Goal: Answer question/provide support: Share knowledge or assist other users

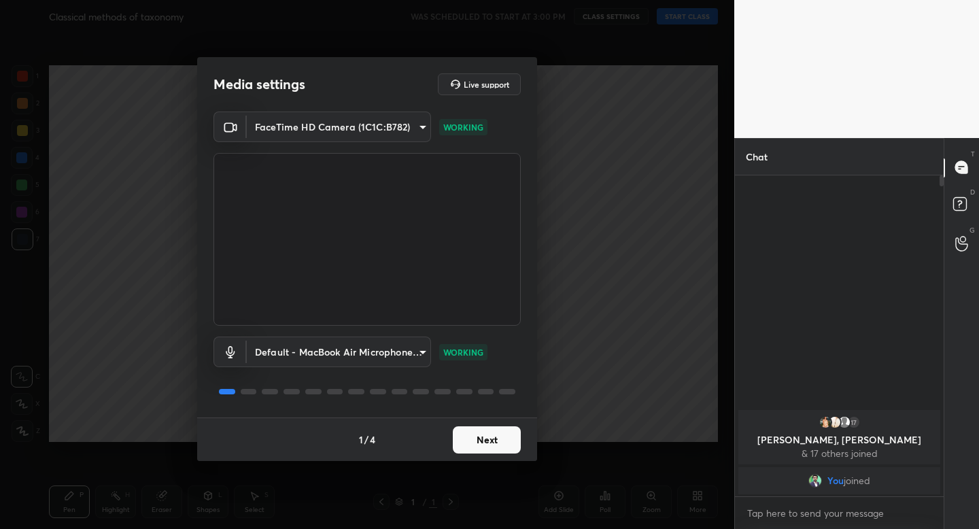
click at [487, 458] on div "1 / 4 Next" at bounding box center [367, 439] width 340 height 44
click at [487, 445] on button "Next" at bounding box center [487, 439] width 68 height 27
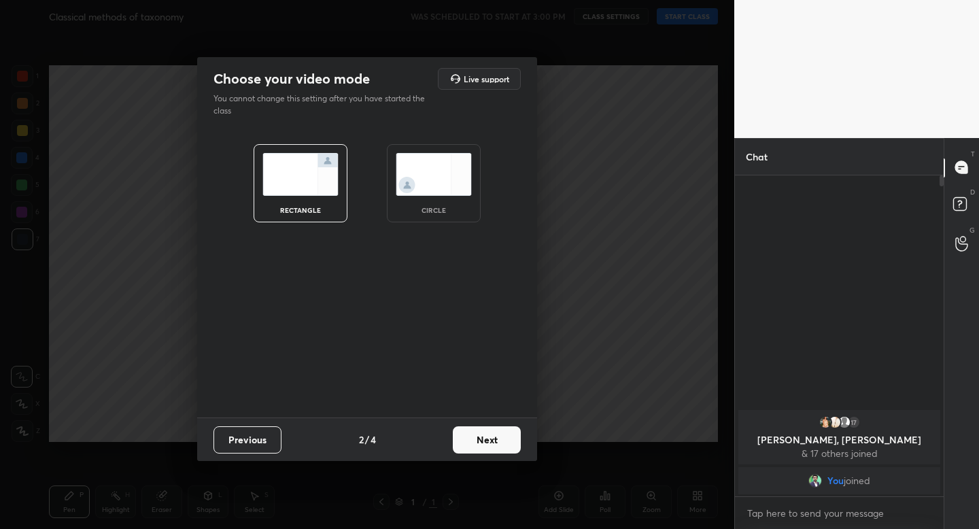
click at [438, 187] on img at bounding box center [434, 174] width 76 height 43
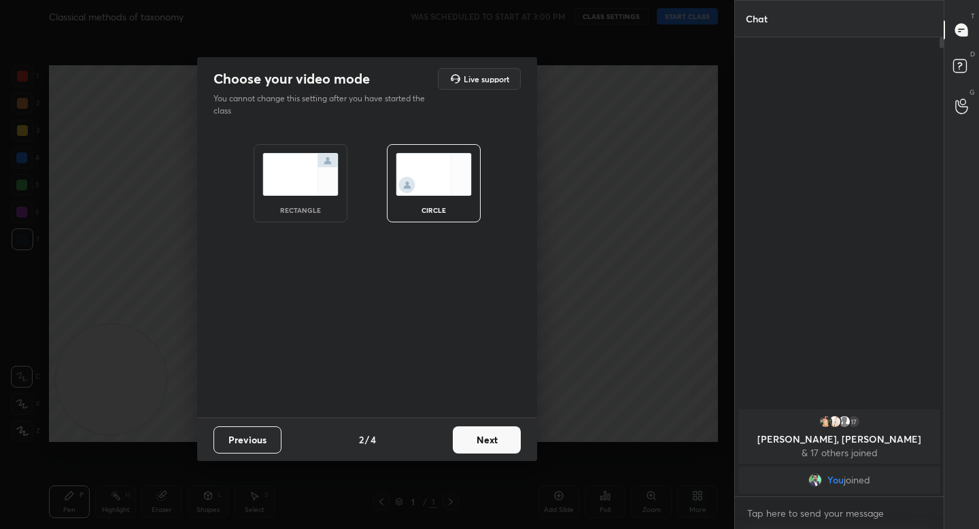
scroll to position [487, 205]
click at [479, 432] on button "Next" at bounding box center [487, 439] width 68 height 27
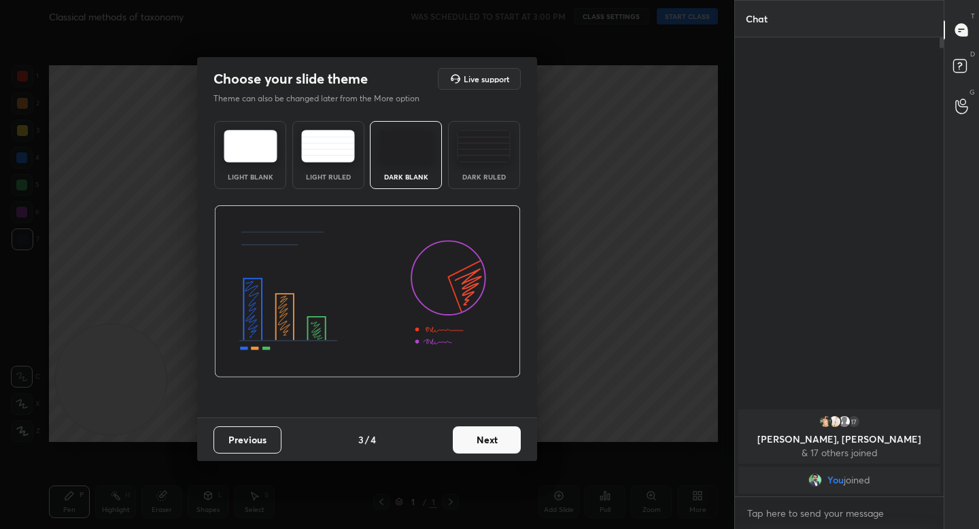
click at [507, 441] on button "Next" at bounding box center [487, 439] width 68 height 27
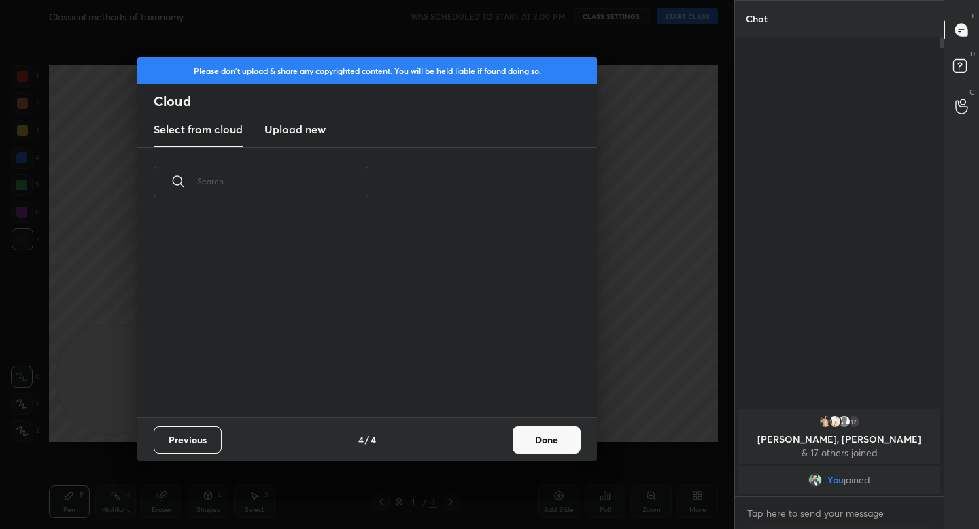
click at [545, 442] on button "Done" at bounding box center [547, 439] width 68 height 27
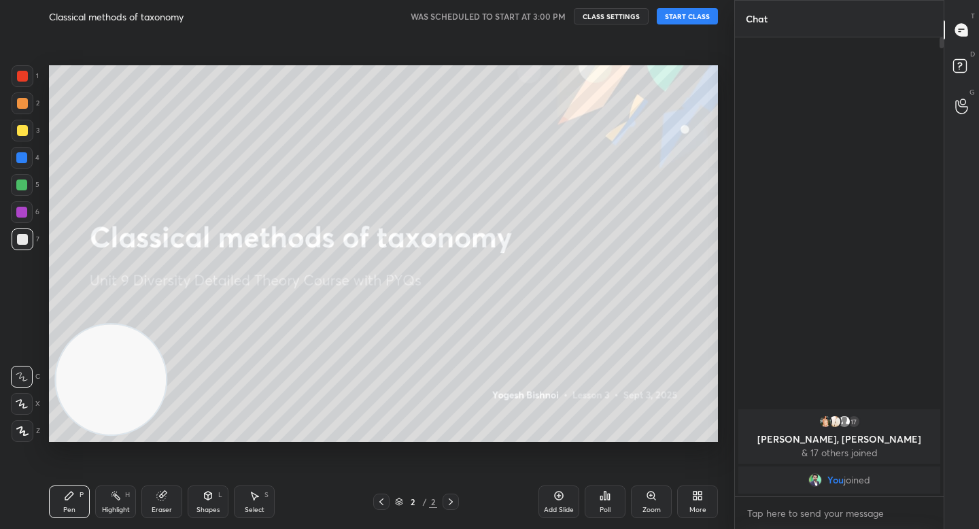
click at [678, 18] on button "START CLASS" at bounding box center [687, 16] width 61 height 16
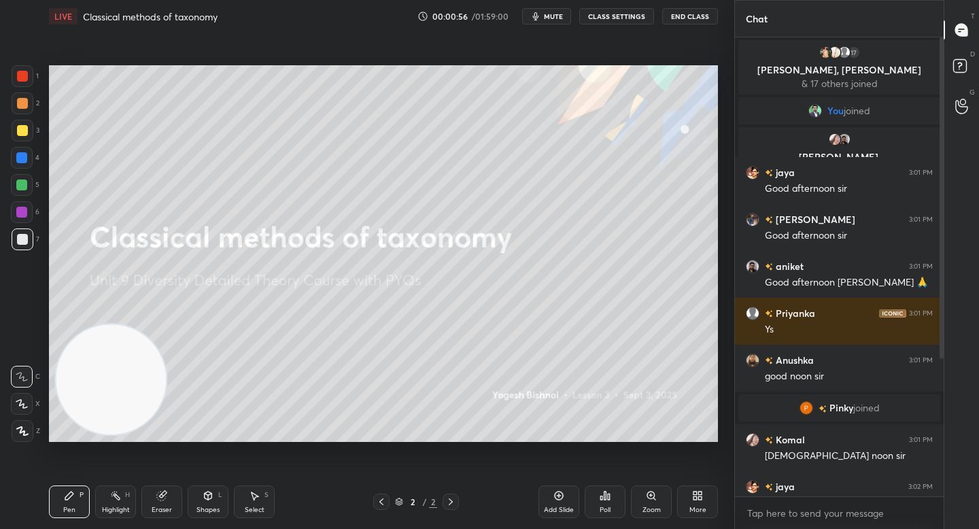
click at [14, 434] on div at bounding box center [23, 431] width 22 height 22
click at [23, 184] on div at bounding box center [21, 184] width 11 height 11
click at [25, 133] on div at bounding box center [23, 131] width 22 height 22
click at [25, 109] on div at bounding box center [23, 103] width 22 height 22
click at [31, 244] on div at bounding box center [23, 239] width 22 height 22
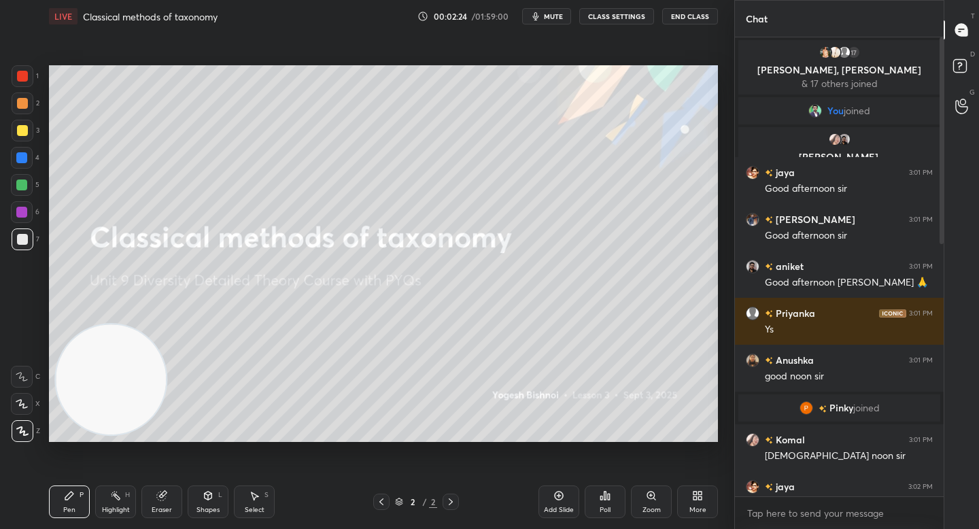
drag, startPoint x: 88, startPoint y: 387, endPoint x: 82, endPoint y: 393, distance: 7.7
click at [86, 398] on video at bounding box center [111, 379] width 110 height 110
click at [31, 213] on div at bounding box center [22, 212] width 22 height 22
click at [26, 137] on div at bounding box center [23, 131] width 22 height 22
click at [20, 240] on div at bounding box center [22, 239] width 11 height 11
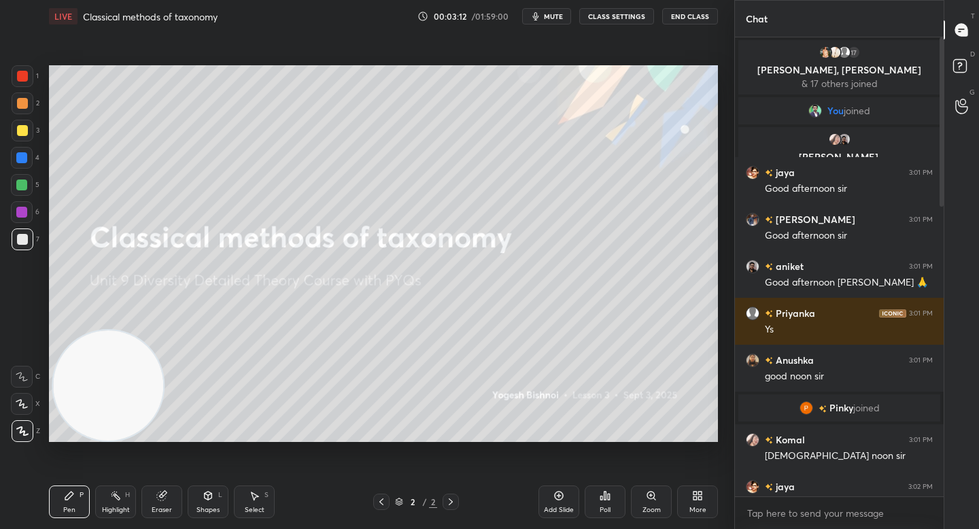
drag, startPoint x: 31, startPoint y: 189, endPoint x: 38, endPoint y: 191, distance: 7.8
click at [31, 189] on div at bounding box center [22, 185] width 22 height 22
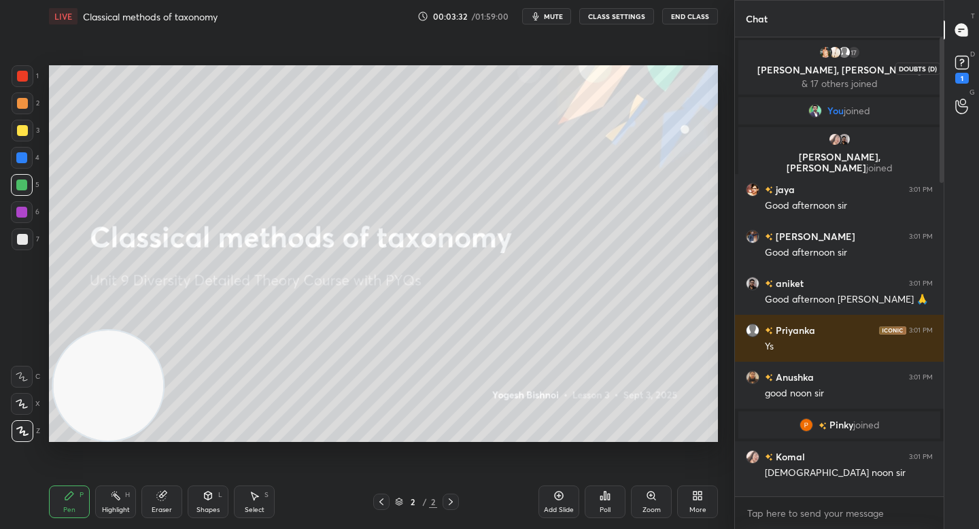
click at [960, 66] on rect at bounding box center [961, 62] width 13 height 13
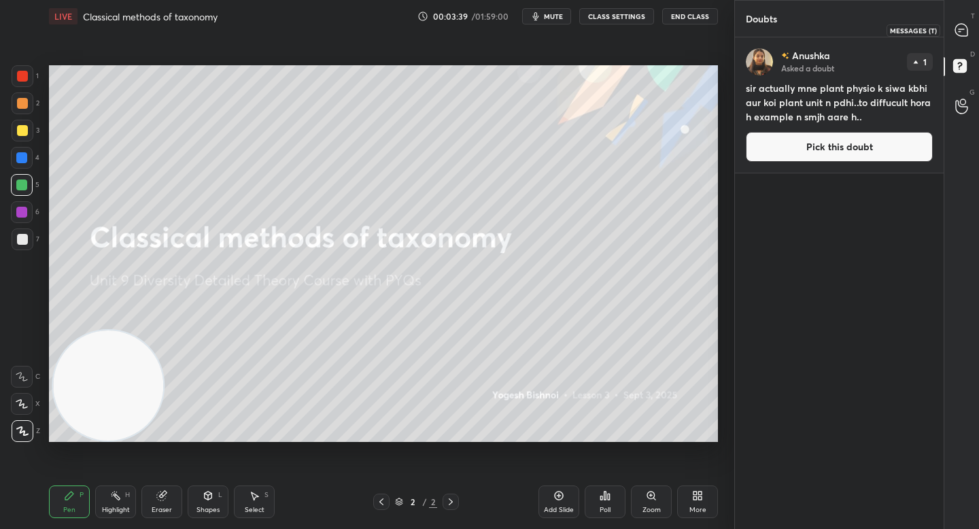
click at [969, 28] on div at bounding box center [961, 30] width 27 height 24
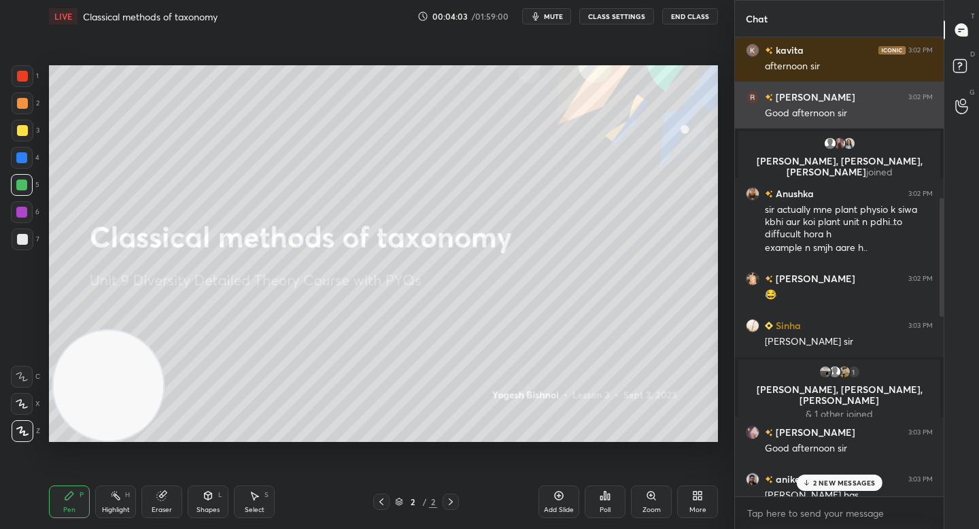
scroll to position [683, 0]
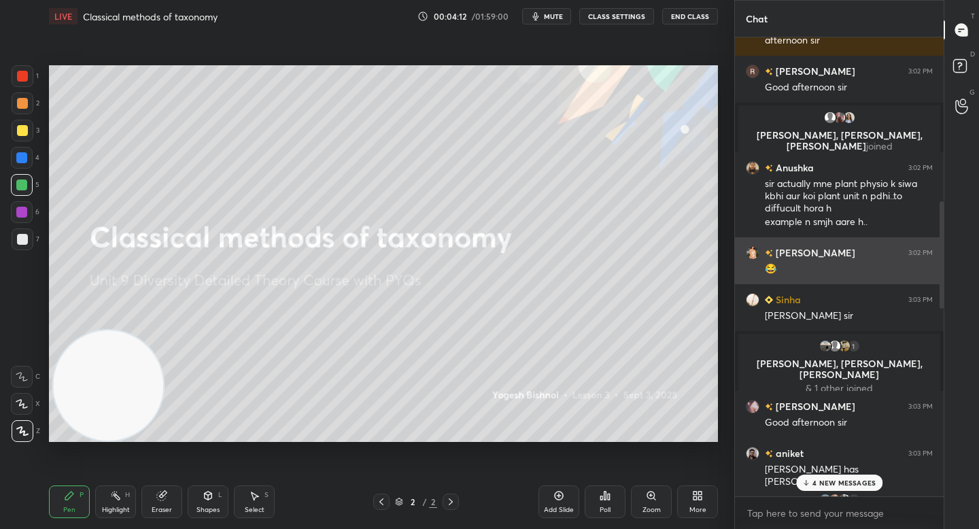
click at [752, 246] on img "grid" at bounding box center [753, 253] width 14 height 14
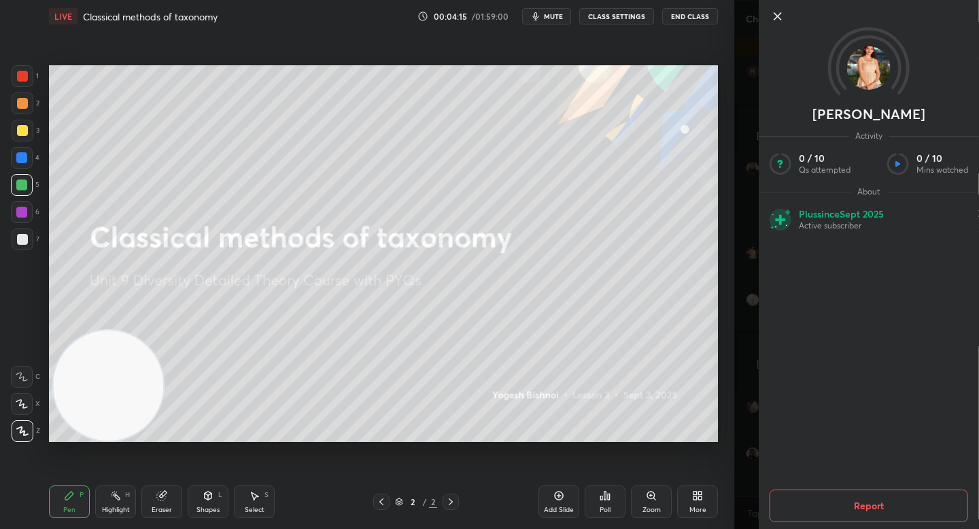
click at [774, 16] on icon at bounding box center [777, 16] width 16 height 16
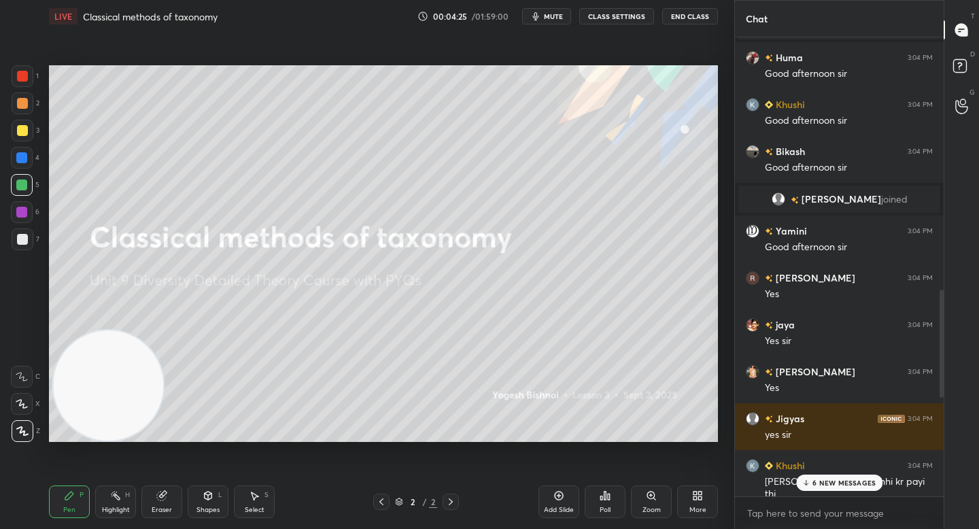
scroll to position [1278, 0]
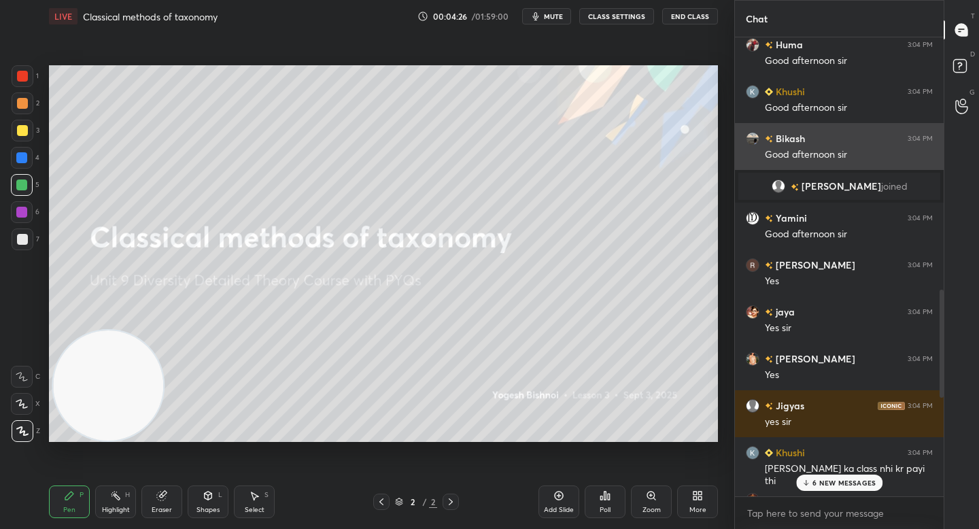
click at [755, 130] on div "[PERSON_NAME] 3:04 PM Good afternoon sir" at bounding box center [839, 146] width 209 height 47
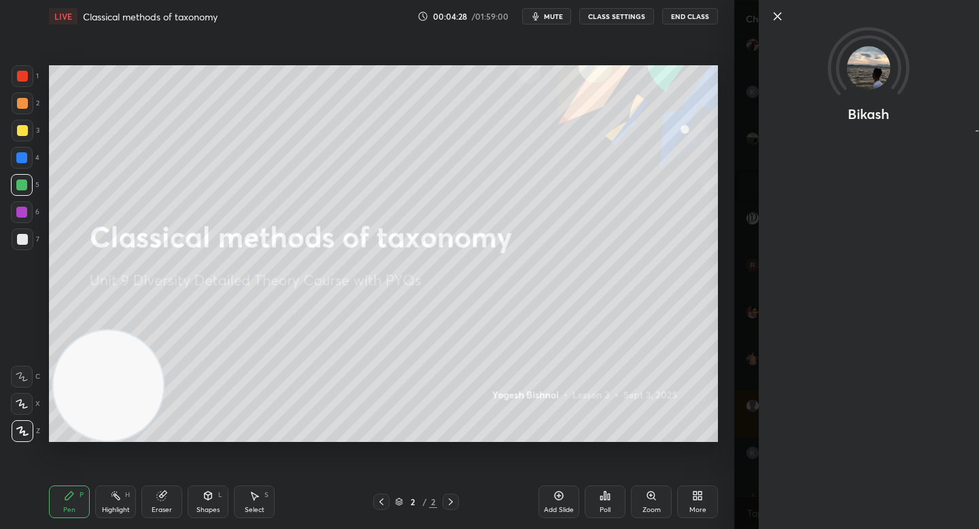
click at [778, 12] on icon at bounding box center [777, 16] width 16 height 16
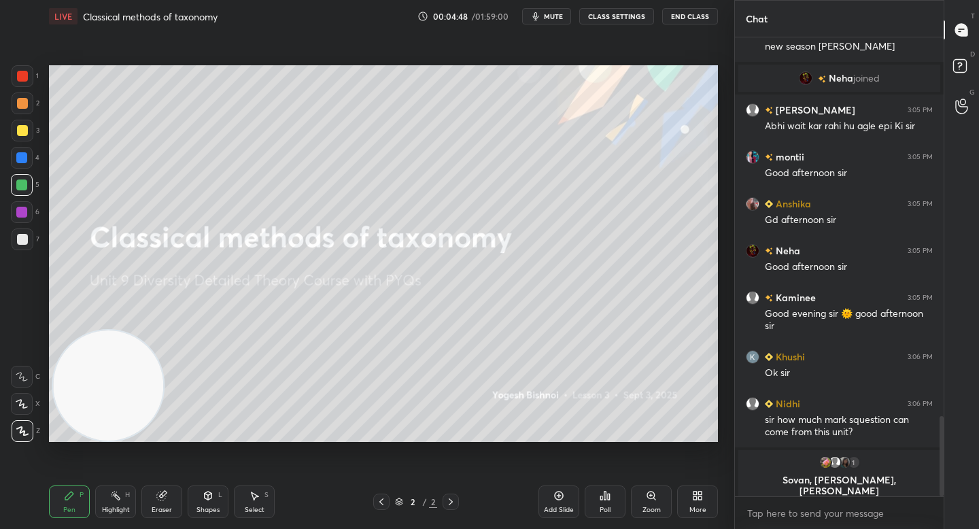
scroll to position [2167, 0]
click at [24, 247] on div at bounding box center [23, 239] width 22 height 22
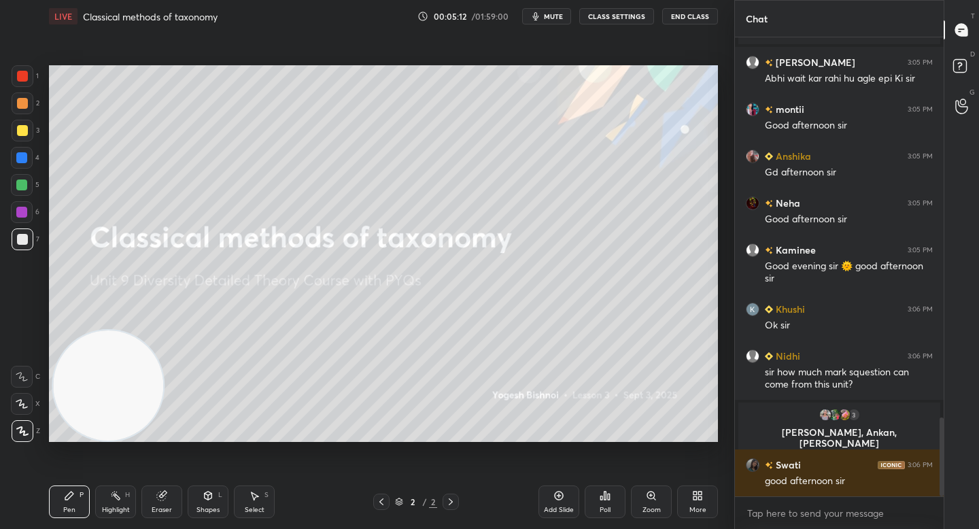
click at [24, 190] on div at bounding box center [21, 184] width 11 height 11
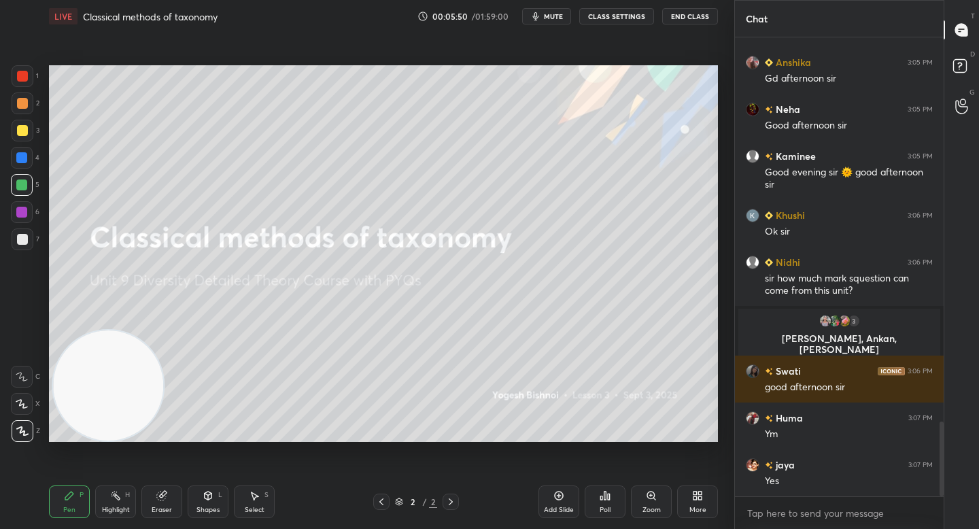
scroll to position [2355, 0]
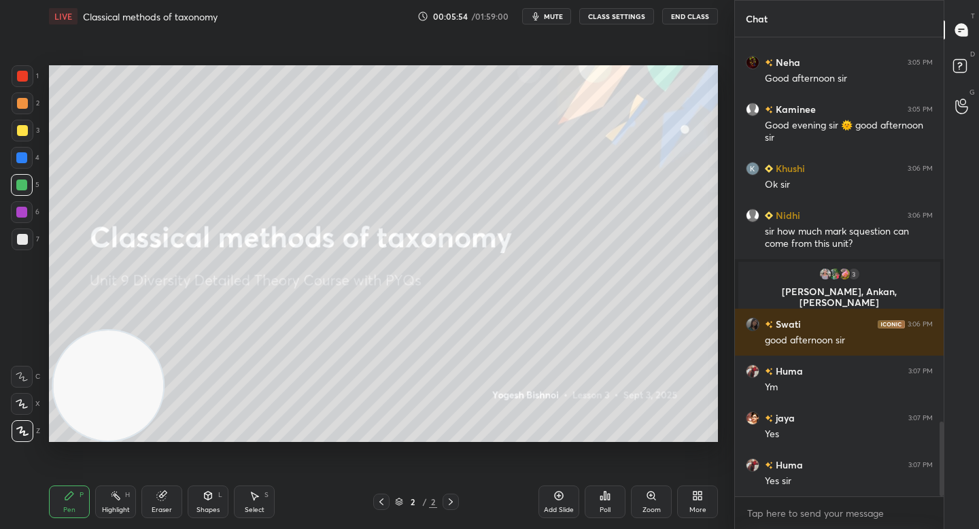
click at [602, 499] on icon at bounding box center [601, 497] width 2 height 3
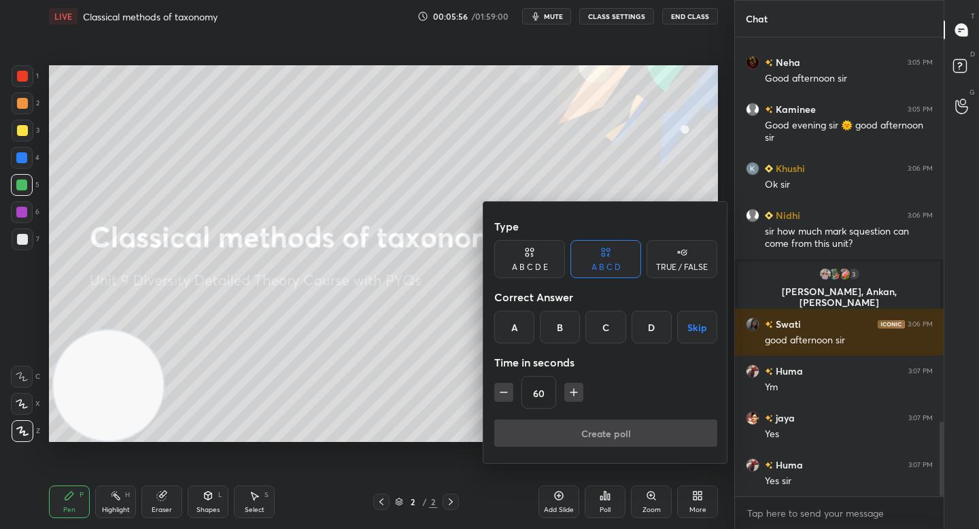
click at [665, 259] on div "TRUE / FALSE" at bounding box center [681, 259] width 71 height 38
click at [597, 336] on div "False" at bounding box center [605, 327] width 71 height 33
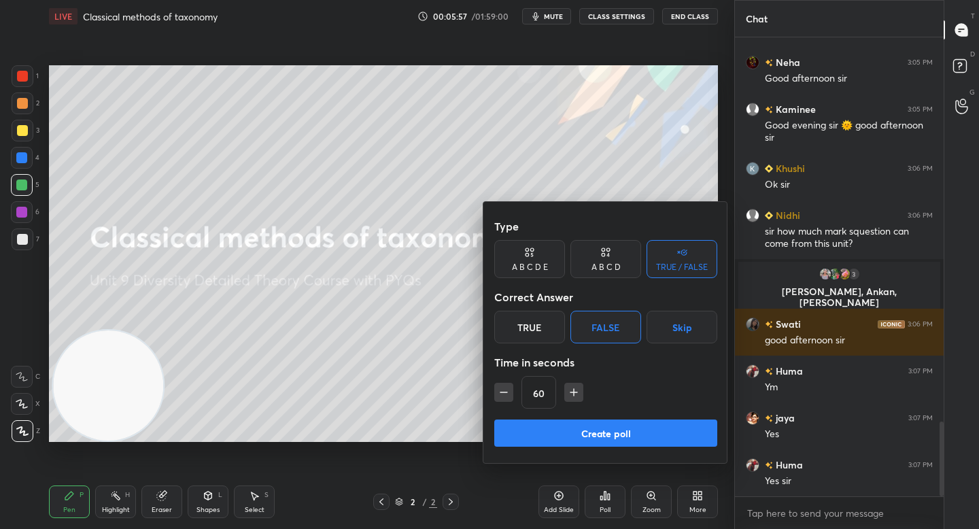
click at [570, 425] on button "Create poll" at bounding box center [605, 432] width 223 height 27
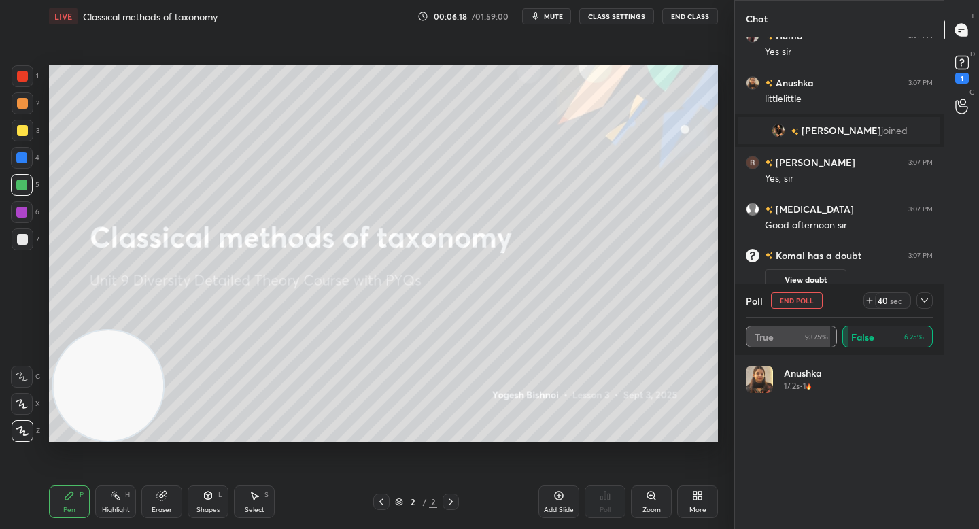
scroll to position [2213, 0]
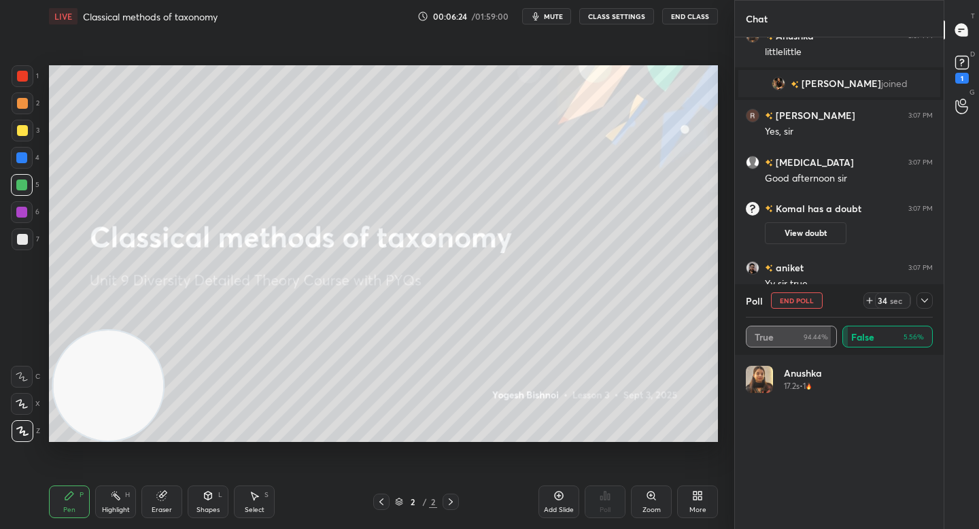
click at [949, 63] on div "1" at bounding box center [961, 68] width 27 height 24
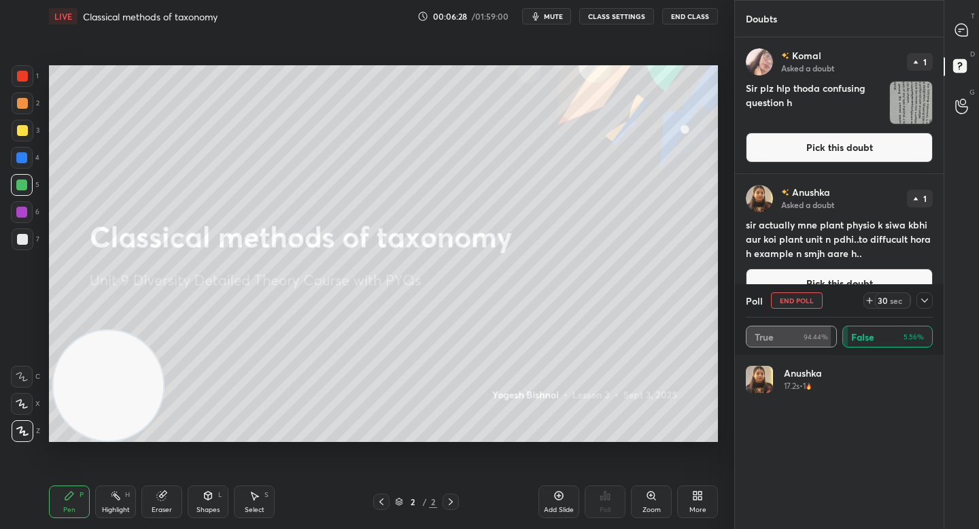
click at [842, 150] on button "Pick this doubt" at bounding box center [839, 148] width 187 height 30
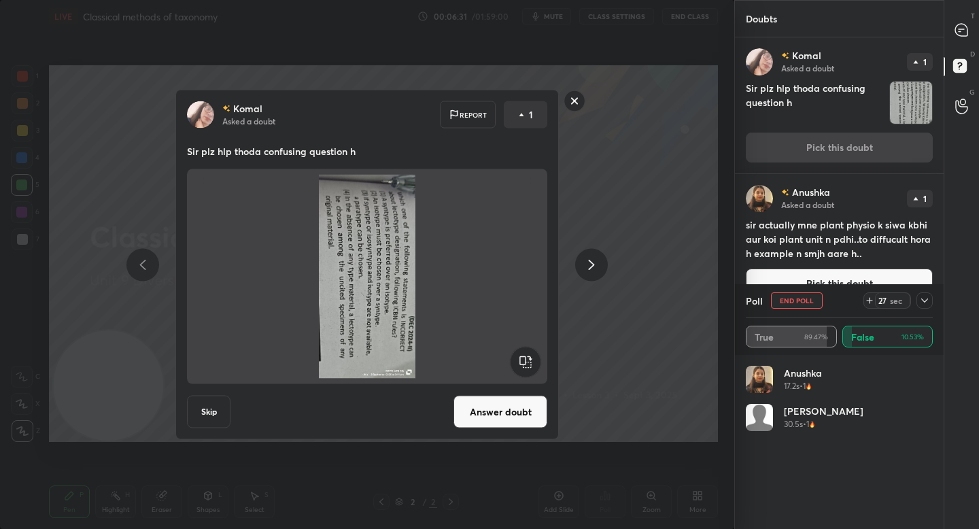
click at [610, 225] on div "[PERSON_NAME] Asked a doubt Report 1 Sir plz hlp thoda confusing question h Ski…" at bounding box center [367, 265] width 514 height 350
click at [573, 103] on rect at bounding box center [574, 100] width 21 height 21
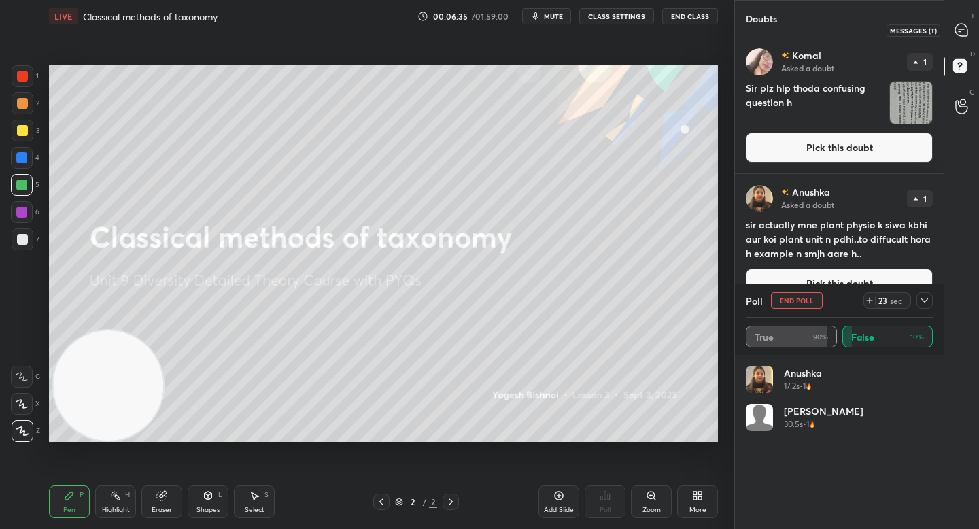
click at [954, 29] on icon at bounding box center [961, 30] width 14 height 14
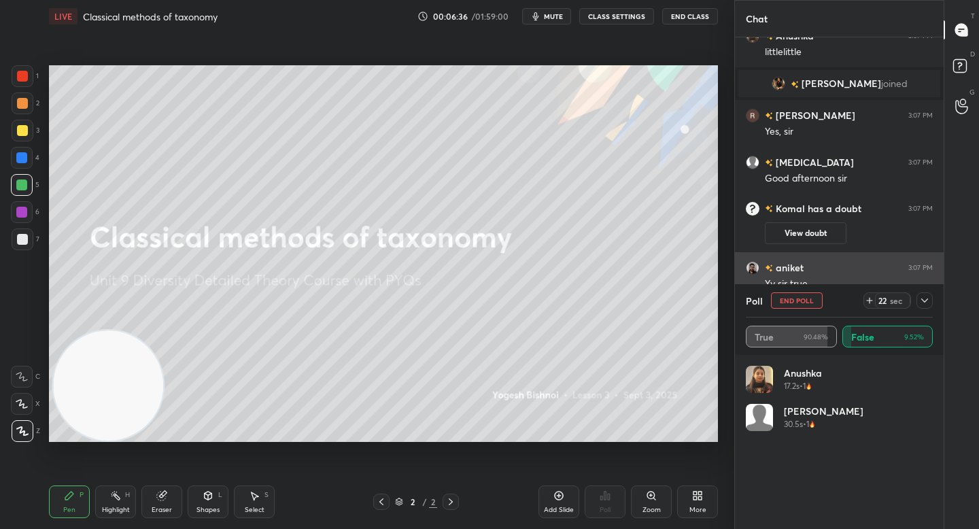
scroll to position [2582, 0]
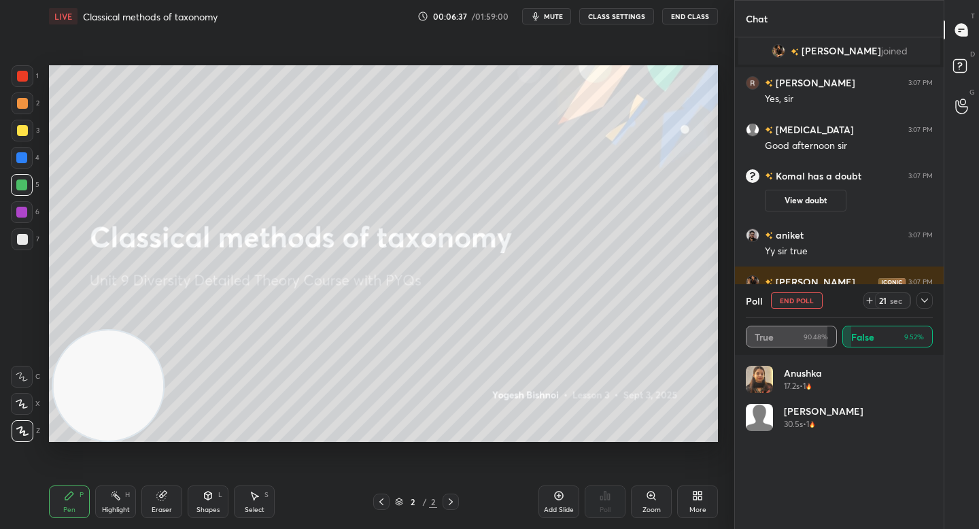
click at [926, 297] on icon at bounding box center [924, 300] width 11 height 11
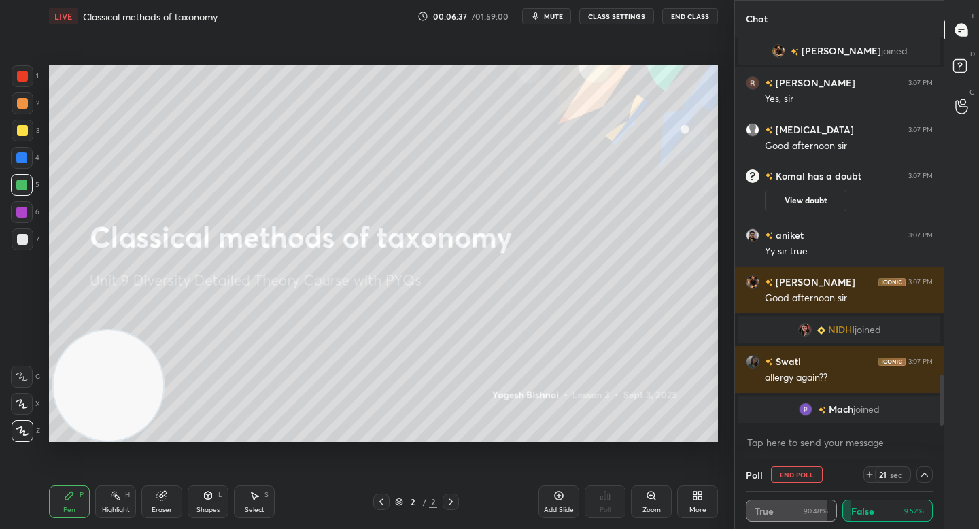
scroll to position [1, 5]
click at [919, 476] on icon at bounding box center [924, 474] width 11 height 11
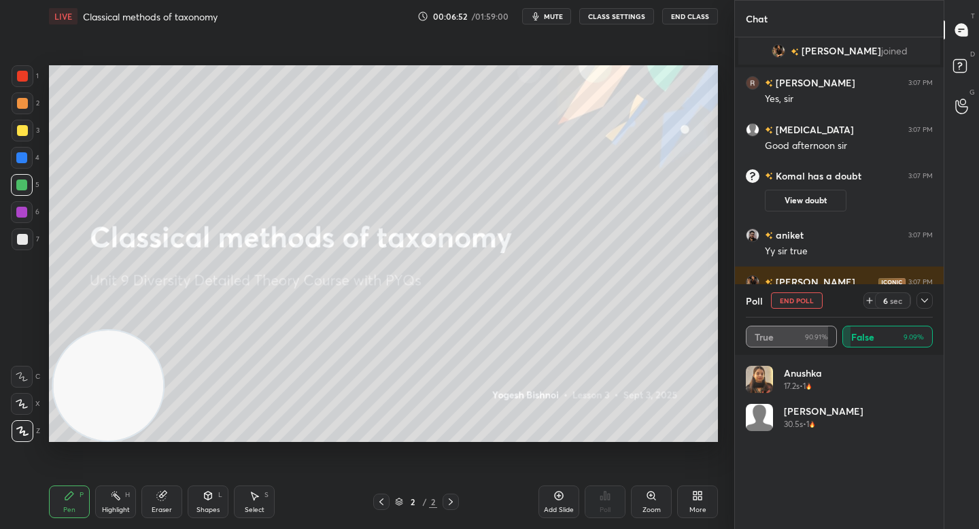
click at [795, 293] on button "End Poll" at bounding box center [797, 300] width 52 height 16
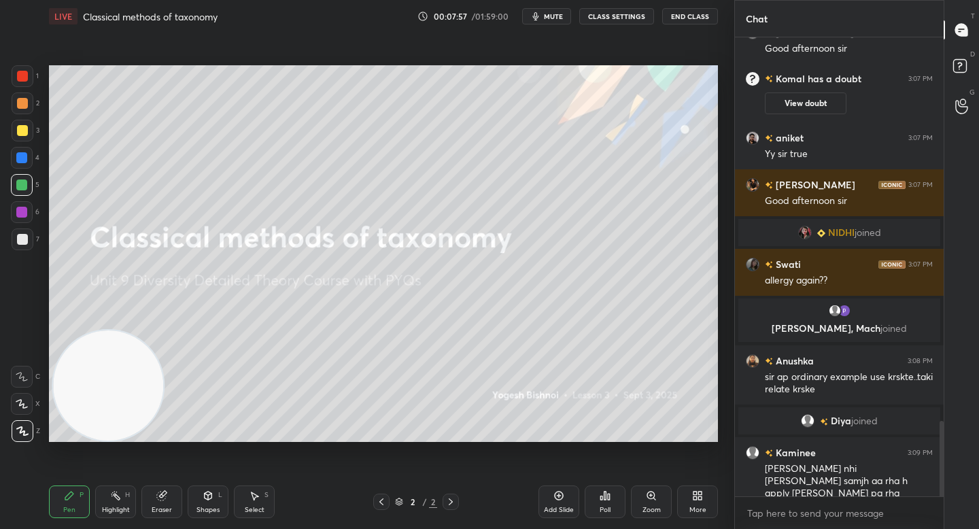
click at [710, 494] on div "More" at bounding box center [697, 501] width 41 height 33
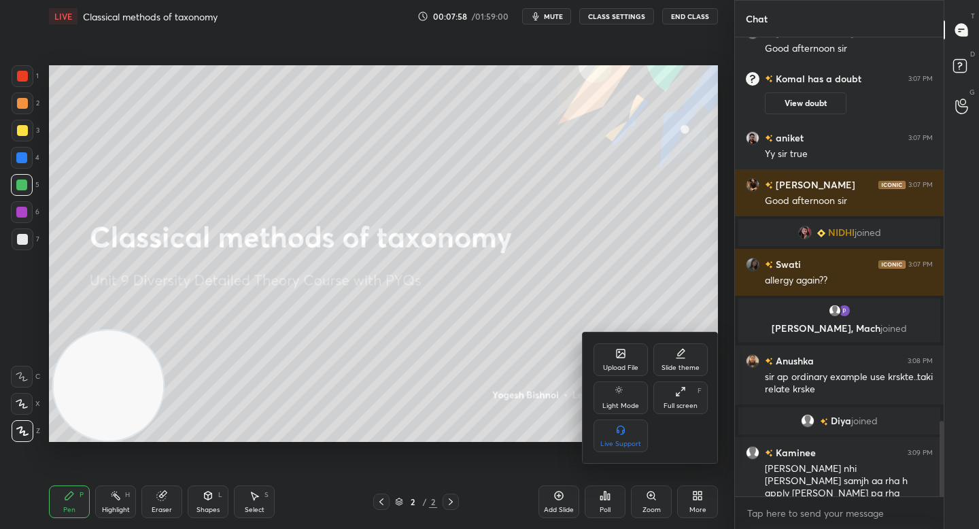
click at [614, 360] on div "Upload File" at bounding box center [620, 359] width 54 height 33
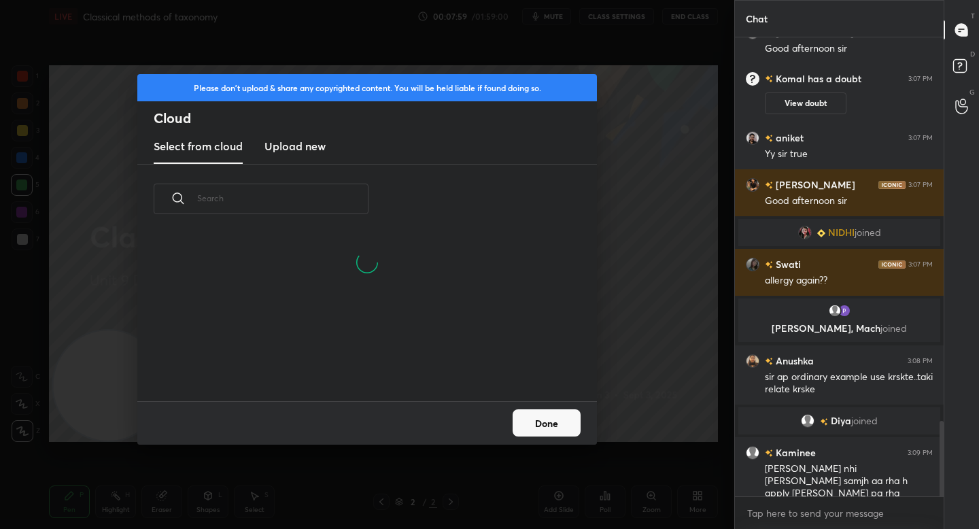
click at [283, 142] on h3 "Upload new" at bounding box center [294, 146] width 61 height 16
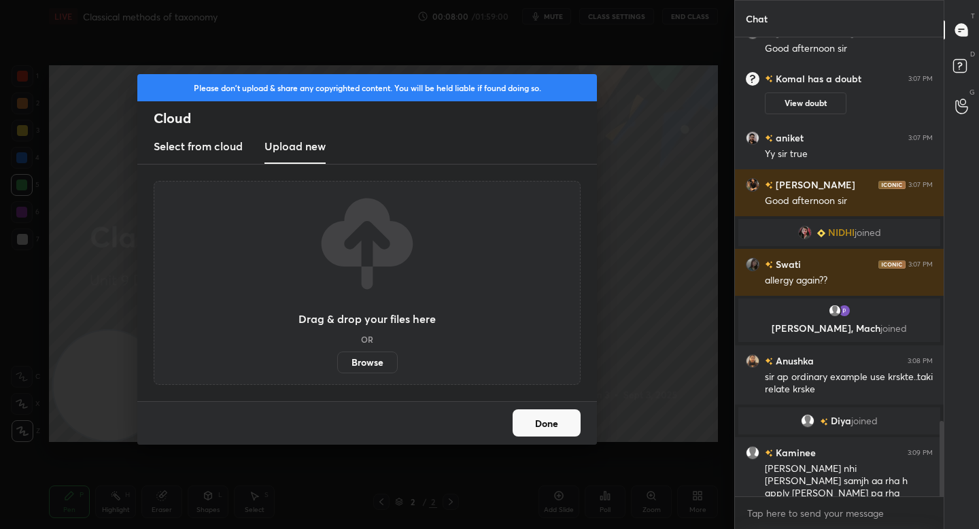
click at [365, 360] on label "Browse" at bounding box center [367, 362] width 60 height 22
click at [337, 360] on input "Browse" at bounding box center [337, 362] width 0 height 22
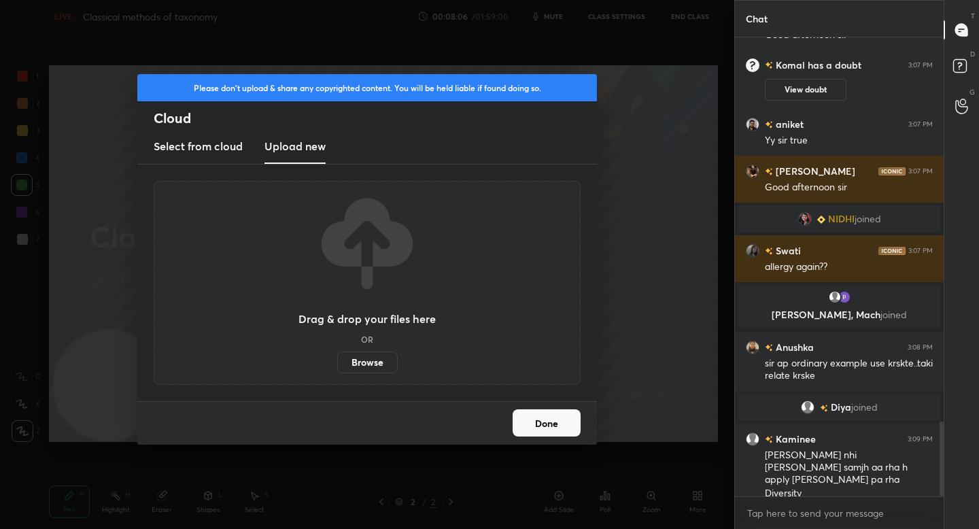
click at [558, 418] on button "Done" at bounding box center [547, 422] width 68 height 27
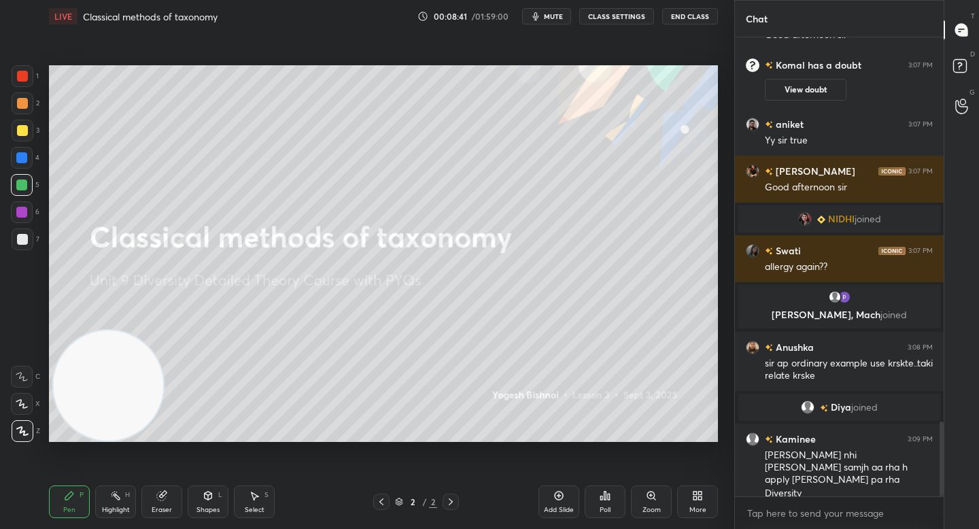
click at [705, 493] on div "More" at bounding box center [697, 501] width 41 height 33
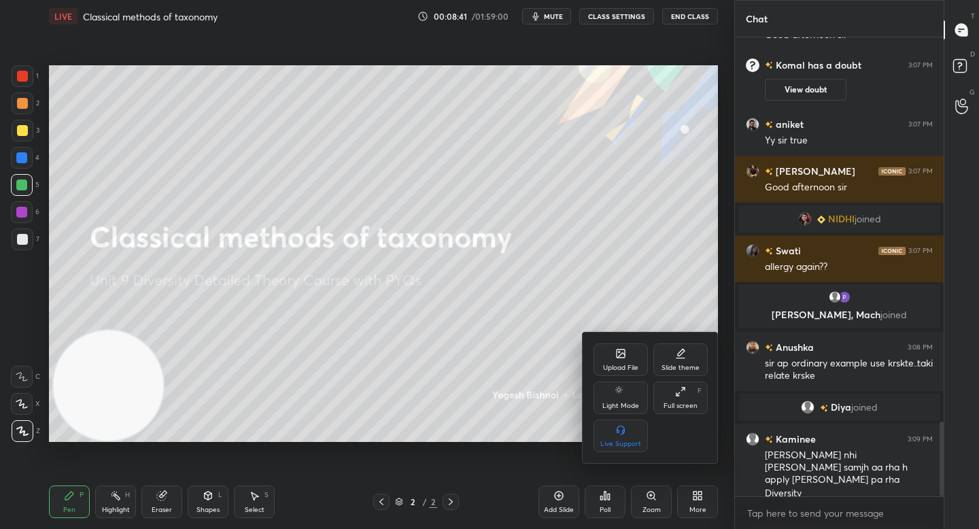
click at [622, 358] on icon at bounding box center [620, 353] width 11 height 11
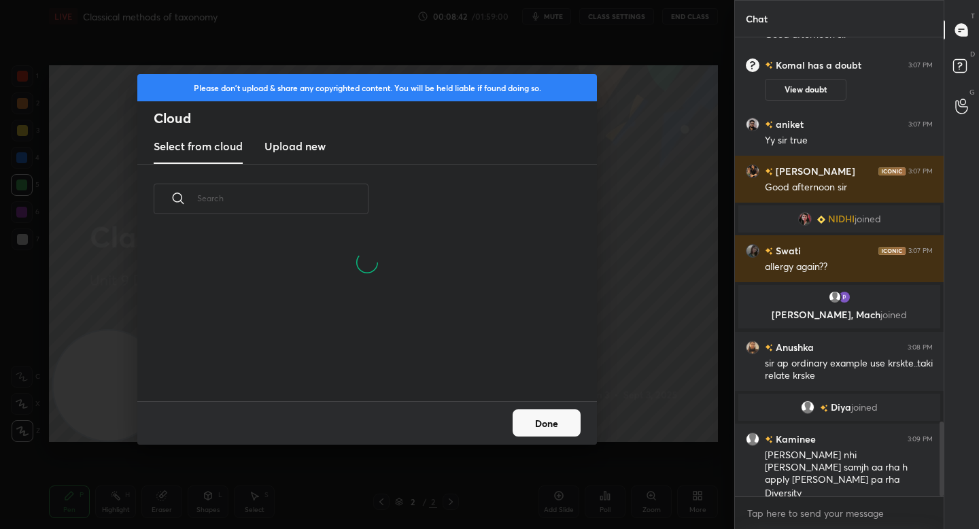
scroll to position [102, 436]
click at [311, 148] on h3 "Upload new" at bounding box center [294, 146] width 61 height 16
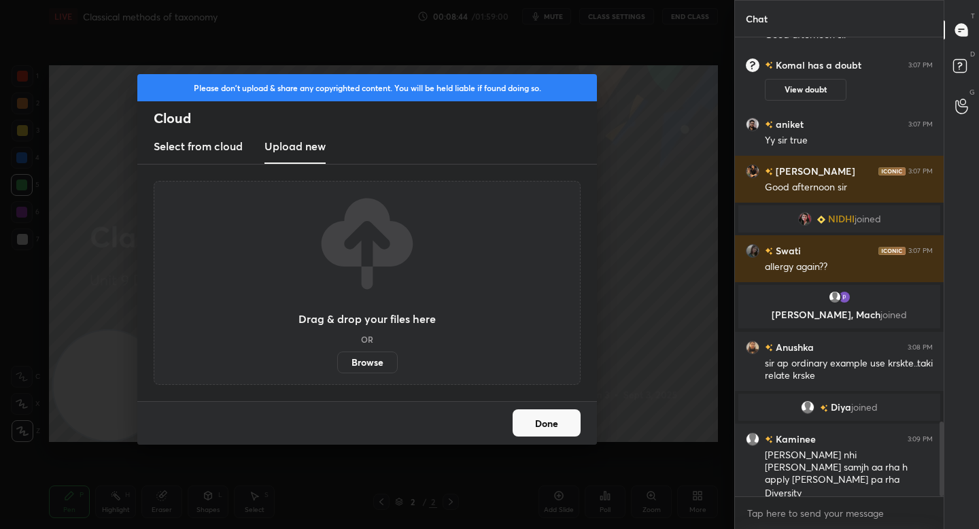
click at [350, 359] on label "Browse" at bounding box center [367, 362] width 60 height 22
click at [337, 359] on input "Browse" at bounding box center [337, 362] width 0 height 22
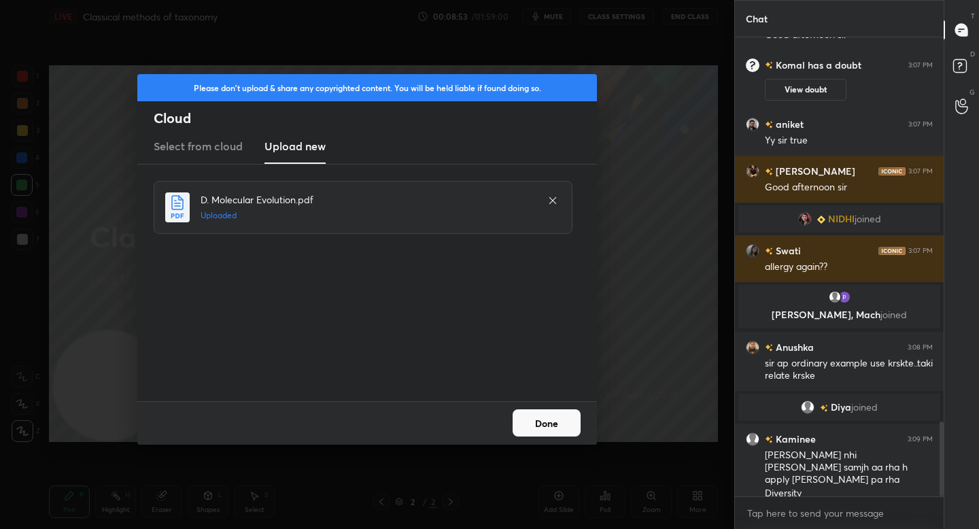
click at [538, 418] on button "Done" at bounding box center [547, 422] width 68 height 27
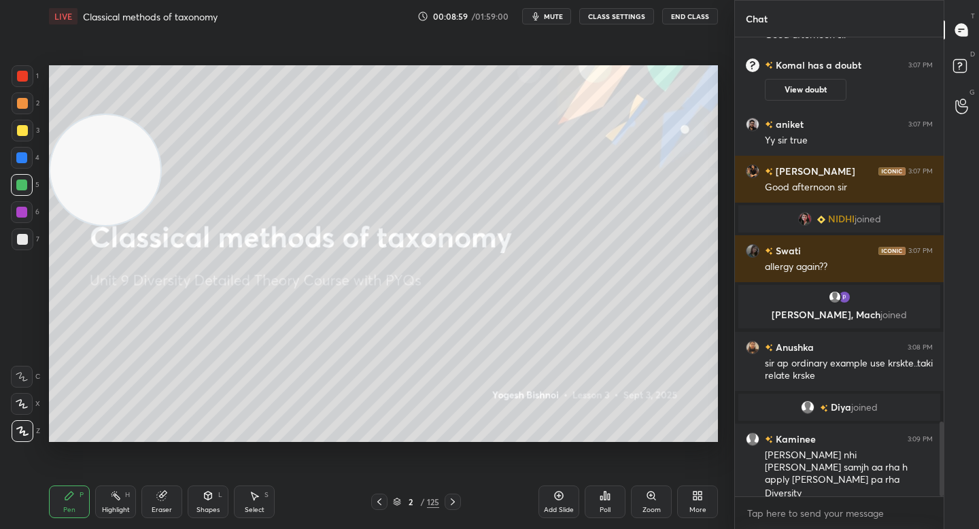
drag, startPoint x: 107, startPoint y: 338, endPoint x: 101, endPoint y: 101, distance: 237.3
click at [104, 115] on video at bounding box center [105, 170] width 110 height 110
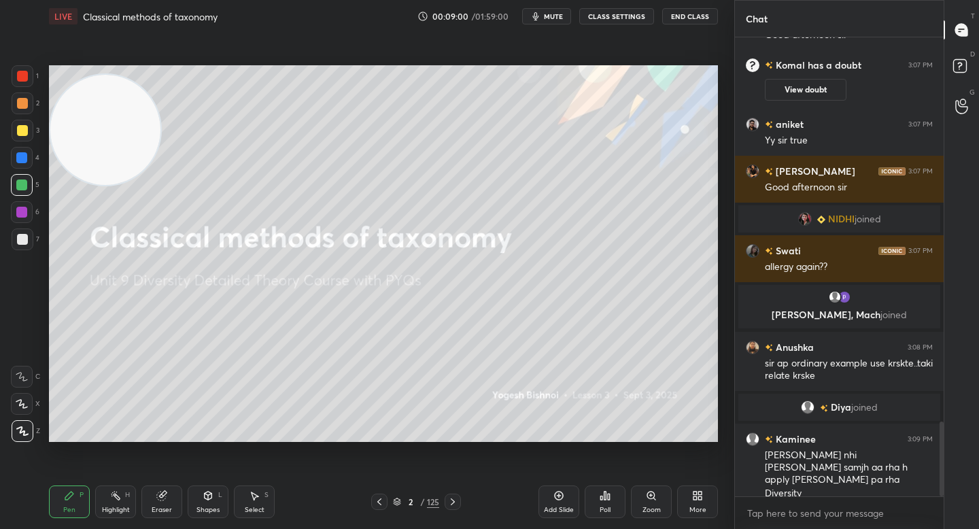
click at [23, 236] on div at bounding box center [22, 239] width 11 height 11
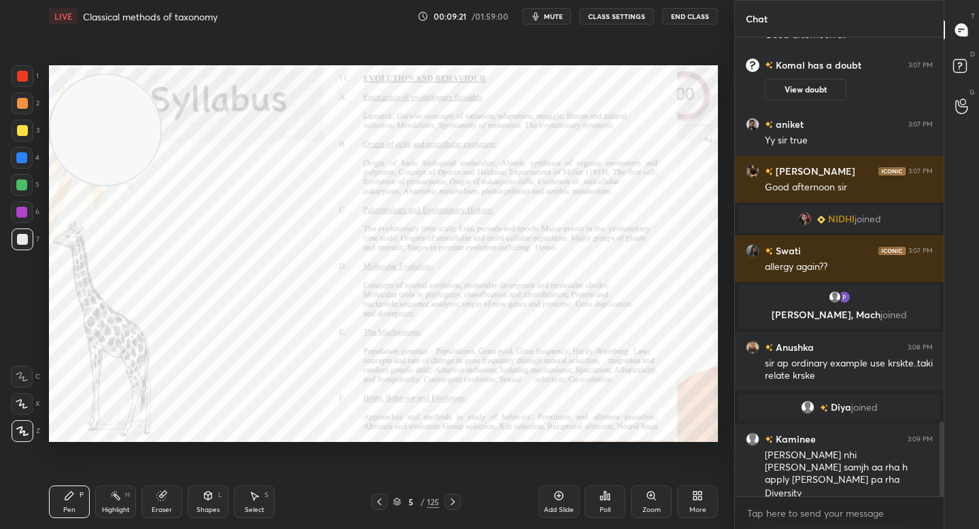
scroll to position [2404, 0]
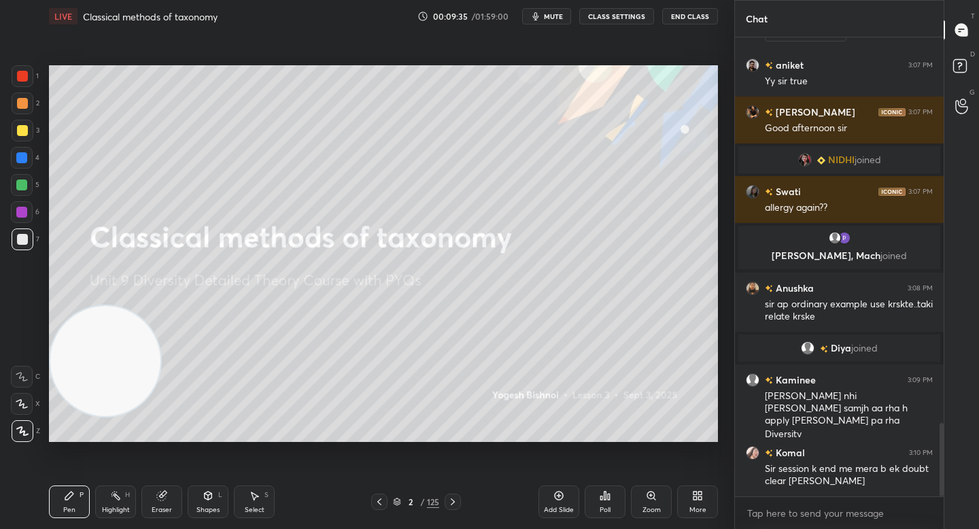
drag, startPoint x: 90, startPoint y: 165, endPoint x: 73, endPoint y: 424, distance: 259.5
click at [72, 416] on video at bounding box center [105, 361] width 110 height 110
click at [553, 498] on icon at bounding box center [558, 495] width 11 height 11
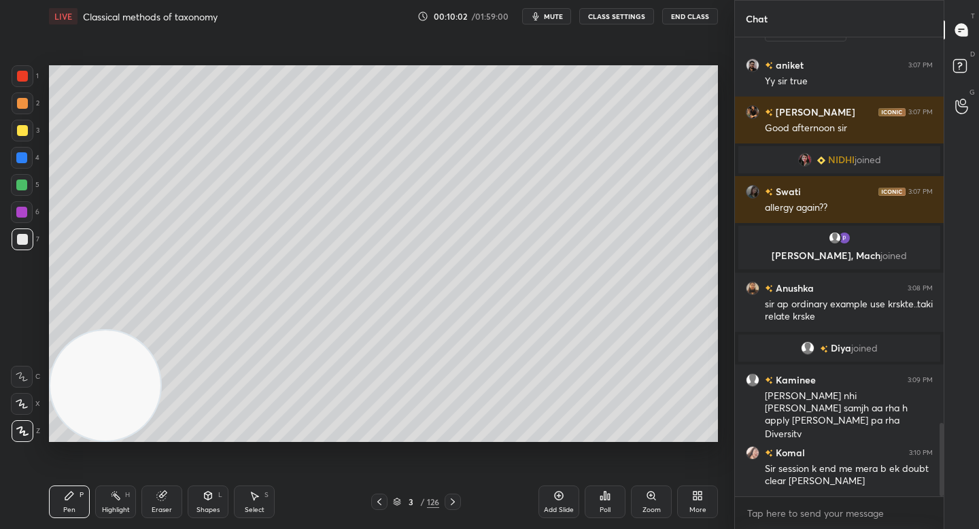
click at [24, 184] on div at bounding box center [21, 184] width 11 height 11
click at [18, 135] on div at bounding box center [22, 130] width 11 height 11
click at [32, 181] on div at bounding box center [22, 185] width 22 height 22
click at [161, 511] on div "Eraser" at bounding box center [162, 509] width 20 height 7
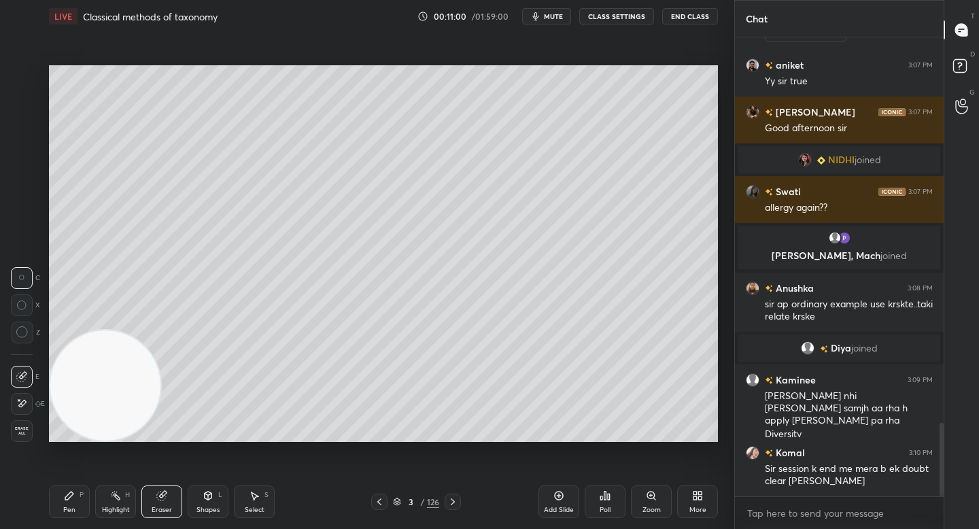
click at [68, 506] on div "Pen P" at bounding box center [69, 501] width 41 height 33
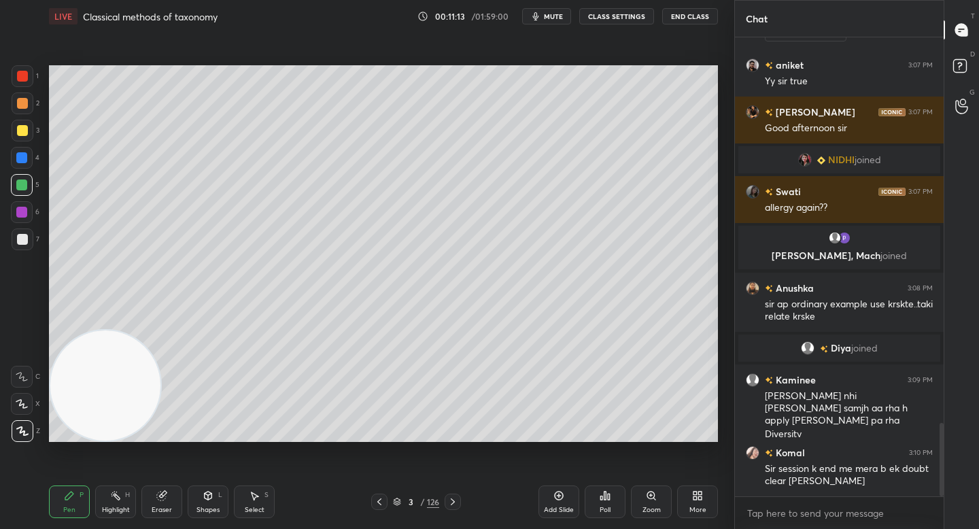
click at [26, 125] on div at bounding box center [23, 131] width 22 height 22
click at [22, 237] on div at bounding box center [22, 239] width 11 height 11
click at [29, 139] on div at bounding box center [23, 131] width 22 height 22
click at [29, 105] on div at bounding box center [23, 103] width 22 height 22
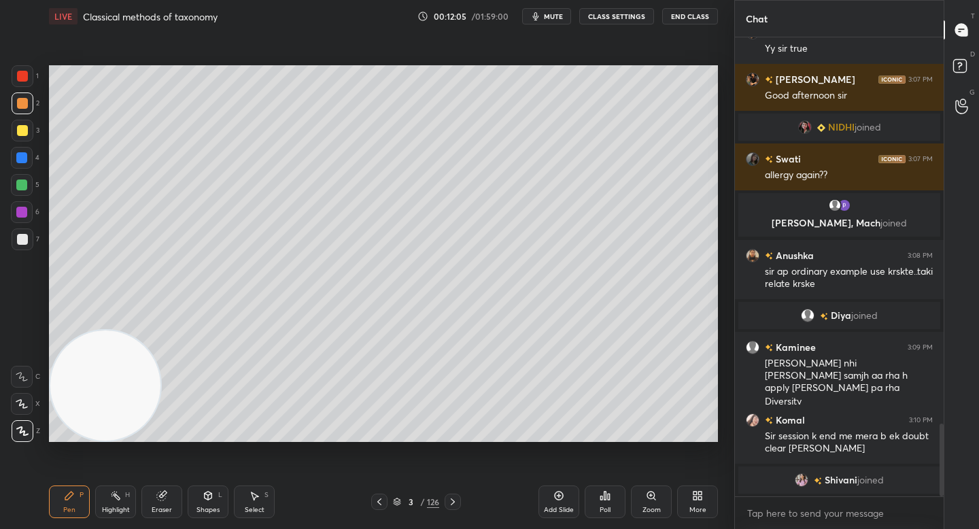
click at [16, 237] on div at bounding box center [23, 239] width 22 height 22
click at [196, 506] on div "Shapes" at bounding box center [207, 509] width 23 height 7
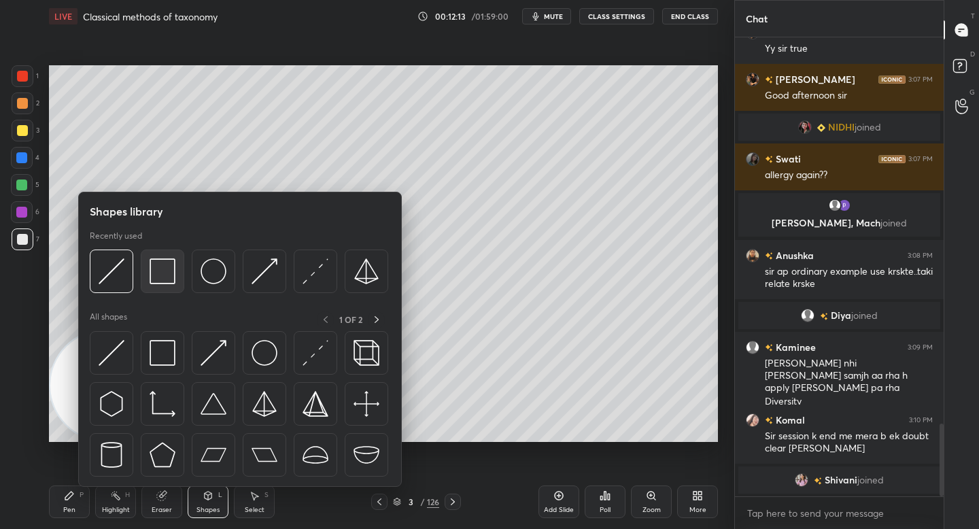
click at [160, 268] on img at bounding box center [163, 271] width 26 height 26
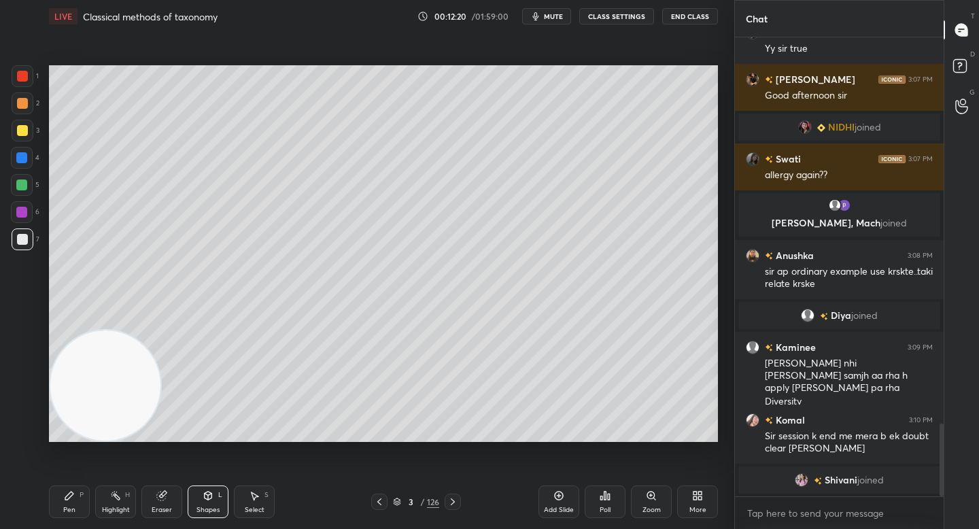
click at [22, 178] on div at bounding box center [22, 185] width 22 height 22
click at [211, 504] on div "Shapes L" at bounding box center [208, 501] width 41 height 33
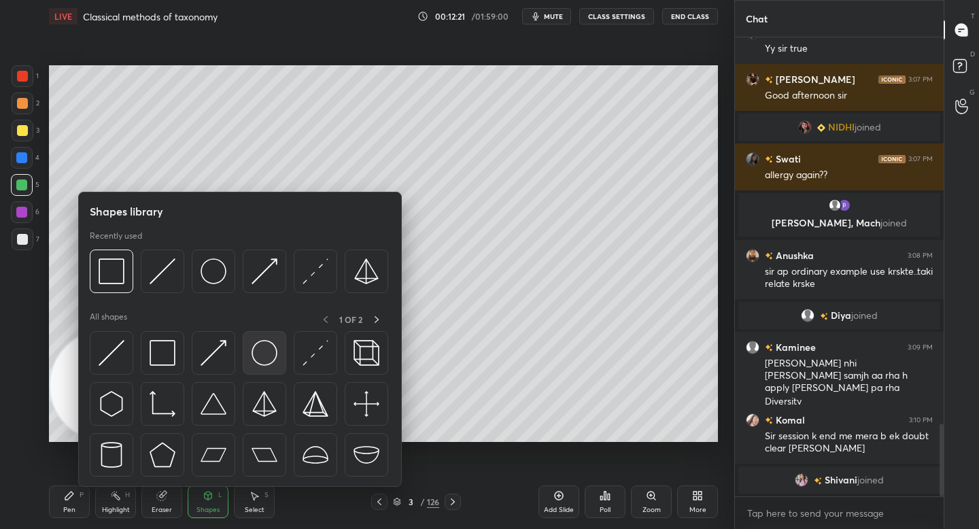
click at [274, 364] on img at bounding box center [265, 353] width 26 height 26
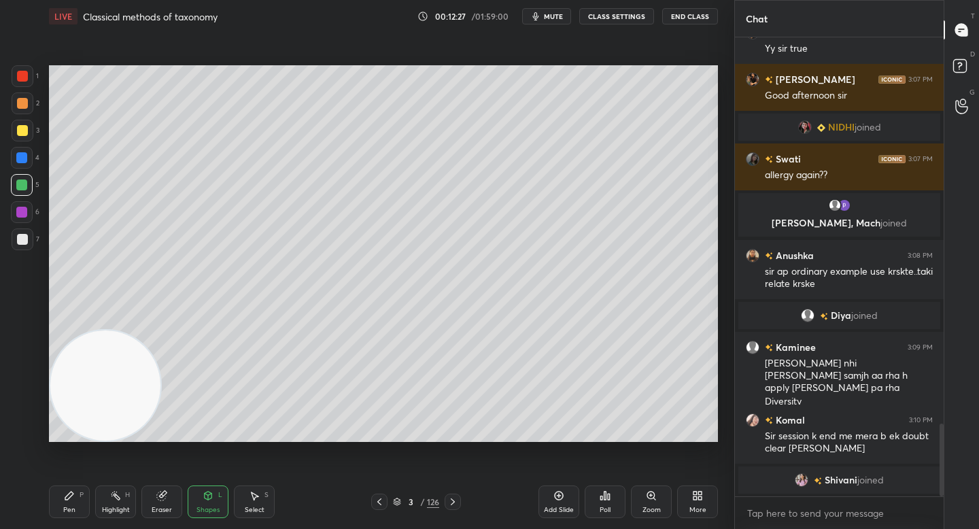
click at [198, 503] on div "Shapes L" at bounding box center [208, 501] width 41 height 33
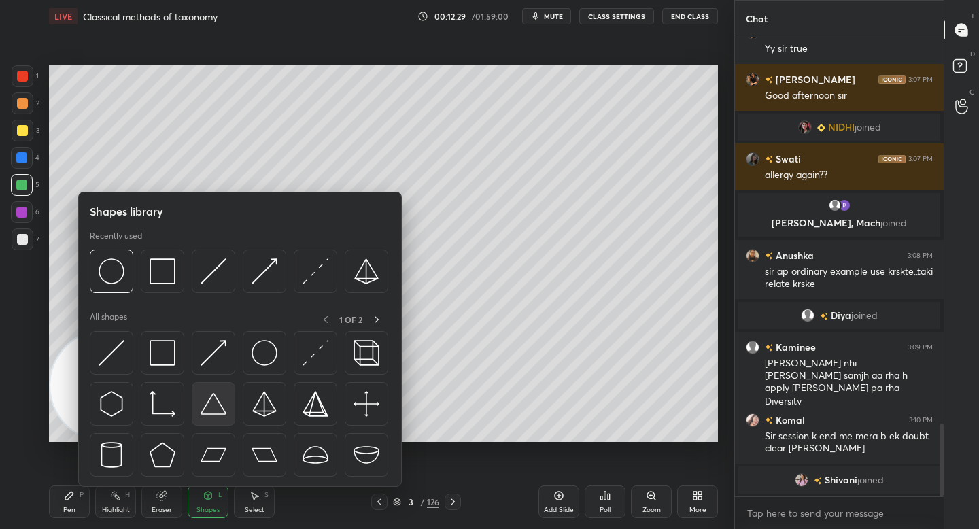
click at [203, 398] on img at bounding box center [214, 404] width 26 height 26
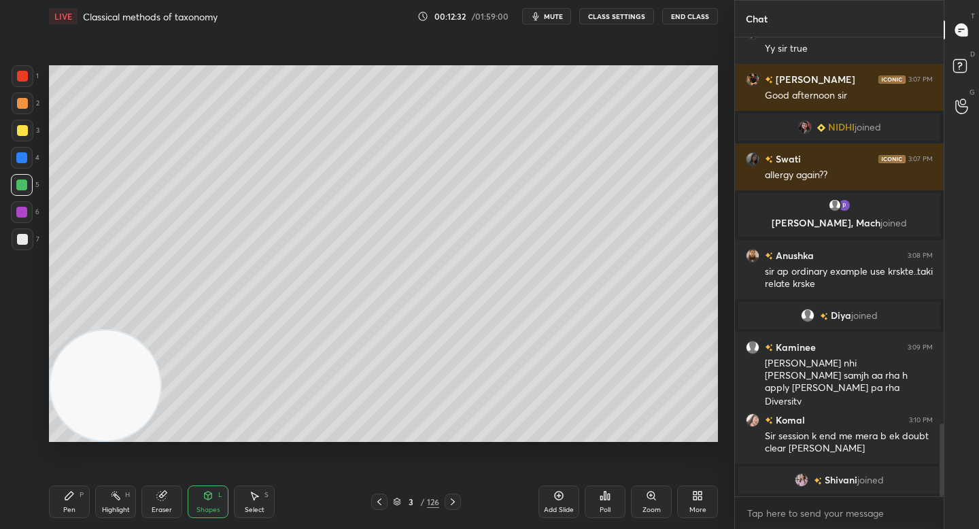
click at [207, 495] on icon at bounding box center [208, 495] width 11 height 11
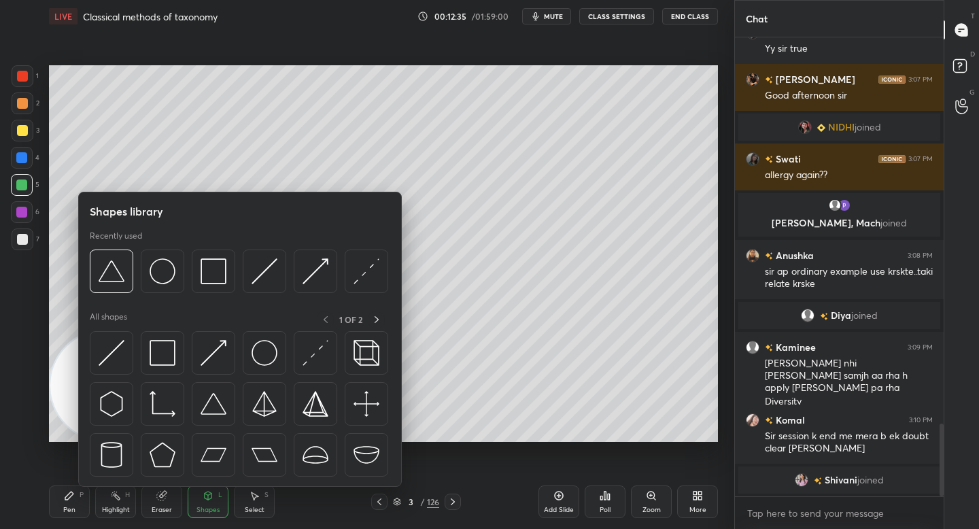
click at [157, 439] on div at bounding box center [163, 455] width 44 height 44
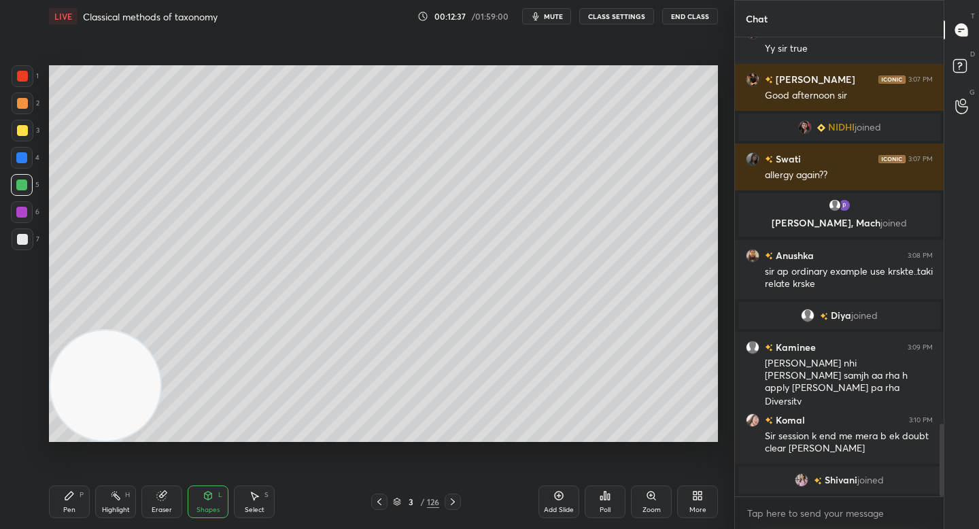
click at [205, 500] on icon at bounding box center [208, 495] width 11 height 11
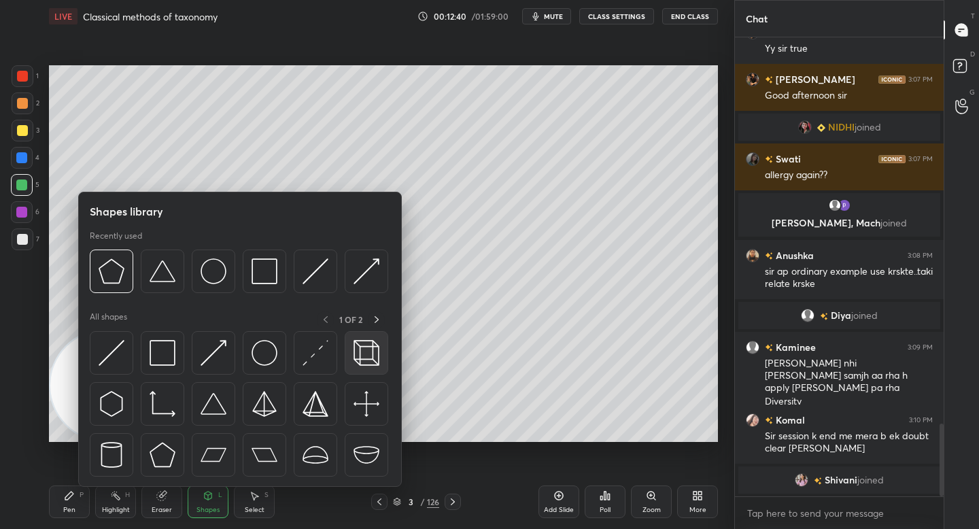
click at [345, 347] on div at bounding box center [367, 353] width 44 height 44
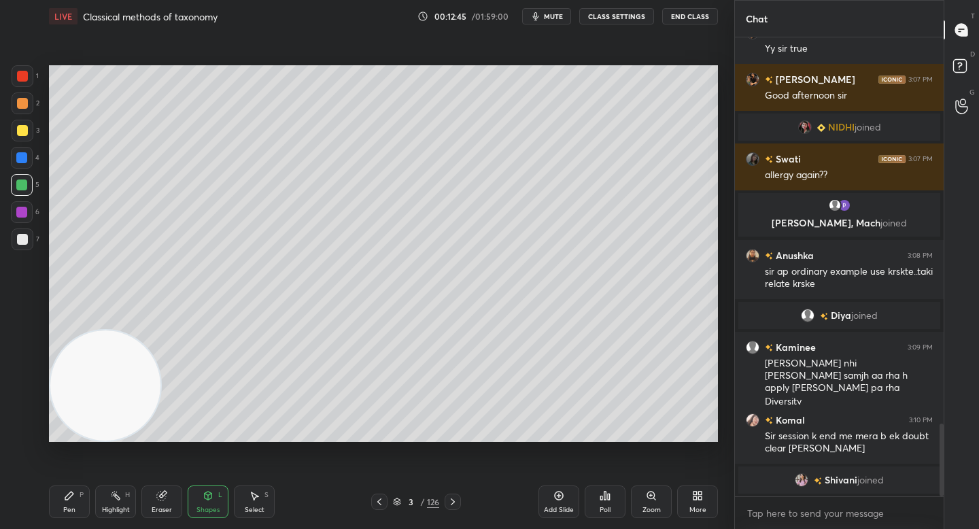
click at [209, 501] on div "Shapes L" at bounding box center [208, 501] width 41 height 33
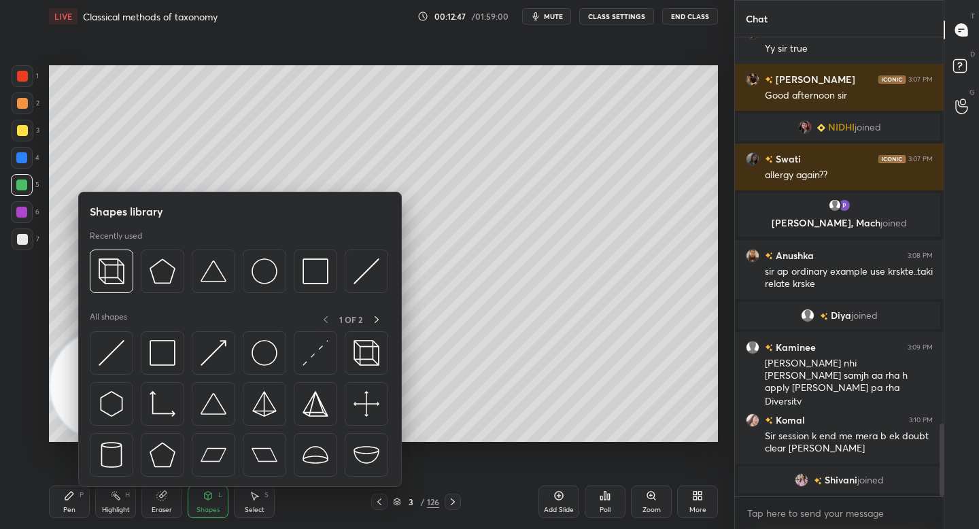
click at [69, 508] on div "Pen" at bounding box center [69, 509] width 12 height 7
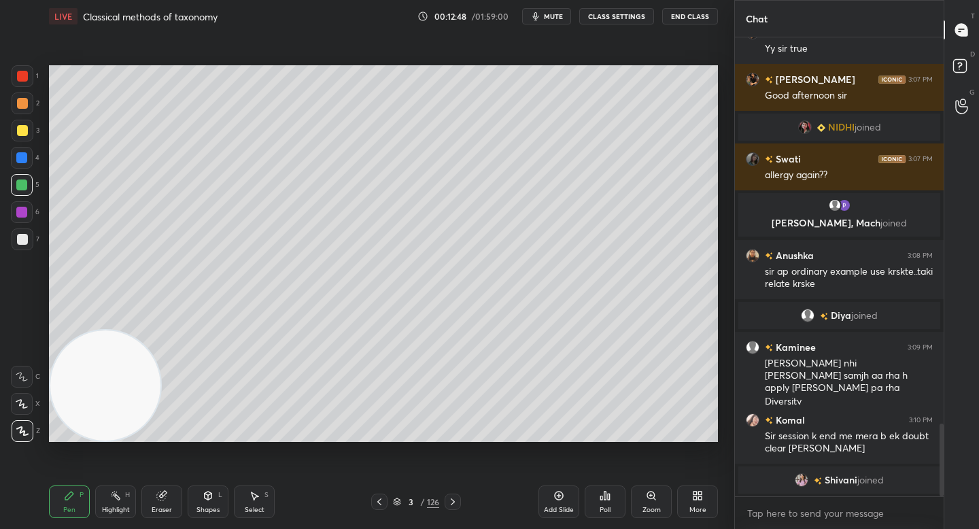
click at [28, 236] on div "7" at bounding box center [26, 239] width 28 height 22
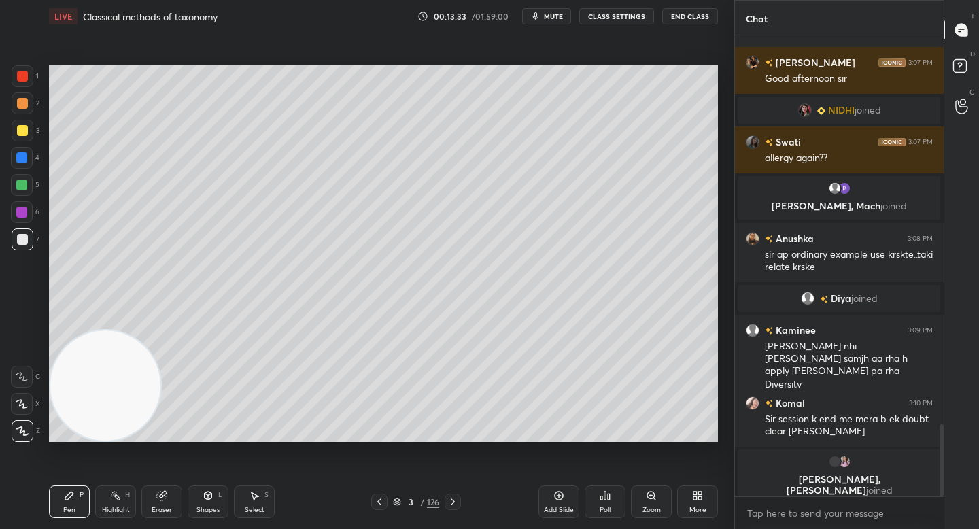
click at [31, 182] on div at bounding box center [22, 185] width 22 height 22
click at [24, 237] on div at bounding box center [22, 239] width 11 height 11
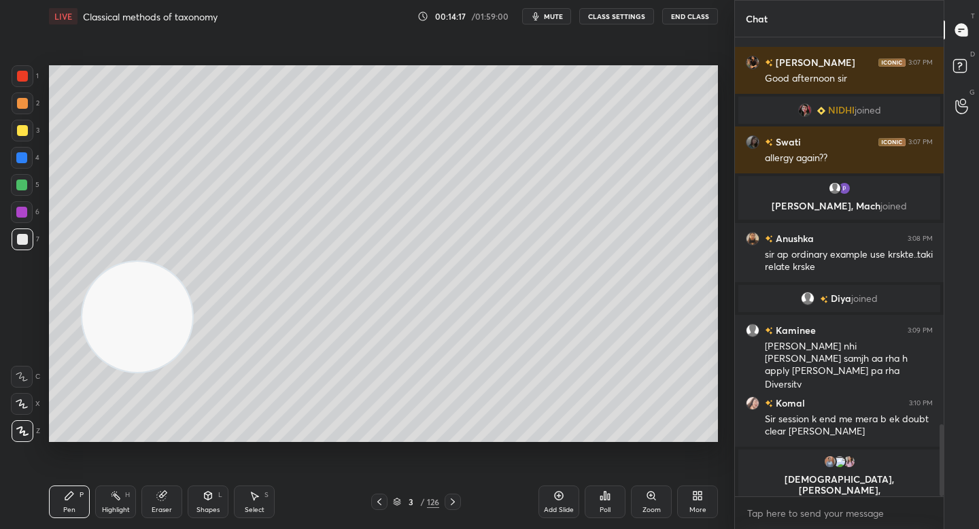
drag, startPoint x: 116, startPoint y: 359, endPoint x: 324, endPoint y: 209, distance: 257.1
click at [192, 262] on video at bounding box center [137, 317] width 110 height 110
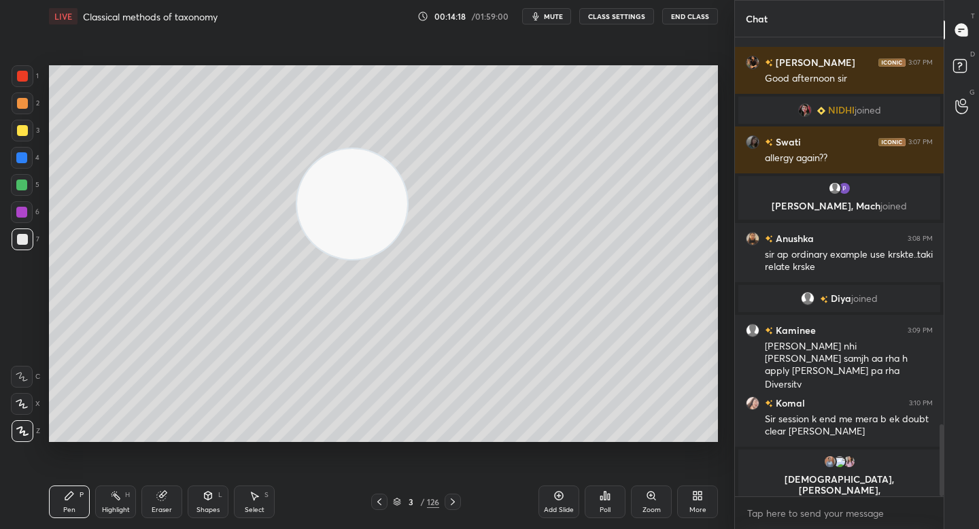
click at [31, 153] on div at bounding box center [22, 158] width 22 height 22
drag, startPoint x: 27, startPoint y: 112, endPoint x: 34, endPoint y: 109, distance: 8.2
click at [27, 112] on div at bounding box center [23, 103] width 22 height 22
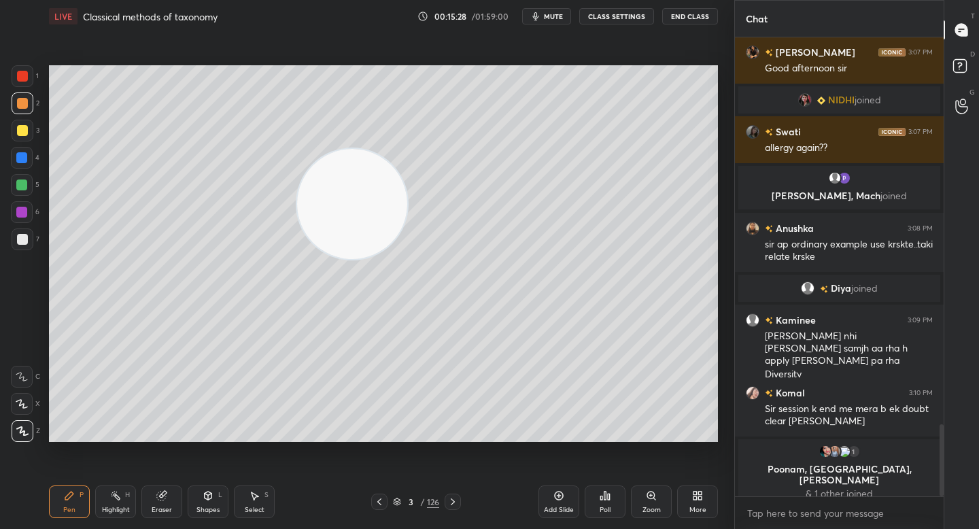
click at [26, 242] on div at bounding box center [22, 239] width 11 height 11
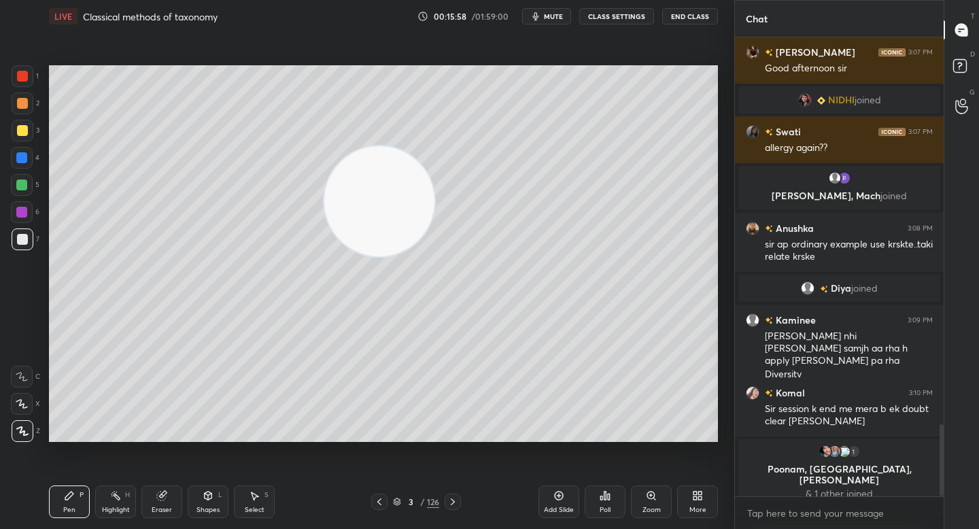
drag, startPoint x: 388, startPoint y: 213, endPoint x: 628, endPoint y: 196, distance: 240.6
click at [434, 198] on video at bounding box center [379, 201] width 110 height 110
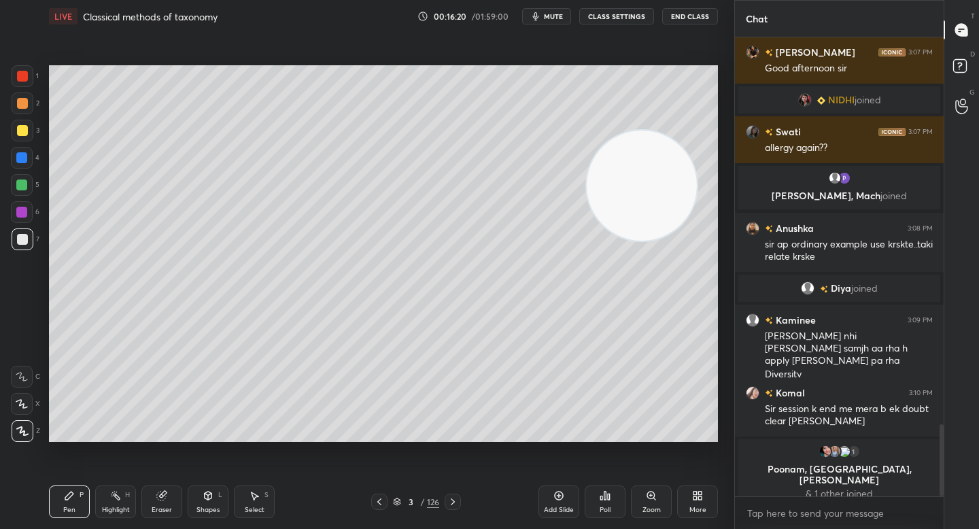
drag, startPoint x: 28, startPoint y: 186, endPoint x: 37, endPoint y: 182, distance: 9.5
click at [31, 184] on div at bounding box center [22, 185] width 22 height 22
drag, startPoint x: 643, startPoint y: 190, endPoint x: 252, endPoint y: 360, distance: 427.1
click at [580, 242] on video at bounding box center [635, 187] width 110 height 110
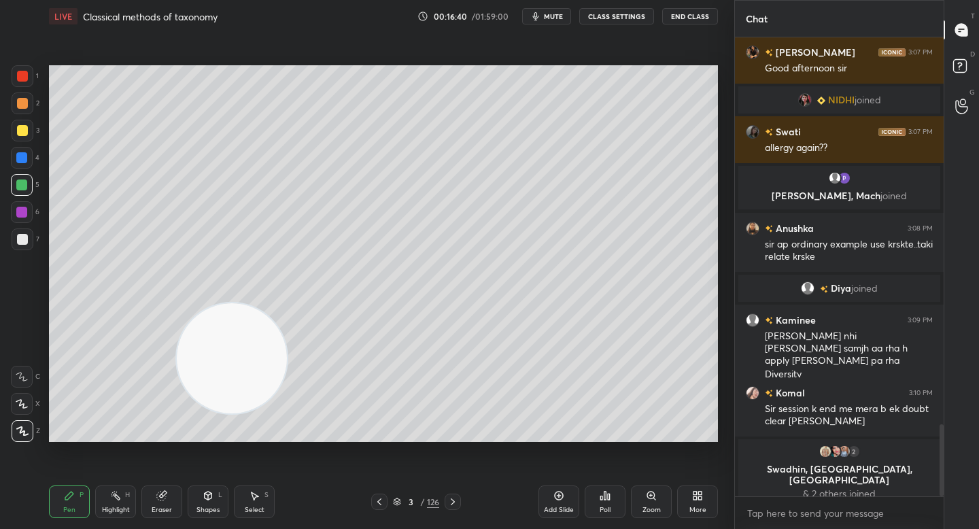
click at [23, 119] on div "1 2 3 4 5 6 7" at bounding box center [25, 160] width 29 height 190
click at [19, 107] on div at bounding box center [22, 103] width 11 height 11
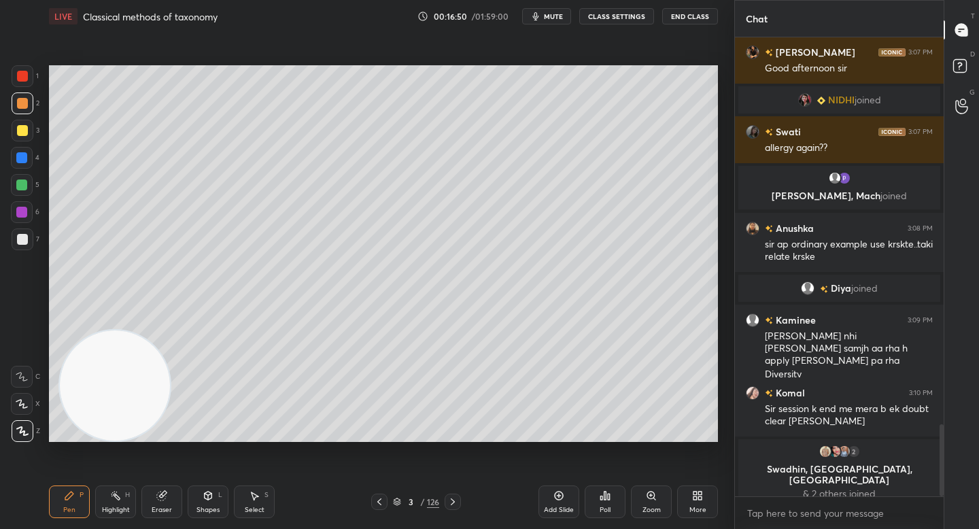
drag, startPoint x: 229, startPoint y: 374, endPoint x: 117, endPoint y: 411, distance: 118.2
click at [115, 414] on video at bounding box center [115, 385] width 110 height 110
click at [27, 161] on div at bounding box center [22, 158] width 22 height 22
click at [29, 101] on div at bounding box center [23, 103] width 22 height 22
click at [26, 166] on div at bounding box center [22, 158] width 22 height 22
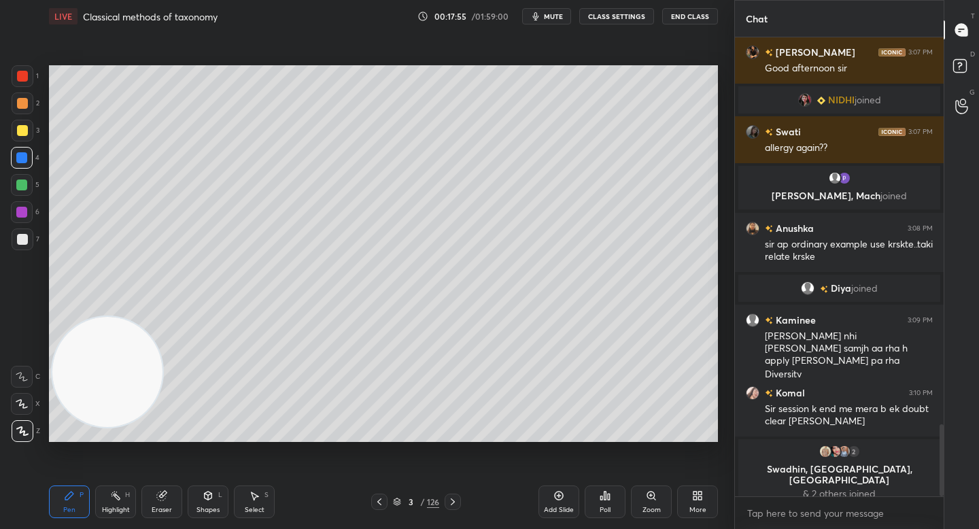
drag, startPoint x: 106, startPoint y: 368, endPoint x: 122, endPoint y: 245, distance: 123.3
click at [105, 317] on video at bounding box center [107, 372] width 110 height 110
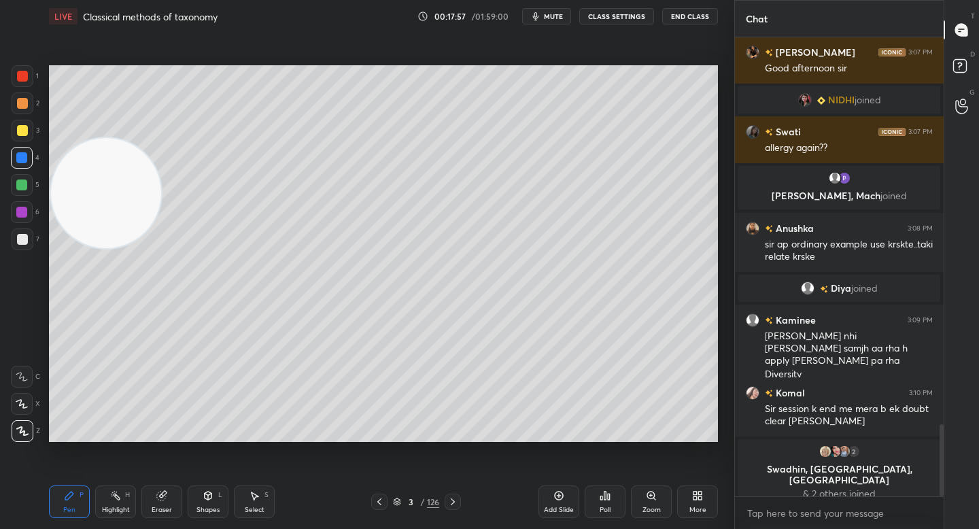
drag, startPoint x: 102, startPoint y: 164, endPoint x: 91, endPoint y: 81, distance: 84.3
click at [91, 138] on video at bounding box center [106, 193] width 110 height 110
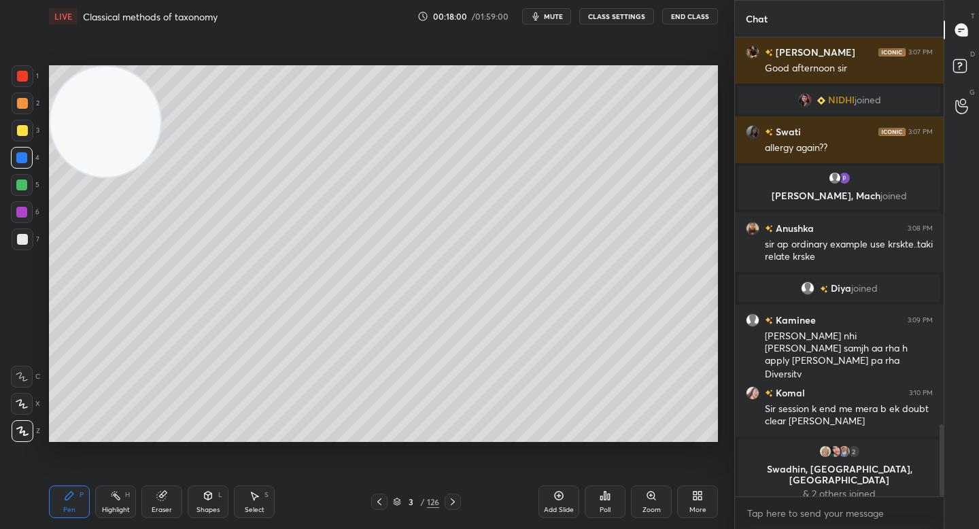
click at [27, 190] on div at bounding box center [22, 185] width 22 height 22
drag, startPoint x: 107, startPoint y: 501, endPoint x: 117, endPoint y: 478, distance: 25.3
click at [107, 500] on div "Highlight H" at bounding box center [115, 501] width 41 height 33
click at [24, 430] on icon at bounding box center [21, 430] width 7 height 7
click at [74, 506] on div "Pen" at bounding box center [69, 509] width 12 height 7
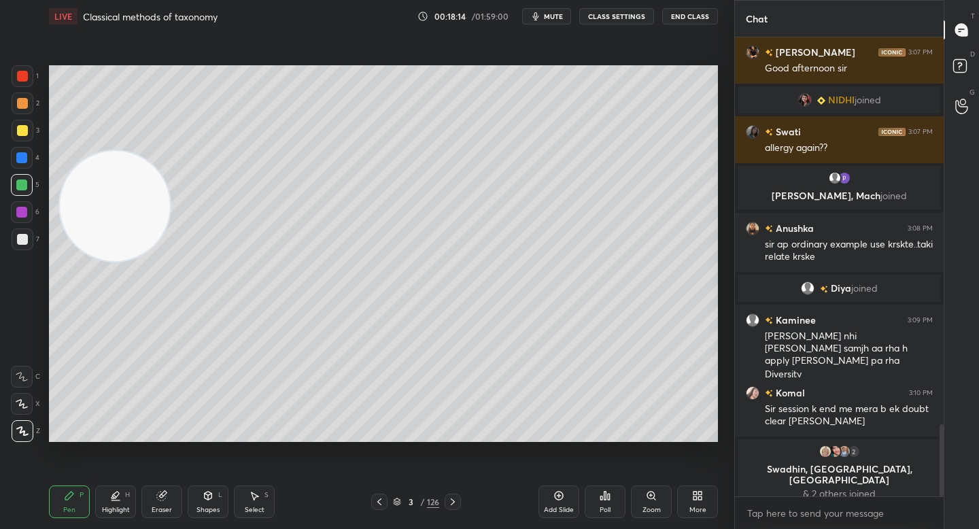
drag, startPoint x: 112, startPoint y: 213, endPoint x: 118, endPoint y: 205, distance: 10.7
click at [114, 217] on video at bounding box center [115, 206] width 110 height 110
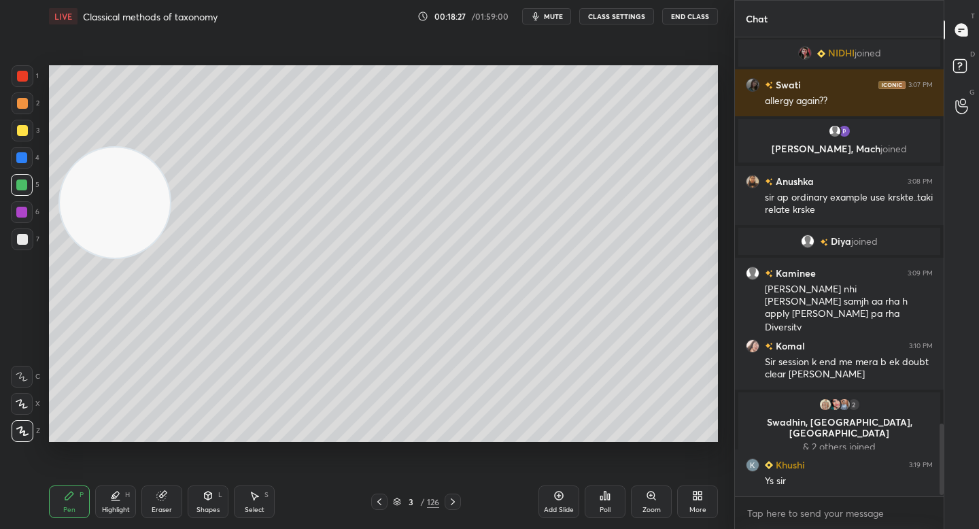
scroll to position [2481, 0]
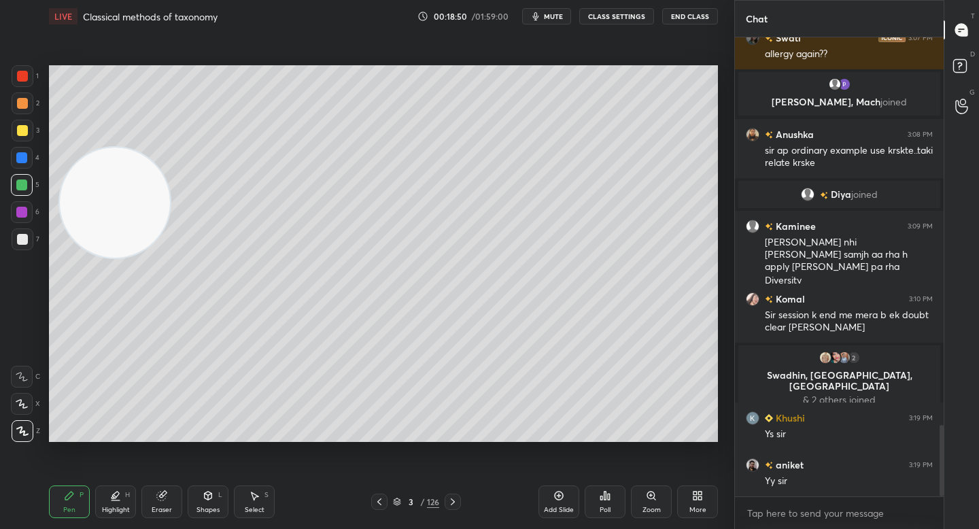
drag, startPoint x: 551, startPoint y: 493, endPoint x: 529, endPoint y: 468, distance: 33.3
click at [549, 493] on div "Add Slide" at bounding box center [558, 501] width 41 height 33
click at [23, 234] on div at bounding box center [23, 239] width 22 height 22
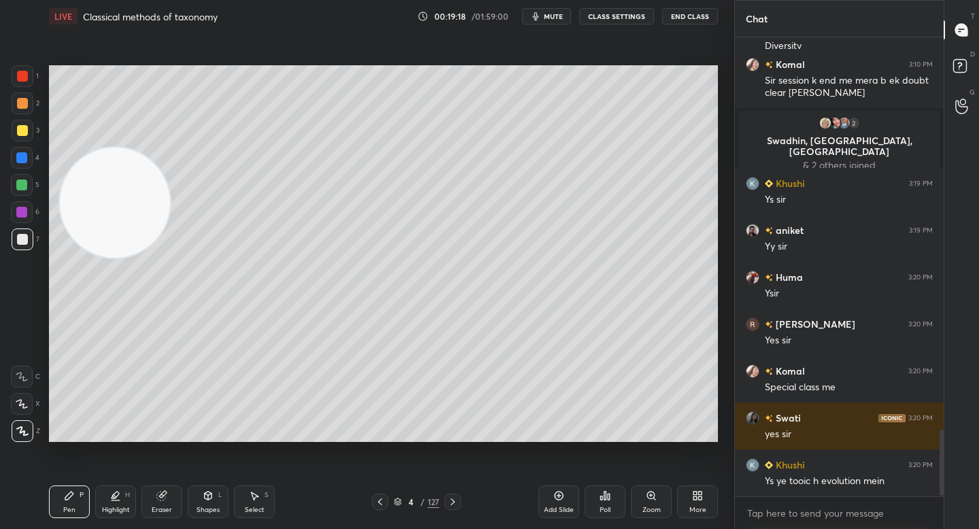
scroll to position [2762, 0]
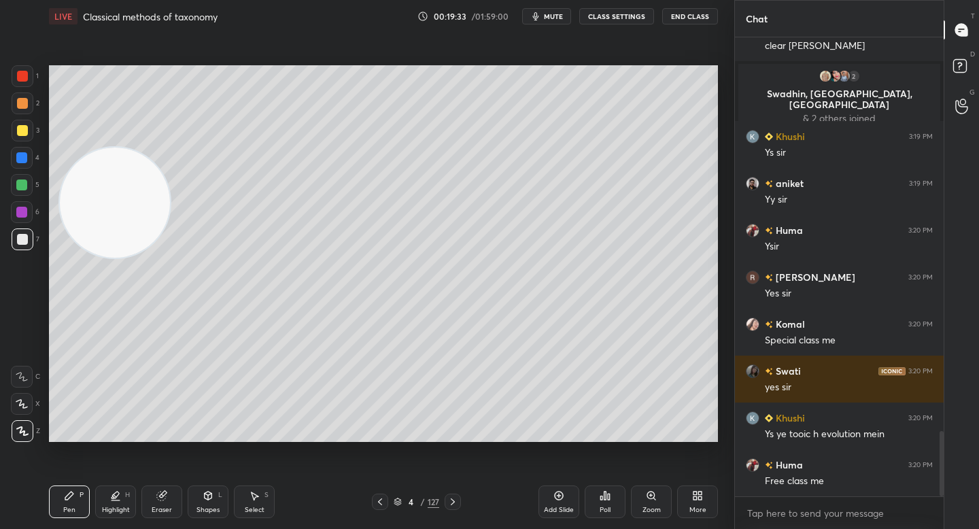
click at [22, 238] on div at bounding box center [22, 239] width 11 height 11
click at [26, 188] on div at bounding box center [21, 184] width 11 height 11
click at [395, 500] on icon at bounding box center [397, 499] width 7 height 3
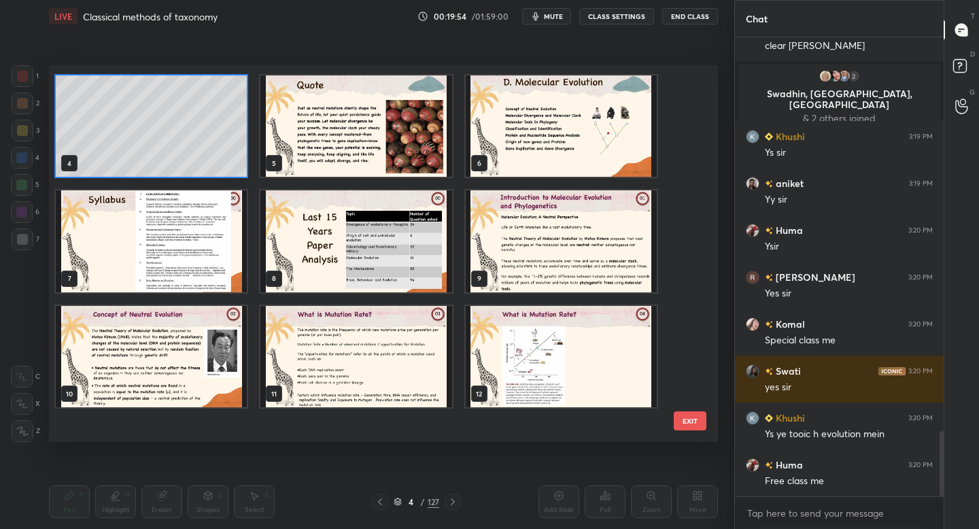
scroll to position [25, 0]
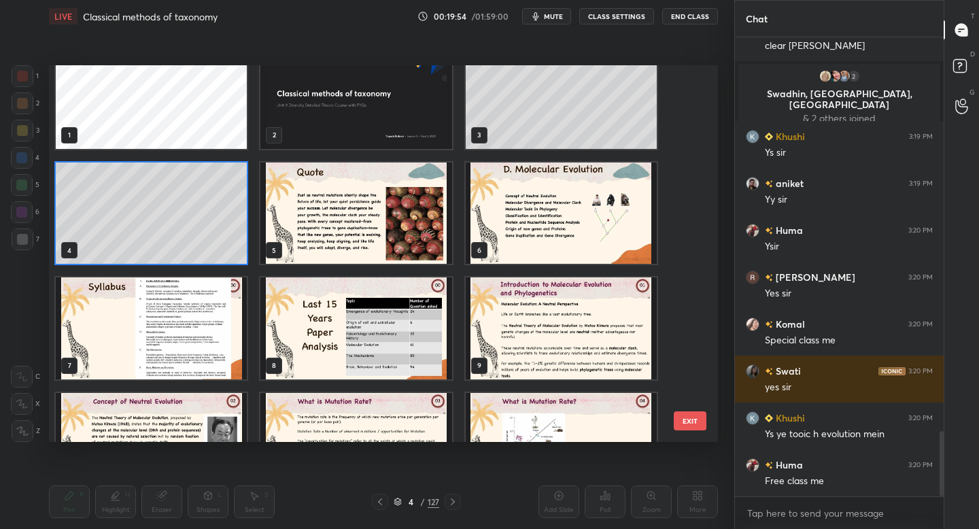
click at [350, 184] on img "grid" at bounding box center [355, 213] width 191 height 102
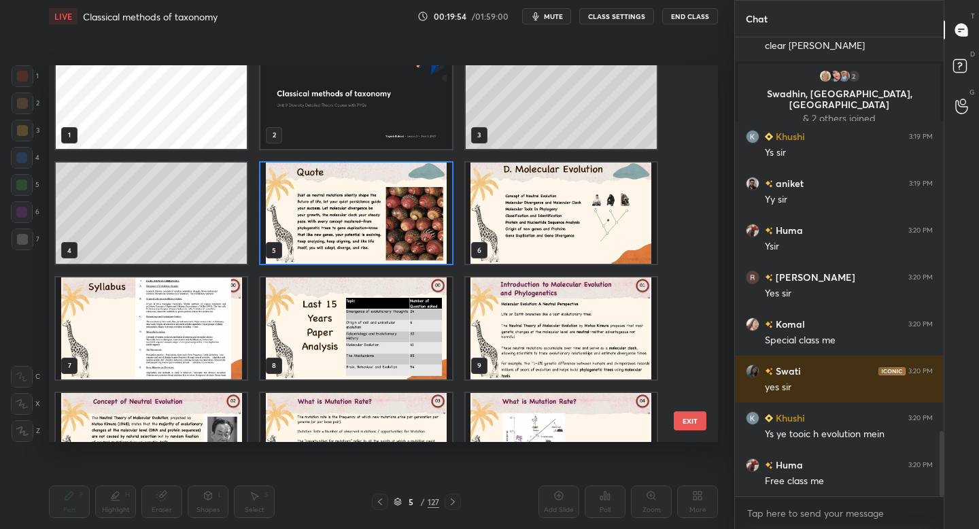
click at [350, 184] on img "grid" at bounding box center [355, 213] width 191 height 102
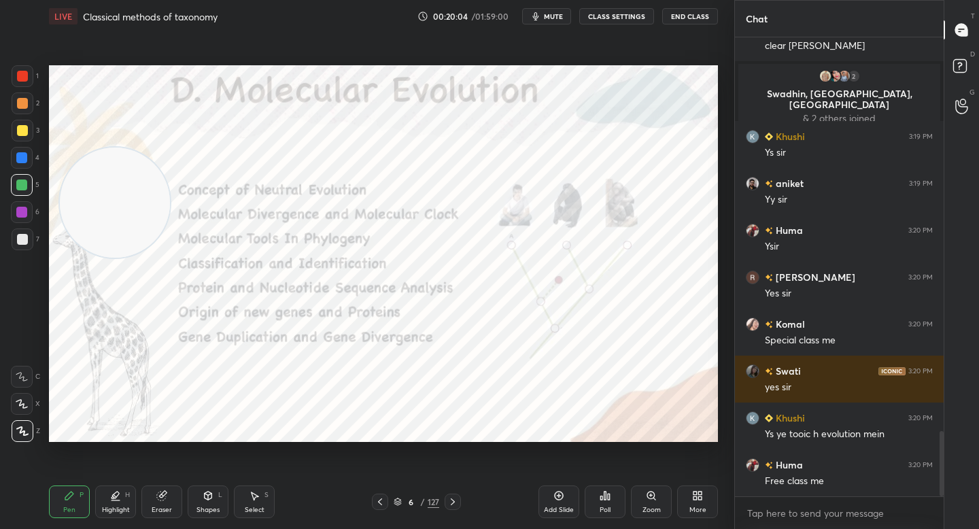
drag, startPoint x: 28, startPoint y: 84, endPoint x: 42, endPoint y: 92, distance: 16.1
click at [29, 86] on div at bounding box center [23, 76] width 22 height 22
drag, startPoint x: 115, startPoint y: 208, endPoint x: 112, endPoint y: 165, distance: 42.9
click at [113, 166] on video at bounding box center [109, 158] width 110 height 110
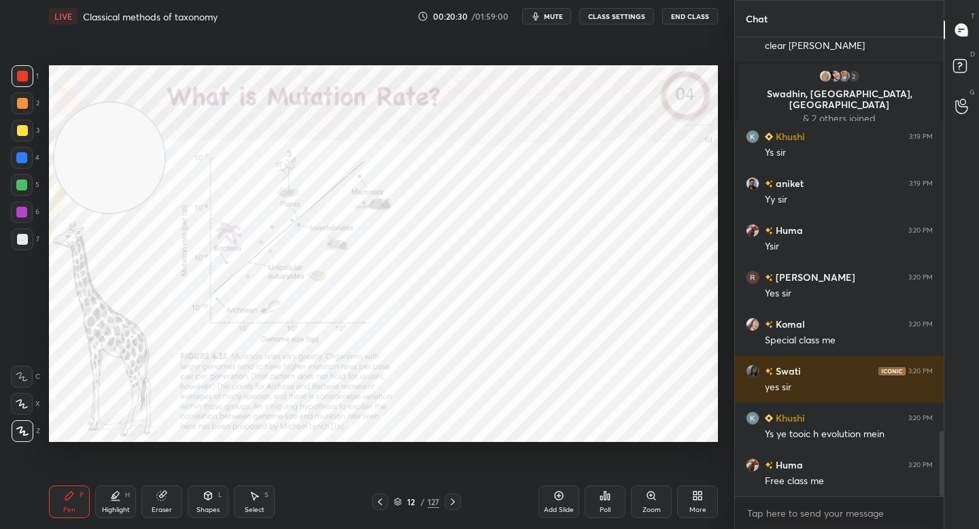
click at [397, 500] on icon at bounding box center [398, 502] width 8 height 8
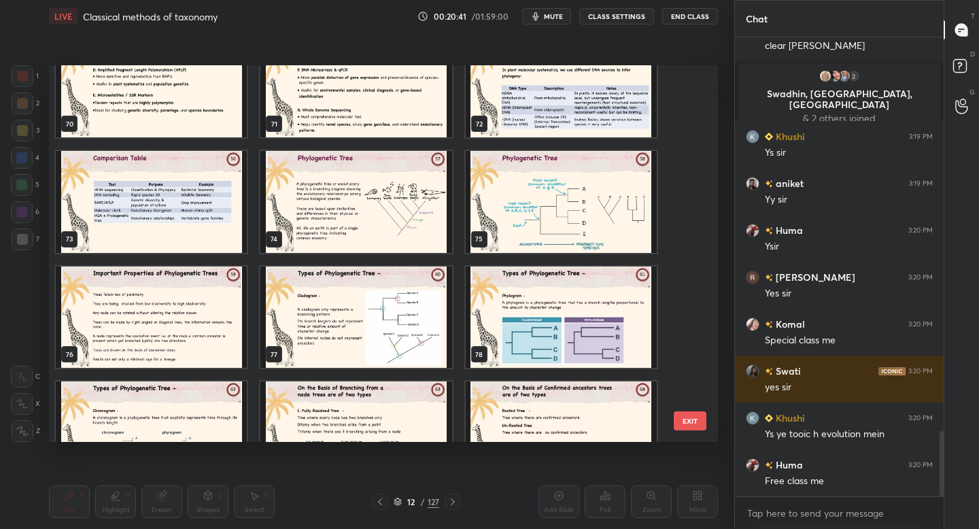
scroll to position [2656, 0]
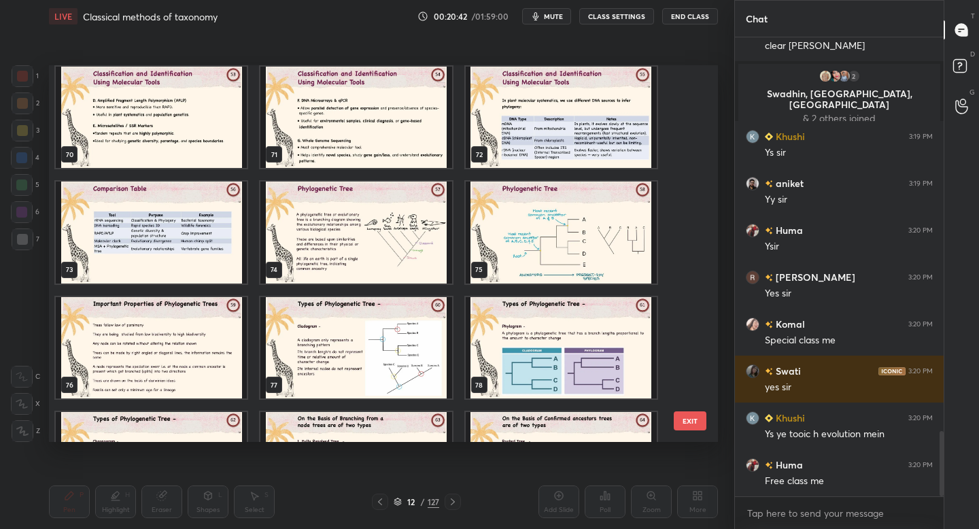
click at [424, 226] on img "grid" at bounding box center [355, 232] width 191 height 102
click at [423, 226] on img "grid" at bounding box center [355, 232] width 191 height 102
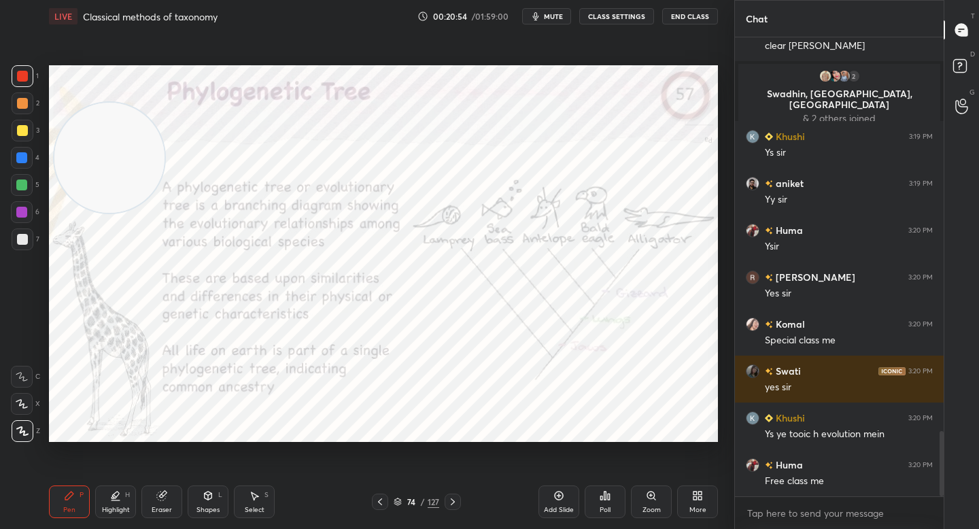
click at [115, 139] on video at bounding box center [109, 158] width 110 height 110
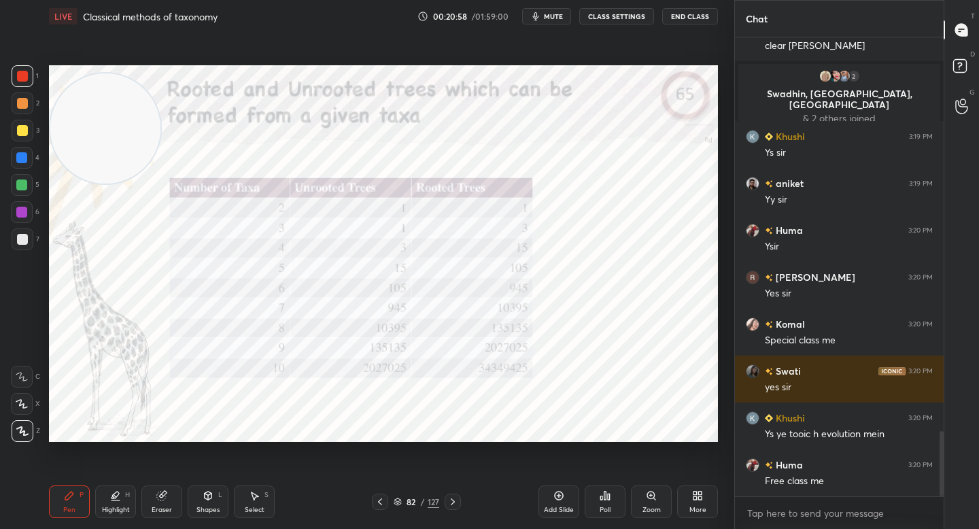
click at [397, 496] on div "82 / 127" at bounding box center [417, 502] width 46 height 12
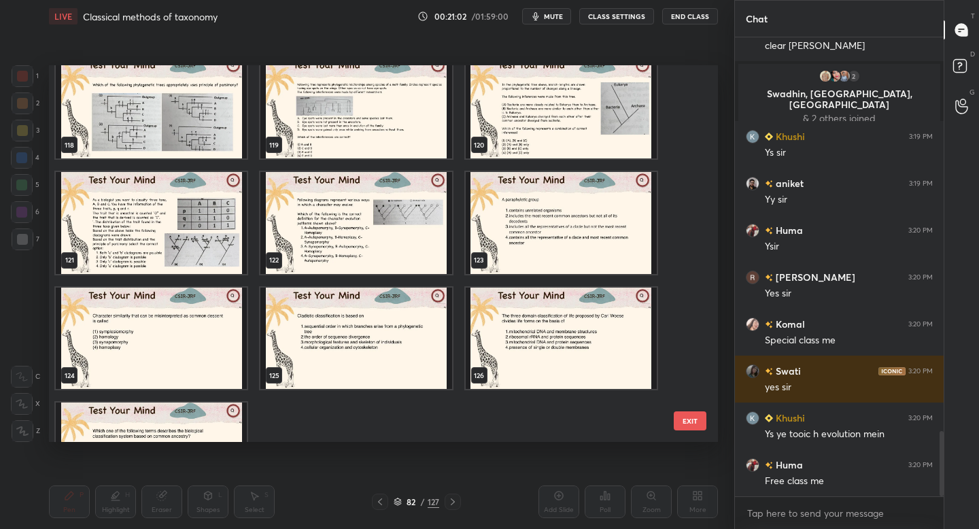
scroll to position [4439, 0]
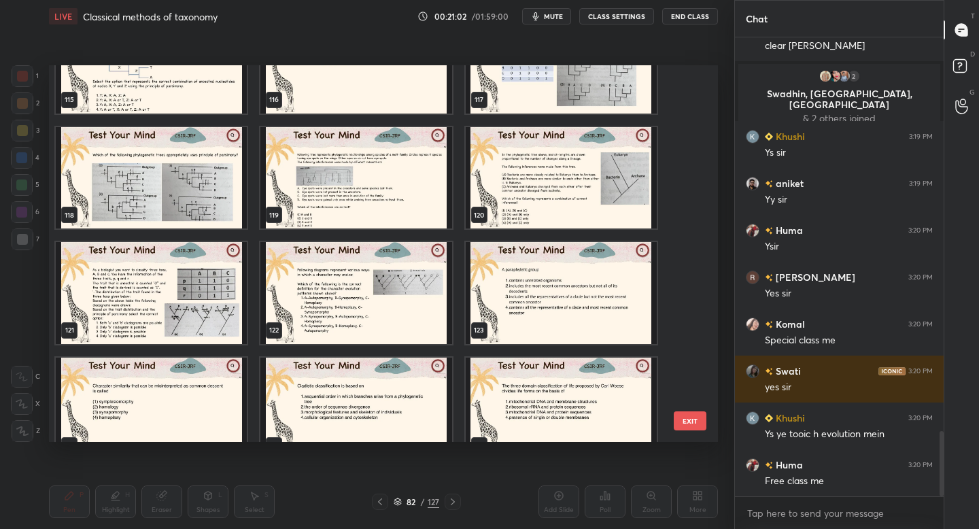
click at [387, 285] on img "grid" at bounding box center [355, 293] width 191 height 102
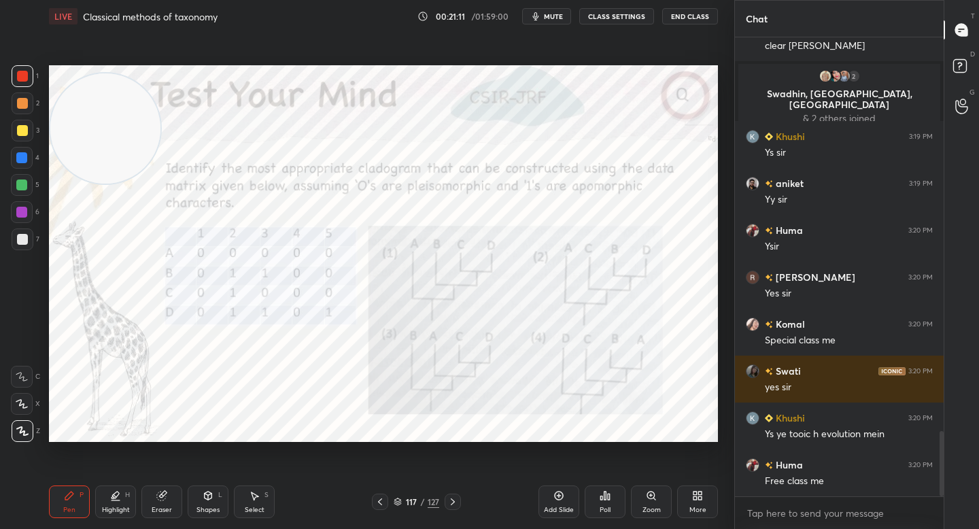
click at [400, 503] on icon at bounding box center [397, 504] width 7 height 2
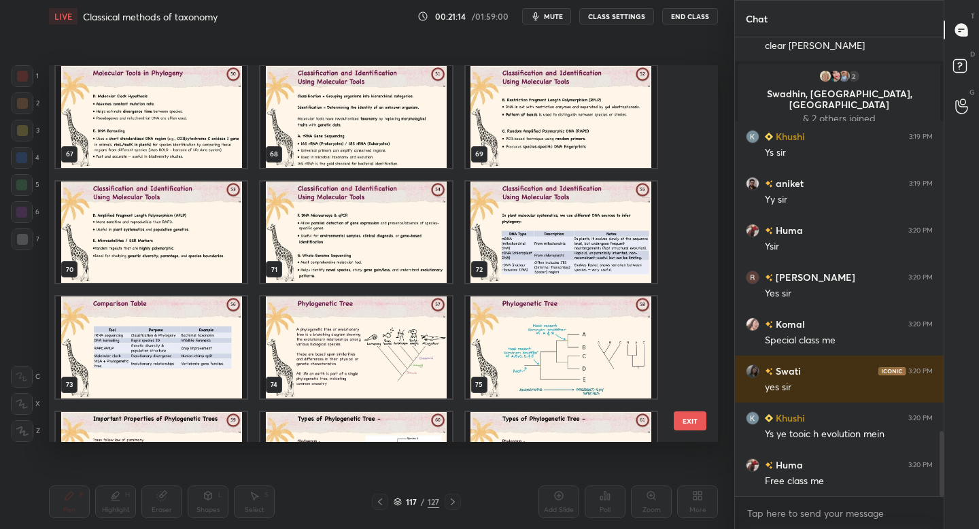
scroll to position [2542, 0]
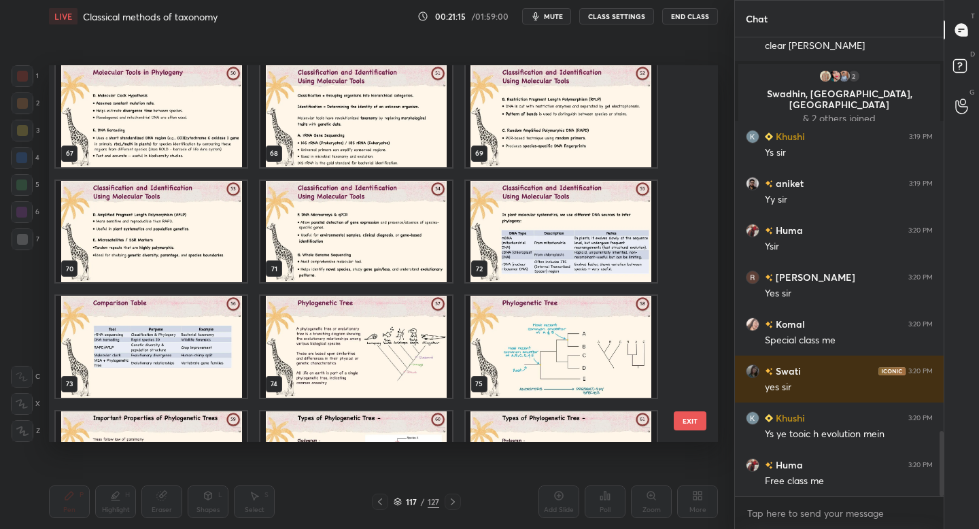
click at [363, 319] on img "grid" at bounding box center [355, 347] width 191 height 102
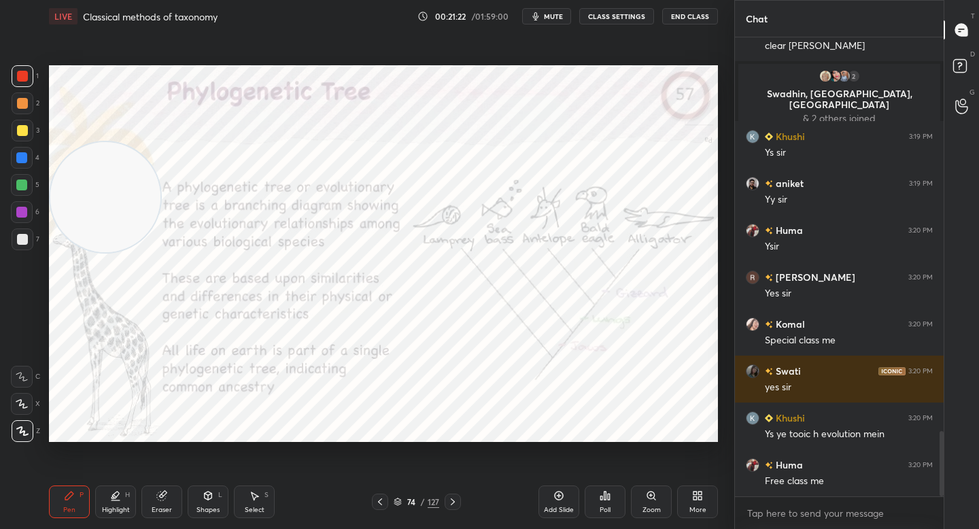
drag, startPoint x: 108, startPoint y: 157, endPoint x: 67, endPoint y: 411, distance: 257.6
click at [67, 252] on video at bounding box center [105, 197] width 110 height 110
click at [24, 234] on div at bounding box center [23, 239] width 22 height 22
click at [29, 220] on div at bounding box center [22, 212] width 22 height 22
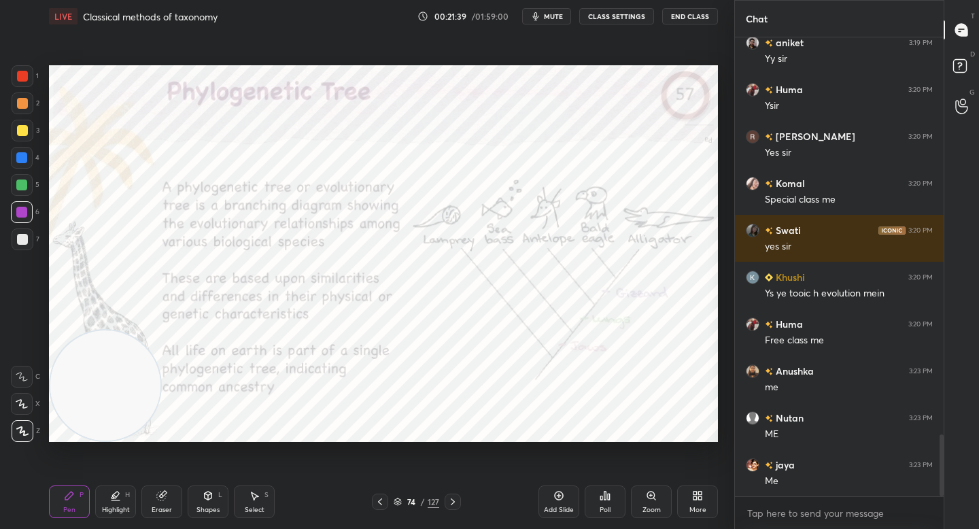
scroll to position [2950, 0]
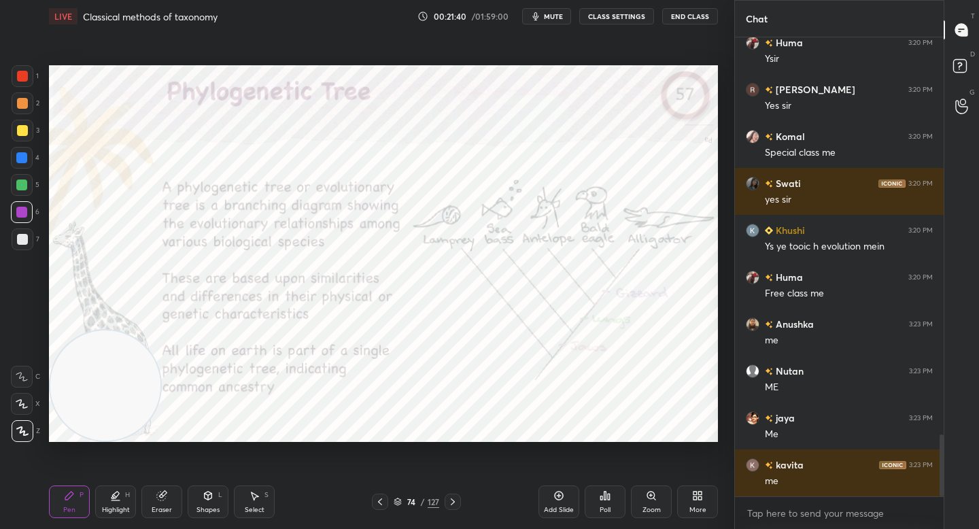
drag, startPoint x: 61, startPoint y: 162, endPoint x: 57, endPoint y: 150, distance: 12.3
click at [59, 330] on video at bounding box center [105, 385] width 110 height 110
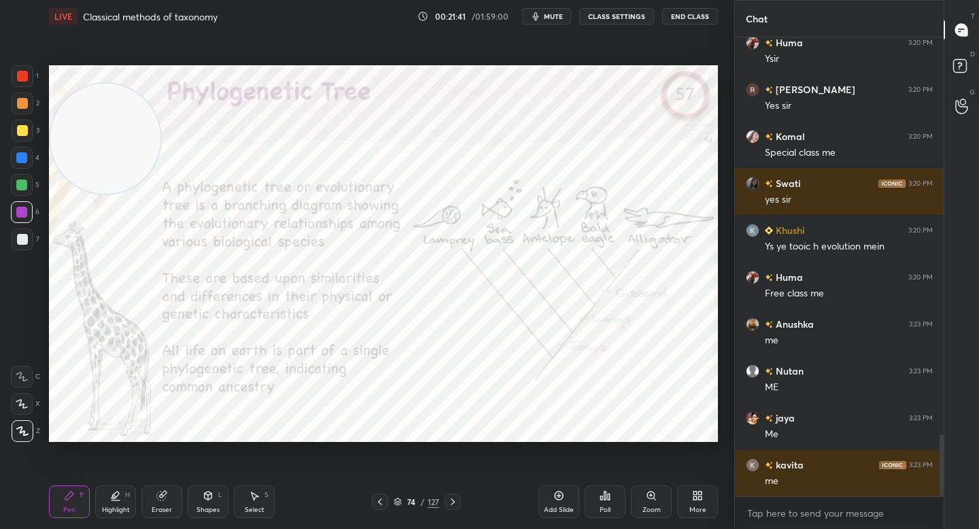
click at [74, 124] on video at bounding box center [105, 139] width 110 height 110
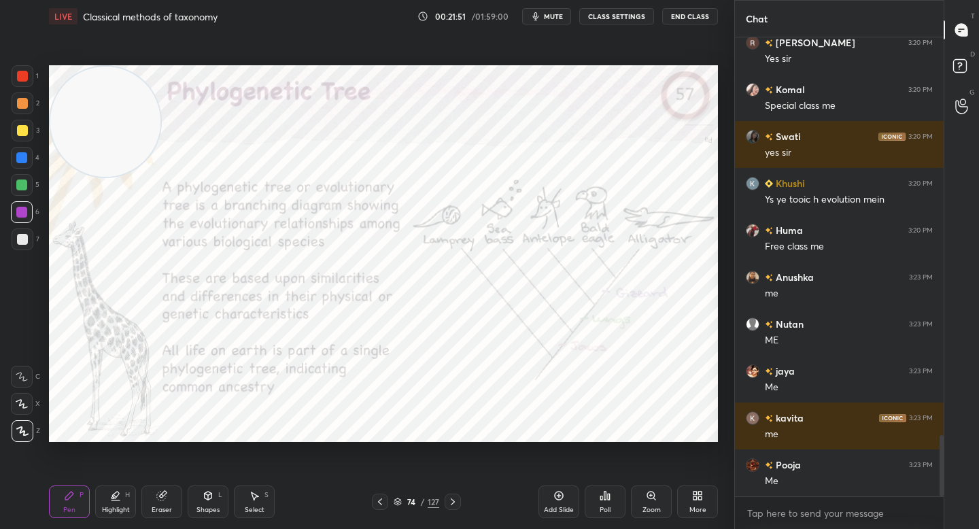
click at [94, 126] on video at bounding box center [105, 122] width 110 height 110
drag, startPoint x: 24, startPoint y: 133, endPoint x: 29, endPoint y: 116, distance: 17.5
click at [24, 133] on div at bounding box center [22, 130] width 11 height 11
click at [27, 114] on div "2" at bounding box center [26, 105] width 28 height 27
click at [26, 88] on div "1" at bounding box center [25, 78] width 27 height 27
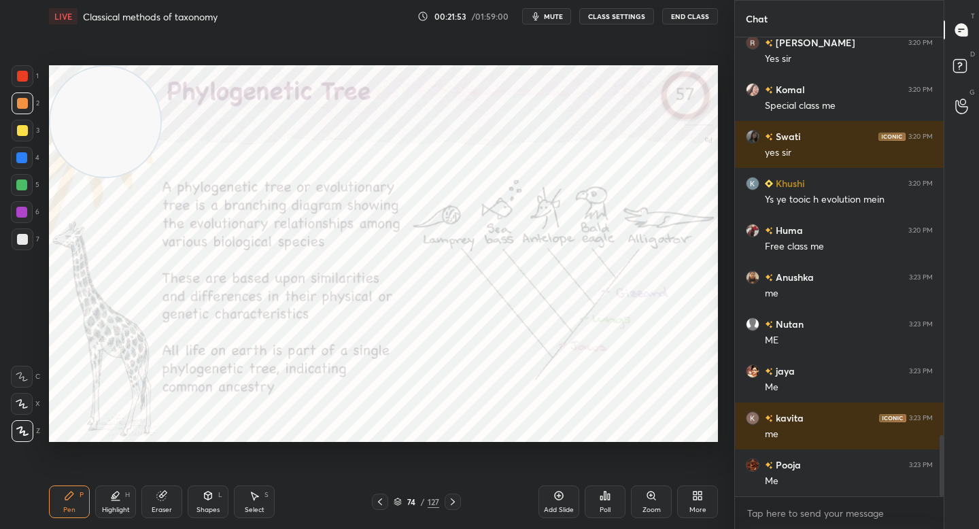
click at [22, 105] on div at bounding box center [22, 103] width 11 height 11
click at [26, 184] on div at bounding box center [21, 184] width 11 height 11
click at [11, 214] on div "1 2 3 4 5 6 7 C X Z C X Z E E Erase all H H" at bounding box center [22, 253] width 44 height 377
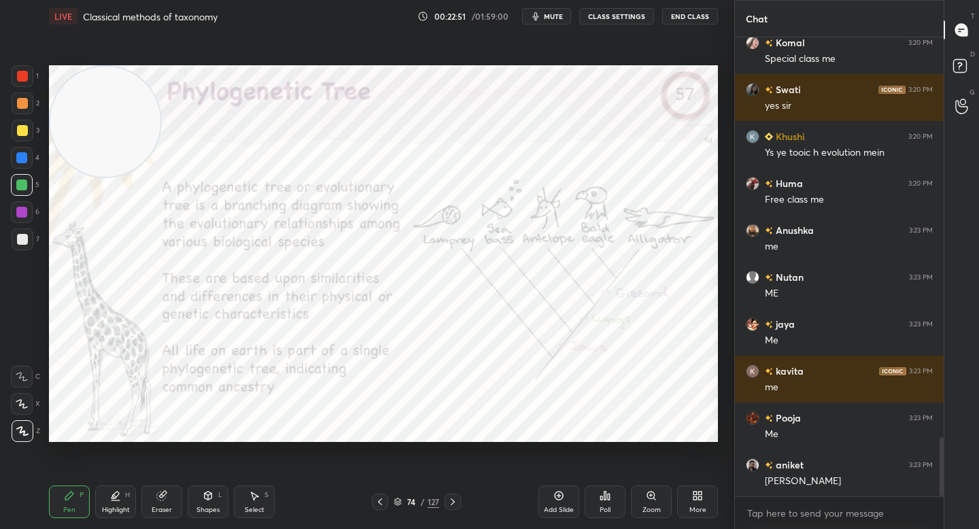
scroll to position [3091, 0]
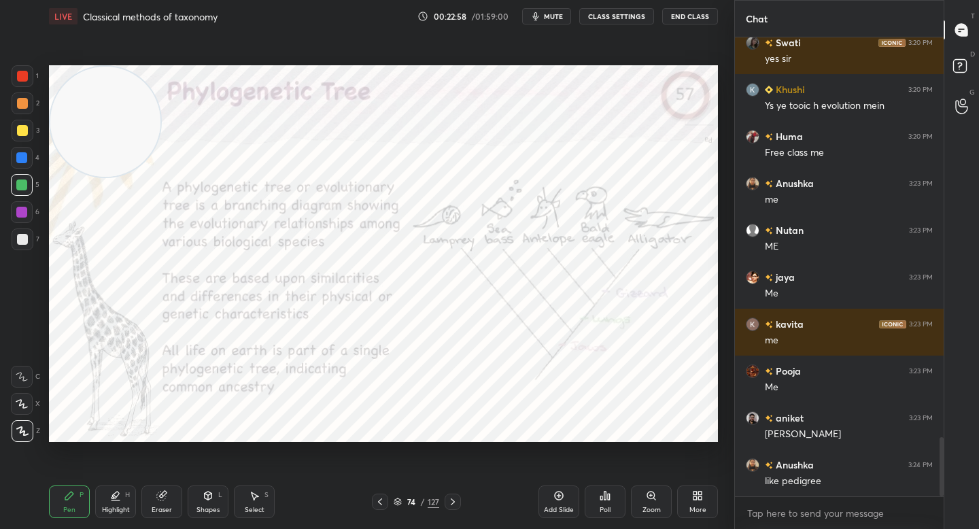
click at [20, 222] on div at bounding box center [22, 212] width 22 height 22
click at [640, 497] on div "Zoom" at bounding box center [651, 501] width 41 height 33
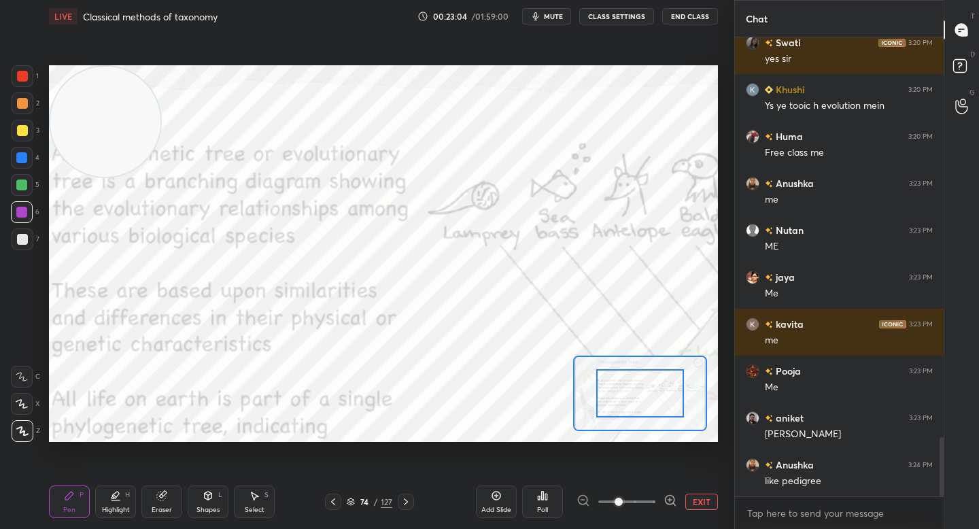
click at [660, 496] on div at bounding box center [626, 501] width 101 height 16
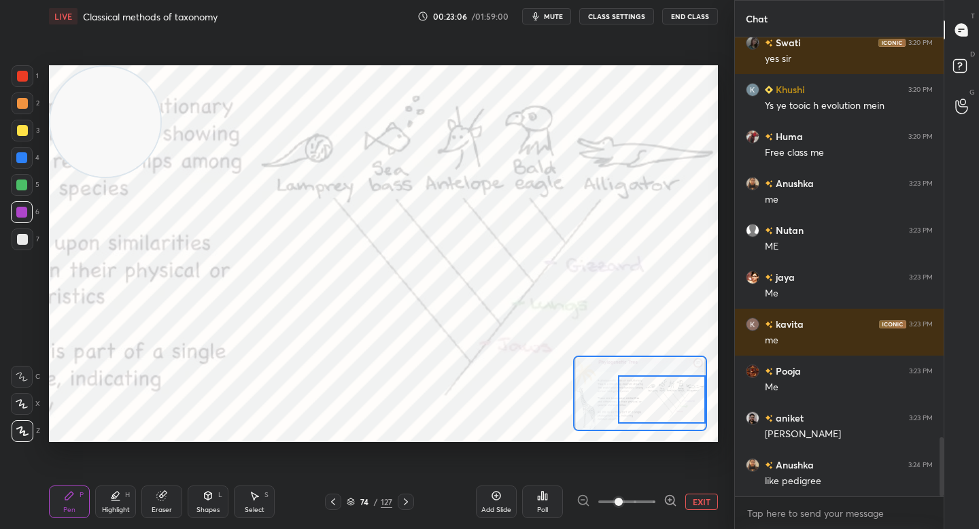
click at [678, 391] on div at bounding box center [662, 399] width 88 height 48
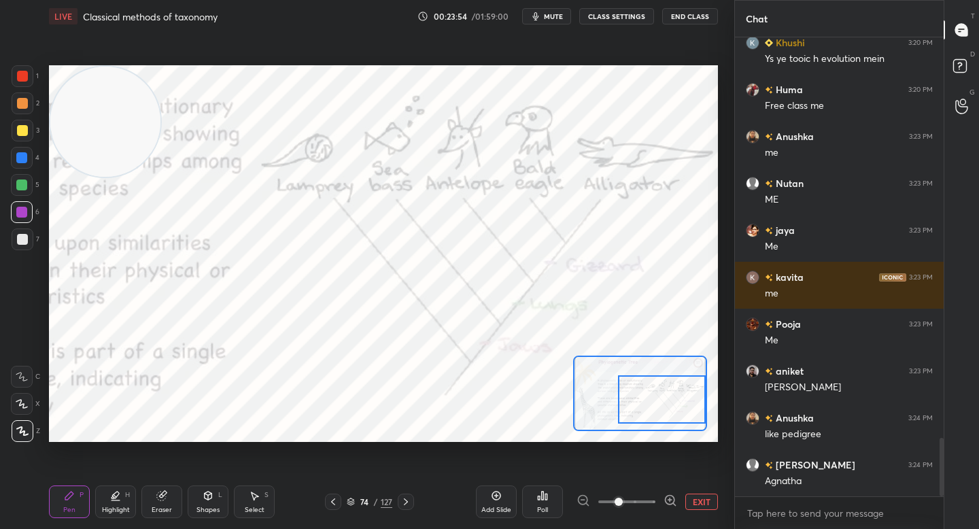
click at [493, 508] on div "Add Slide" at bounding box center [496, 509] width 30 height 7
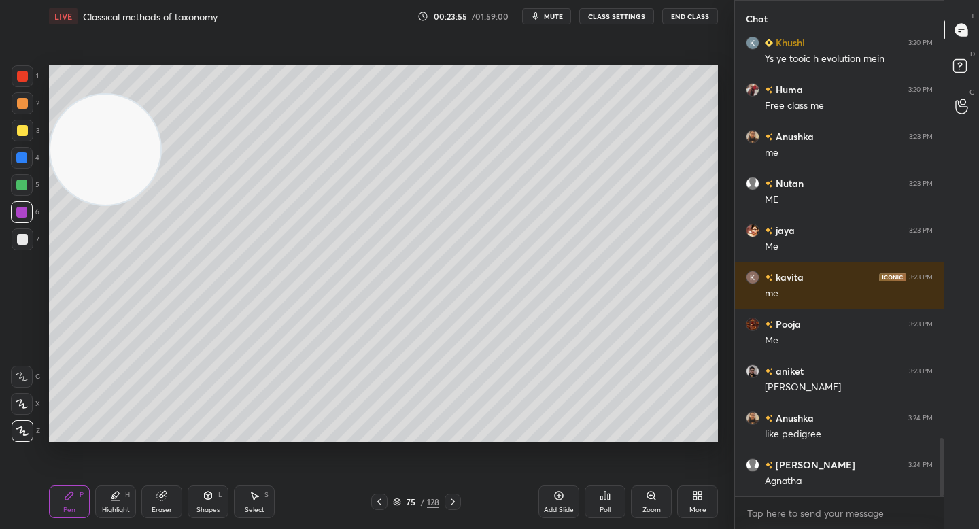
drag, startPoint x: 103, startPoint y: 168, endPoint x: 77, endPoint y: 381, distance: 214.3
click at [82, 205] on video at bounding box center [105, 149] width 110 height 110
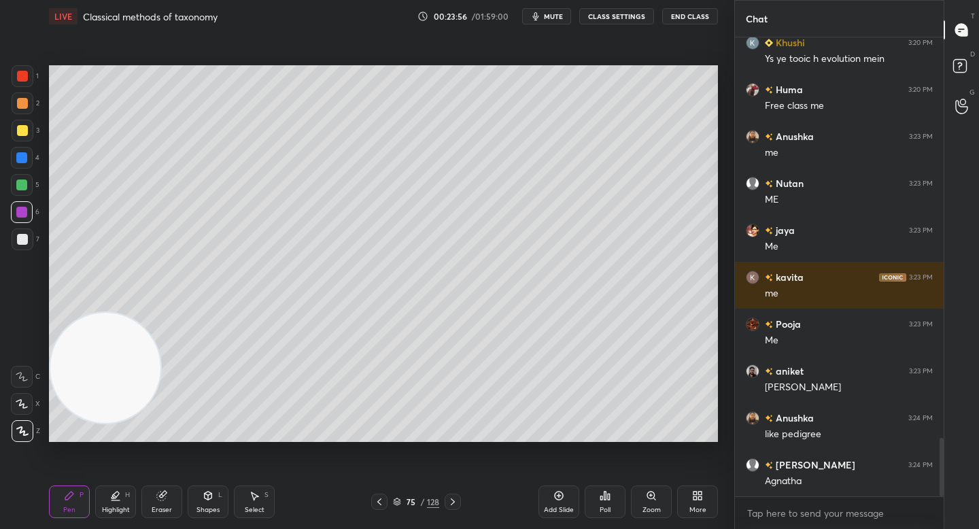
click at [21, 232] on div at bounding box center [23, 239] width 22 height 22
click at [201, 491] on div "Shapes L" at bounding box center [208, 501] width 41 height 33
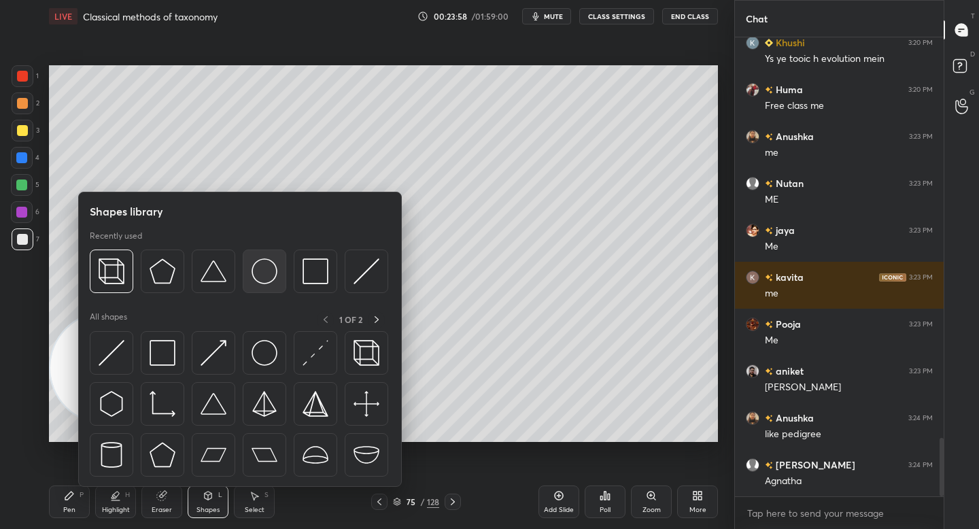
click at [266, 280] on img at bounding box center [265, 271] width 26 height 26
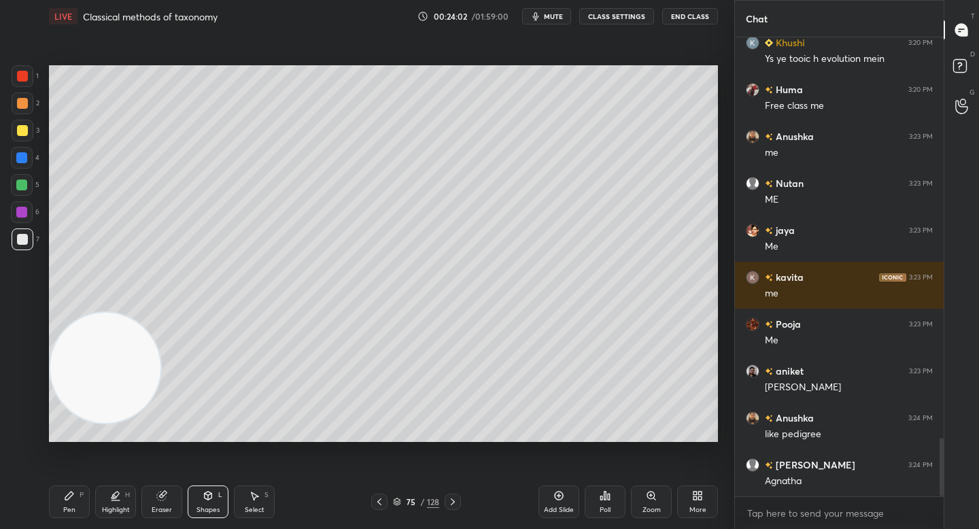
click at [124, 501] on div "Highlight H" at bounding box center [115, 501] width 41 height 33
click at [72, 504] on div "Pen P" at bounding box center [69, 501] width 41 height 33
click at [209, 506] on div "Shapes" at bounding box center [207, 509] width 23 height 7
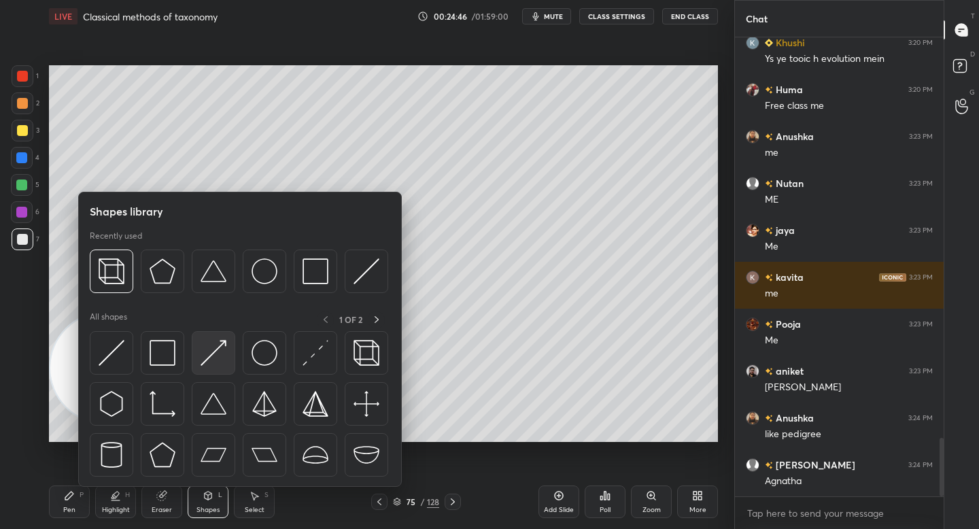
click at [220, 347] on img at bounding box center [214, 353] width 26 height 26
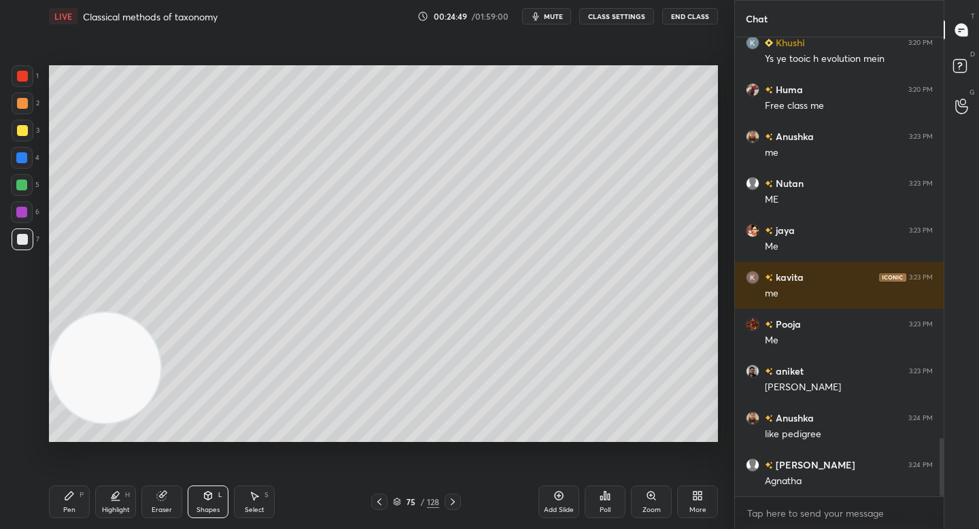
click at [82, 496] on div "Pen P" at bounding box center [69, 501] width 41 height 33
click at [128, 504] on div "Highlight H" at bounding box center [115, 501] width 41 height 33
click at [27, 184] on div at bounding box center [22, 185] width 22 height 22
click at [27, 152] on div at bounding box center [22, 158] width 22 height 22
click at [251, 493] on icon at bounding box center [254, 495] width 11 height 11
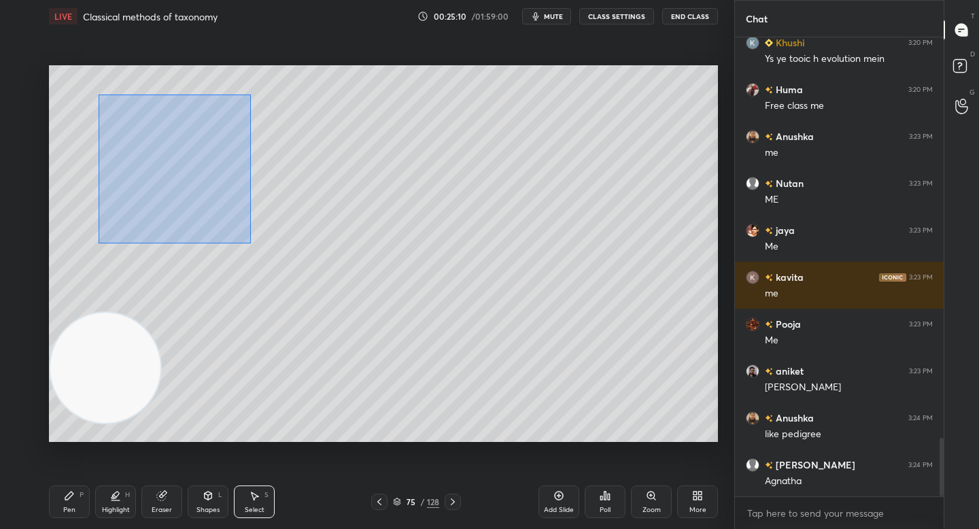
drag, startPoint x: 100, startPoint y: 95, endPoint x: 248, endPoint y: 239, distance: 206.7
click at [249, 241] on div "0 ° Undo Copy Duplicate Duplicate to new slide Delete" at bounding box center [383, 253] width 669 height 377
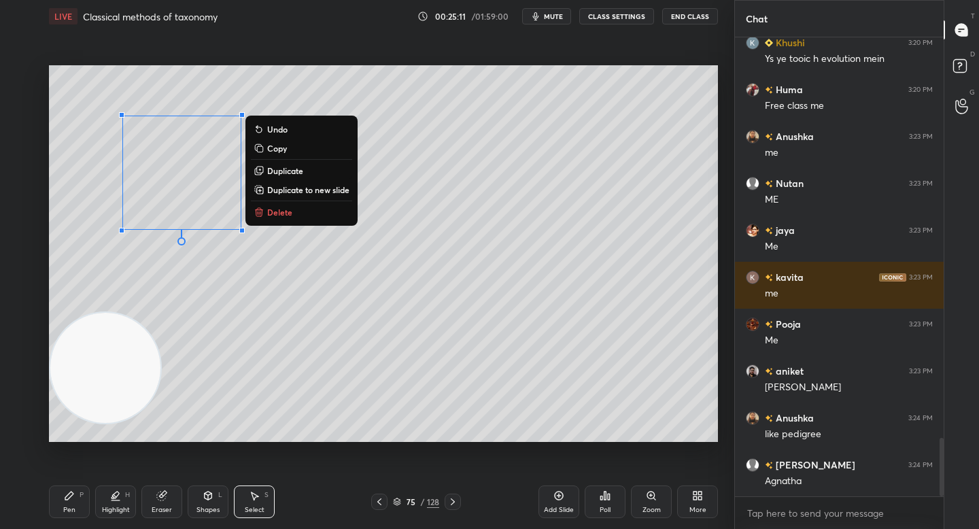
click at [261, 149] on rect at bounding box center [260, 149] width 6 height 6
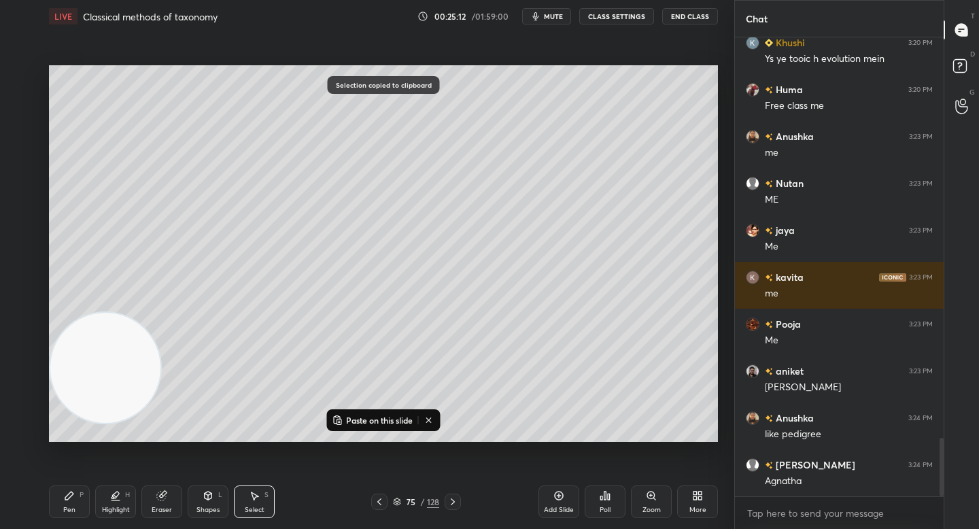
click at [358, 421] on p "Paste on this slide" at bounding box center [379, 420] width 67 height 11
drag, startPoint x: 220, startPoint y: 186, endPoint x: 541, endPoint y: 169, distance: 322.0
click at [542, 169] on div "0 ° Undo Copy Paste here Duplicate Duplicate to new slide Delete" at bounding box center [383, 253] width 669 height 377
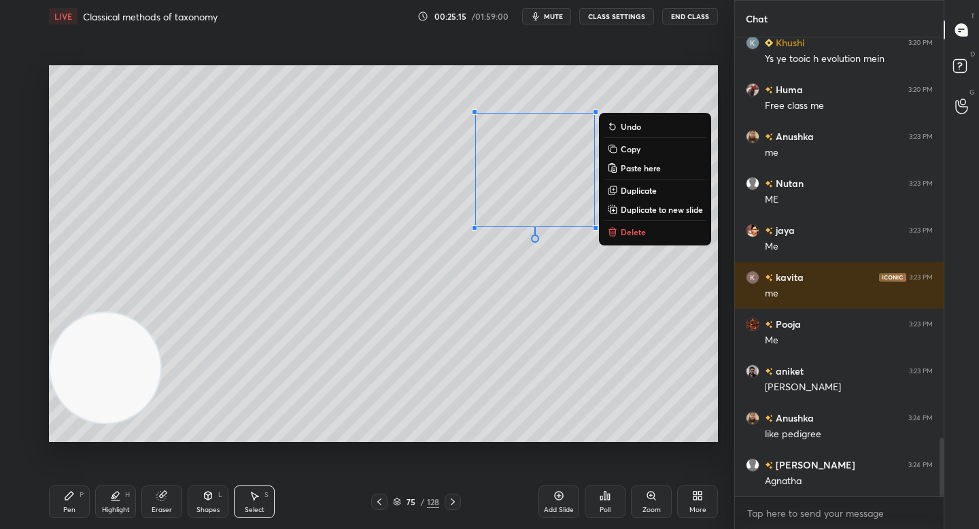
click at [440, 217] on div "0 ° Undo Copy Paste here Duplicate Duplicate to new slide Delete" at bounding box center [383, 253] width 669 height 377
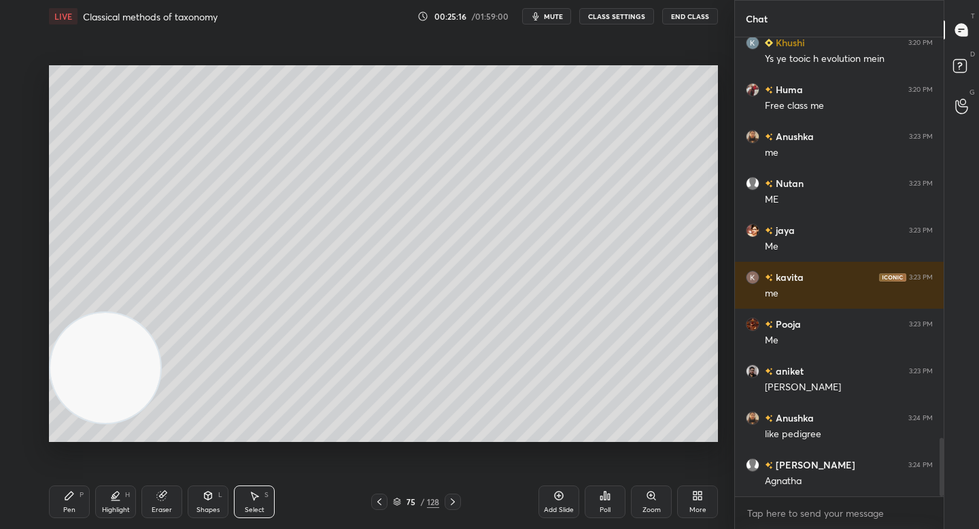
drag, startPoint x: 160, startPoint y: 523, endPoint x: 162, endPoint y: 508, distance: 15.1
click at [159, 523] on div "Pen P Highlight H Eraser Shapes L Select S 75 / 128 Add Slide Poll Zoom More" at bounding box center [383, 501] width 669 height 54
click at [159, 506] on div "Eraser" at bounding box center [162, 509] width 20 height 7
click at [118, 511] on div "Highlight" at bounding box center [116, 509] width 28 height 7
click at [153, 497] on div "Eraser" at bounding box center [161, 501] width 41 height 33
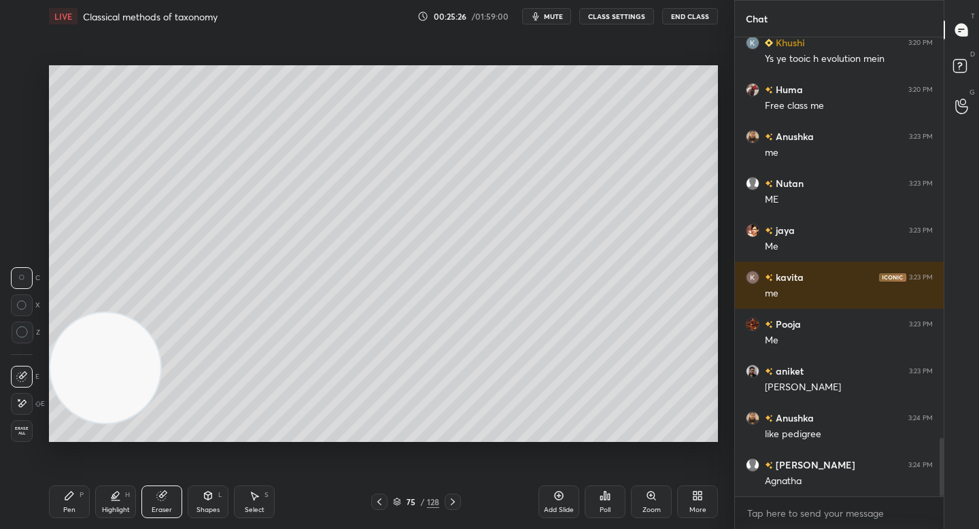
click at [102, 507] on div "Highlight" at bounding box center [116, 509] width 28 height 7
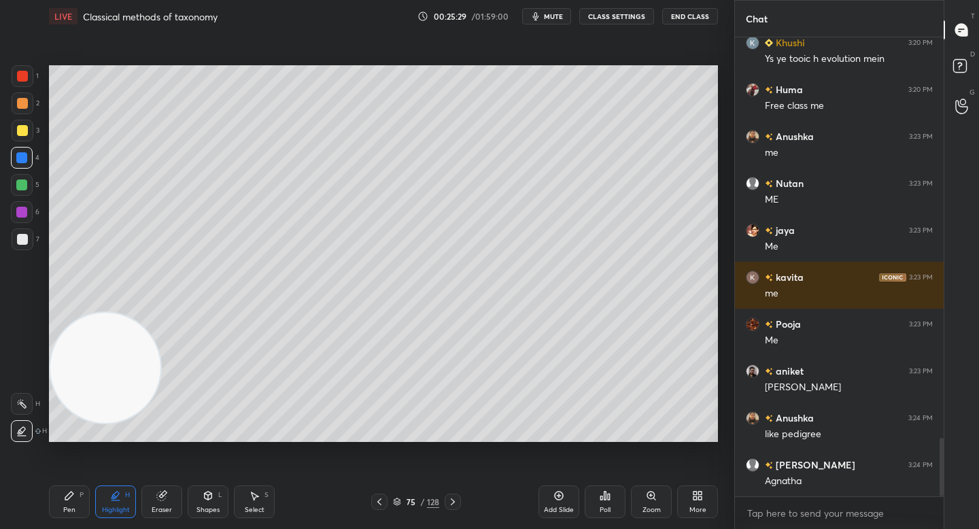
click at [85, 489] on div "Pen P" at bounding box center [69, 501] width 41 height 33
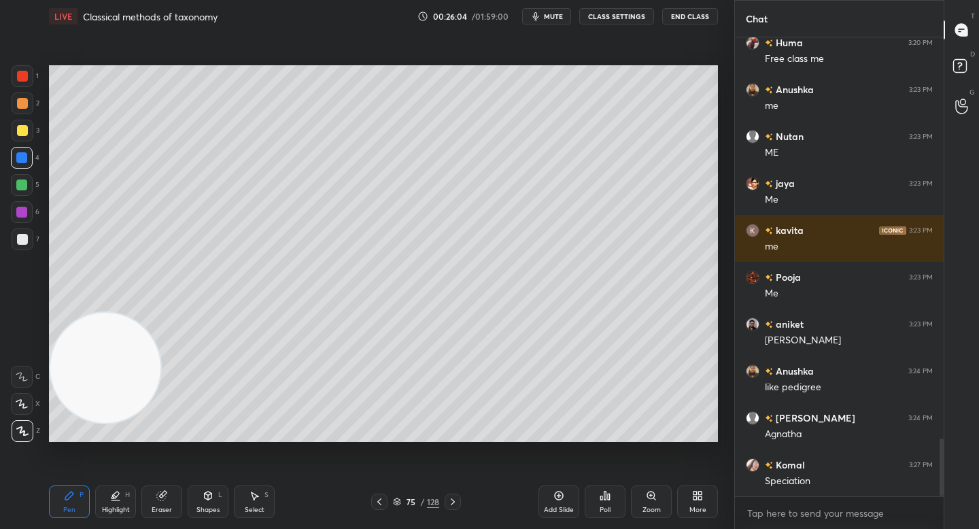
click at [201, 504] on div "Shapes L" at bounding box center [208, 501] width 41 height 33
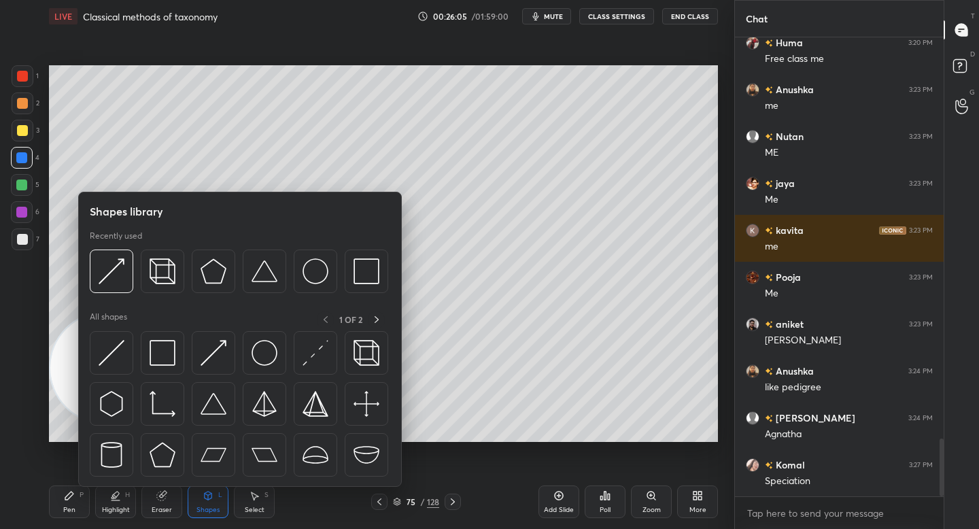
click at [118, 342] on img at bounding box center [112, 353] width 26 height 26
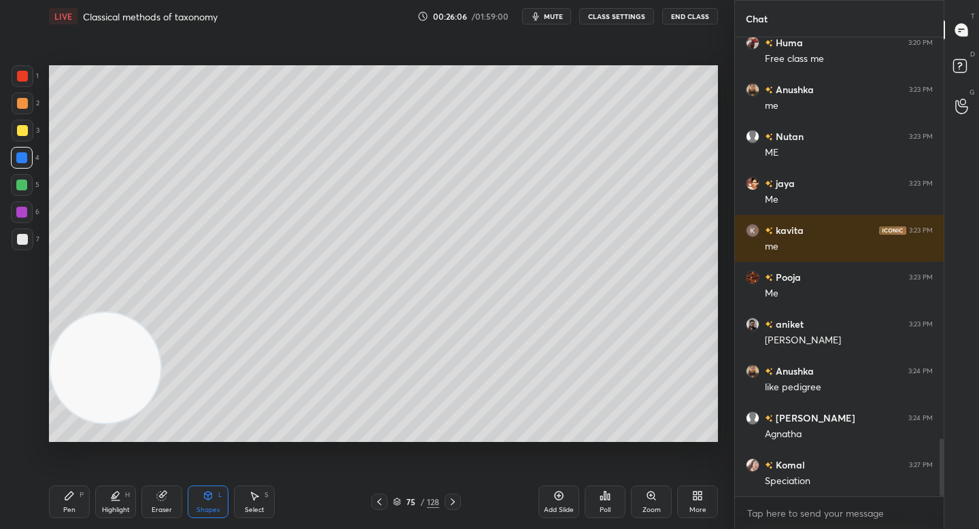
drag, startPoint x: 113, startPoint y: 383, endPoint x: 100, endPoint y: 176, distance: 207.7
click at [101, 313] on video at bounding box center [105, 368] width 110 height 110
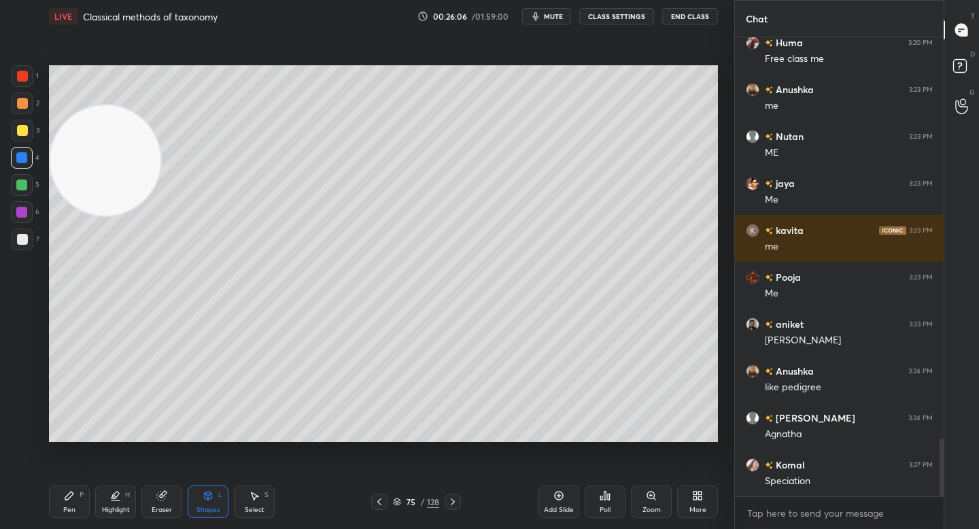
drag, startPoint x: 95, startPoint y: 166, endPoint x: 95, endPoint y: 148, distance: 18.4
click at [92, 146] on video at bounding box center [105, 160] width 110 height 110
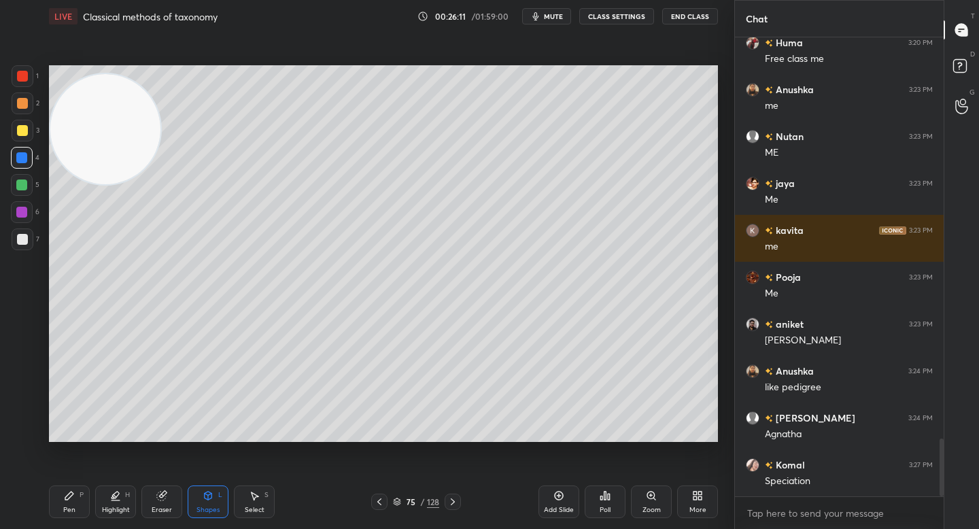
click at [75, 495] on div "Pen P" at bounding box center [69, 501] width 41 height 33
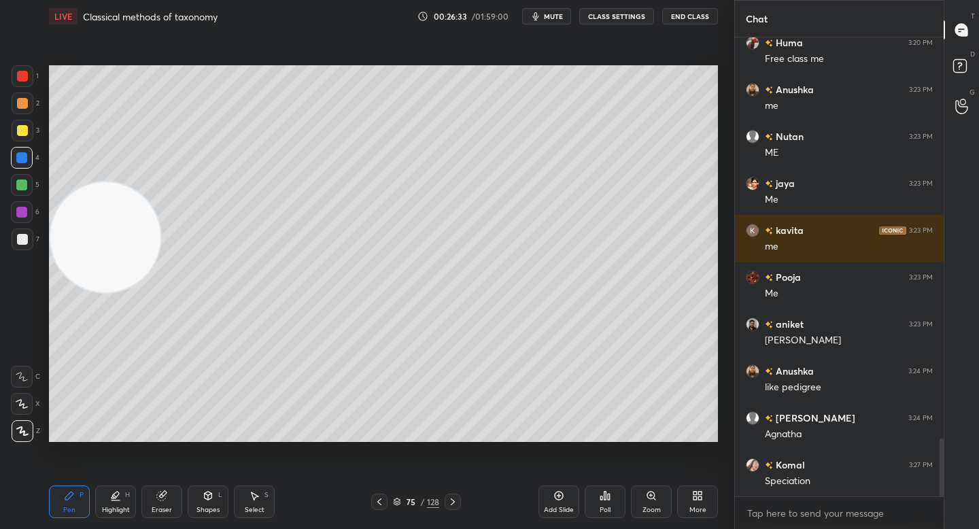
click at [80, 292] on video at bounding box center [105, 237] width 110 height 110
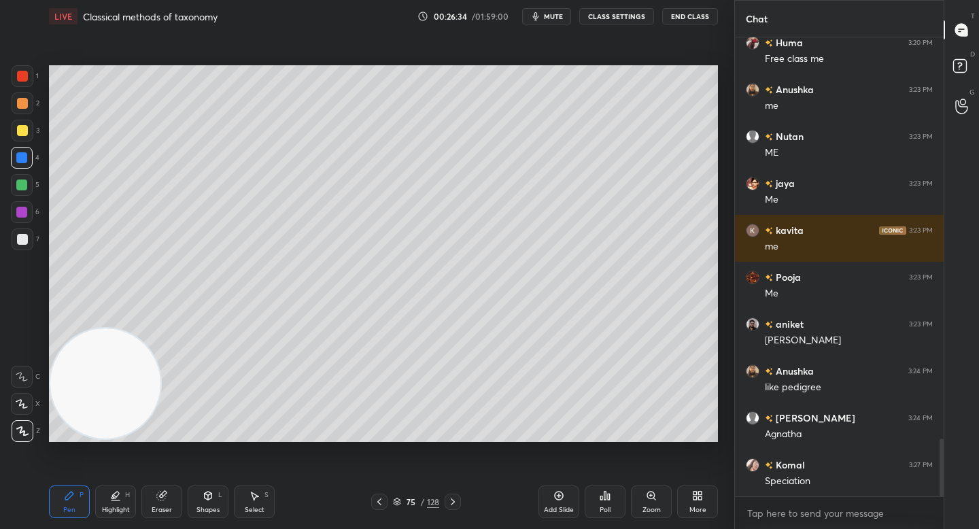
drag, startPoint x: 122, startPoint y: 371, endPoint x: 121, endPoint y: 404, distance: 32.7
click at [122, 419] on video at bounding box center [105, 383] width 110 height 110
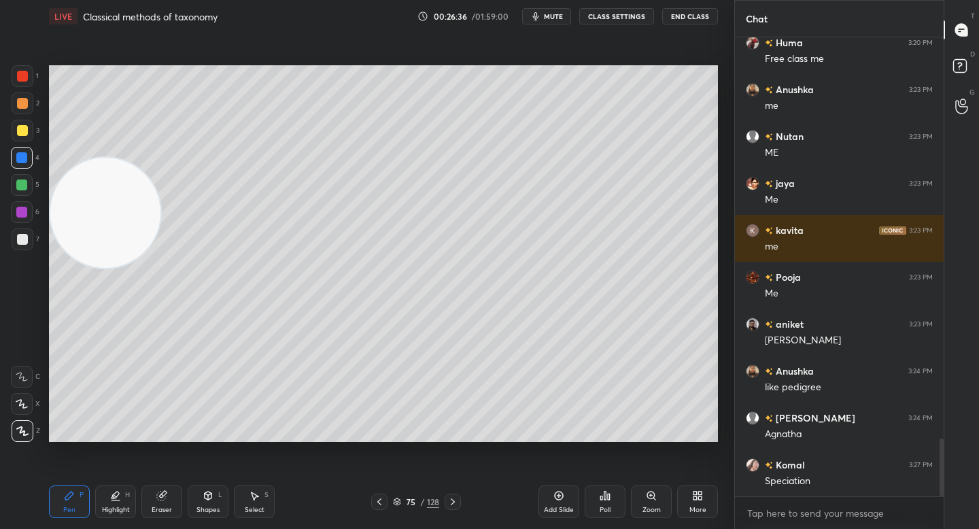
drag, startPoint x: 88, startPoint y: 359, endPoint x: 74, endPoint y: 160, distance: 199.0
click at [74, 160] on video at bounding box center [105, 213] width 110 height 110
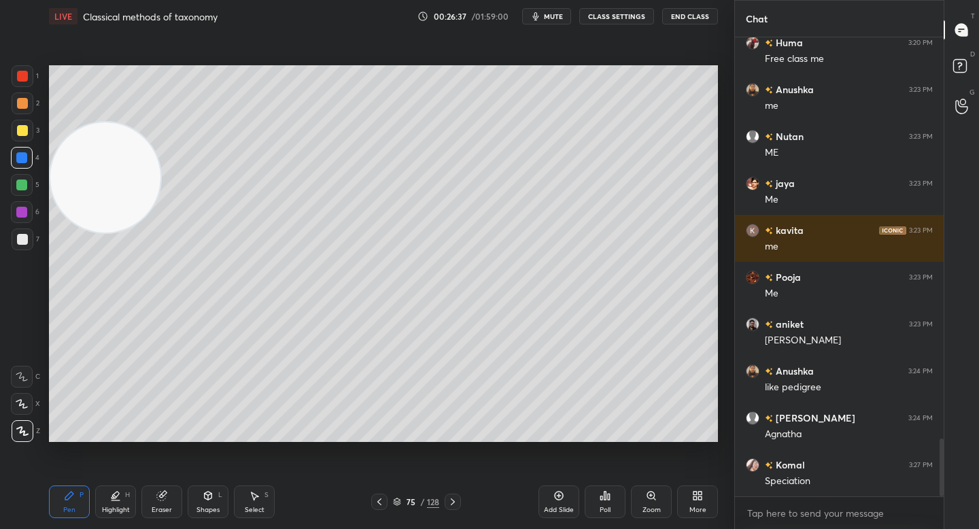
click at [30, 183] on div at bounding box center [22, 185] width 22 height 22
click at [114, 489] on div "Pen P Highlight H Eraser Shapes L Select S 75 / 128 Add Slide Poll Zoom More" at bounding box center [383, 501] width 669 height 54
click at [116, 498] on icon at bounding box center [115, 494] width 7 height 7
drag, startPoint x: 71, startPoint y: 495, endPoint x: 99, endPoint y: 466, distance: 40.9
click at [70, 496] on icon at bounding box center [69, 495] width 8 height 8
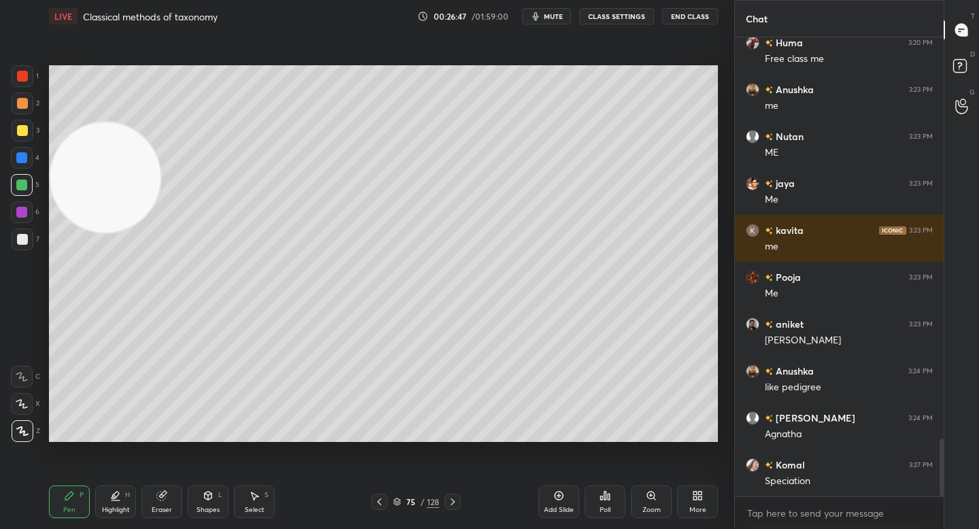
click at [18, 152] on div at bounding box center [22, 158] width 22 height 22
click at [213, 498] on div "Shapes L" at bounding box center [208, 501] width 41 height 33
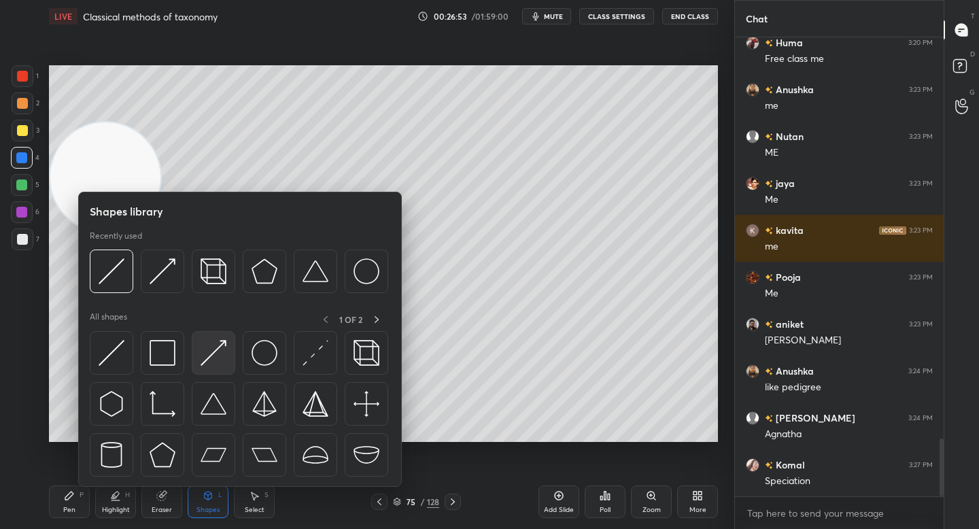
click at [211, 341] on img at bounding box center [214, 353] width 26 height 26
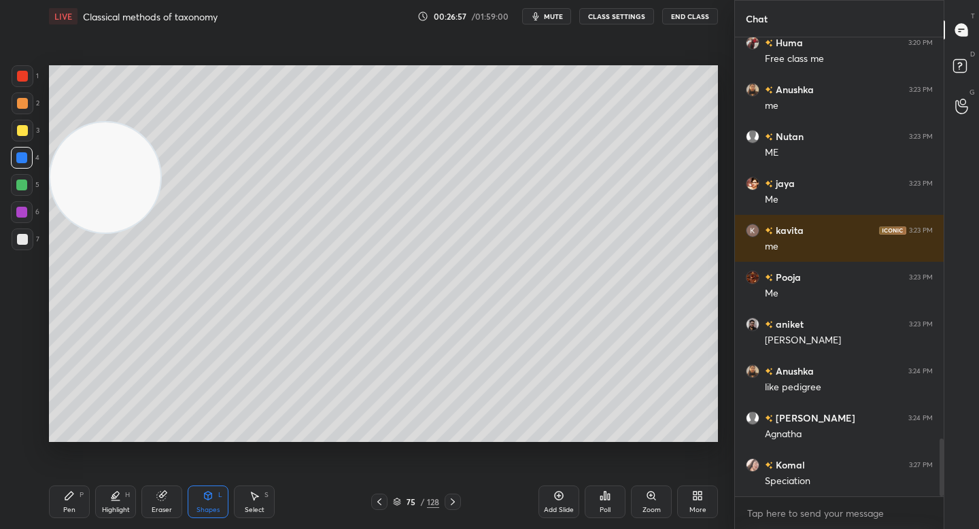
click at [74, 511] on div "Pen" at bounding box center [69, 509] width 12 height 7
click at [20, 243] on div at bounding box center [22, 239] width 11 height 11
drag, startPoint x: 103, startPoint y: 250, endPoint x: 93, endPoint y: 309, distance: 60.0
click at [94, 232] on video at bounding box center [105, 177] width 110 height 110
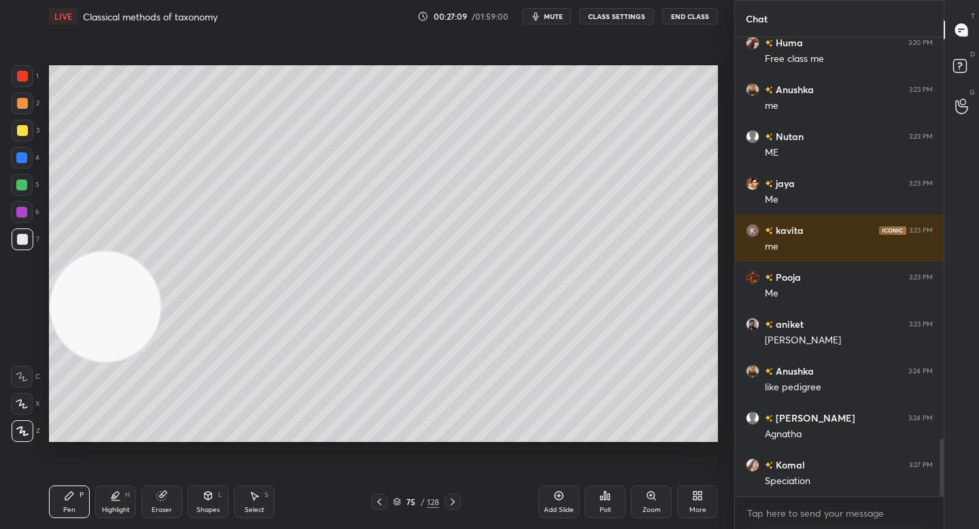
click at [23, 97] on div at bounding box center [23, 103] width 22 height 22
click at [24, 179] on div at bounding box center [22, 185] width 22 height 22
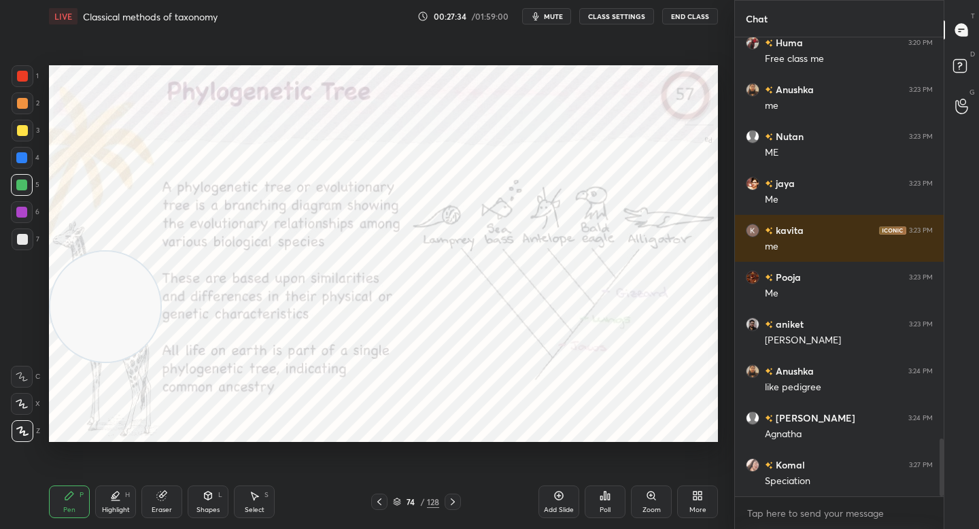
click at [643, 493] on div "Zoom" at bounding box center [651, 501] width 41 height 33
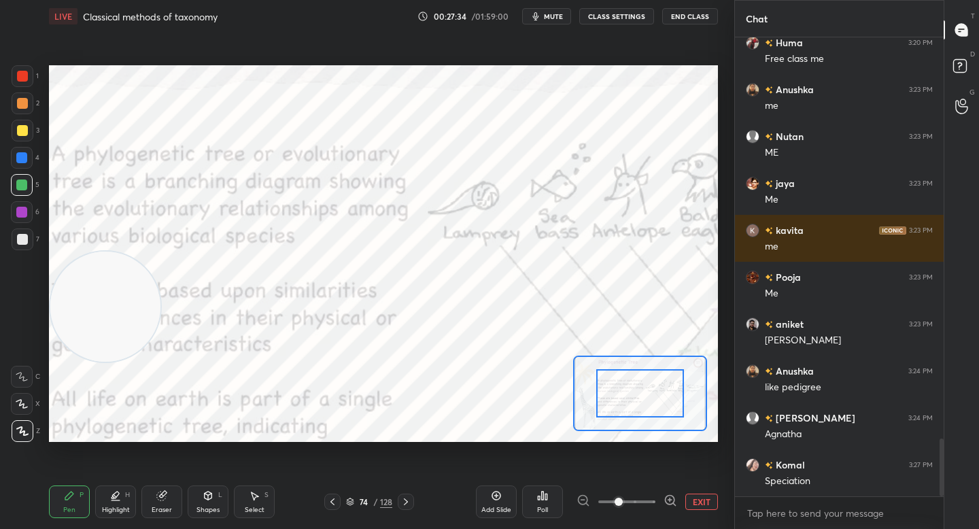
click at [661, 493] on div at bounding box center [626, 501] width 101 height 16
click at [664, 496] on icon at bounding box center [670, 500] width 14 height 14
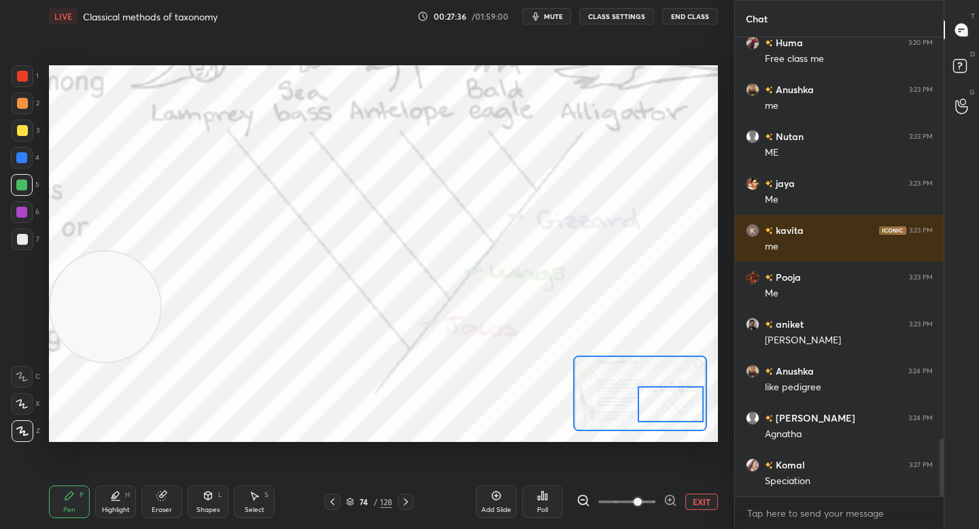
drag, startPoint x: 646, startPoint y: 396, endPoint x: 677, endPoint y: 407, distance: 33.3
click at [678, 407] on div at bounding box center [670, 404] width 65 height 36
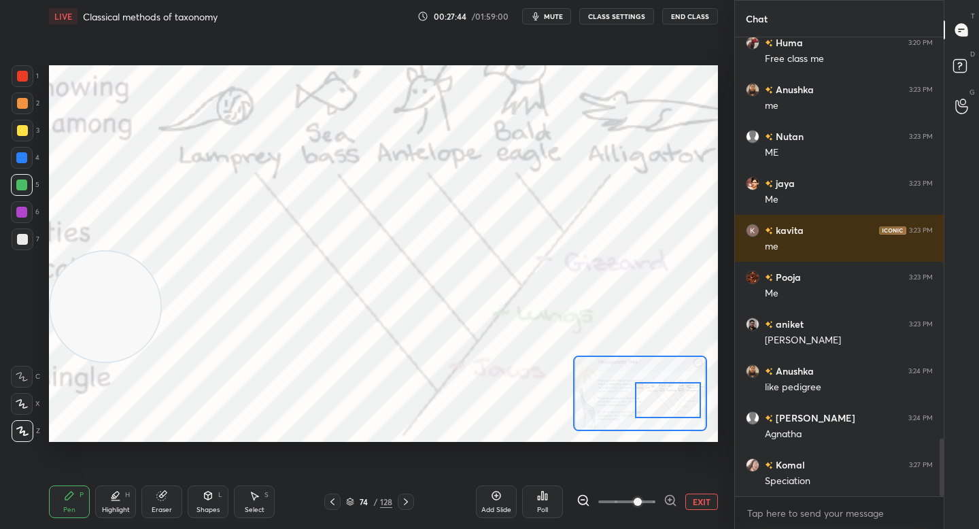
drag, startPoint x: 665, startPoint y: 409, endPoint x: 659, endPoint y: 405, distance: 7.4
click at [660, 404] on div at bounding box center [667, 400] width 65 height 36
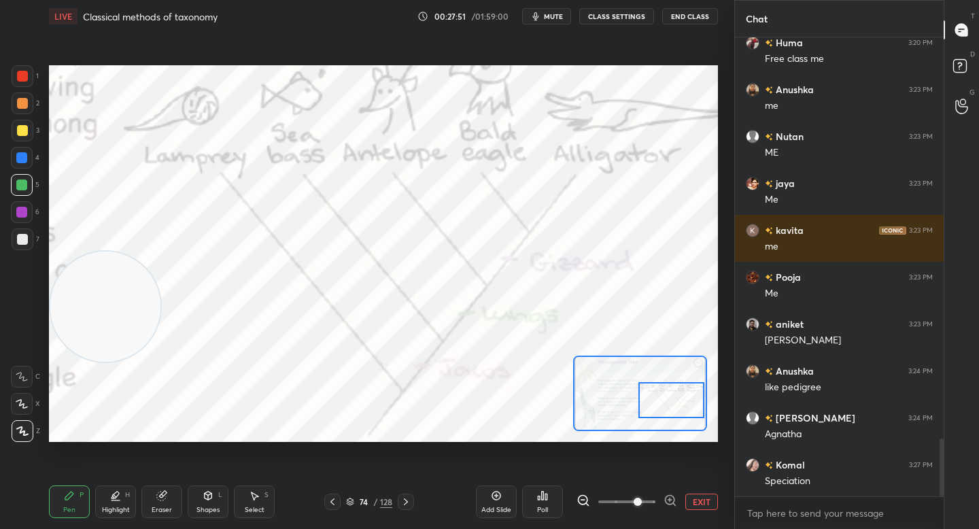
click at [650, 394] on div at bounding box center [670, 400] width 65 height 36
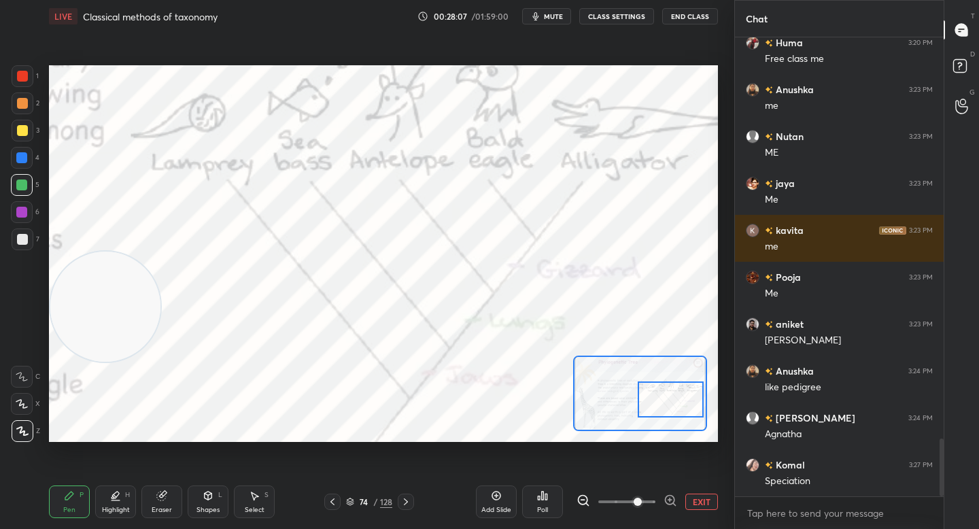
drag, startPoint x: 584, startPoint y: 501, endPoint x: 584, endPoint y: 459, distance: 42.1
click at [584, 501] on icon at bounding box center [583, 500] width 14 height 14
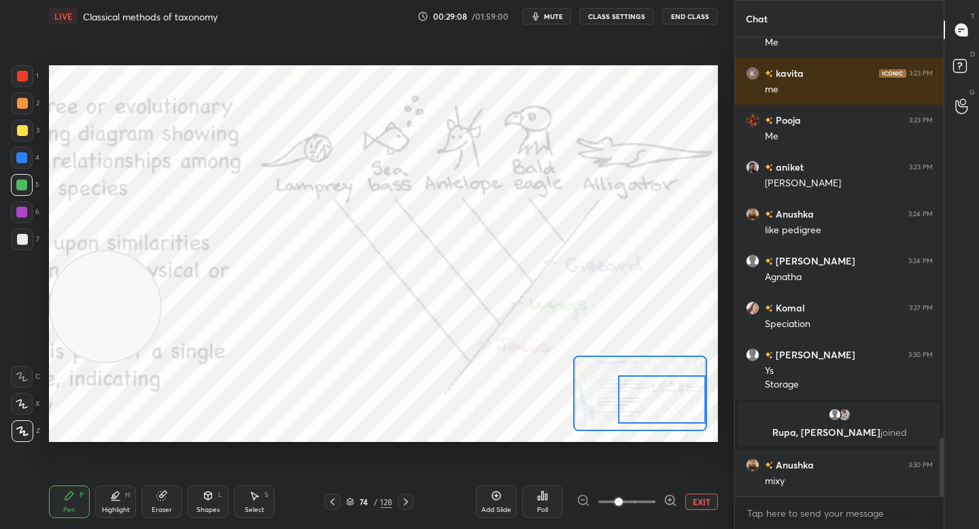
scroll to position [3146, 0]
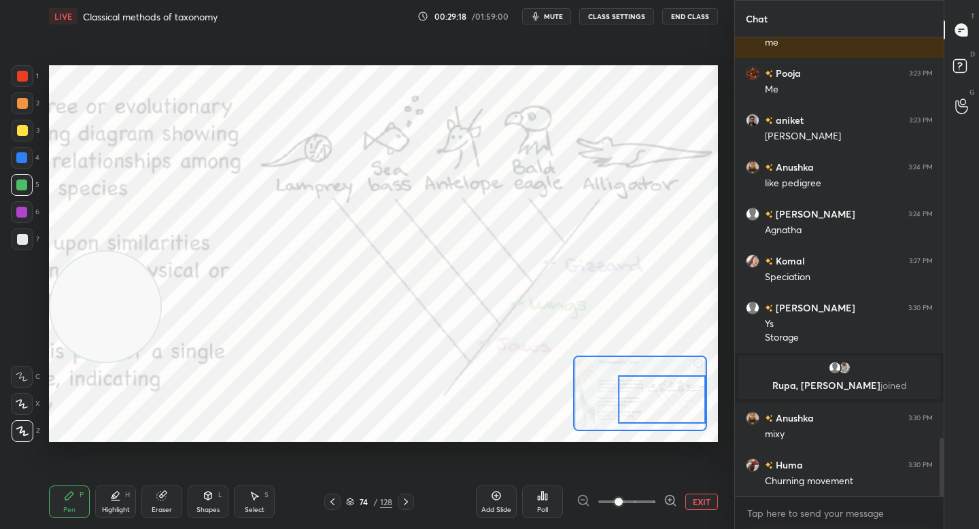
drag, startPoint x: 692, startPoint y: 506, endPoint x: 645, endPoint y: 478, distance: 54.9
click at [691, 506] on button "EXIT" at bounding box center [701, 501] width 33 height 16
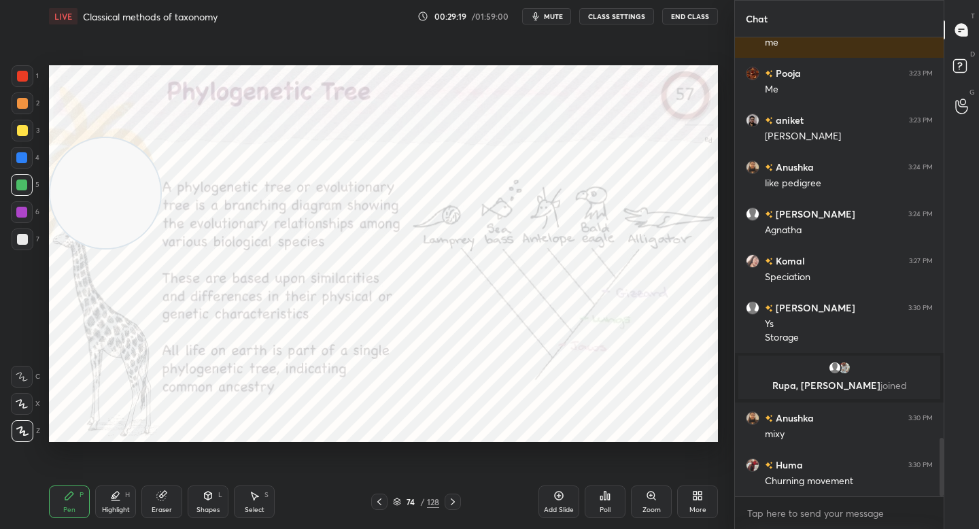
drag, startPoint x: 88, startPoint y: 260, endPoint x: 78, endPoint y: 137, distance: 123.5
click at [80, 138] on video at bounding box center [105, 193] width 110 height 110
click at [27, 100] on div at bounding box center [23, 103] width 22 height 22
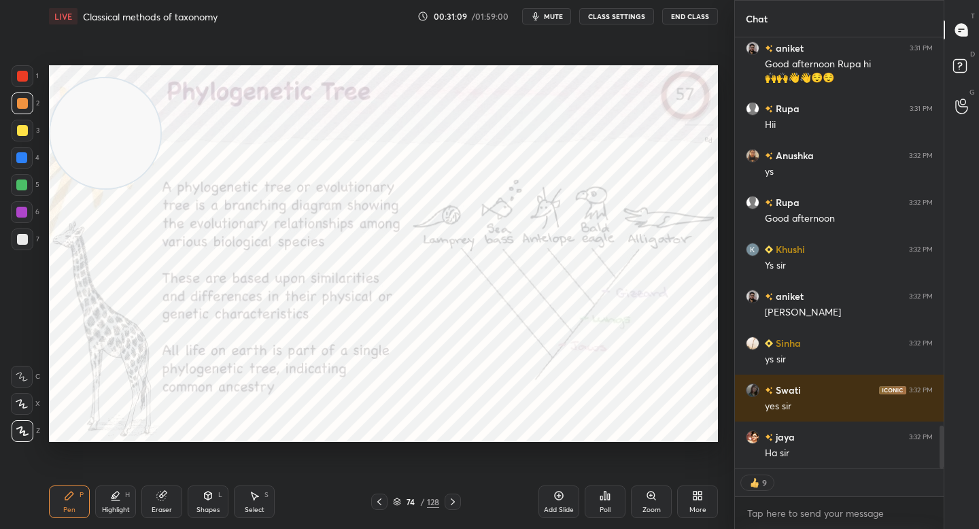
scroll to position [3879, 0]
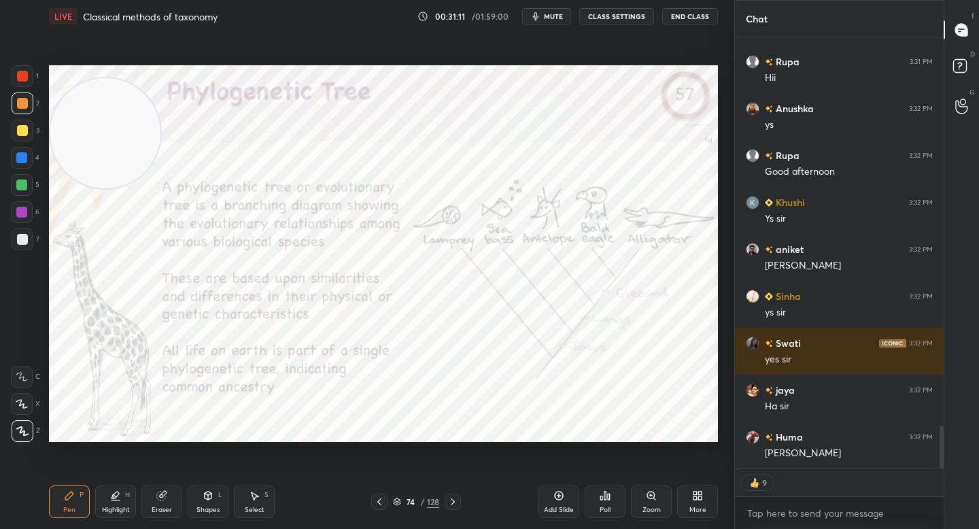
click at [560, 16] on span "mute" at bounding box center [553, 17] width 19 height 10
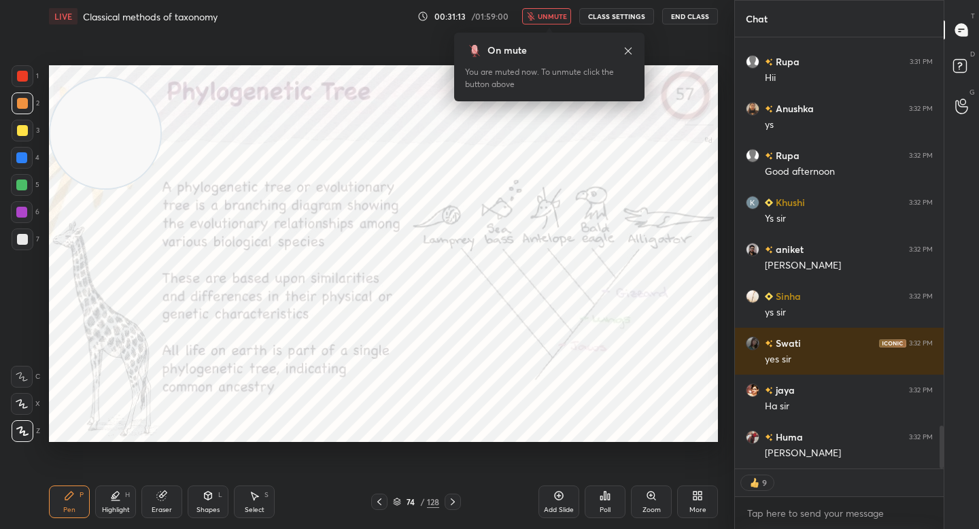
type textarea "x"
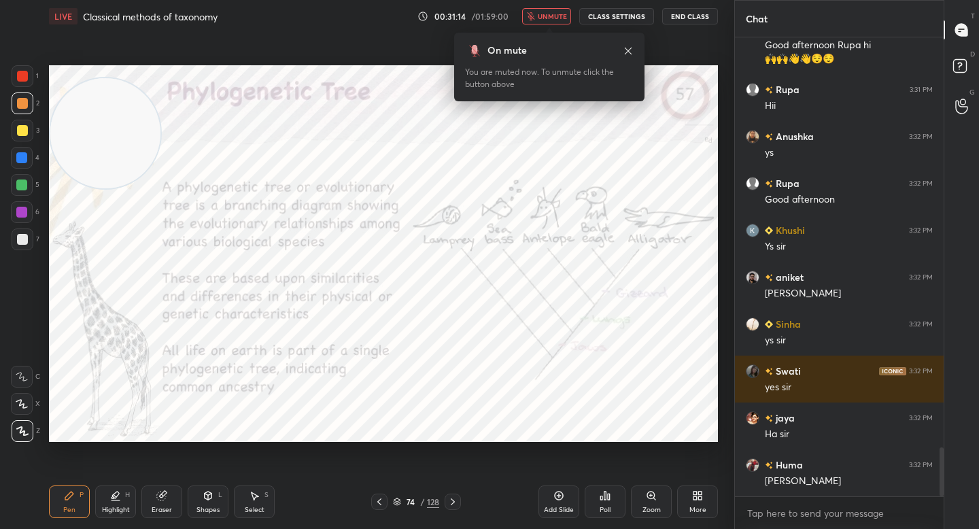
scroll to position [3898, 0]
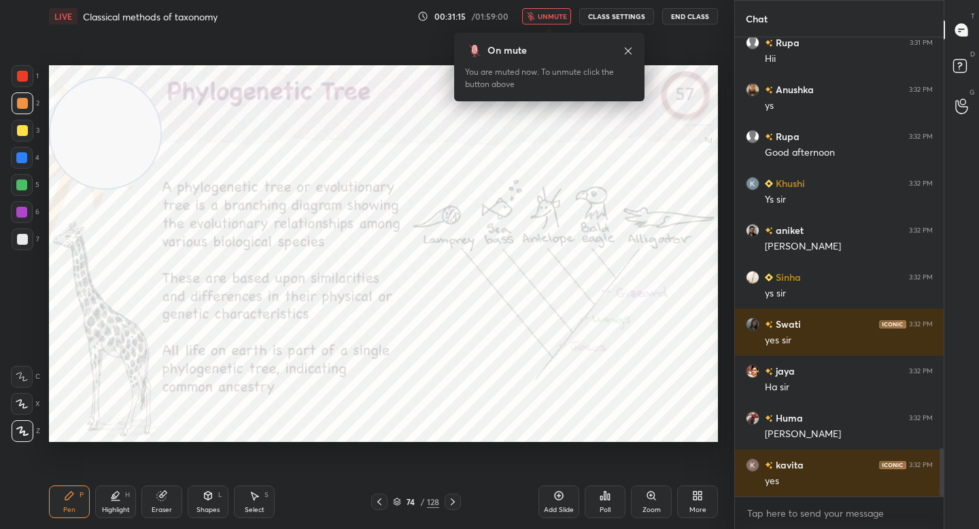
click at [560, 16] on span "unmute" at bounding box center [552, 17] width 29 height 10
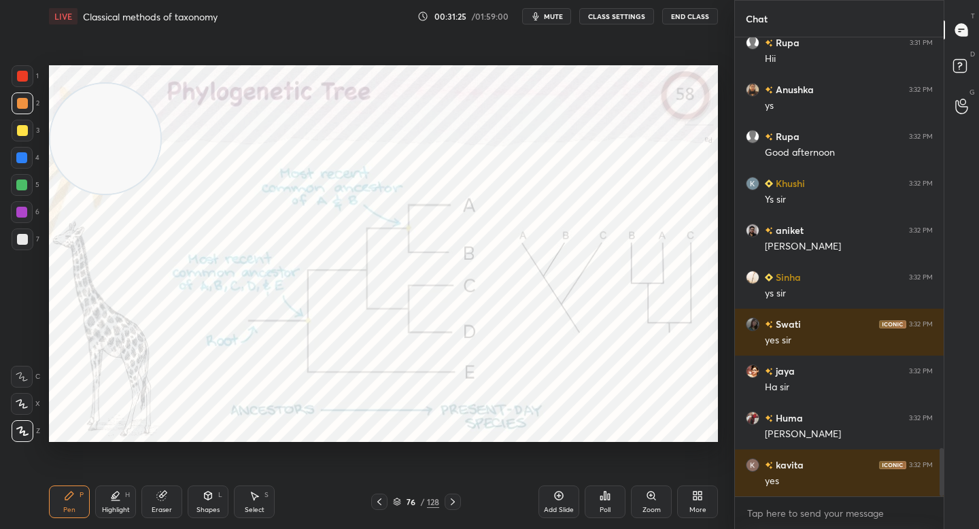
drag, startPoint x: 103, startPoint y: 129, endPoint x: 90, endPoint y: 340, distance: 211.1
click at [90, 194] on video at bounding box center [105, 139] width 110 height 110
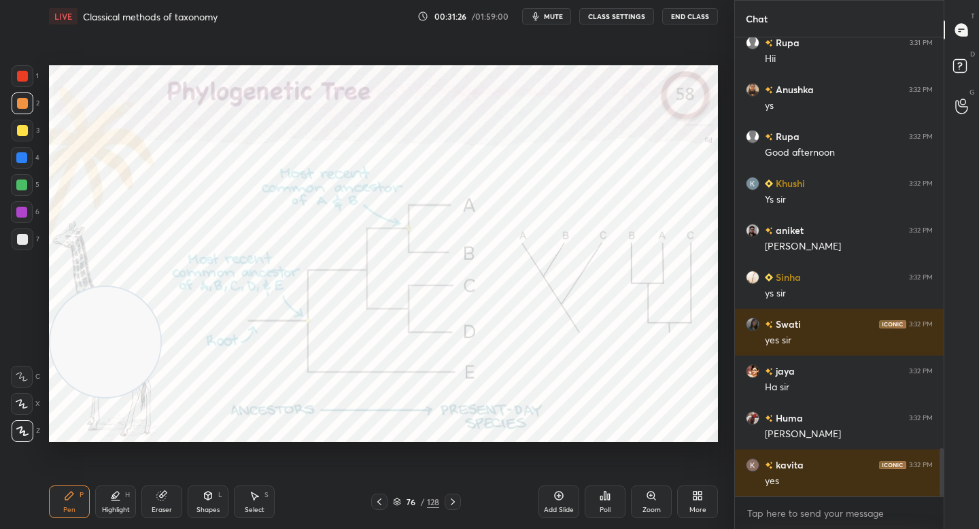
click at [26, 209] on div at bounding box center [21, 212] width 11 height 11
click at [645, 499] on div "Zoom" at bounding box center [651, 501] width 41 height 33
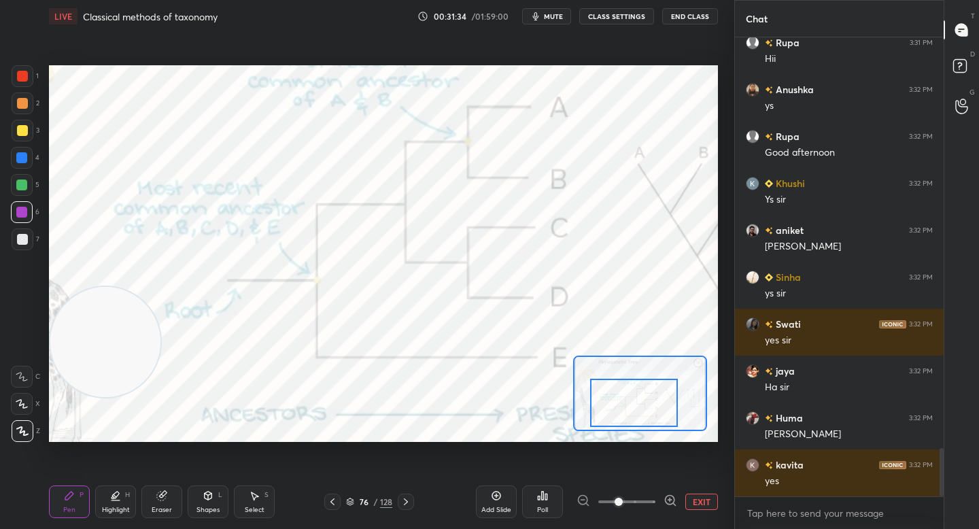
click at [621, 413] on div at bounding box center [634, 403] width 88 height 48
click at [680, 497] on div "EXIT" at bounding box center [646, 501] width 141 height 16
click at [693, 497] on button "EXIT" at bounding box center [701, 501] width 33 height 16
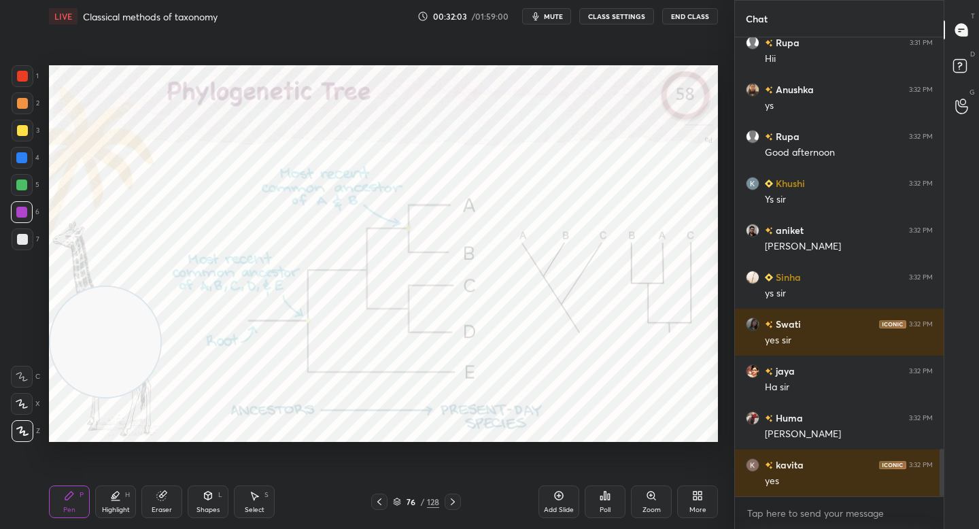
scroll to position [3945, 0]
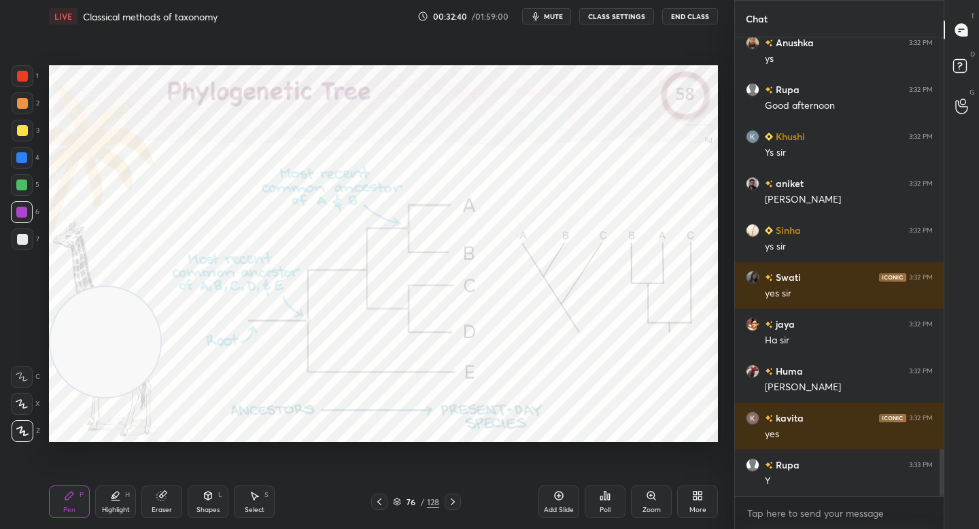
click at [22, 124] on div at bounding box center [23, 131] width 22 height 22
click at [27, 106] on div at bounding box center [23, 103] width 22 height 22
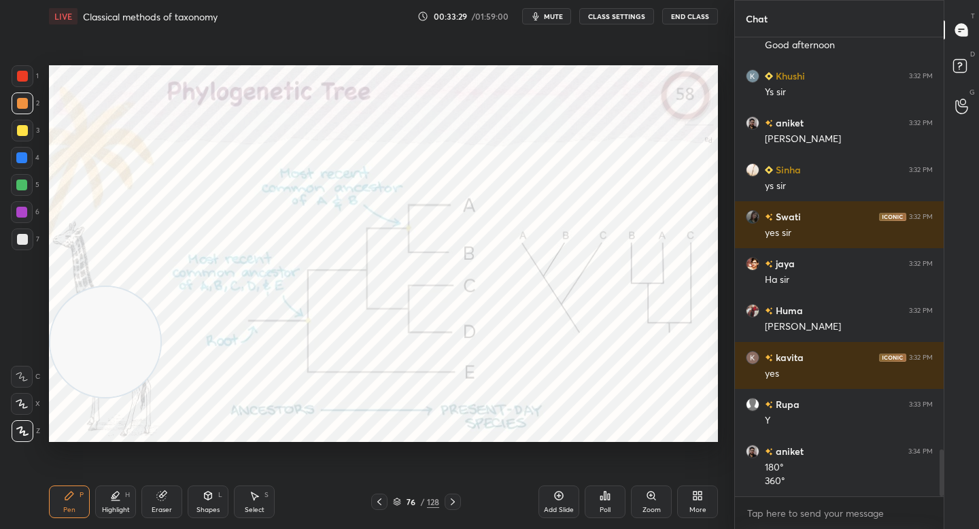
scroll to position [4019, 0]
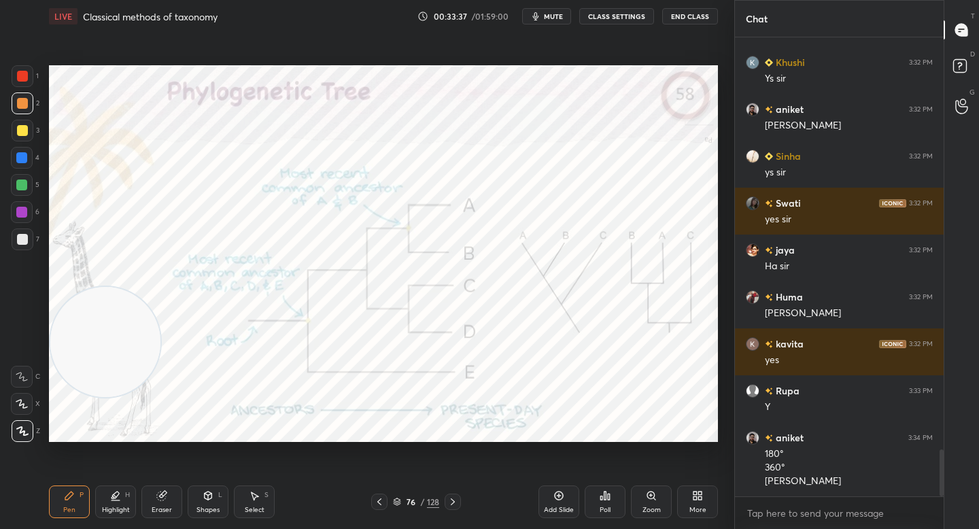
drag, startPoint x: 25, startPoint y: 82, endPoint x: 32, endPoint y: 93, distance: 13.4
click at [24, 86] on div at bounding box center [23, 76] width 22 height 22
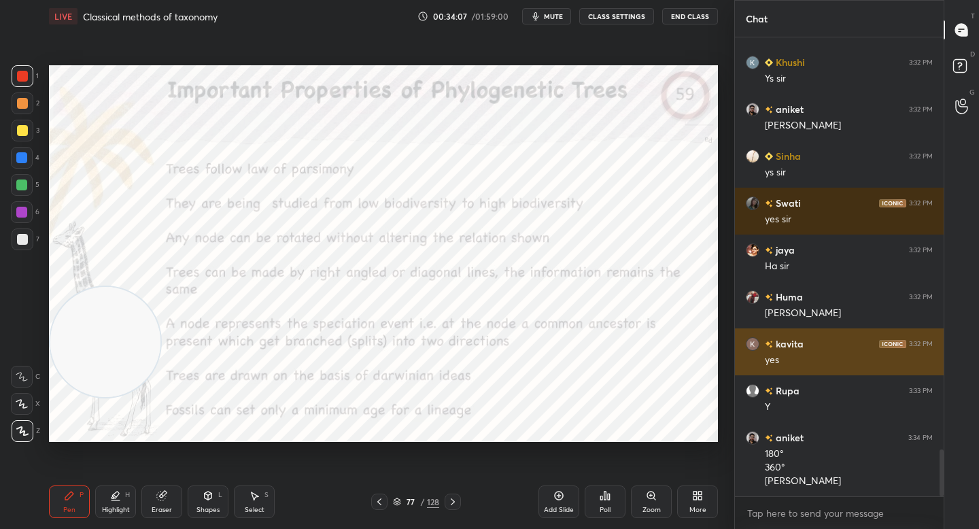
scroll to position [4078, 0]
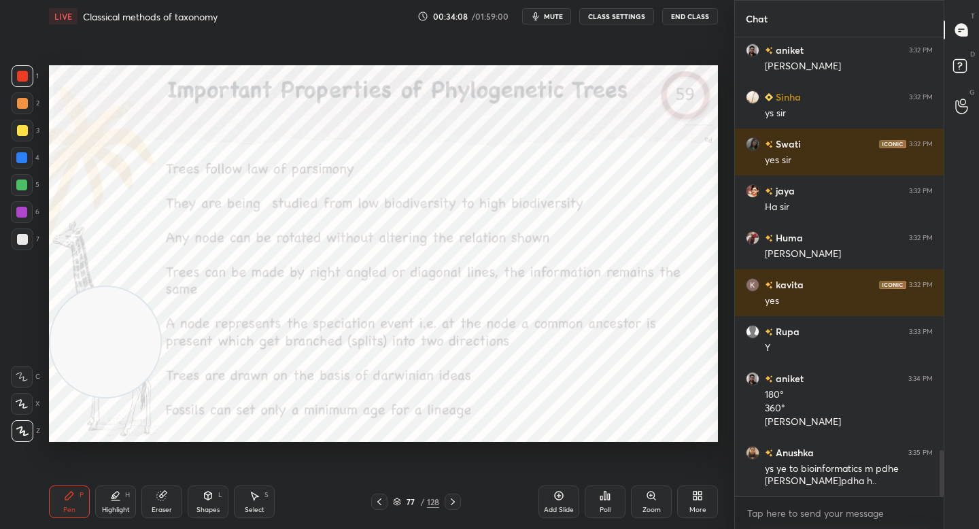
click at [26, 210] on div at bounding box center [21, 212] width 11 height 11
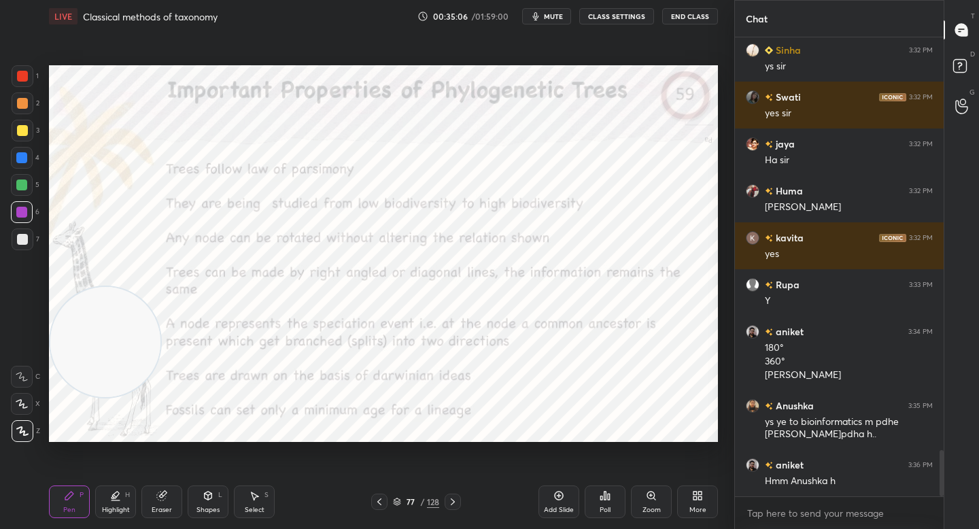
drag, startPoint x: 32, startPoint y: 175, endPoint x: 30, endPoint y: 182, distance: 7.1
click at [32, 176] on div "5" at bounding box center [25, 185] width 29 height 22
click at [30, 183] on div at bounding box center [22, 185] width 22 height 22
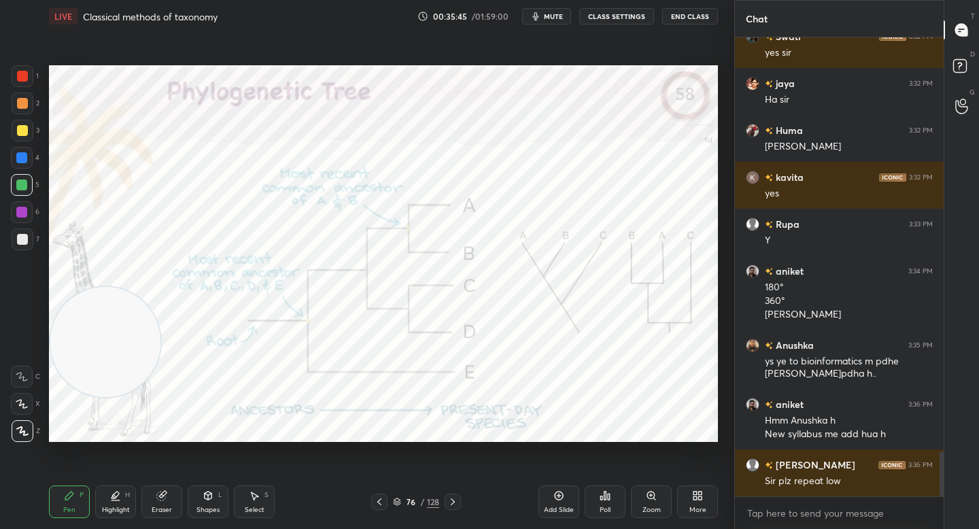
scroll to position [4232, 0]
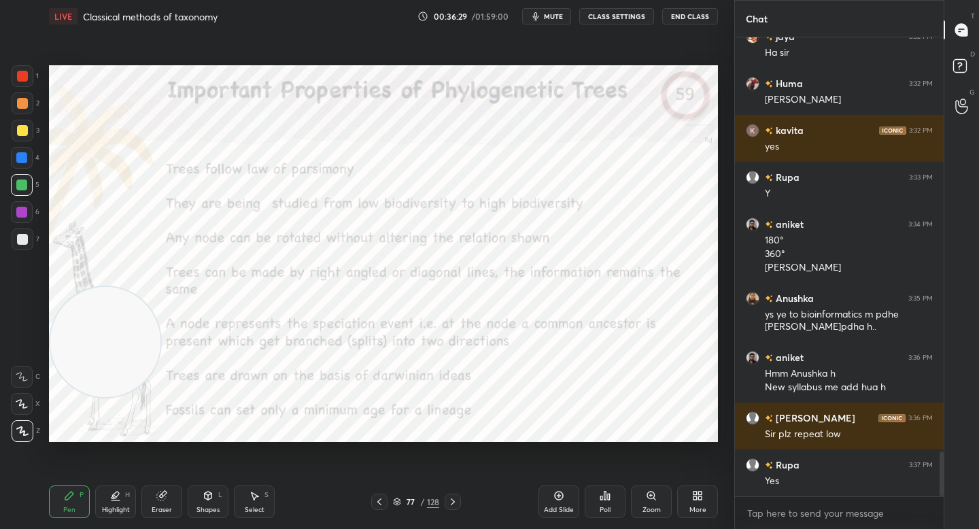
click at [23, 226] on div "6" at bounding box center [25, 214] width 29 height 27
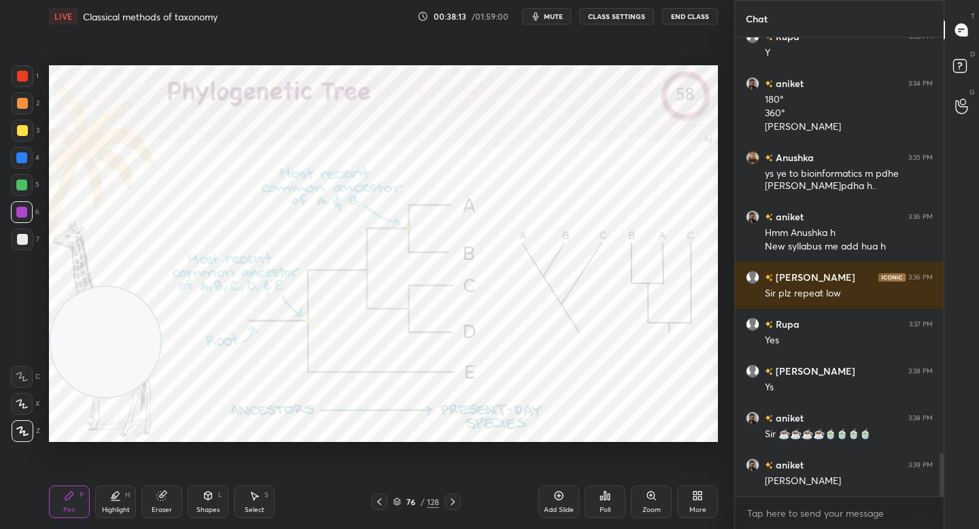
scroll to position [4405, 0]
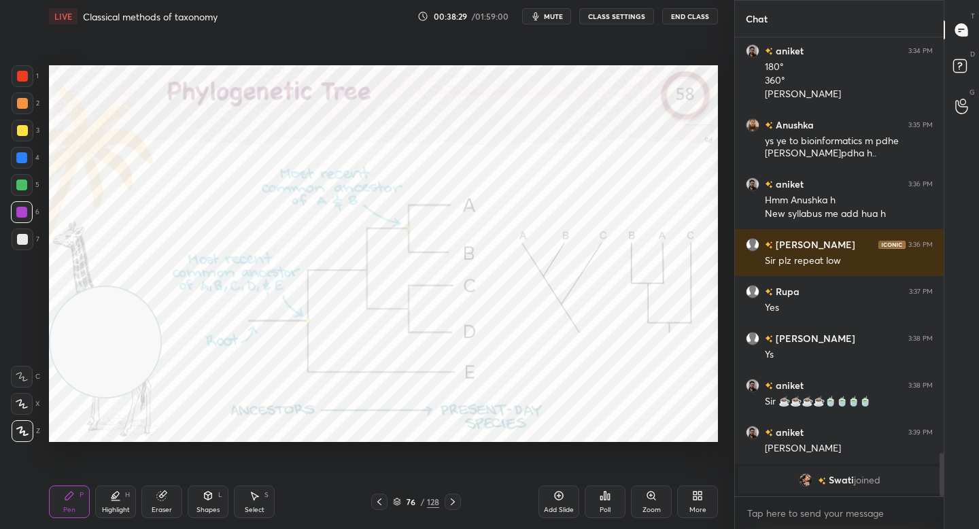
click at [800, 474] on img "grid" at bounding box center [806, 480] width 14 height 14
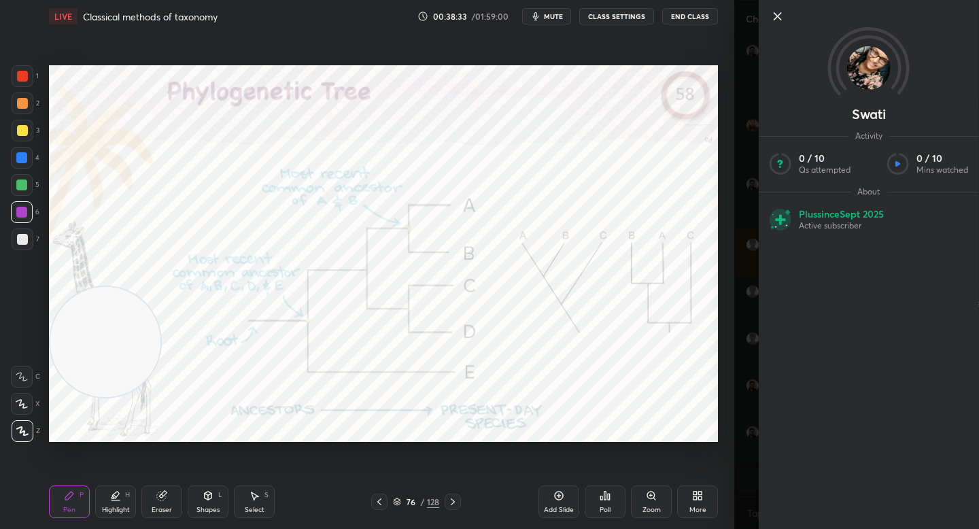
click at [774, 16] on icon at bounding box center [777, 16] width 16 height 16
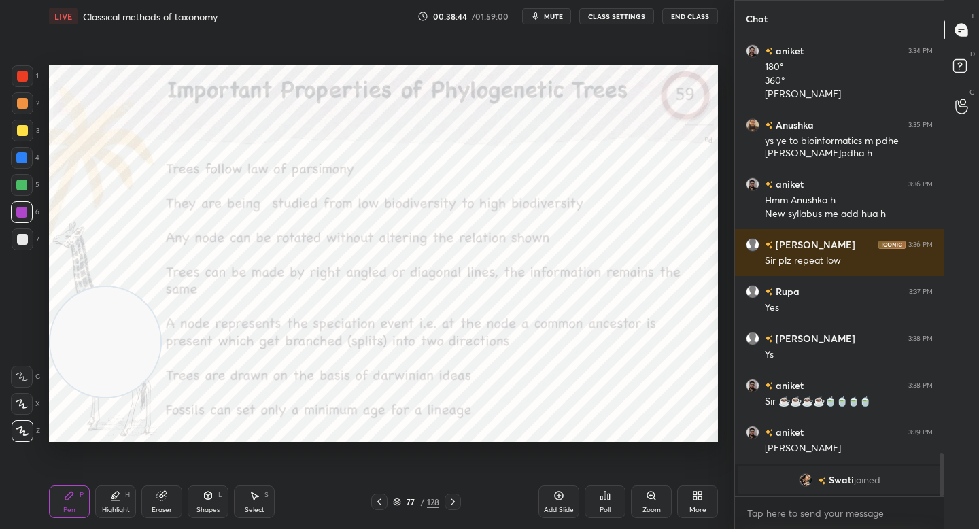
click at [27, 105] on div at bounding box center [23, 103] width 22 height 22
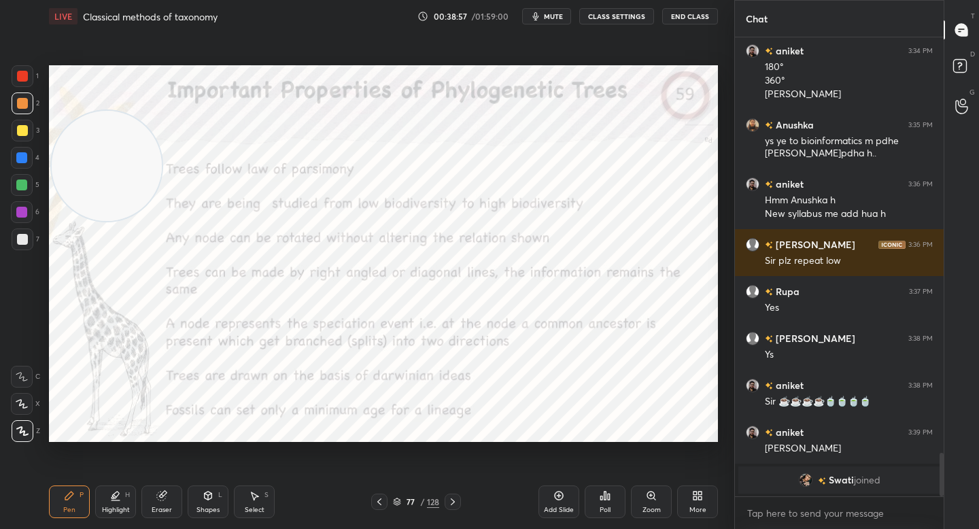
drag, startPoint x: 95, startPoint y: 311, endPoint x: 99, endPoint y: 151, distance: 159.8
click at [96, 148] on video at bounding box center [107, 166] width 110 height 110
drag, startPoint x: 114, startPoint y: 189, endPoint x: 116, endPoint y: 151, distance: 38.1
click at [116, 151] on video at bounding box center [107, 130] width 110 height 110
click at [19, 211] on div at bounding box center [21, 212] width 11 height 11
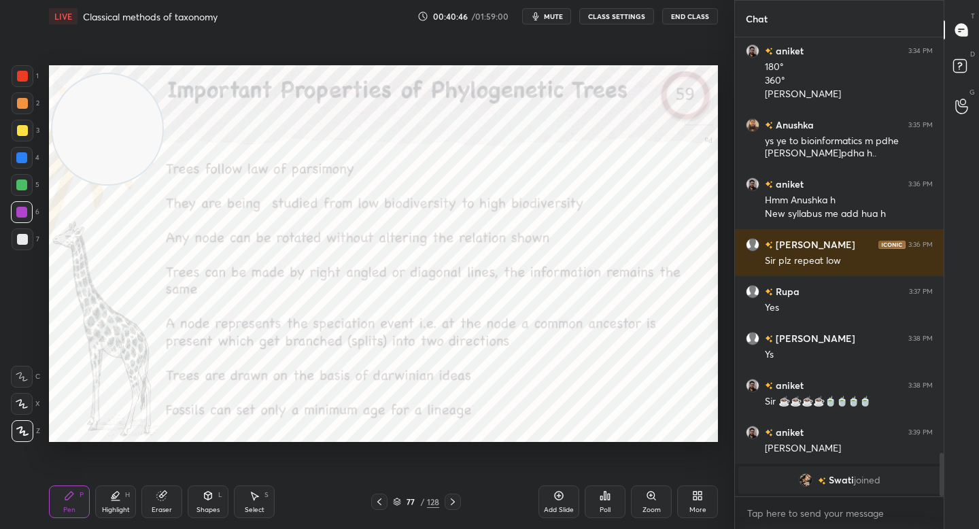
scroll to position [4422, 0]
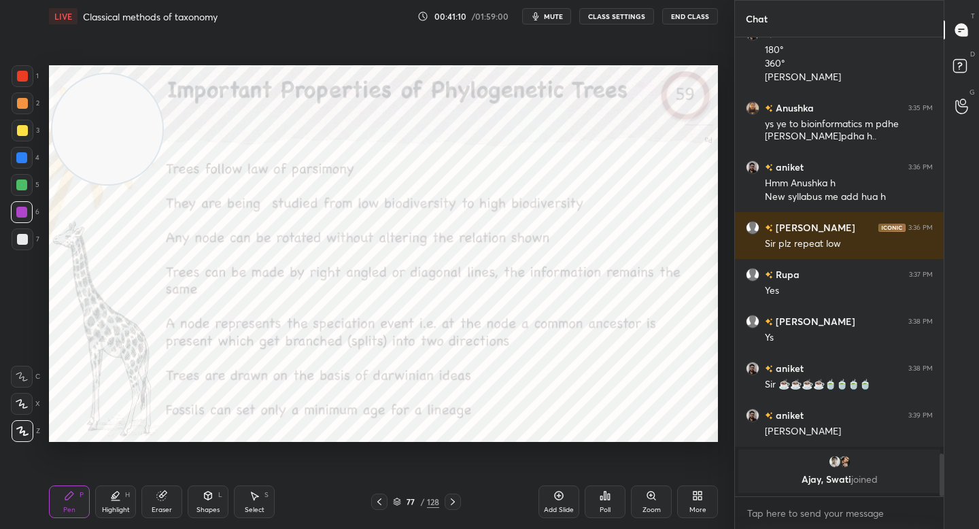
click at [545, 498] on div "Add Slide" at bounding box center [558, 501] width 41 height 33
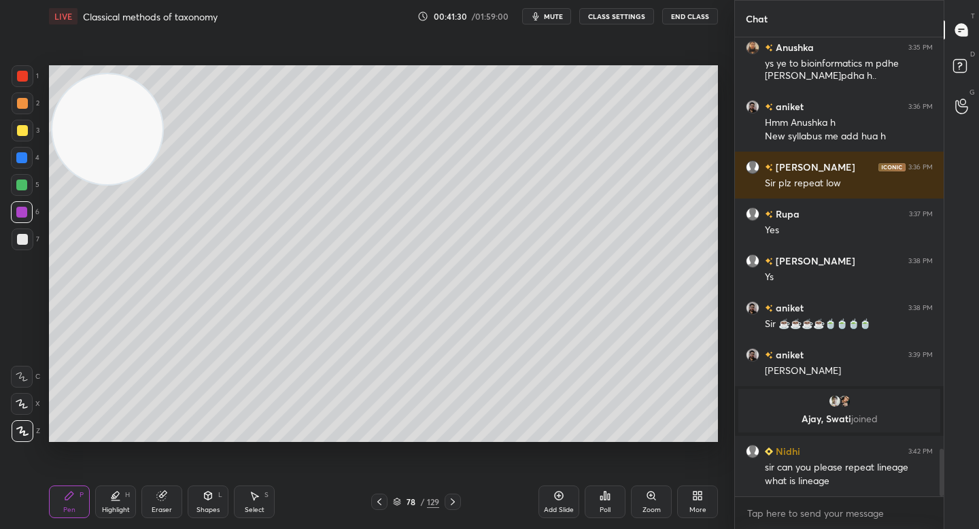
scroll to position [3985, 0]
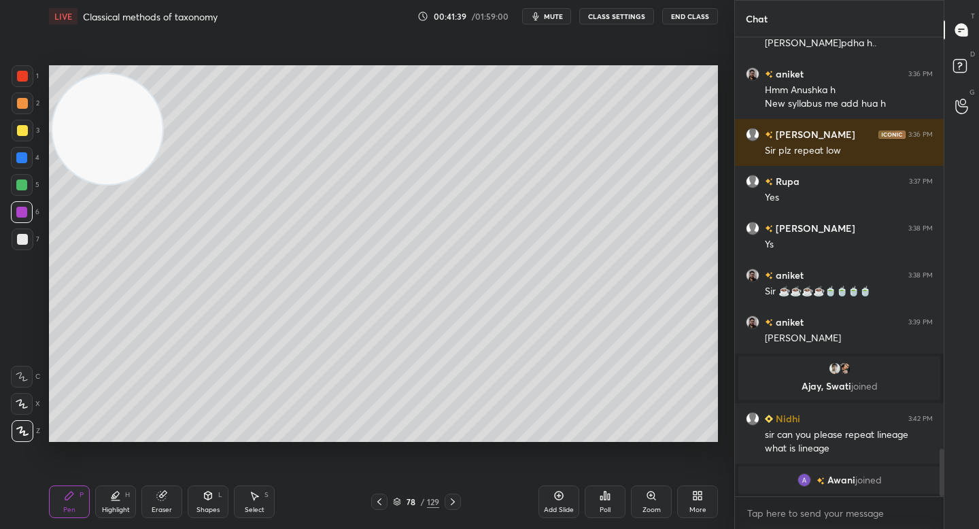
click at [25, 127] on div at bounding box center [22, 130] width 11 height 11
click at [20, 184] on div at bounding box center [21, 184] width 11 height 11
click at [20, 107] on div at bounding box center [22, 103] width 11 height 11
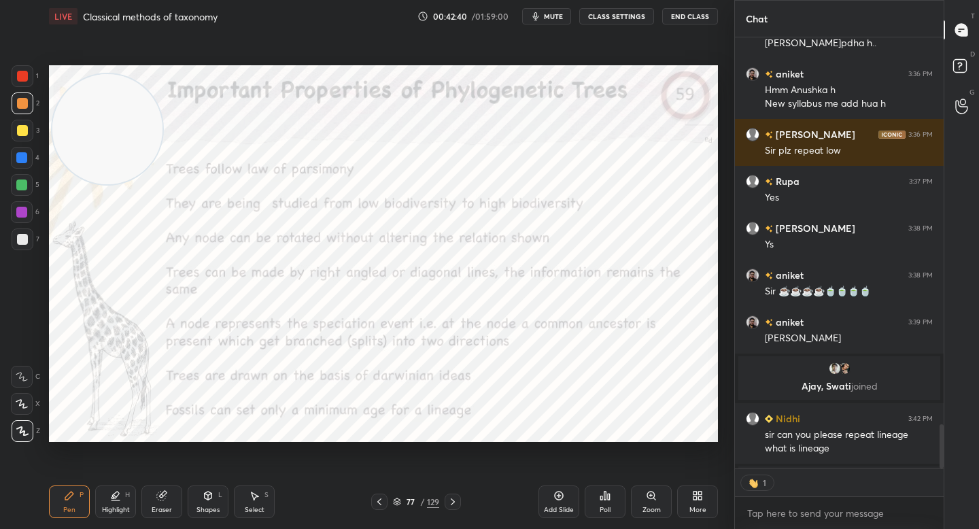
scroll to position [427, 205]
click at [544, 12] on button "mute" at bounding box center [546, 16] width 49 height 16
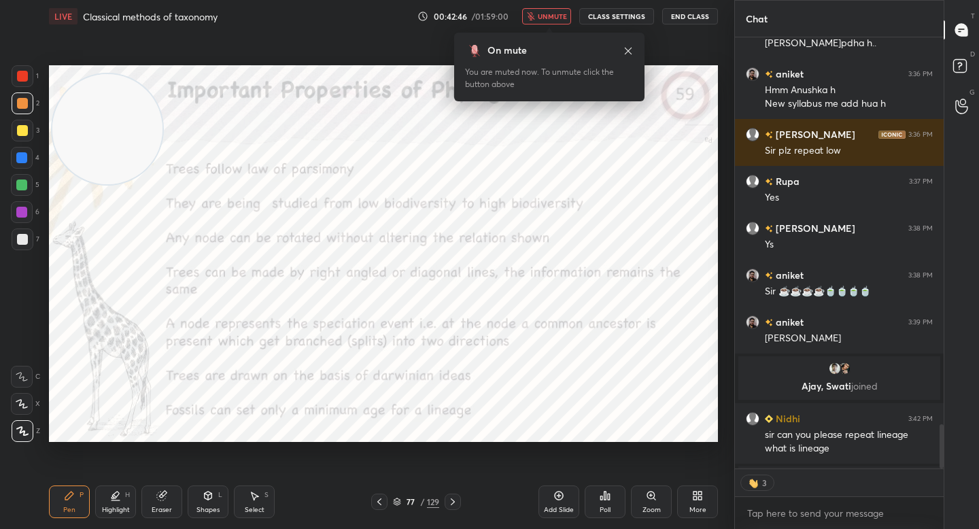
scroll to position [4021, 0]
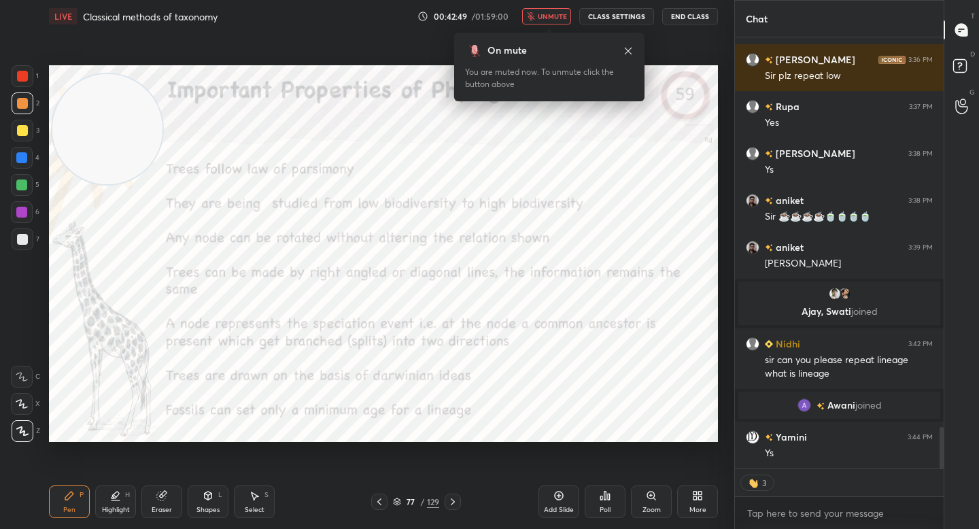
click at [533, 29] on div "On mute You are muted now. To unmute click the button above" at bounding box center [549, 62] width 190 height 77
click at [538, 21] on button "unmute" at bounding box center [546, 16] width 49 height 16
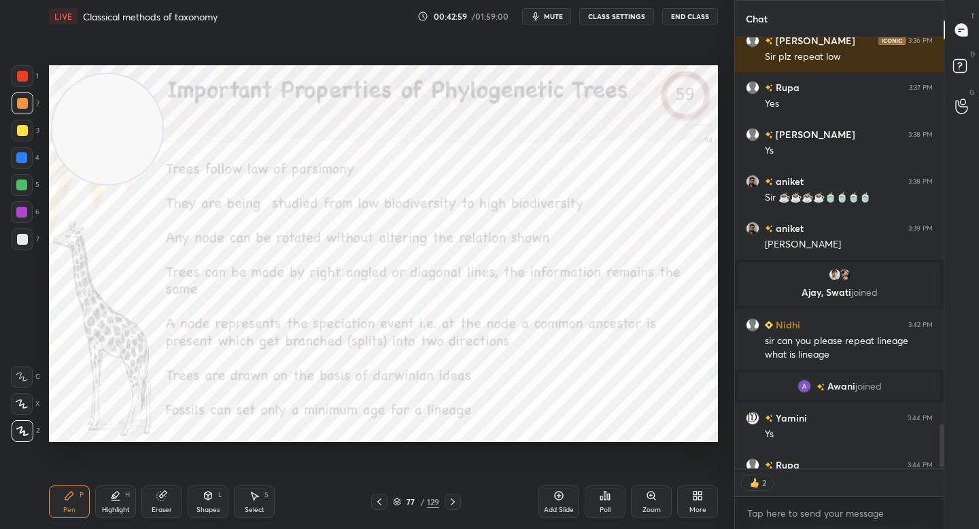
scroll to position [4114, 0]
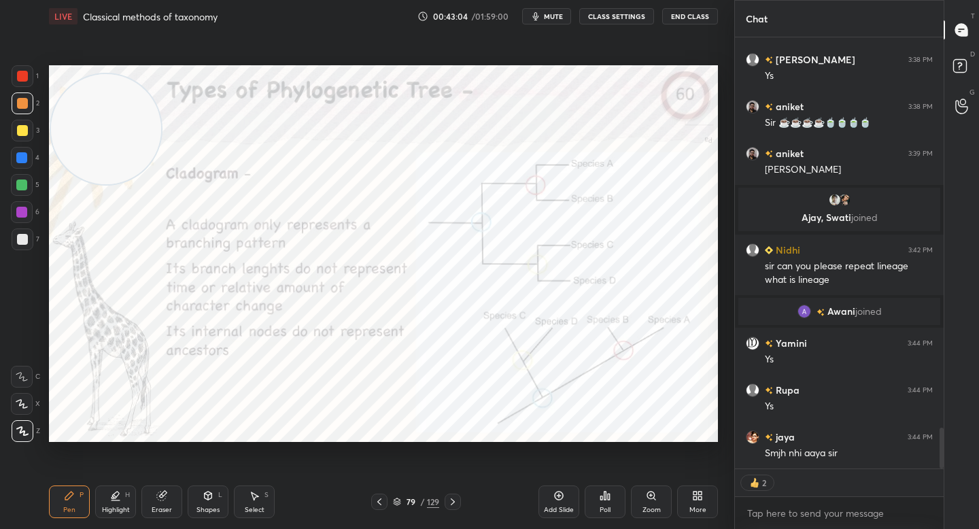
drag, startPoint x: 119, startPoint y: 99, endPoint x: 93, endPoint y: 100, distance: 25.9
click at [116, 103] on video at bounding box center [106, 129] width 110 height 110
click at [2, 77] on div "1 2 3 4 5 6 7 C X Z C X Z E E Erase all H H" at bounding box center [22, 253] width 44 height 377
click at [13, 76] on div at bounding box center [23, 76] width 22 height 22
drag, startPoint x: 131, startPoint y: 116, endPoint x: 552, endPoint y: 13, distance: 433.3
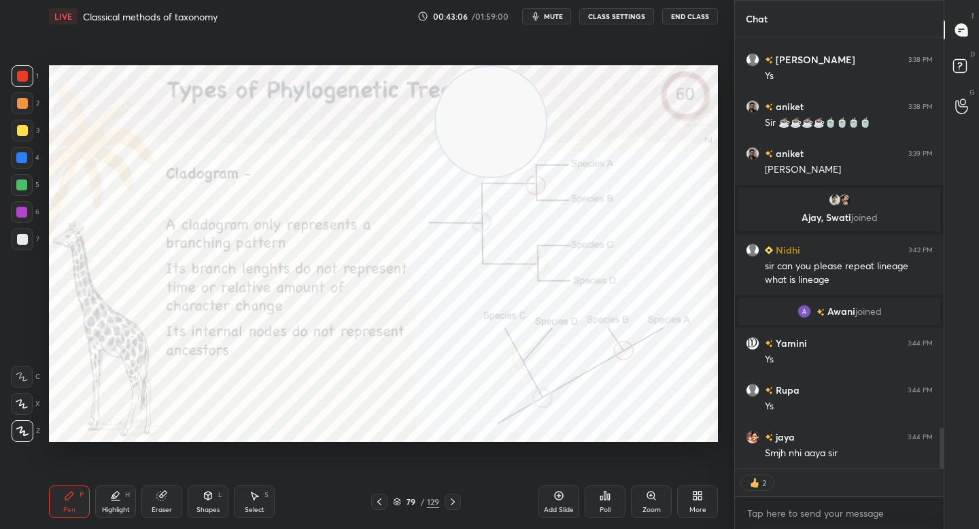
click at [558, 16] on div "LIVE Classical methods of taxonomy 00:43:06 / 01:59:00 mute CLASS SETTINGS End …" at bounding box center [384, 264] width 680 height 529
drag, startPoint x: 564, startPoint y: 107, endPoint x: 642, endPoint y: 86, distance: 80.3
click at [596, 88] on video at bounding box center [541, 122] width 110 height 110
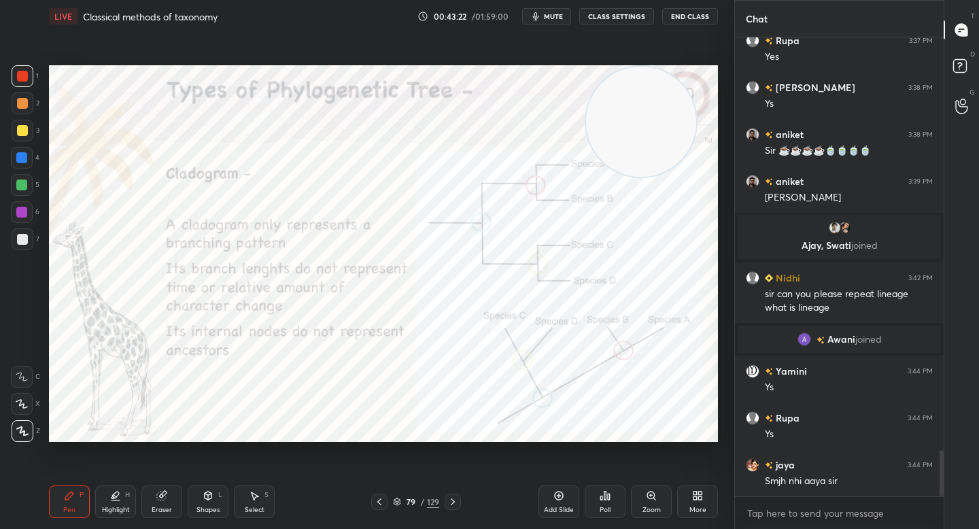
click at [123, 502] on div "Highlight H" at bounding box center [115, 501] width 41 height 33
click at [75, 514] on div "Pen P" at bounding box center [69, 501] width 41 height 33
click at [27, 220] on div at bounding box center [22, 212] width 22 height 22
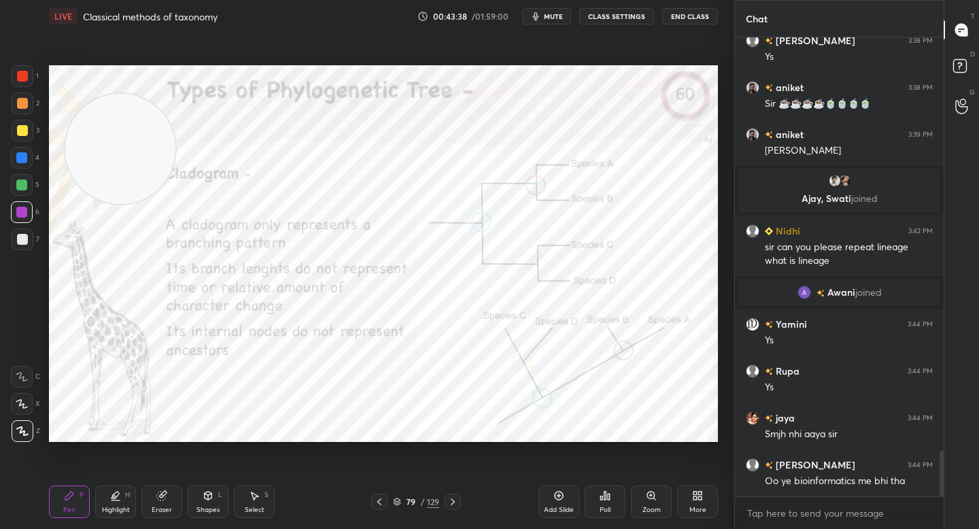
drag, startPoint x: 612, startPoint y: 117, endPoint x: 110, endPoint y: 145, distance: 502.4
click at [109, 143] on video at bounding box center [120, 149] width 110 height 110
drag, startPoint x: 127, startPoint y: 139, endPoint x: 128, endPoint y: 131, distance: 8.2
click at [120, 122] on video at bounding box center [113, 141] width 110 height 110
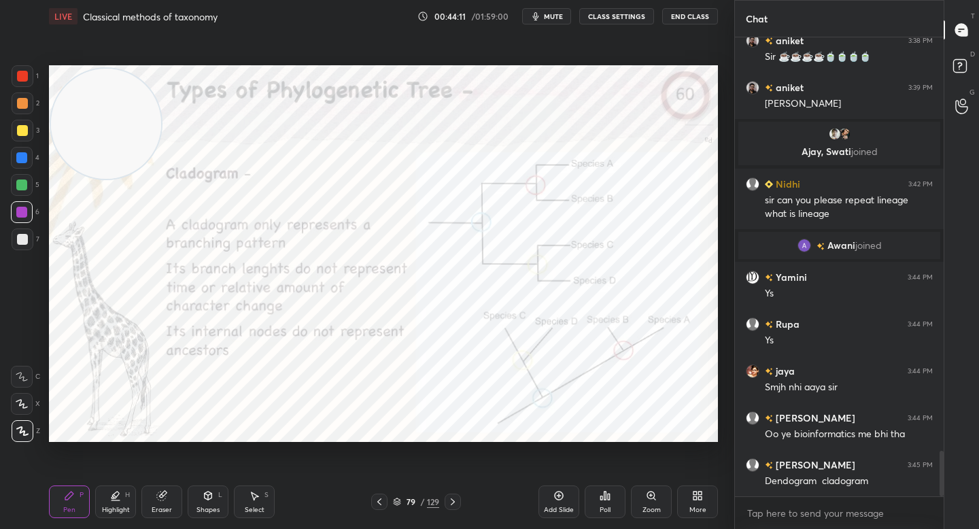
click at [23, 150] on div at bounding box center [22, 158] width 22 height 22
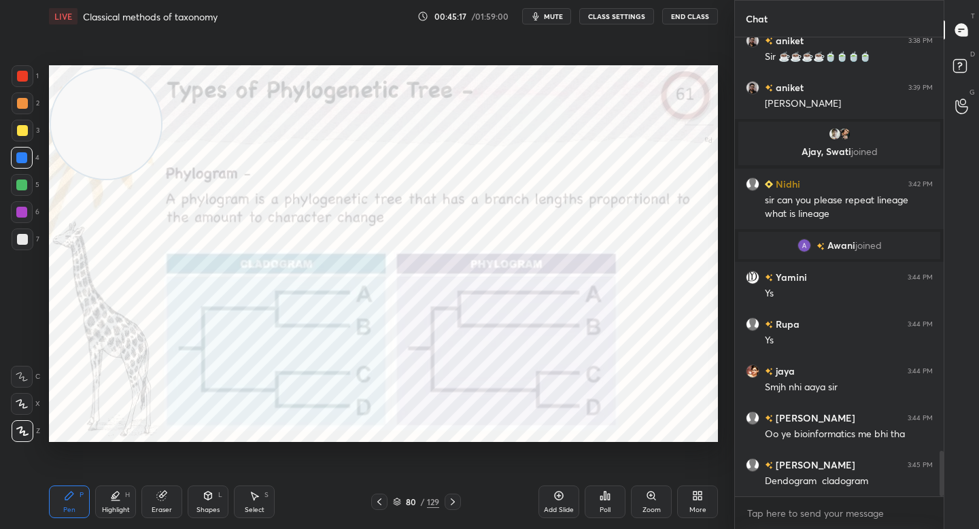
drag, startPoint x: 30, startPoint y: 134, endPoint x: 29, endPoint y: 104, distance: 29.9
click at [30, 131] on div at bounding box center [23, 131] width 22 height 22
click at [29, 104] on div at bounding box center [23, 103] width 22 height 22
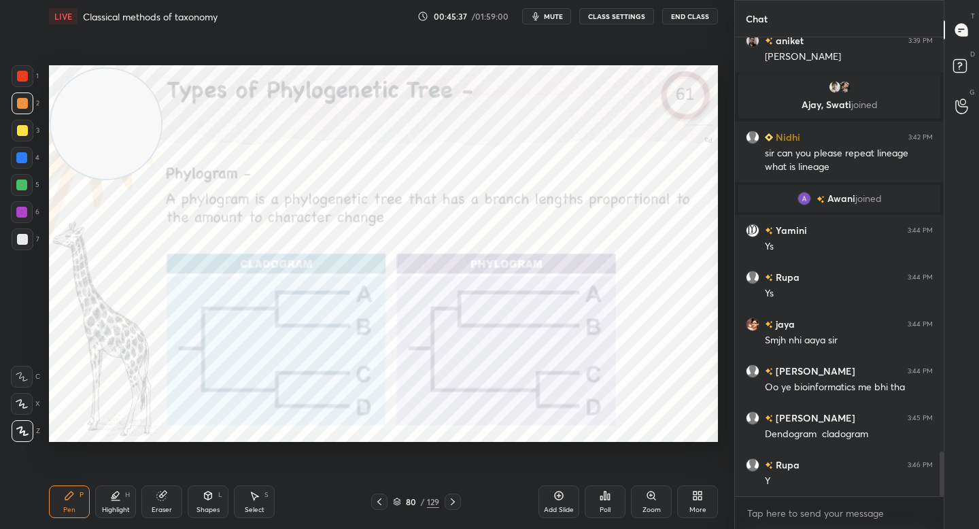
click at [23, 191] on div at bounding box center [22, 185] width 22 height 22
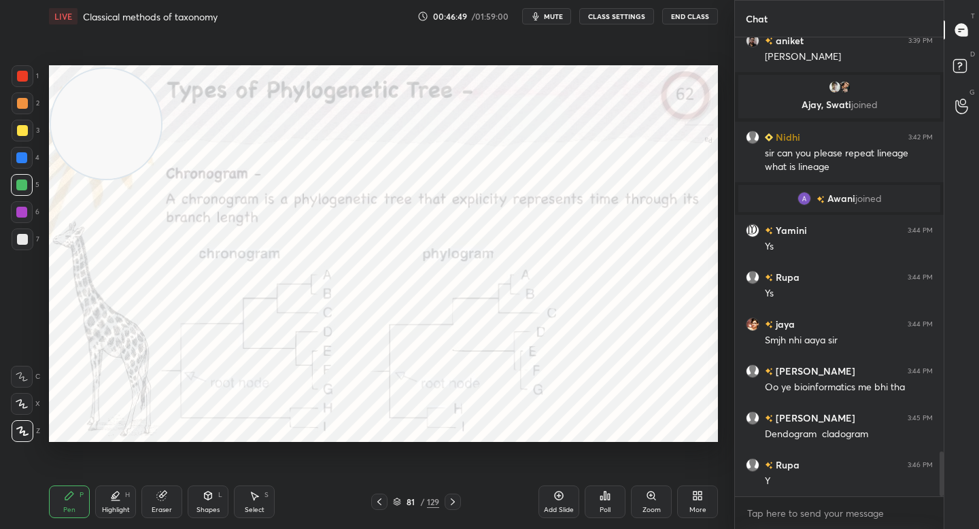
scroll to position [4260, 0]
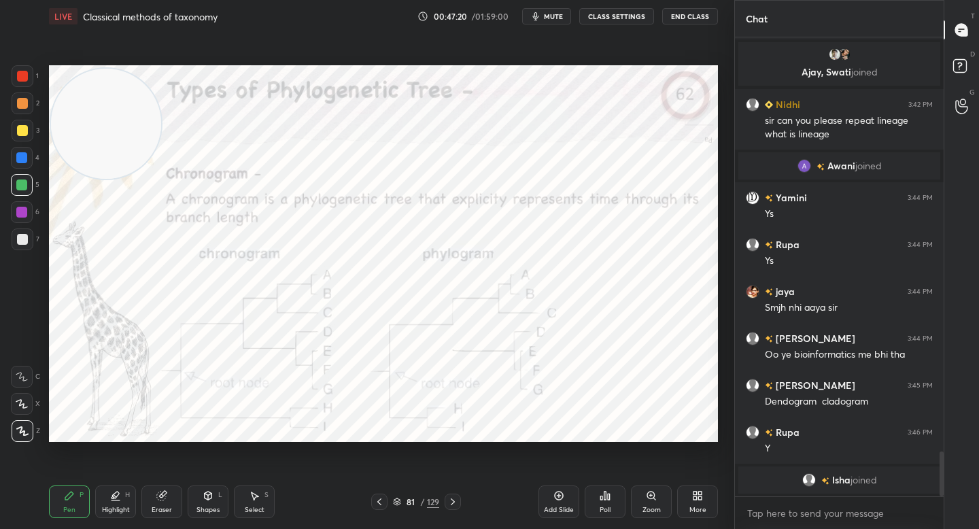
drag, startPoint x: 163, startPoint y: 502, endPoint x: 179, endPoint y: 501, distance: 15.7
click at [164, 503] on div "Eraser" at bounding box center [161, 501] width 41 height 33
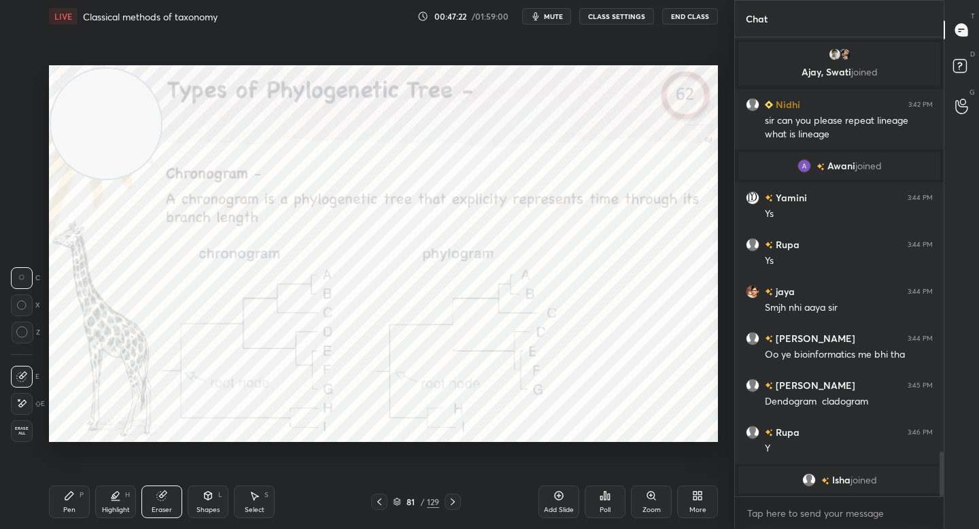
click at [71, 502] on div "Pen P" at bounding box center [69, 501] width 41 height 33
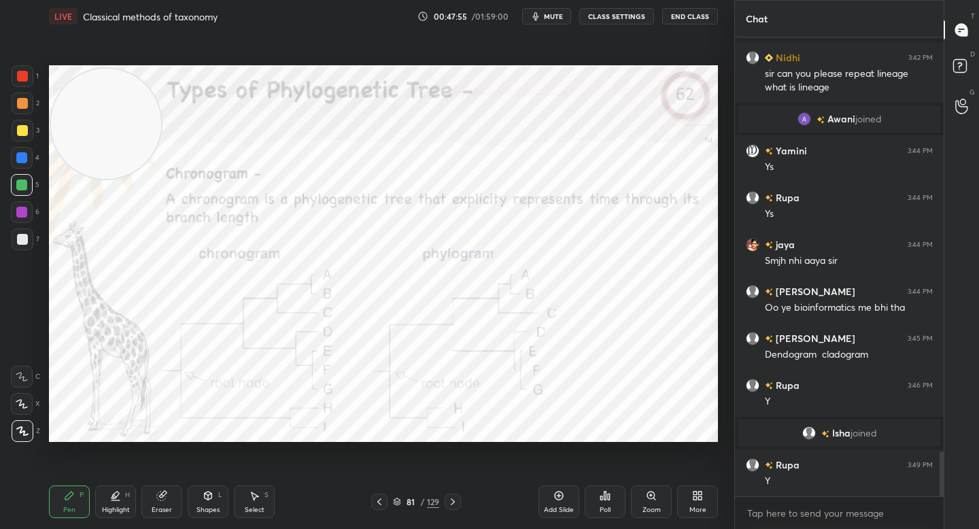
scroll to position [4255, 0]
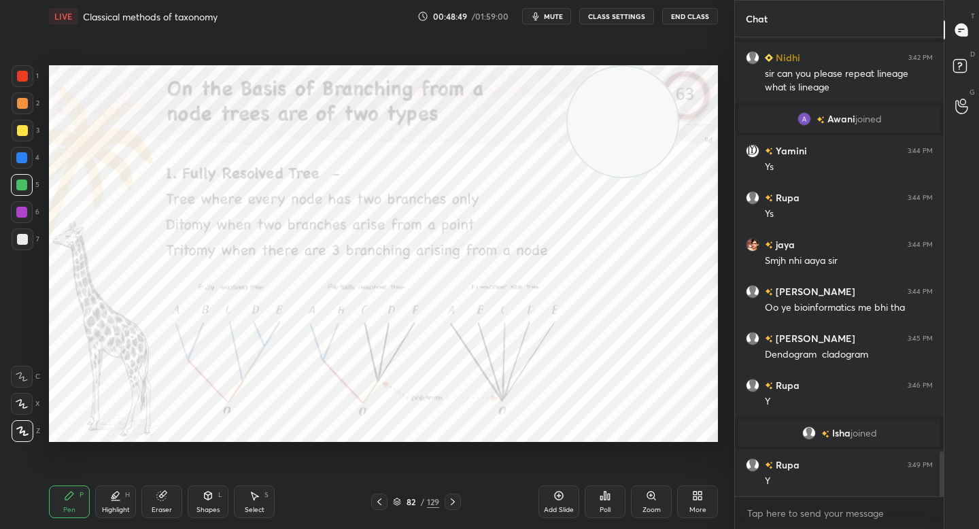
drag, startPoint x: 131, startPoint y: 123, endPoint x: 642, endPoint y: 119, distance: 511.9
click at [642, 119] on video at bounding box center [623, 122] width 110 height 110
click at [20, 90] on div "1 2 3 4 5 6 7" at bounding box center [25, 160] width 29 height 190
click at [21, 77] on div at bounding box center [22, 76] width 11 height 11
click at [646, 496] on icon at bounding box center [651, 495] width 11 height 11
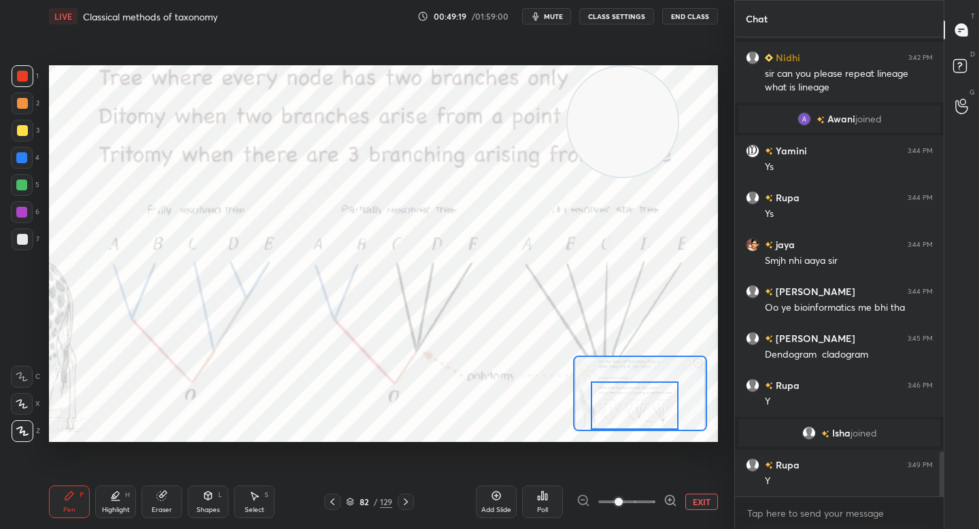
drag, startPoint x: 637, startPoint y: 401, endPoint x: 621, endPoint y: 403, distance: 15.8
click at [634, 412] on div at bounding box center [635, 405] width 88 height 48
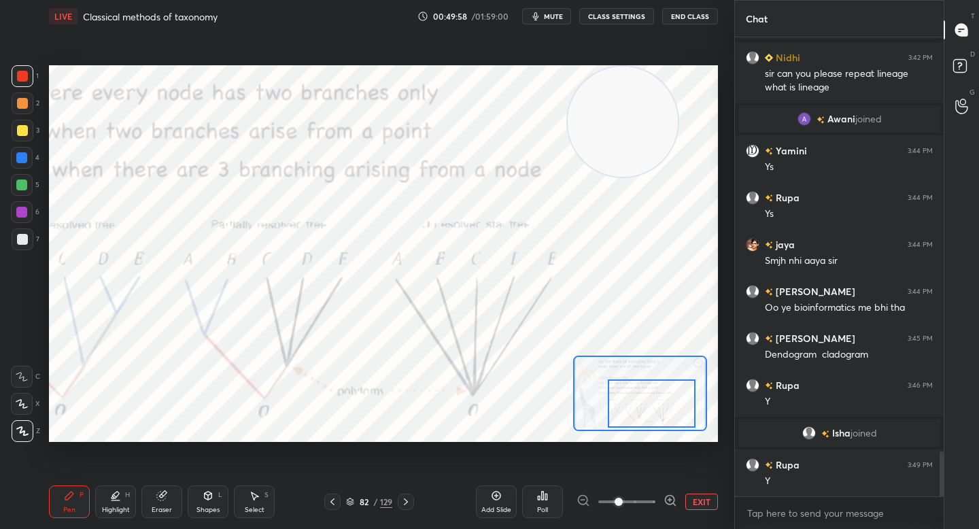
drag, startPoint x: 638, startPoint y: 400, endPoint x: 653, endPoint y: 400, distance: 14.3
click at [653, 400] on div at bounding box center [652, 403] width 88 height 48
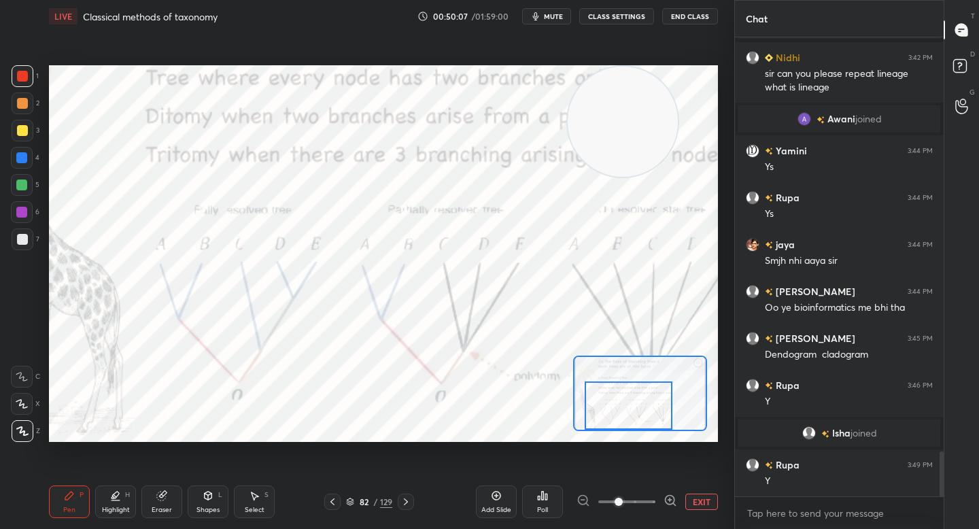
drag, startPoint x: 652, startPoint y: 412, endPoint x: 623, endPoint y: 417, distance: 29.6
click at [627, 421] on div at bounding box center [629, 405] width 88 height 48
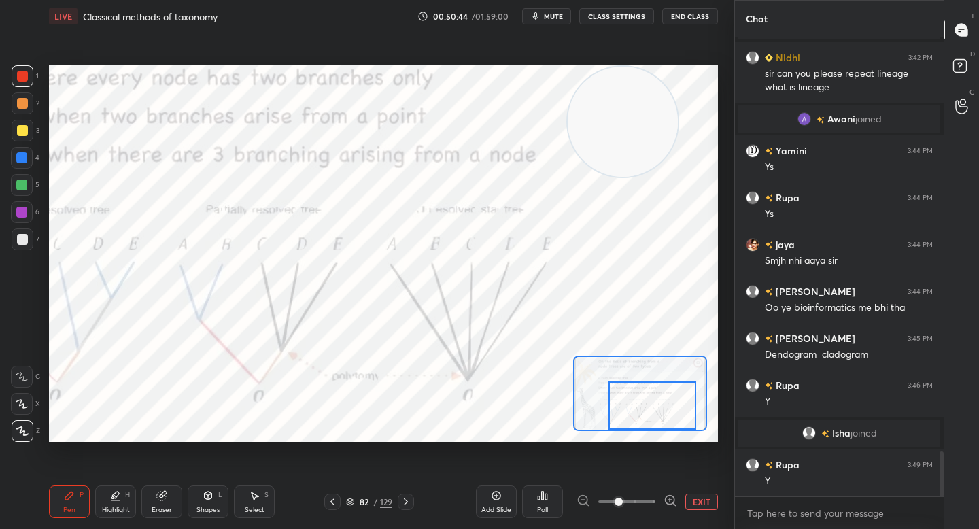
drag, startPoint x: 628, startPoint y: 409, endPoint x: 650, endPoint y: 414, distance: 22.4
click at [650, 414] on div at bounding box center [652, 405] width 88 height 48
click at [703, 503] on button "EXIT" at bounding box center [701, 501] width 33 height 16
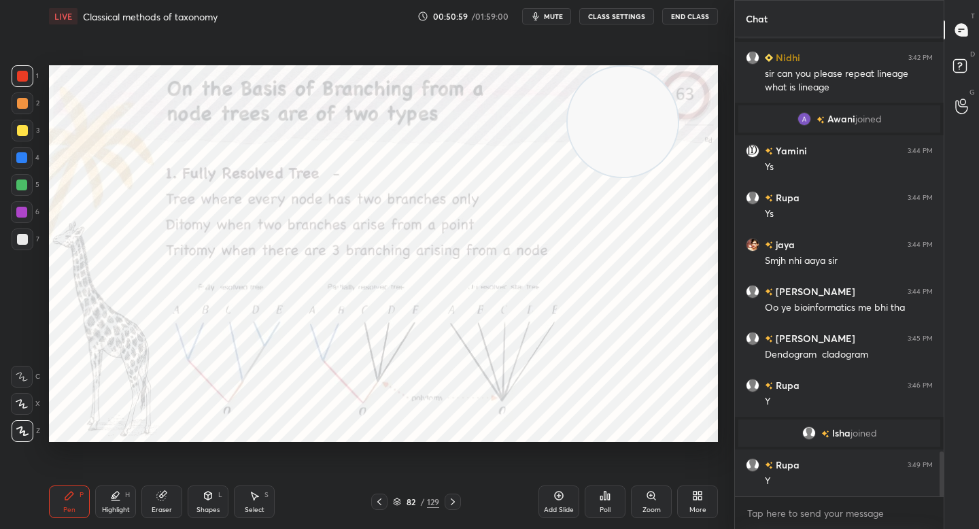
click at [535, 16] on icon "button" at bounding box center [536, 16] width 6 height 8
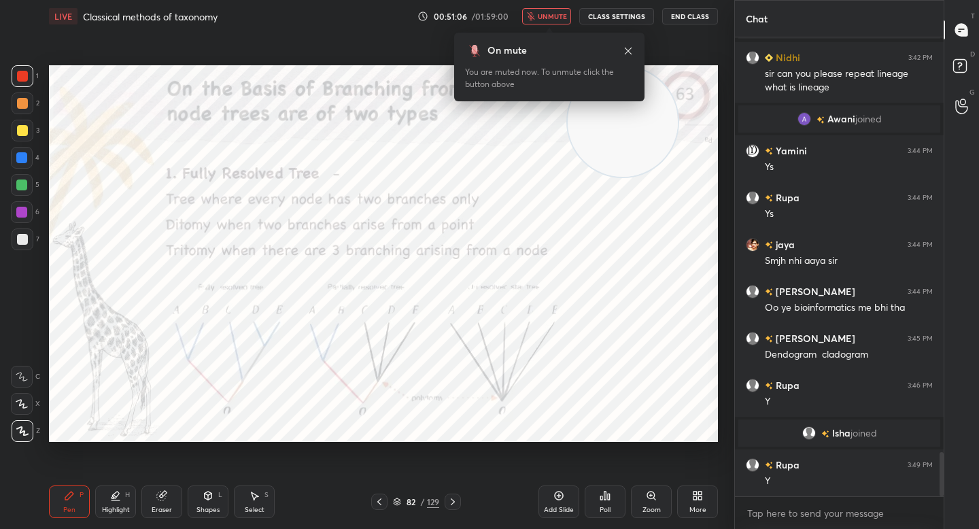
scroll to position [4302, 0]
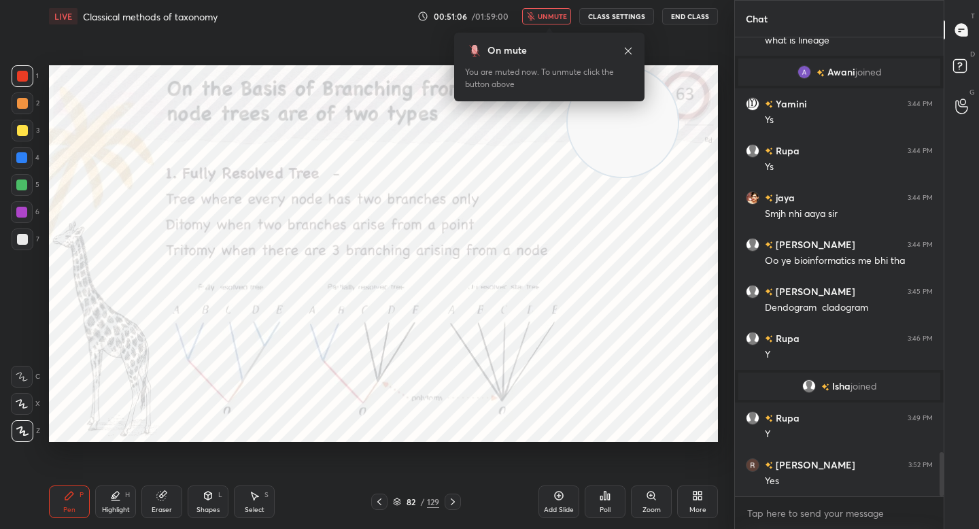
click at [534, 16] on icon "button" at bounding box center [530, 16] width 7 height 8
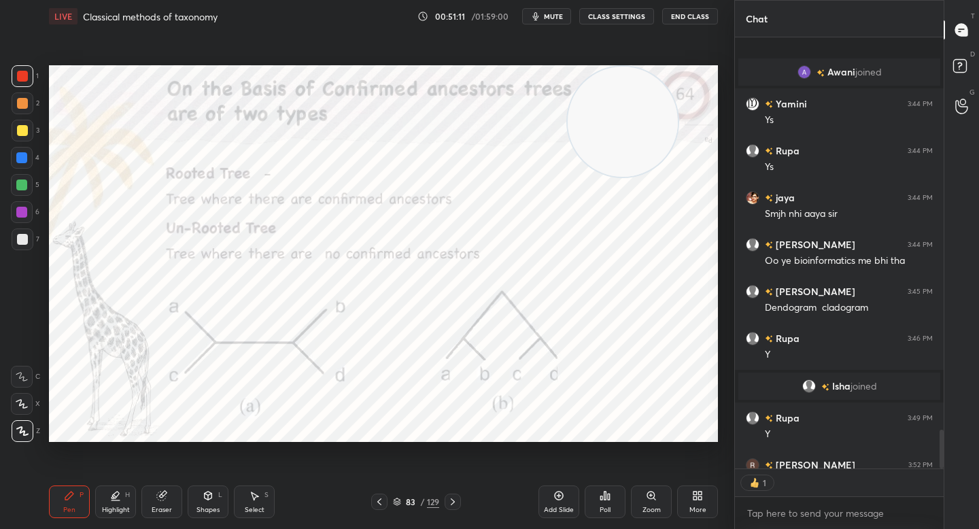
scroll to position [4377, 0]
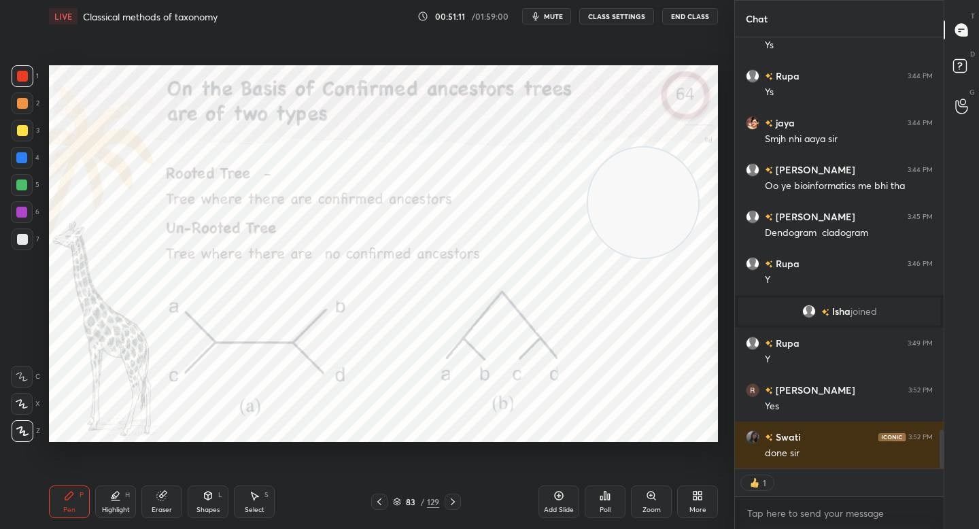
drag, startPoint x: 642, startPoint y: 187, endPoint x: 647, endPoint y: 164, distance: 22.9
click at [642, 186] on video at bounding box center [643, 203] width 110 height 110
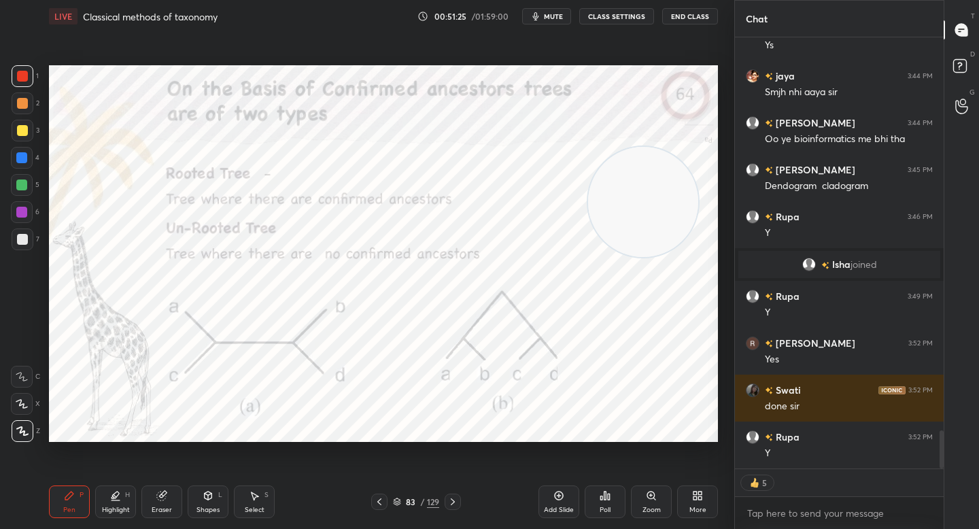
scroll to position [4396, 0]
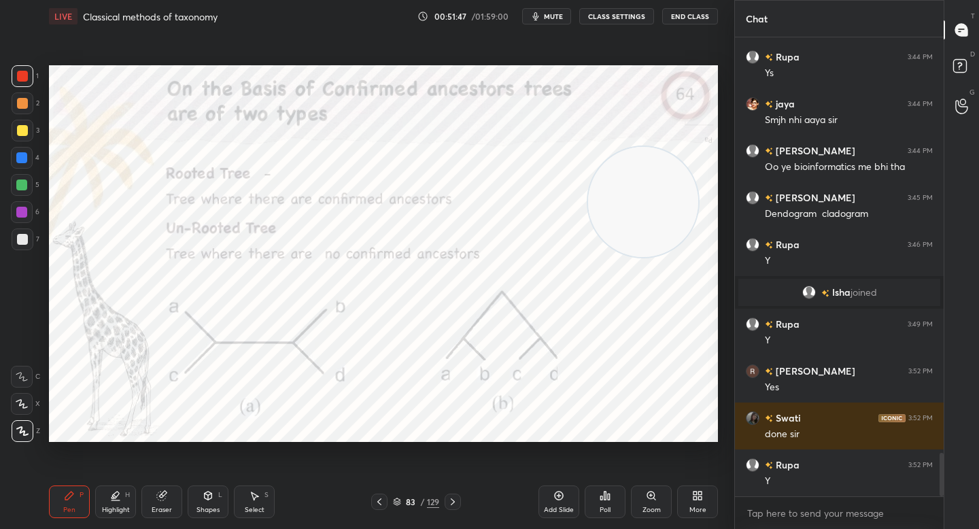
drag, startPoint x: 629, startPoint y: 205, endPoint x: 627, endPoint y: 171, distance: 33.4
click at [628, 171] on video at bounding box center [643, 202] width 110 height 110
click at [17, 209] on div at bounding box center [21, 212] width 11 height 11
click at [109, 500] on div "Highlight H" at bounding box center [115, 501] width 41 height 33
click at [69, 493] on icon at bounding box center [69, 495] width 8 height 8
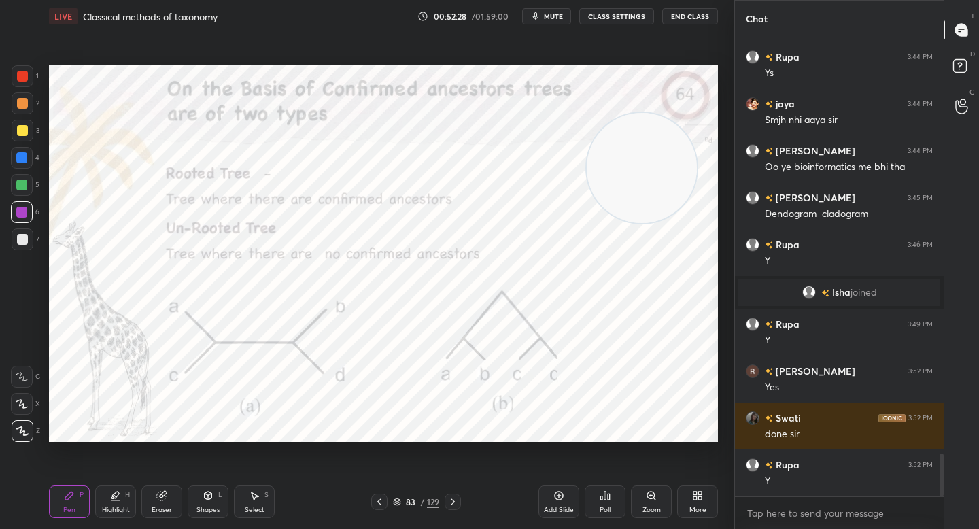
scroll to position [4443, 0]
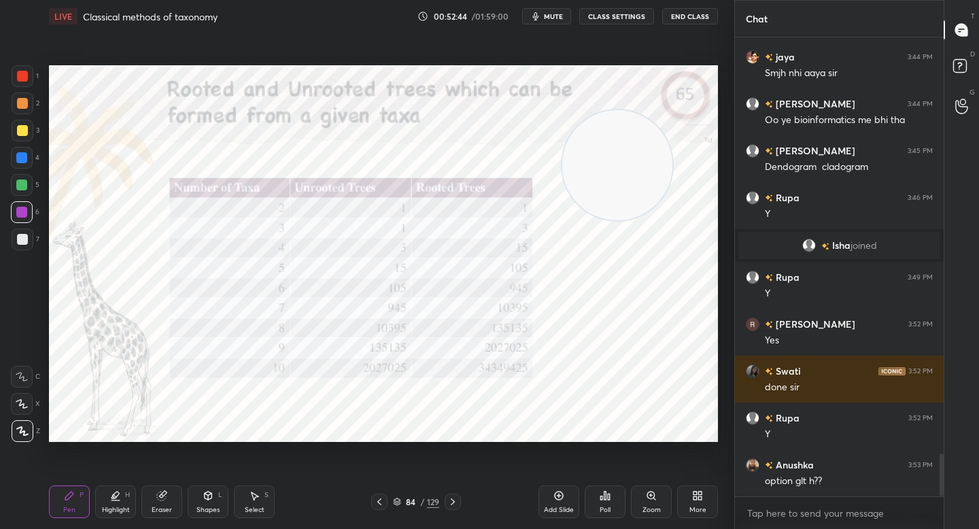
drag, startPoint x: 605, startPoint y: 169, endPoint x: 137, endPoint y: 188, distance: 468.8
click at [562, 187] on video at bounding box center [617, 165] width 110 height 110
click at [111, 179] on video at bounding box center [105, 175] width 110 height 110
drag, startPoint x: 19, startPoint y: 91, endPoint x: 20, endPoint y: 77, distance: 13.7
click at [20, 89] on div "1 2 3 4 5 6 7" at bounding box center [25, 160] width 29 height 190
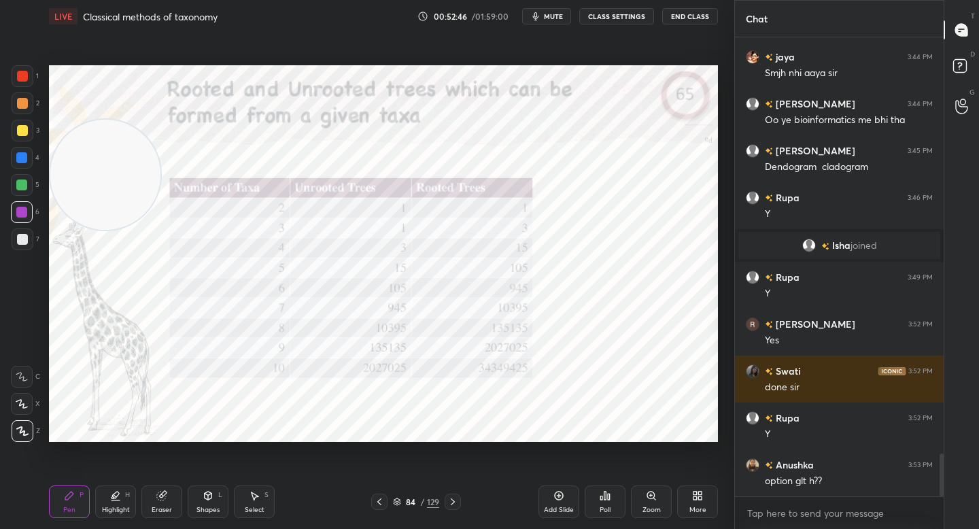
click at [20, 77] on div at bounding box center [22, 76] width 11 height 11
drag, startPoint x: 116, startPoint y: 185, endPoint x: 105, endPoint y: 131, distance: 55.6
click at [104, 126] on video at bounding box center [105, 168] width 110 height 110
click at [22, 126] on div at bounding box center [22, 130] width 11 height 11
click at [22, 108] on div at bounding box center [23, 103] width 22 height 22
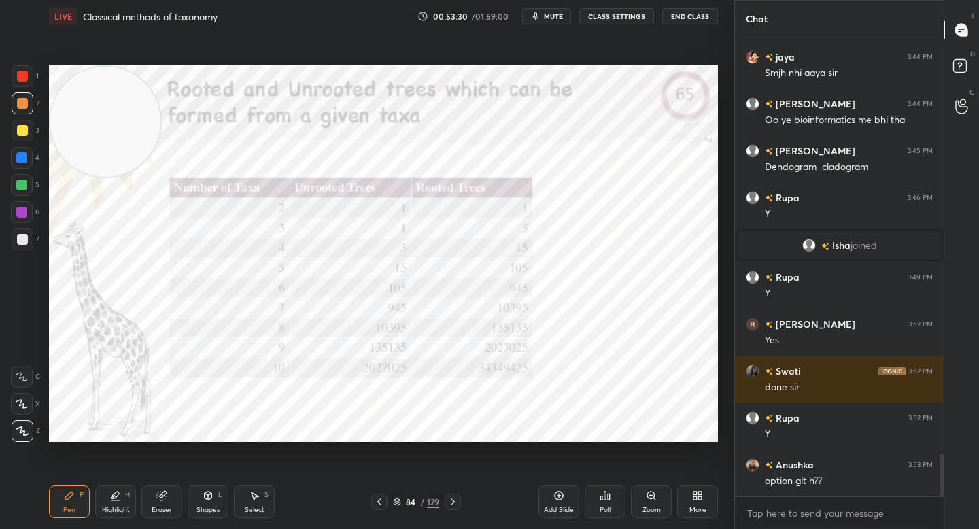
click at [23, 80] on div at bounding box center [22, 76] width 11 height 11
click at [116, 500] on icon at bounding box center [115, 495] width 11 height 11
click at [50, 501] on div "Pen P" at bounding box center [69, 501] width 41 height 33
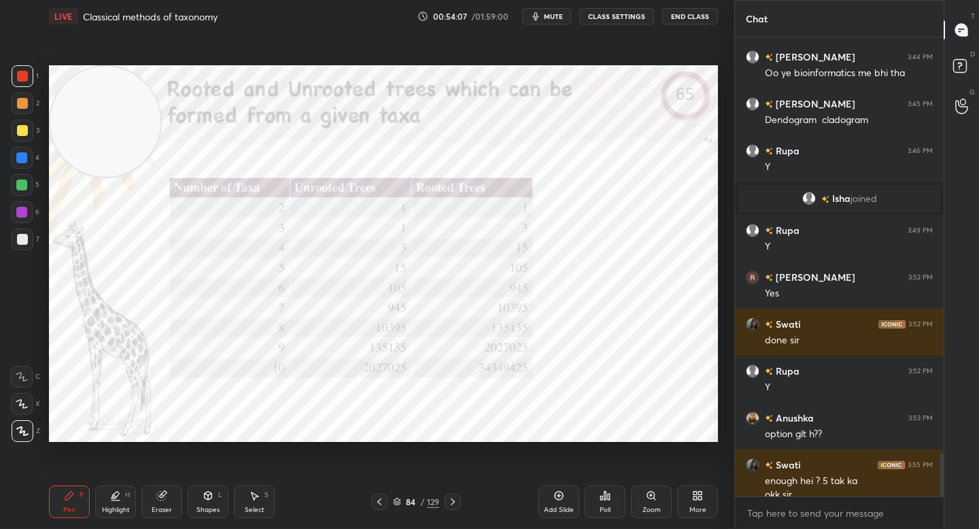
scroll to position [4503, 0]
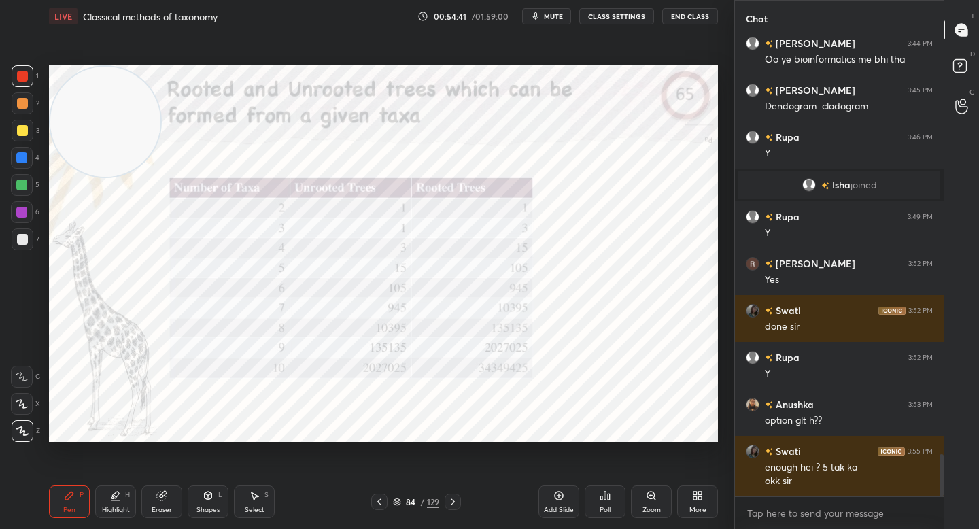
click at [167, 504] on div "Eraser" at bounding box center [161, 501] width 41 height 33
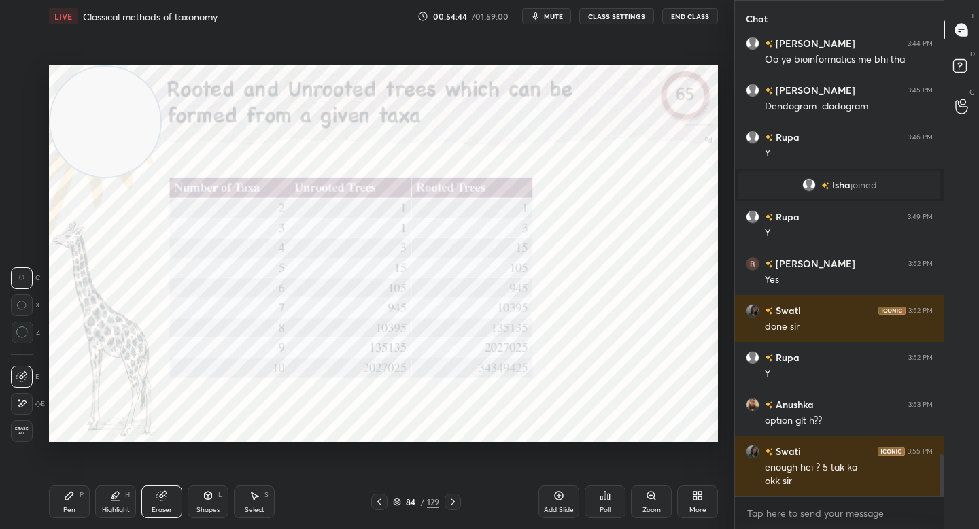
click at [76, 501] on div "Pen P" at bounding box center [69, 501] width 41 height 33
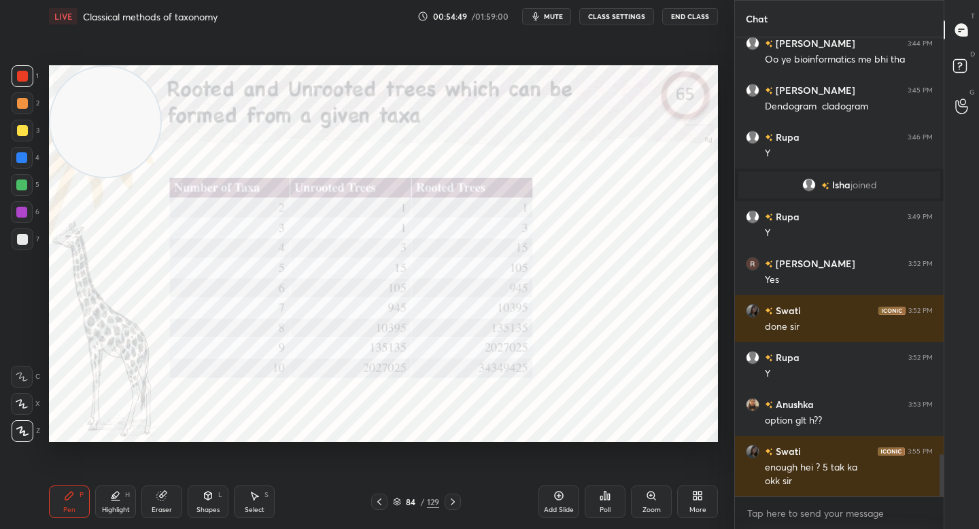
drag, startPoint x: 30, startPoint y: 207, endPoint x: 41, endPoint y: 209, distance: 11.7
click at [29, 208] on div at bounding box center [22, 212] width 22 height 22
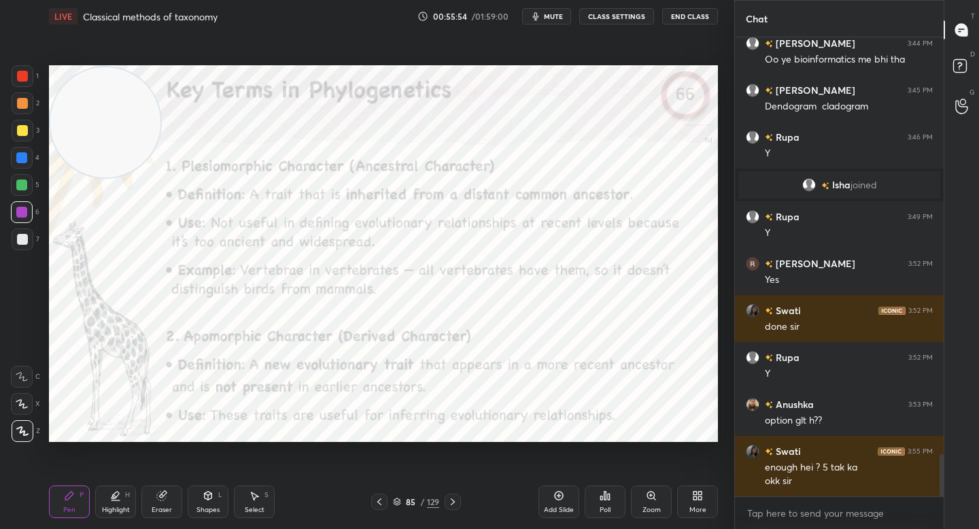
drag, startPoint x: 90, startPoint y: 125, endPoint x: 84, endPoint y: 307, distance: 181.6
click at [84, 177] on video at bounding box center [105, 122] width 110 height 110
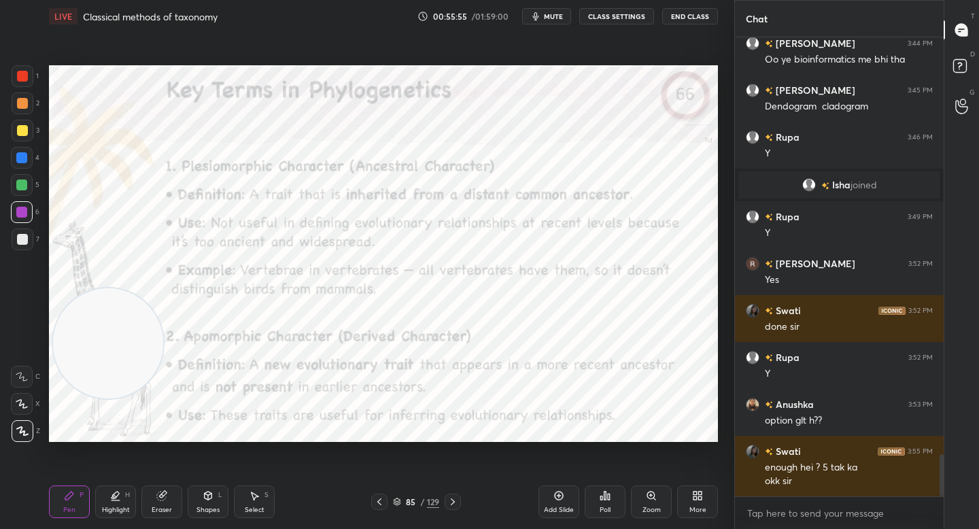
drag, startPoint x: 88, startPoint y: 345, endPoint x: 84, endPoint y: 328, distance: 17.5
click at [88, 348] on video at bounding box center [108, 343] width 110 height 110
click at [20, 181] on div at bounding box center [21, 184] width 11 height 11
click at [27, 106] on div at bounding box center [23, 103] width 22 height 22
click at [242, 63] on div "Setting up your live class Poll for secs No correct answer Start poll" at bounding box center [384, 254] width 680 height 442
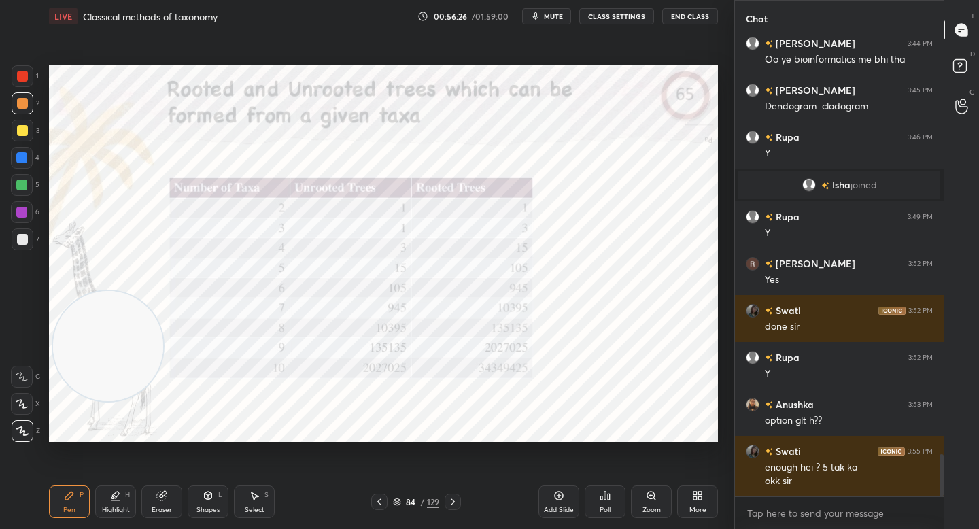
click at [534, 17] on icon "button" at bounding box center [535, 16] width 11 height 11
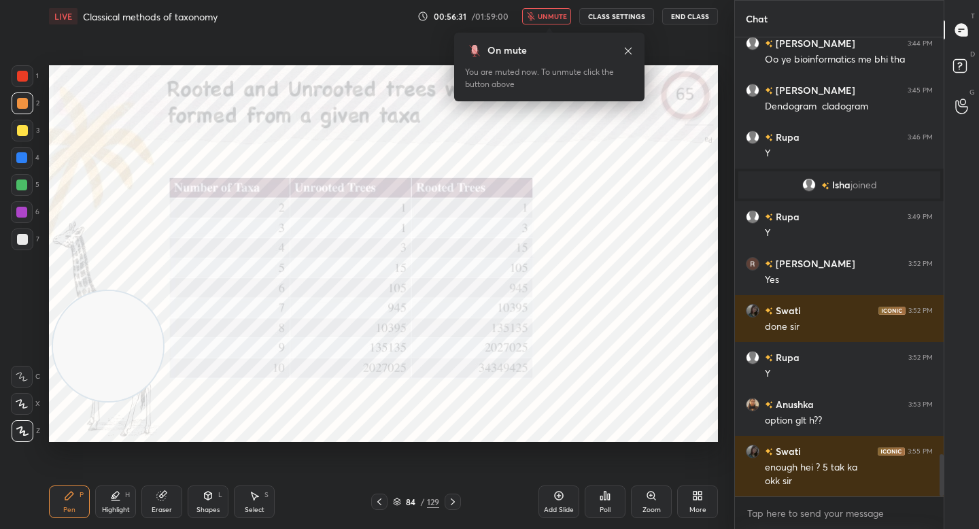
click at [534, 17] on icon "button" at bounding box center [530, 16] width 7 height 8
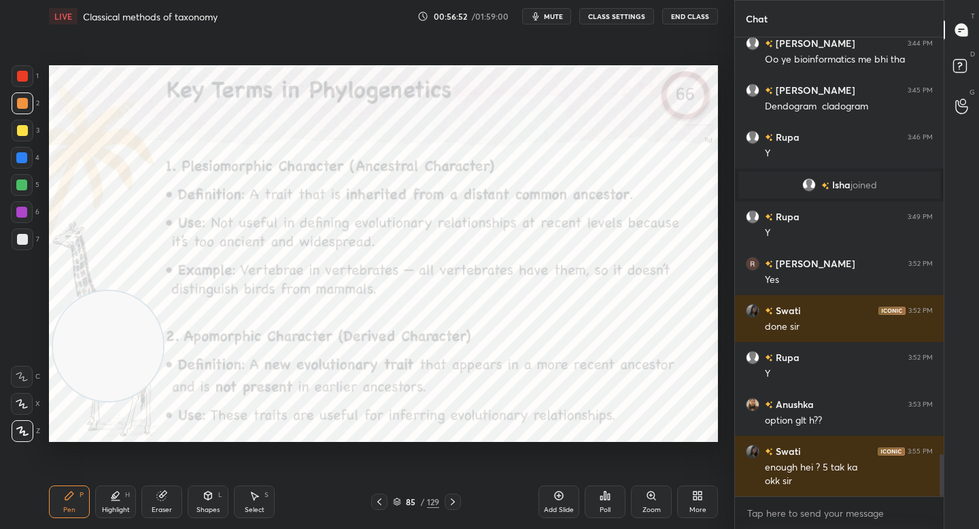
click at [21, 163] on div at bounding box center [22, 158] width 22 height 22
click at [21, 105] on div at bounding box center [22, 103] width 11 height 11
click at [21, 205] on div at bounding box center [22, 212] width 22 height 22
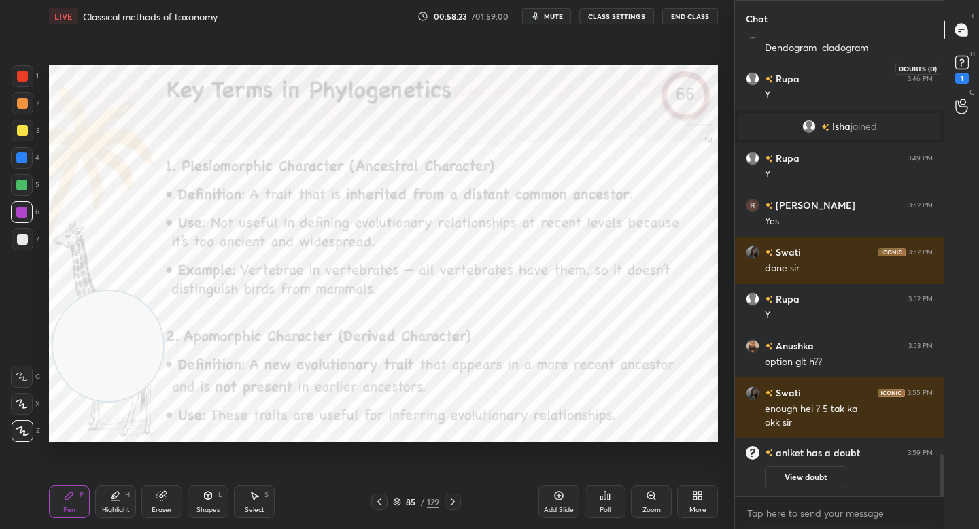
click at [952, 67] on icon at bounding box center [962, 62] width 20 height 20
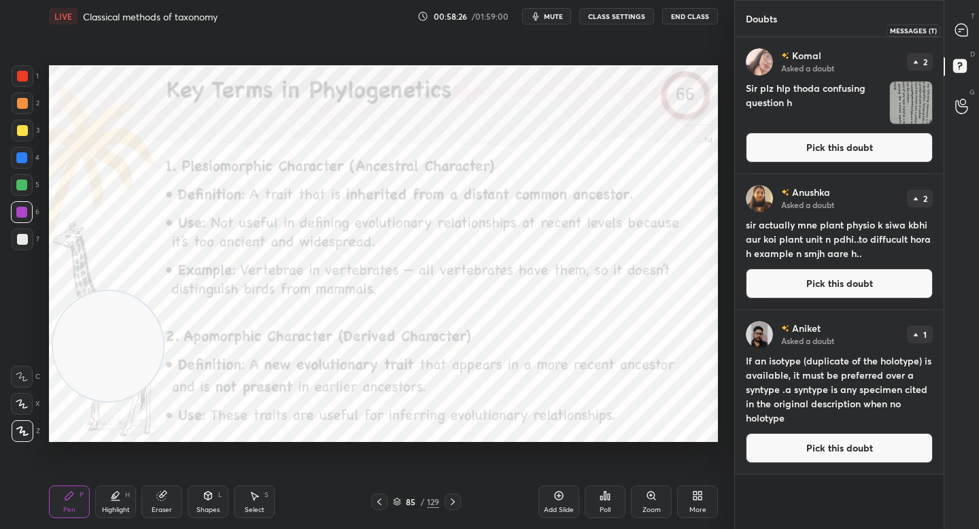
click at [958, 29] on icon at bounding box center [961, 30] width 12 height 12
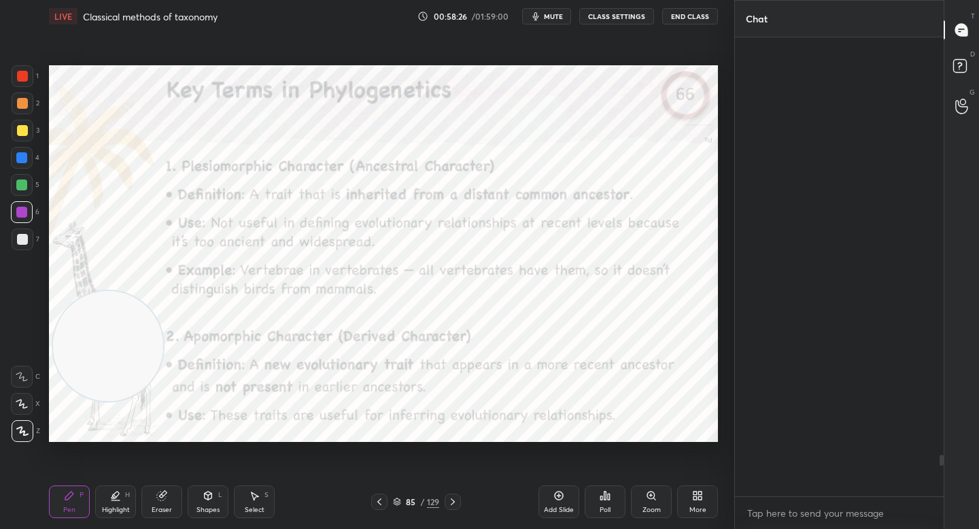
scroll to position [455, 205]
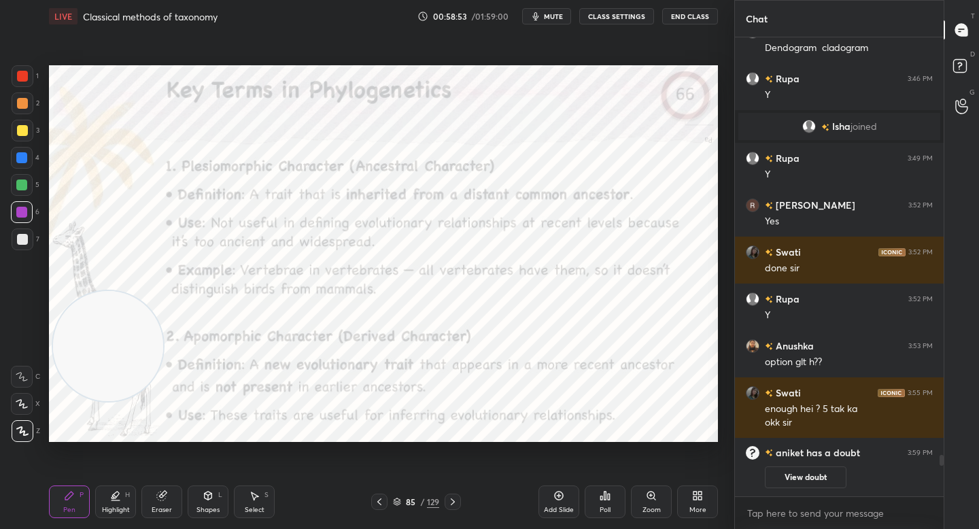
drag, startPoint x: 86, startPoint y: 358, endPoint x: 69, endPoint y: 181, distance: 177.5
click at [77, 291] on video at bounding box center [108, 346] width 110 height 110
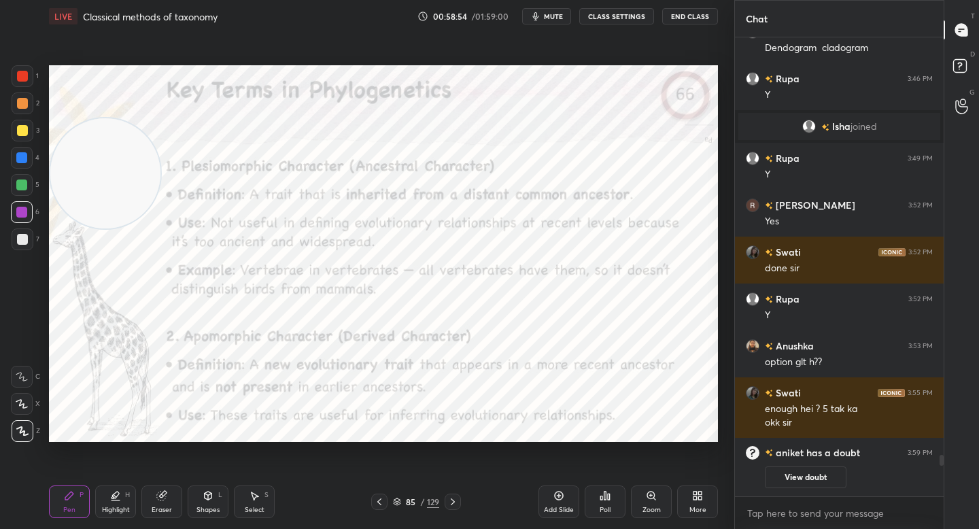
drag, startPoint x: 80, startPoint y: 135, endPoint x: 69, endPoint y: 99, distance: 37.6
click at [69, 118] on video at bounding box center [105, 173] width 110 height 110
click at [24, 107] on div at bounding box center [22, 103] width 11 height 11
click at [27, 80] on div at bounding box center [23, 76] width 22 height 22
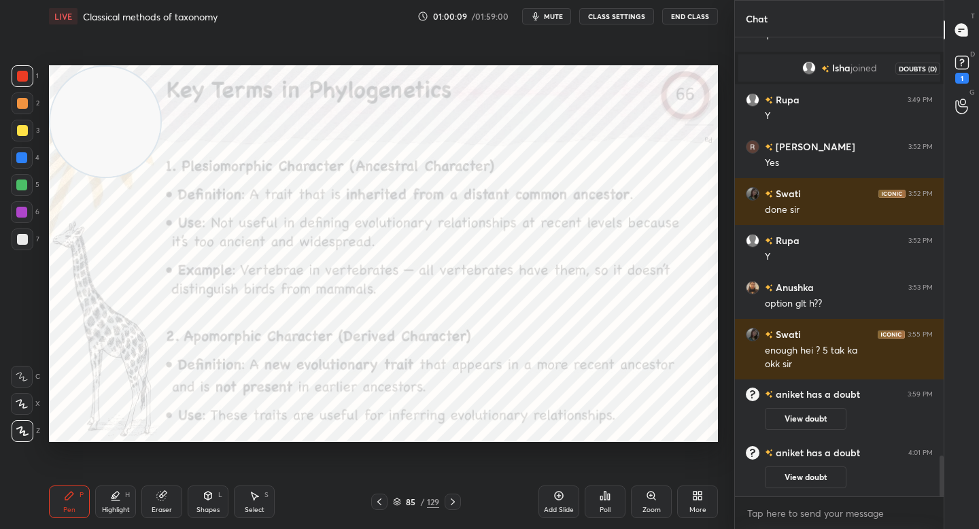
click at [957, 59] on rect at bounding box center [961, 62] width 13 height 13
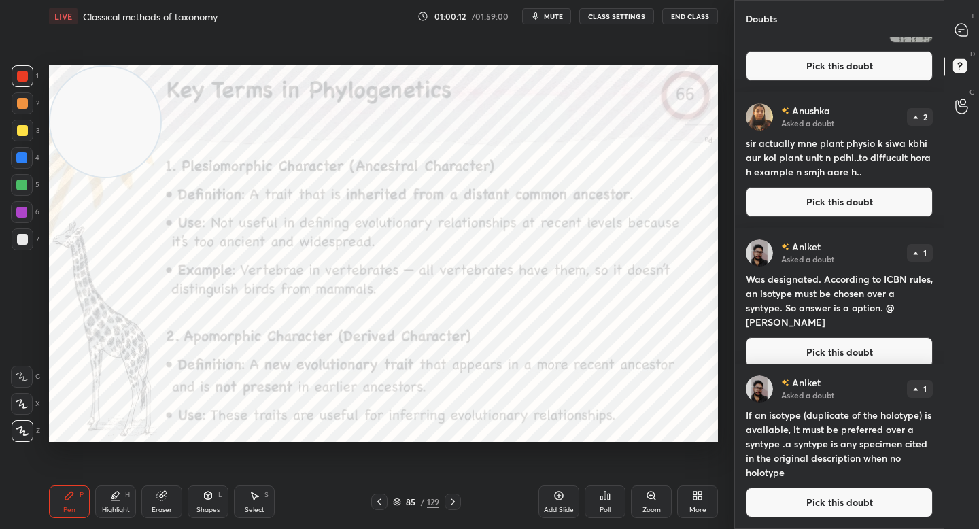
scroll to position [0, 0]
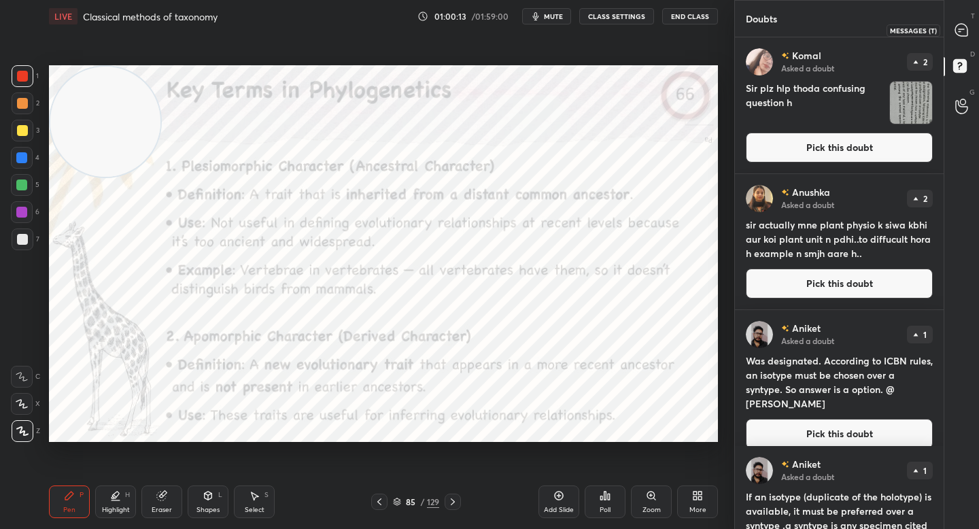
click at [959, 26] on icon at bounding box center [961, 30] width 12 height 12
type textarea "x"
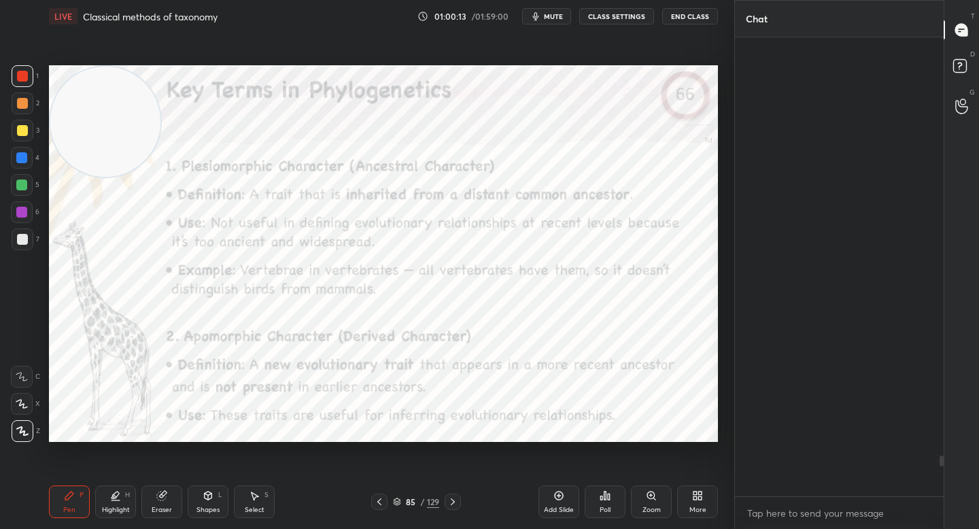
scroll to position [455, 205]
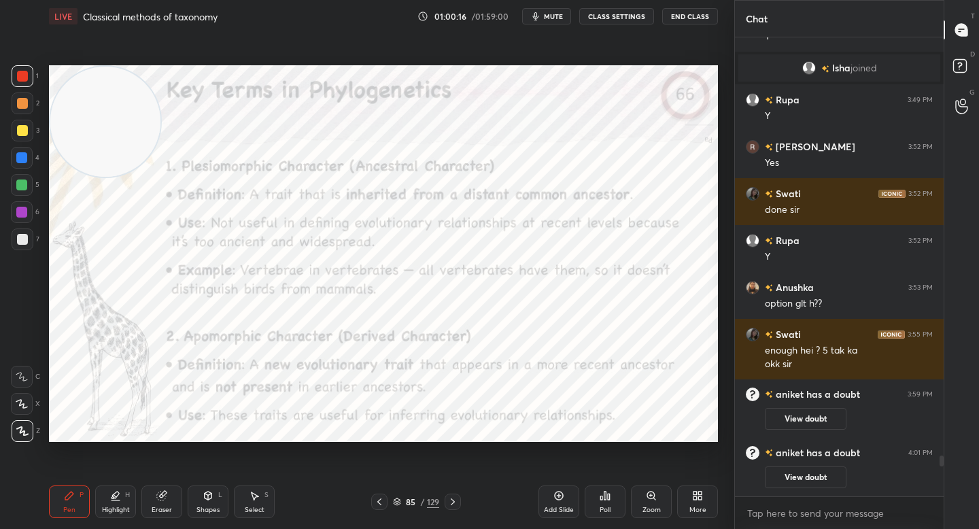
click at [544, 16] on button "mute" at bounding box center [546, 16] width 49 height 16
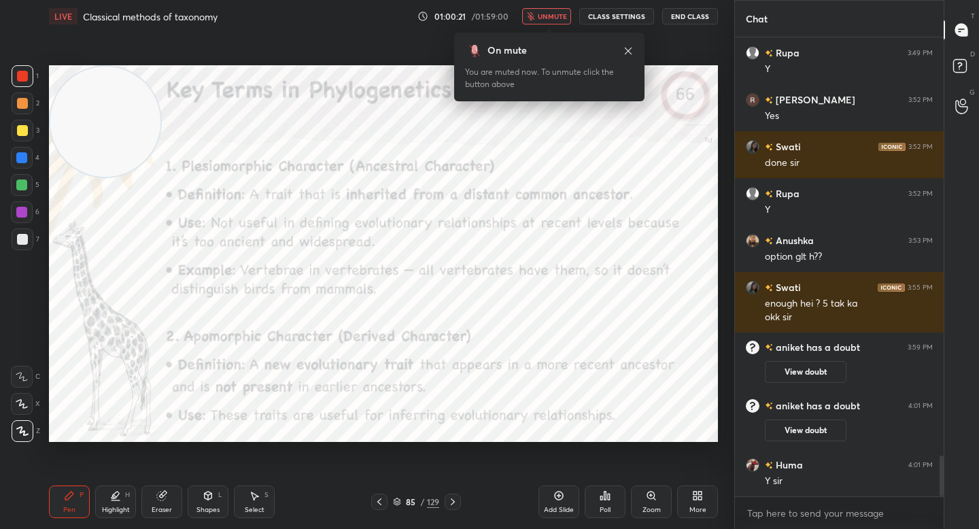
scroll to position [4775, 0]
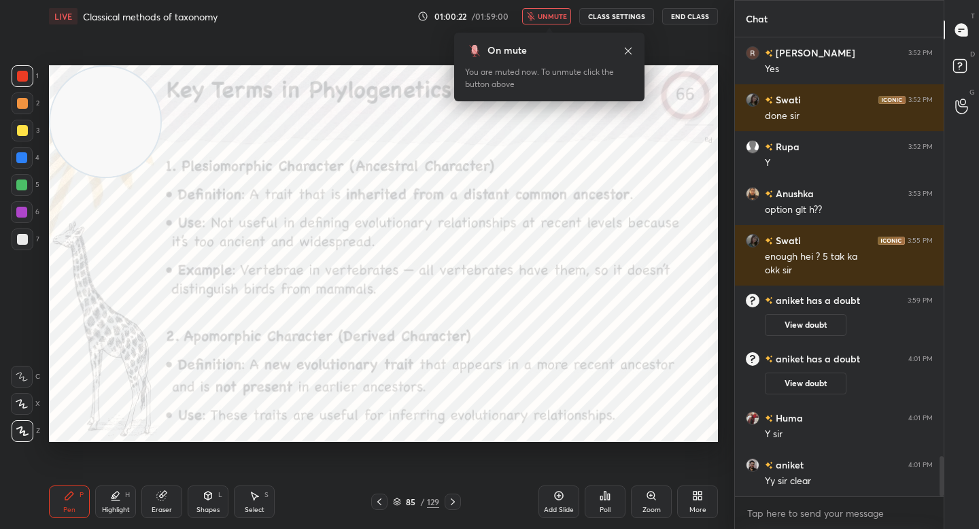
click at [544, 16] on span "unmute" at bounding box center [552, 17] width 29 height 10
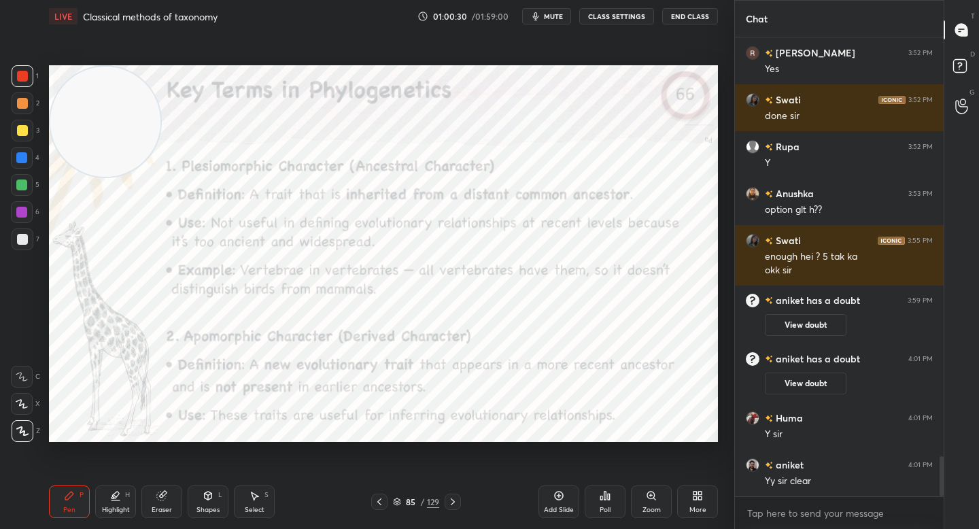
scroll to position [4822, 0]
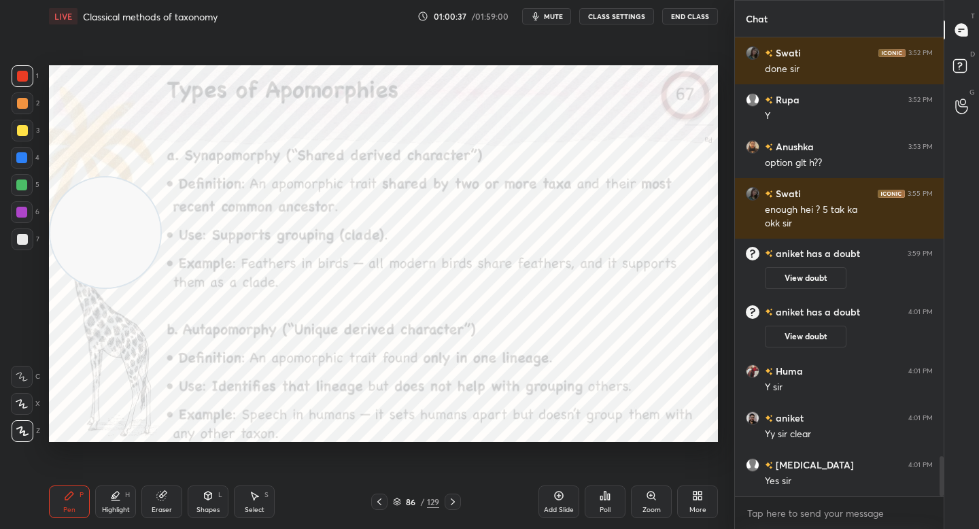
drag, startPoint x: 113, startPoint y: 116, endPoint x: 83, endPoint y: 313, distance: 200.1
click at [80, 288] on video at bounding box center [105, 232] width 110 height 110
click at [24, 181] on div at bounding box center [21, 184] width 11 height 11
click at [29, 102] on div at bounding box center [23, 103] width 22 height 22
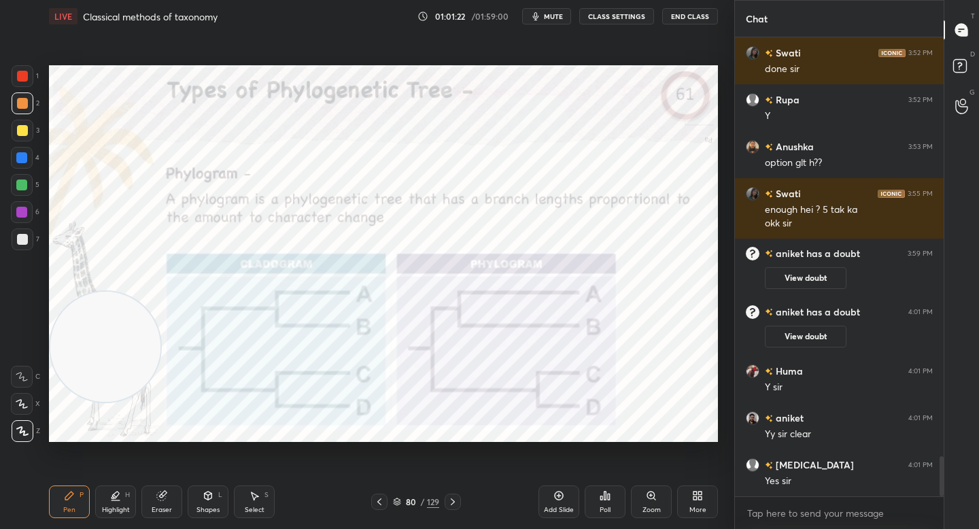
click at [31, 199] on div "5" at bounding box center [25, 187] width 29 height 27
click at [31, 216] on div "6" at bounding box center [25, 212] width 29 height 22
drag, startPoint x: 101, startPoint y: 356, endPoint x: 94, endPoint y: 407, distance: 51.5
click at [94, 407] on video at bounding box center [105, 385] width 110 height 110
click at [29, 103] on div at bounding box center [23, 103] width 22 height 22
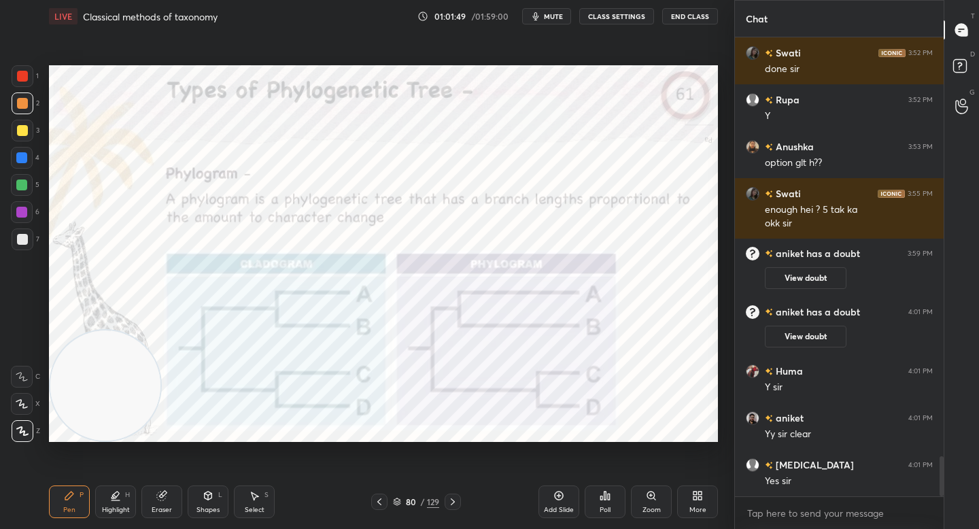
click at [142, 399] on video at bounding box center [105, 385] width 110 height 110
drag, startPoint x: 106, startPoint y: 396, endPoint x: 94, endPoint y: 387, distance: 14.1
click at [99, 392] on video at bounding box center [105, 385] width 110 height 110
click at [25, 220] on div at bounding box center [22, 212] width 22 height 22
click at [16, 87] on div "1" at bounding box center [25, 78] width 27 height 27
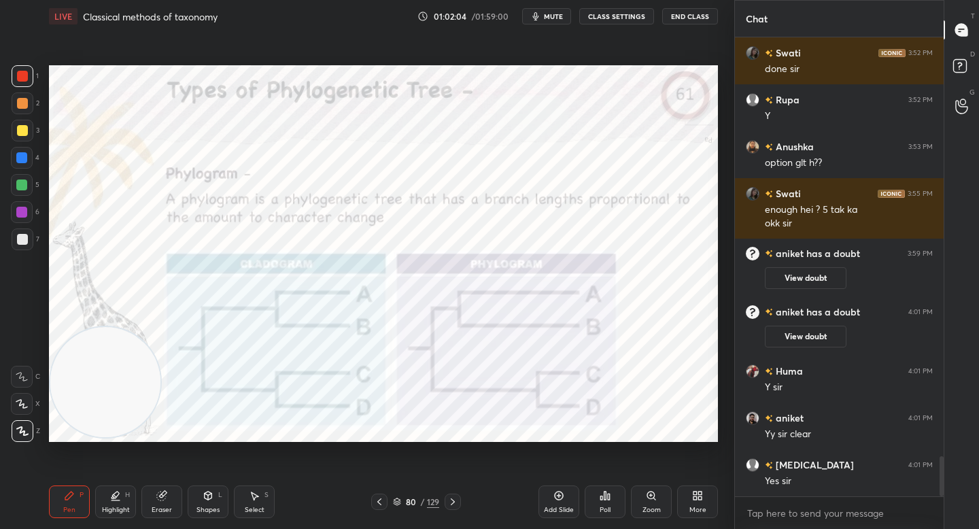
drag, startPoint x: 161, startPoint y: 507, endPoint x: 206, endPoint y: 447, distance: 74.8
click at [160, 508] on div "Eraser" at bounding box center [162, 509] width 20 height 7
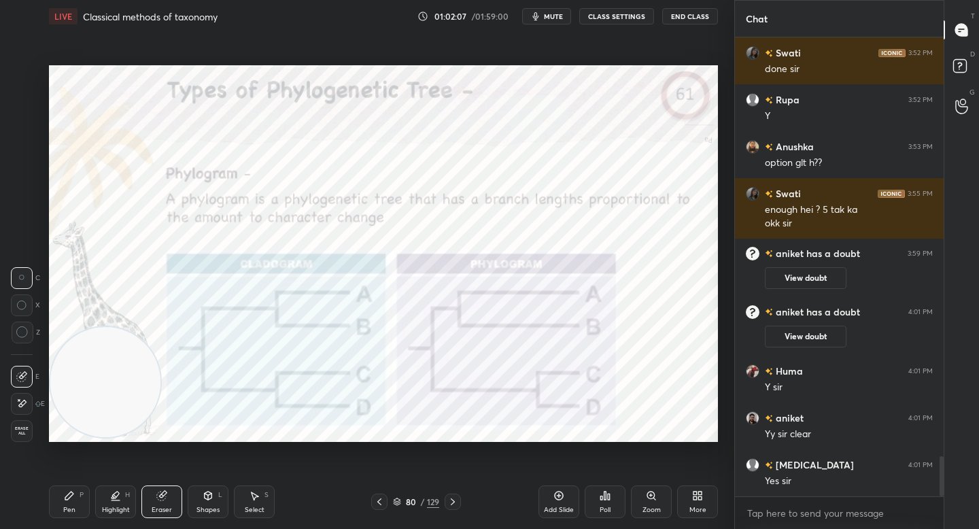
drag, startPoint x: 82, startPoint y: 500, endPoint x: 137, endPoint y: 470, distance: 62.4
click at [84, 500] on div "Pen P" at bounding box center [69, 501] width 41 height 33
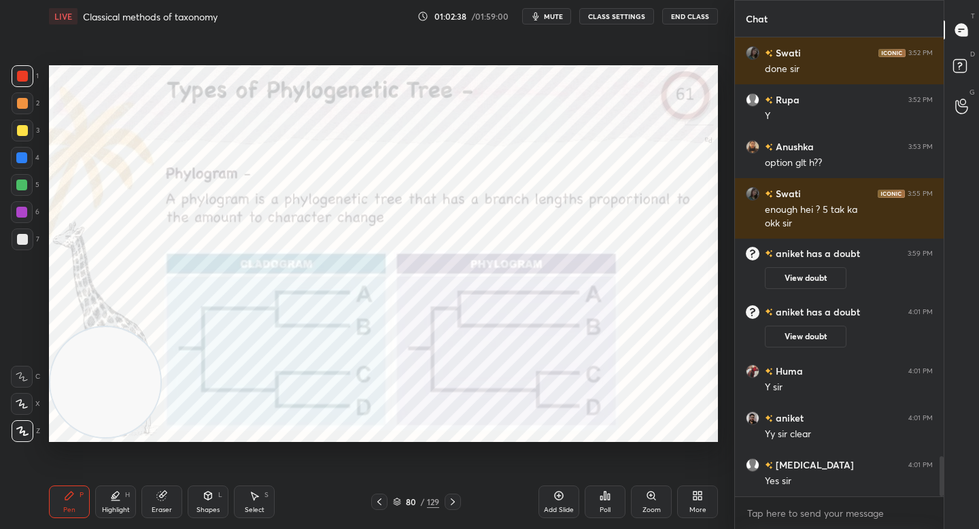
click at [22, 210] on div at bounding box center [21, 212] width 11 height 11
click at [31, 103] on div "2" at bounding box center [26, 103] width 28 height 22
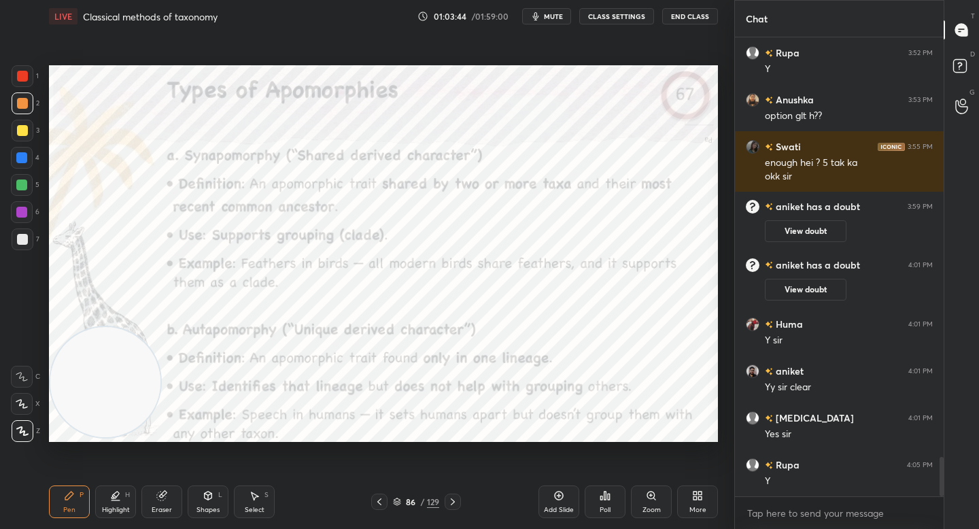
click at [14, 210] on div at bounding box center [22, 212] width 22 height 22
click at [35, 114] on div "1 2 3 4 5 6 7 C X Z C X Z E E Erase all H H" at bounding box center [22, 253] width 44 height 377
click at [31, 107] on div at bounding box center [23, 103] width 22 height 22
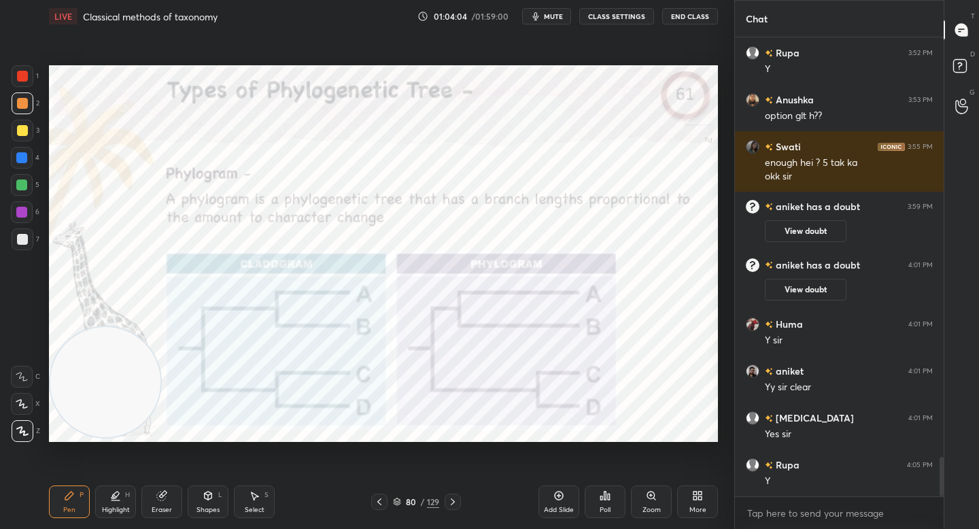
click at [118, 515] on div "Highlight H" at bounding box center [115, 501] width 41 height 33
click at [26, 188] on div at bounding box center [21, 184] width 11 height 11
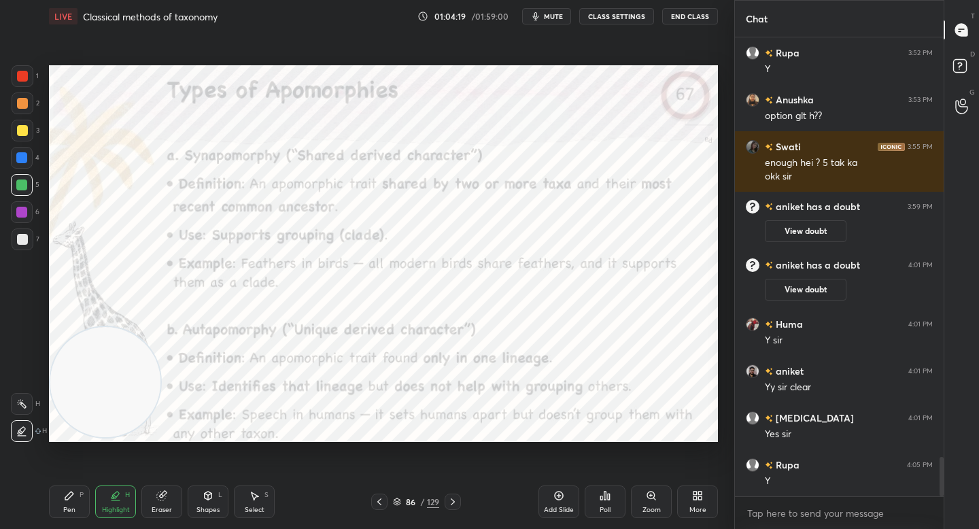
click at [26, 206] on div at bounding box center [22, 212] width 22 height 22
click at [69, 495] on icon at bounding box center [69, 495] width 8 height 8
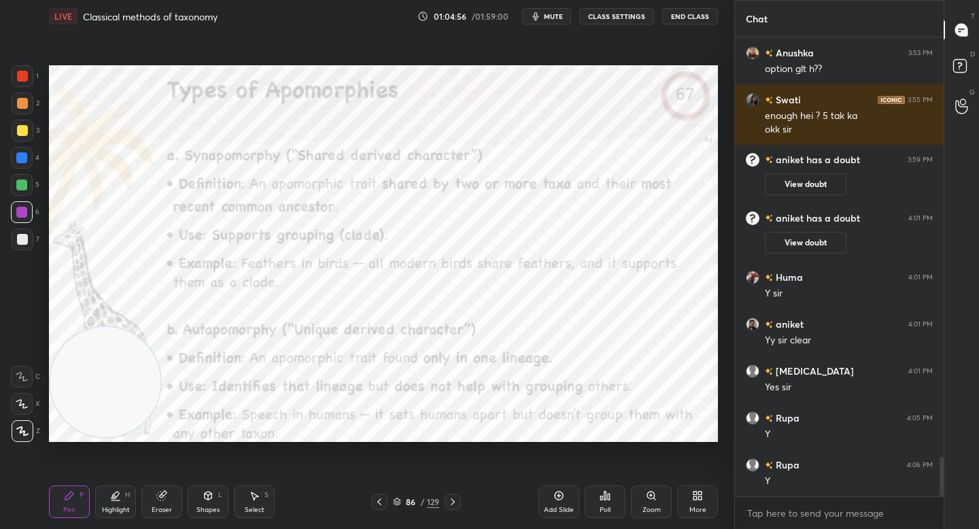
click at [114, 327] on video at bounding box center [105, 382] width 110 height 110
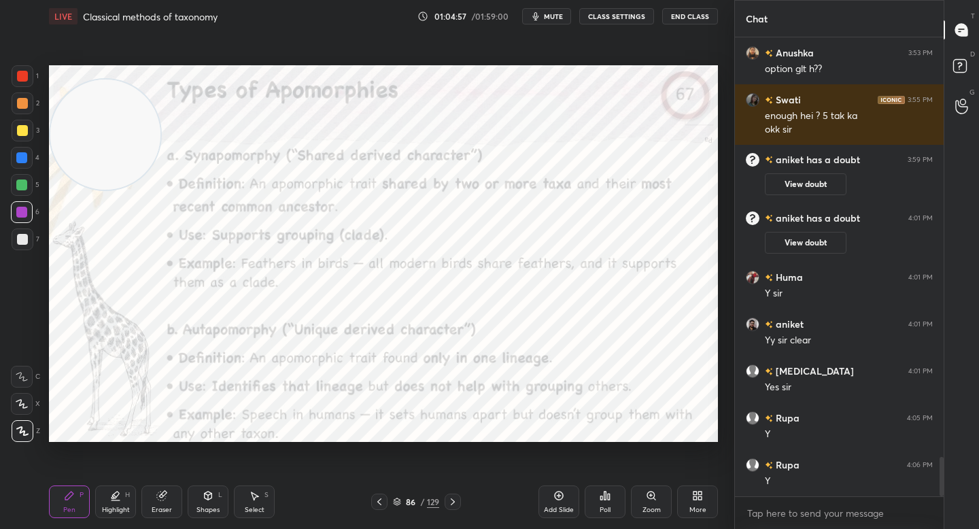
drag, startPoint x: 116, startPoint y: 160, endPoint x: 108, endPoint y: 150, distance: 13.2
click at [109, 150] on video at bounding box center [105, 135] width 110 height 110
click at [25, 122] on div at bounding box center [23, 131] width 22 height 22
click at [28, 110] on div at bounding box center [23, 103] width 22 height 22
click at [30, 79] on div at bounding box center [23, 76] width 22 height 22
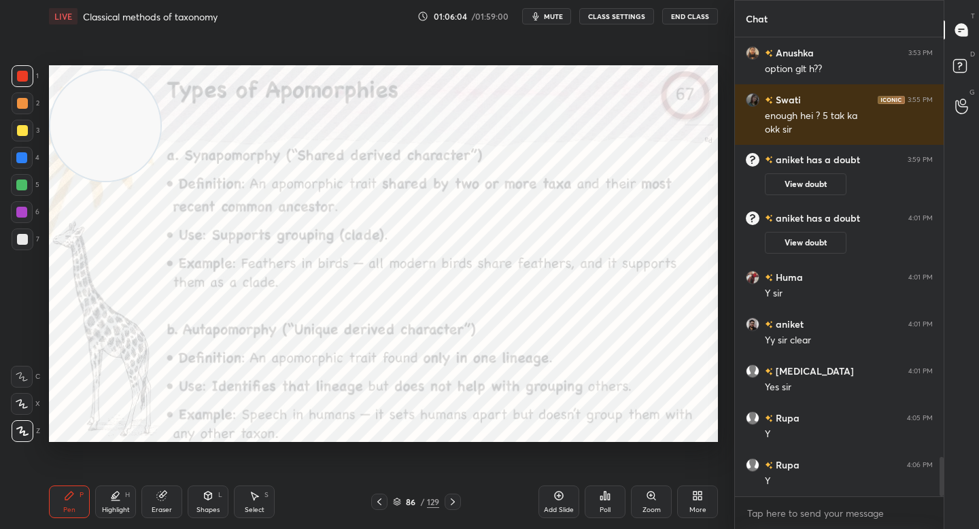
click at [24, 219] on div at bounding box center [22, 212] width 22 height 22
click at [114, 497] on icon at bounding box center [115, 495] width 11 height 11
click at [20, 179] on div at bounding box center [22, 185] width 22 height 22
drag, startPoint x: 115, startPoint y: 141, endPoint x: 101, endPoint y: 120, distance: 24.9
click at [95, 126] on video at bounding box center [105, 125] width 110 height 110
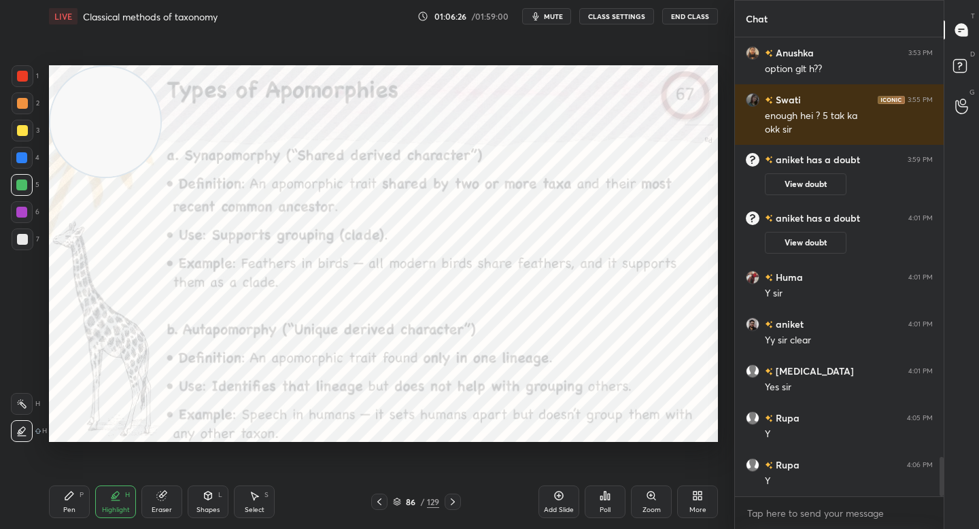
click at [19, 82] on div at bounding box center [23, 76] width 22 height 22
click at [14, 222] on div at bounding box center [22, 212] width 22 height 22
click at [20, 145] on div "3" at bounding box center [26, 133] width 28 height 27
click at [19, 153] on div at bounding box center [22, 158] width 22 height 22
click at [71, 506] on div "Pen" at bounding box center [69, 509] width 12 height 7
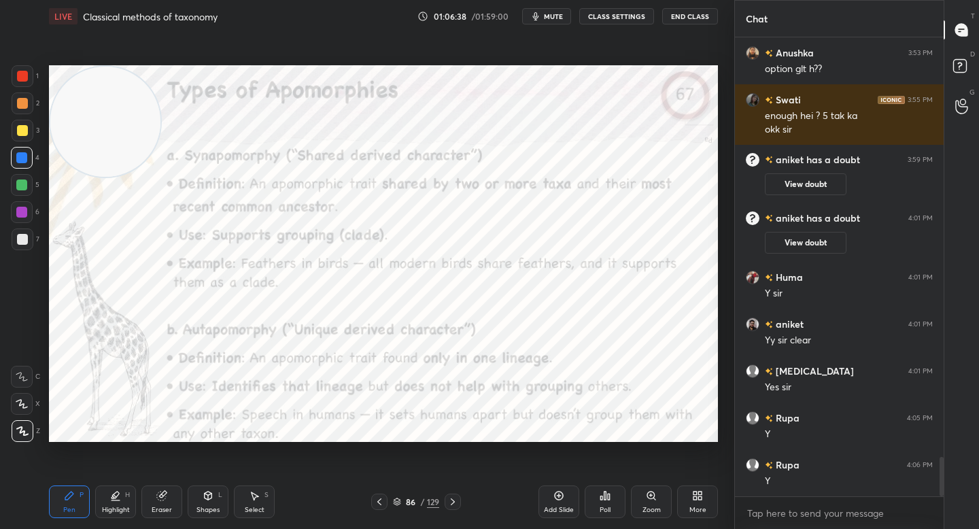
click at [544, 18] on button "mute" at bounding box center [546, 16] width 49 height 16
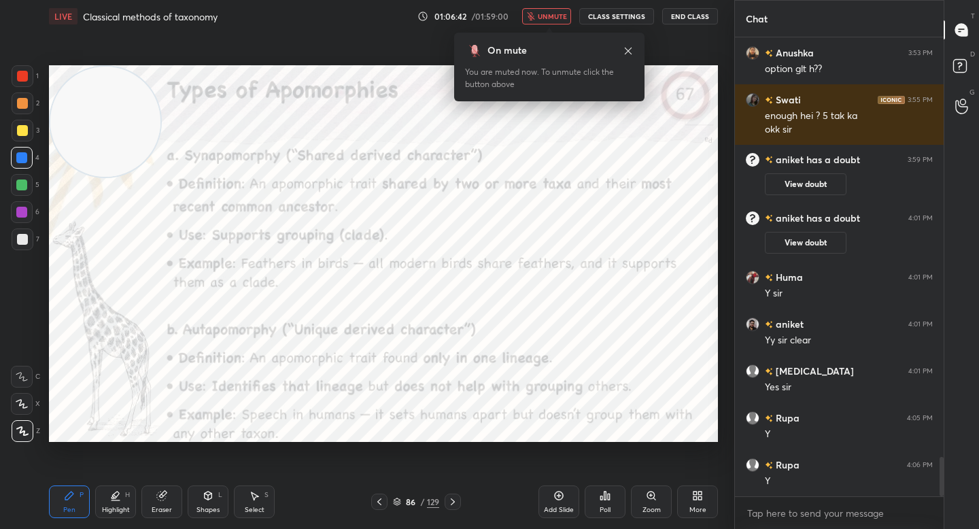
click at [543, 17] on span "unmute" at bounding box center [552, 17] width 29 height 10
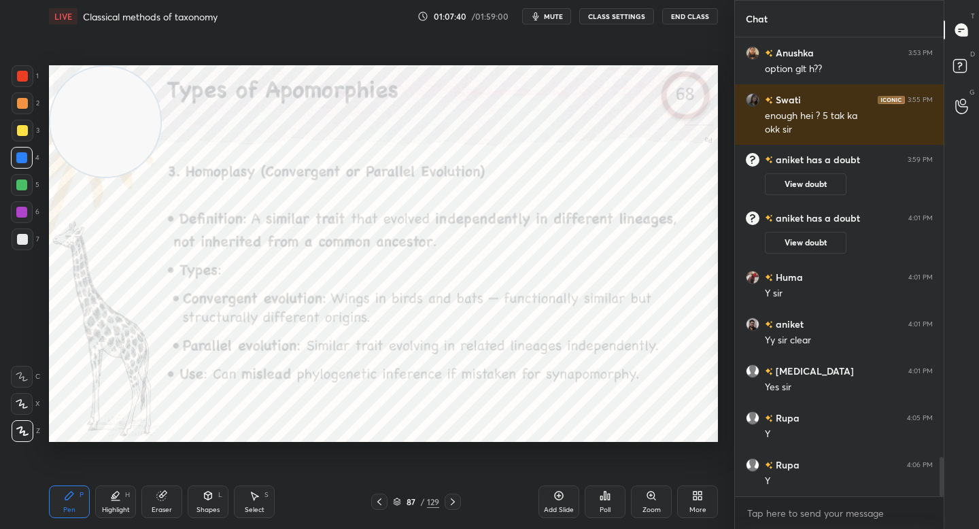
drag, startPoint x: 26, startPoint y: 218, endPoint x: 44, endPoint y: 223, distance: 18.3
click at [25, 218] on div at bounding box center [22, 212] width 22 height 22
click at [557, 502] on div "Add Slide" at bounding box center [558, 501] width 41 height 33
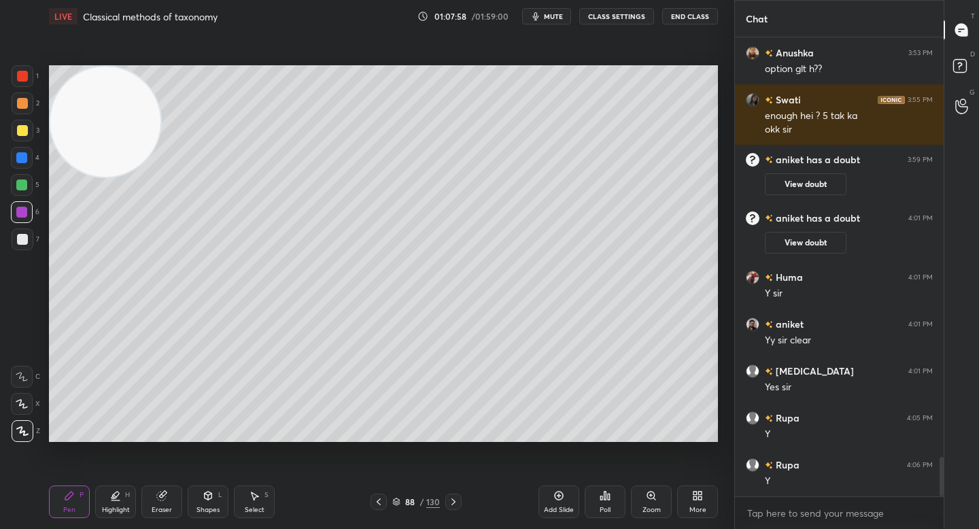
click at [213, 496] on div "Shapes L" at bounding box center [208, 501] width 41 height 33
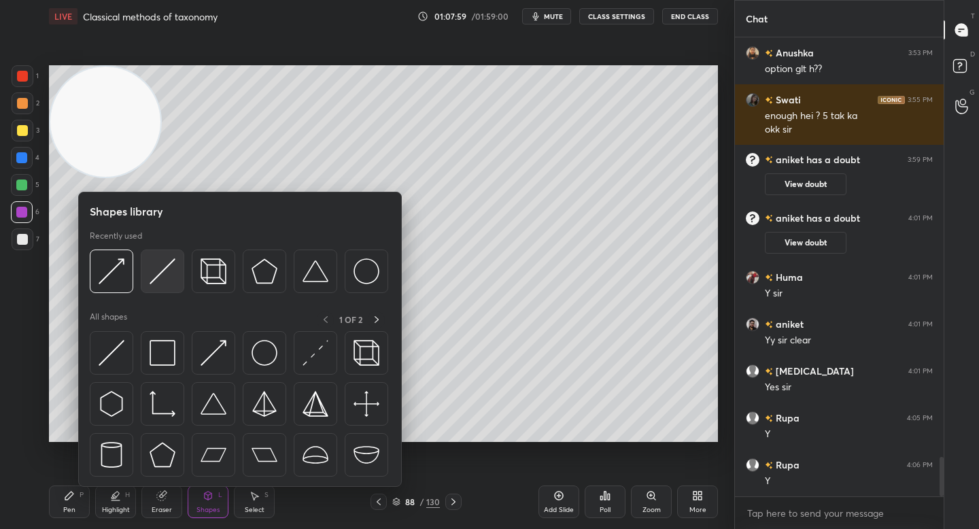
click at [175, 293] on div at bounding box center [239, 274] width 298 height 51
click at [172, 273] on img at bounding box center [163, 271] width 26 height 26
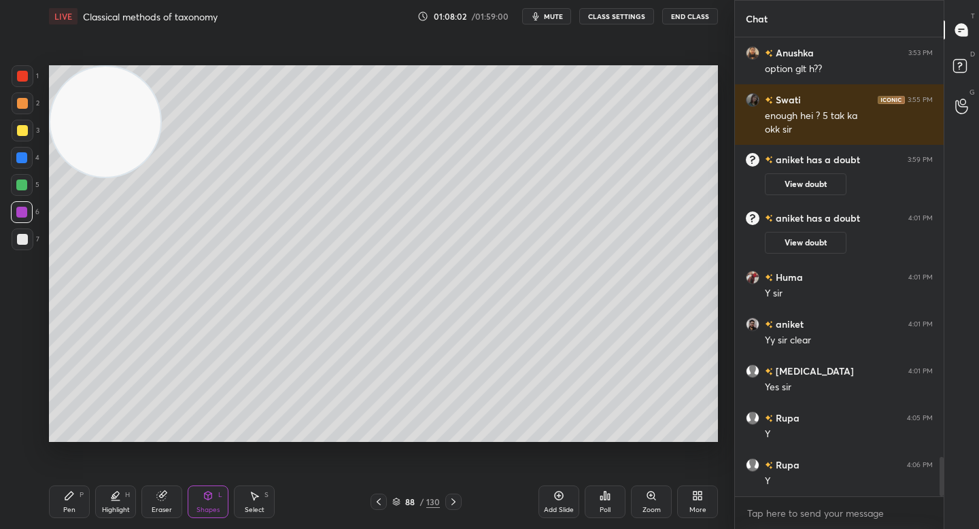
click at [26, 241] on div at bounding box center [22, 239] width 11 height 11
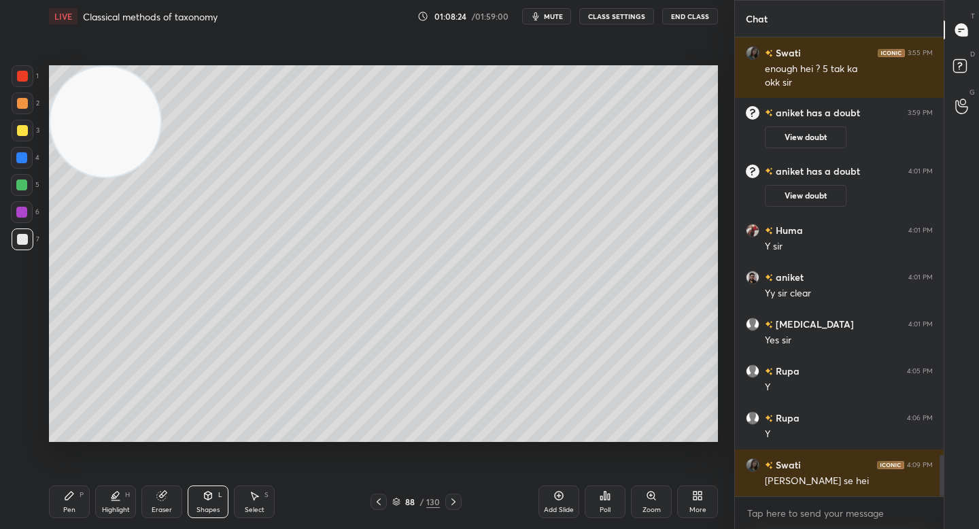
scroll to position [4673, 0]
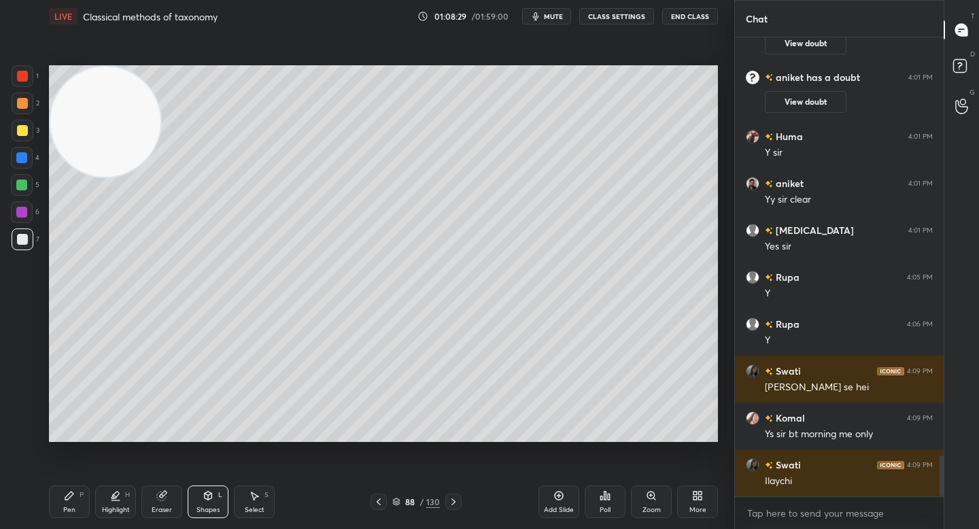
click at [126, 496] on div "H" at bounding box center [127, 494] width 5 height 7
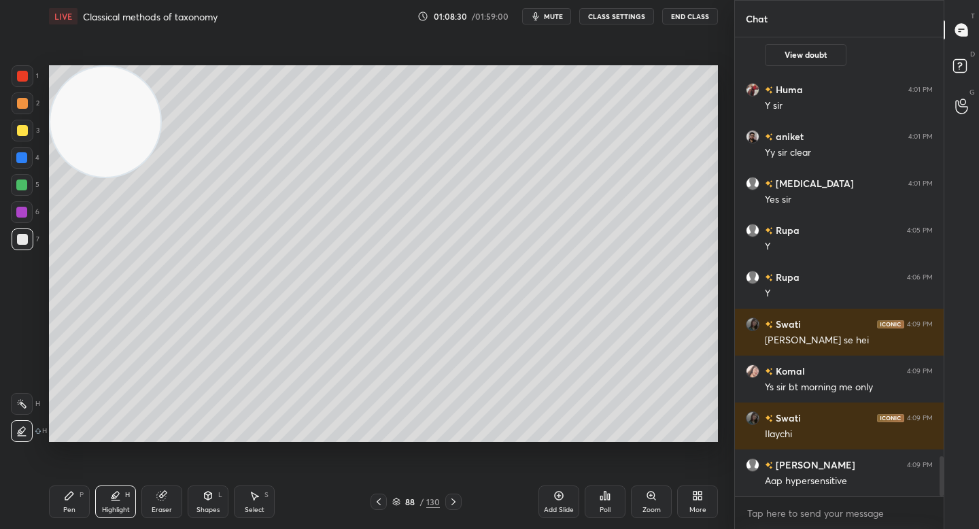
click at [164, 504] on div "Eraser" at bounding box center [161, 501] width 41 height 33
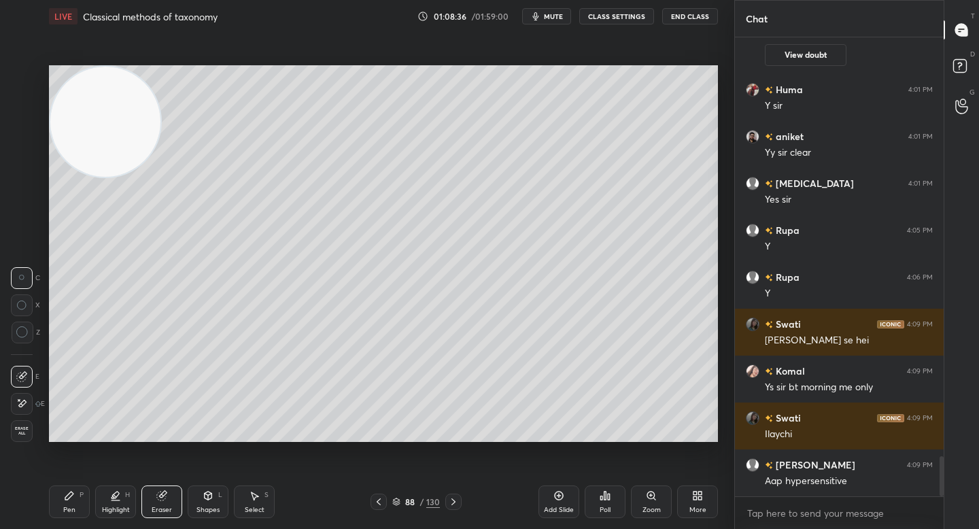
scroll to position [4813, 0]
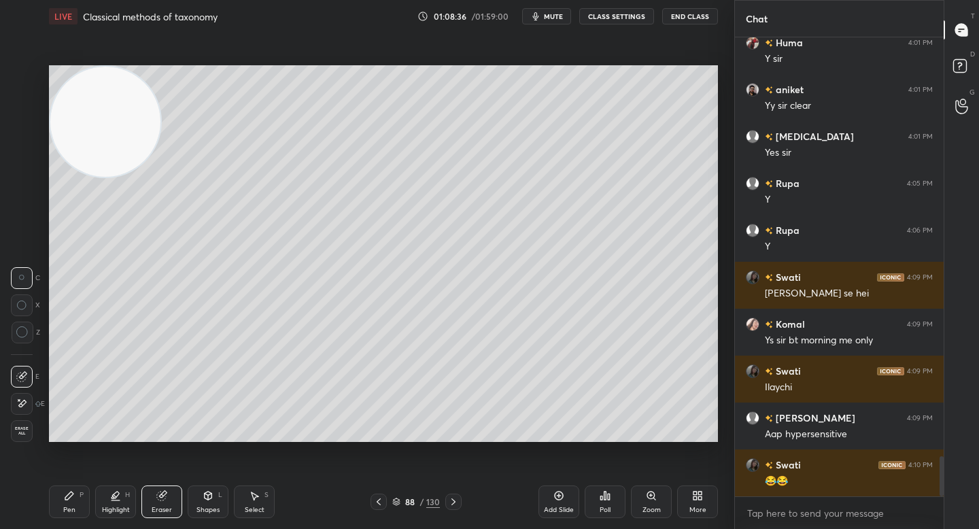
click at [190, 504] on div "Shapes L" at bounding box center [208, 501] width 41 height 33
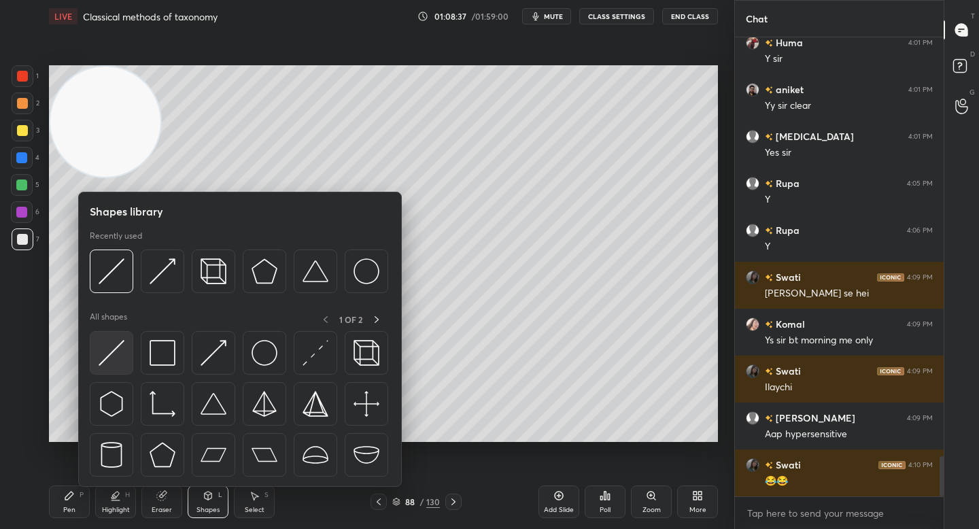
click at [117, 360] on img at bounding box center [112, 353] width 26 height 26
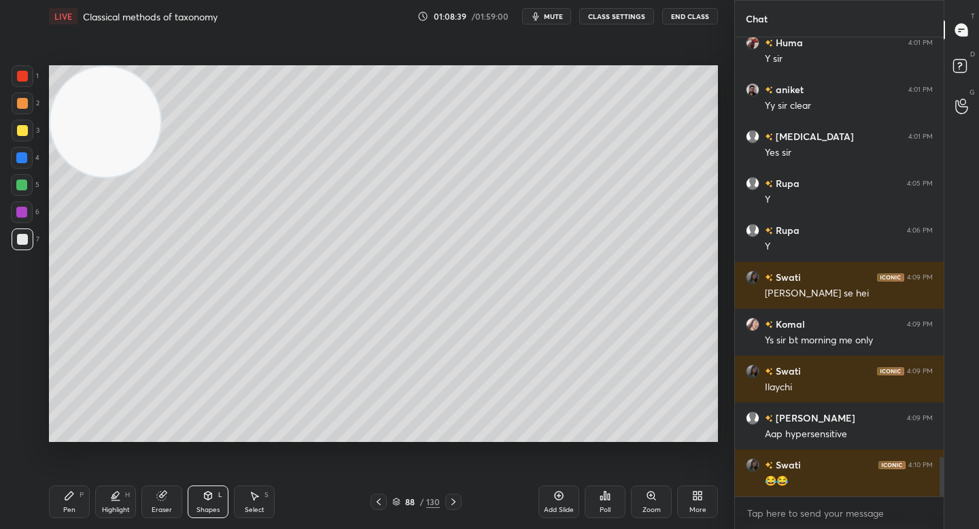
scroll to position [4860, 0]
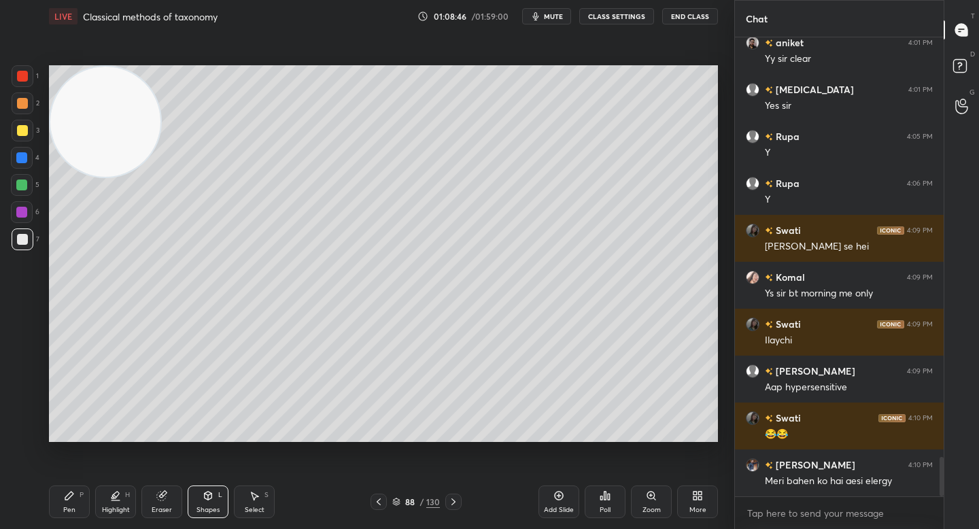
drag, startPoint x: 69, startPoint y: 515, endPoint x: 84, endPoint y: 460, distance: 56.9
click at [69, 516] on div "Pen P" at bounding box center [69, 501] width 41 height 33
click at [18, 186] on div at bounding box center [21, 184] width 11 height 11
click at [111, 504] on div "Highlight H" at bounding box center [115, 501] width 41 height 33
click at [77, 493] on div "Pen P" at bounding box center [69, 501] width 41 height 33
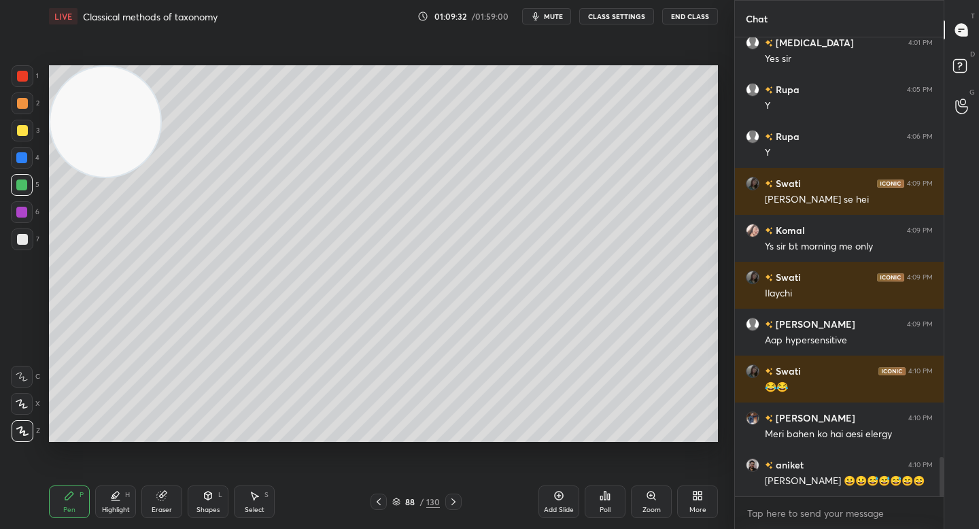
scroll to position [4917, 0]
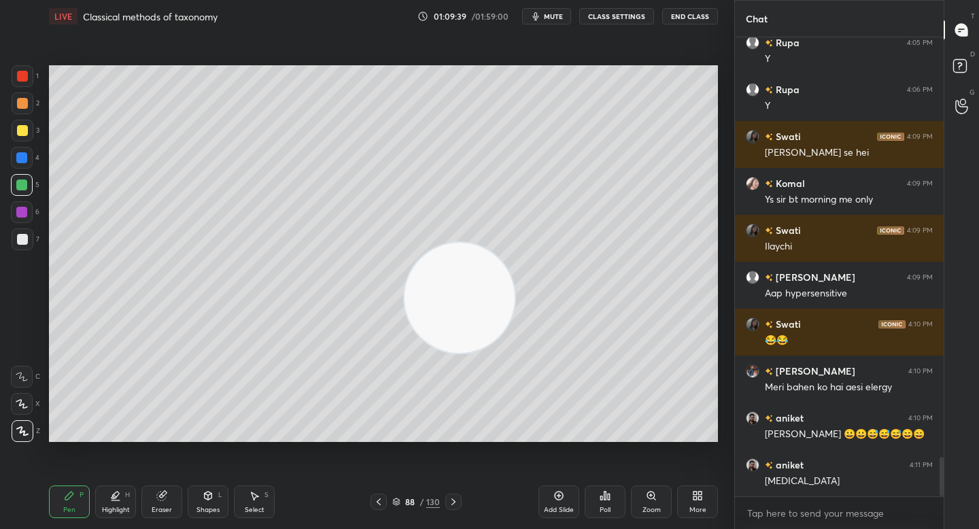
drag, startPoint x: 114, startPoint y: 138, endPoint x: 488, endPoint y: 313, distance: 412.9
click at [500, 320] on video at bounding box center [459, 298] width 110 height 110
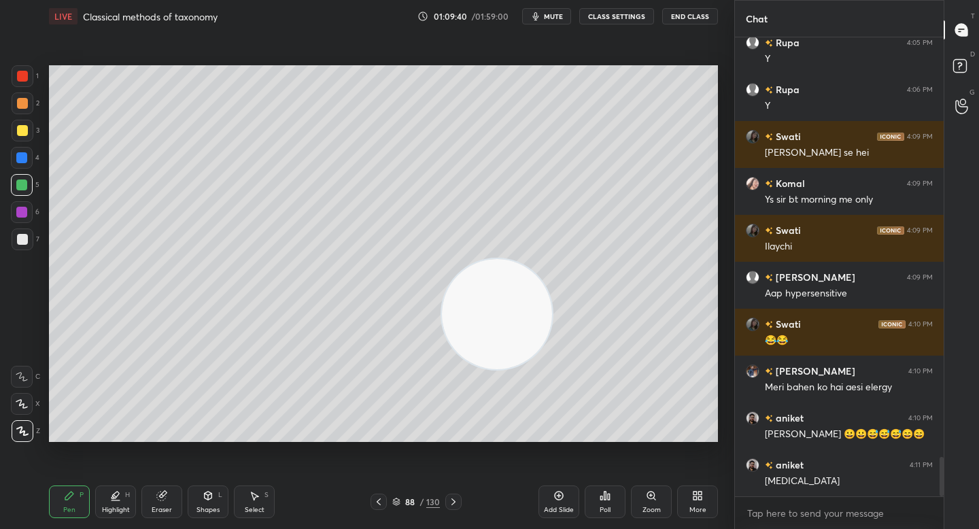
click at [22, 118] on div "2" at bounding box center [26, 105] width 28 height 27
click at [21, 112] on div at bounding box center [23, 103] width 22 height 22
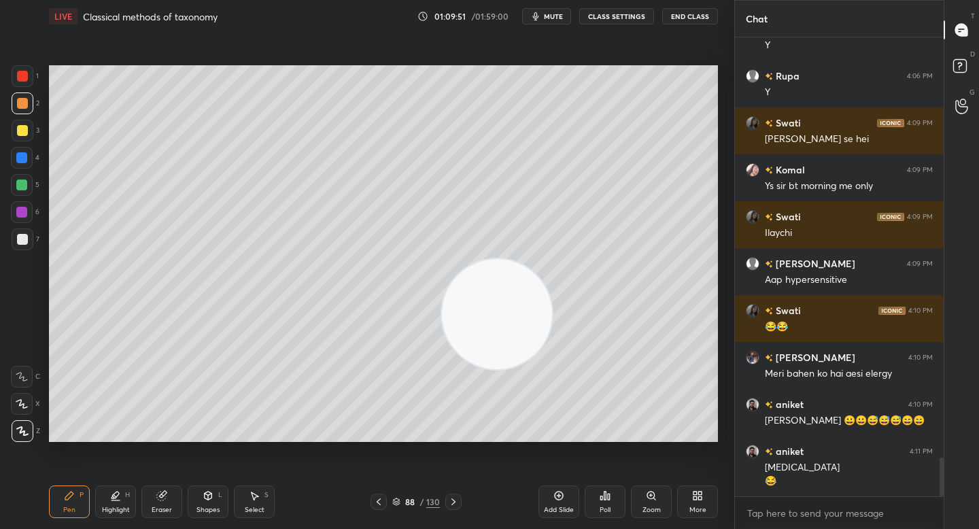
scroll to position [4977, 0]
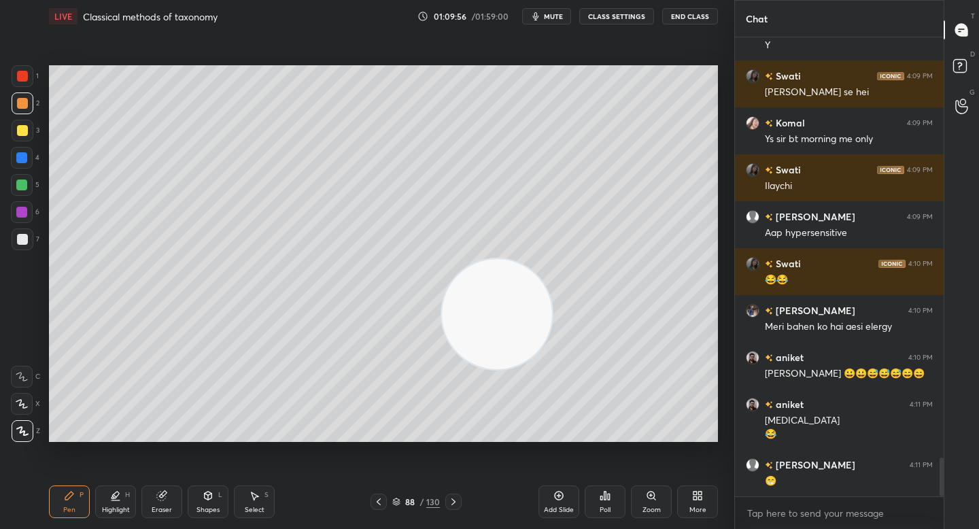
click at [24, 241] on div at bounding box center [22, 239] width 11 height 11
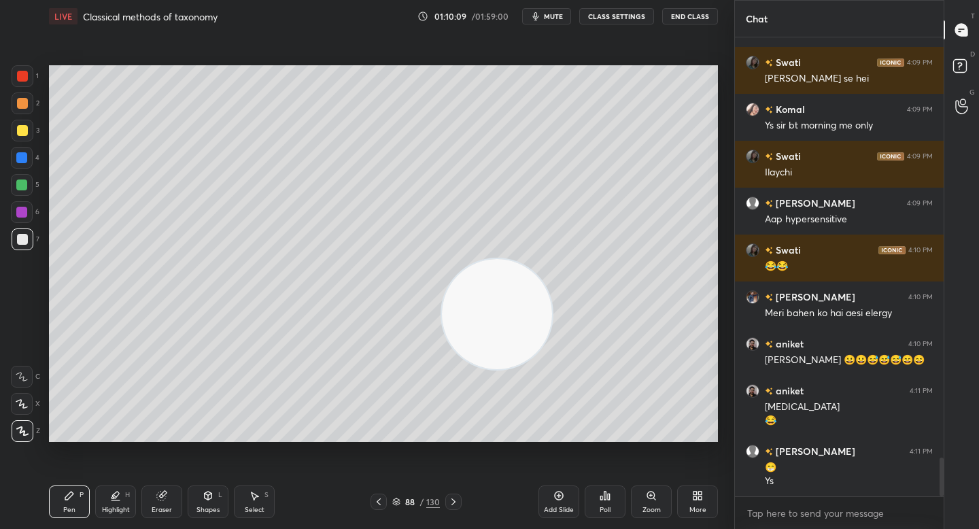
click at [109, 507] on div "Highlight" at bounding box center [116, 509] width 28 height 7
click at [20, 145] on div "3" at bounding box center [26, 133] width 28 height 27
click at [24, 158] on div at bounding box center [21, 157] width 11 height 11
click at [75, 501] on div "Pen P" at bounding box center [69, 501] width 41 height 33
click at [20, 245] on div at bounding box center [23, 239] width 22 height 22
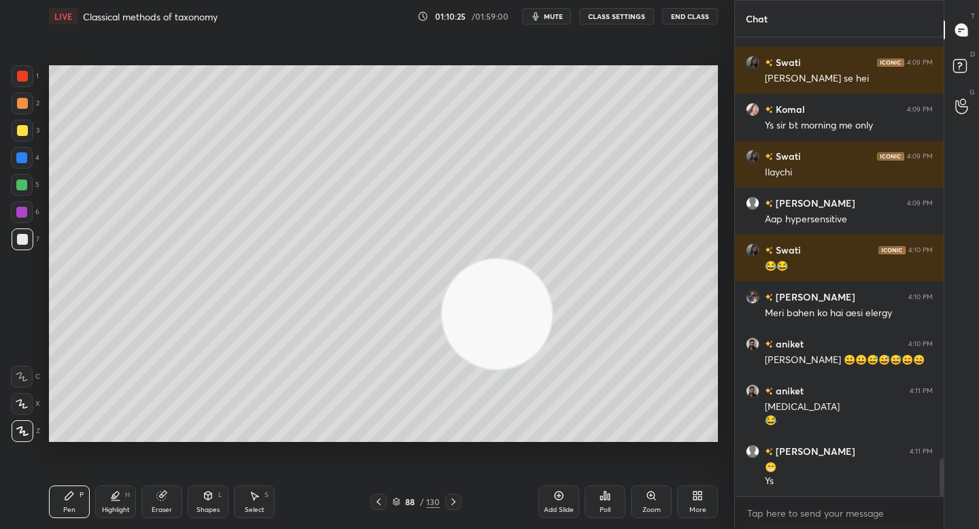
scroll to position [5038, 0]
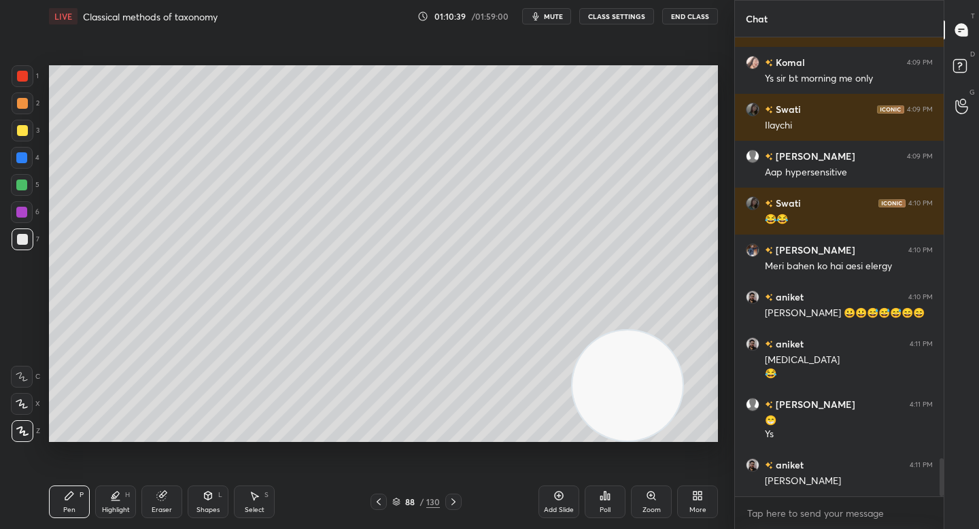
drag, startPoint x: 586, startPoint y: 375, endPoint x: 660, endPoint y: 417, distance: 85.6
click at [663, 420] on video at bounding box center [627, 385] width 110 height 110
click at [22, 186] on div at bounding box center [21, 184] width 11 height 11
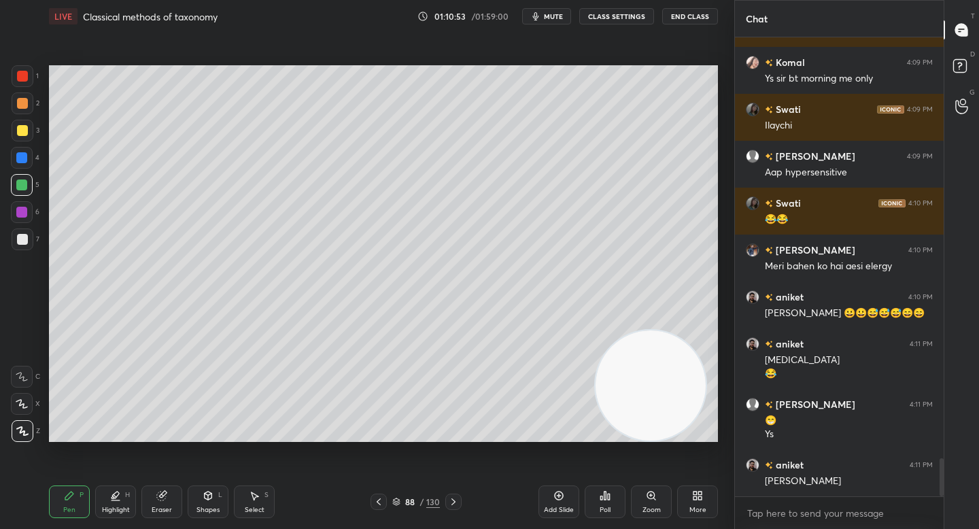
click at [155, 502] on div "Eraser" at bounding box center [161, 501] width 41 height 33
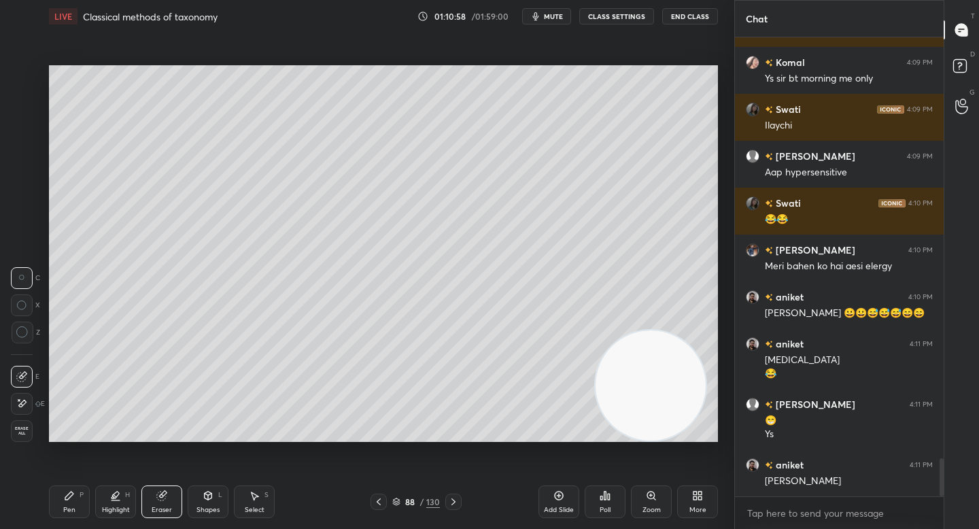
click at [65, 502] on div "Pen P" at bounding box center [69, 501] width 41 height 33
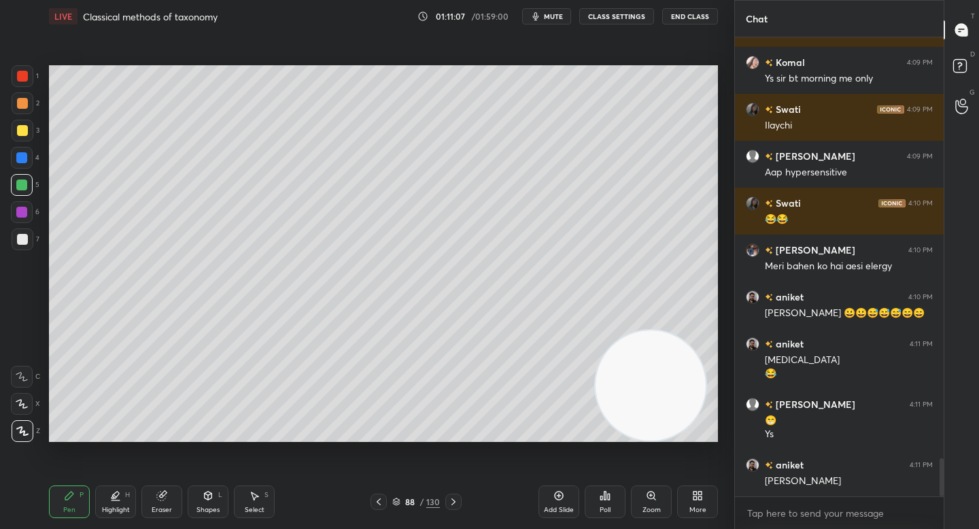
scroll to position [5084, 0]
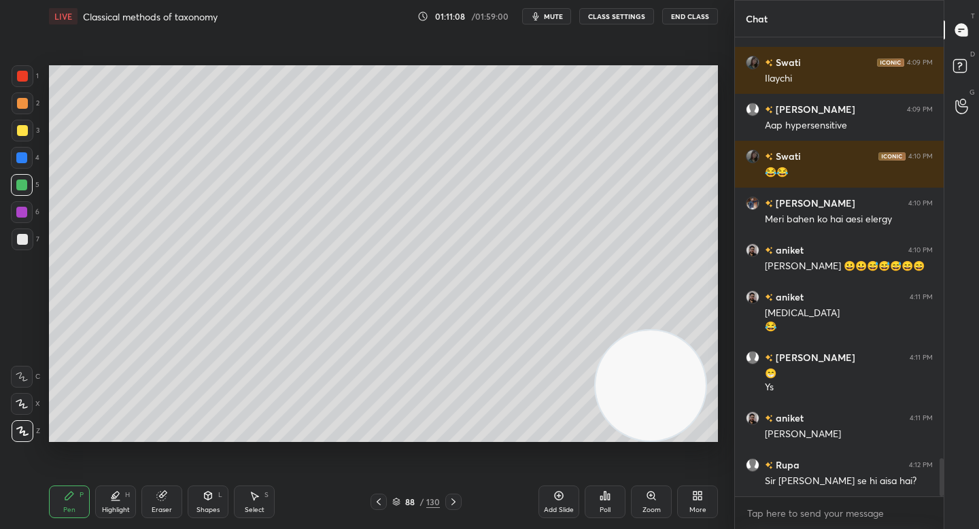
click at [164, 491] on icon at bounding box center [161, 495] width 11 height 11
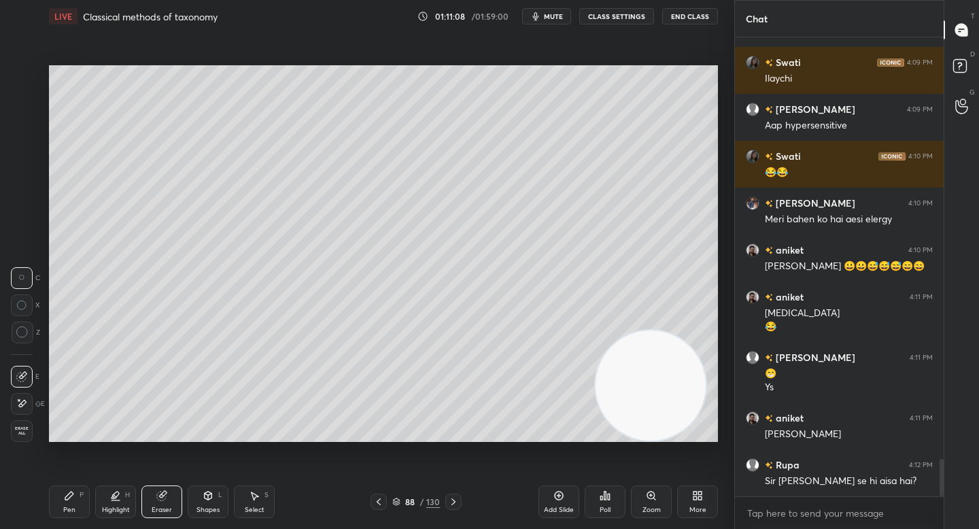
scroll to position [5131, 0]
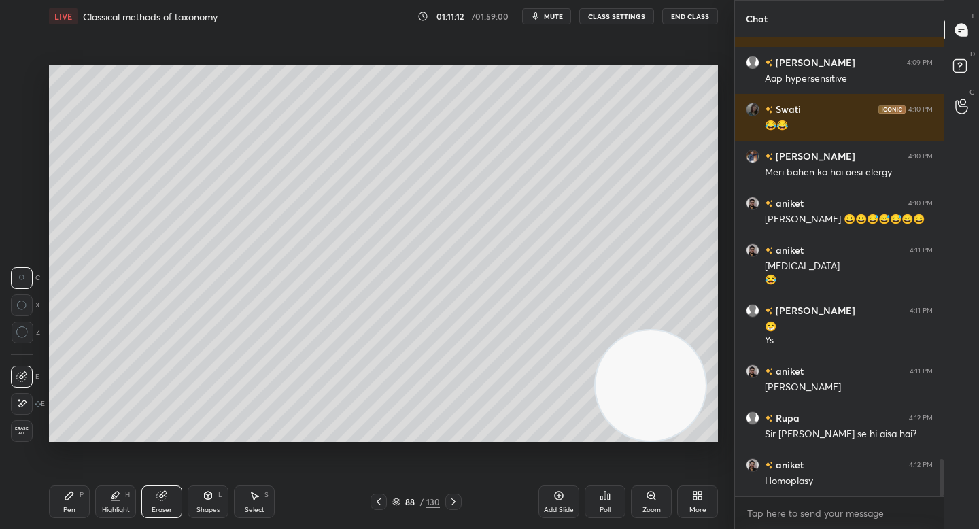
click at [73, 496] on icon at bounding box center [69, 495] width 11 height 11
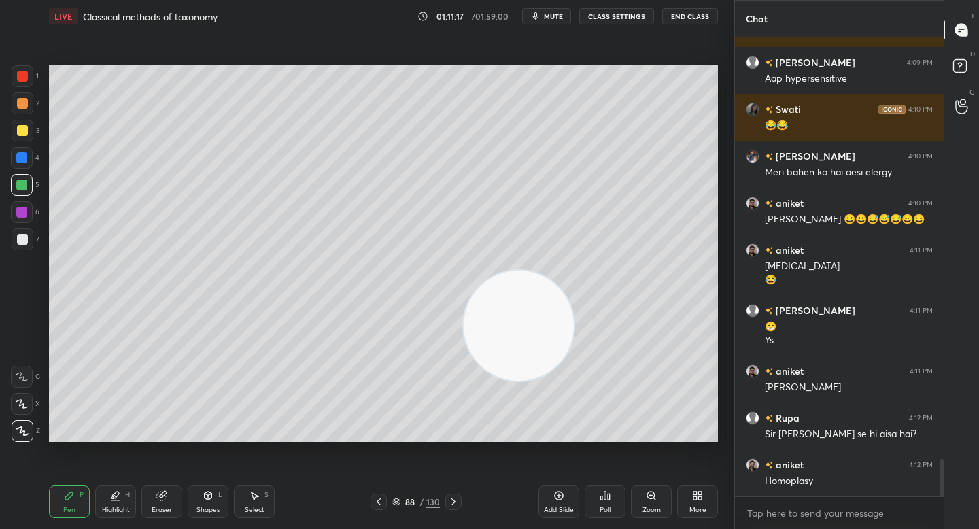
drag, startPoint x: 644, startPoint y: 374, endPoint x: 162, endPoint y: 266, distance: 493.8
click at [464, 271] on video at bounding box center [519, 326] width 110 height 110
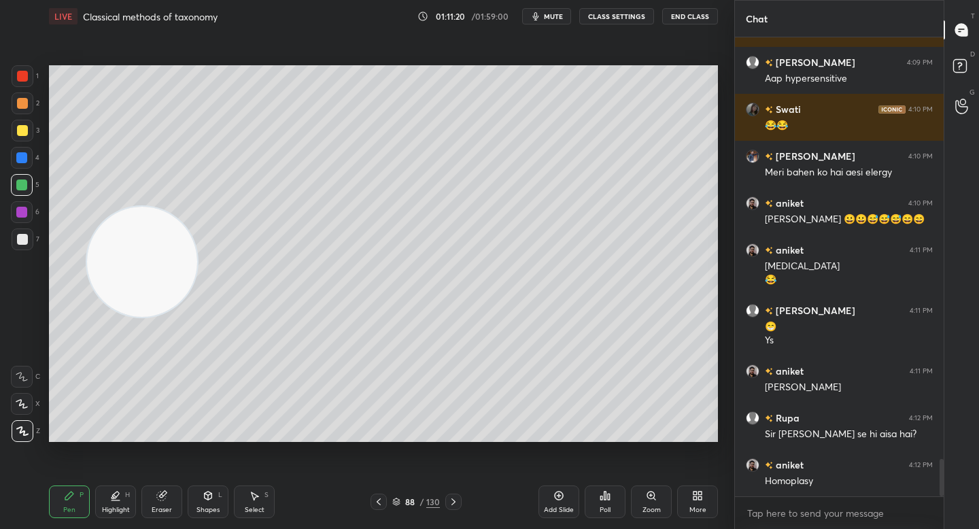
drag, startPoint x: 162, startPoint y: 510, endPoint x: 190, endPoint y: 474, distance: 46.5
click at [162, 510] on div "Eraser" at bounding box center [162, 509] width 20 height 7
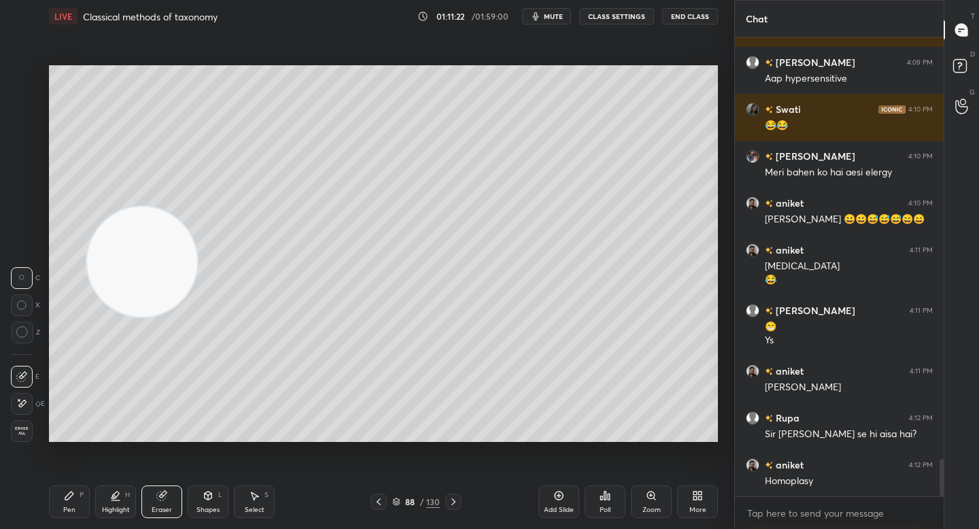
click at [75, 500] on div "Pen P" at bounding box center [69, 501] width 41 height 33
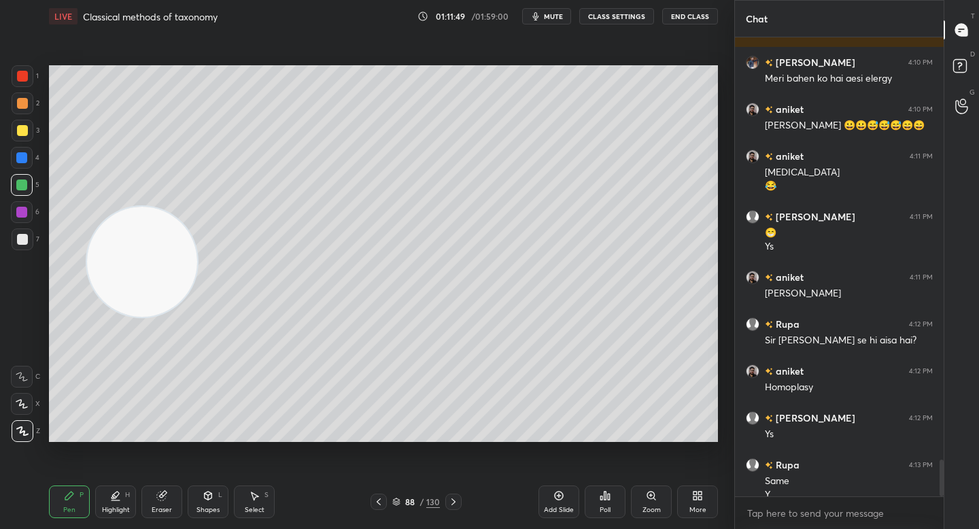
scroll to position [5239, 0]
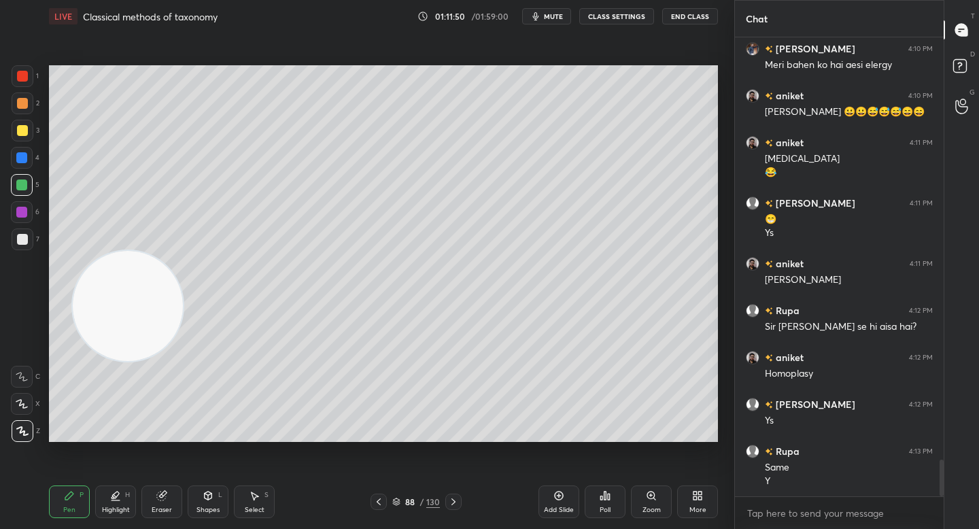
drag, startPoint x: 179, startPoint y: 285, endPoint x: 162, endPoint y: 337, distance: 54.8
click at [162, 339] on video at bounding box center [128, 306] width 110 height 110
click at [530, 13] on button "mute" at bounding box center [546, 16] width 49 height 16
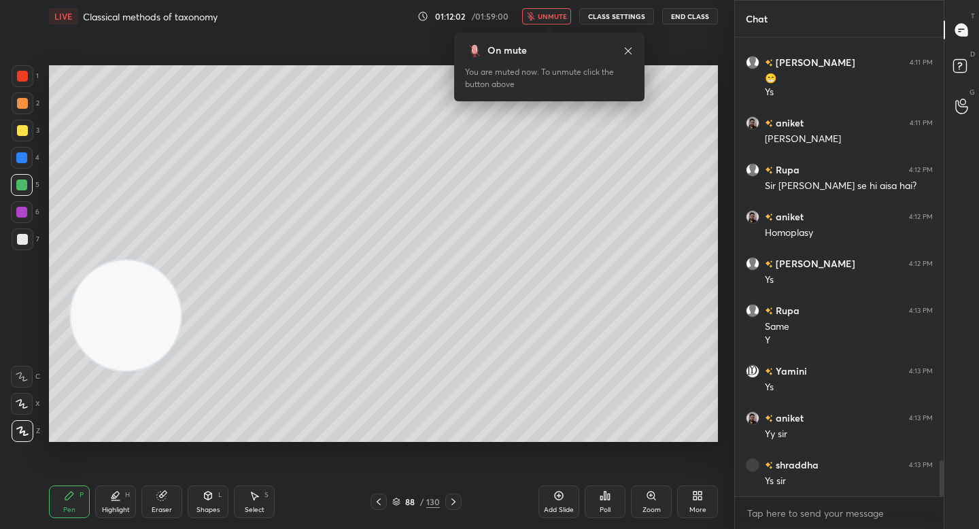
scroll to position [5426, 0]
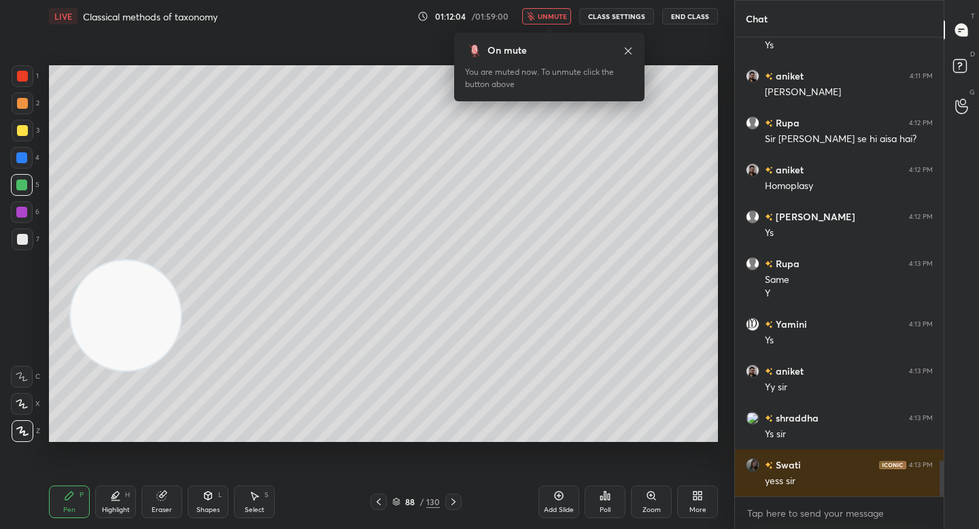
click at [530, 13] on icon "button" at bounding box center [530, 16] width 7 height 8
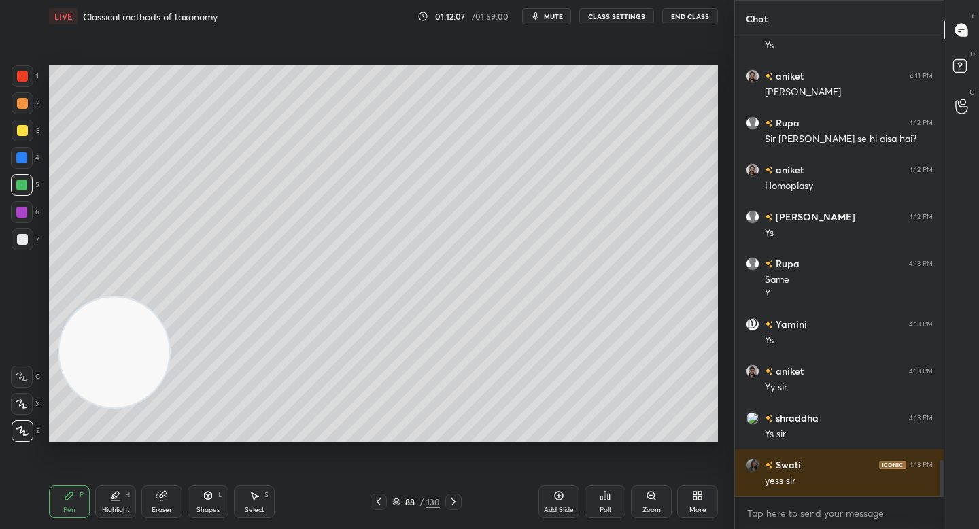
drag, startPoint x: 144, startPoint y: 333, endPoint x: 150, endPoint y: 394, distance: 61.4
click at [149, 391] on video at bounding box center [114, 352] width 110 height 110
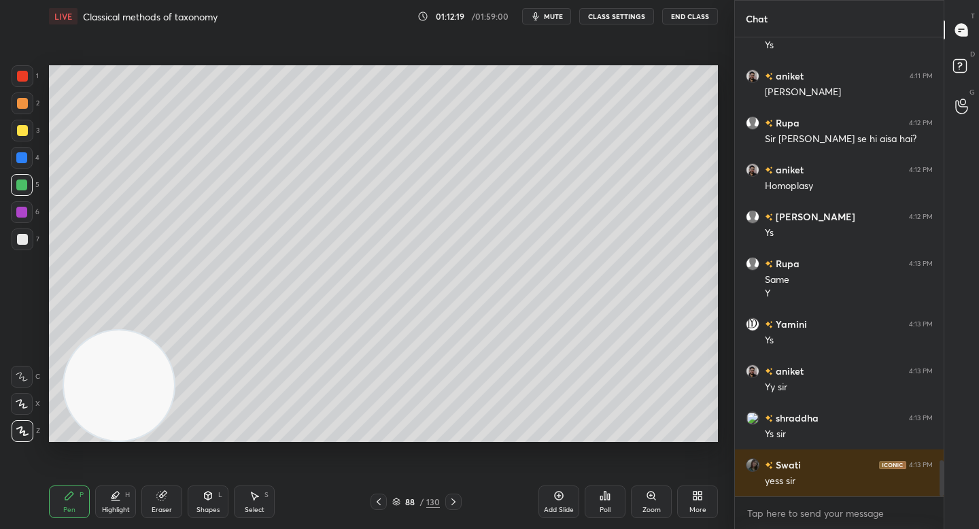
click at [158, 500] on icon at bounding box center [161, 495] width 9 height 9
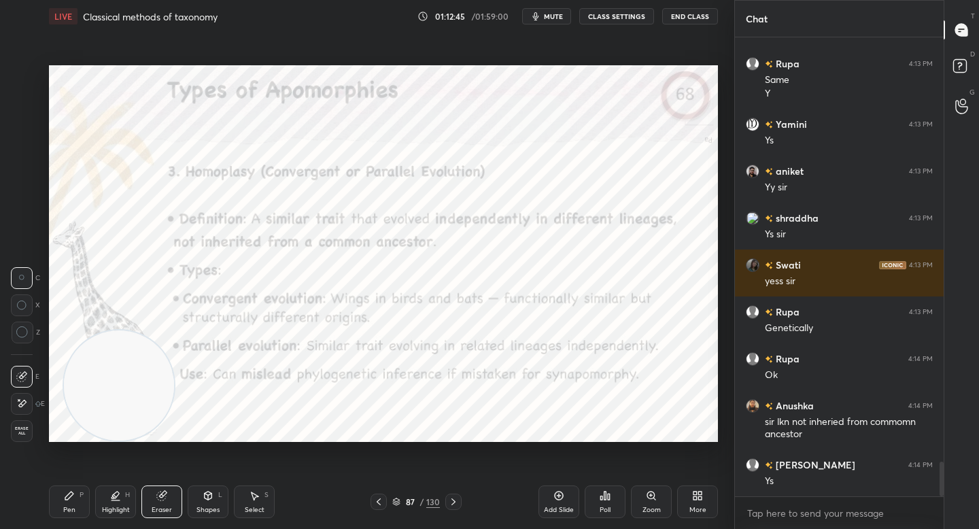
scroll to position [5673, 0]
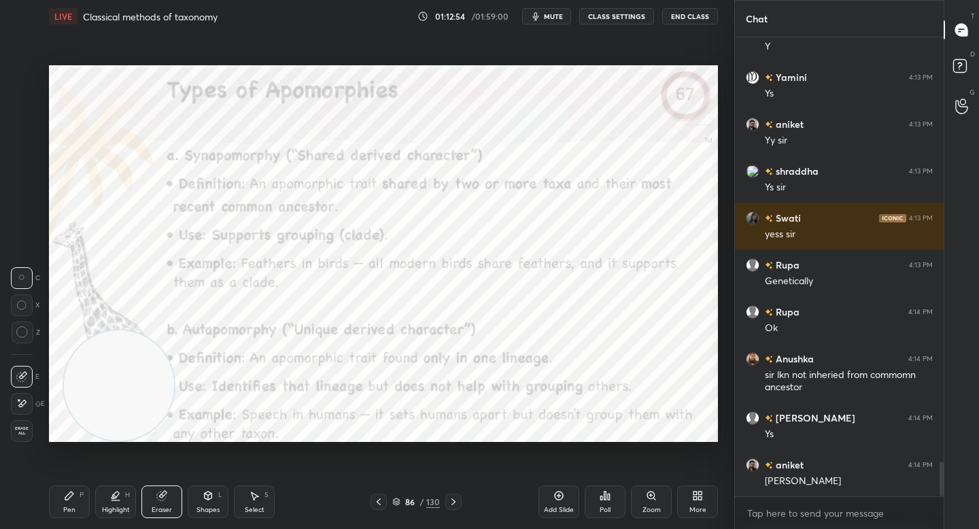
drag, startPoint x: 74, startPoint y: 496, endPoint x: 84, endPoint y: 489, distance: 12.1
click at [74, 497] on icon at bounding box center [69, 495] width 11 height 11
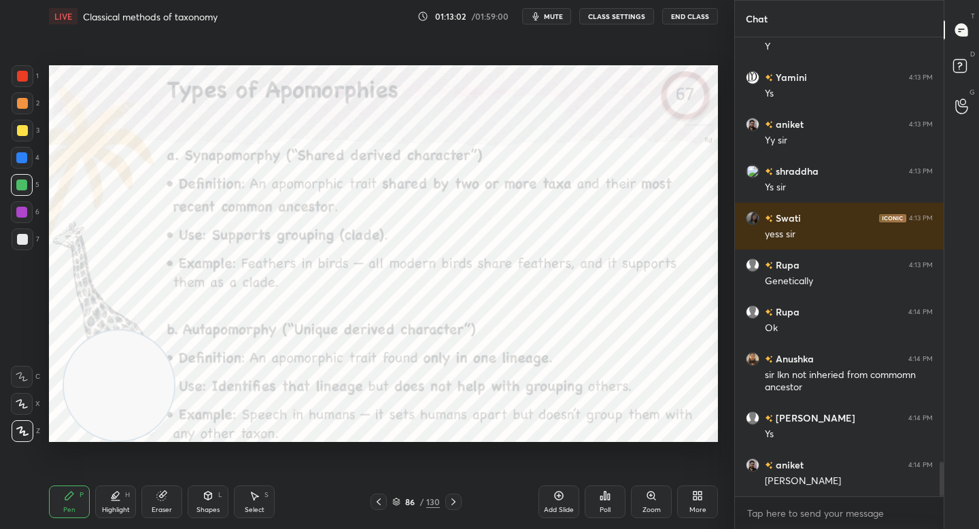
drag, startPoint x: 106, startPoint y: 252, endPoint x: 99, endPoint y: 239, distance: 14.0
click at [99, 330] on video at bounding box center [119, 385] width 110 height 110
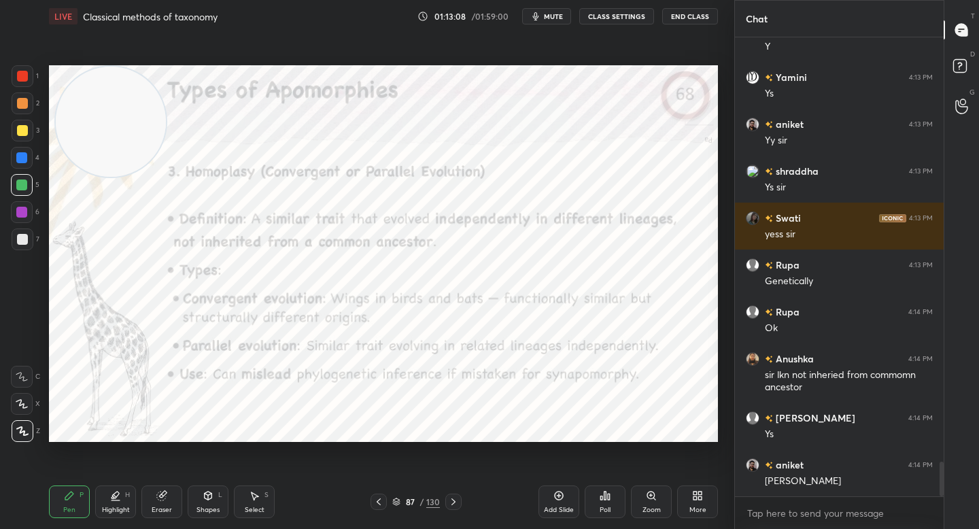
drag, startPoint x: 102, startPoint y: 207, endPoint x: 104, endPoint y: 98, distance: 108.8
click at [107, 103] on video at bounding box center [111, 122] width 110 height 110
click at [20, 88] on div "1" at bounding box center [25, 78] width 27 height 27
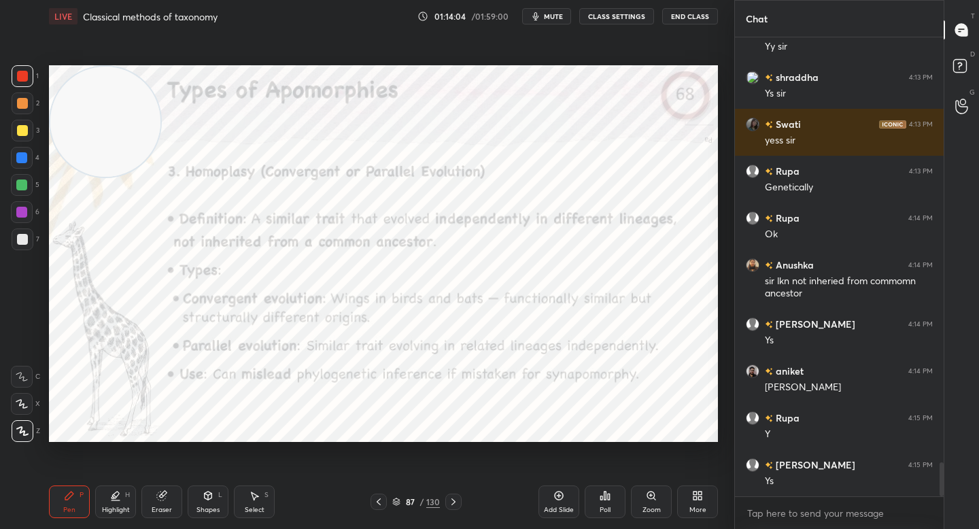
scroll to position [5814, 0]
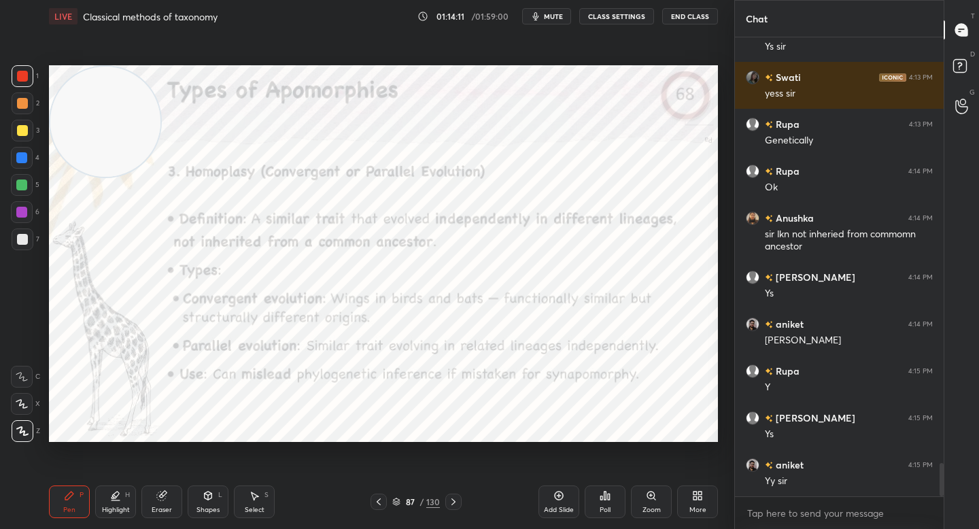
drag, startPoint x: 18, startPoint y: 210, endPoint x: 45, endPoint y: 220, distance: 28.2
click at [19, 211] on div at bounding box center [21, 212] width 11 height 11
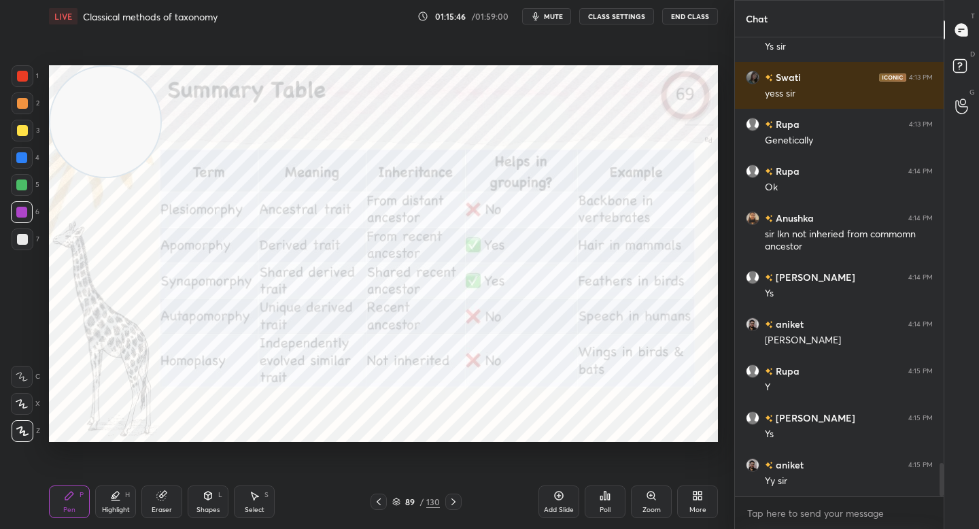
click at [118, 502] on div "Highlight H" at bounding box center [115, 501] width 41 height 33
click at [70, 507] on div "Pen" at bounding box center [69, 509] width 12 height 7
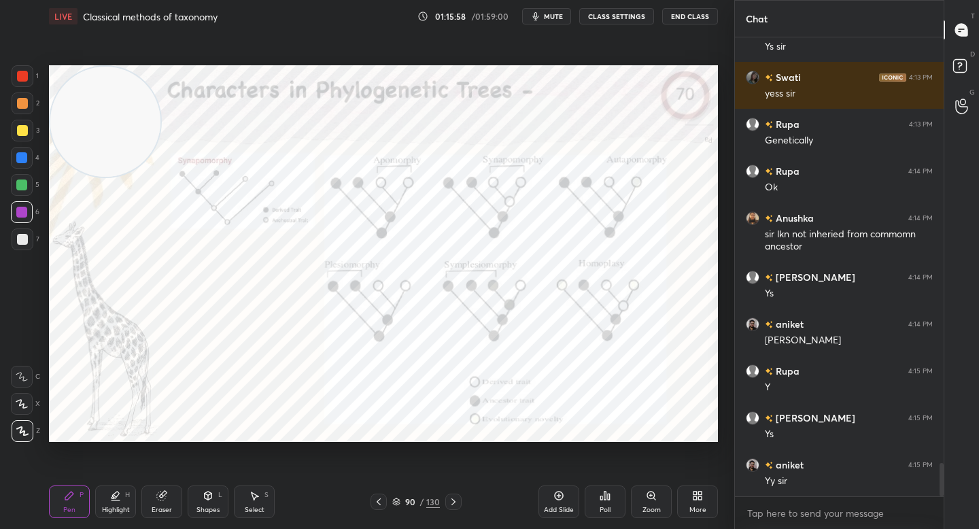
click at [650, 504] on div "Zoom" at bounding box center [651, 501] width 41 height 33
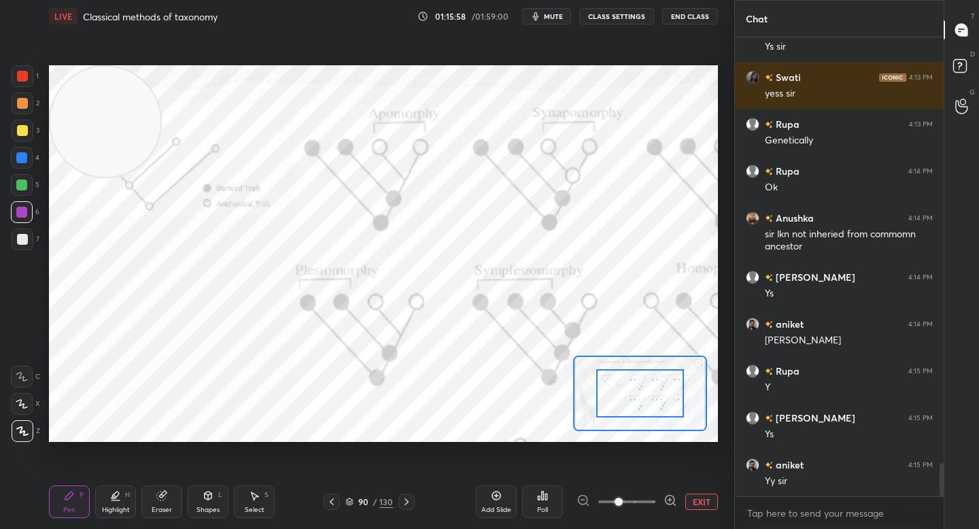
click at [668, 494] on icon at bounding box center [670, 500] width 14 height 14
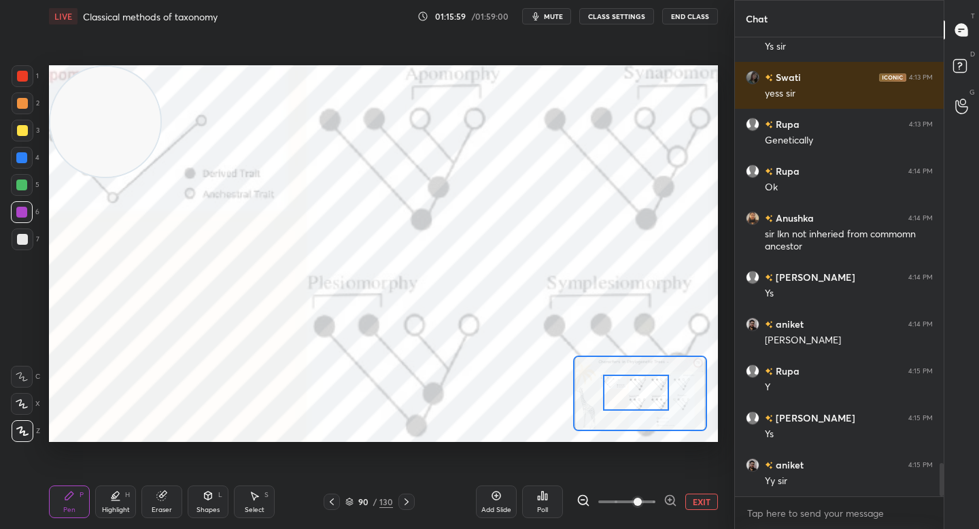
click at [614, 392] on div at bounding box center [635, 393] width 65 height 36
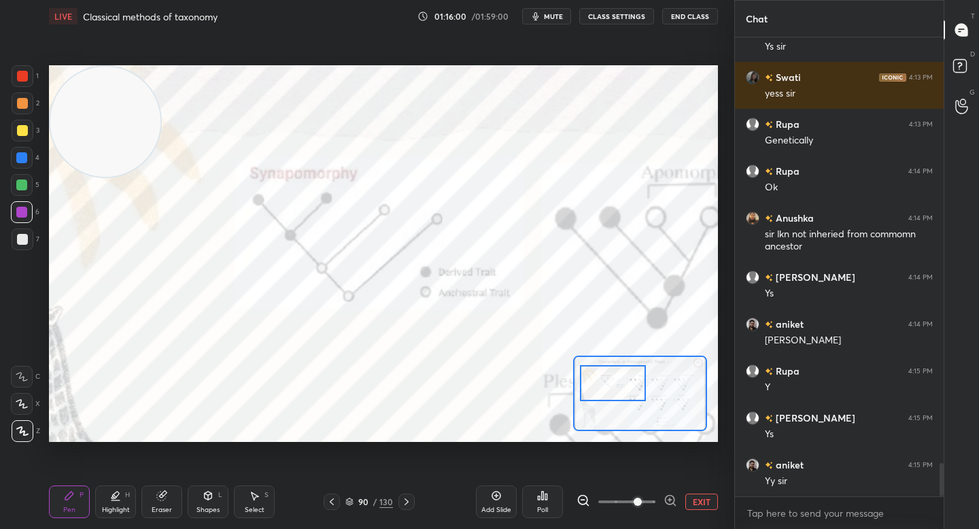
drag, startPoint x: 613, startPoint y: 389, endPoint x: 602, endPoint y: 383, distance: 12.5
click at [604, 385] on div at bounding box center [612, 383] width 65 height 36
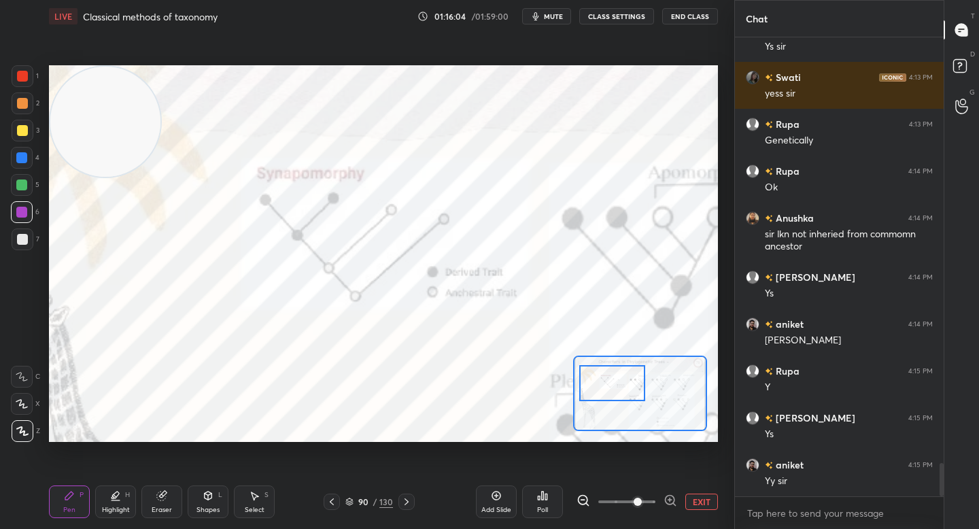
click at [31, 188] on div at bounding box center [22, 185] width 22 height 22
click at [24, 207] on div at bounding box center [22, 212] width 22 height 22
click at [104, 487] on div "Highlight H" at bounding box center [115, 501] width 41 height 33
click at [161, 502] on div "Eraser" at bounding box center [161, 501] width 41 height 33
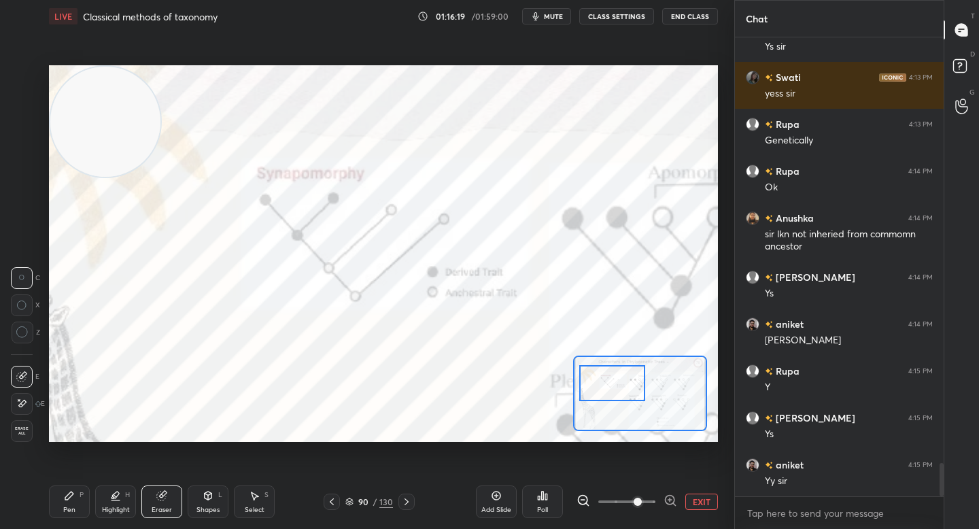
click at [67, 510] on div "Pen" at bounding box center [69, 509] width 12 height 7
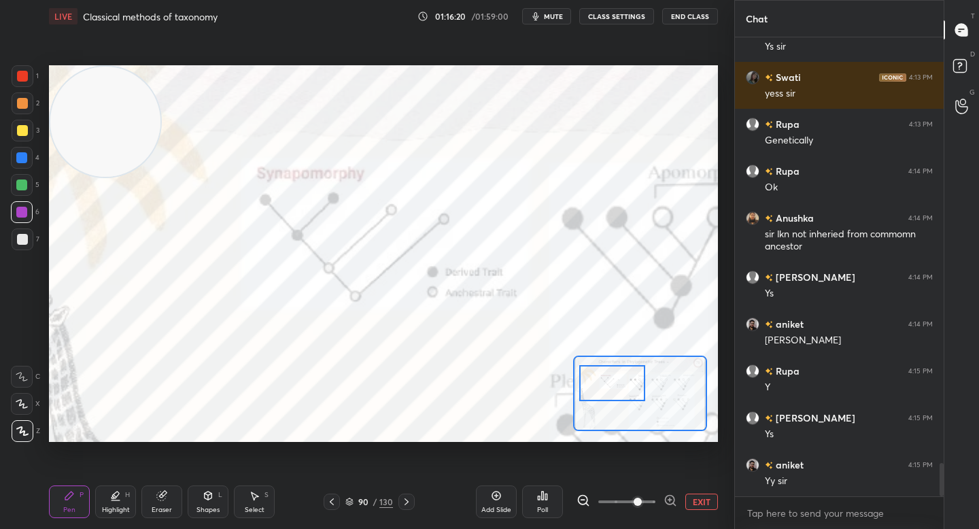
click at [120, 502] on div "Highlight H" at bounding box center [115, 501] width 41 height 33
click at [535, 14] on icon "button" at bounding box center [535, 16] width 11 height 11
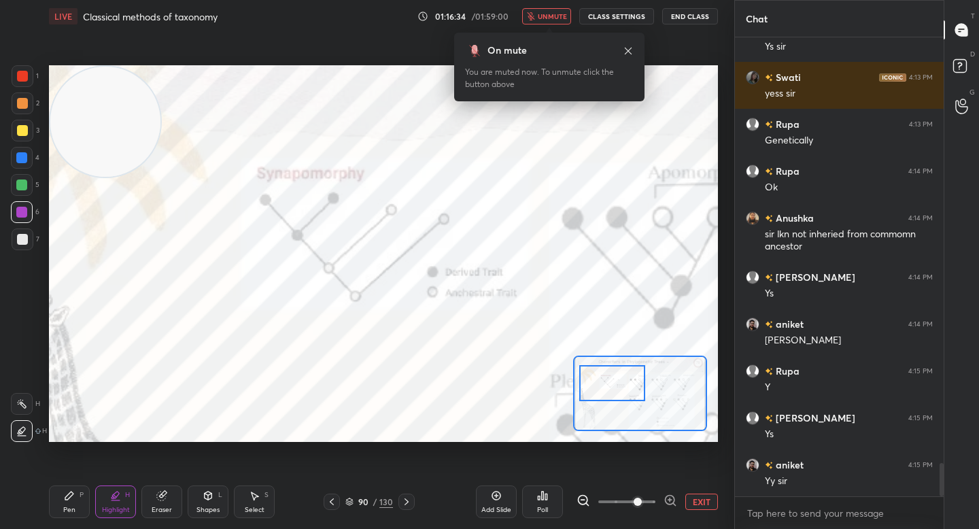
click at [531, 13] on icon "button" at bounding box center [531, 16] width 8 height 8
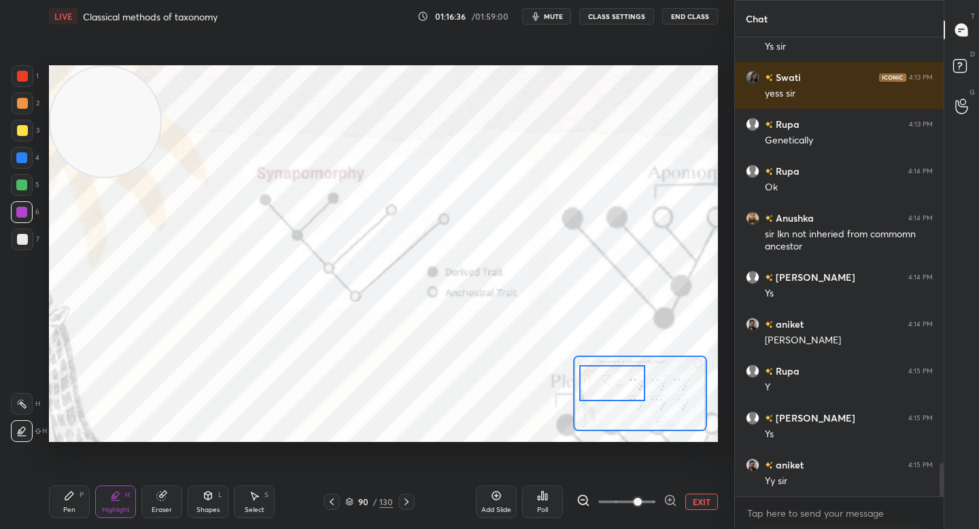
click at [69, 517] on div "Pen P" at bounding box center [69, 501] width 41 height 33
drag, startPoint x: 113, startPoint y: 506, endPoint x: 103, endPoint y: 447, distance: 60.0
click at [113, 506] on div "Highlight" at bounding box center [116, 509] width 28 height 7
click at [24, 79] on div at bounding box center [22, 76] width 11 height 11
click at [70, 506] on div "Pen" at bounding box center [69, 509] width 12 height 7
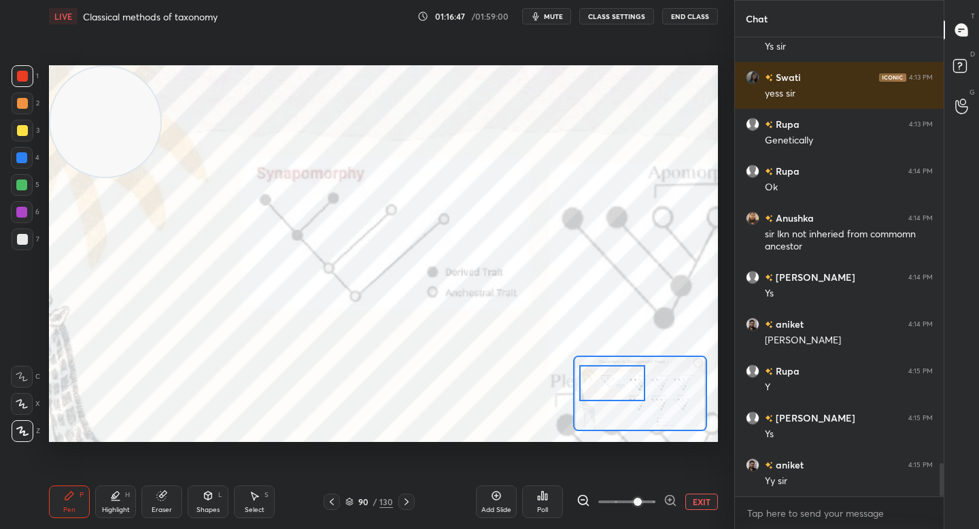
click at [27, 209] on div at bounding box center [22, 212] width 22 height 22
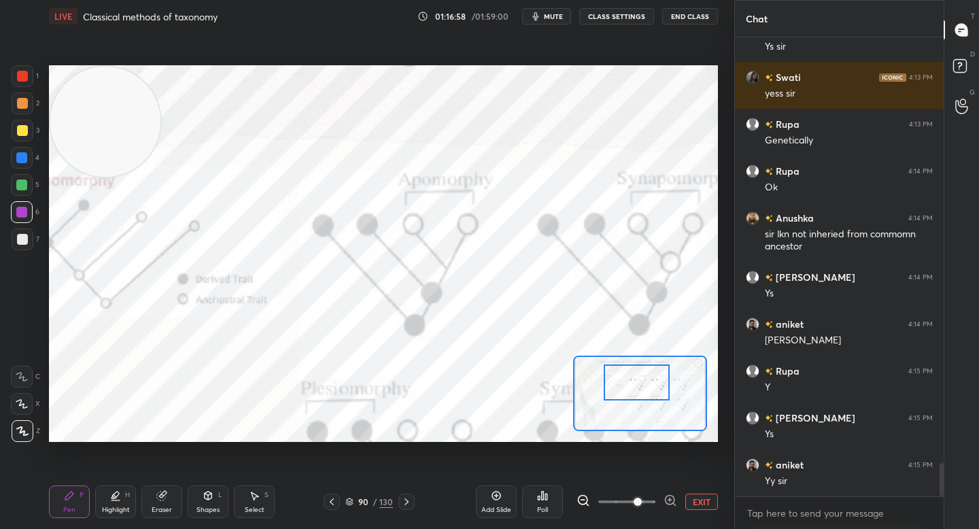
drag, startPoint x: 604, startPoint y: 385, endPoint x: 624, endPoint y: 383, distance: 20.5
click at [625, 384] on div at bounding box center [636, 382] width 65 height 36
click at [120, 495] on icon at bounding box center [115, 495] width 11 height 11
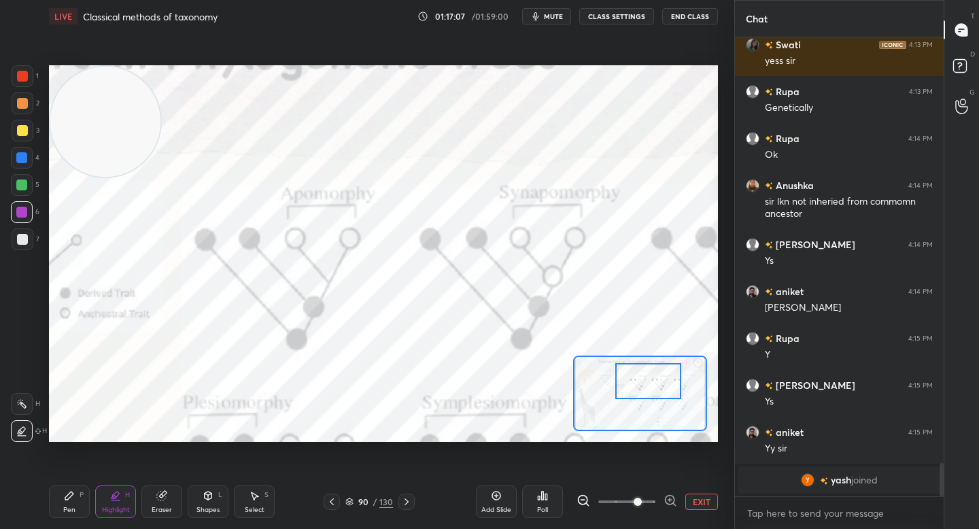
drag, startPoint x: 624, startPoint y: 387, endPoint x: 642, endPoint y: 385, distance: 18.4
click at [643, 385] on div at bounding box center [647, 381] width 65 height 36
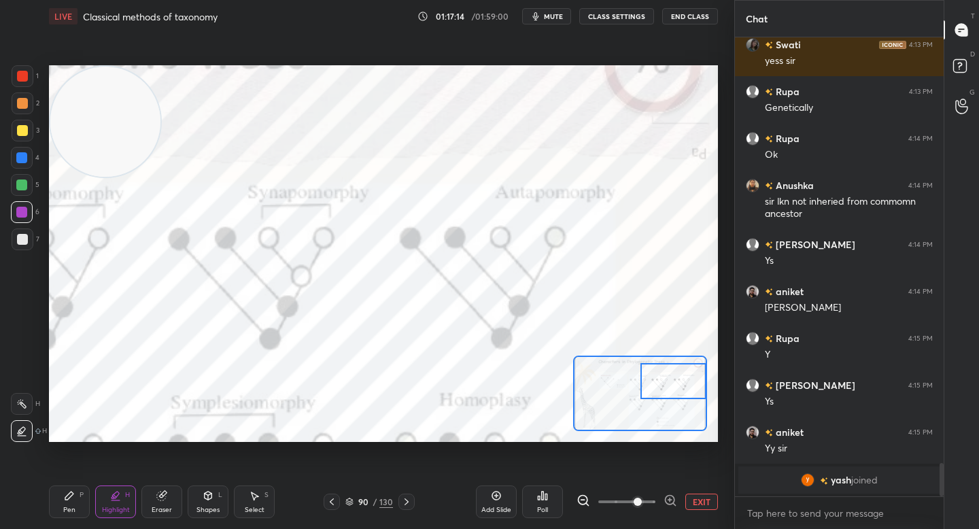
drag, startPoint x: 648, startPoint y: 387, endPoint x: 669, endPoint y: 388, distance: 21.1
click at [669, 388] on div at bounding box center [672, 381] width 65 height 36
click at [52, 499] on div "Pen P" at bounding box center [69, 501] width 41 height 33
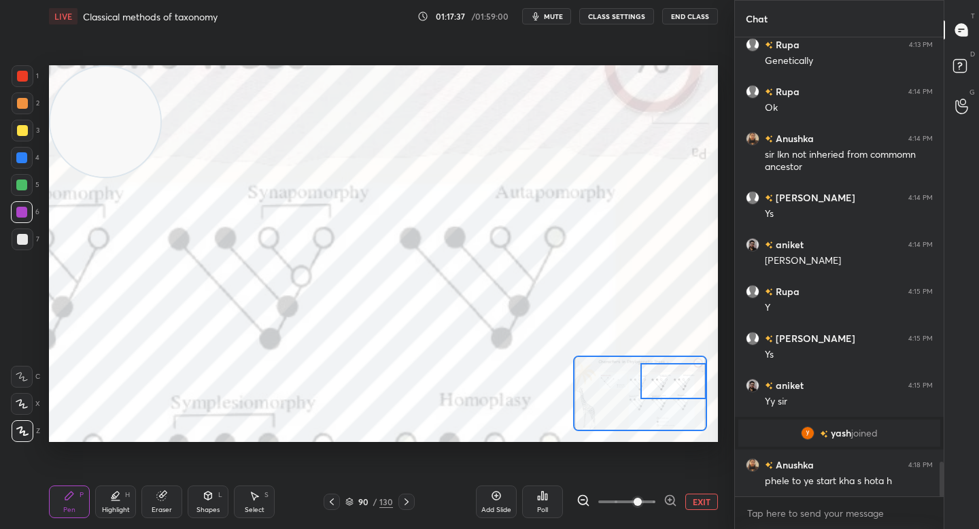
scroll to position [5647, 0]
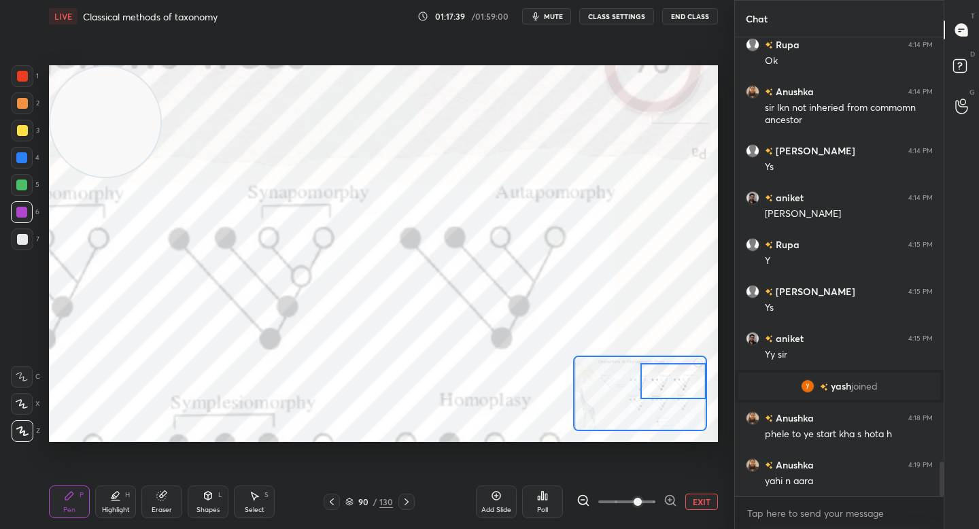
click at [701, 498] on button "EXIT" at bounding box center [701, 501] width 33 height 16
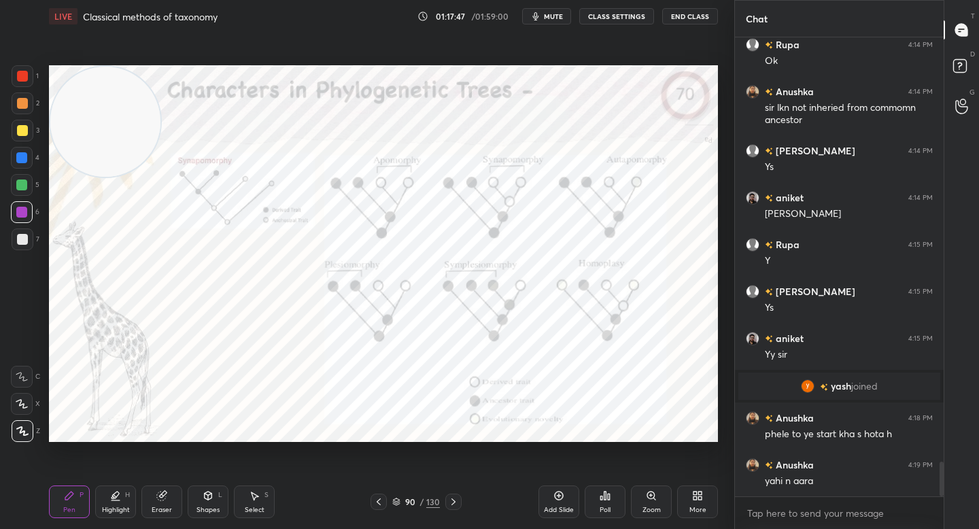
click at [164, 498] on icon at bounding box center [161, 495] width 11 height 11
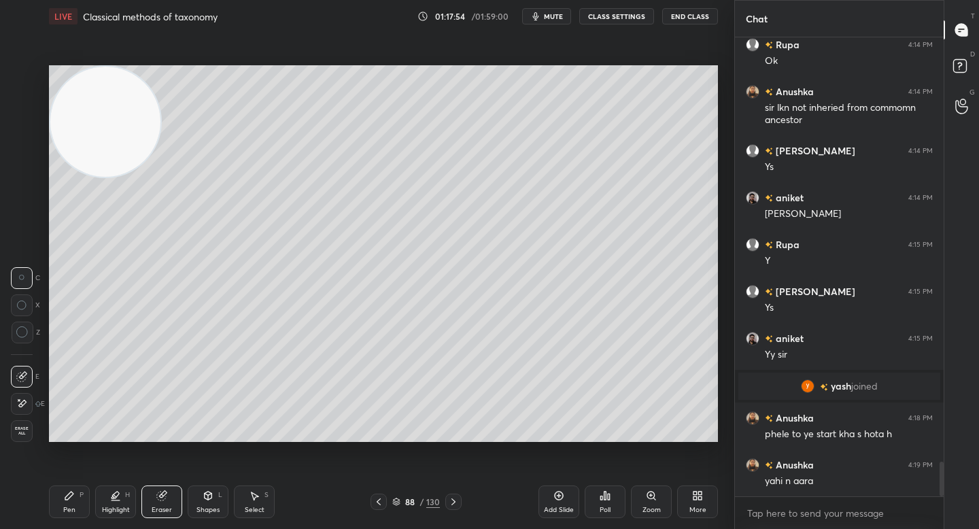
click at [51, 512] on div "Pen P" at bounding box center [69, 501] width 41 height 33
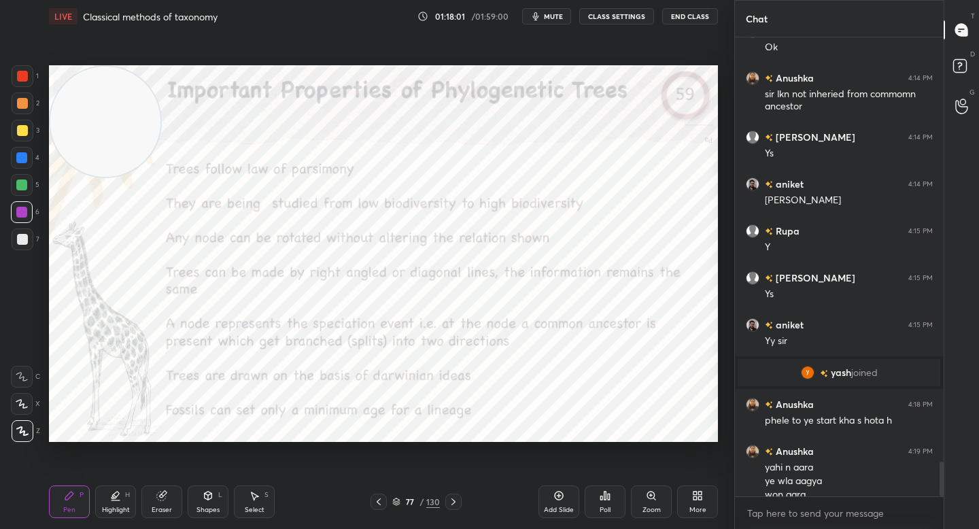
scroll to position [5674, 0]
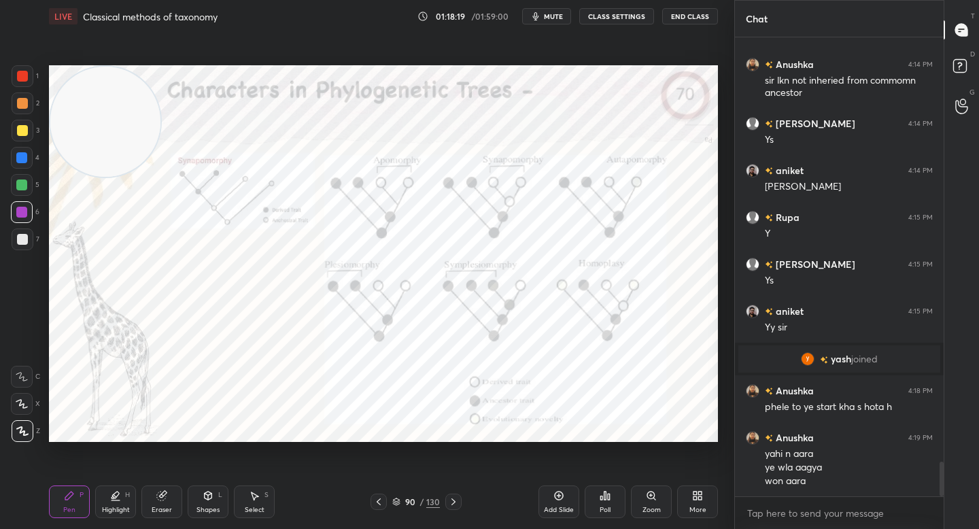
click at [647, 509] on div "Zoom" at bounding box center [651, 509] width 18 height 7
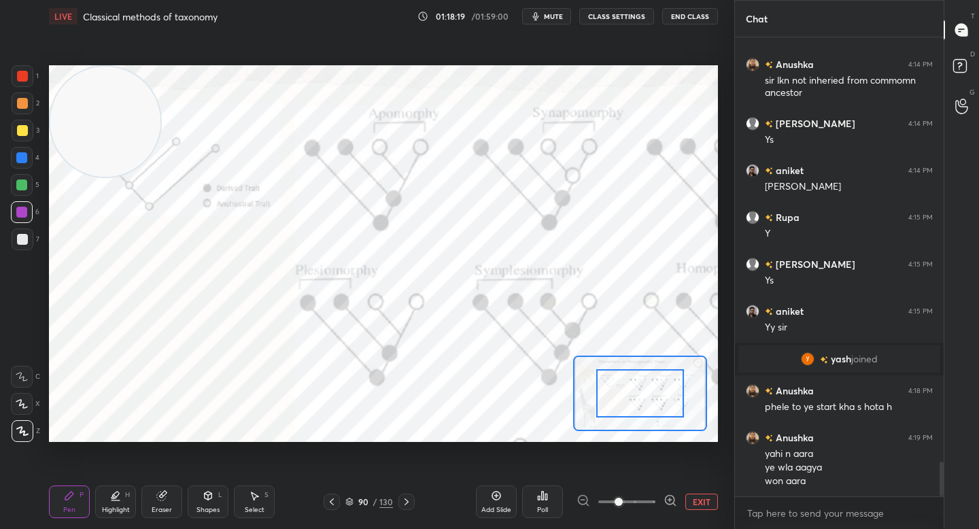
click at [665, 503] on icon at bounding box center [670, 500] width 14 height 14
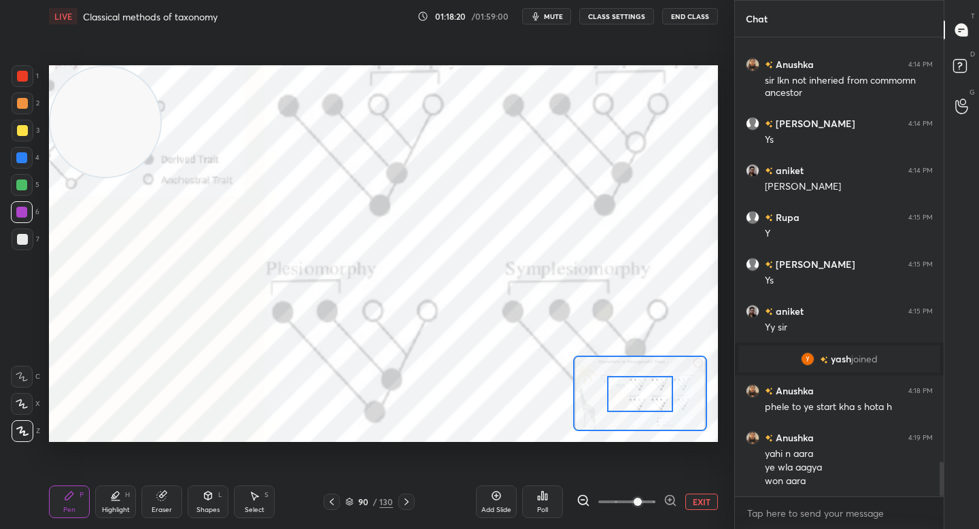
click at [645, 388] on div at bounding box center [639, 394] width 65 height 36
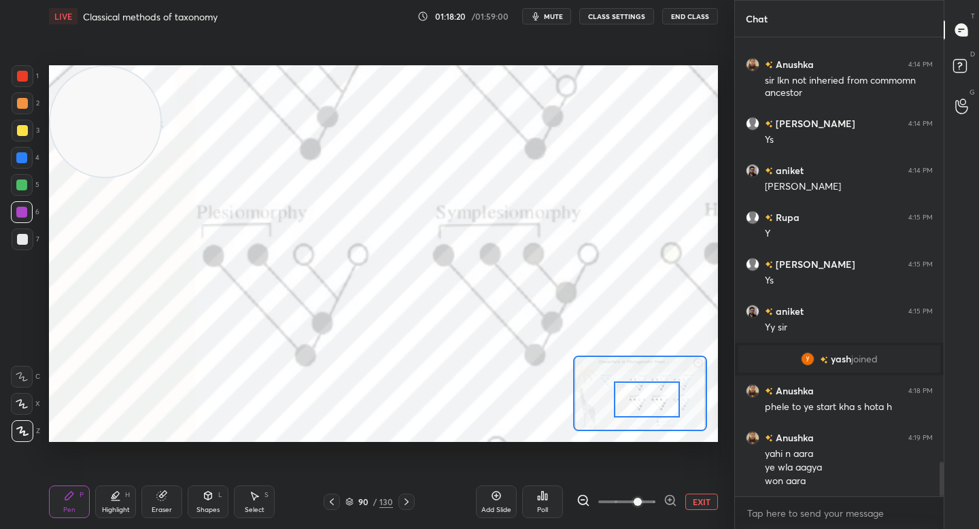
click at [654, 393] on div at bounding box center [646, 399] width 65 height 36
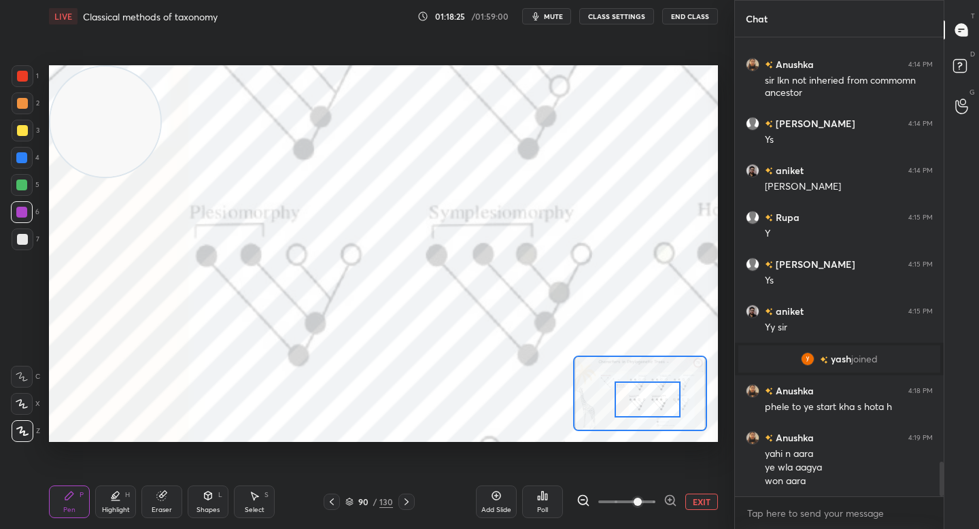
click at [154, 494] on div "Eraser" at bounding box center [161, 501] width 41 height 33
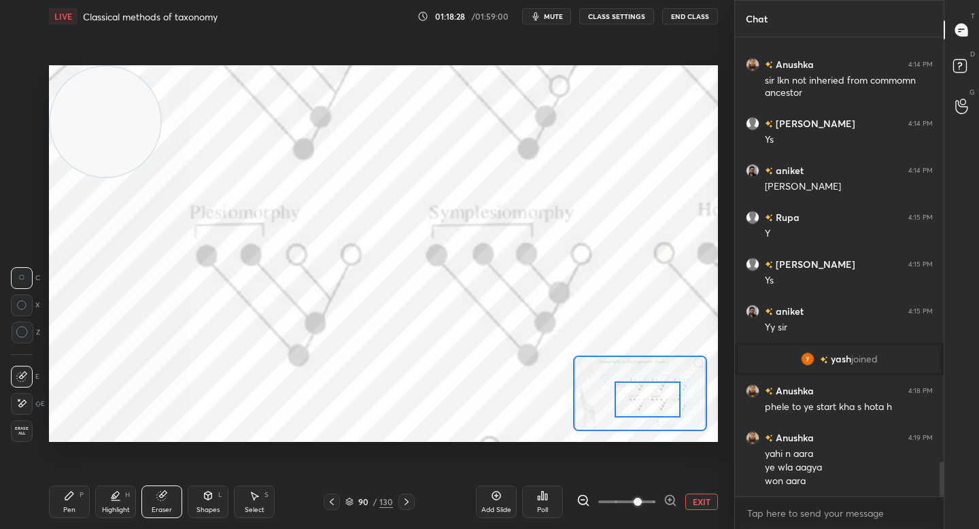
drag, startPoint x: 67, startPoint y: 506, endPoint x: 118, endPoint y: 464, distance: 66.6
click at [67, 506] on div "Pen" at bounding box center [69, 509] width 12 height 7
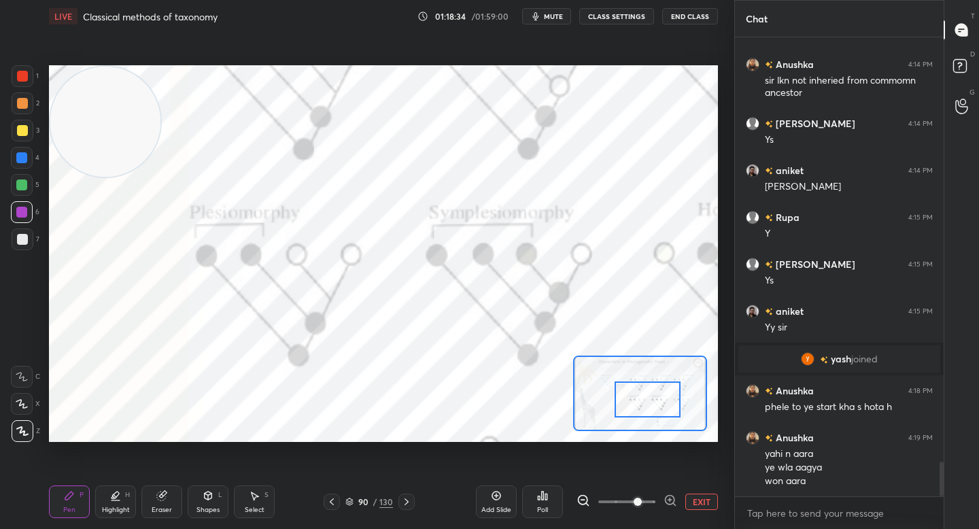
click at [126, 498] on div "H" at bounding box center [127, 494] width 5 height 7
click at [74, 496] on div "Pen P" at bounding box center [69, 501] width 41 height 33
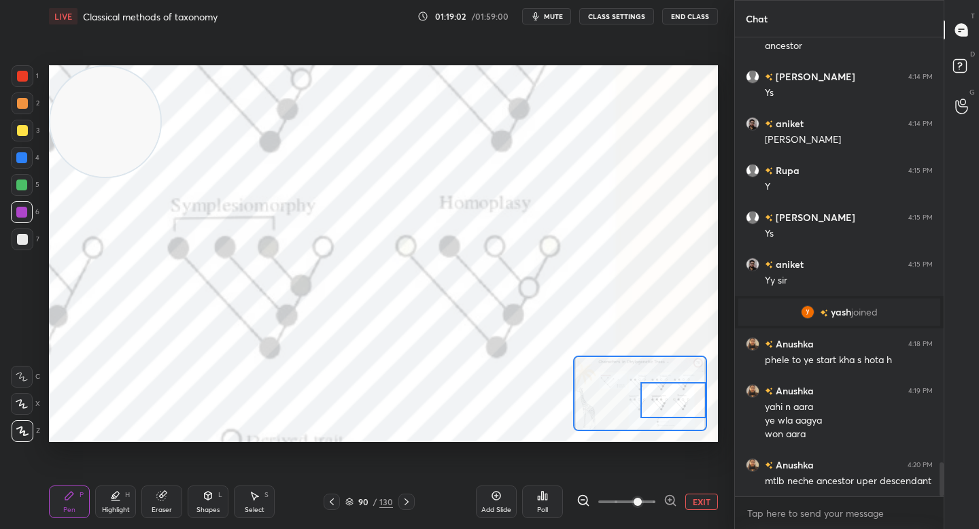
drag, startPoint x: 652, startPoint y: 405, endPoint x: 678, endPoint y: 404, distance: 25.9
click at [680, 406] on div at bounding box center [672, 400] width 65 height 36
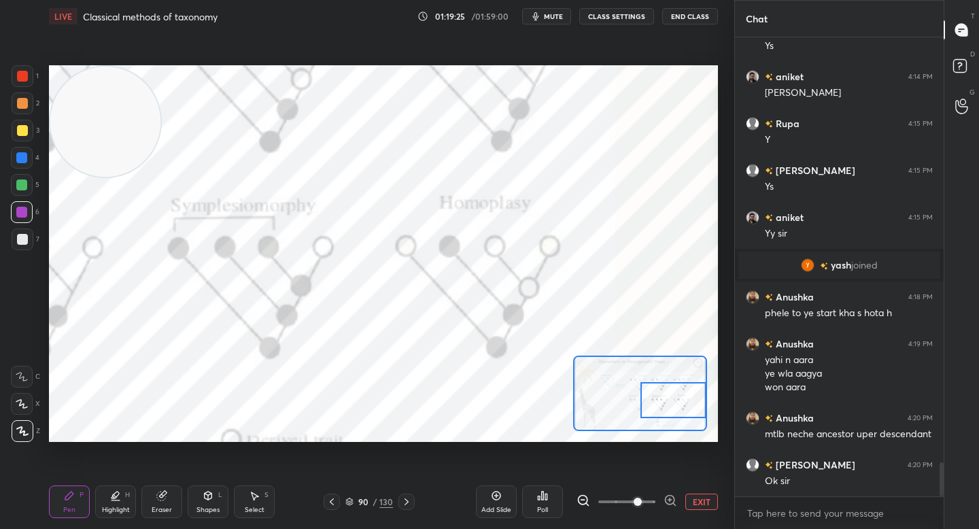
click at [172, 504] on div "Eraser" at bounding box center [161, 501] width 41 height 33
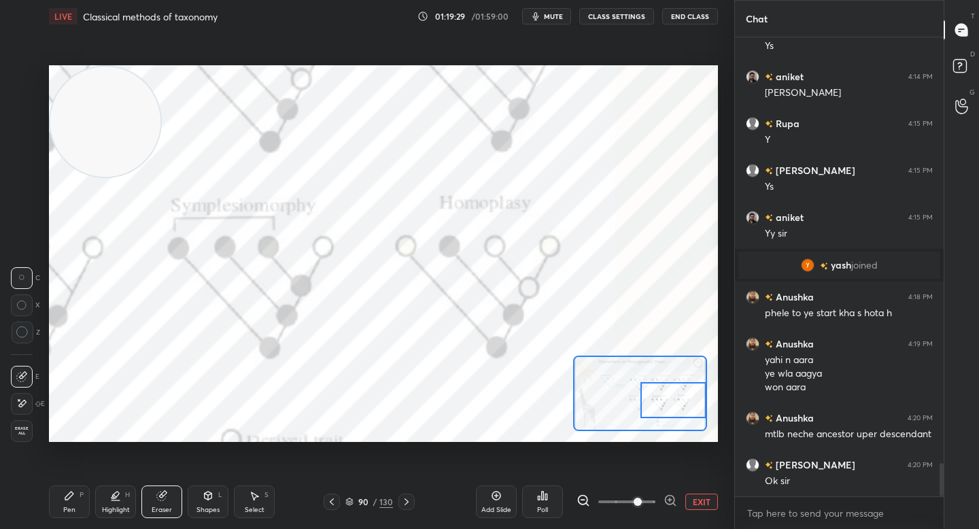
scroll to position [5815, 0]
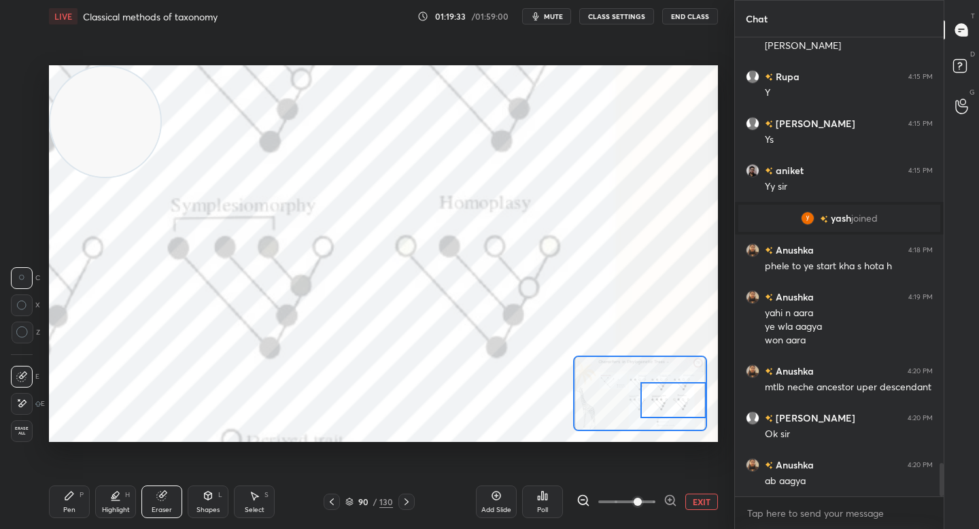
click at [701, 496] on button "EXIT" at bounding box center [701, 501] width 33 height 16
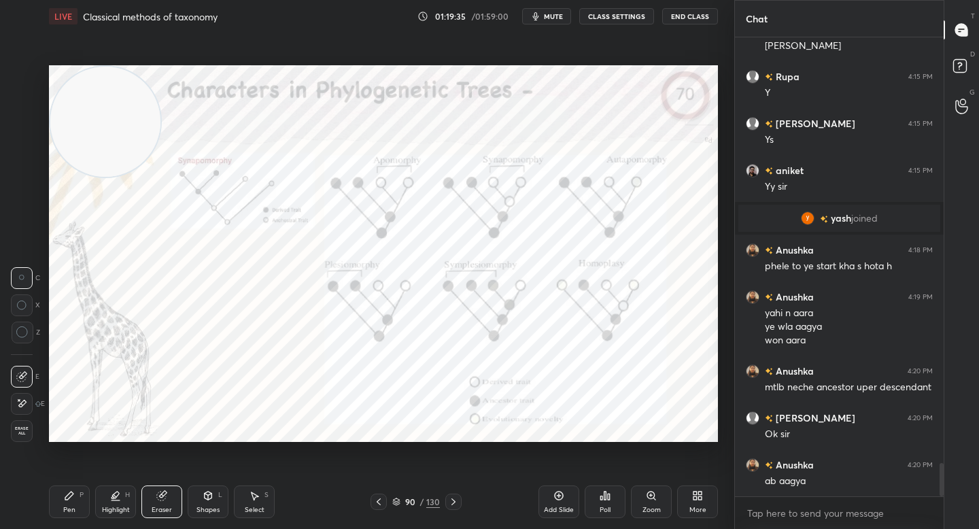
drag, startPoint x: 396, startPoint y: 501, endPoint x: 411, endPoint y: 480, distance: 25.8
click at [396, 501] on icon at bounding box center [396, 502] width 8 height 8
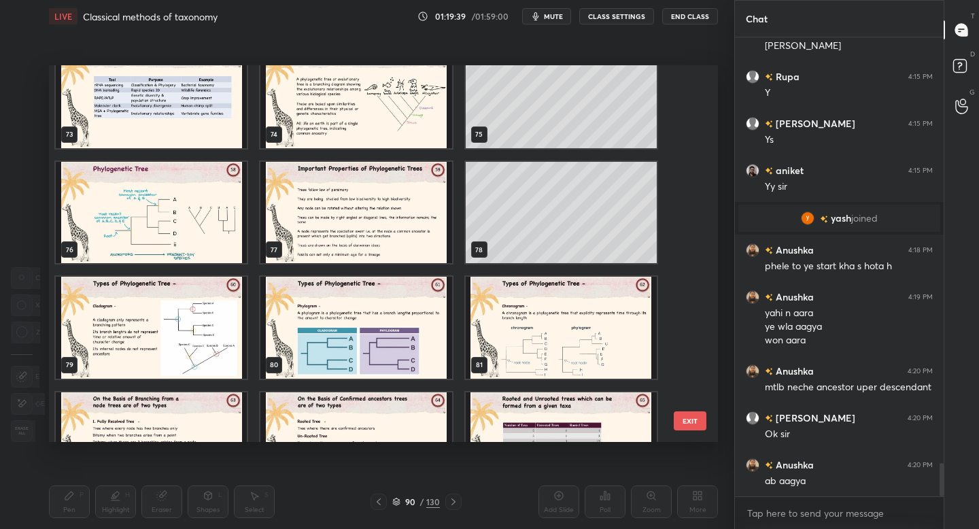
scroll to position [2796, 0]
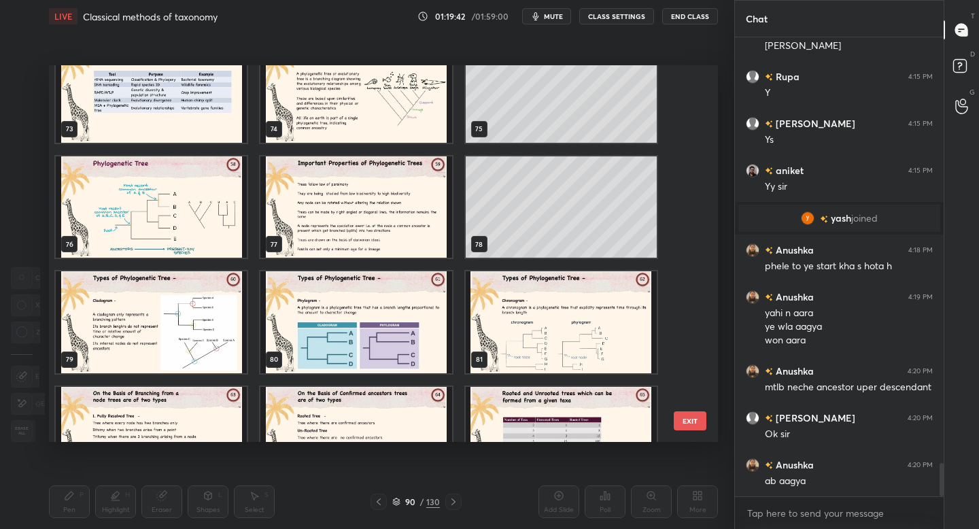
click at [404, 124] on img "grid" at bounding box center [355, 92] width 191 height 102
click at [406, 122] on img "grid" at bounding box center [355, 92] width 191 height 102
click at [405, 122] on img "grid" at bounding box center [355, 92] width 191 height 102
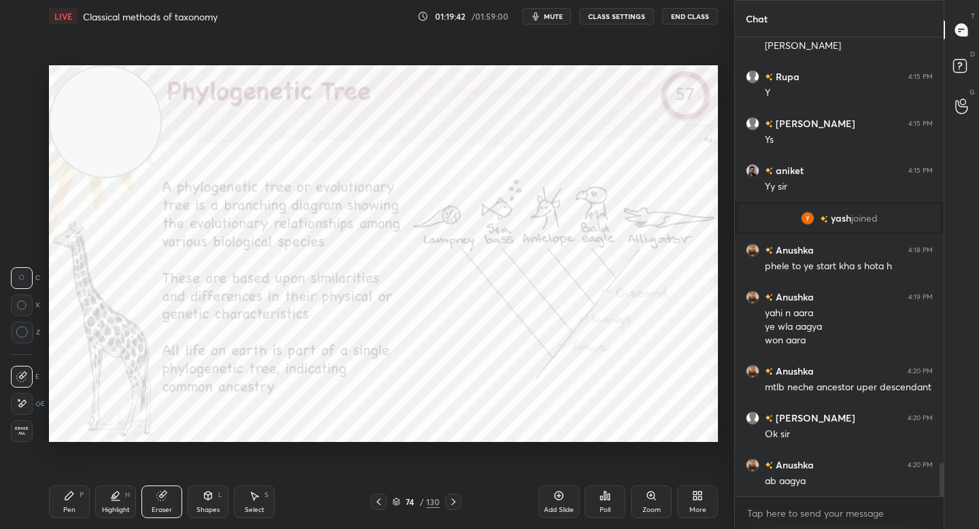
click at [406, 122] on img "grid" at bounding box center [355, 123] width 191 height 102
click at [88, 494] on div "Pen P Highlight H Eraser Shapes L Select S" at bounding box center [171, 501] width 245 height 33
drag, startPoint x: 66, startPoint y: 495, endPoint x: 74, endPoint y: 490, distance: 9.4
click at [65, 496] on icon at bounding box center [69, 495] width 11 height 11
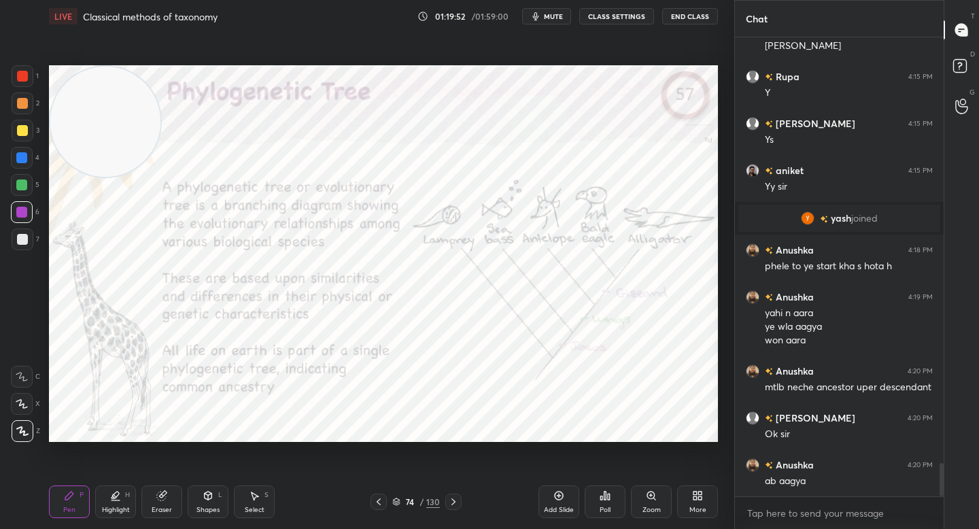
click at [652, 495] on icon at bounding box center [651, 495] width 11 height 11
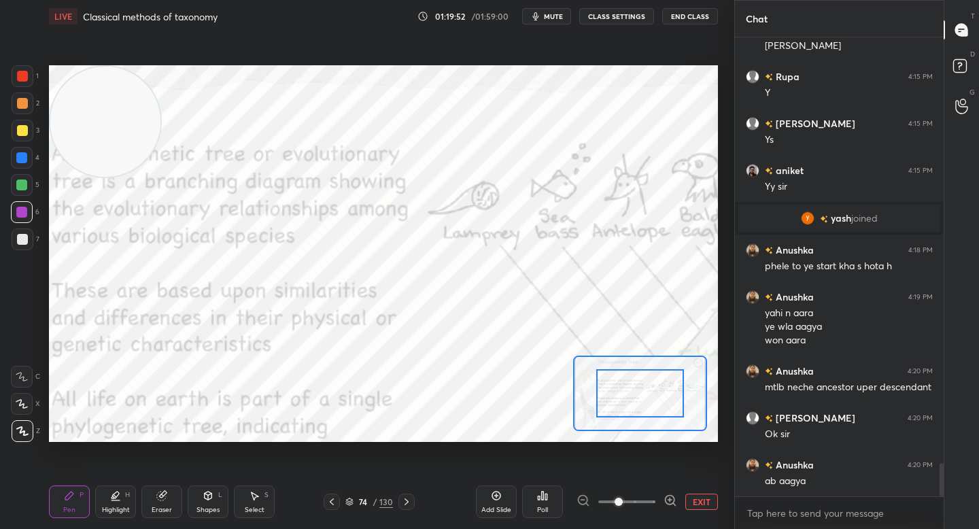
drag, startPoint x: 672, startPoint y: 492, endPoint x: 665, endPoint y: 472, distance: 21.7
click at [672, 492] on div "Add Slide Poll EXIT" at bounding box center [597, 502] width 242 height 76
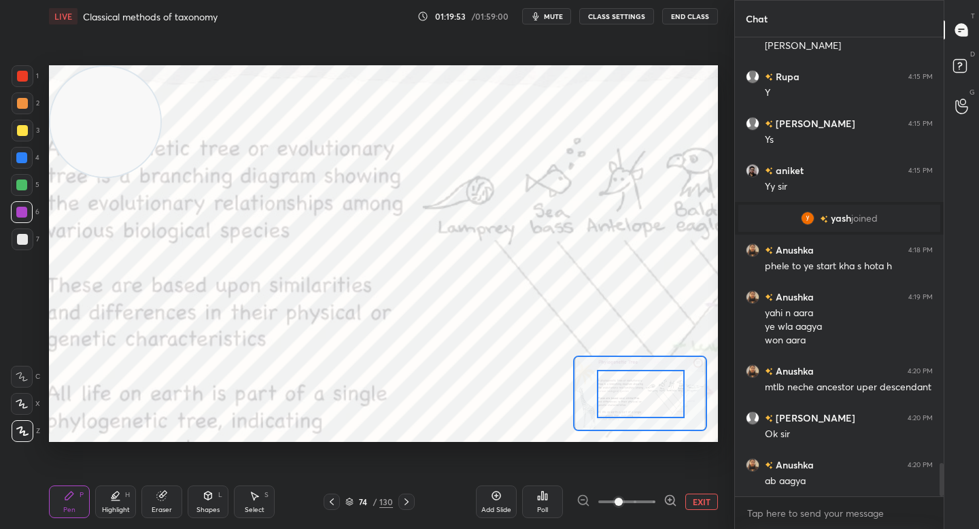
drag, startPoint x: 643, startPoint y: 393, endPoint x: 661, endPoint y: 396, distance: 18.0
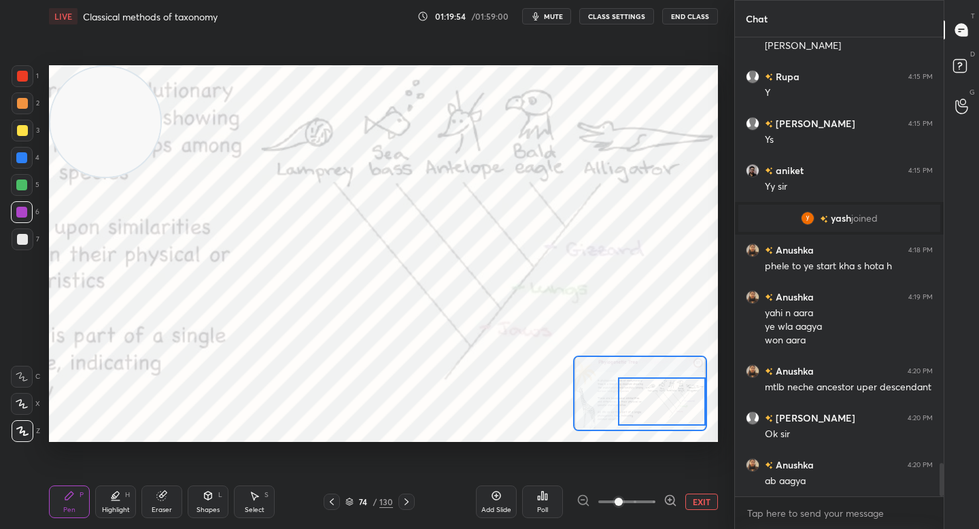
drag, startPoint x: 668, startPoint y: 398, endPoint x: 678, endPoint y: 405, distance: 11.7
click at [679, 405] on div at bounding box center [662, 401] width 88 height 48
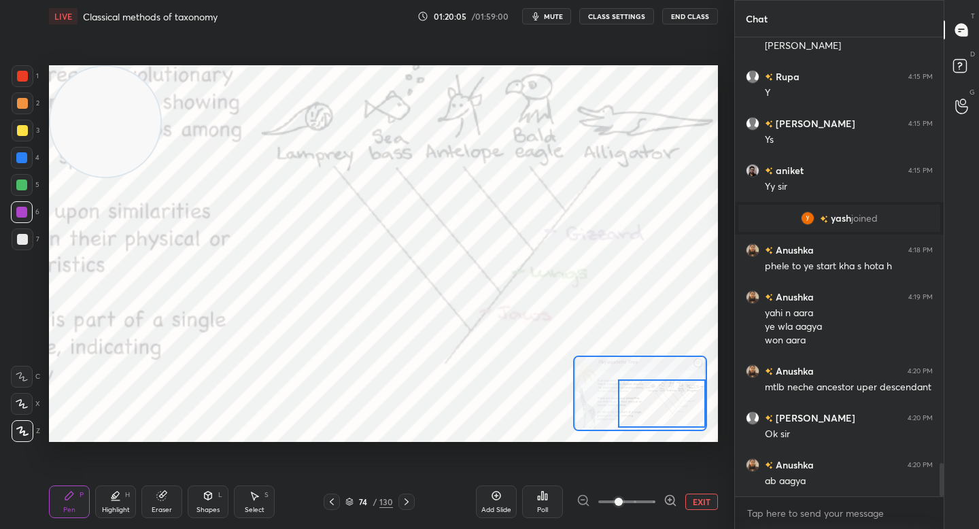
click at [115, 502] on div "Highlight H" at bounding box center [115, 501] width 41 height 33
click at [77, 506] on div "Pen P" at bounding box center [69, 501] width 41 height 33
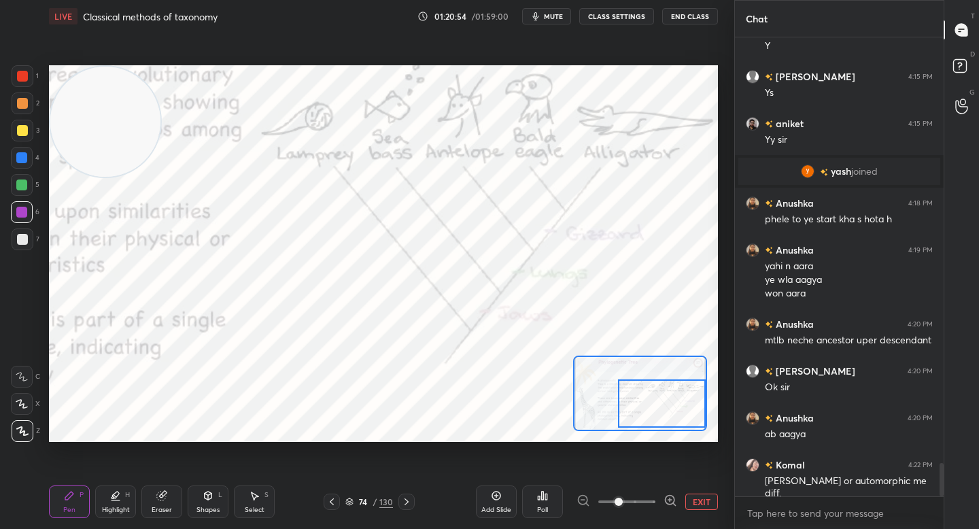
click at [701, 498] on button "EXIT" at bounding box center [701, 501] width 33 height 16
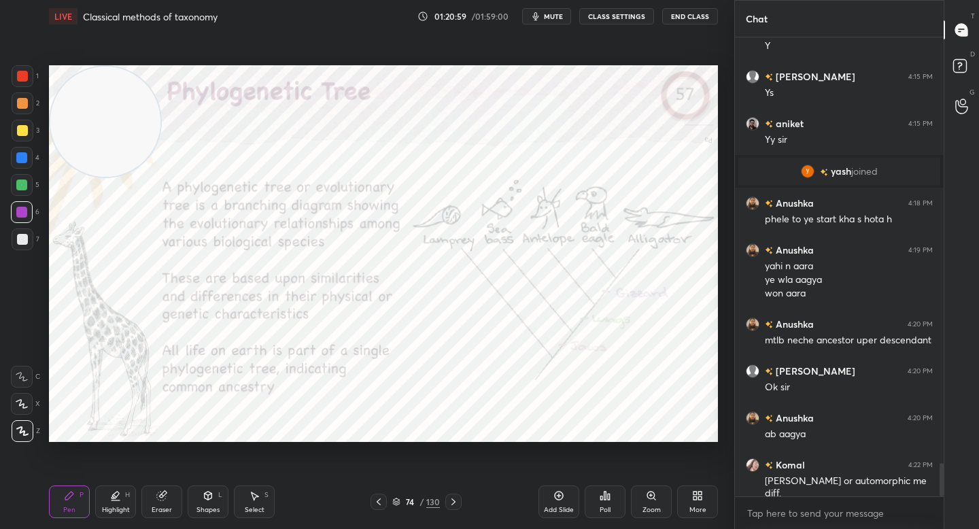
click at [652, 494] on icon at bounding box center [651, 495] width 11 height 11
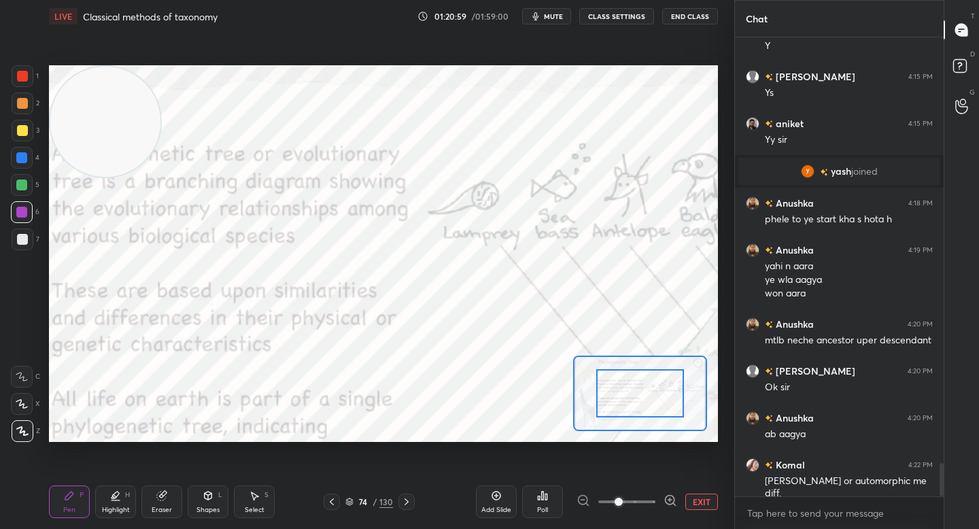
click at [668, 493] on icon at bounding box center [670, 500] width 14 height 14
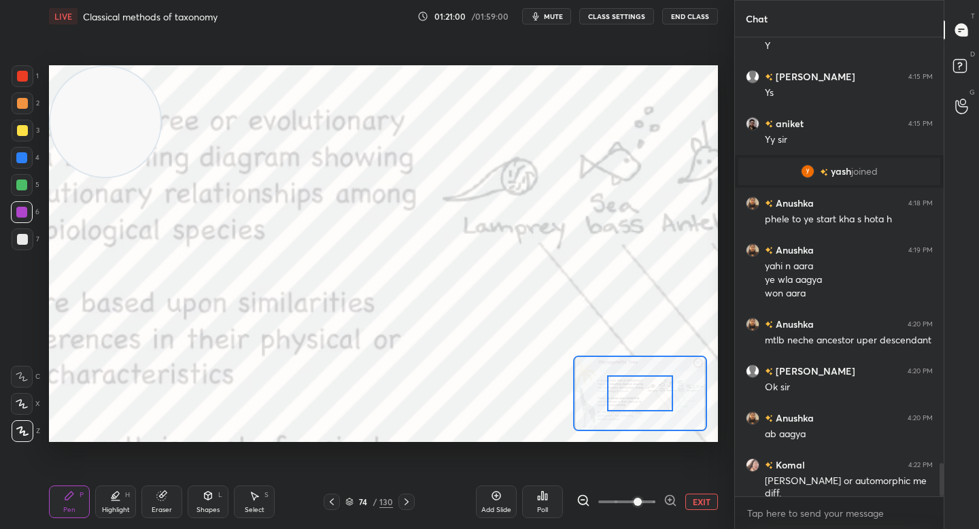
click at [653, 403] on div at bounding box center [639, 393] width 65 height 36
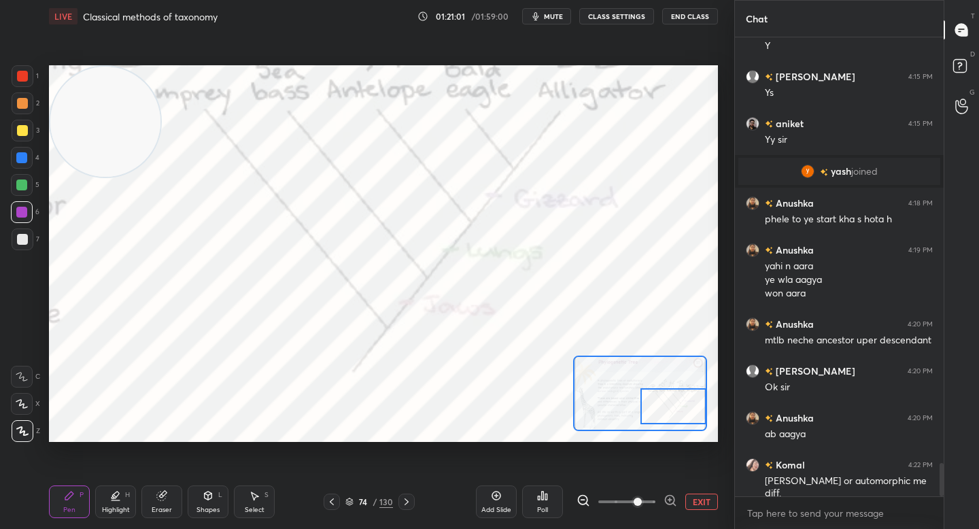
click at [707, 415] on div "Setting up your live class Poll for secs No correct answer Start poll" at bounding box center [383, 253] width 669 height 377
click at [695, 498] on button "EXIT" at bounding box center [701, 501] width 33 height 16
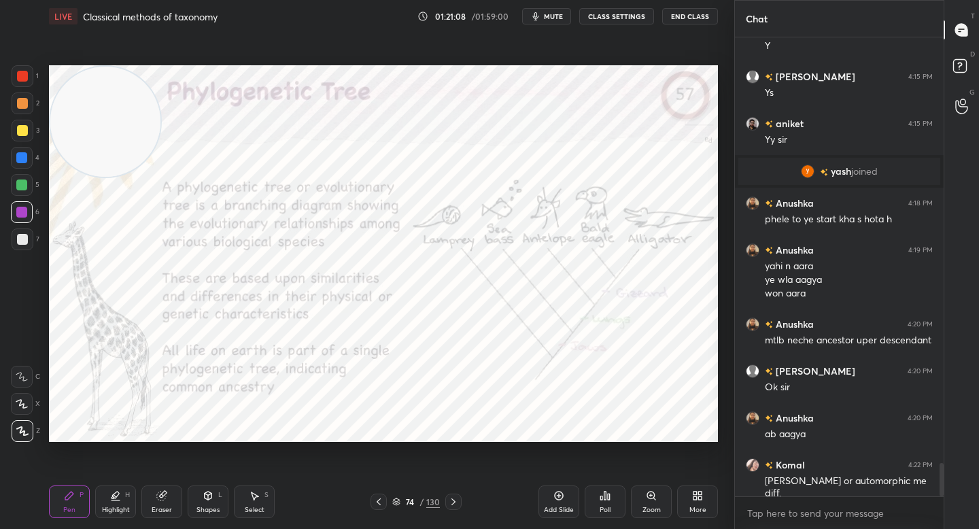
click at [647, 493] on icon at bounding box center [650, 494] width 7 height 7
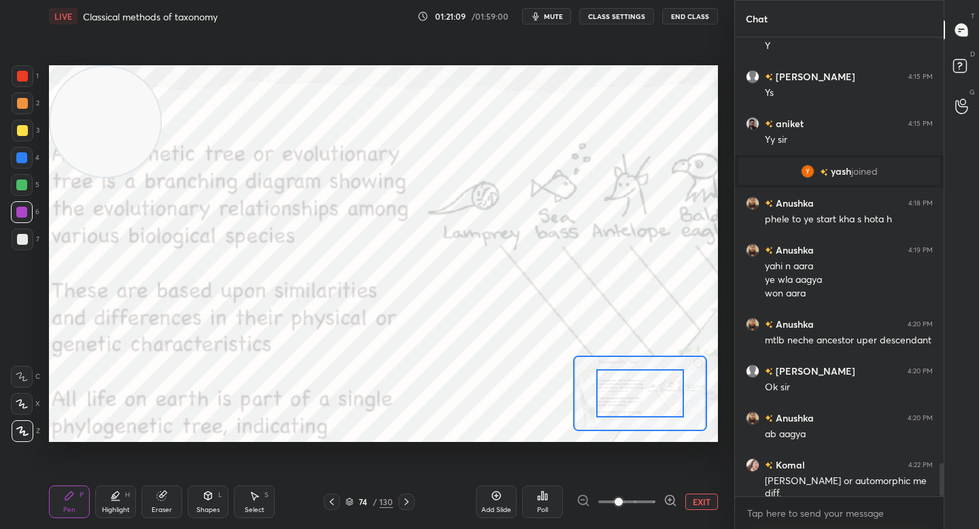
click at [672, 493] on icon at bounding box center [670, 500] width 14 height 14
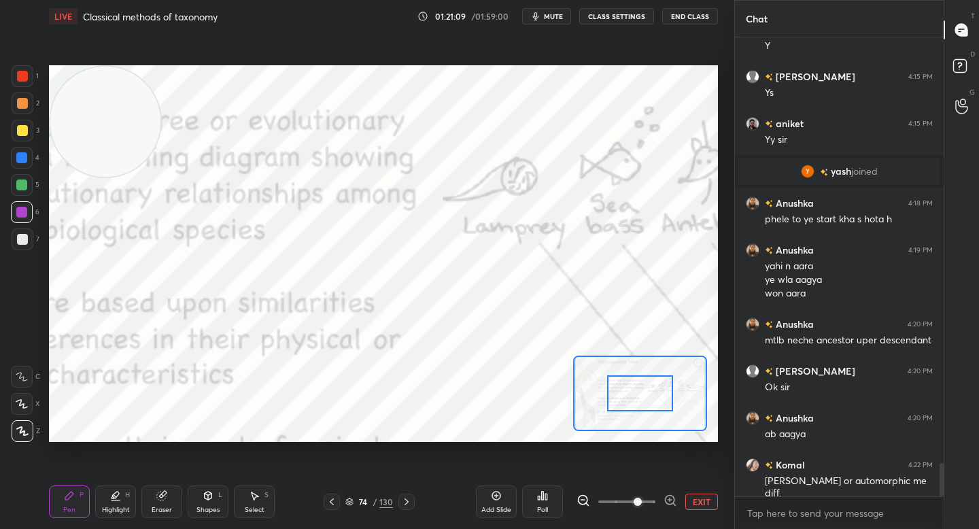
click at [672, 493] on icon at bounding box center [670, 500] width 14 height 14
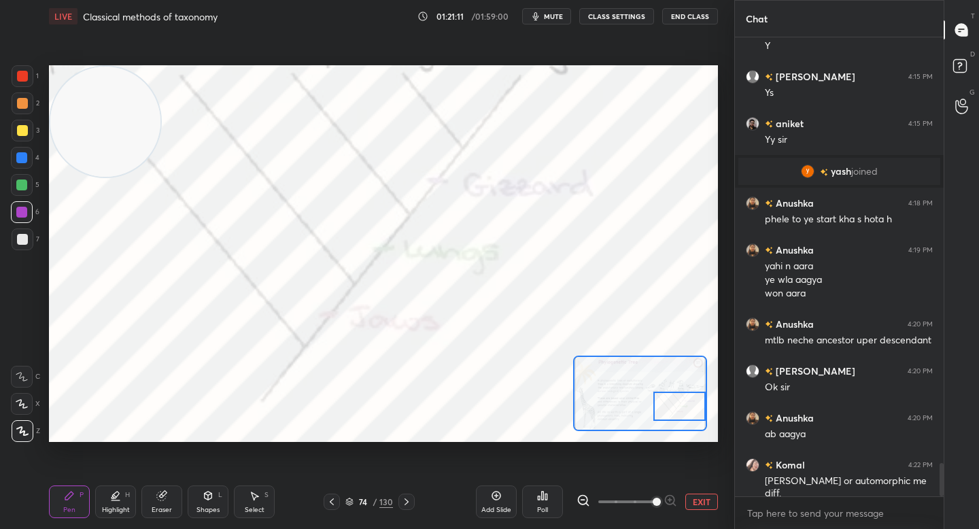
drag, startPoint x: 637, startPoint y: 389, endPoint x: 698, endPoint y: 402, distance: 62.5
click at [698, 402] on div at bounding box center [679, 406] width 52 height 29
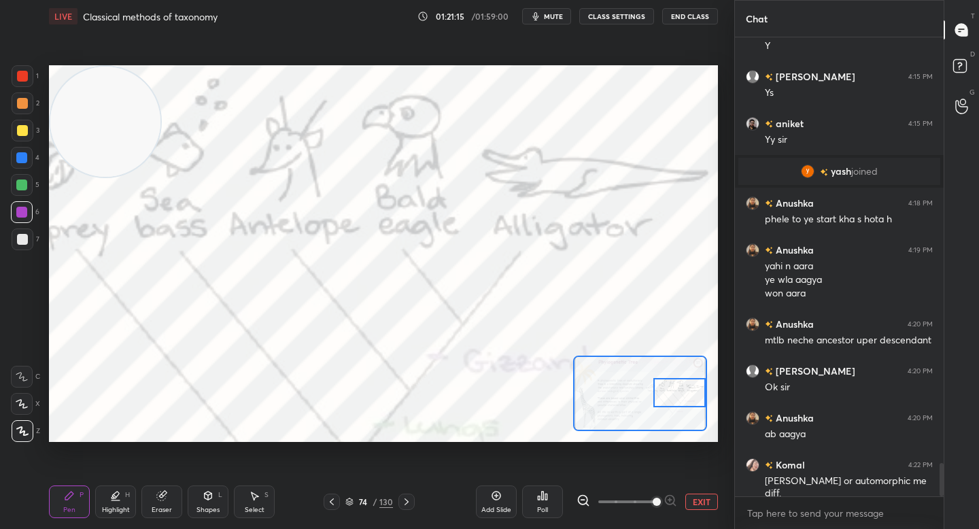
drag, startPoint x: 682, startPoint y: 390, endPoint x: 685, endPoint y: 382, distance: 8.6
click at [686, 382] on div at bounding box center [679, 392] width 52 height 29
drag, startPoint x: 671, startPoint y: 390, endPoint x: 674, endPoint y: 397, distance: 7.3
click at [674, 397] on div at bounding box center [679, 392] width 52 height 29
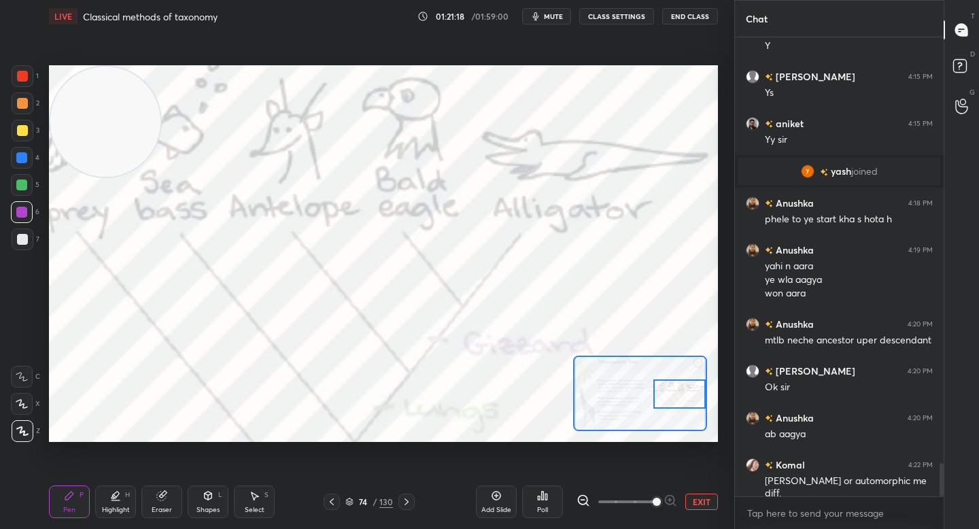
scroll to position [5875, 0]
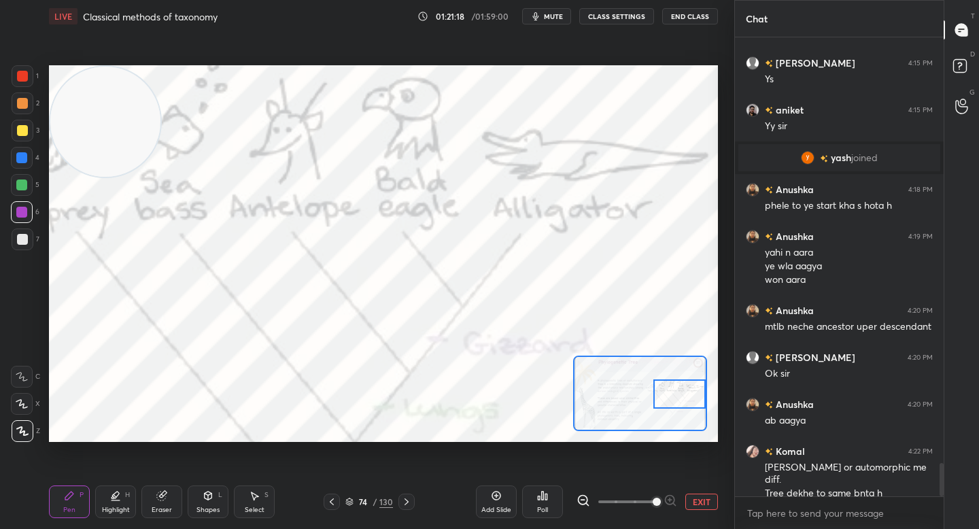
click at [696, 500] on button "EXIT" at bounding box center [701, 501] width 33 height 16
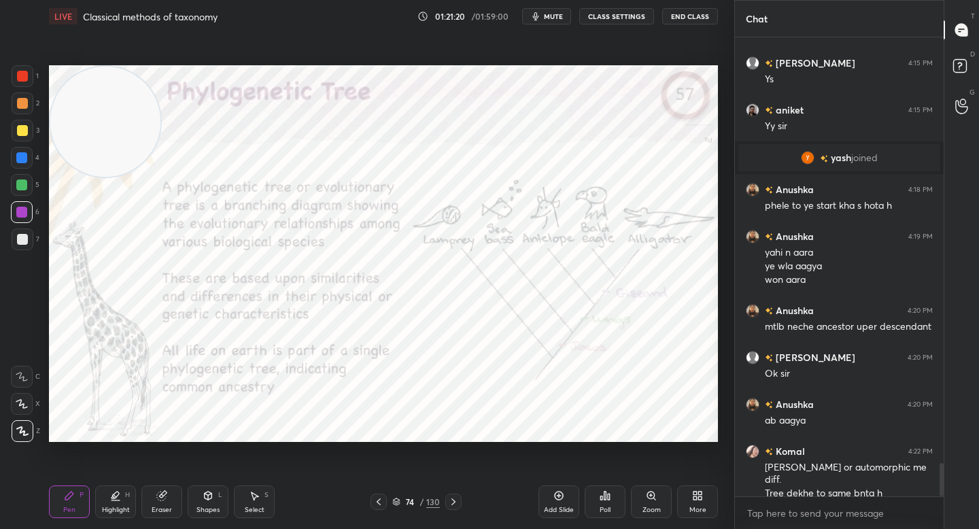
click at [593, 488] on div "Poll" at bounding box center [605, 501] width 41 height 33
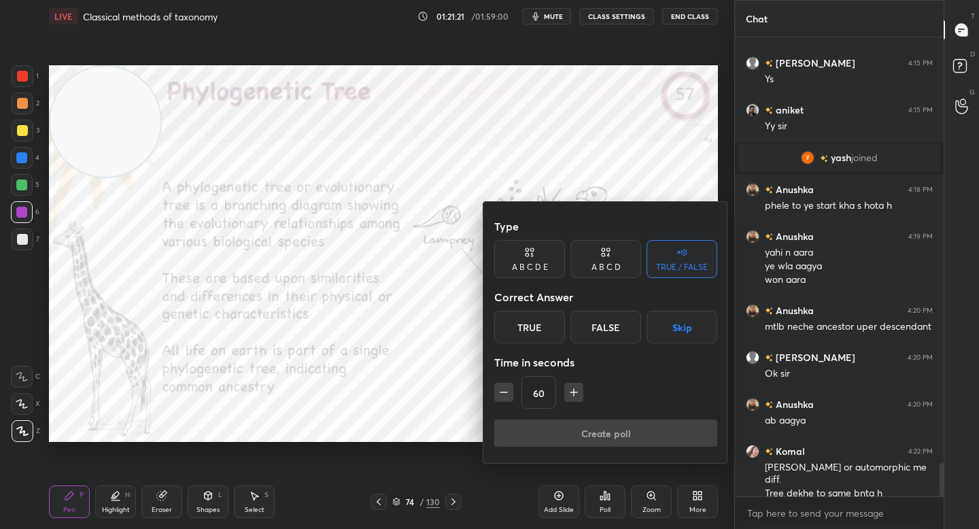
click at [445, 387] on div at bounding box center [489, 264] width 979 height 529
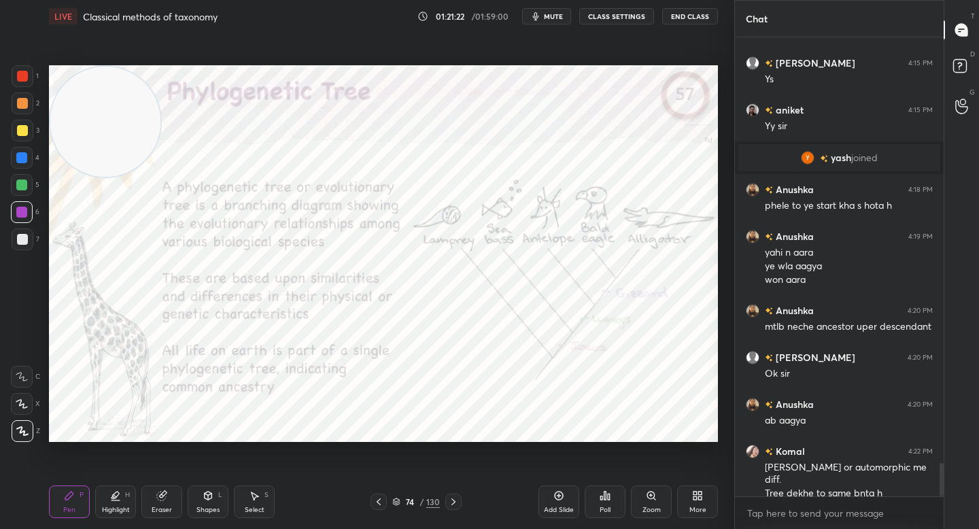
click at [394, 502] on icon at bounding box center [396, 502] width 8 height 8
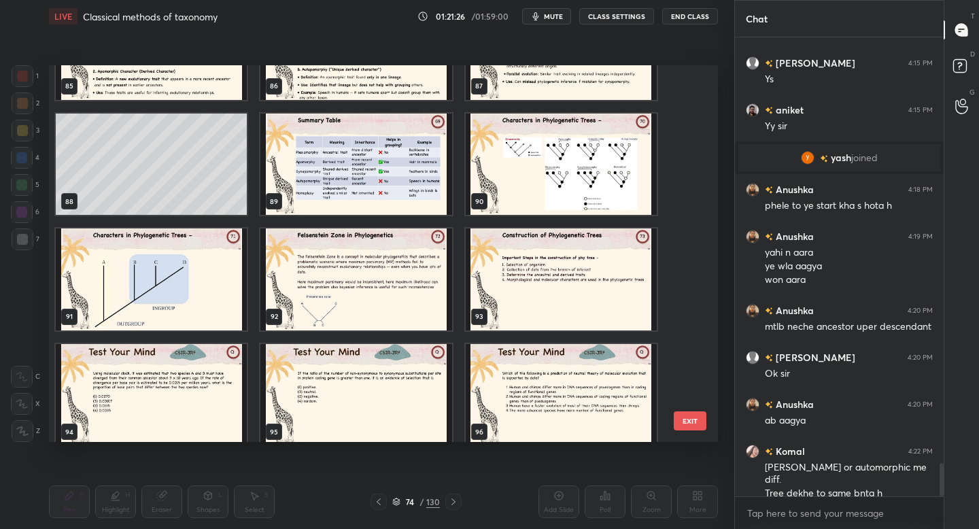
scroll to position [3263, 0]
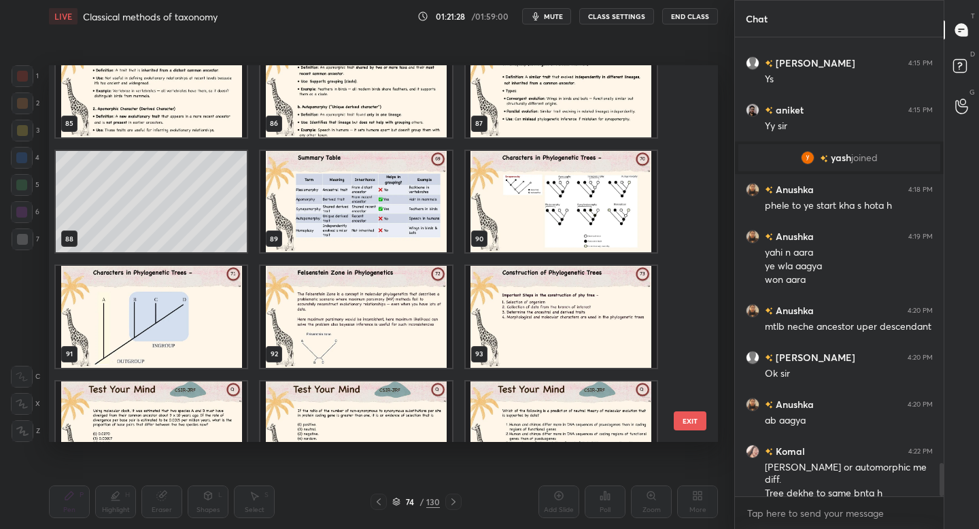
click at [504, 220] on img "grid" at bounding box center [561, 202] width 191 height 102
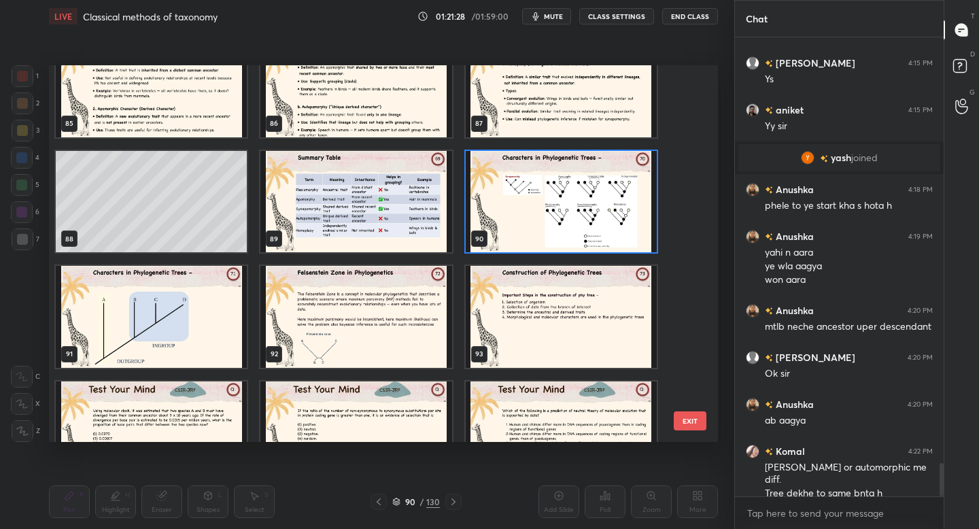
click at [504, 220] on img "grid" at bounding box center [561, 202] width 191 height 102
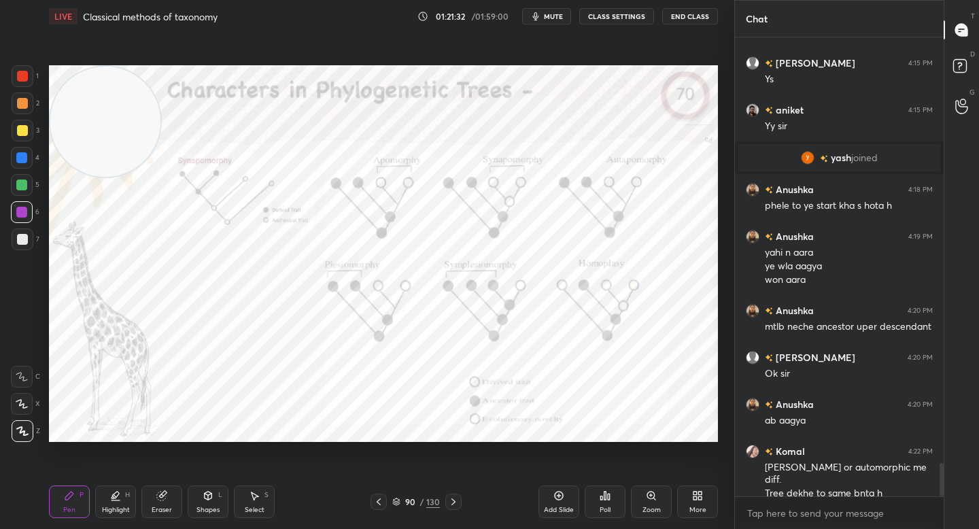
click at [648, 506] on div "Zoom" at bounding box center [651, 509] width 18 height 7
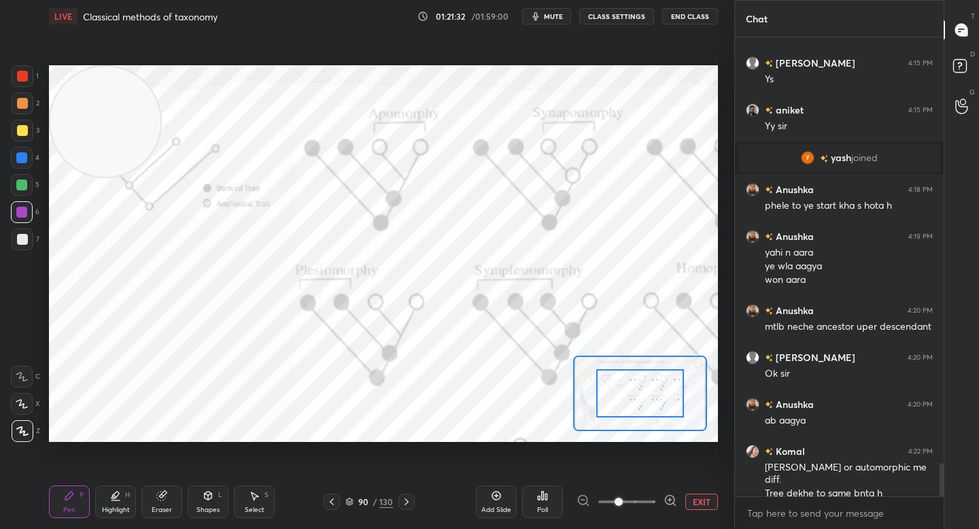
click at [664, 505] on icon at bounding box center [670, 500] width 14 height 14
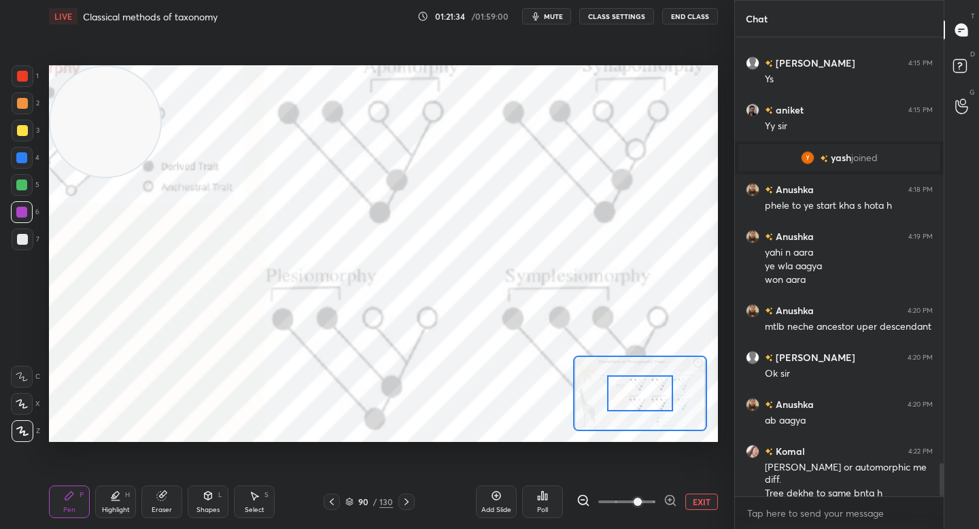
click at [637, 388] on div at bounding box center [639, 393] width 65 height 36
click at [651, 387] on div at bounding box center [639, 393] width 65 height 36
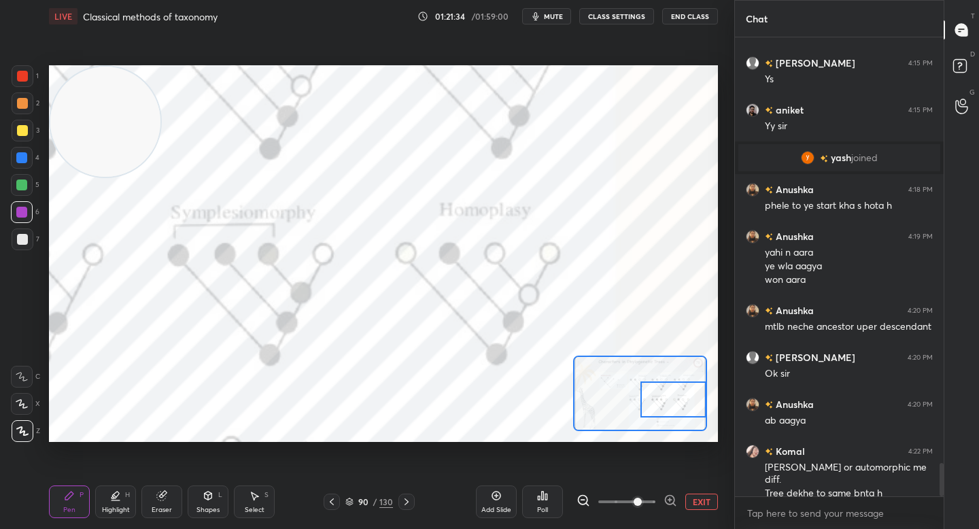
drag, startPoint x: 659, startPoint y: 391, endPoint x: 680, endPoint y: 401, distance: 23.4
click at [681, 402] on div at bounding box center [672, 399] width 65 height 36
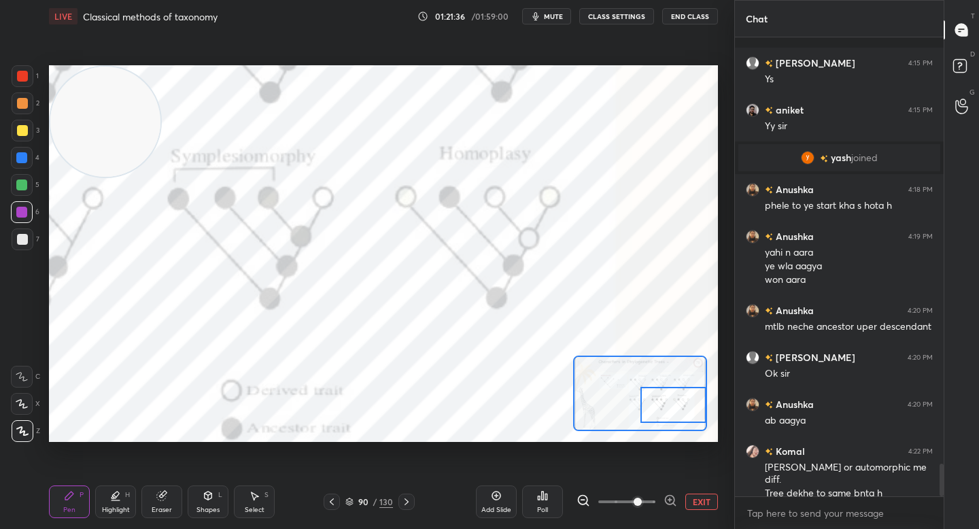
scroll to position [5934, 0]
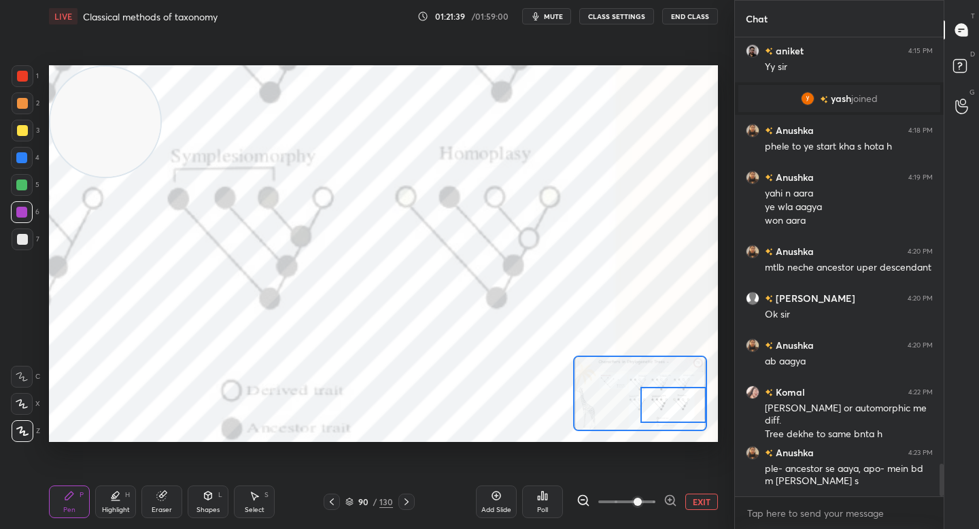
drag, startPoint x: 22, startPoint y: 101, endPoint x: 27, endPoint y: 94, distance: 8.7
click at [22, 101] on div at bounding box center [22, 103] width 11 height 11
click at [41, 85] on div "1 2 3 4 5 6 7 C X Z C X Z E E Erase all H H LIVE Classical methods of taxonomy …" at bounding box center [361, 264] width 723 height 529
click at [36, 84] on div "1" at bounding box center [25, 76] width 27 height 22
click at [124, 503] on div "Highlight H" at bounding box center [115, 501] width 41 height 33
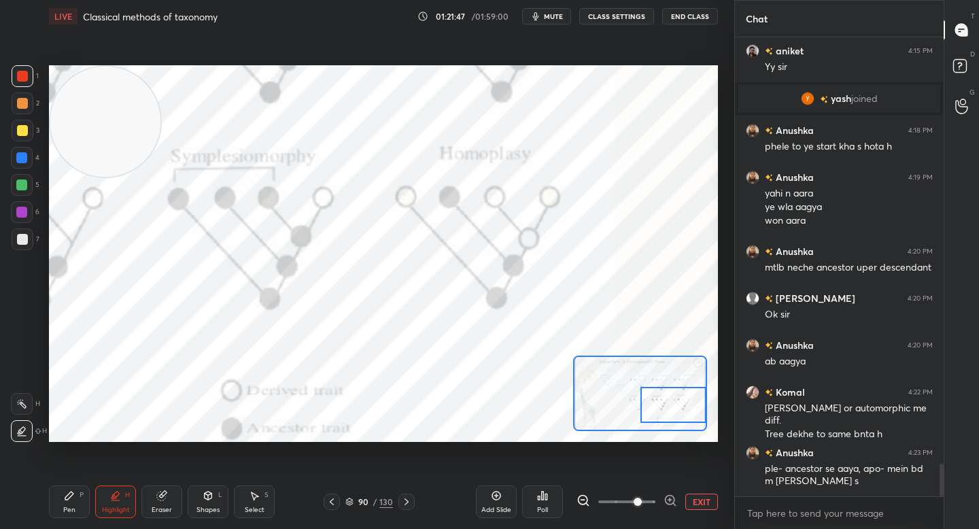
click at [76, 488] on div "Pen P" at bounding box center [69, 501] width 41 height 33
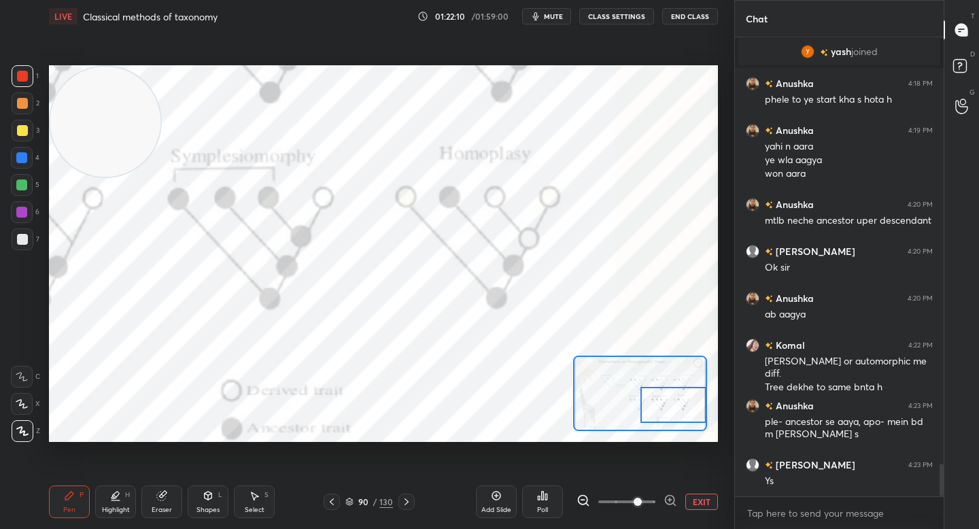
click at [696, 501] on button "EXIT" at bounding box center [701, 501] width 33 height 16
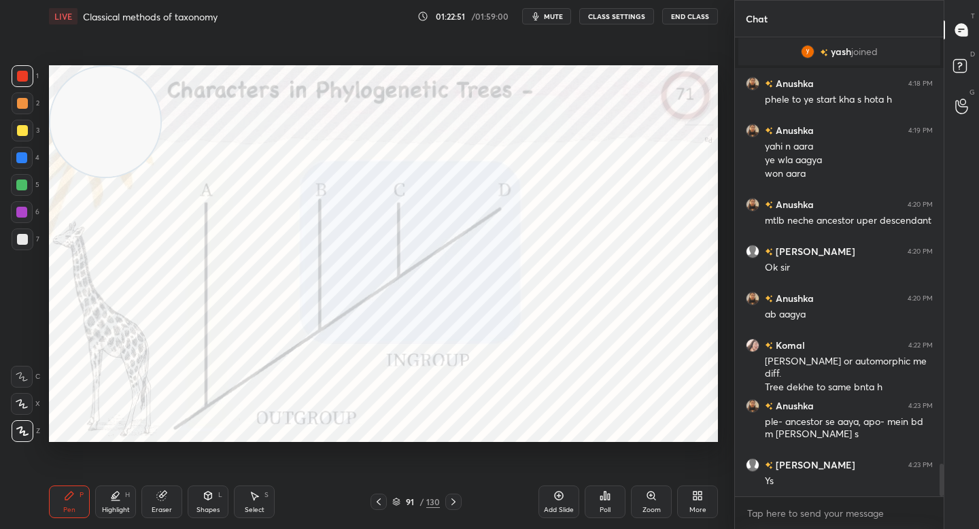
scroll to position [6028, 0]
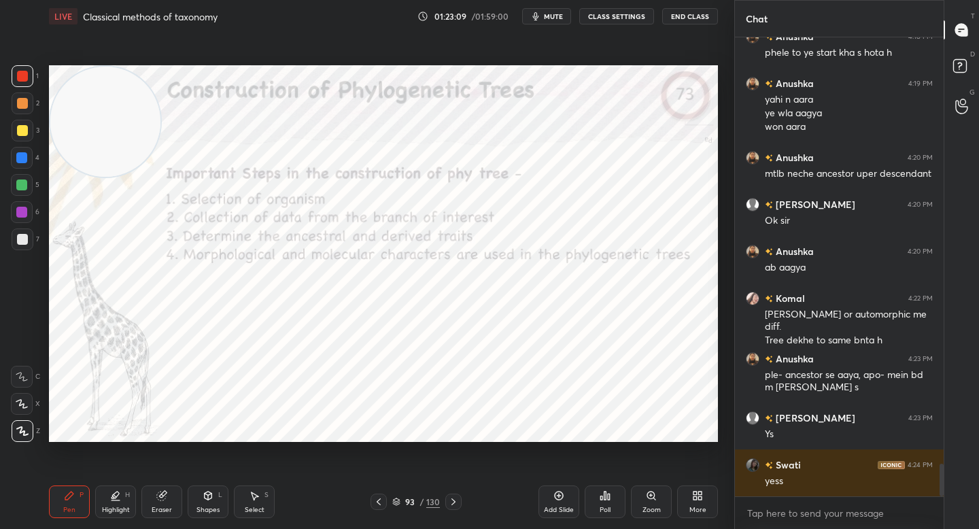
click at [38, 215] on div "6" at bounding box center [25, 212] width 29 height 22
click at [394, 501] on icon at bounding box center [396, 502] width 8 height 8
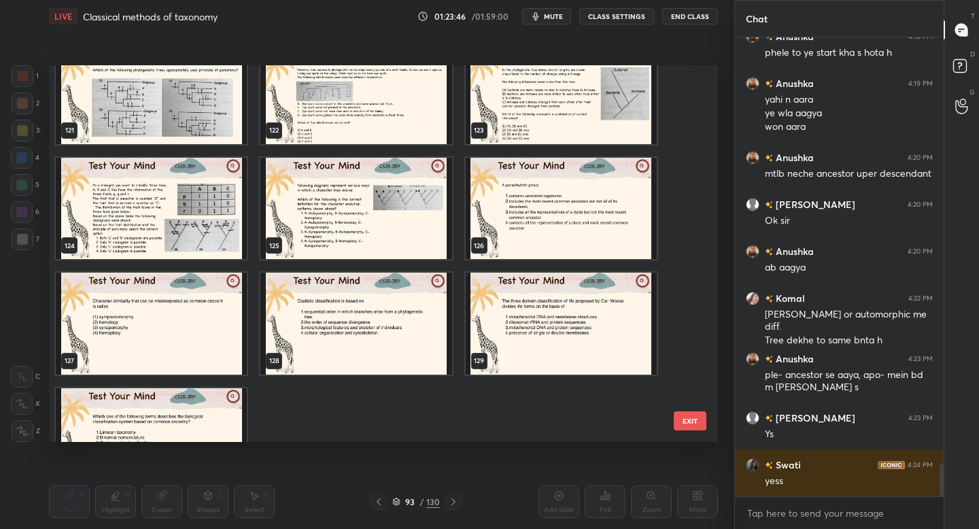
scroll to position [4693, 0]
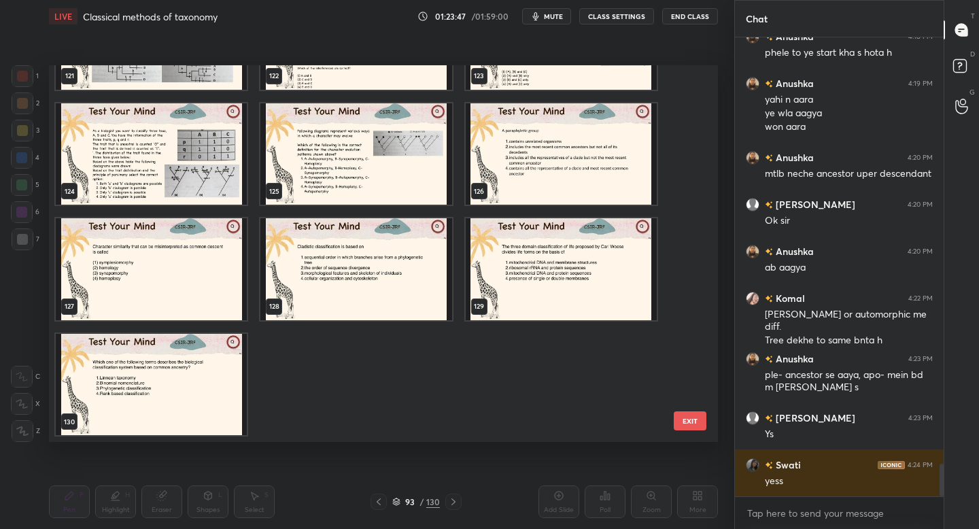
click at [202, 385] on img "grid" at bounding box center [151, 385] width 191 height 102
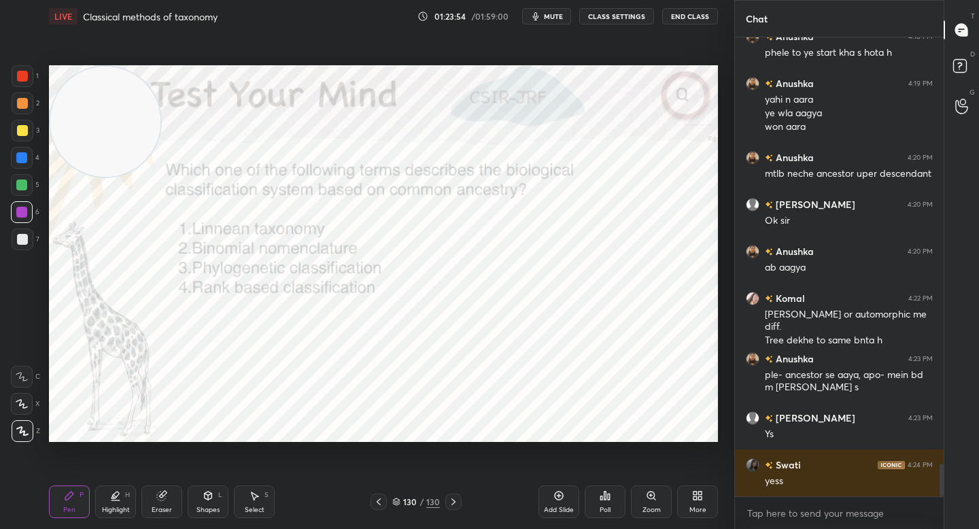
click at [596, 494] on div "Poll" at bounding box center [605, 501] width 41 height 33
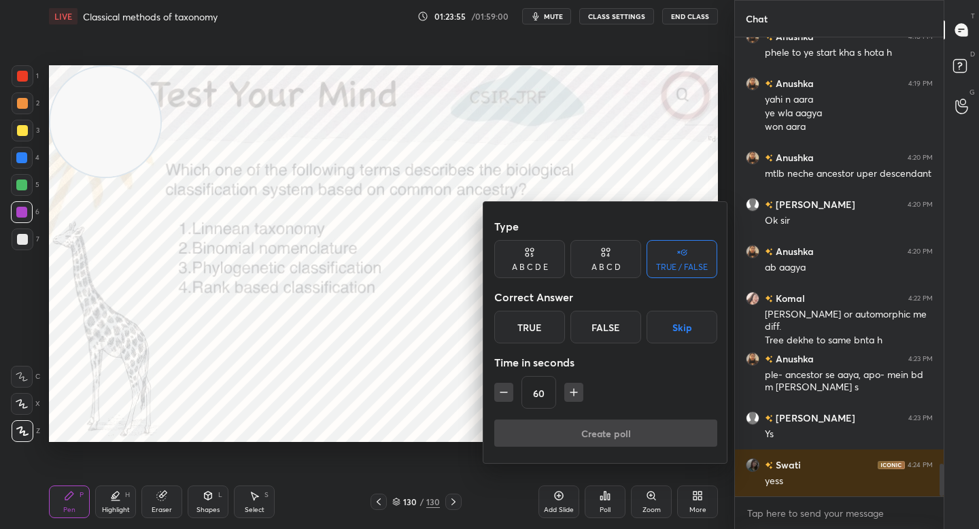
click at [590, 271] on div "A B C D" at bounding box center [605, 259] width 71 height 38
click at [602, 329] on div "C" at bounding box center [605, 327] width 40 height 33
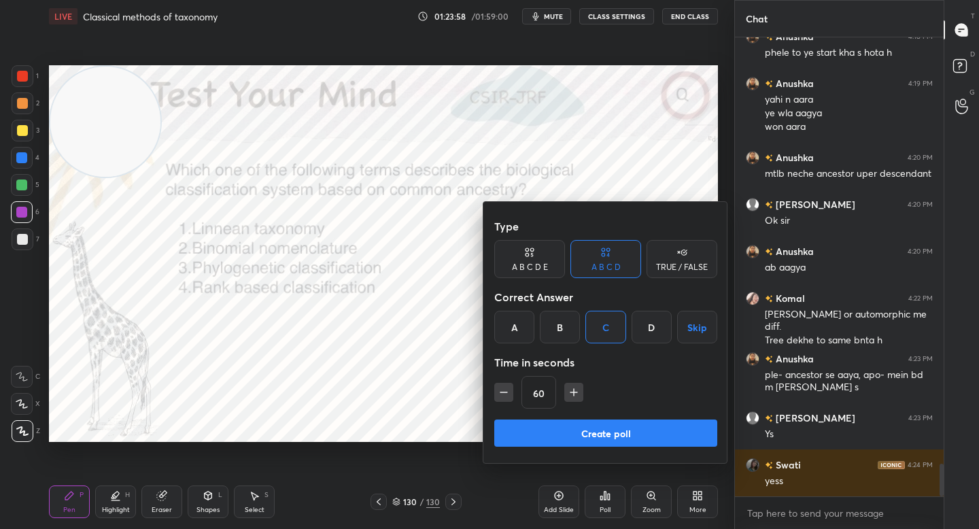
click at [574, 392] on icon "button" at bounding box center [574, 392] width 0 height 7
type input "90"
click at [566, 432] on button "Create poll" at bounding box center [605, 432] width 223 height 27
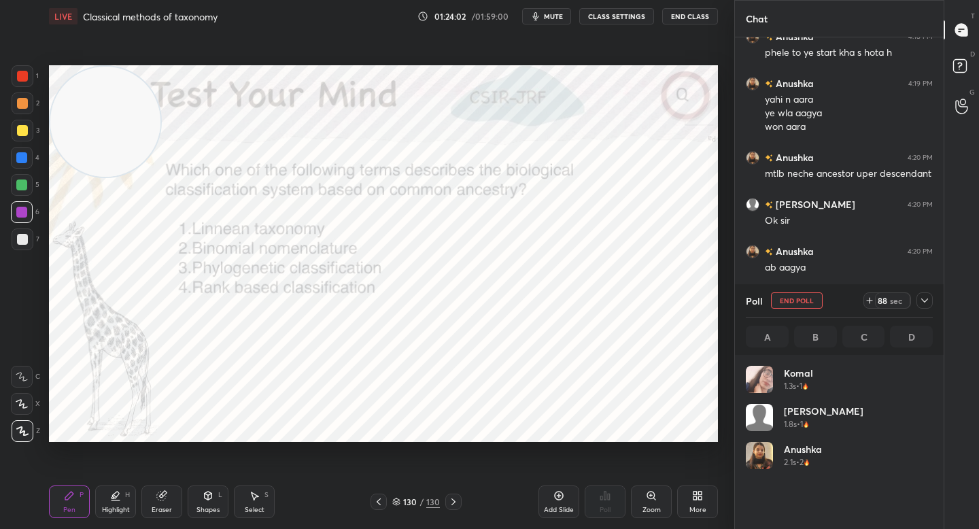
scroll to position [159, 183]
click at [22, 83] on div at bounding box center [23, 76] width 22 height 22
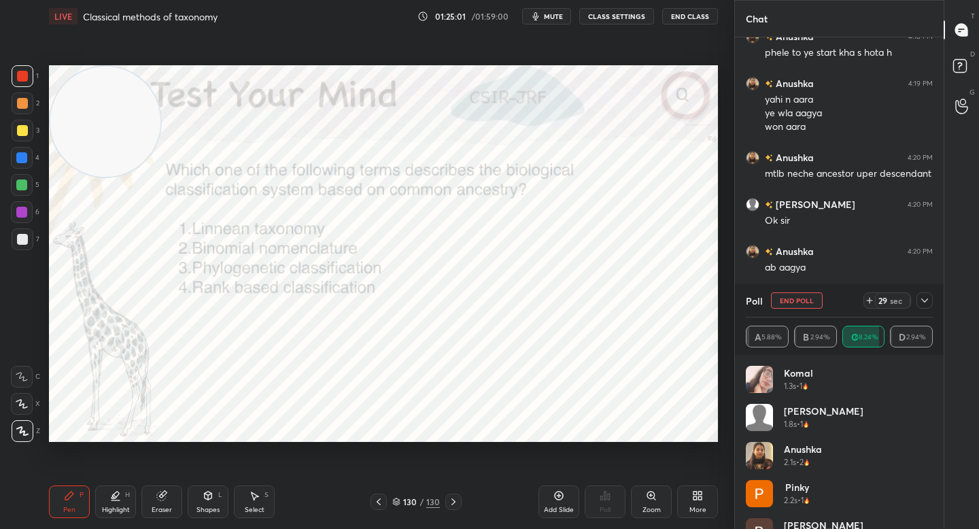
drag, startPoint x: 105, startPoint y: 134, endPoint x: 79, endPoint y: 391, distance: 258.3
click at [80, 177] on video at bounding box center [105, 122] width 110 height 110
click at [924, 301] on icon at bounding box center [924, 300] width 7 height 4
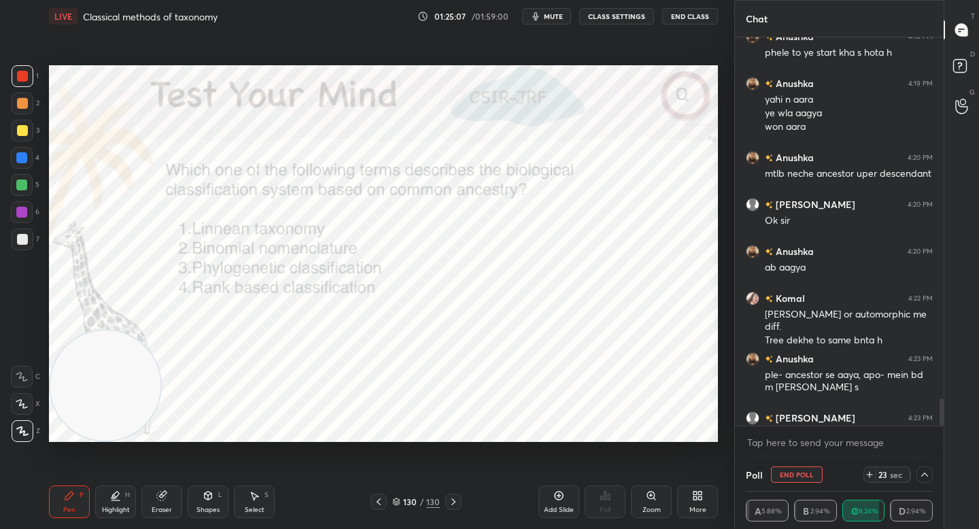
scroll to position [1, 5]
click at [13, 208] on div at bounding box center [22, 212] width 22 height 22
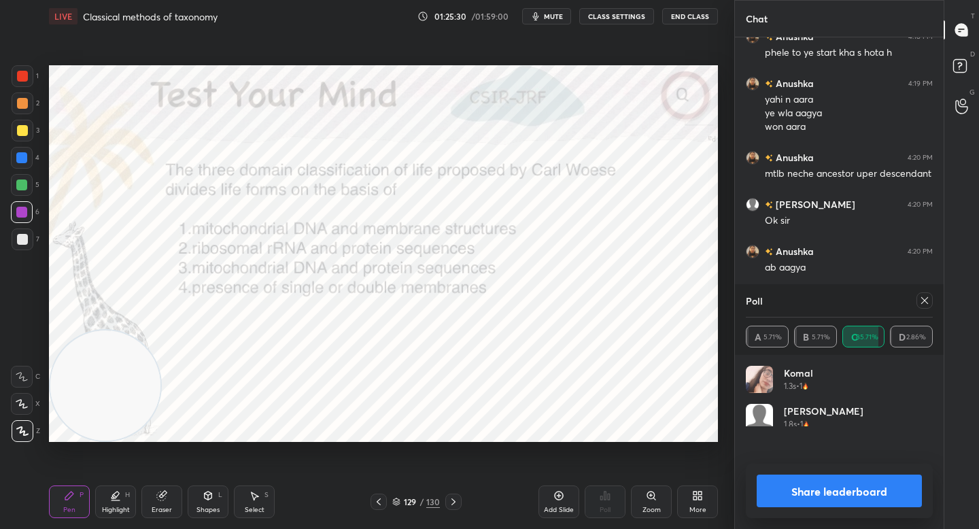
scroll to position [159, 183]
click at [813, 490] on button "Share leaderboard" at bounding box center [839, 490] width 165 height 33
type textarea "x"
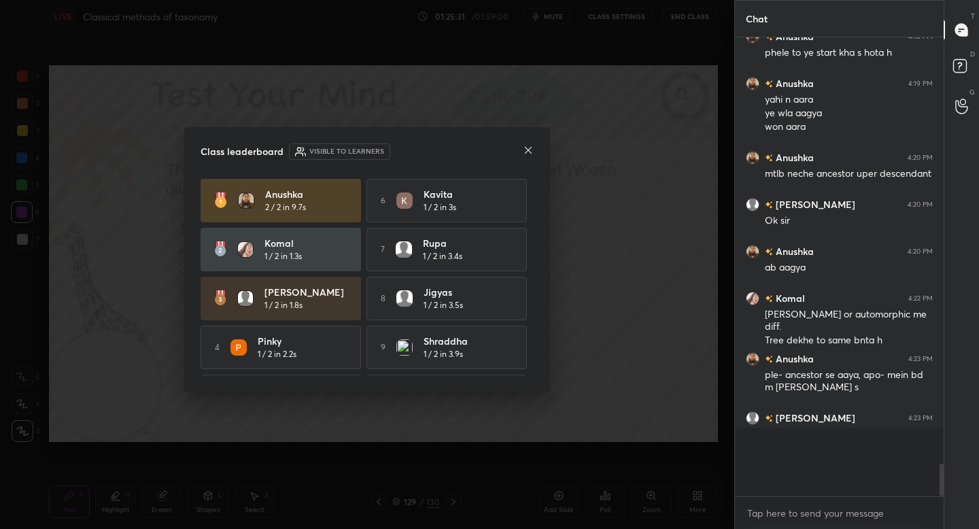
scroll to position [476, 205]
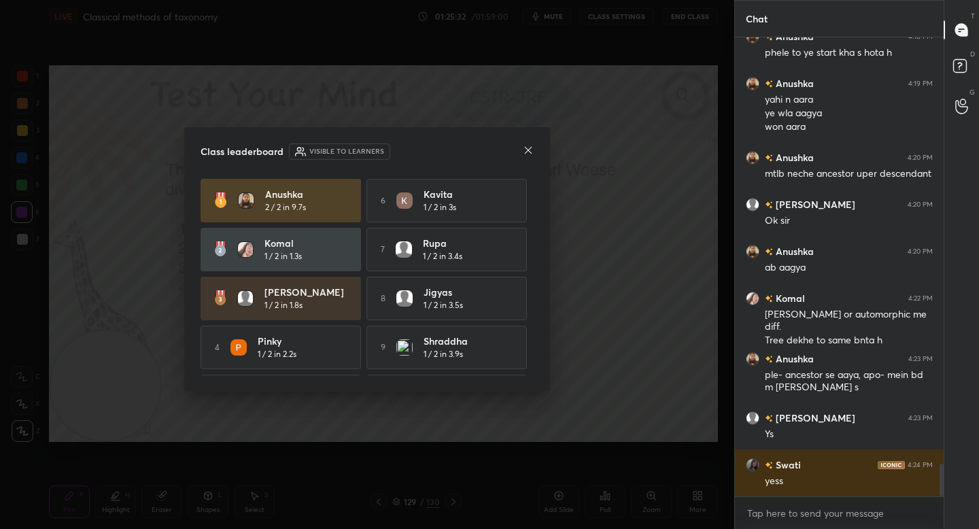
click at [529, 146] on icon at bounding box center [528, 150] width 11 height 11
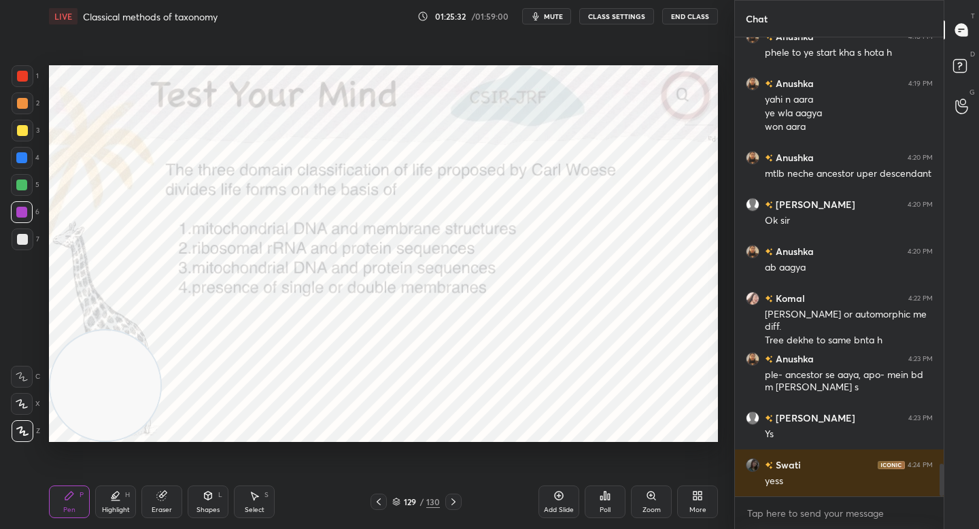
scroll to position [6075, 0]
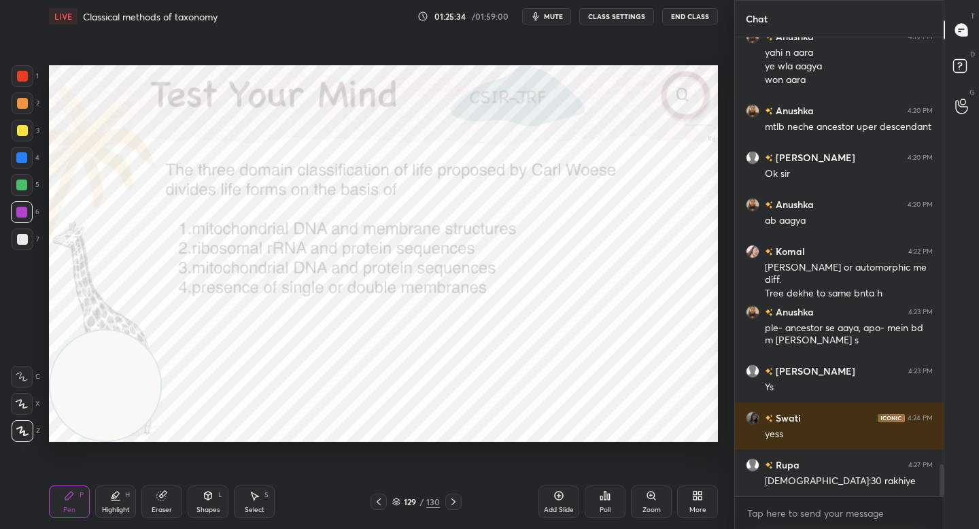
click at [614, 496] on div "Poll" at bounding box center [605, 501] width 41 height 33
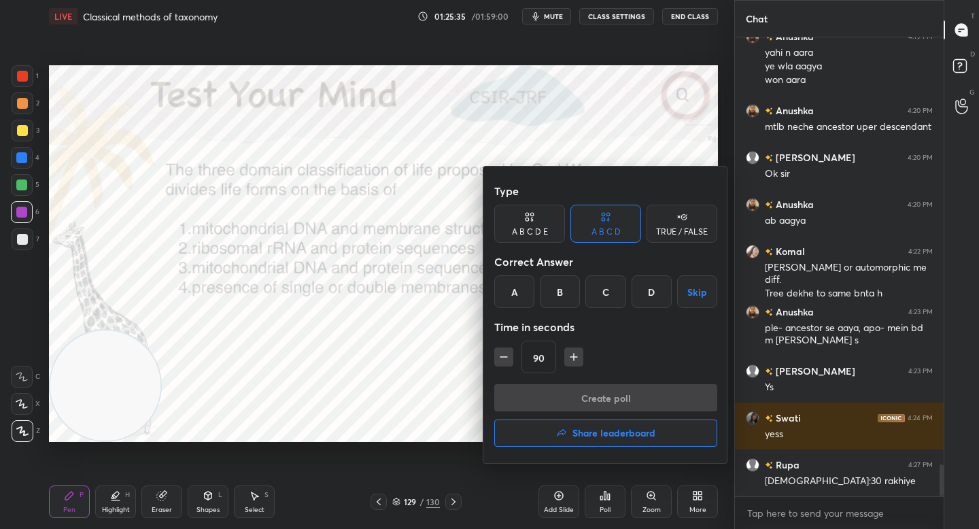
click at [416, 354] on div at bounding box center [489, 264] width 979 height 529
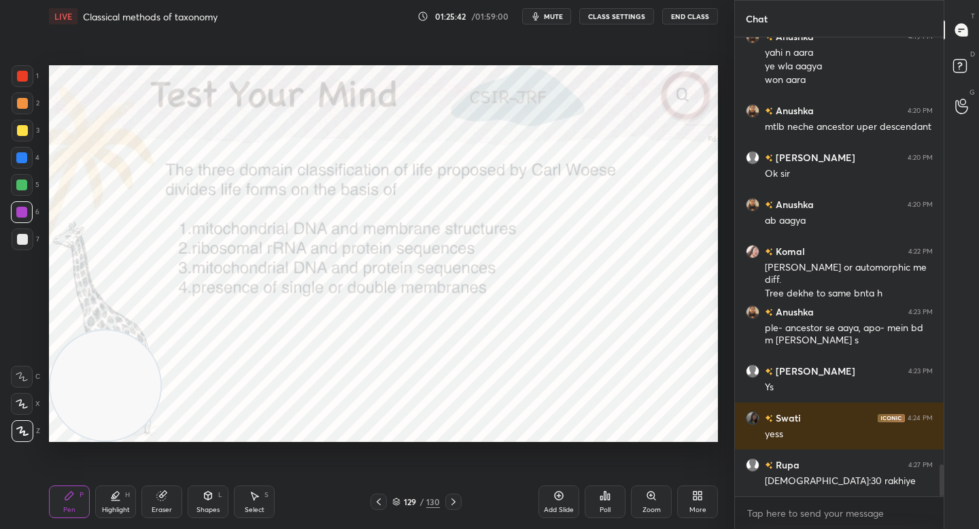
scroll to position [6134, 0]
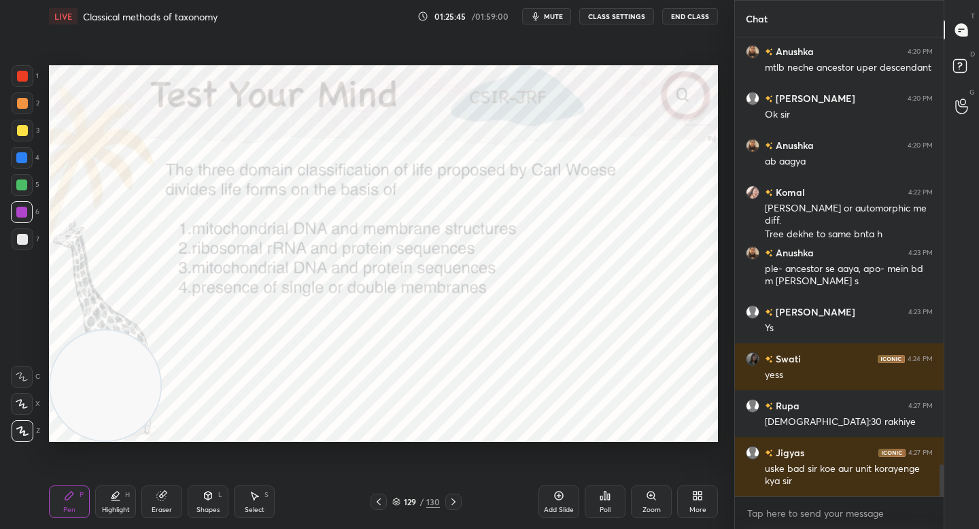
click at [595, 491] on div "Poll" at bounding box center [605, 501] width 41 height 33
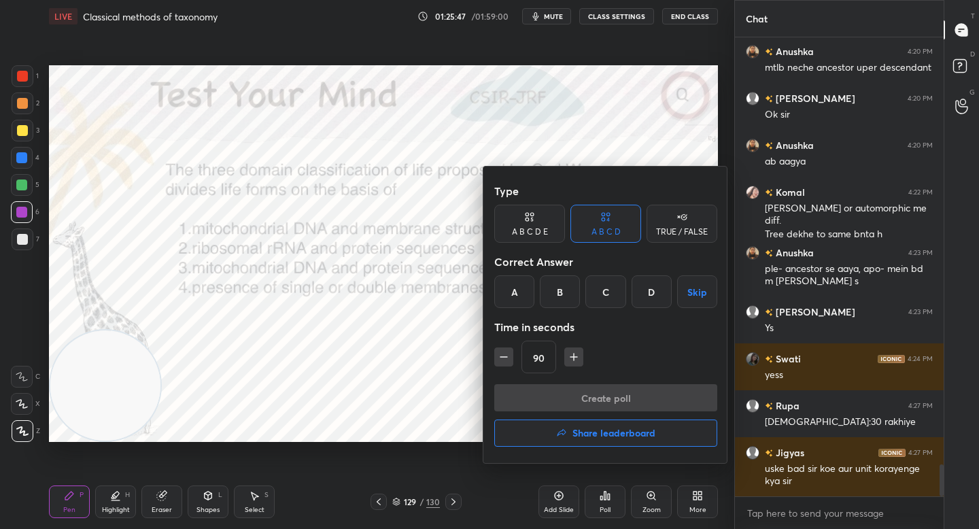
click at [570, 301] on div "B" at bounding box center [560, 291] width 40 height 33
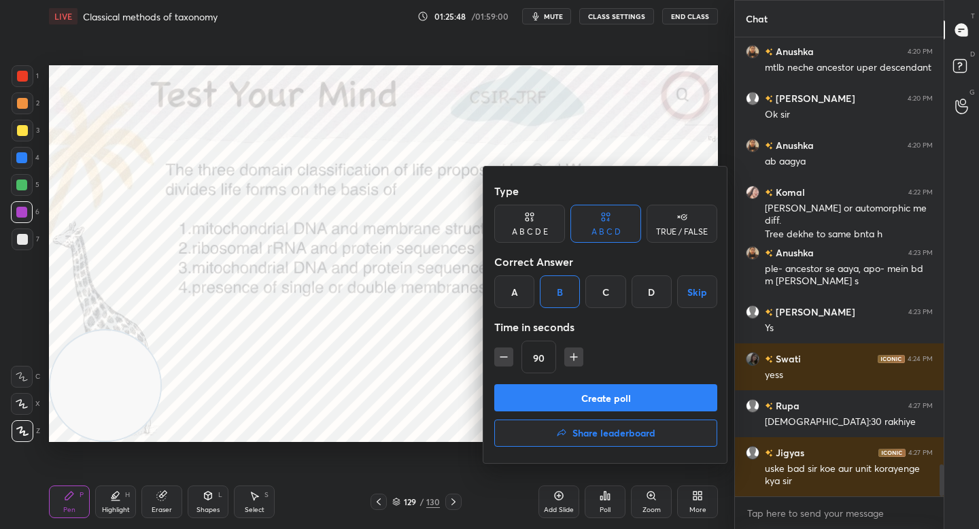
click at [497, 353] on icon "button" at bounding box center [504, 357] width 14 height 14
type input "75"
click at [464, 353] on div at bounding box center [489, 264] width 979 height 529
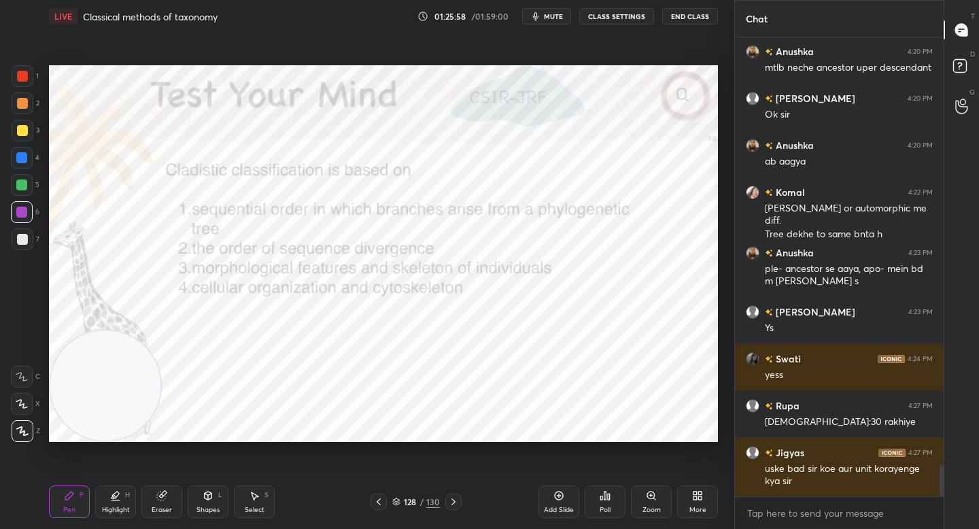
click at [618, 502] on div "Poll" at bounding box center [605, 501] width 41 height 33
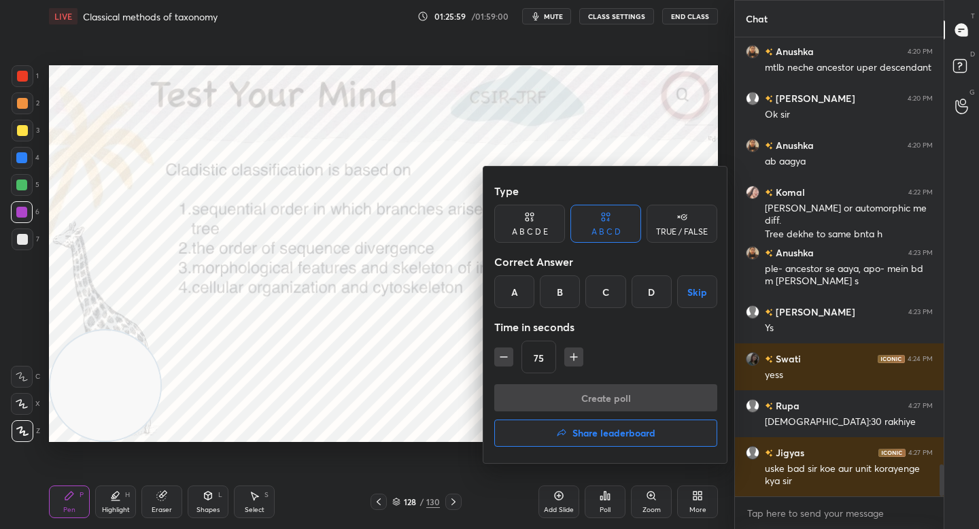
click at [521, 296] on div "A" at bounding box center [514, 291] width 40 height 33
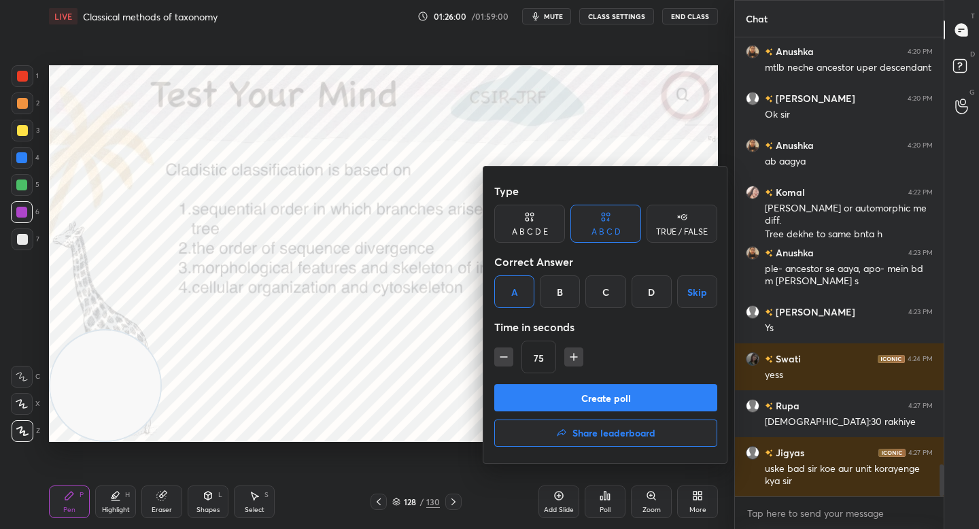
click at [574, 356] on icon "button" at bounding box center [574, 357] width 14 height 14
type input "90"
click at [563, 402] on button "Create poll" at bounding box center [605, 397] width 223 height 27
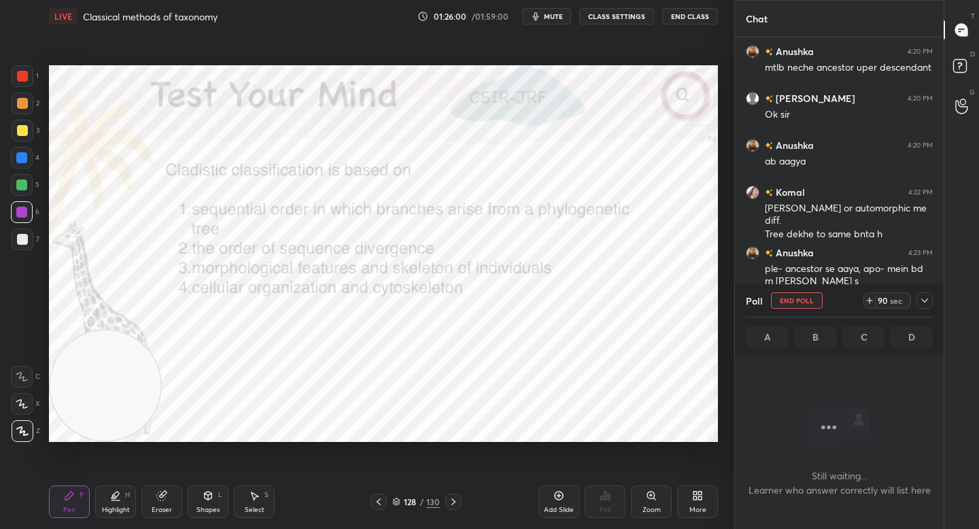
scroll to position [5, 5]
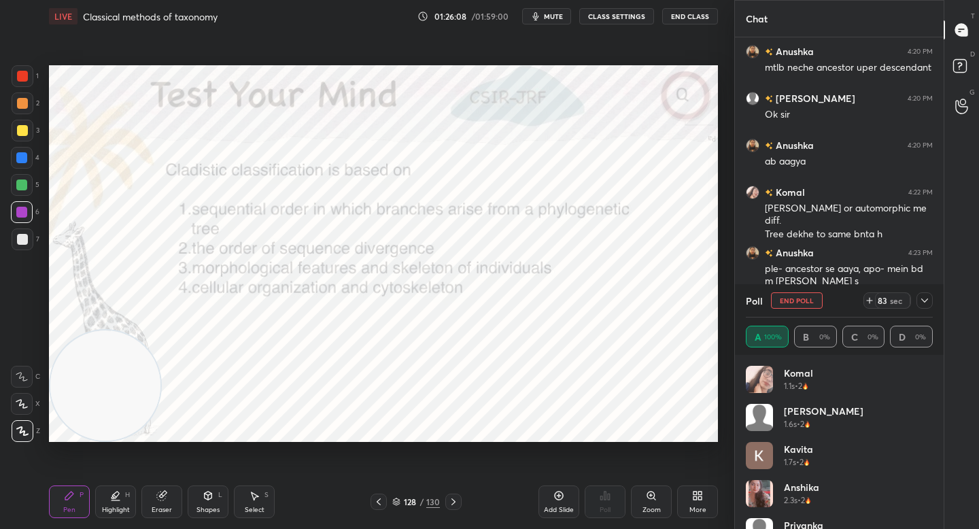
click at [928, 305] on icon at bounding box center [924, 300] width 11 height 11
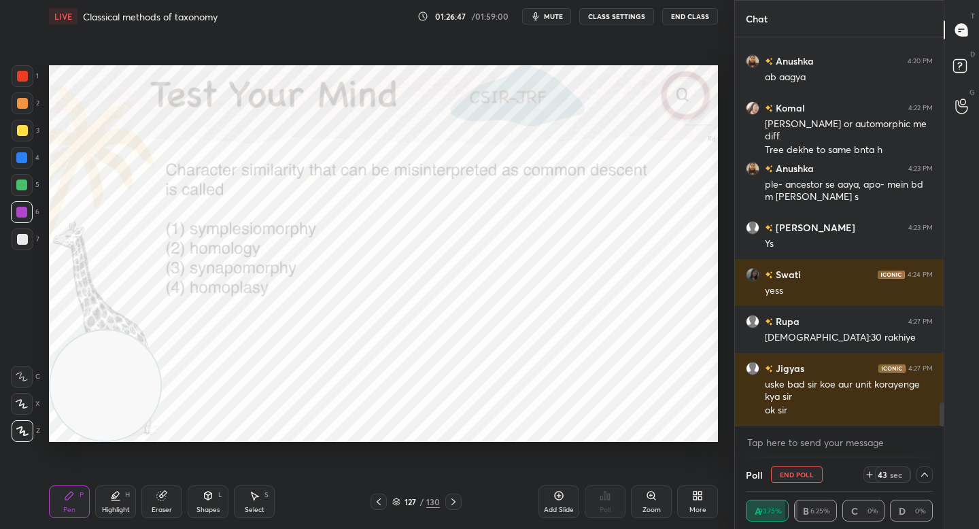
scroll to position [6265, 0]
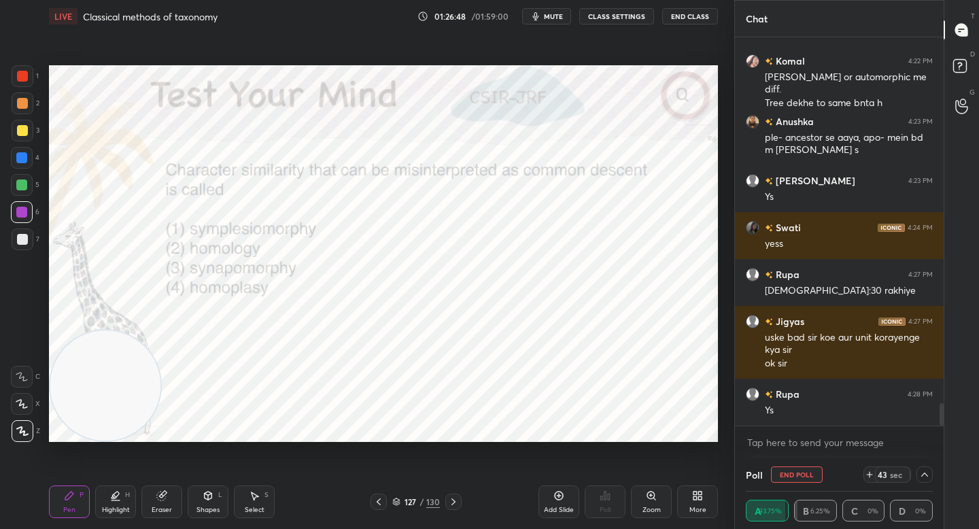
click at [780, 470] on button "End Poll" at bounding box center [797, 474] width 52 height 16
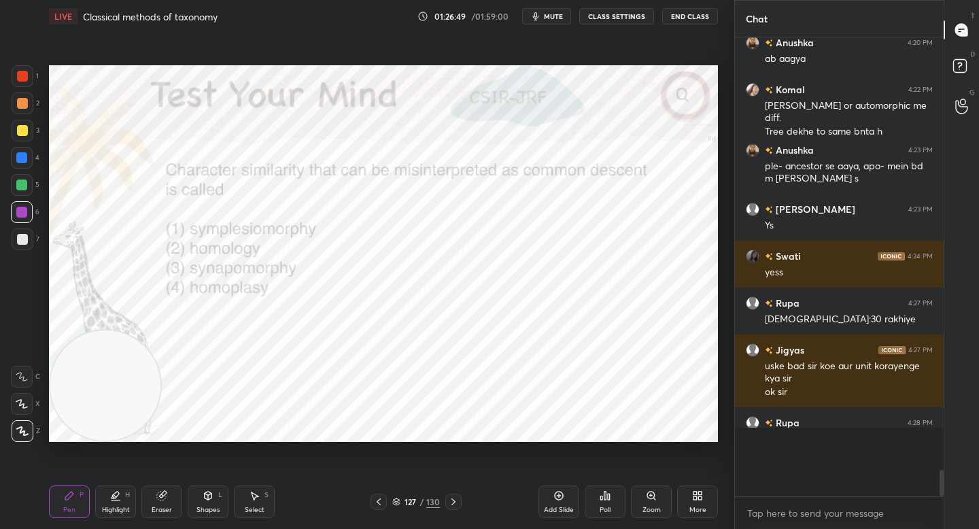
scroll to position [4, 5]
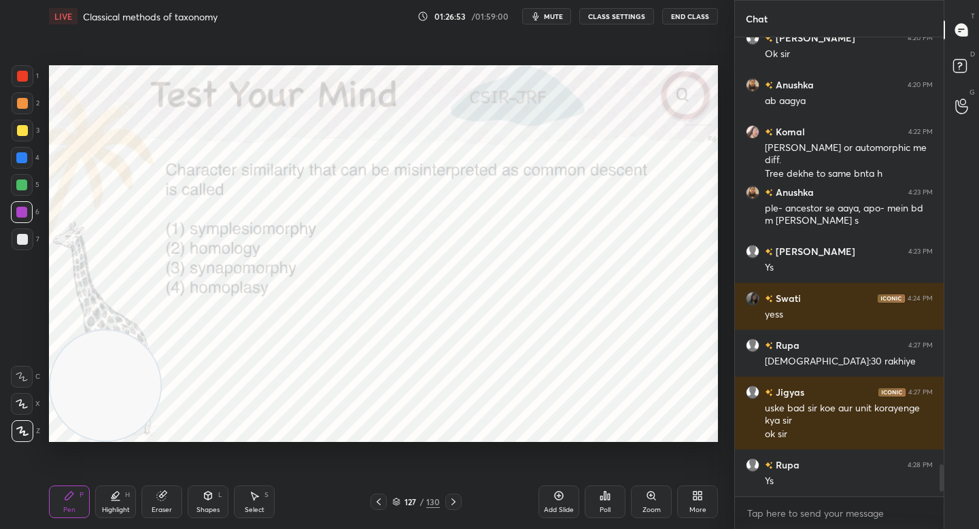
click at [602, 494] on icon at bounding box center [605, 495] width 11 height 11
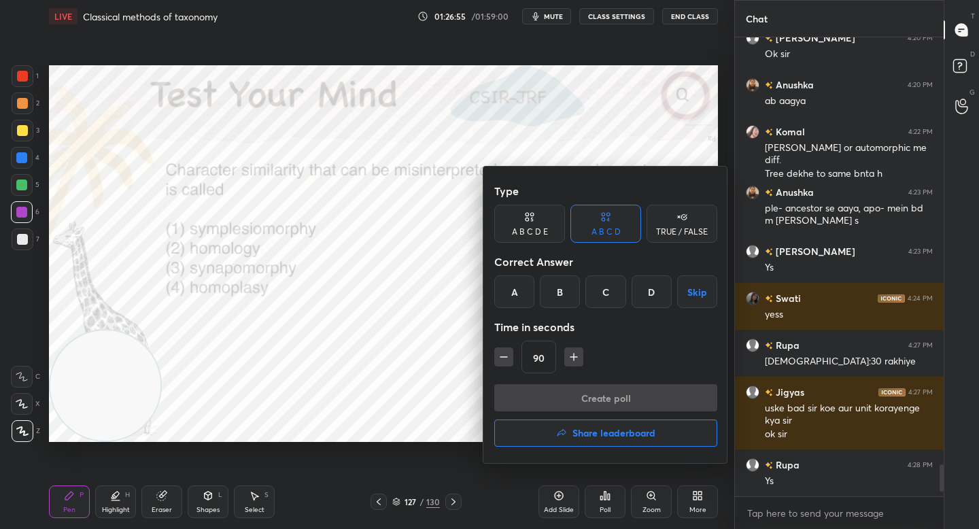
click at [651, 294] on div "D" at bounding box center [651, 291] width 40 height 33
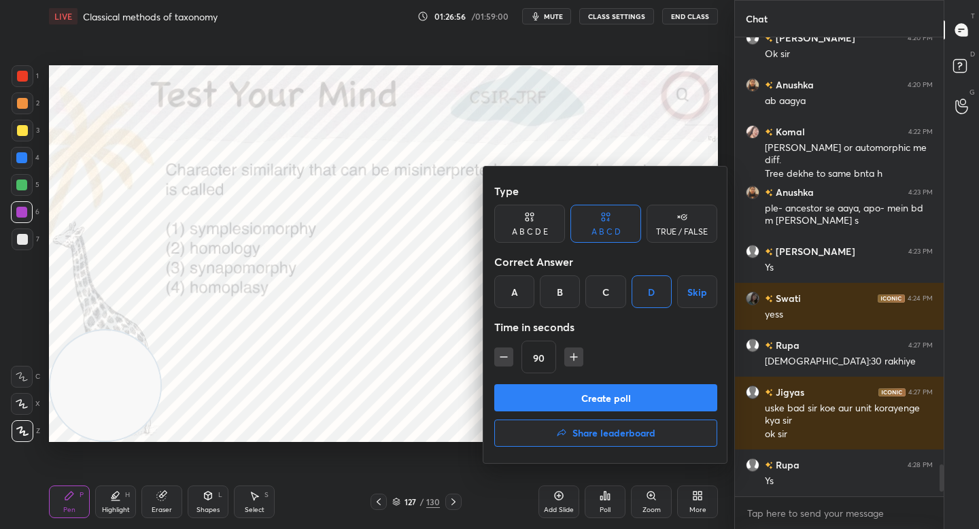
click at [589, 395] on button "Create poll" at bounding box center [605, 397] width 223 height 27
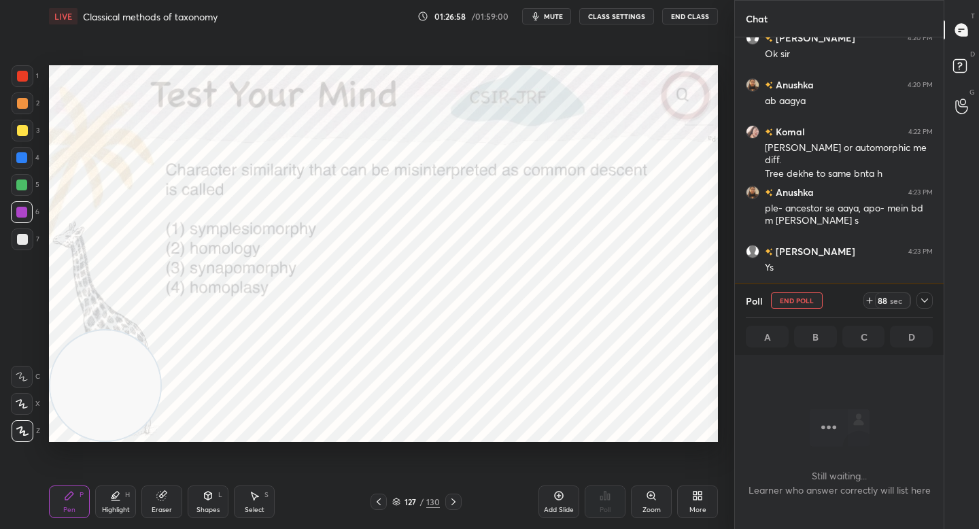
click at [865, 299] on icon at bounding box center [869, 300] width 11 height 11
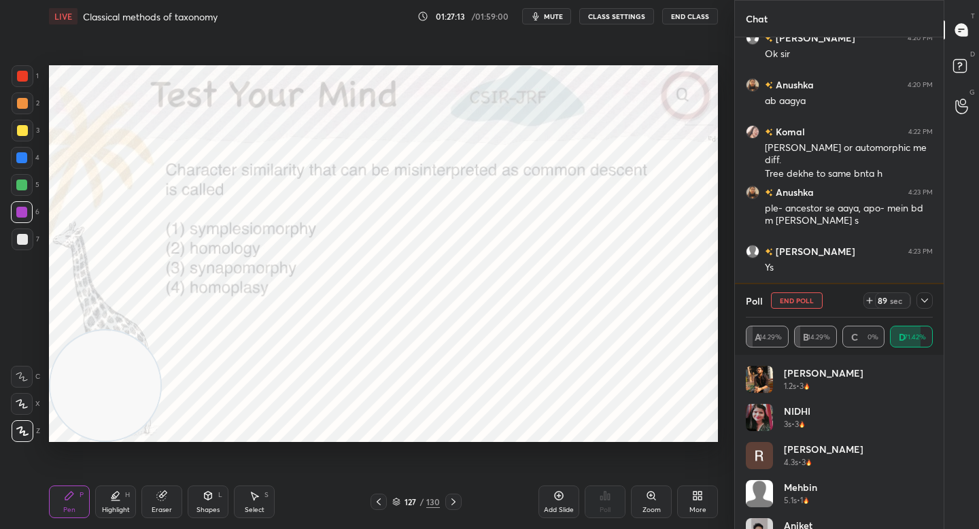
scroll to position [6279, 0]
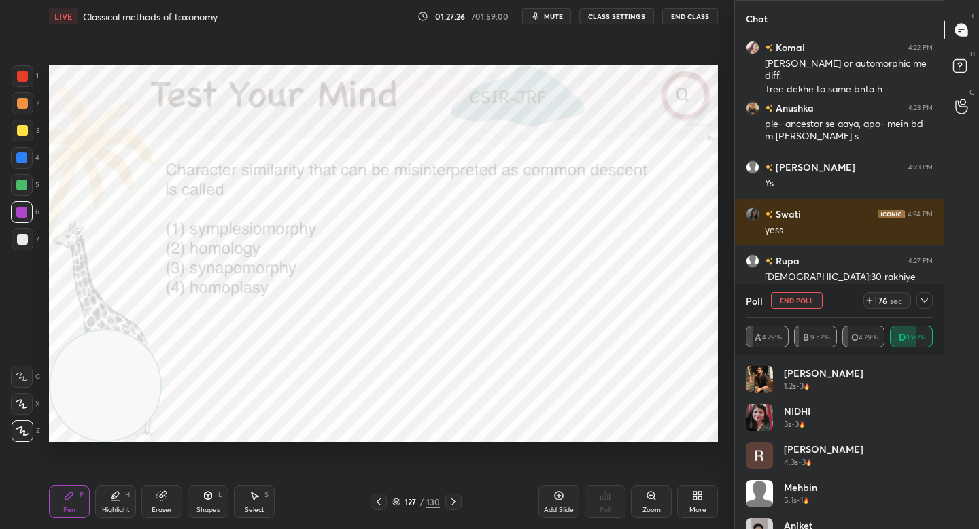
click at [922, 305] on icon at bounding box center [924, 300] width 11 height 11
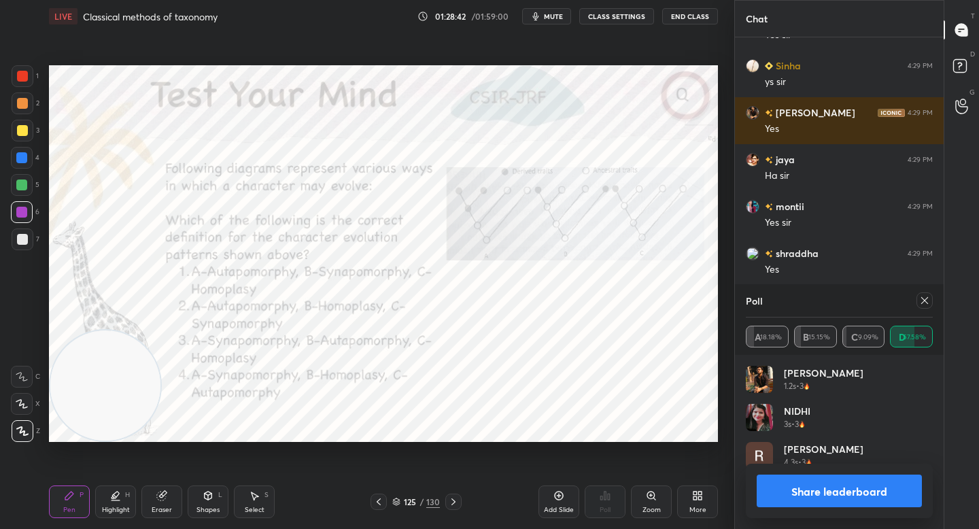
scroll to position [159, 183]
click at [825, 492] on button "Share leaderboard" at bounding box center [839, 490] width 165 height 33
type textarea "x"
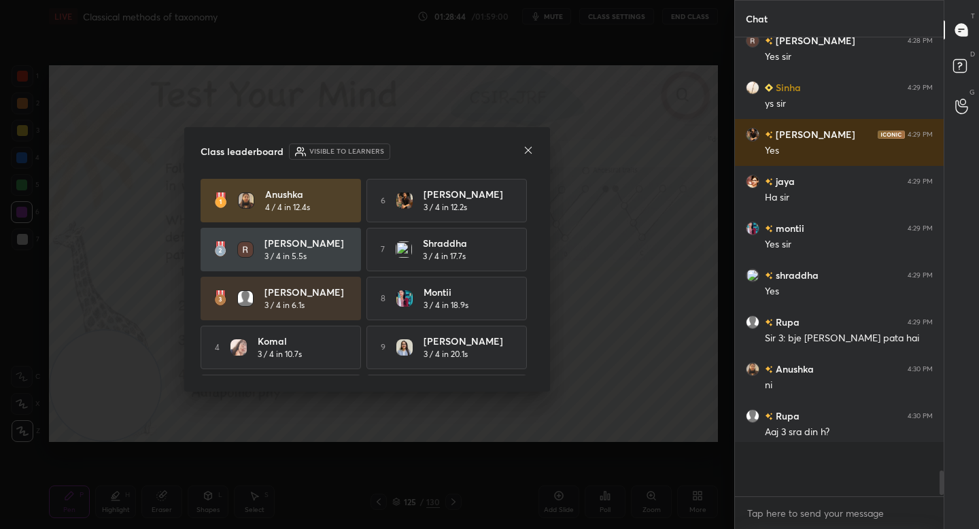
scroll to position [487, 205]
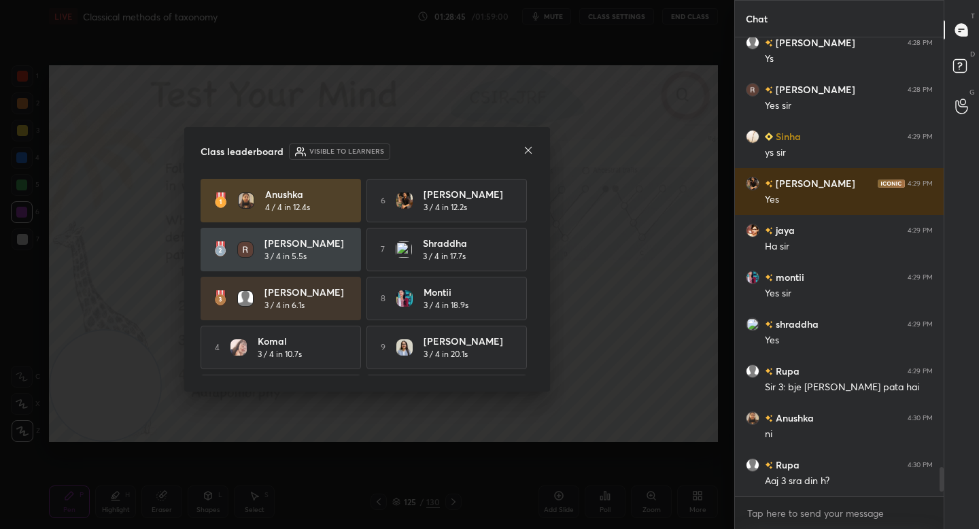
click at [525, 150] on icon at bounding box center [528, 150] width 11 height 11
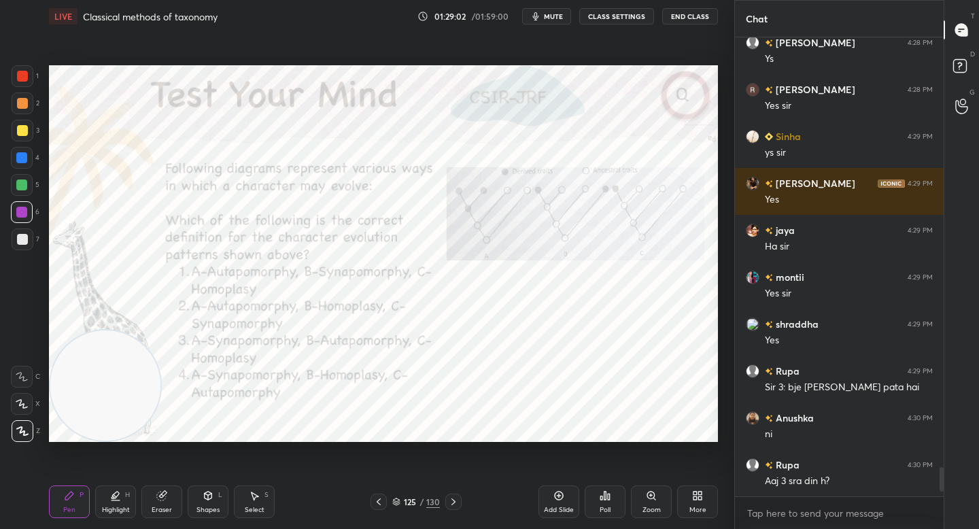
click at [599, 496] on div "Poll" at bounding box center [605, 501] width 41 height 33
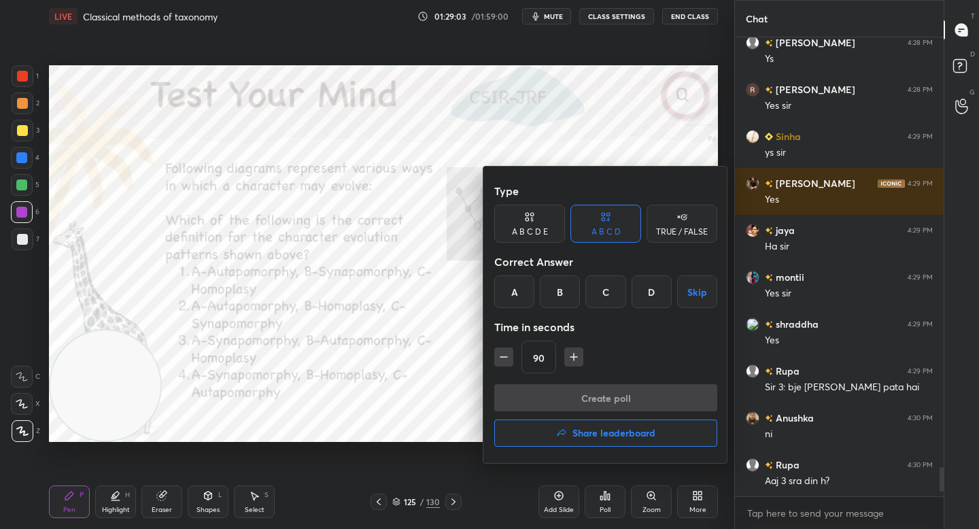
click at [651, 288] on div "D" at bounding box center [651, 291] width 40 height 33
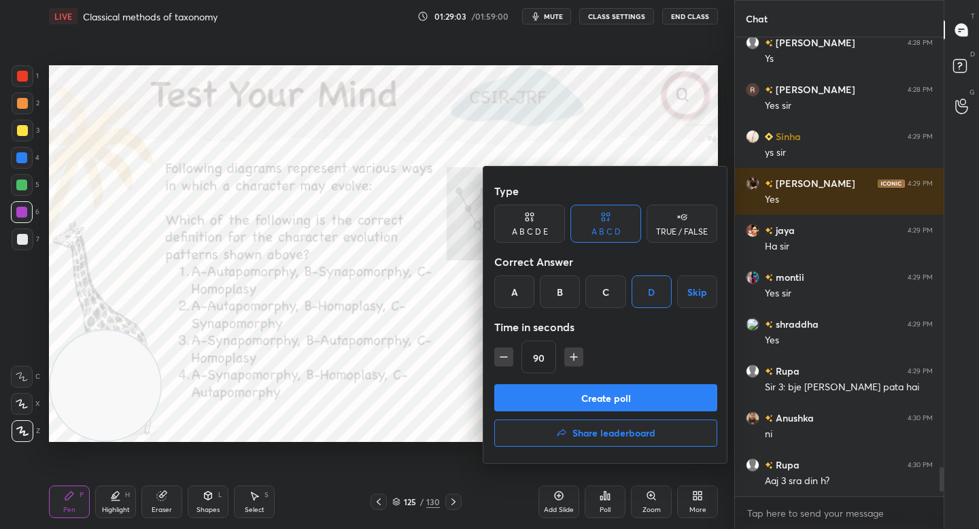
click at [574, 357] on icon "button" at bounding box center [573, 357] width 7 height 0
click at [574, 357] on icon "button" at bounding box center [580, 357] width 14 height 14
type input "120"
click at [526, 392] on button "Create poll" at bounding box center [605, 397] width 223 height 27
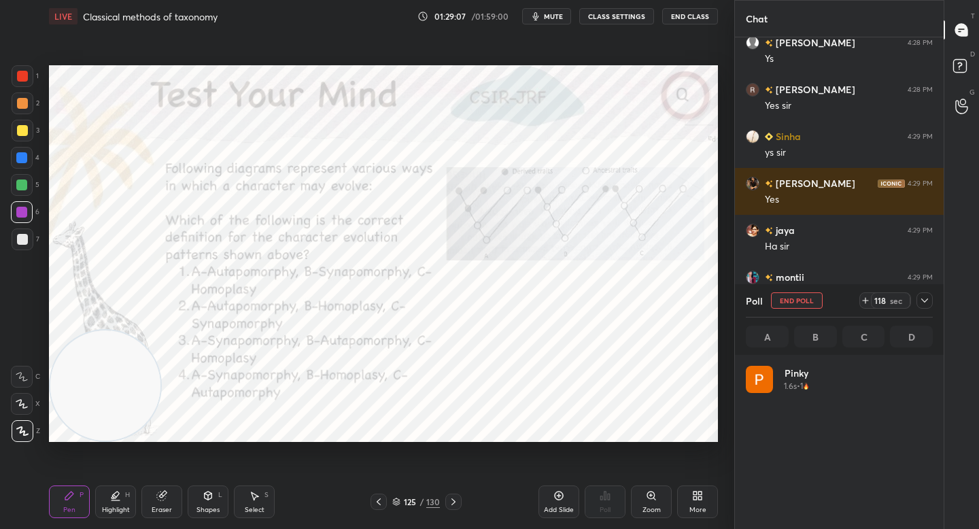
scroll to position [5, 5]
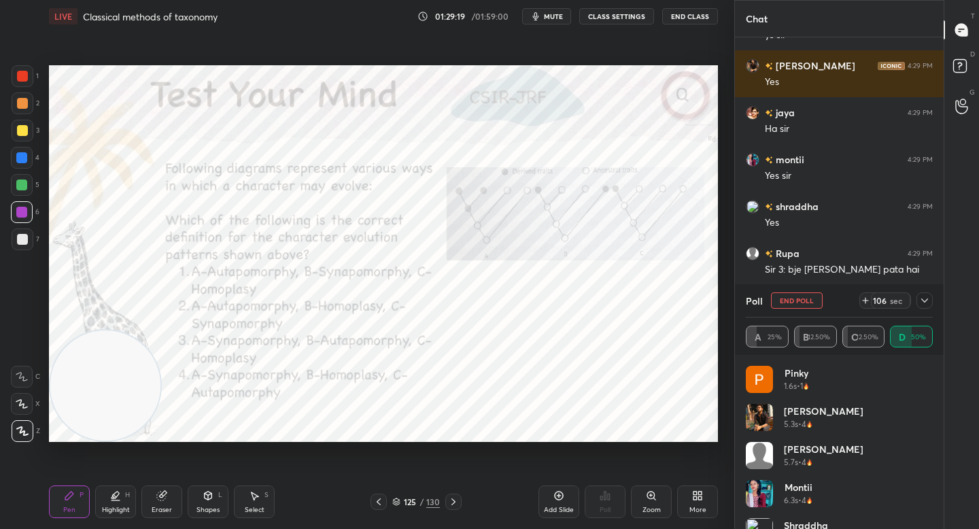
click at [20, 70] on div at bounding box center [23, 76] width 22 height 22
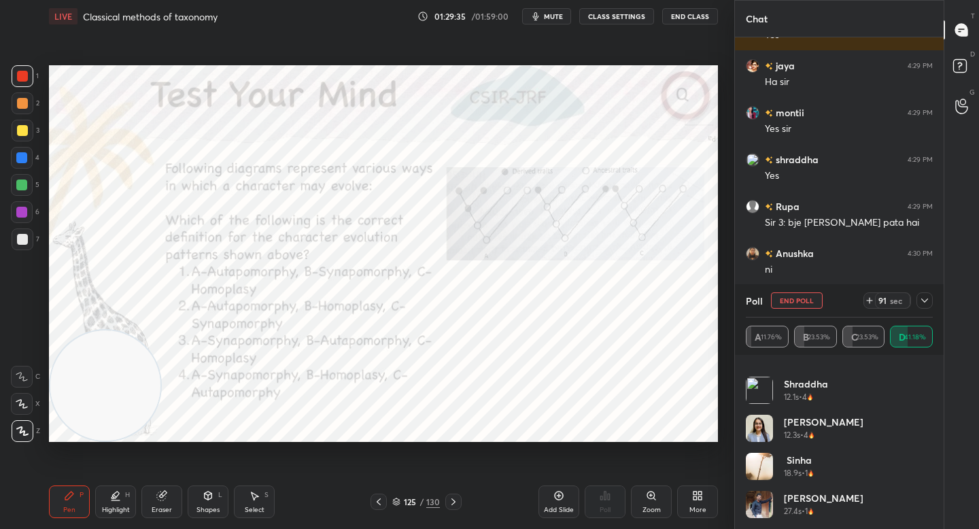
click at [924, 300] on icon at bounding box center [924, 300] width 11 height 11
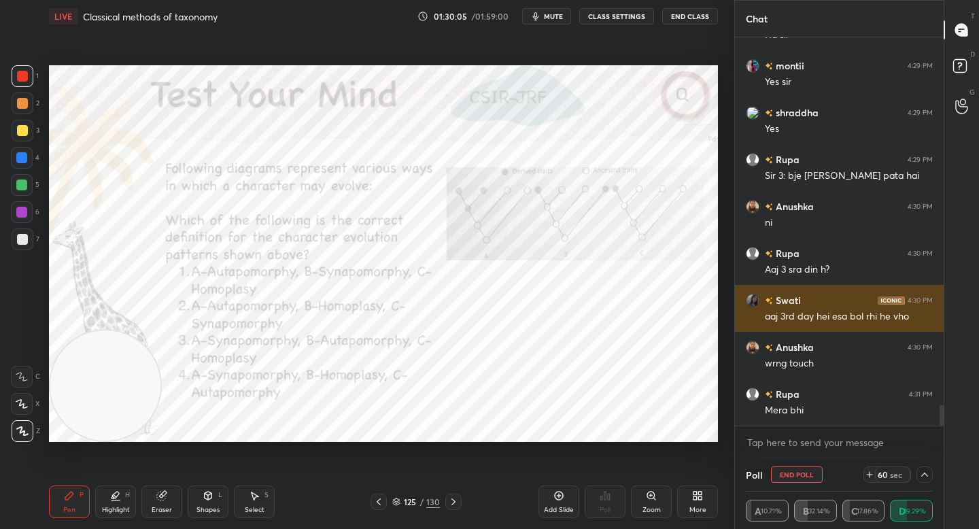
scroll to position [6949, 0]
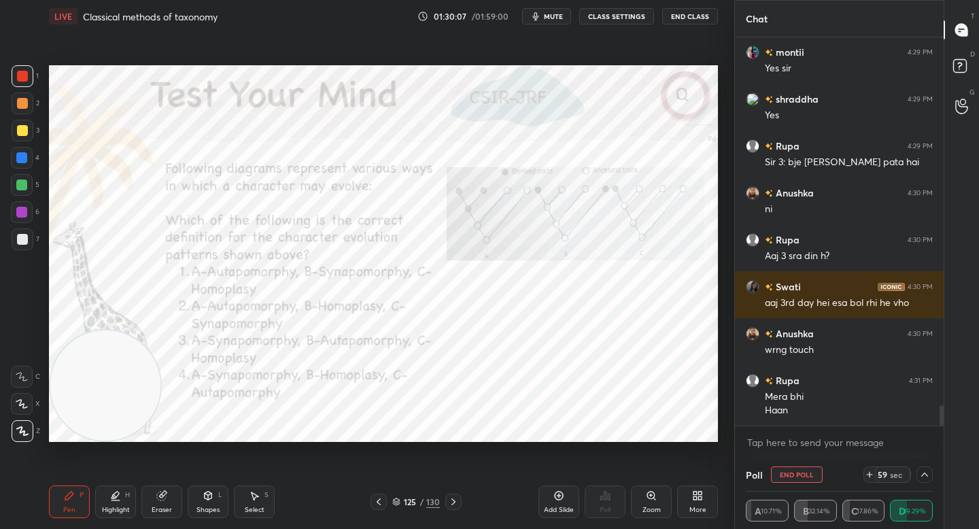
click at [922, 471] on icon at bounding box center [924, 474] width 11 height 11
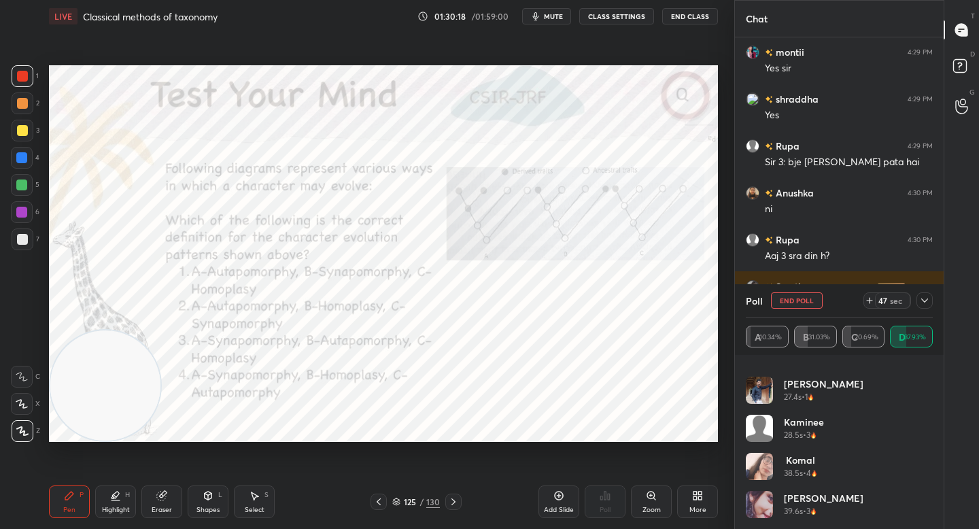
scroll to position [6963, 0]
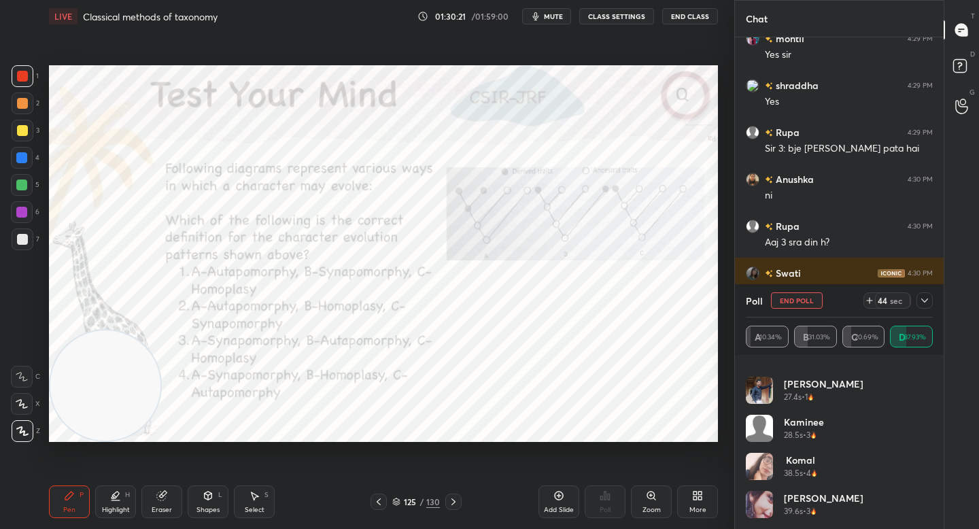
click at [928, 304] on icon at bounding box center [924, 300] width 11 height 11
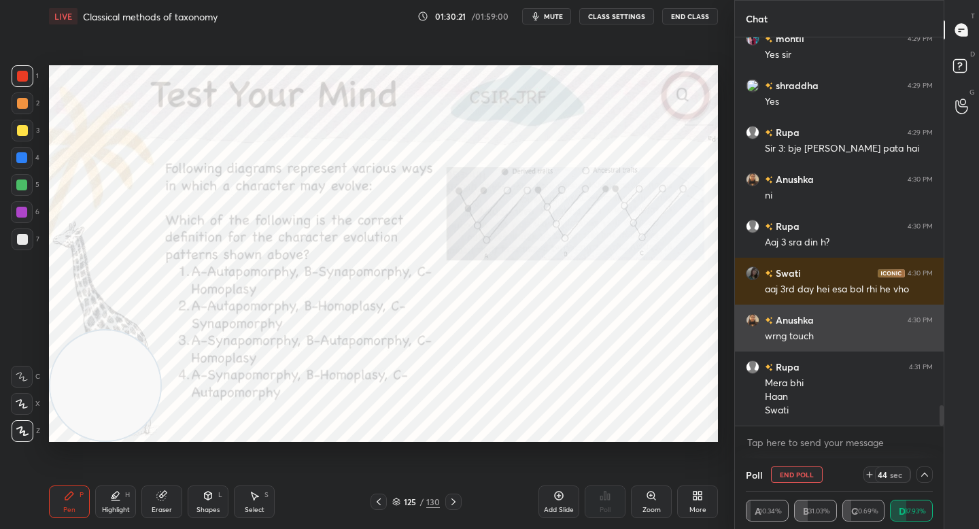
scroll to position [0, 0]
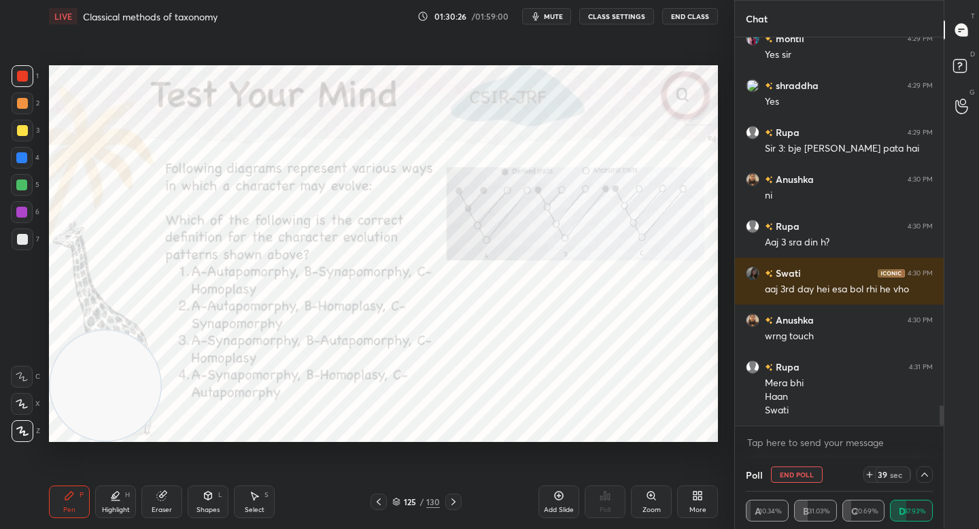
click at [120, 498] on div "Highlight H" at bounding box center [115, 501] width 41 height 33
click at [20, 208] on div at bounding box center [21, 212] width 11 height 11
click at [24, 89] on div "1" at bounding box center [25, 78] width 27 height 27
click at [40, 95] on div "1 2 3 4 5 6 7 C X Z C X Z E E Erase all H H" at bounding box center [22, 253] width 44 height 377
click at [25, 162] on div at bounding box center [21, 157] width 11 height 11
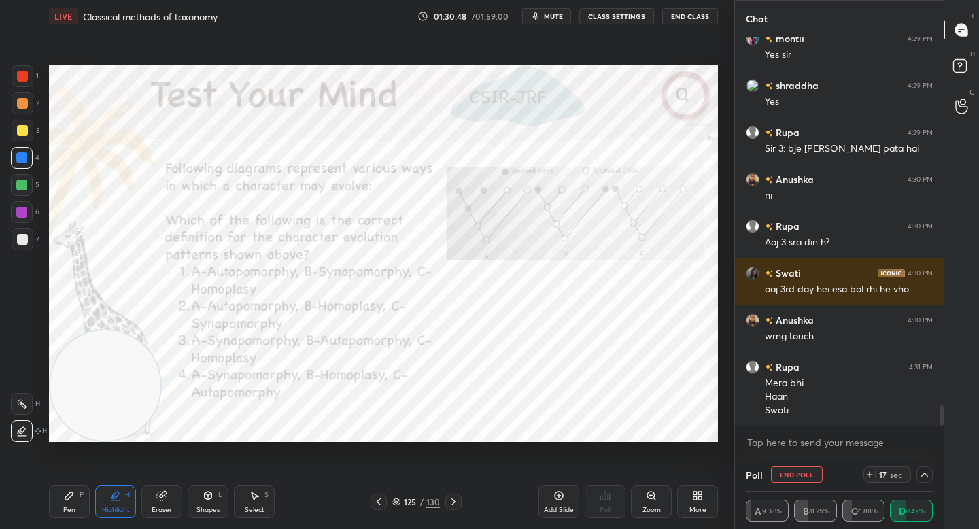
drag, startPoint x: 67, startPoint y: 493, endPoint x: 73, endPoint y: 487, distance: 8.7
click at [64, 494] on icon at bounding box center [69, 495] width 11 height 11
drag, startPoint x: 98, startPoint y: 375, endPoint x: 102, endPoint y: 279, distance: 95.3
click at [102, 330] on video at bounding box center [105, 385] width 110 height 110
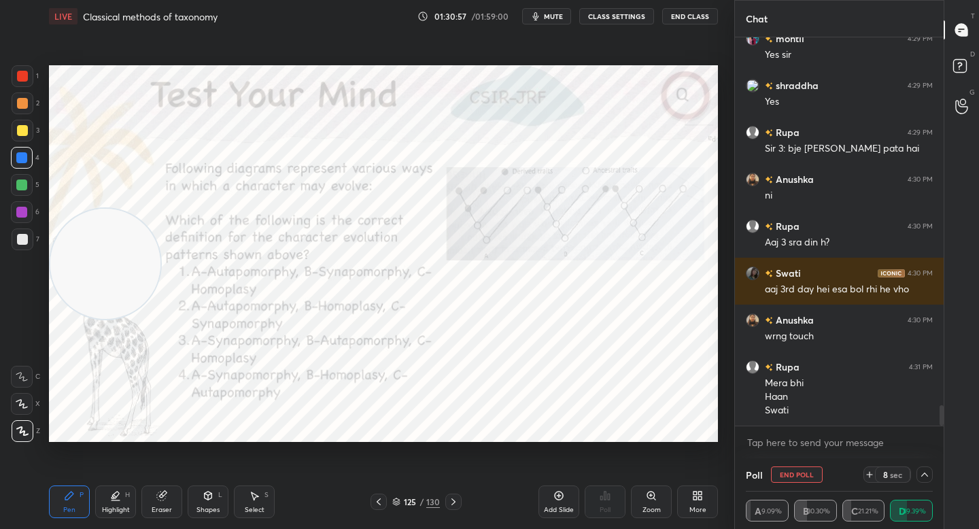
click at [796, 473] on button "End Poll" at bounding box center [797, 474] width 52 height 16
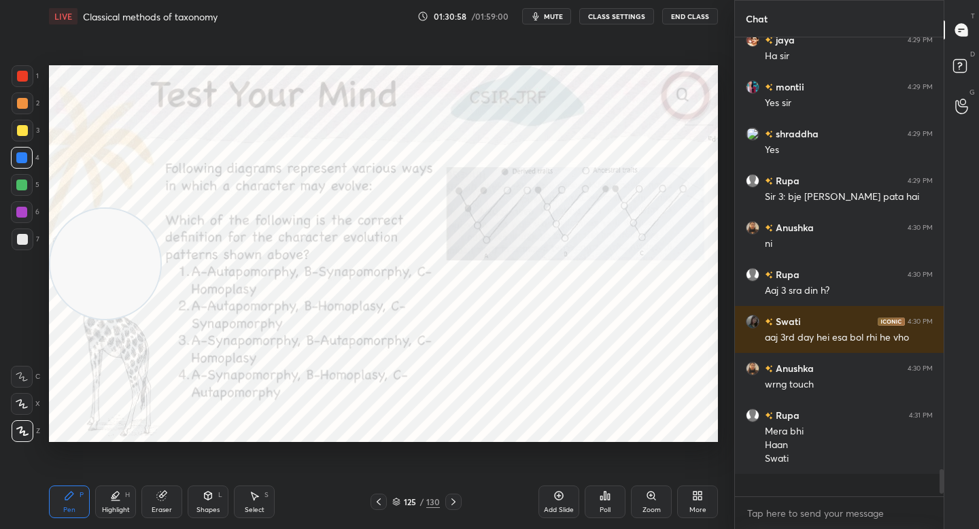
scroll to position [4, 5]
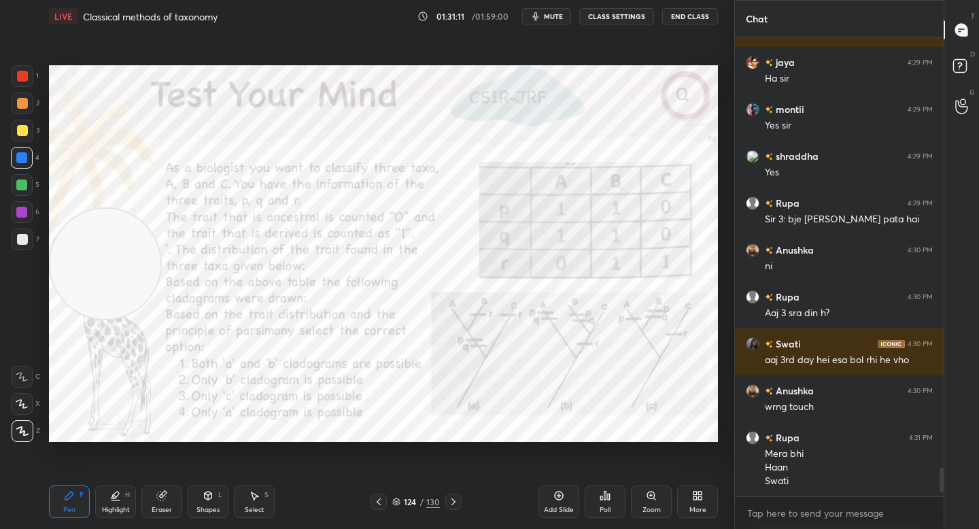
click at [32, 207] on div at bounding box center [22, 212] width 22 height 22
click at [658, 501] on div "Zoom" at bounding box center [651, 501] width 41 height 33
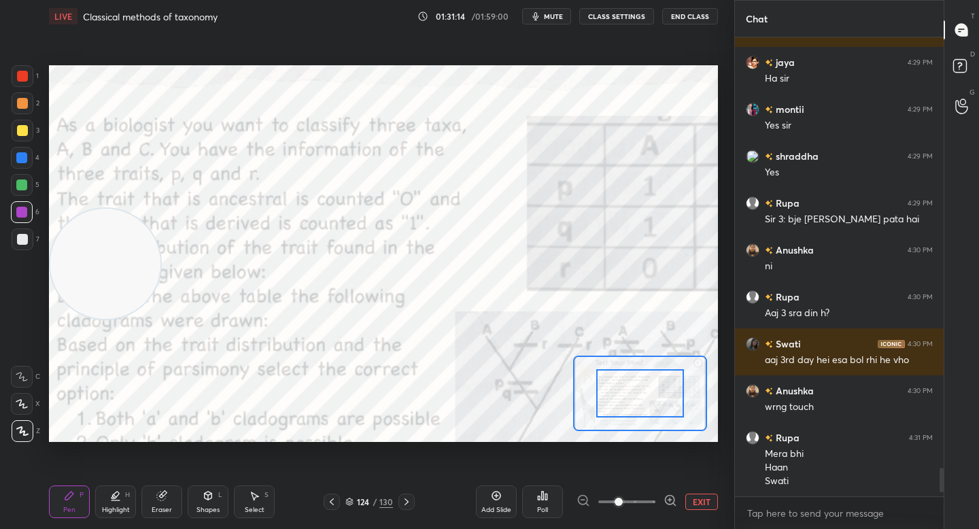
click at [674, 499] on icon at bounding box center [669, 500] width 9 height 9
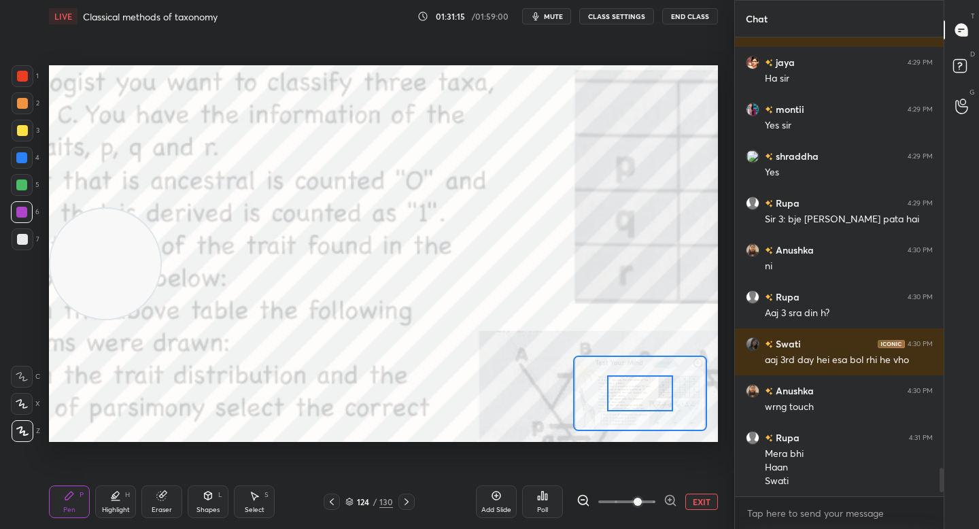
drag, startPoint x: 635, startPoint y: 404, endPoint x: 644, endPoint y: 404, distance: 8.9
click at [640, 406] on div at bounding box center [639, 393] width 65 height 36
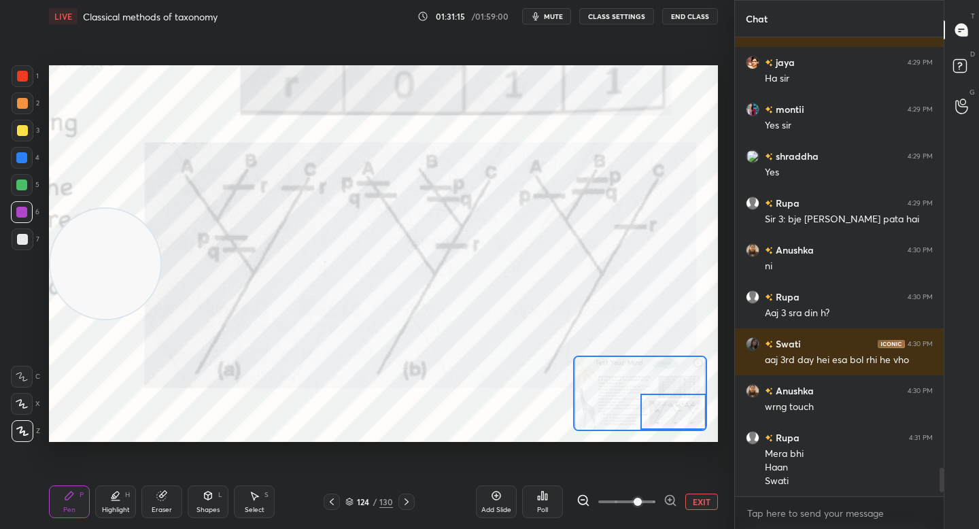
drag, startPoint x: 643, startPoint y: 404, endPoint x: 677, endPoint y: 420, distance: 37.4
click at [679, 421] on div at bounding box center [672, 412] width 65 height 36
click at [158, 504] on div "Eraser" at bounding box center [161, 501] width 41 height 33
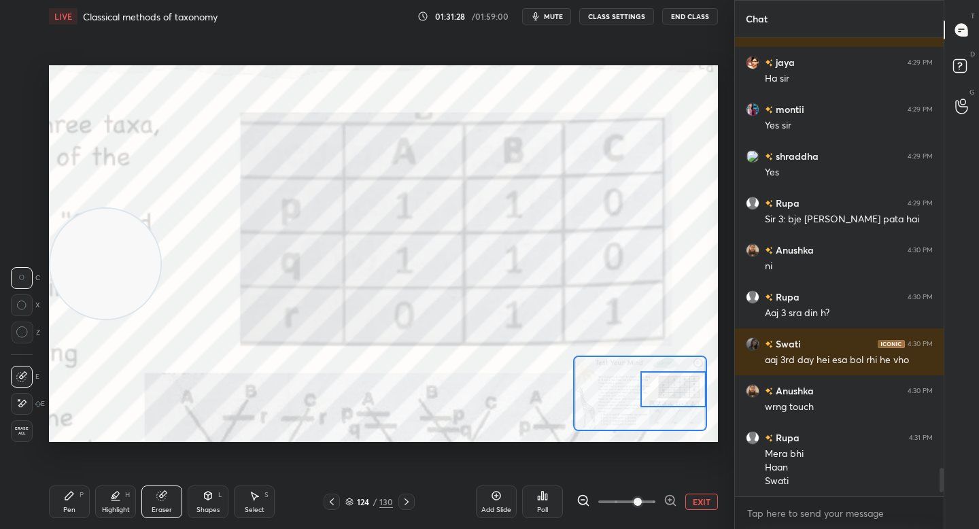
drag, startPoint x: 663, startPoint y: 418, endPoint x: 674, endPoint y: 395, distance: 25.8
click at [674, 395] on div at bounding box center [672, 389] width 65 height 36
click at [61, 496] on div "Pen P" at bounding box center [69, 501] width 41 height 33
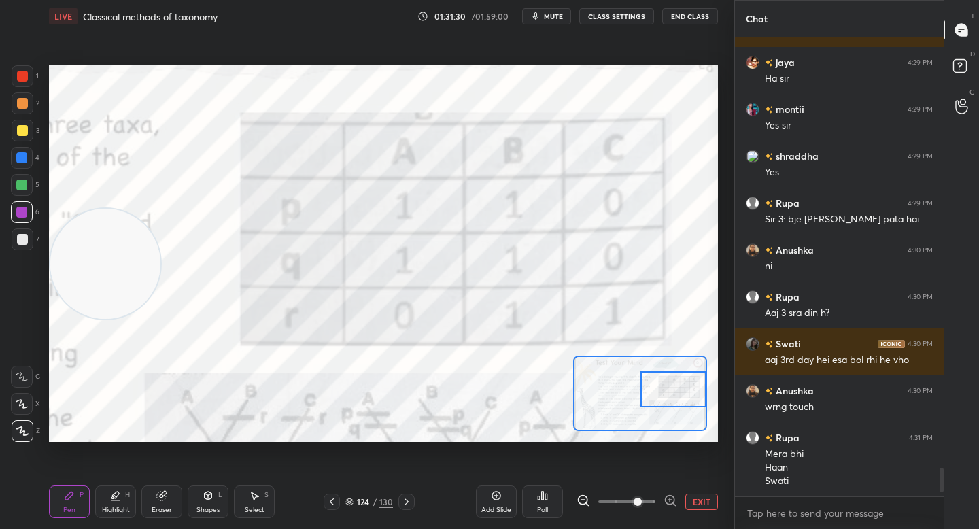
click at [58, 460] on div "Setting up your live class Poll for secs No correct answer Start poll" at bounding box center [384, 254] width 680 height 442
drag, startPoint x: 21, startPoint y: 83, endPoint x: 37, endPoint y: 101, distance: 24.1
click at [21, 84] on div at bounding box center [23, 76] width 22 height 22
click at [18, 192] on div at bounding box center [22, 185] width 22 height 22
click at [27, 213] on div at bounding box center [21, 212] width 11 height 11
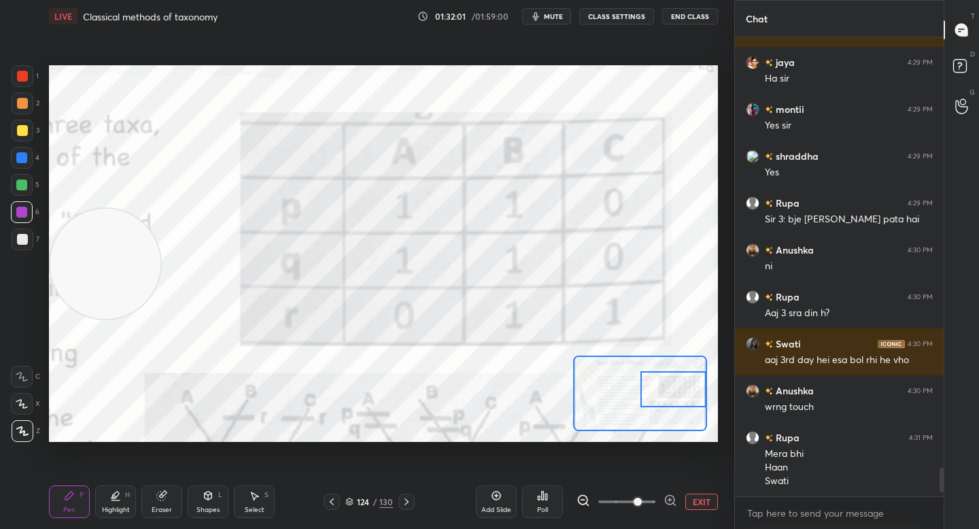
click at [173, 508] on div "Eraser" at bounding box center [161, 501] width 41 height 33
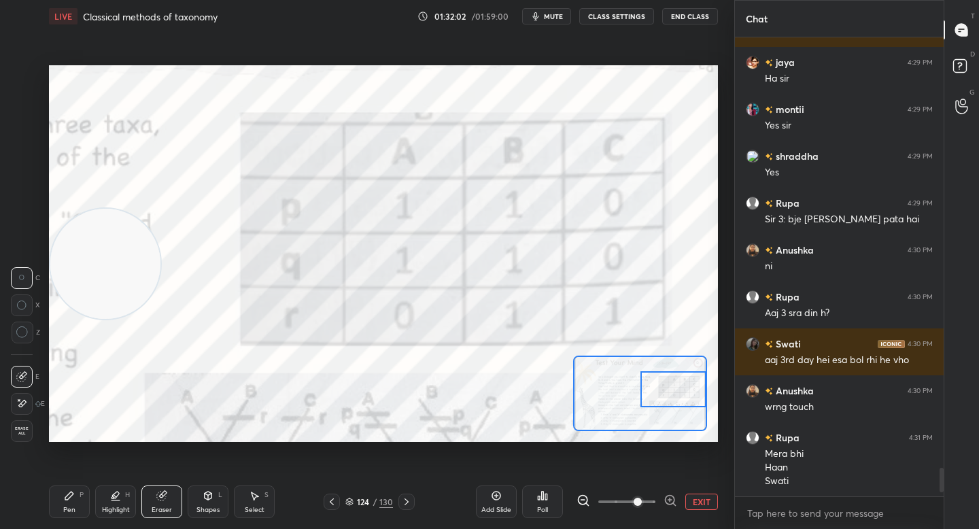
click at [173, 507] on div "Eraser" at bounding box center [161, 501] width 41 height 33
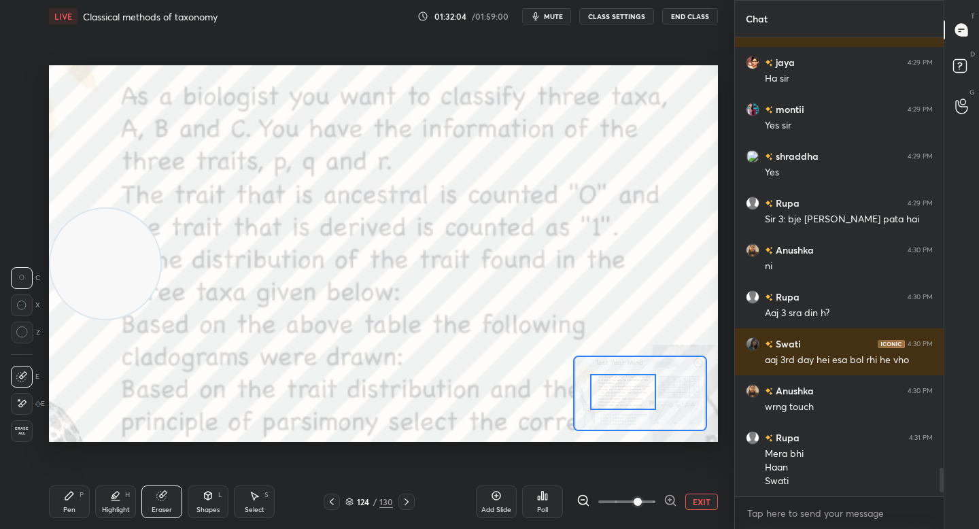
drag, startPoint x: 666, startPoint y: 385, endPoint x: 627, endPoint y: 388, distance: 39.5
click at [628, 389] on div at bounding box center [622, 392] width 65 height 36
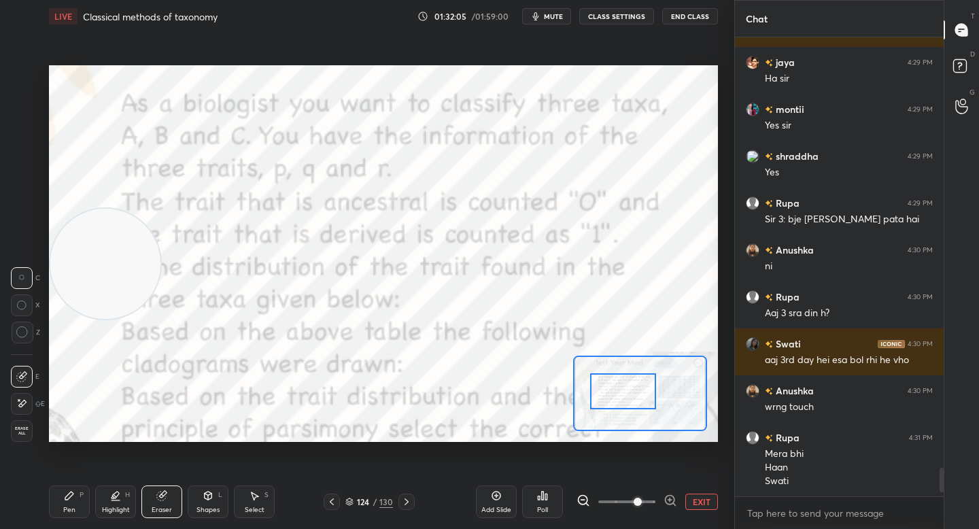
drag, startPoint x: 695, startPoint y: 500, endPoint x: 687, endPoint y: 483, distance: 19.5
click at [695, 500] on button "EXIT" at bounding box center [701, 501] width 33 height 16
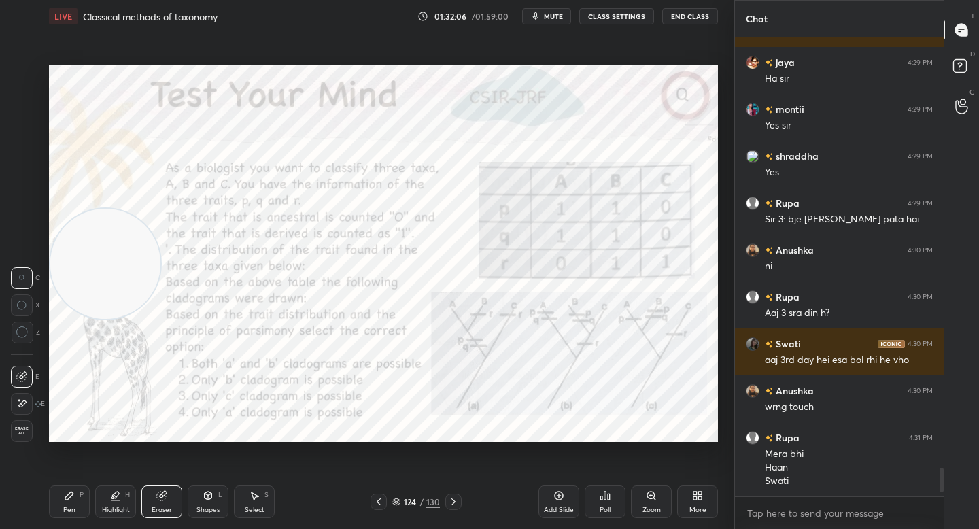
drag, startPoint x: 109, startPoint y: 338, endPoint x: 101, endPoint y: 353, distance: 17.0
click at [105, 319] on video at bounding box center [105, 264] width 110 height 110
drag, startPoint x: 63, startPoint y: 506, endPoint x: 60, endPoint y: 489, distance: 17.1
click at [63, 506] on div "Pen P" at bounding box center [69, 501] width 41 height 33
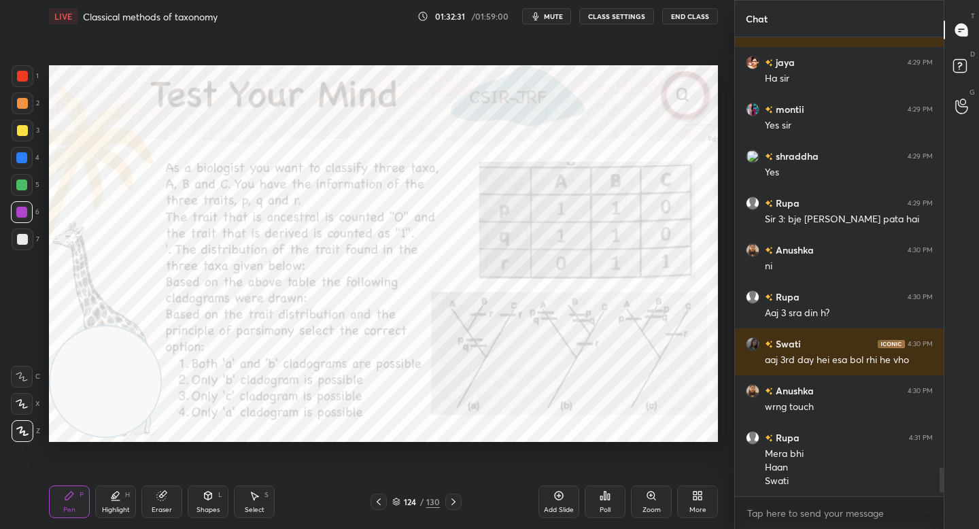
click at [160, 498] on icon at bounding box center [161, 495] width 9 height 9
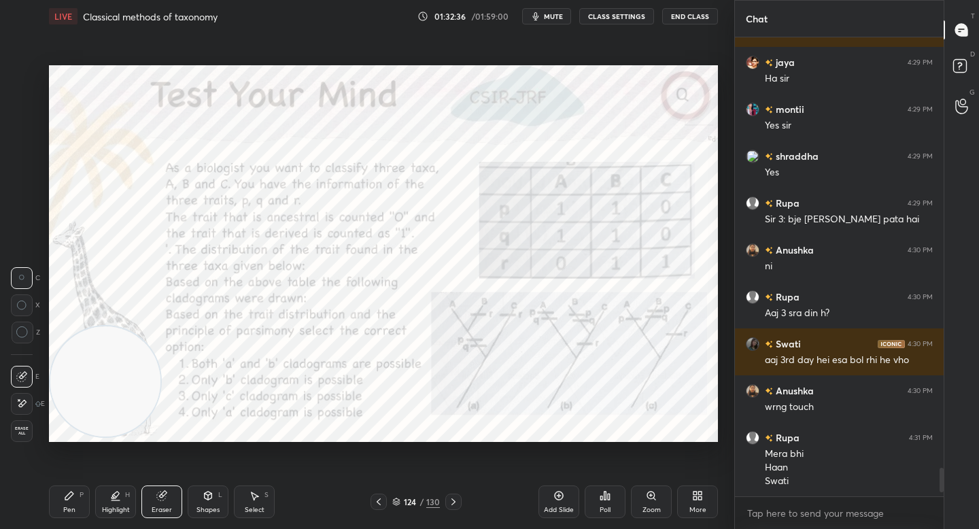
click at [60, 496] on div "Pen P" at bounding box center [69, 501] width 41 height 33
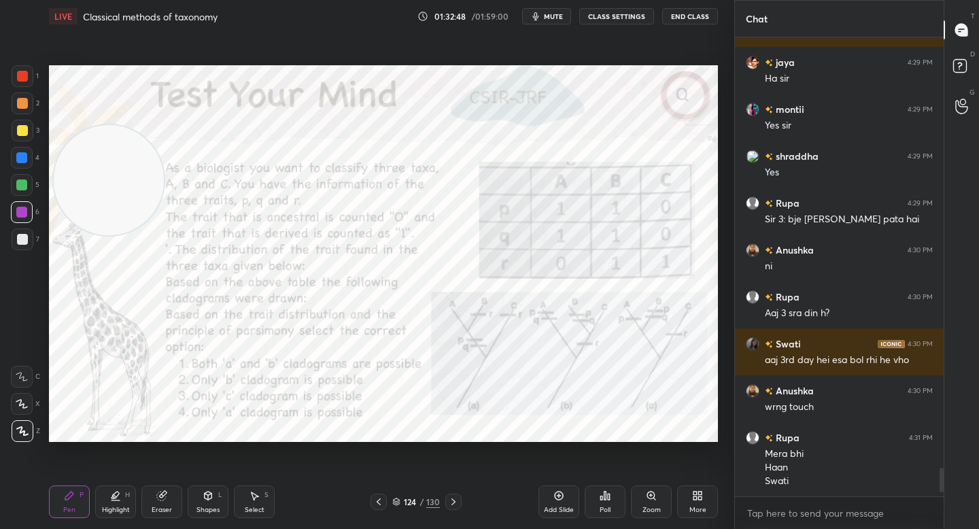
drag, startPoint x: 111, startPoint y: 349, endPoint x: 118, endPoint y: 171, distance: 178.2
click at [118, 171] on video at bounding box center [109, 180] width 110 height 110
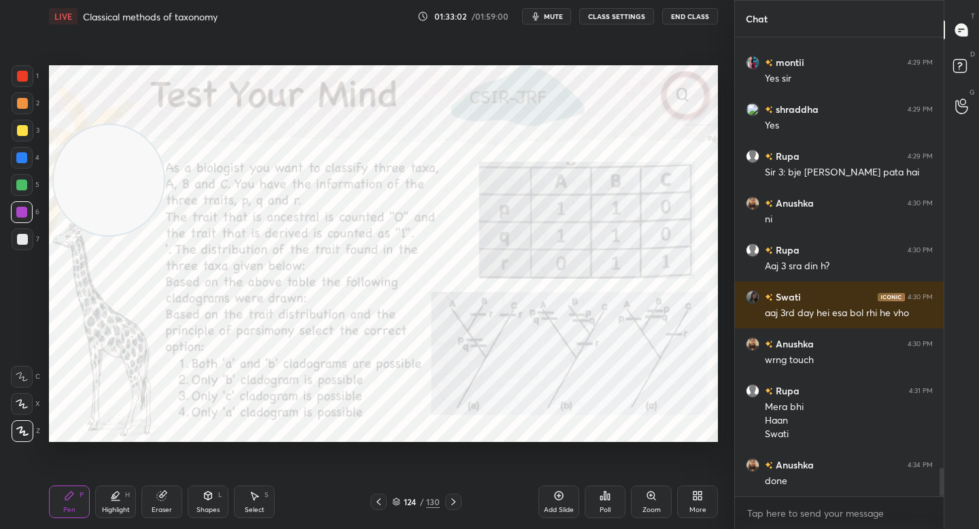
click at [649, 502] on div "Zoom" at bounding box center [651, 501] width 41 height 33
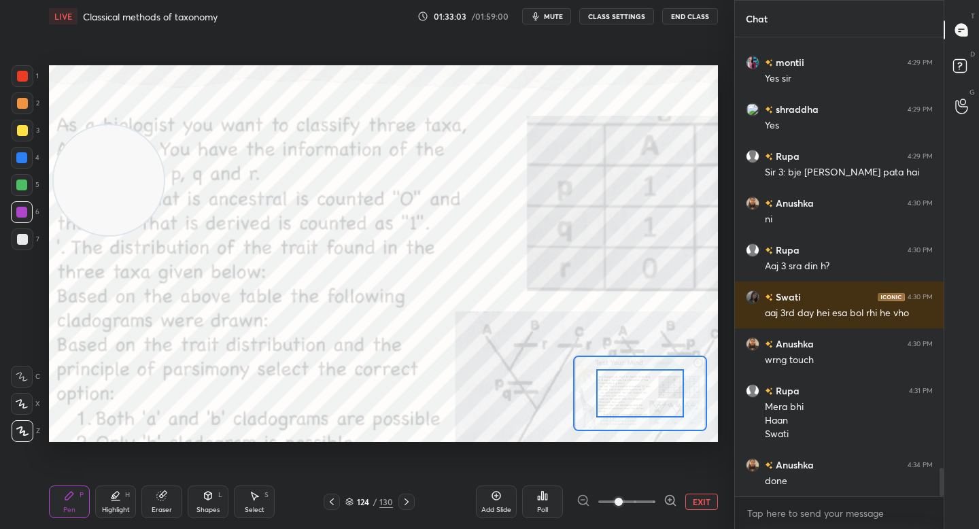
click at [670, 500] on icon at bounding box center [669, 500] width 3 height 0
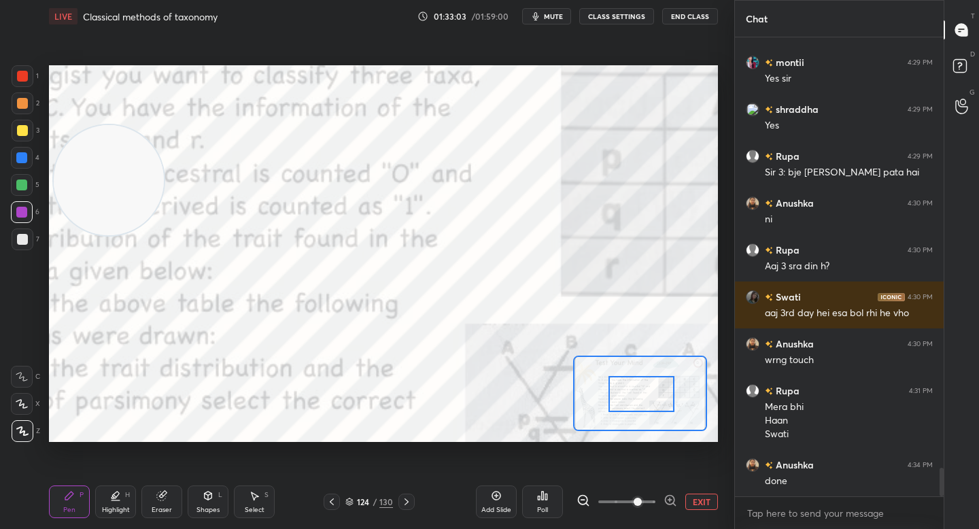
click at [645, 398] on div at bounding box center [640, 394] width 65 height 36
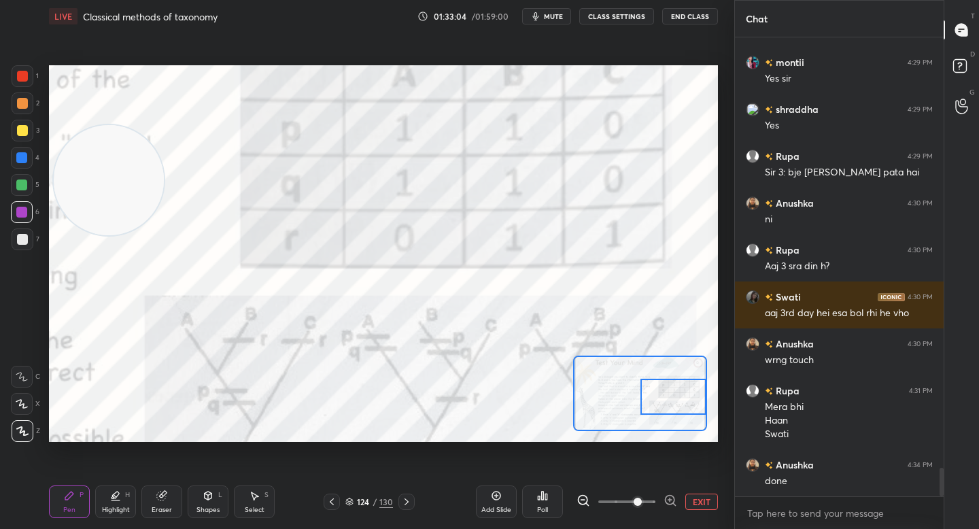
drag, startPoint x: 646, startPoint y: 400, endPoint x: 676, endPoint y: 406, distance: 30.0
click at [679, 400] on div at bounding box center [672, 397] width 65 height 36
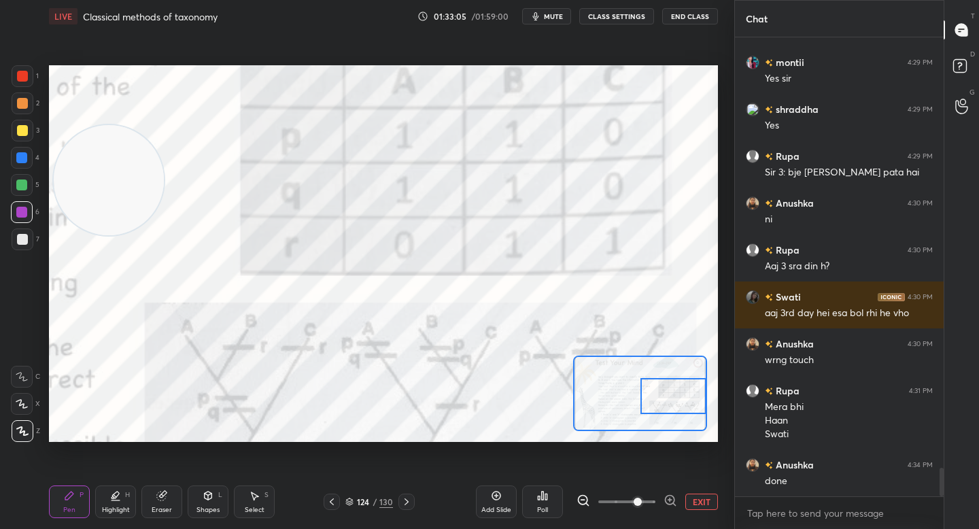
click at [584, 502] on icon at bounding box center [583, 500] width 14 height 14
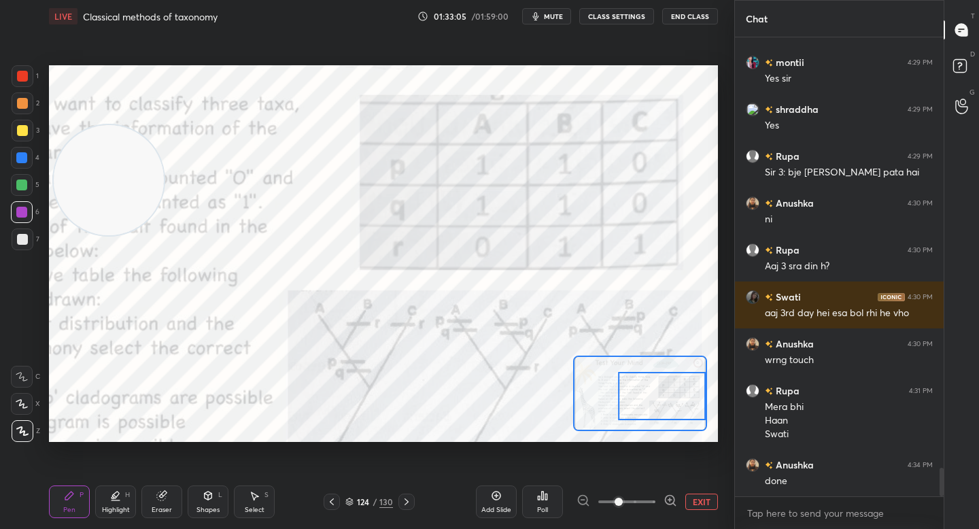
click at [689, 500] on button "EXIT" at bounding box center [701, 501] width 33 height 16
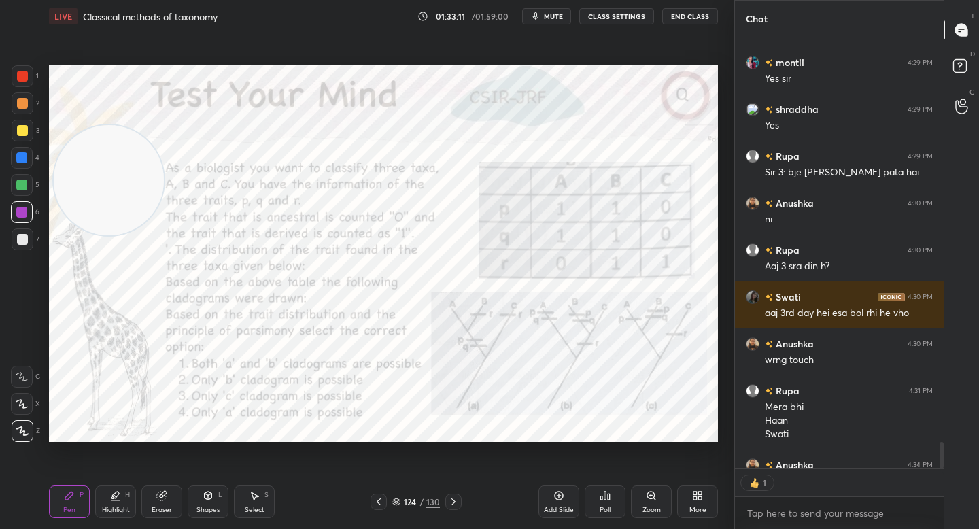
scroll to position [5, 5]
click at [651, 498] on icon at bounding box center [650, 494] width 7 height 7
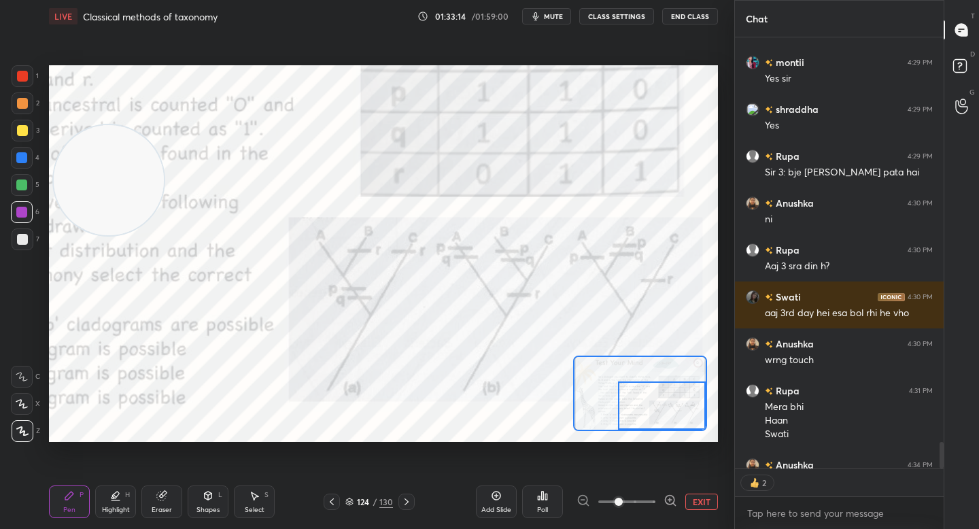
drag, startPoint x: 634, startPoint y: 395, endPoint x: 625, endPoint y: 402, distance: 11.1
click at [667, 410] on div at bounding box center [662, 405] width 88 height 48
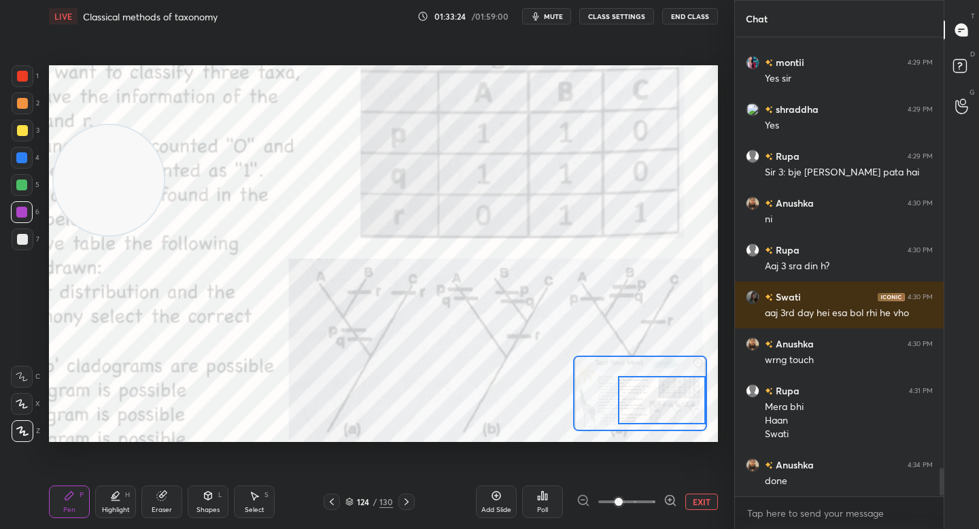
drag, startPoint x: 633, startPoint y: 397, endPoint x: 638, endPoint y: 386, distance: 11.9
click at [640, 387] on div at bounding box center [662, 400] width 88 height 48
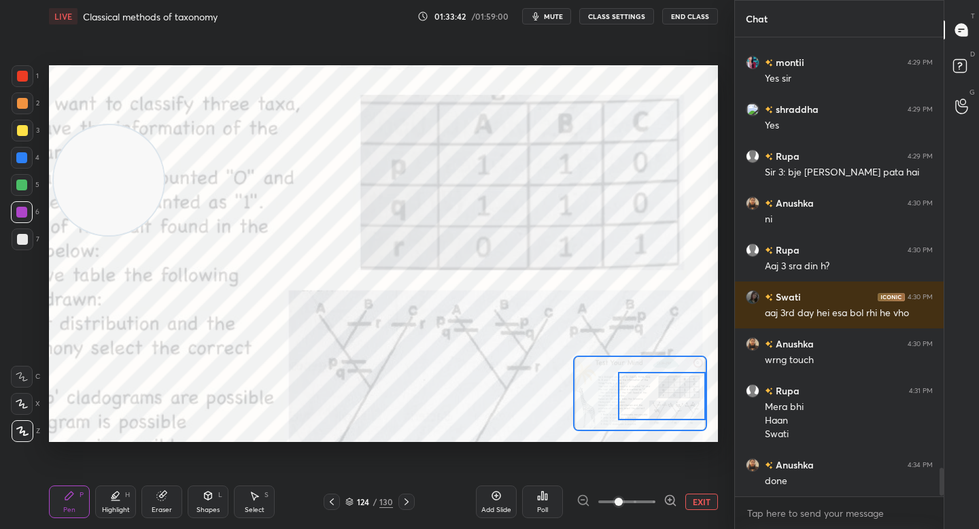
scroll to position [6986, 0]
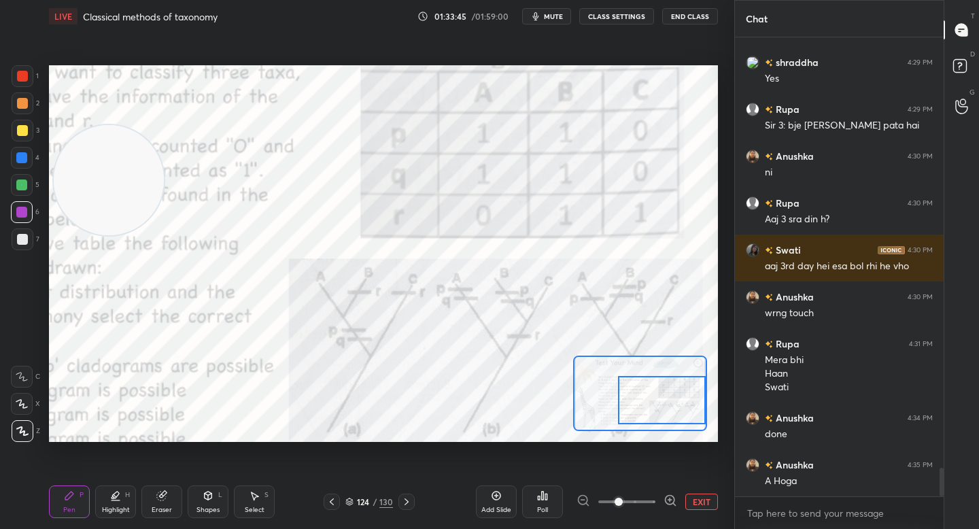
drag, startPoint x: 659, startPoint y: 387, endPoint x: 652, endPoint y: 395, distance: 10.6
click at [659, 395] on div at bounding box center [662, 400] width 88 height 48
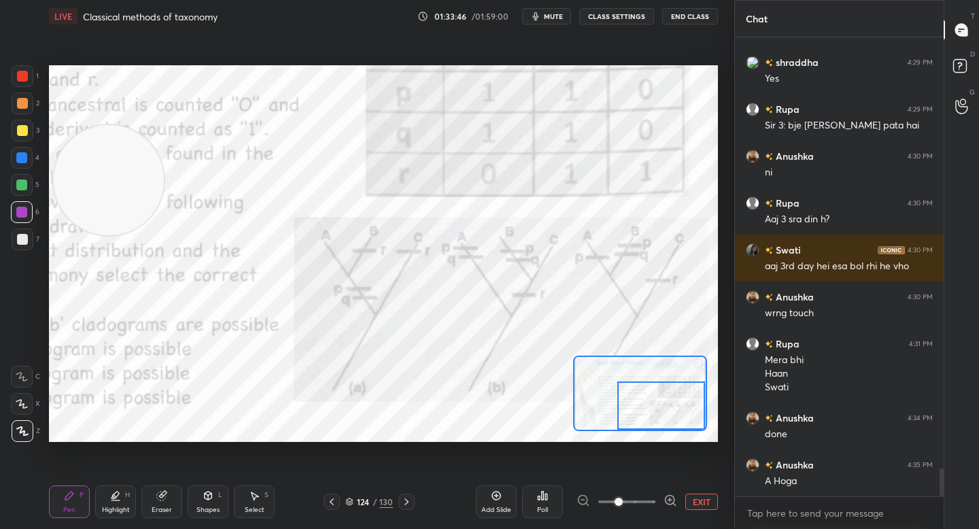
scroll to position [7033, 0]
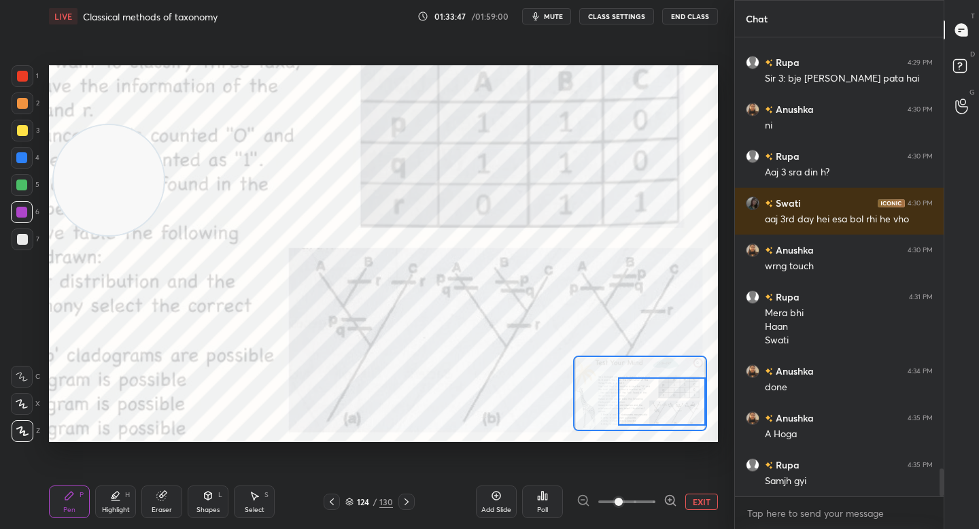
drag, startPoint x: 651, startPoint y: 402, endPoint x: 658, endPoint y: 398, distance: 8.3
click at [659, 398] on div at bounding box center [662, 401] width 88 height 48
click at [689, 494] on button "EXIT" at bounding box center [701, 501] width 33 height 16
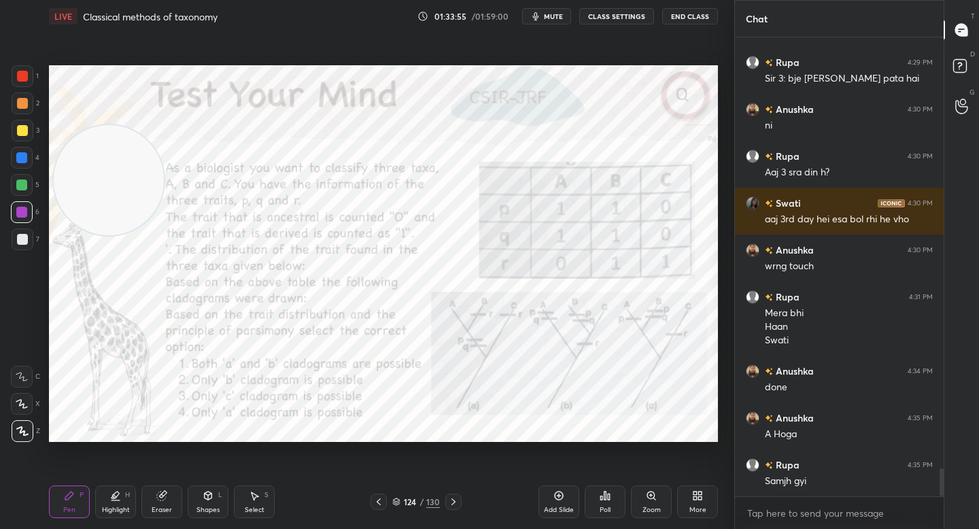
click at [604, 504] on div "Poll" at bounding box center [605, 501] width 41 height 33
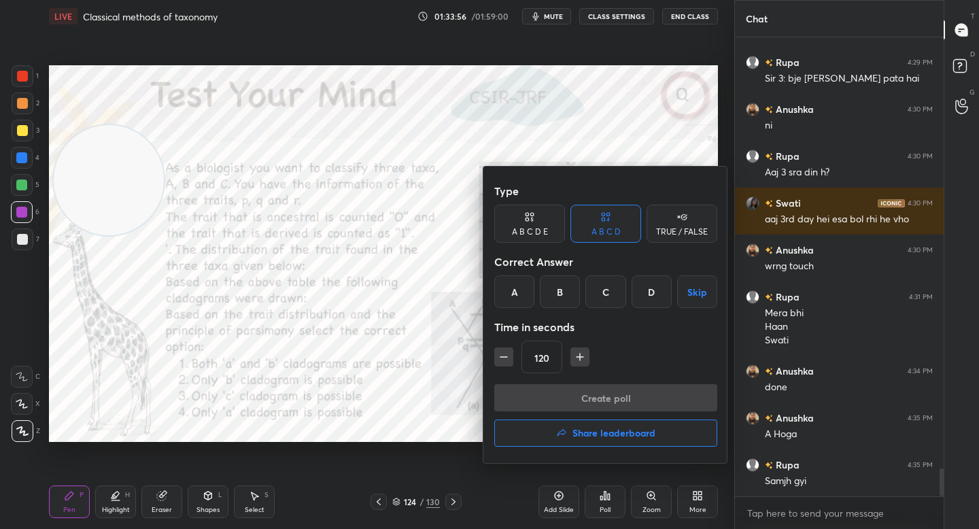
click at [519, 292] on div "A" at bounding box center [514, 291] width 40 height 33
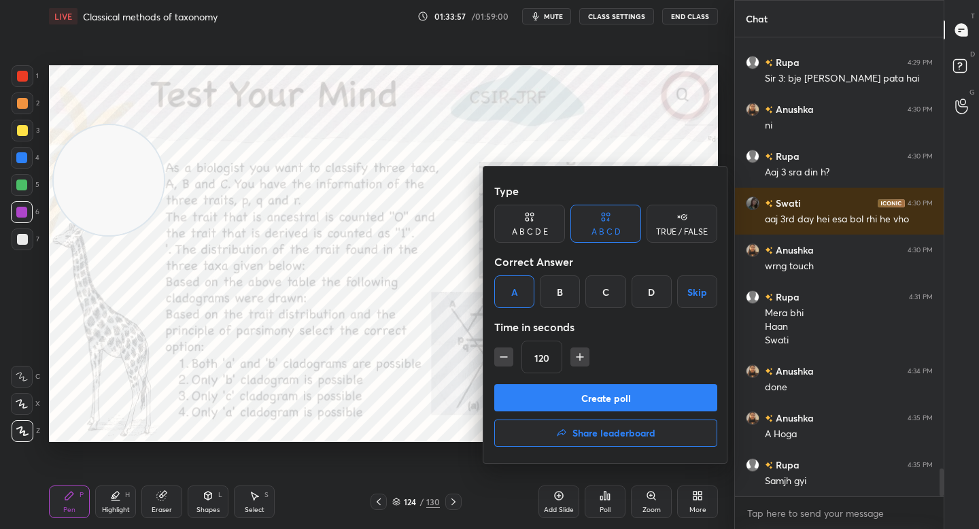
click at [538, 399] on button "Create poll" at bounding box center [605, 397] width 223 height 27
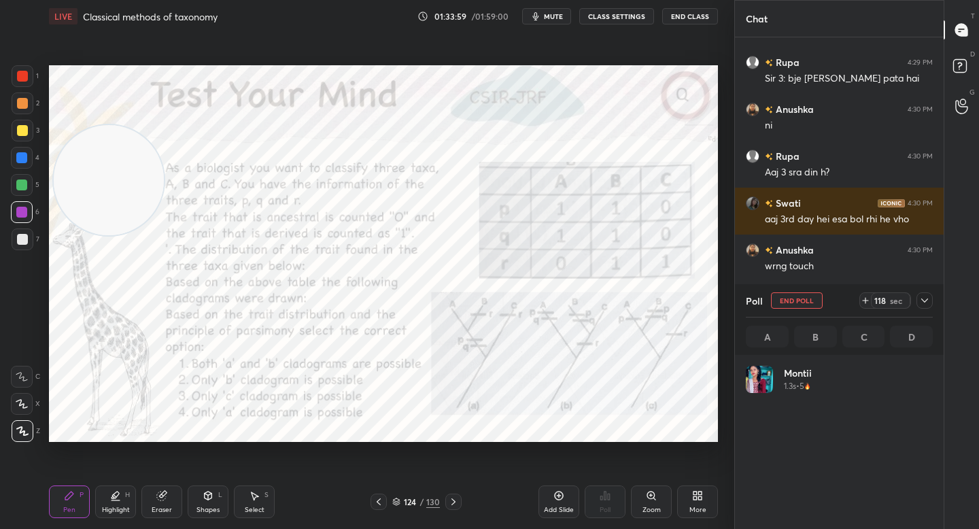
scroll to position [159, 183]
click at [538, 14] on icon "button" at bounding box center [535, 16] width 11 height 11
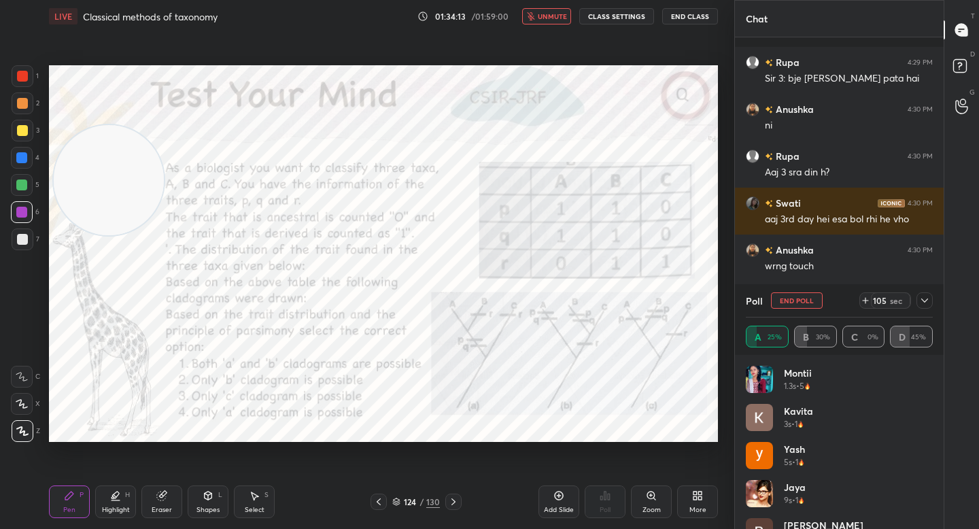
scroll to position [7117, 0]
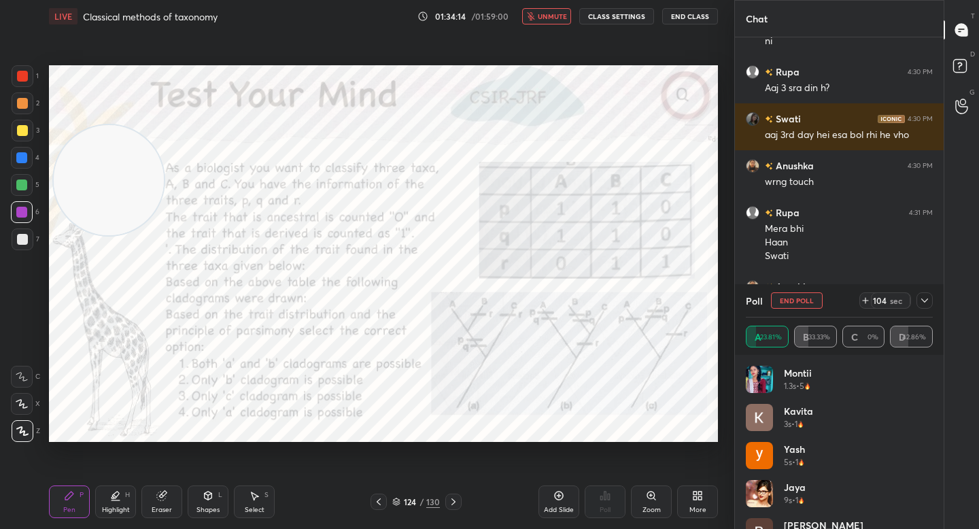
click at [538, 14] on button "unmute" at bounding box center [546, 16] width 49 height 16
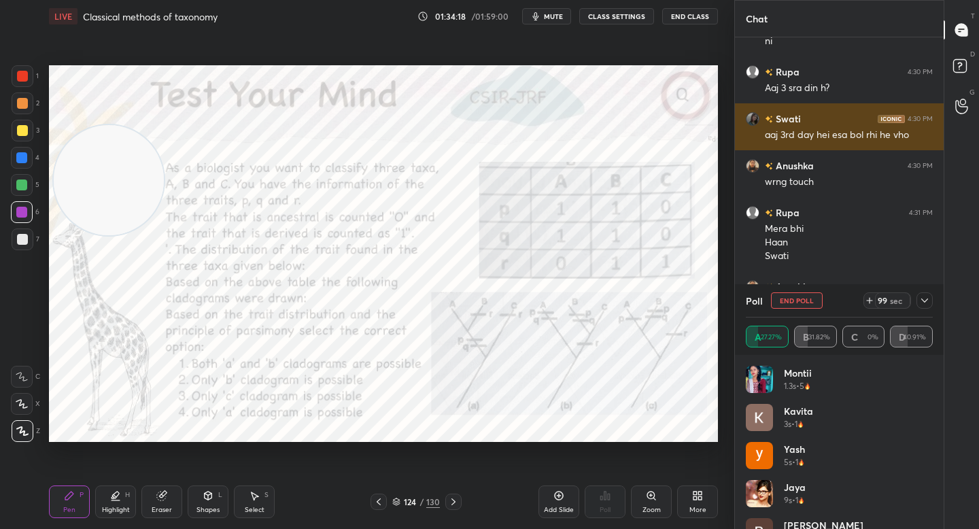
scroll to position [7131, 0]
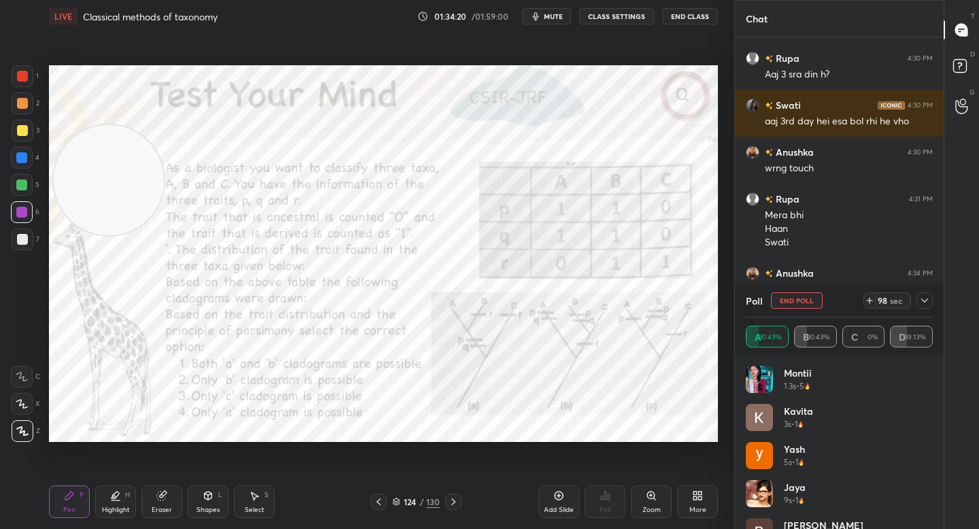
click at [922, 296] on icon at bounding box center [924, 300] width 11 height 11
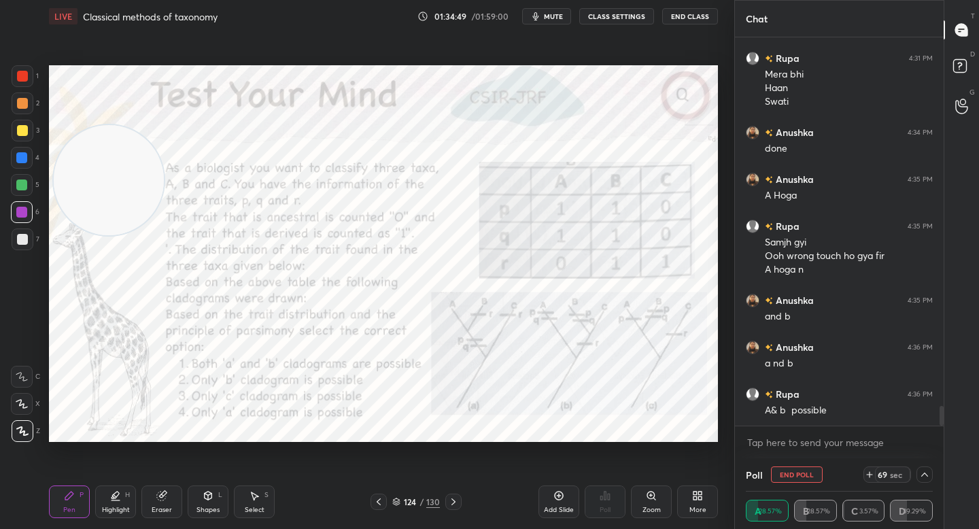
scroll to position [7318, 0]
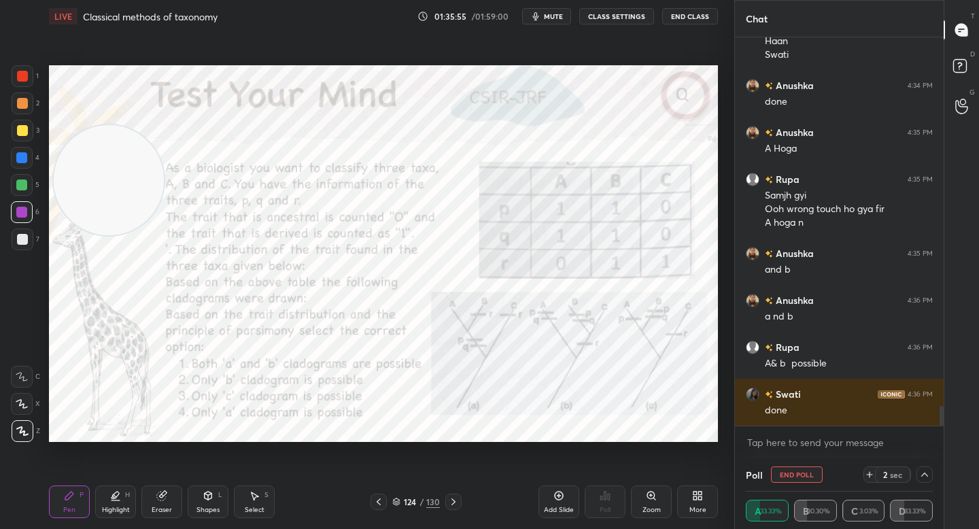
click at [799, 475] on button "End Poll" at bounding box center [797, 474] width 52 height 16
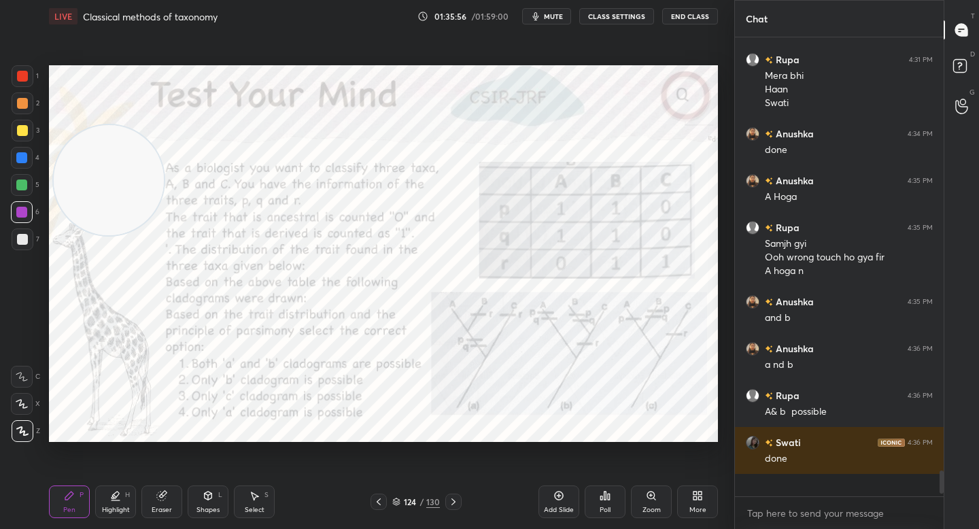
scroll to position [5, 5]
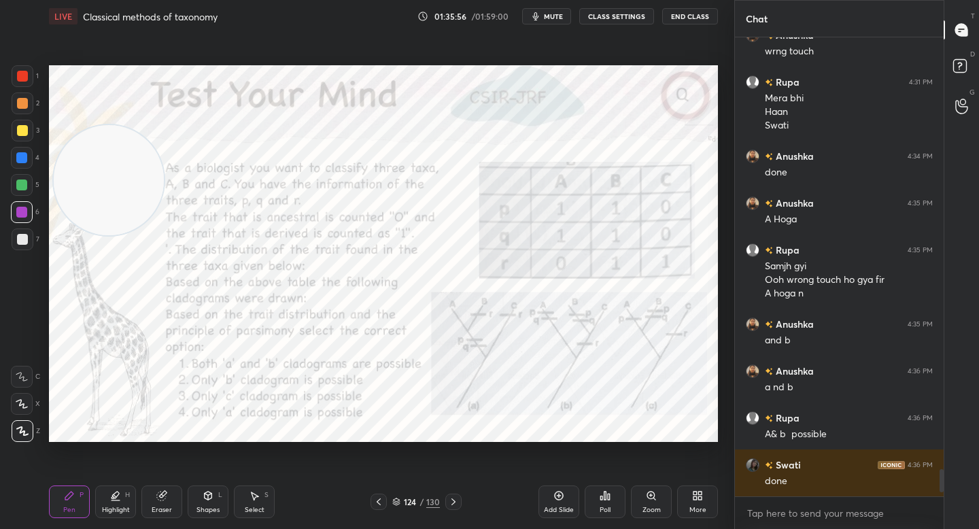
click at [654, 500] on icon at bounding box center [651, 495] width 11 height 11
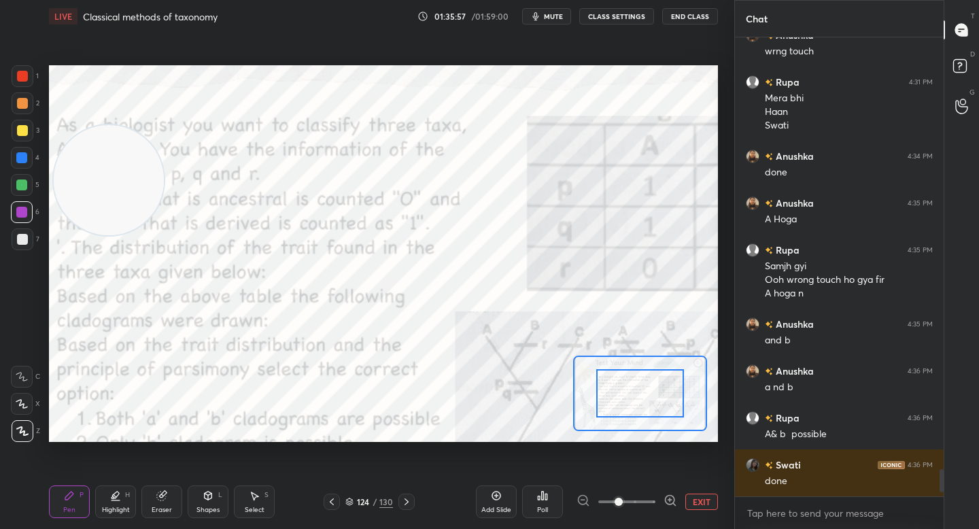
click at [680, 500] on div "EXIT" at bounding box center [646, 501] width 141 height 16
click at [677, 498] on div "EXIT" at bounding box center [646, 501] width 141 height 16
click at [673, 500] on icon at bounding box center [670, 500] width 14 height 14
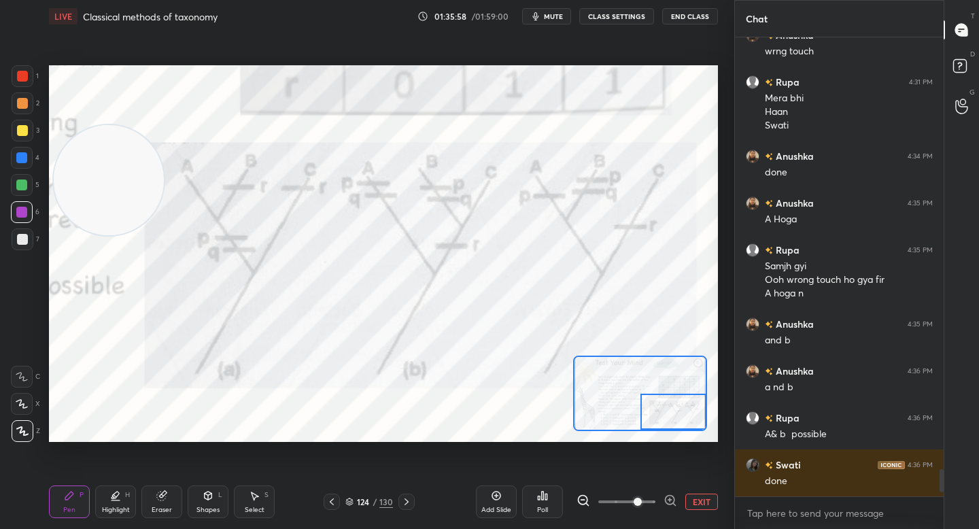
drag, startPoint x: 659, startPoint y: 400, endPoint x: 682, endPoint y: 415, distance: 27.5
click at [684, 415] on div at bounding box center [672, 412] width 65 height 36
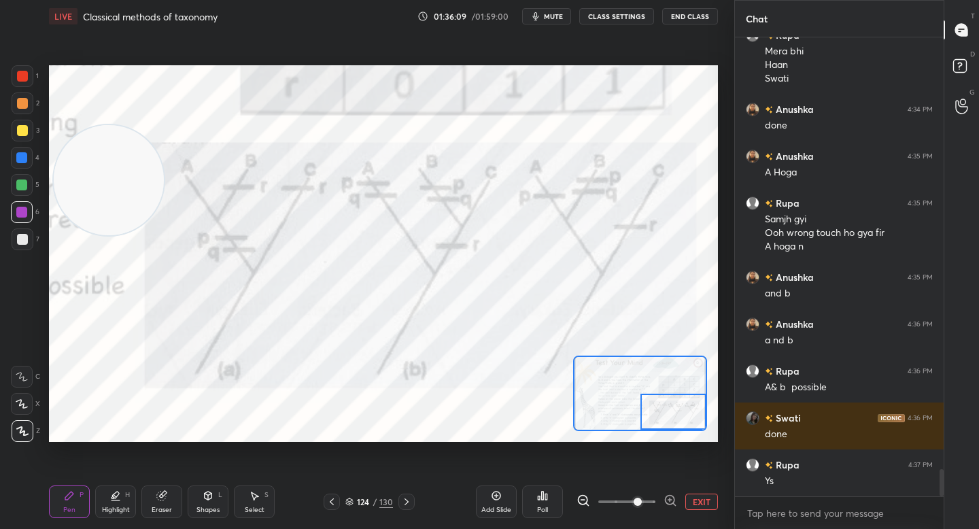
scroll to position [7308, 0]
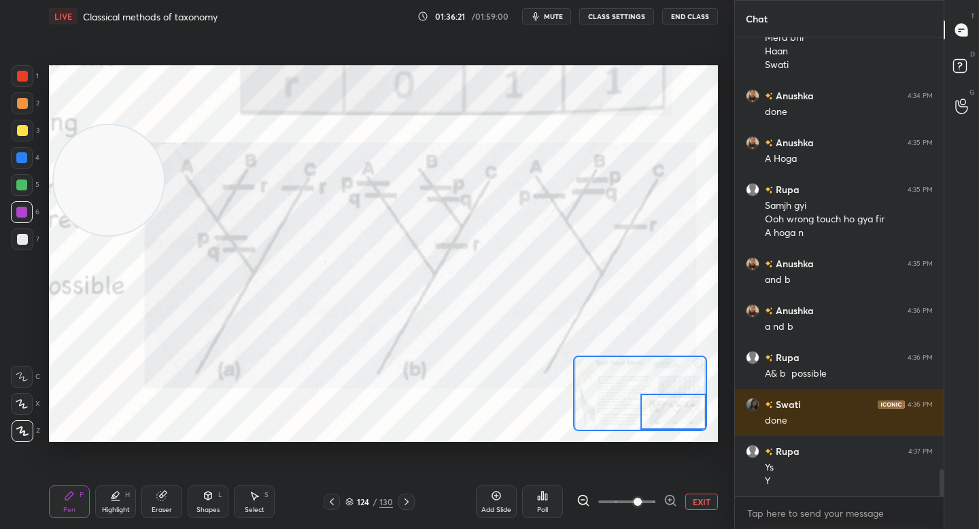
click at [695, 500] on button "EXIT" at bounding box center [701, 501] width 33 height 16
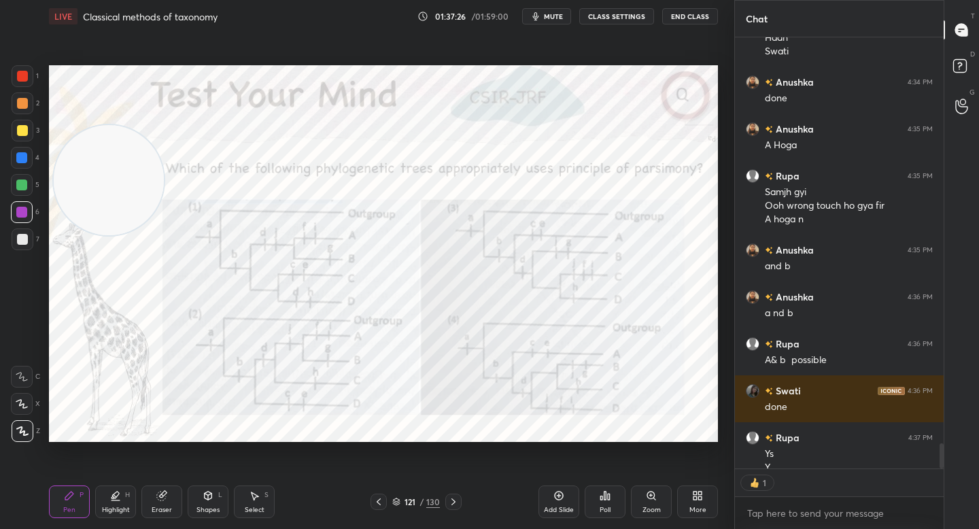
scroll to position [5, 5]
click at [612, 496] on div "Poll" at bounding box center [605, 501] width 41 height 33
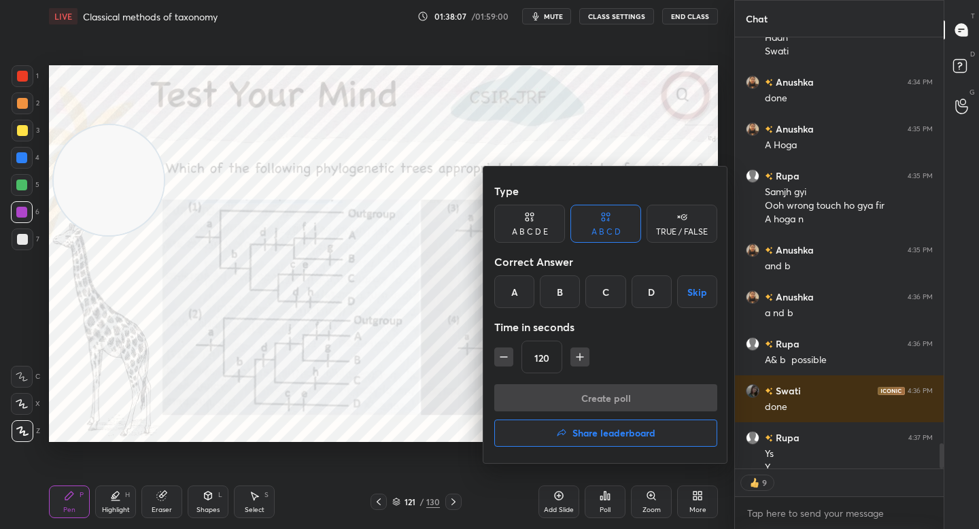
click at [557, 296] on div "B" at bounding box center [560, 291] width 40 height 33
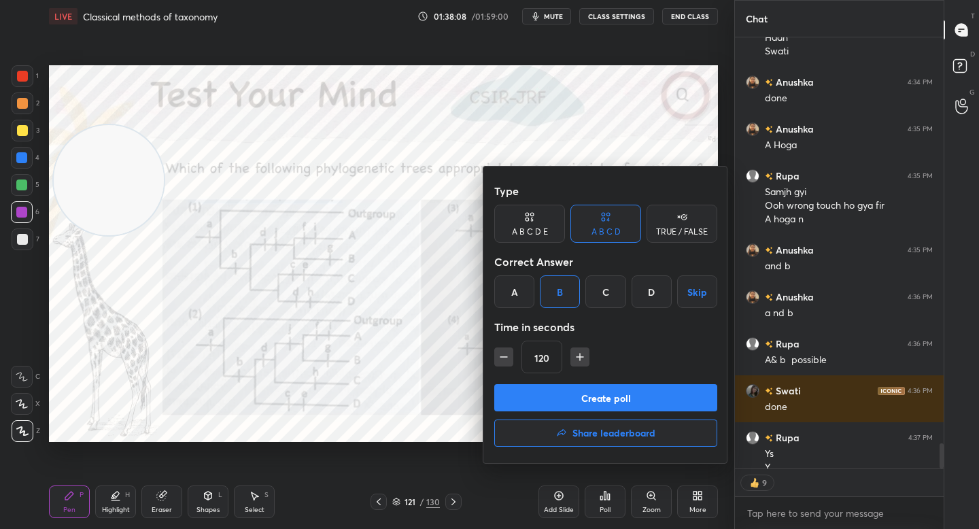
click at [572, 393] on button "Create poll" at bounding box center [605, 397] width 223 height 27
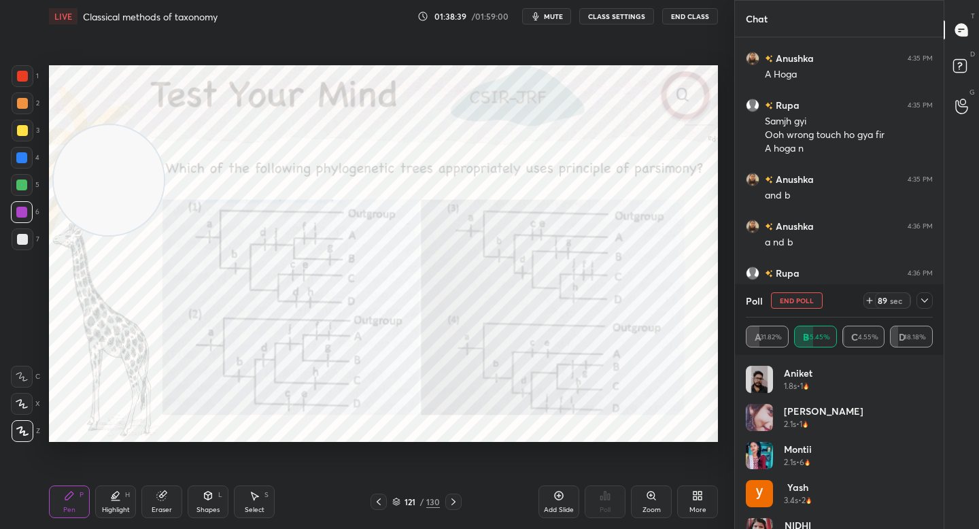
scroll to position [7439, 0]
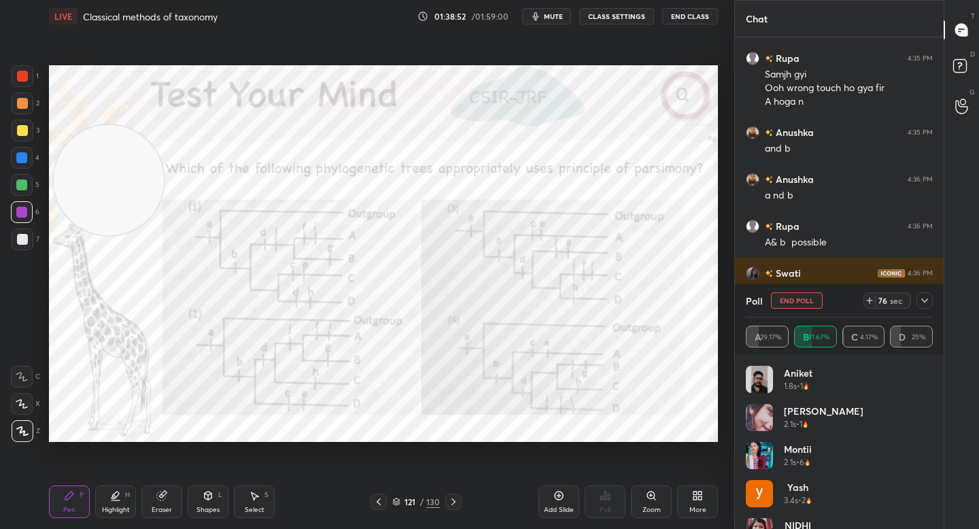
click at [920, 303] on icon at bounding box center [924, 300] width 11 height 11
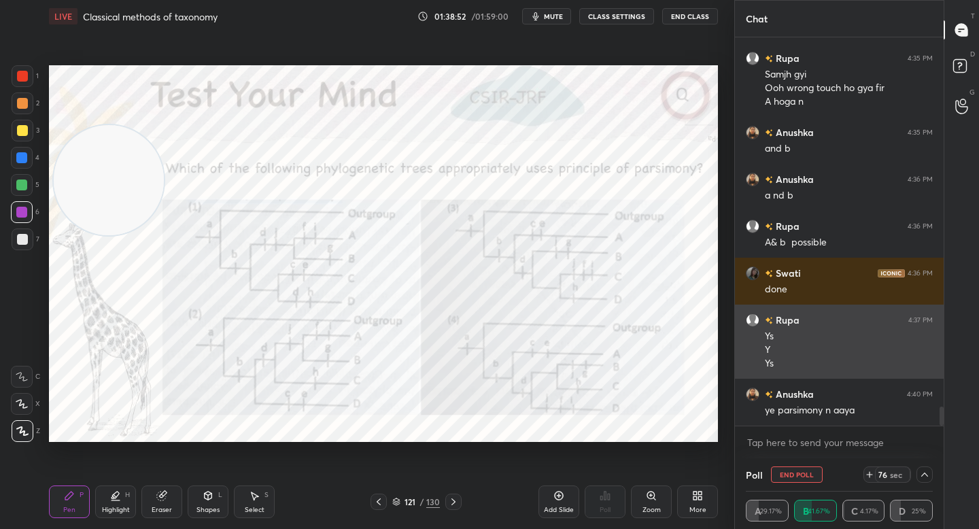
scroll to position [1, 5]
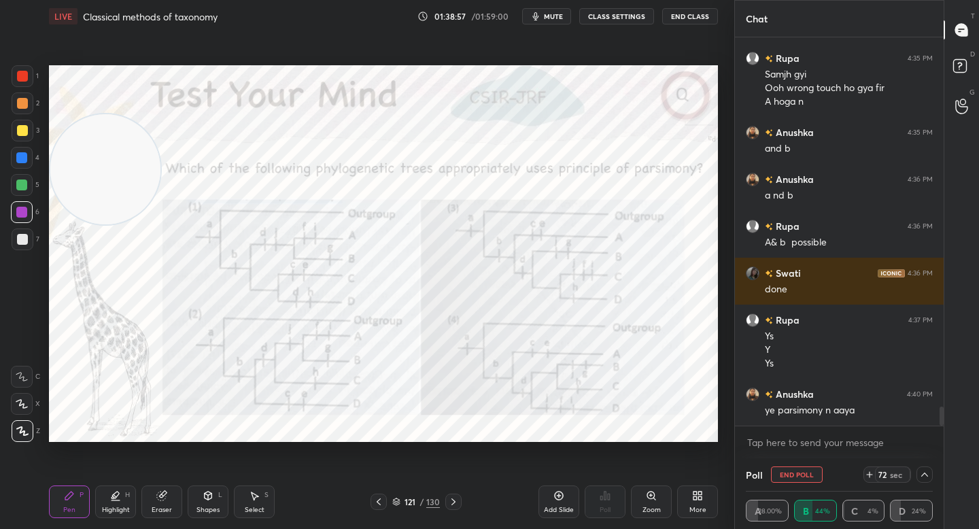
drag, startPoint x: 101, startPoint y: 176, endPoint x: 104, endPoint y: 98, distance: 78.2
click at [104, 114] on video at bounding box center [105, 169] width 110 height 110
click at [531, 16] on button "mute" at bounding box center [546, 16] width 49 height 16
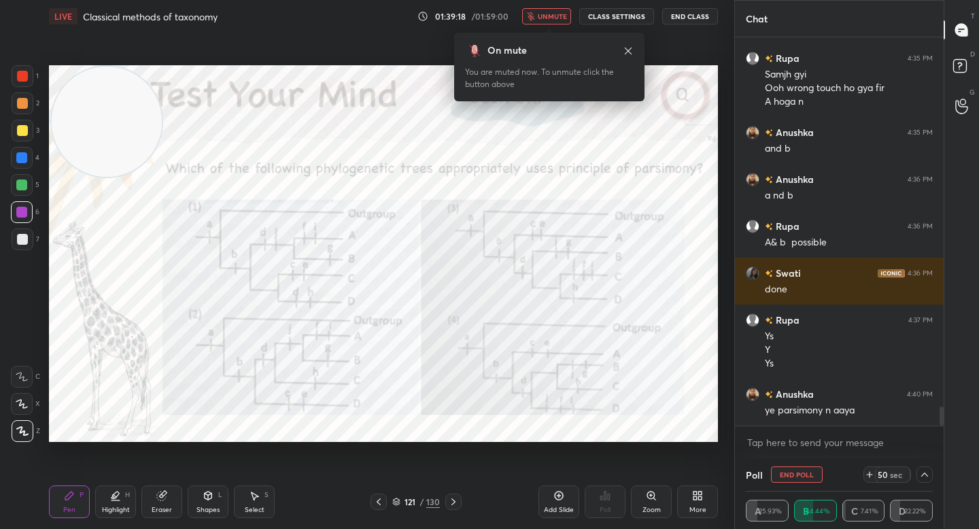
click at [531, 16] on icon "button" at bounding box center [530, 16] width 7 height 8
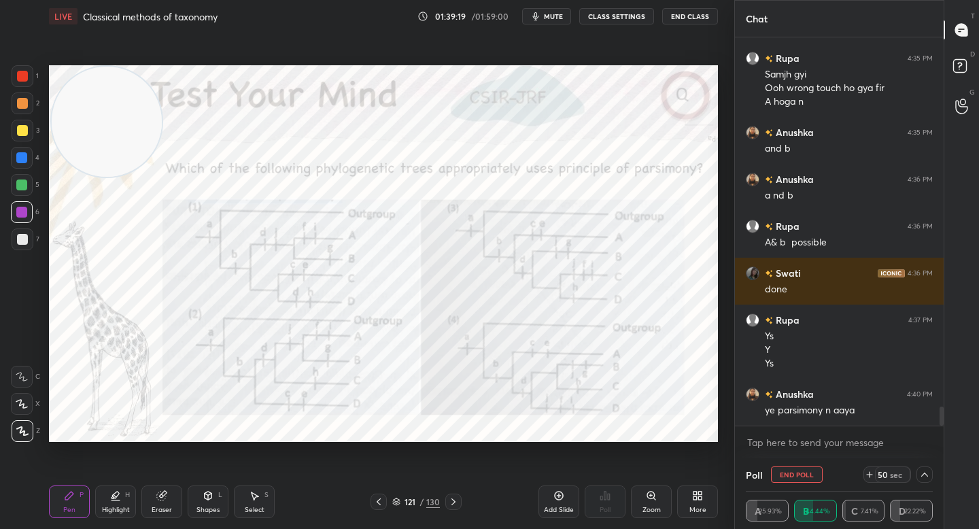
scroll to position [7486, 0]
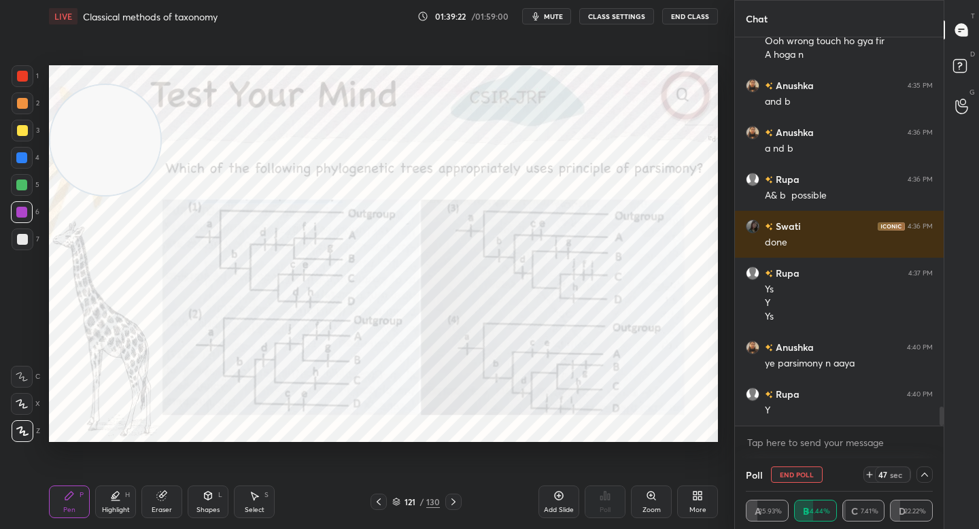
drag, startPoint x: 95, startPoint y: 132, endPoint x: 97, endPoint y: 319, distance: 186.9
click at [93, 195] on video at bounding box center [105, 140] width 110 height 110
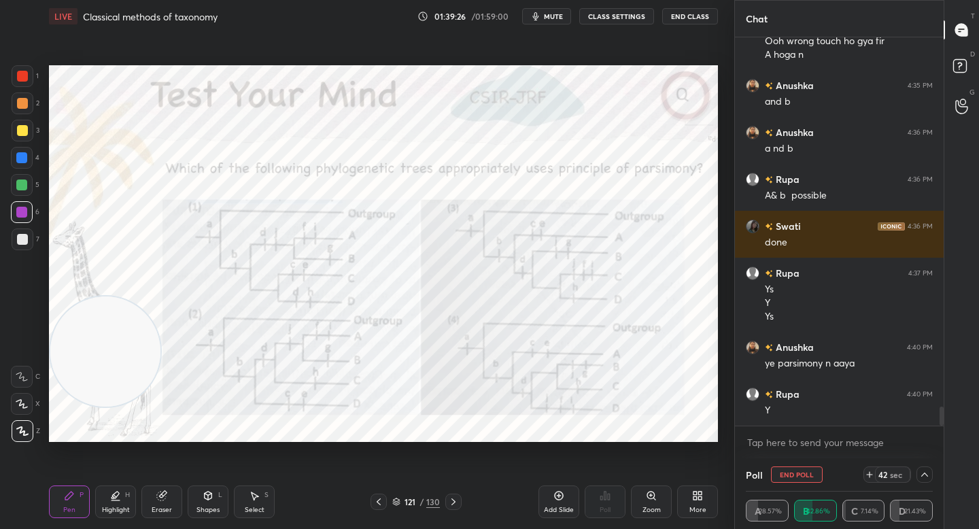
scroll to position [7533, 0]
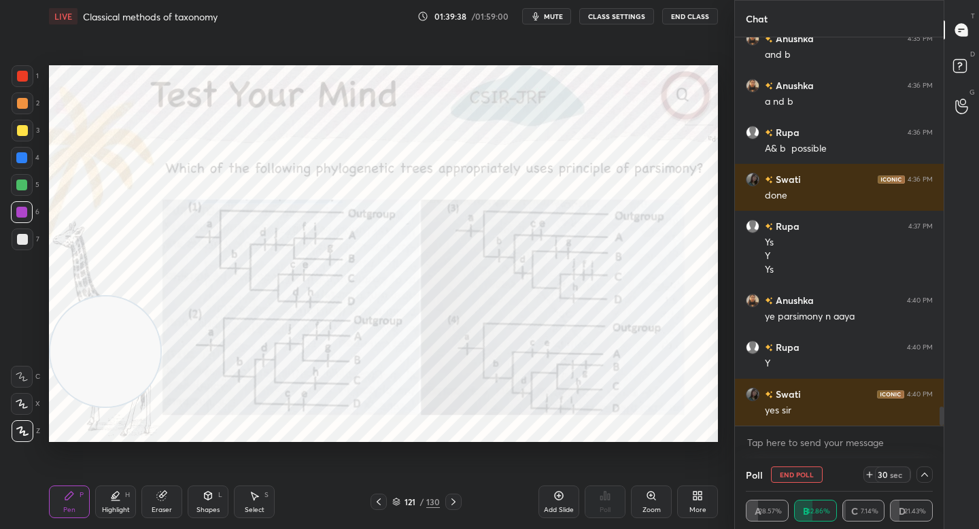
click at [658, 501] on div "Zoom" at bounding box center [651, 501] width 41 height 33
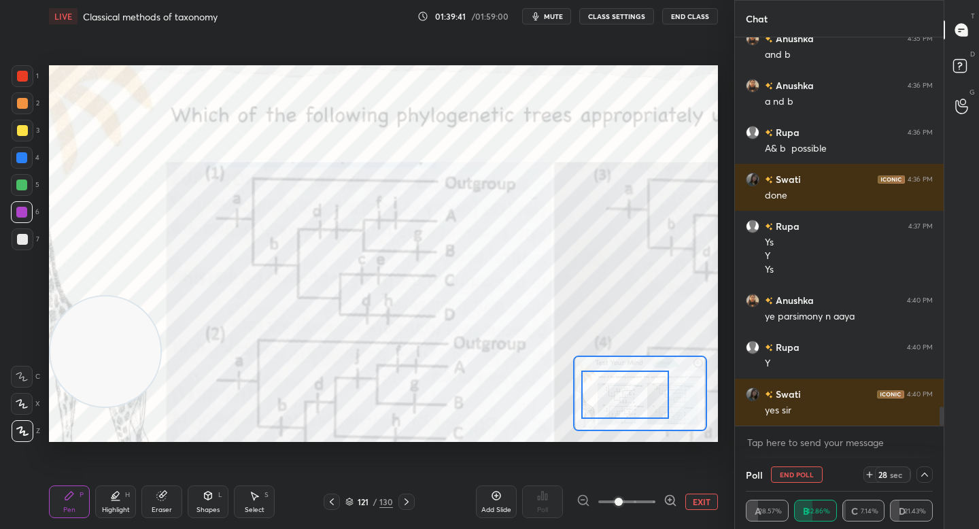
click at [633, 410] on div at bounding box center [625, 394] width 88 height 48
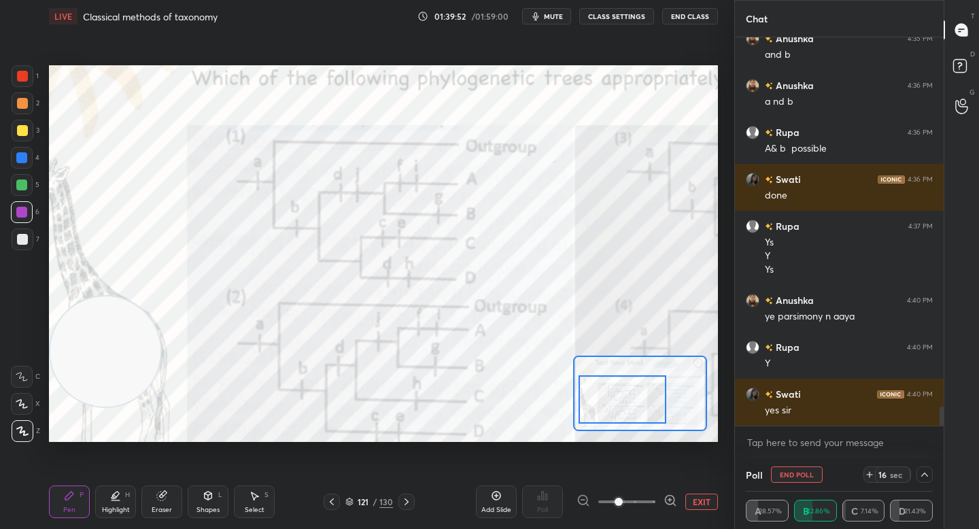
click at [638, 411] on div at bounding box center [622, 399] width 88 height 48
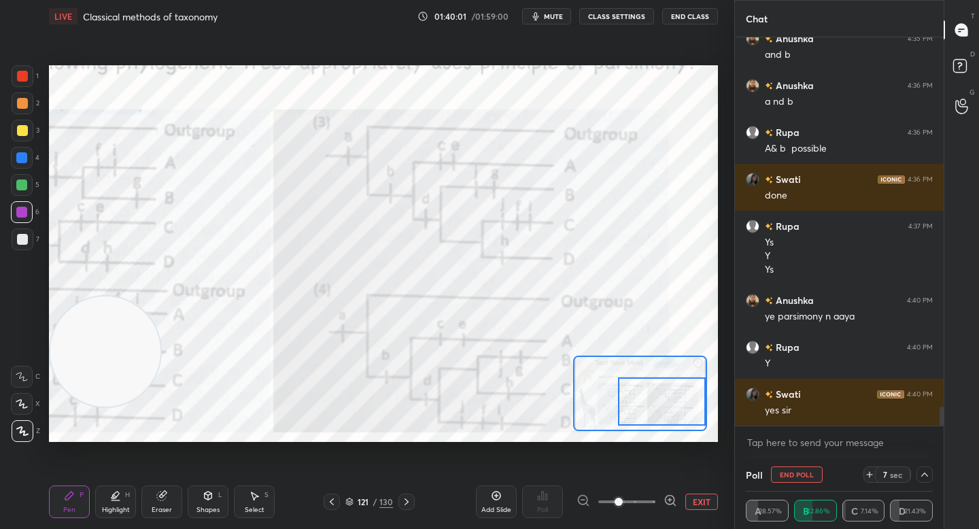
drag, startPoint x: 651, startPoint y: 405, endPoint x: 674, endPoint y: 403, distance: 23.2
click at [676, 404] on div at bounding box center [662, 401] width 88 height 48
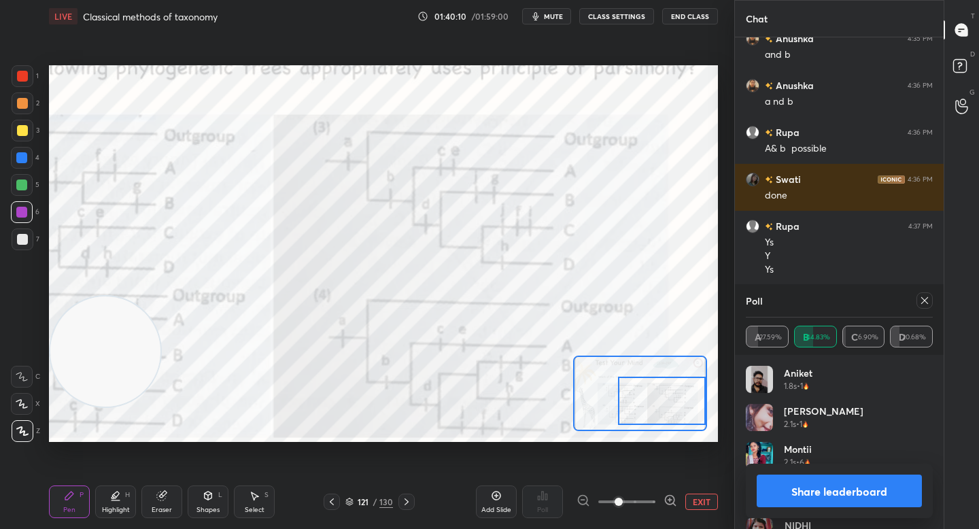
scroll to position [7580, 0]
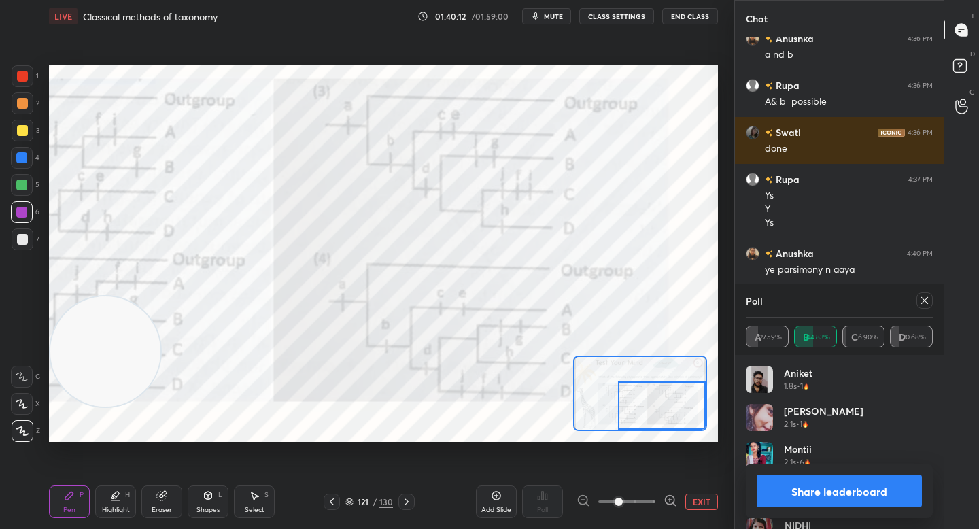
click at [659, 410] on div at bounding box center [662, 405] width 88 height 48
click at [703, 500] on button "EXIT" at bounding box center [701, 501] width 33 height 16
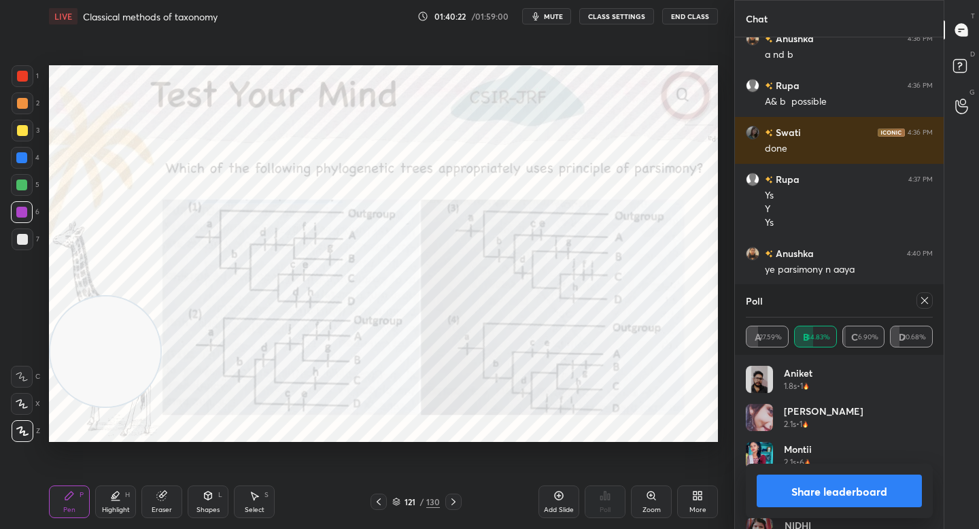
drag, startPoint x: 131, startPoint y: 170, endPoint x: 143, endPoint y: 145, distance: 27.7
click at [143, 296] on video at bounding box center [105, 351] width 110 height 110
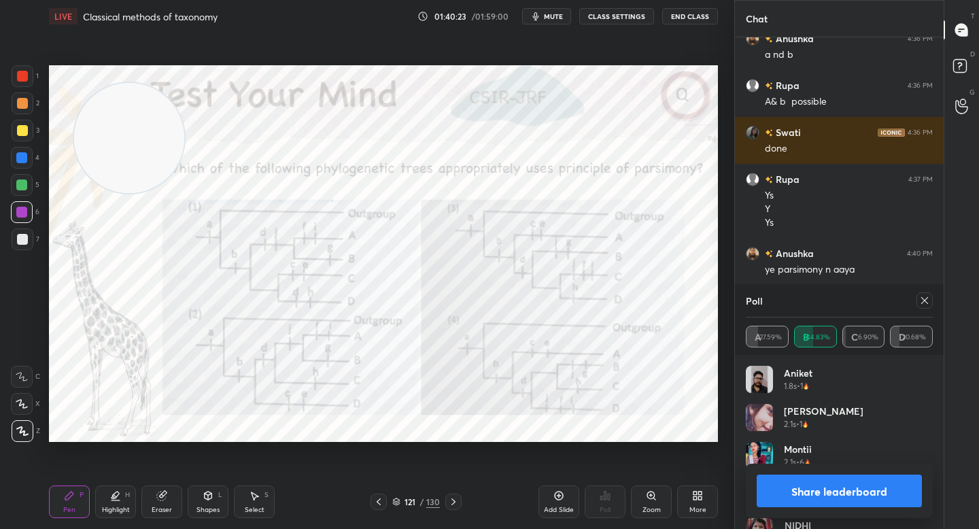
click at [111, 506] on div "Highlight" at bounding box center [116, 509] width 28 height 7
click at [781, 485] on button "Share leaderboard" at bounding box center [839, 490] width 165 height 33
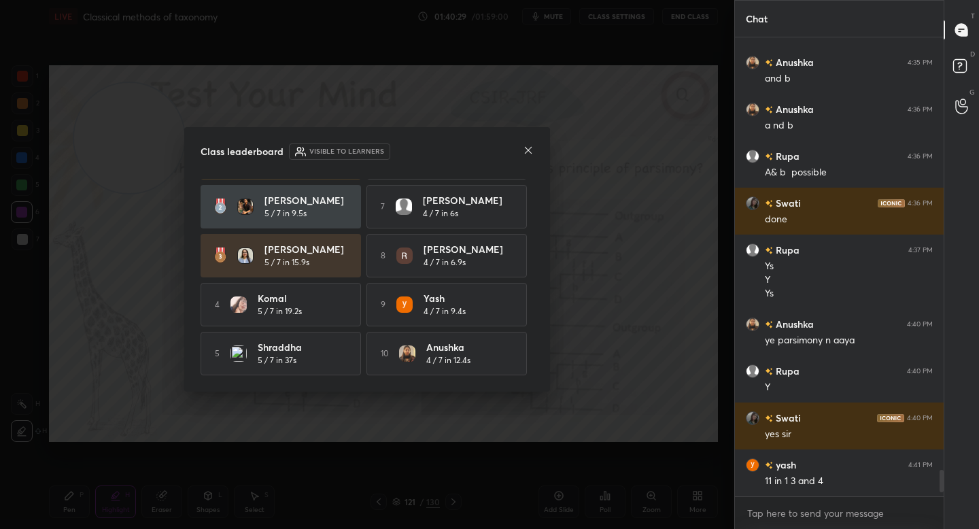
scroll to position [0, 0]
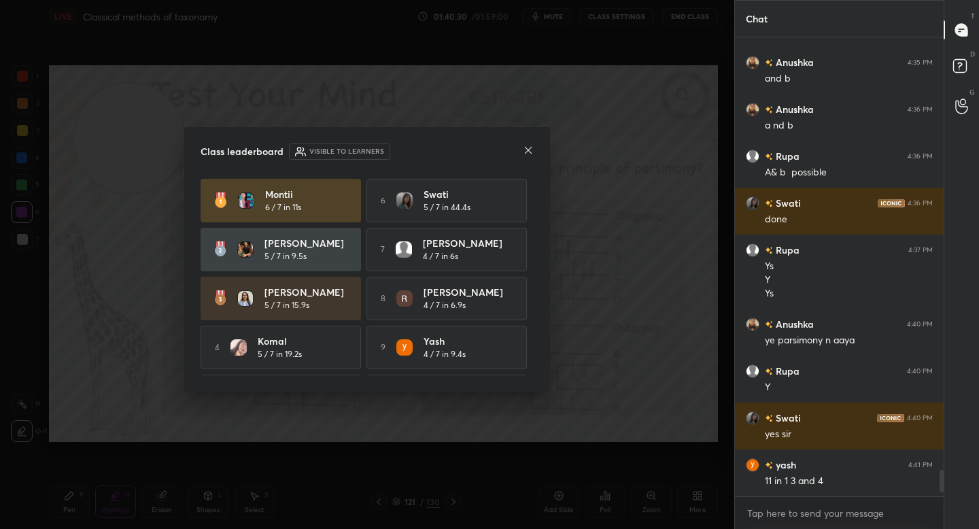
click at [531, 145] on icon at bounding box center [528, 150] width 11 height 11
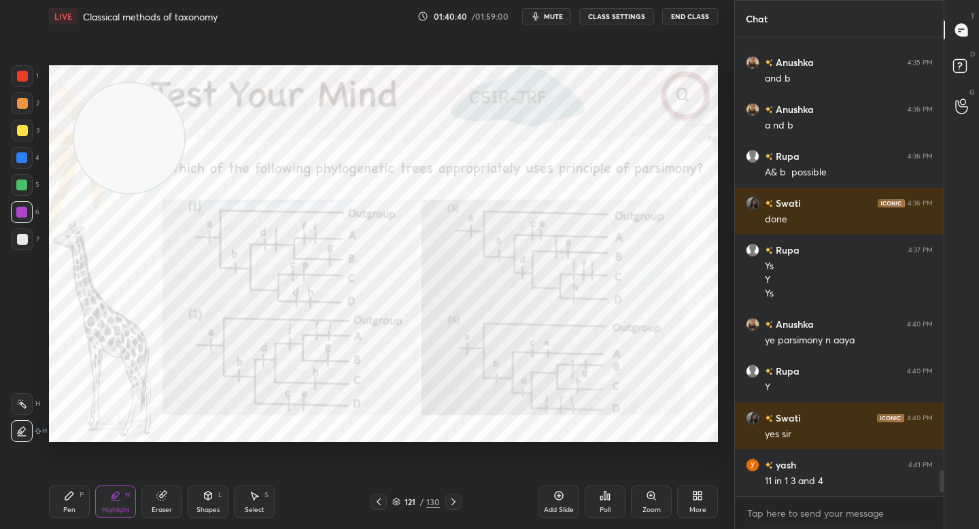
scroll to position [7556, 0]
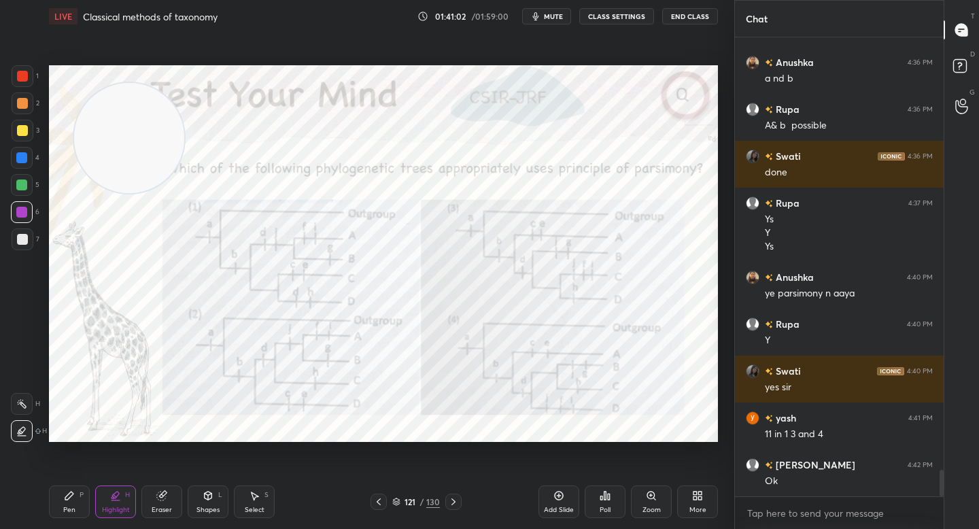
click at [69, 503] on div "Pen P" at bounding box center [69, 501] width 41 height 33
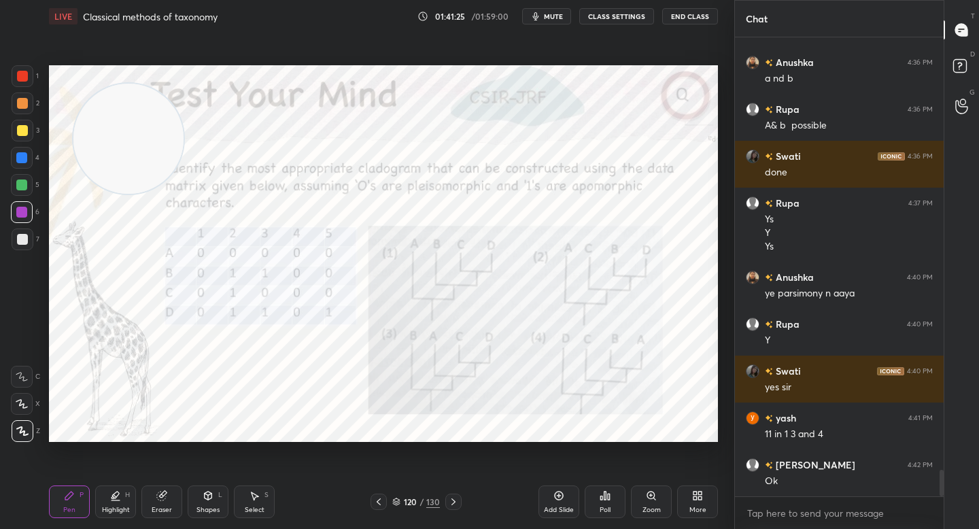
drag, startPoint x: 111, startPoint y: 134, endPoint x: 80, endPoint y: 400, distance: 267.7
click at [80, 194] on video at bounding box center [128, 139] width 110 height 110
click at [647, 493] on icon at bounding box center [650, 494] width 7 height 7
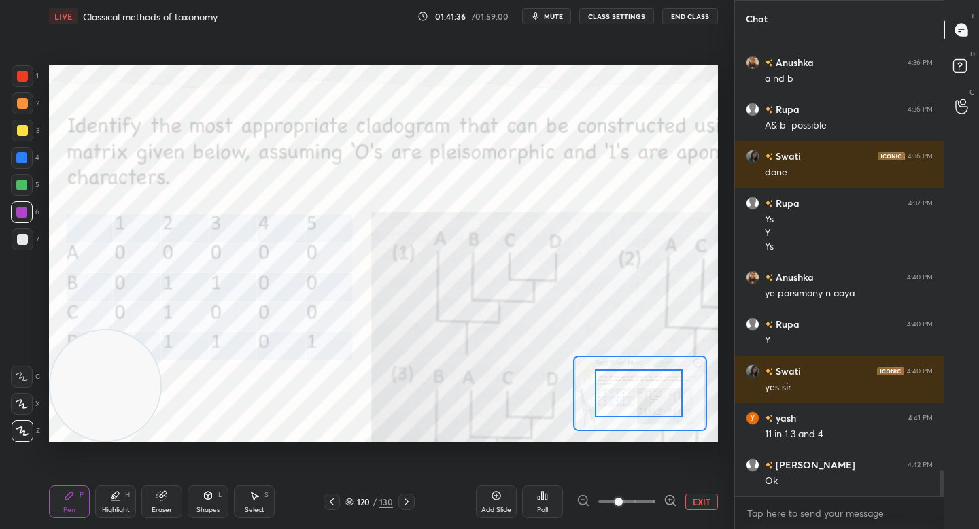
click at [635, 406] on div at bounding box center [639, 393] width 88 height 48
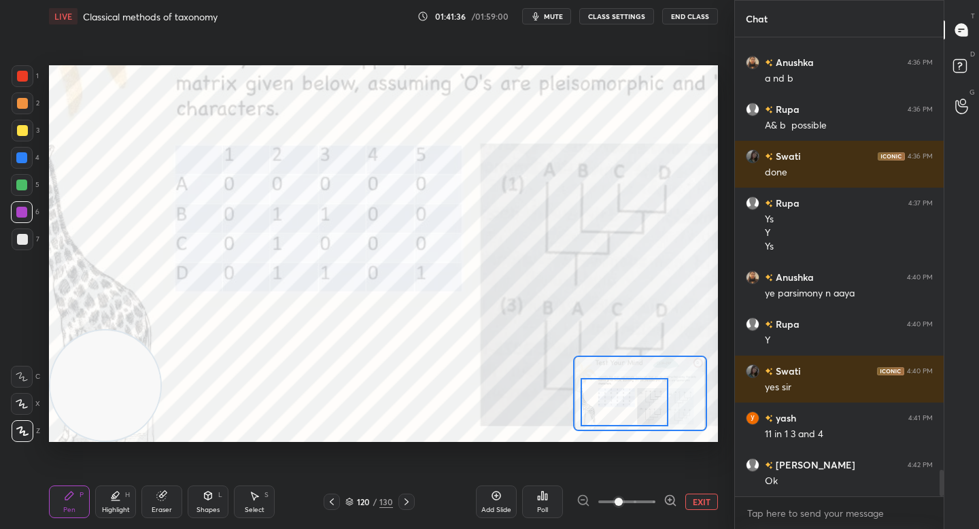
drag, startPoint x: 632, startPoint y: 408, endPoint x: 612, endPoint y: 408, distance: 20.4
click at [614, 409] on div at bounding box center [625, 402] width 88 height 48
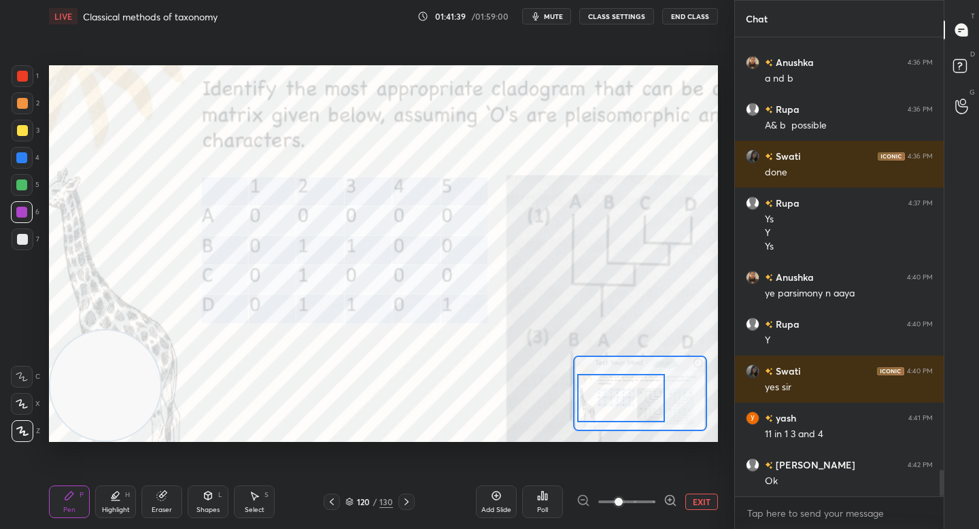
click at [625, 398] on div at bounding box center [621, 398] width 88 height 48
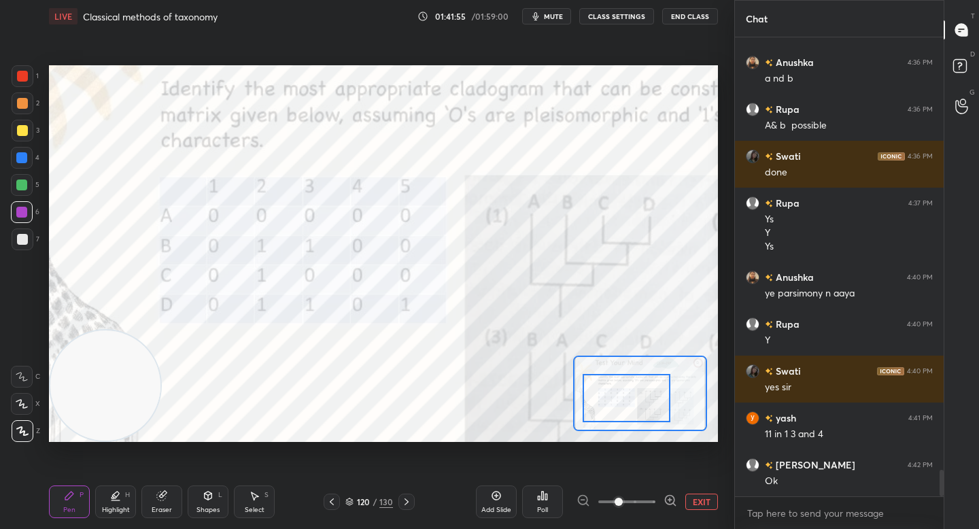
click at [29, 77] on div at bounding box center [23, 76] width 22 height 22
click at [695, 498] on button "EXIT" at bounding box center [701, 501] width 33 height 16
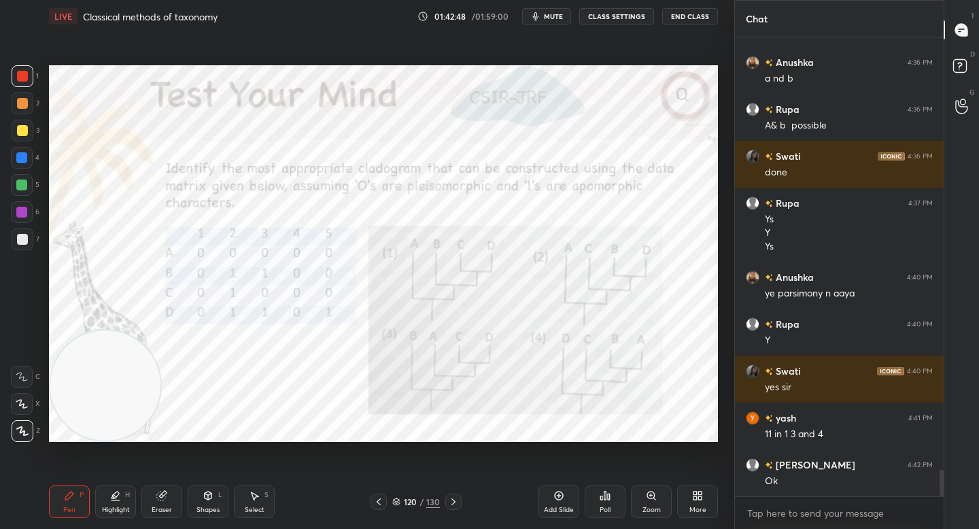
scroll to position [5, 5]
click at [612, 506] on div "Poll" at bounding box center [605, 501] width 41 height 33
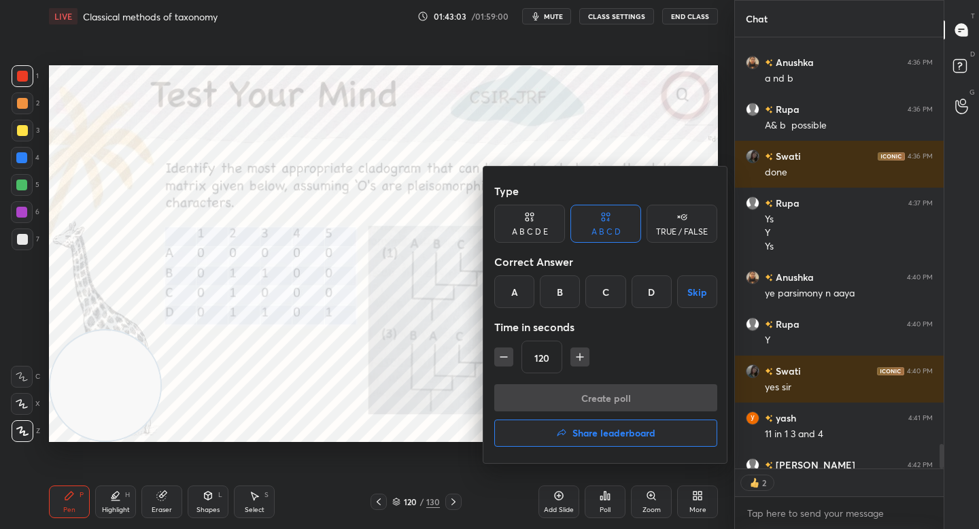
click at [561, 302] on div "B" at bounding box center [560, 291] width 40 height 33
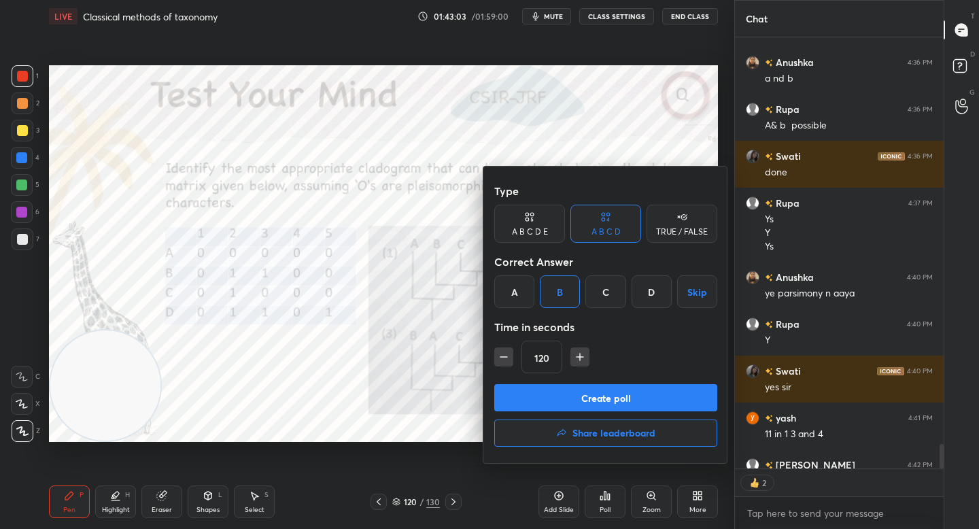
click at [561, 395] on button "Create poll" at bounding box center [605, 397] width 223 height 27
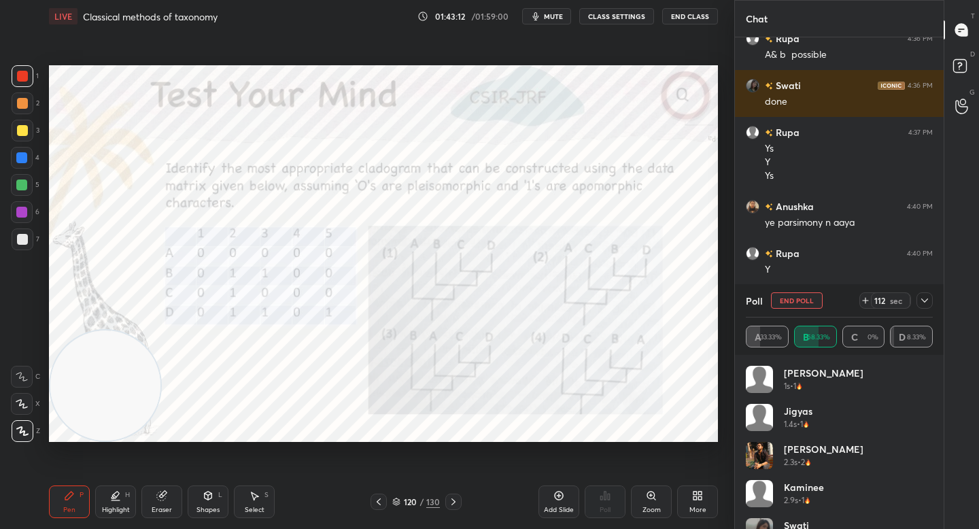
scroll to position [7674, 0]
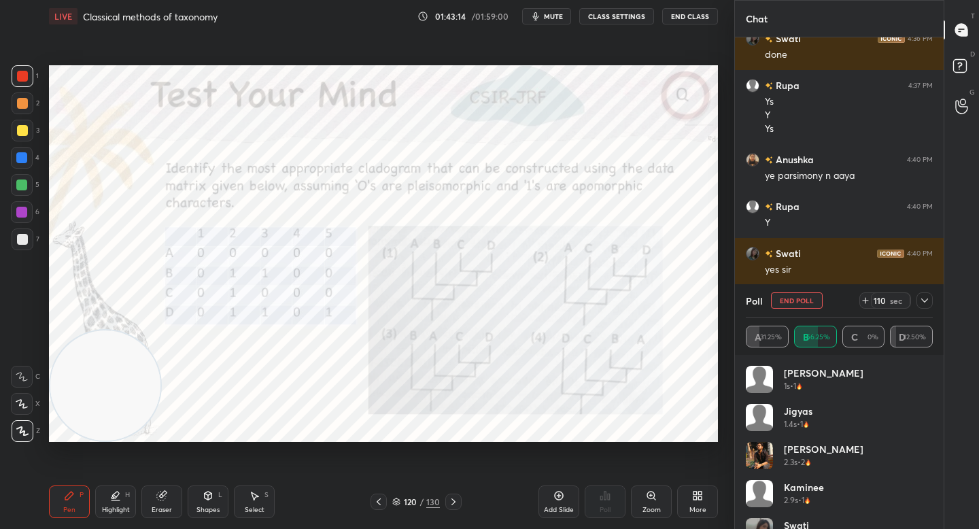
click at [924, 303] on icon at bounding box center [924, 300] width 11 height 11
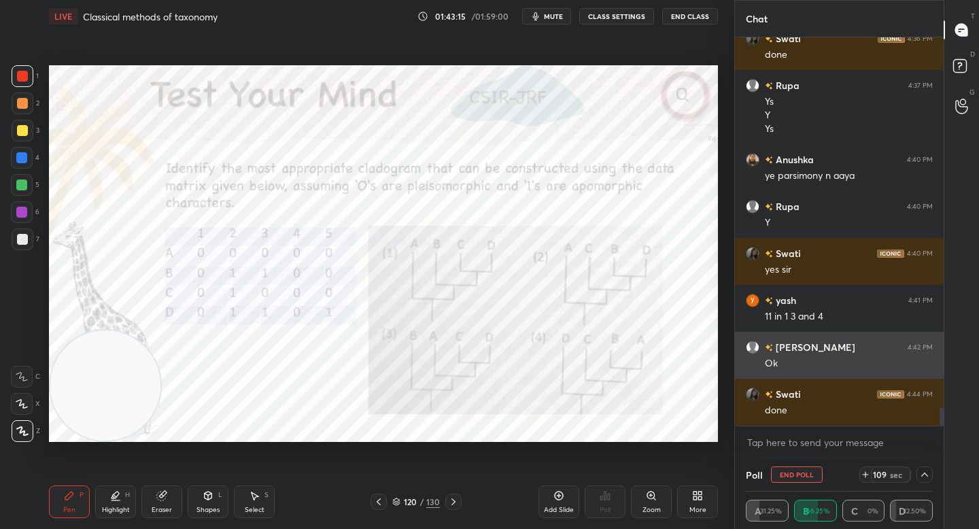
scroll to position [1, 5]
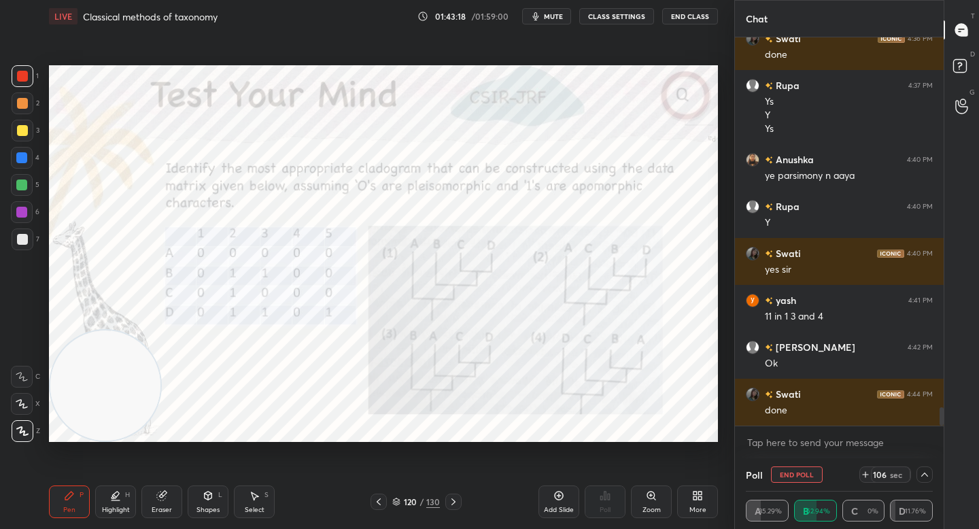
click at [922, 471] on icon at bounding box center [924, 474] width 11 height 11
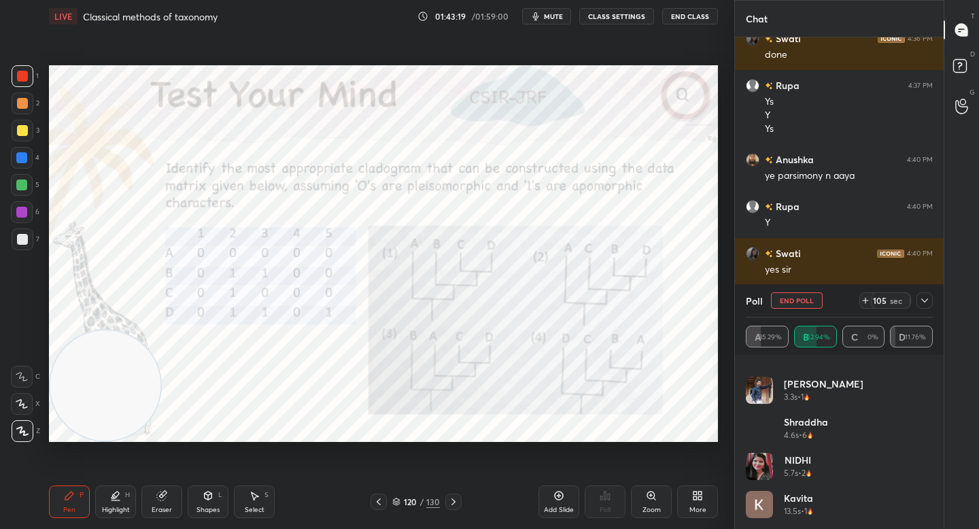
scroll to position [0, 0]
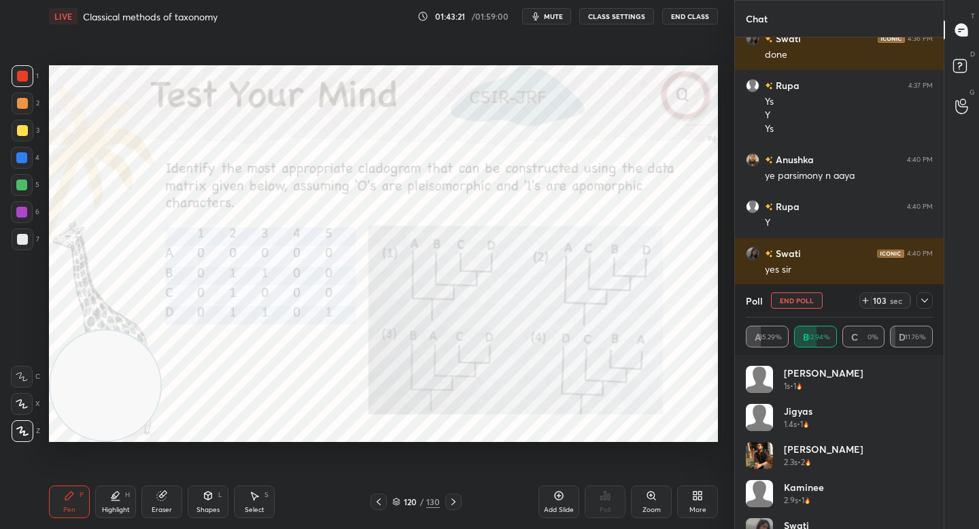
click at [923, 297] on icon at bounding box center [924, 300] width 11 height 11
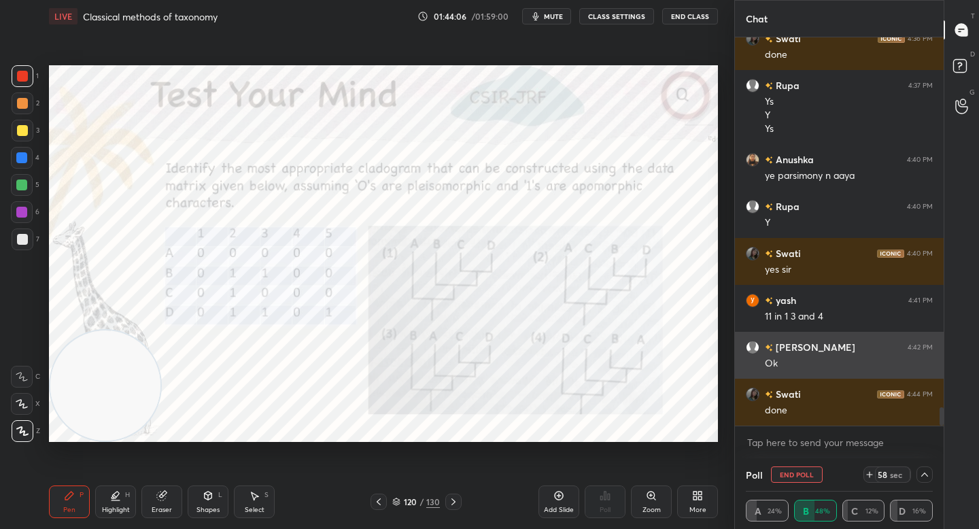
scroll to position [7721, 0]
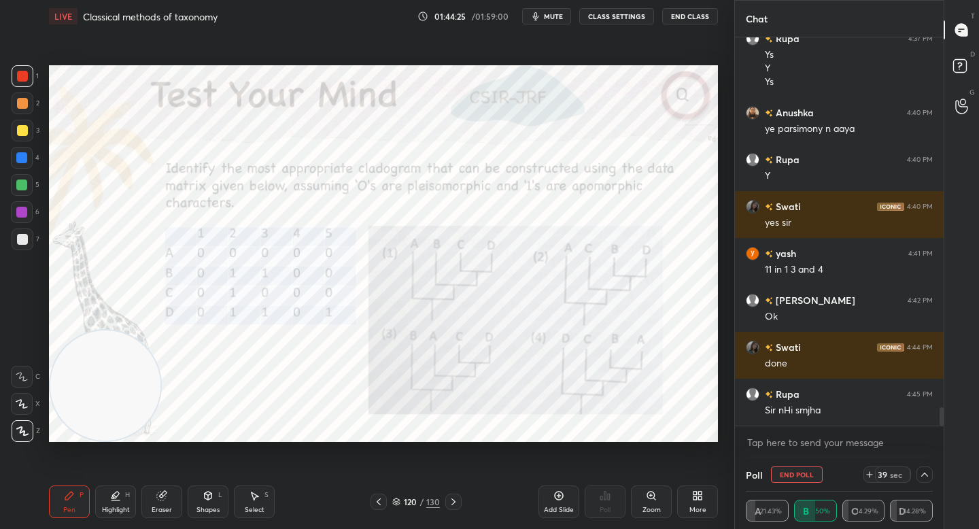
click at [656, 498] on div "Zoom" at bounding box center [651, 501] width 41 height 33
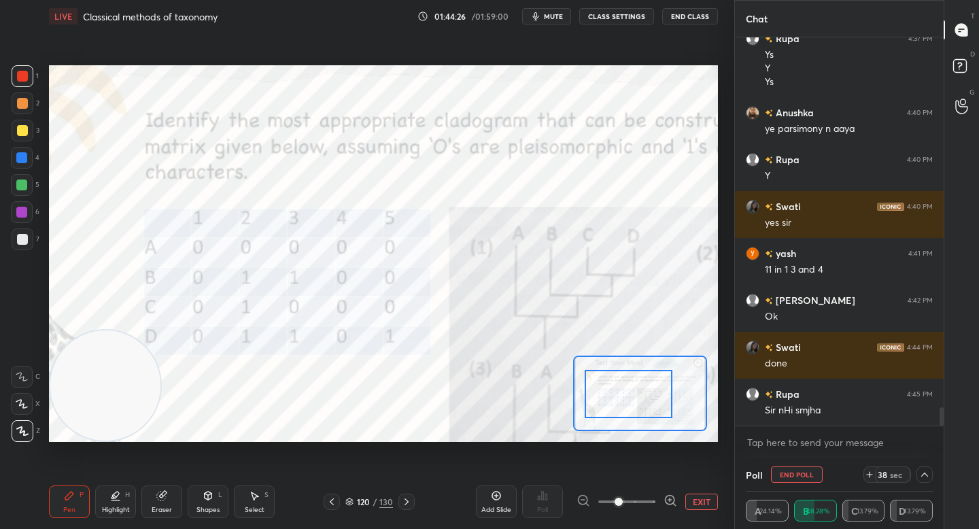
click at [634, 399] on div at bounding box center [629, 394] width 88 height 48
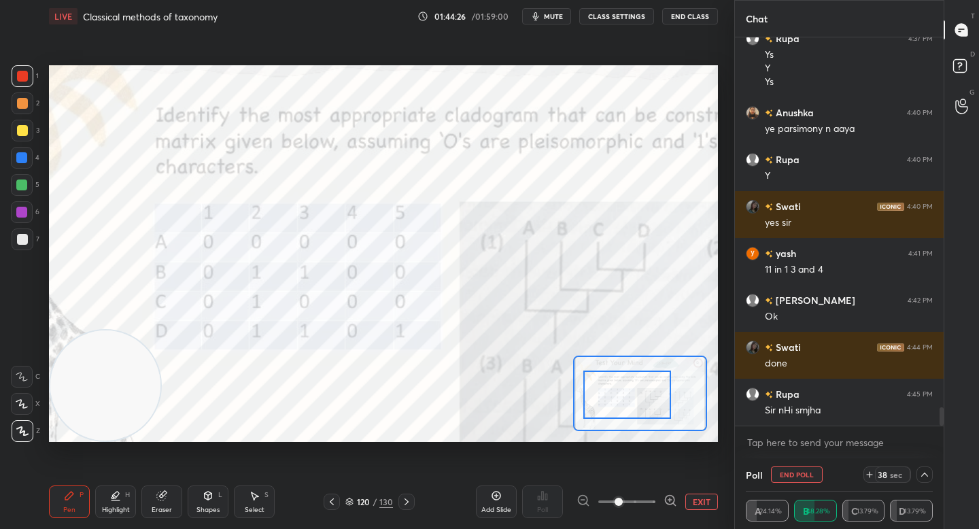
click at [636, 402] on div at bounding box center [627, 394] width 88 height 48
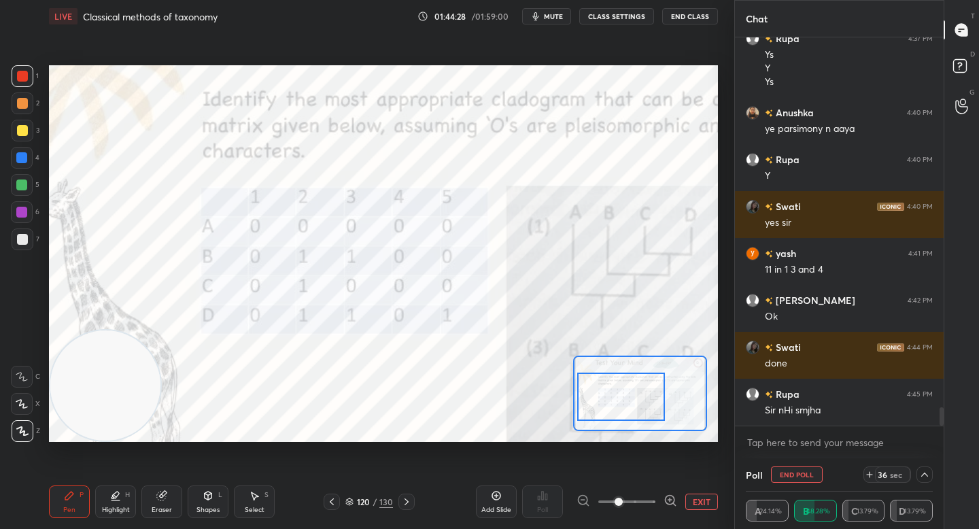
click at [125, 499] on div "Highlight H" at bounding box center [115, 501] width 41 height 33
click at [29, 215] on div at bounding box center [22, 212] width 22 height 22
drag, startPoint x: 61, startPoint y: 491, endPoint x: 115, endPoint y: 461, distance: 61.8
click at [63, 492] on div "Pen P" at bounding box center [69, 501] width 41 height 33
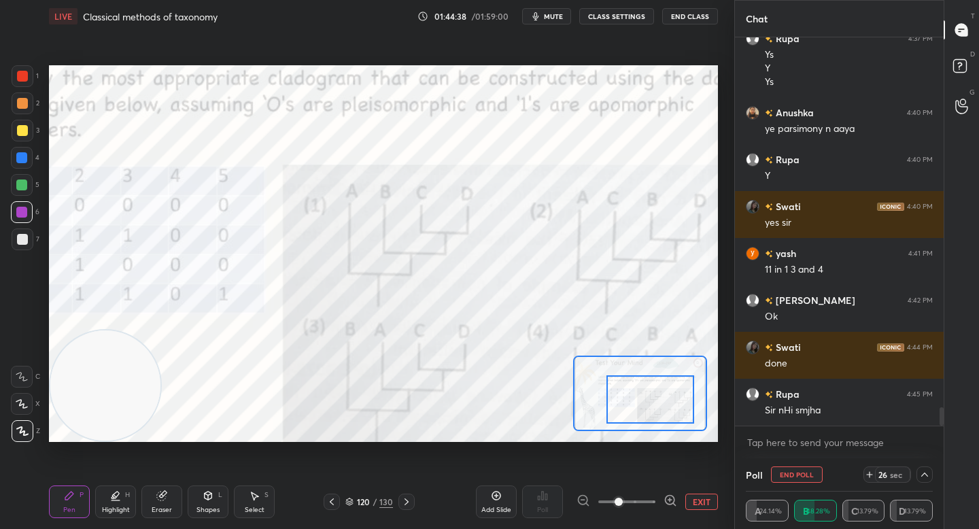
drag, startPoint x: 637, startPoint y: 391, endPoint x: 654, endPoint y: 393, distance: 17.1
click at [651, 394] on div at bounding box center [650, 399] width 88 height 48
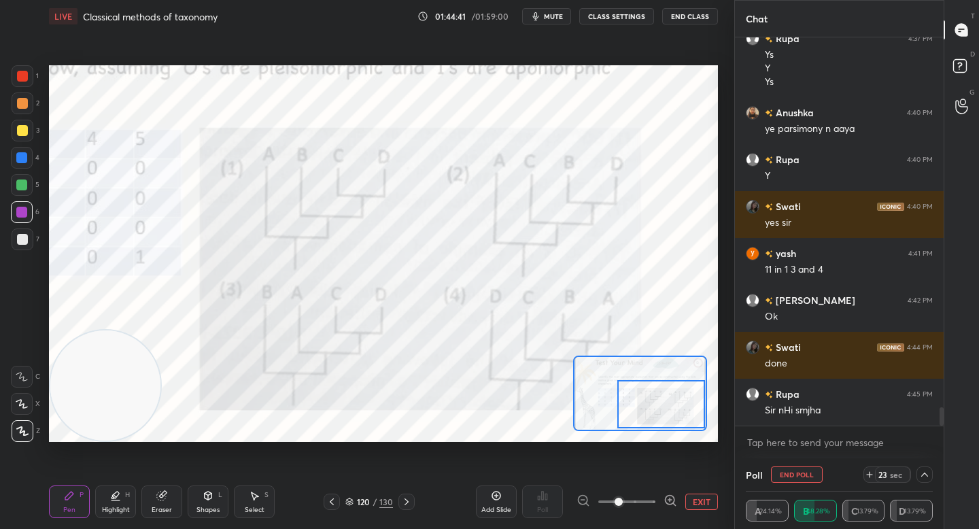
click at [671, 402] on div at bounding box center [661, 404] width 88 height 48
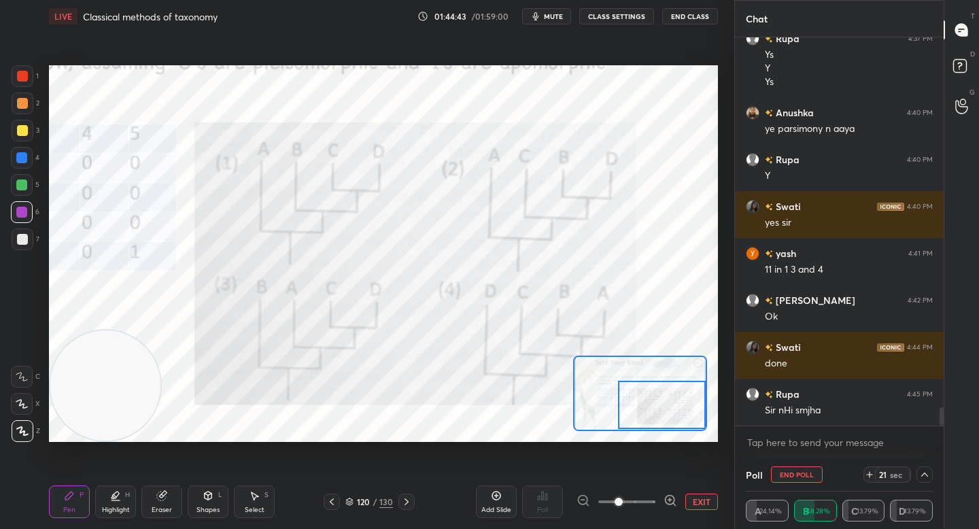
scroll to position [7767, 0]
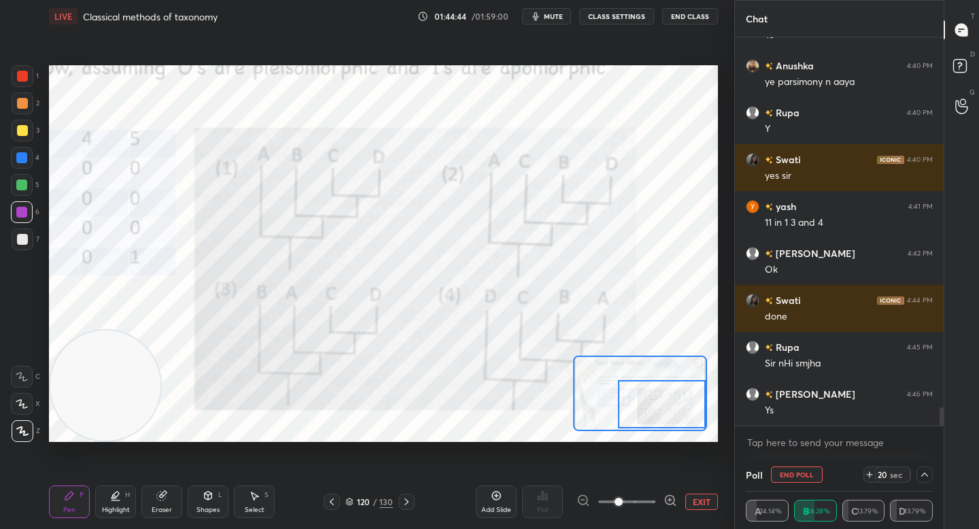
click at [670, 396] on div at bounding box center [662, 404] width 88 height 48
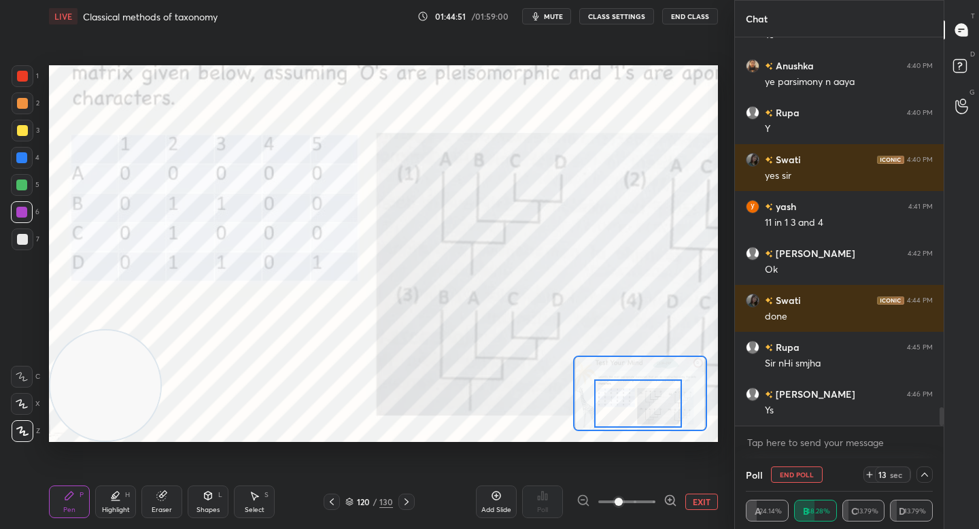
drag, startPoint x: 640, startPoint y: 397, endPoint x: 619, endPoint y: 399, distance: 21.2
click at [619, 400] on div at bounding box center [638, 403] width 88 height 48
click at [22, 182] on div at bounding box center [21, 184] width 11 height 11
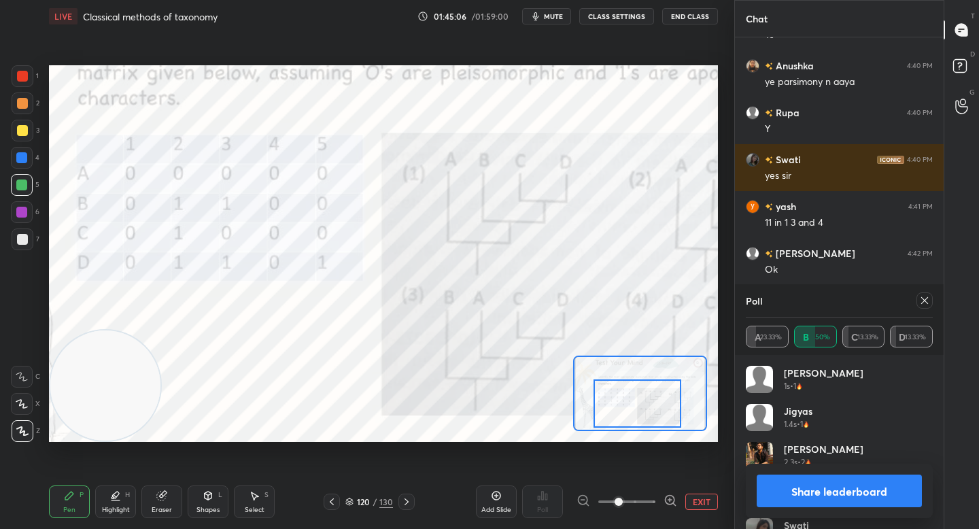
scroll to position [7814, 0]
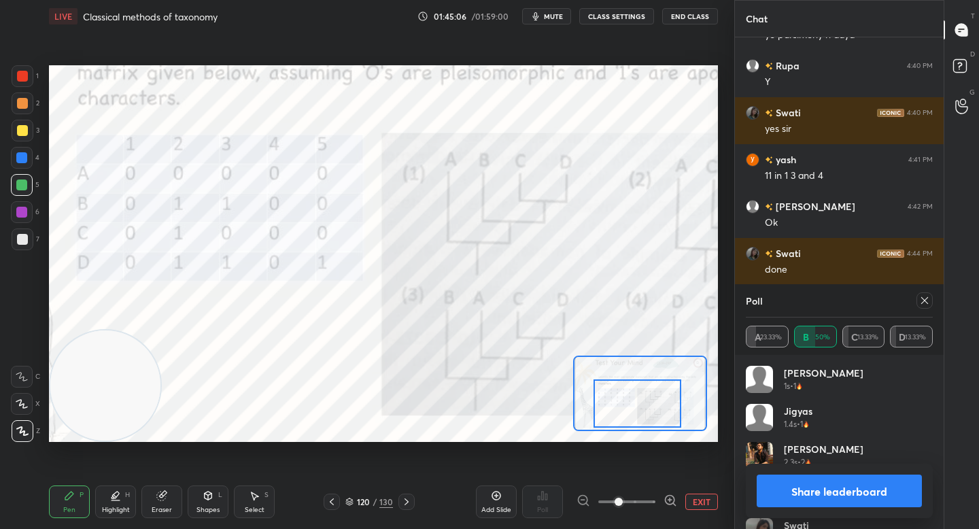
click at [103, 507] on div "Highlight" at bounding box center [116, 509] width 28 height 7
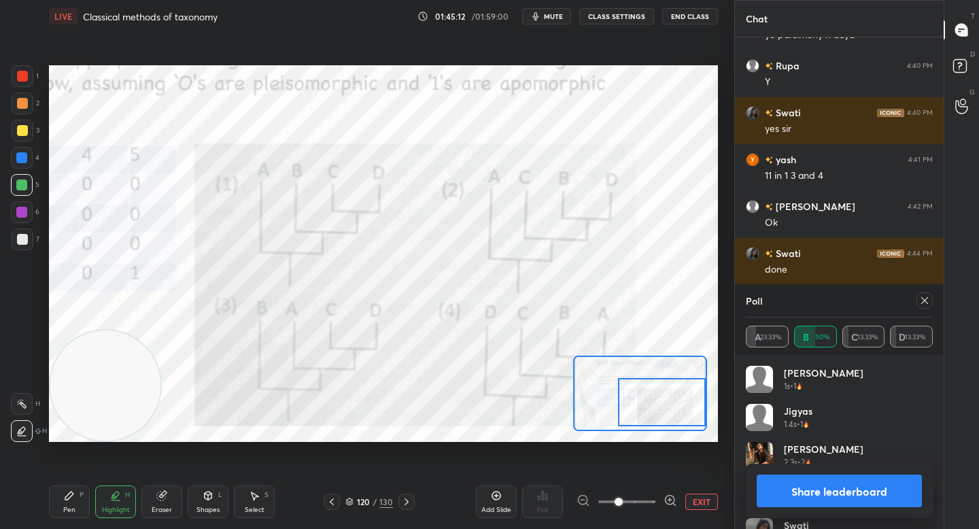
drag, startPoint x: 645, startPoint y: 400, endPoint x: 674, endPoint y: 398, distance: 28.6
click at [674, 398] on div at bounding box center [662, 402] width 88 height 48
click at [25, 222] on div at bounding box center [22, 212] width 22 height 22
drag, startPoint x: 18, startPoint y: 245, endPoint x: 46, endPoint y: 247, distance: 27.9
click at [18, 245] on div at bounding box center [23, 239] width 22 height 22
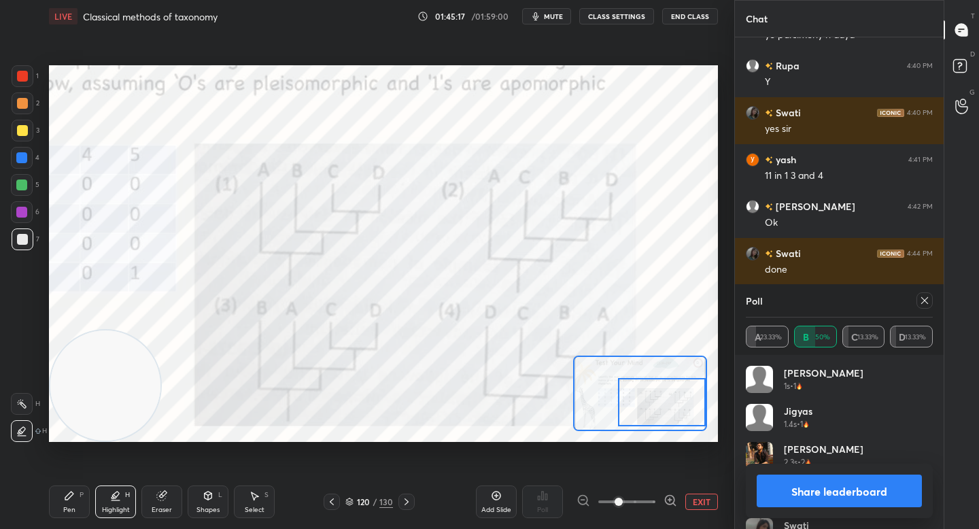
scroll to position [7828, 0]
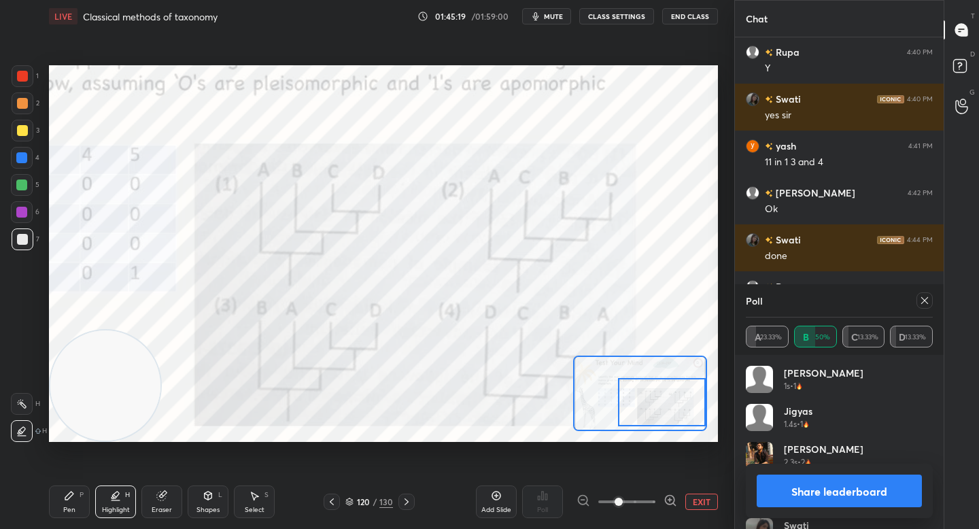
click at [75, 496] on div "Pen P" at bounding box center [69, 501] width 41 height 33
click at [25, 178] on div at bounding box center [22, 185] width 22 height 22
click at [161, 493] on icon at bounding box center [161, 495] width 9 height 9
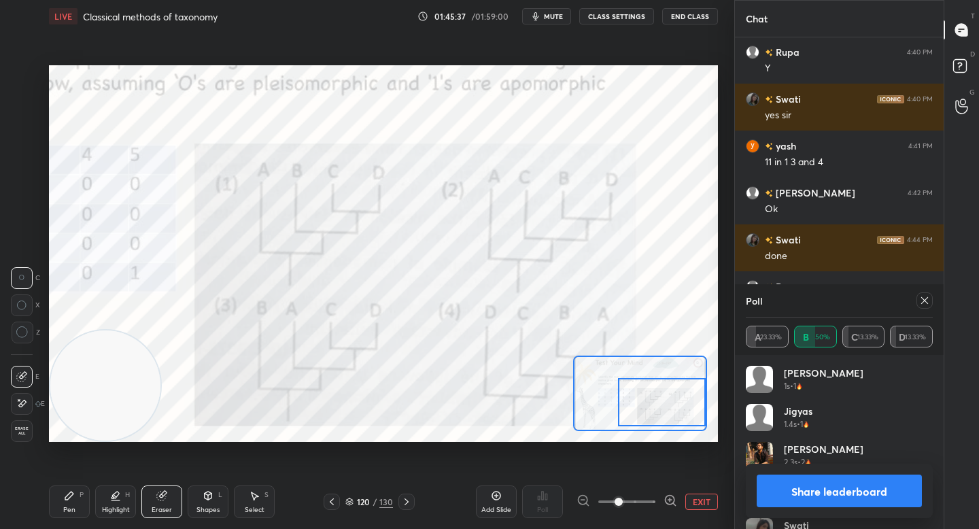
click at [75, 500] on div "Pen P" at bounding box center [69, 501] width 41 height 33
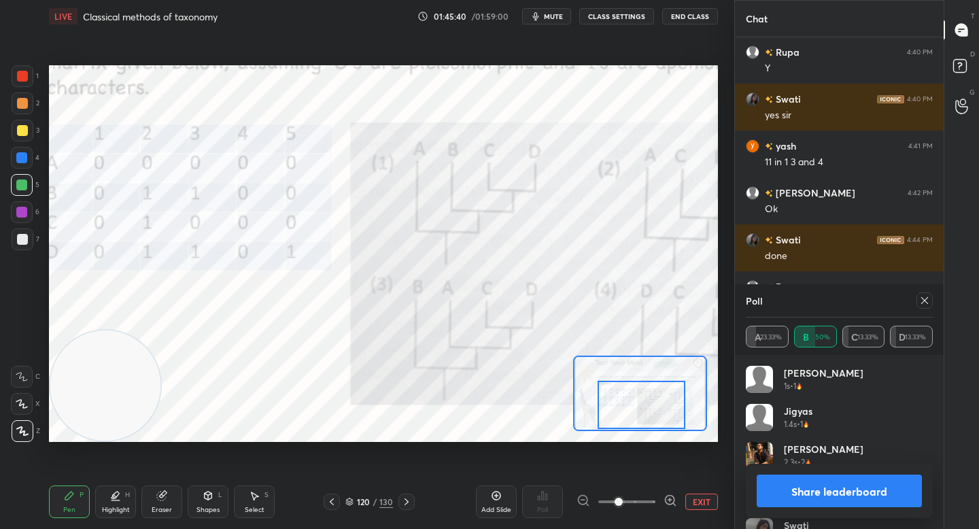
drag, startPoint x: 657, startPoint y: 402, endPoint x: 632, endPoint y: 402, distance: 25.2
click at [632, 403] on div at bounding box center [641, 405] width 88 height 48
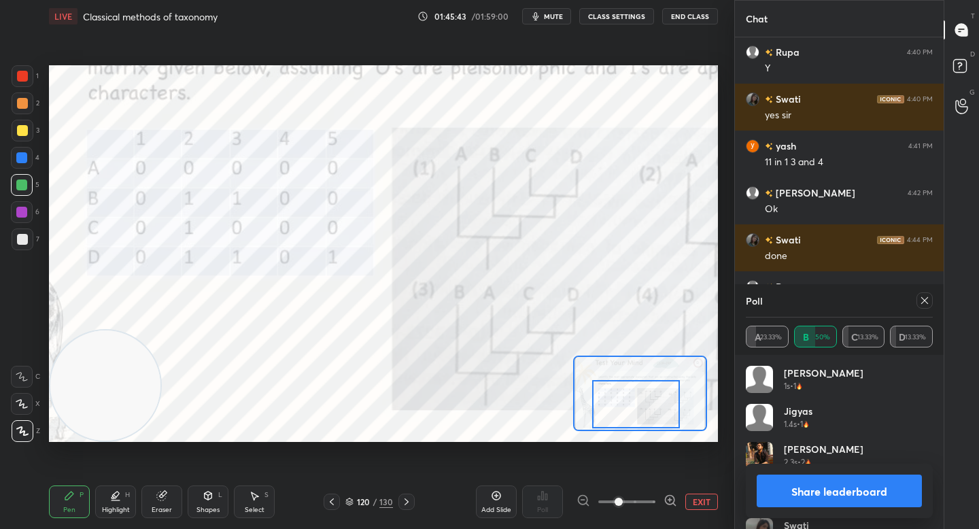
drag, startPoint x: 25, startPoint y: 161, endPoint x: 27, endPoint y: 179, distance: 18.5
click at [24, 167] on div at bounding box center [22, 158] width 22 height 22
click at [111, 489] on div "Highlight H" at bounding box center [115, 501] width 41 height 33
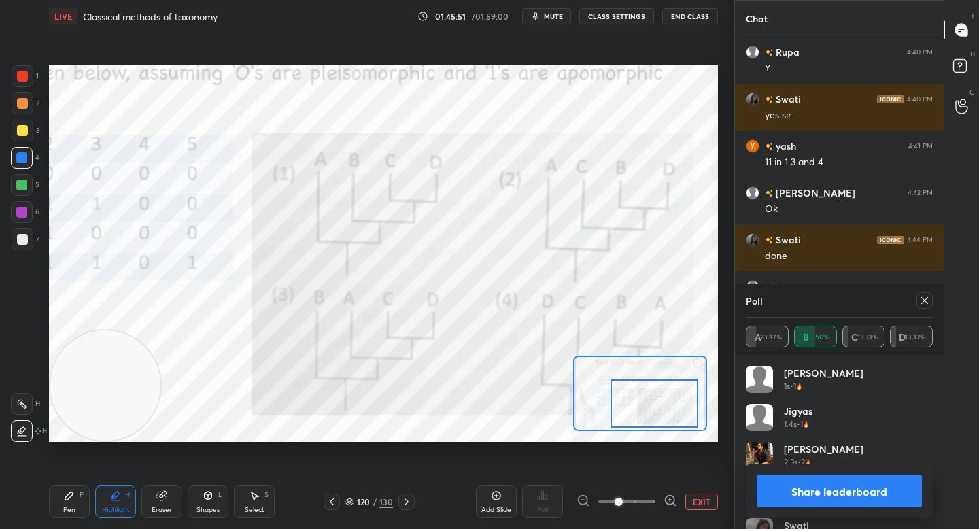
drag, startPoint x: 616, startPoint y: 400, endPoint x: 642, endPoint y: 398, distance: 25.9
click at [641, 400] on div at bounding box center [654, 403] width 88 height 48
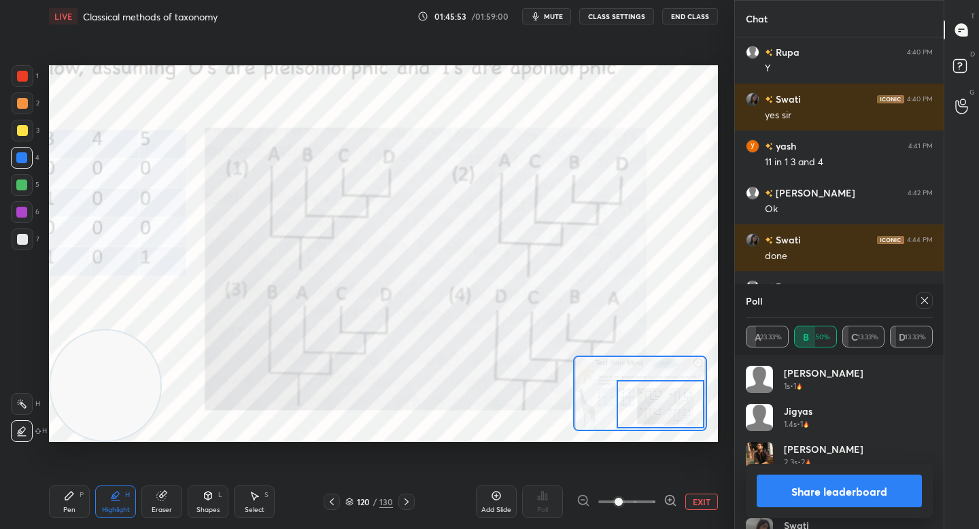
click at [73, 502] on div "Pen P" at bounding box center [69, 501] width 41 height 33
click at [158, 502] on div "Eraser" at bounding box center [161, 501] width 41 height 33
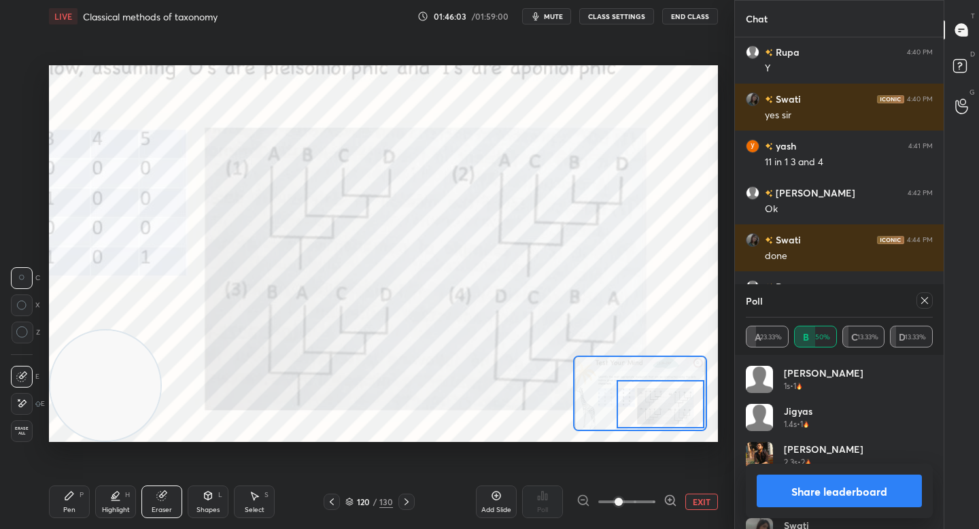
click at [66, 501] on div "Pen P" at bounding box center [69, 501] width 41 height 33
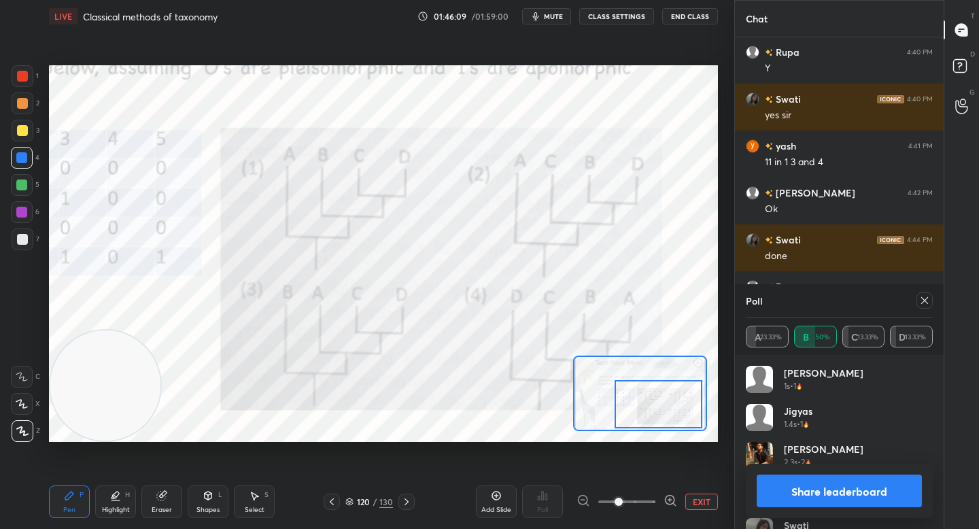
drag, startPoint x: 640, startPoint y: 407, endPoint x: 598, endPoint y: 402, distance: 42.4
click at [618, 402] on div at bounding box center [658, 404] width 88 height 48
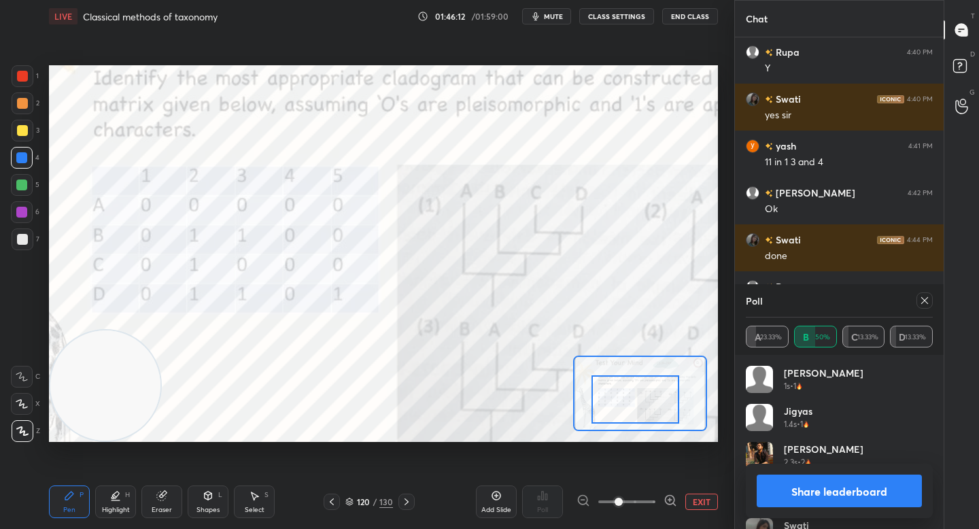
drag, startPoint x: 620, startPoint y: 410, endPoint x: 652, endPoint y: 409, distance: 32.0
click at [652, 409] on div at bounding box center [635, 399] width 88 height 48
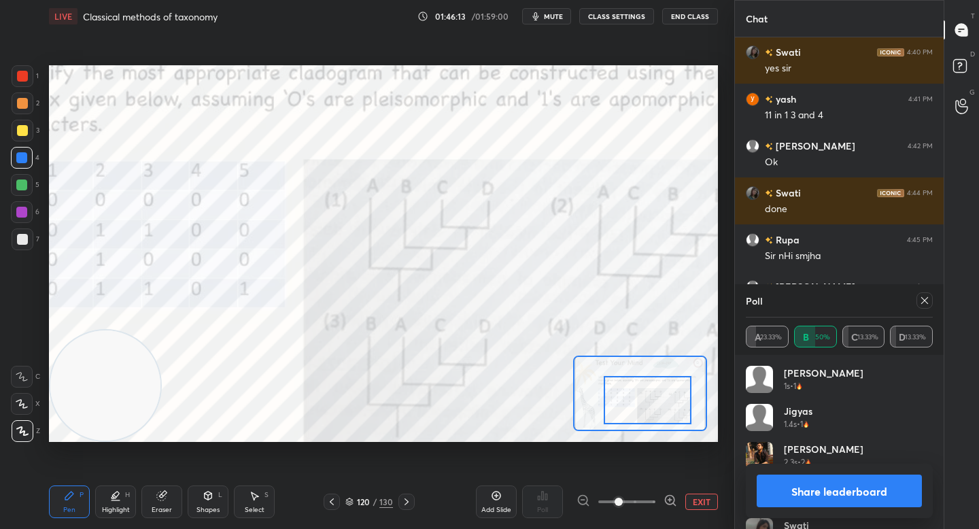
drag, startPoint x: 633, startPoint y: 400, endPoint x: 606, endPoint y: 400, distance: 26.5
click at [617, 402] on div at bounding box center [648, 400] width 88 height 48
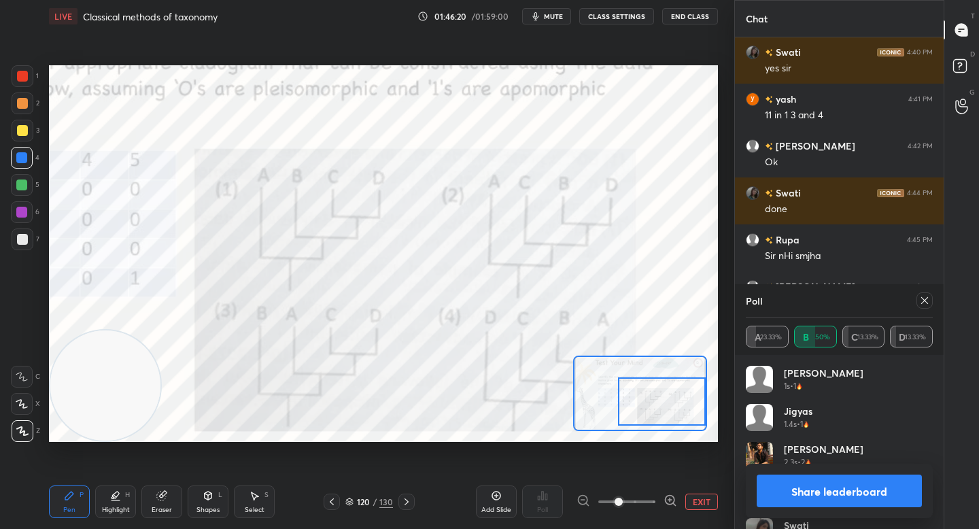
drag, startPoint x: 619, startPoint y: 401, endPoint x: 654, endPoint y: 396, distance: 35.0
click at [657, 400] on div at bounding box center [662, 401] width 88 height 48
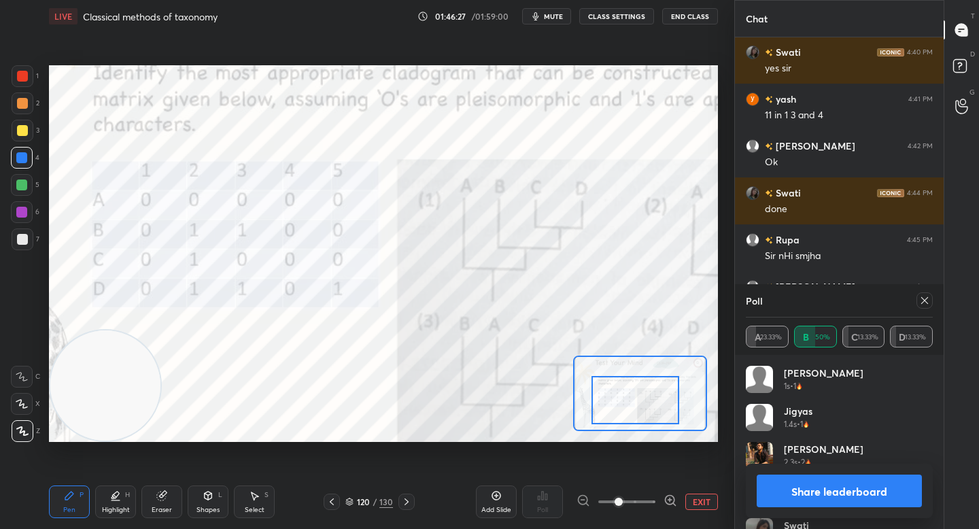
drag, startPoint x: 655, startPoint y: 408, endPoint x: 609, endPoint y: 402, distance: 45.9
click at [617, 404] on div at bounding box center [635, 400] width 88 height 48
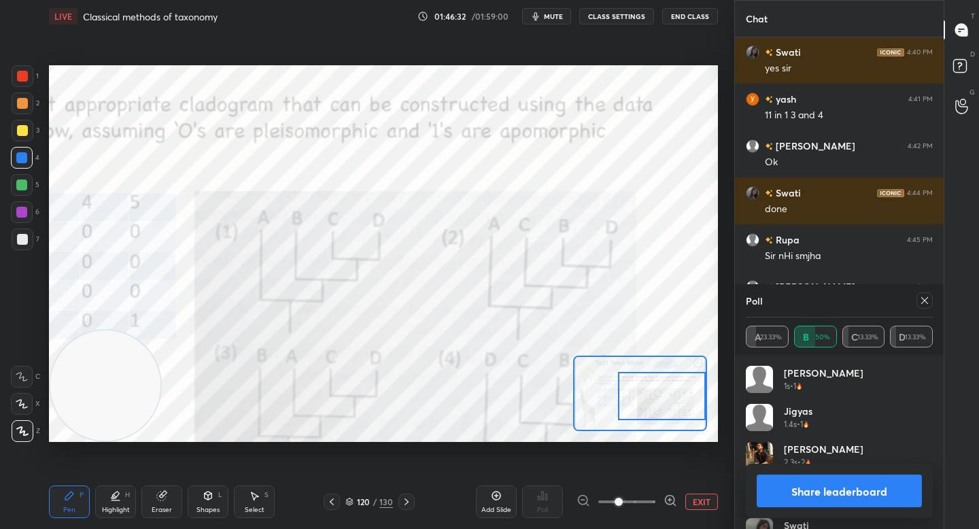
drag, startPoint x: 660, startPoint y: 404, endPoint x: 668, endPoint y: 400, distance: 9.1
click at [673, 404] on div at bounding box center [662, 396] width 88 height 48
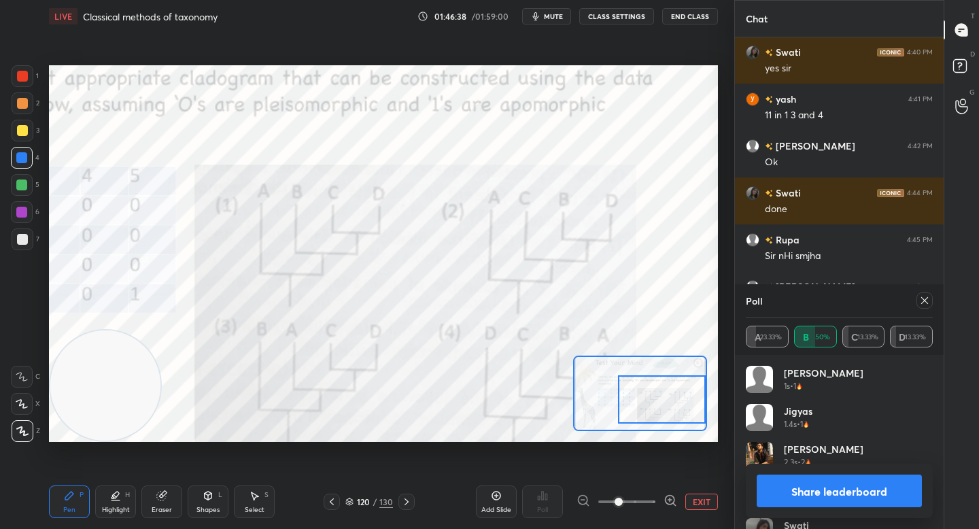
drag, startPoint x: 632, startPoint y: 408, endPoint x: 661, endPoint y: 409, distance: 28.6
click at [661, 409] on div at bounding box center [662, 399] width 88 height 48
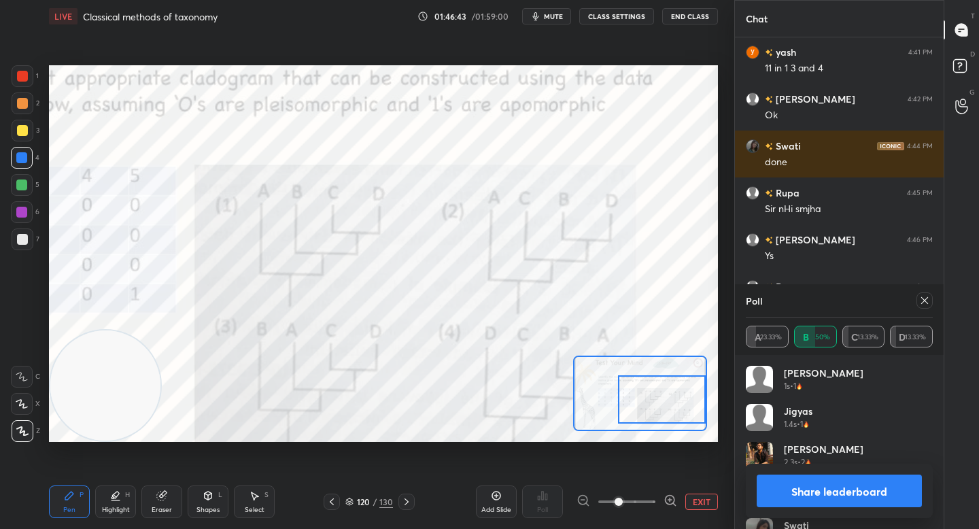
click at [170, 496] on div "Eraser" at bounding box center [161, 501] width 41 height 33
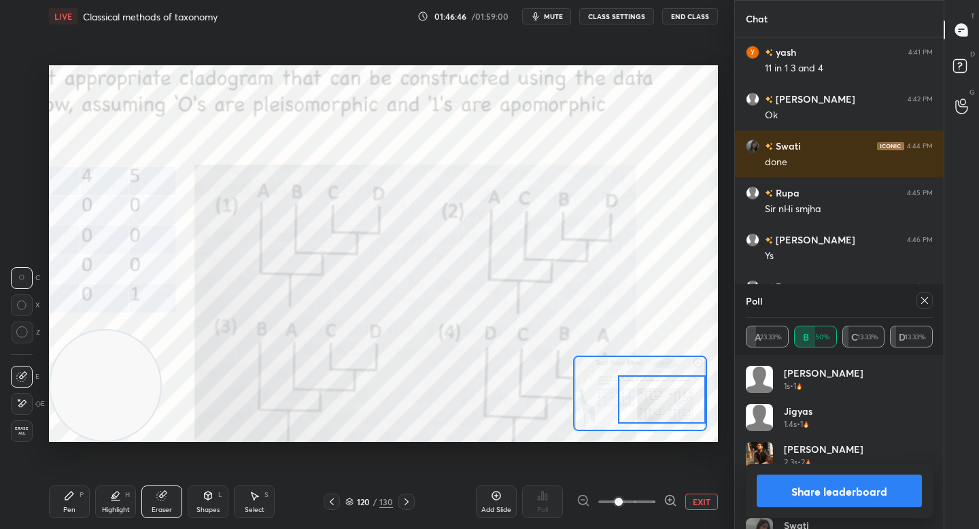
click at [695, 511] on div "Add Slide Poll EXIT" at bounding box center [597, 502] width 242 height 76
click at [716, 502] on button "EXIT" at bounding box center [701, 501] width 33 height 16
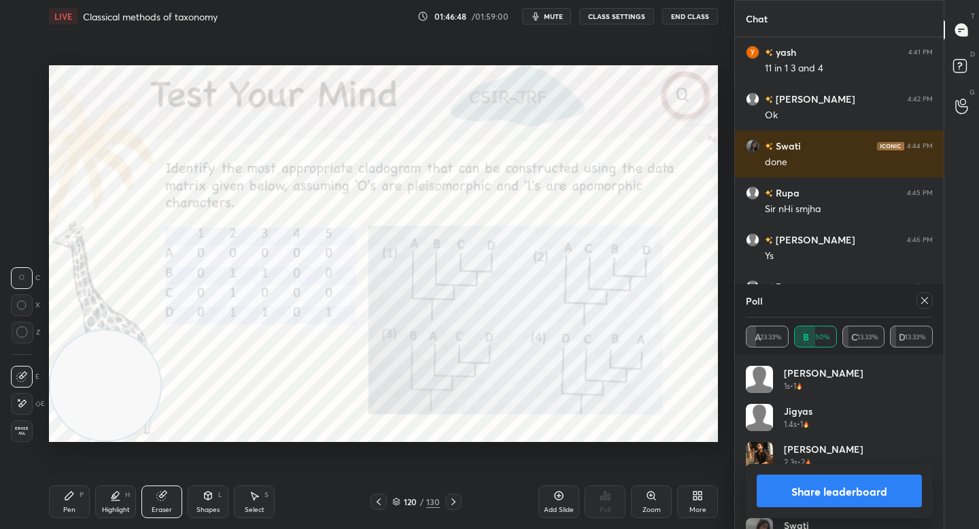
click at [771, 479] on button "Share leaderboard" at bounding box center [839, 490] width 165 height 33
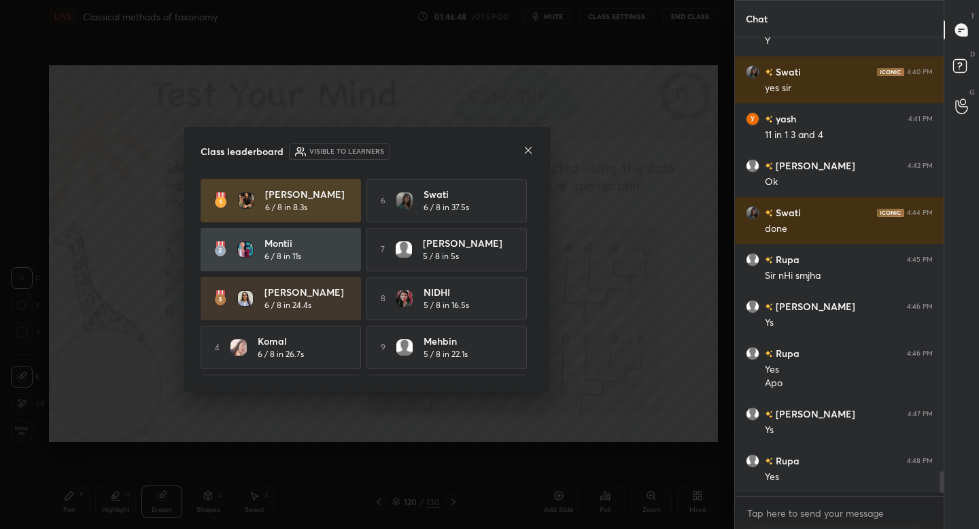
scroll to position [487, 205]
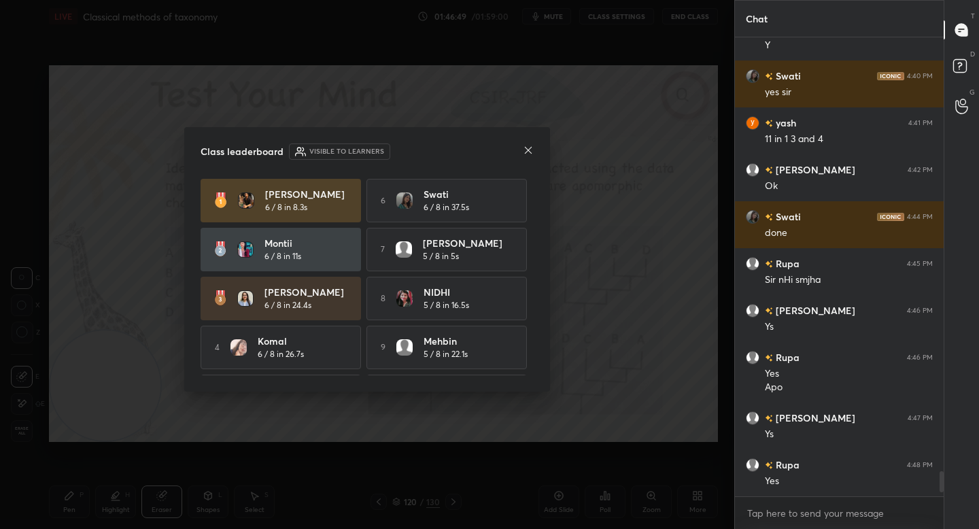
click at [527, 150] on icon at bounding box center [528, 150] width 11 height 11
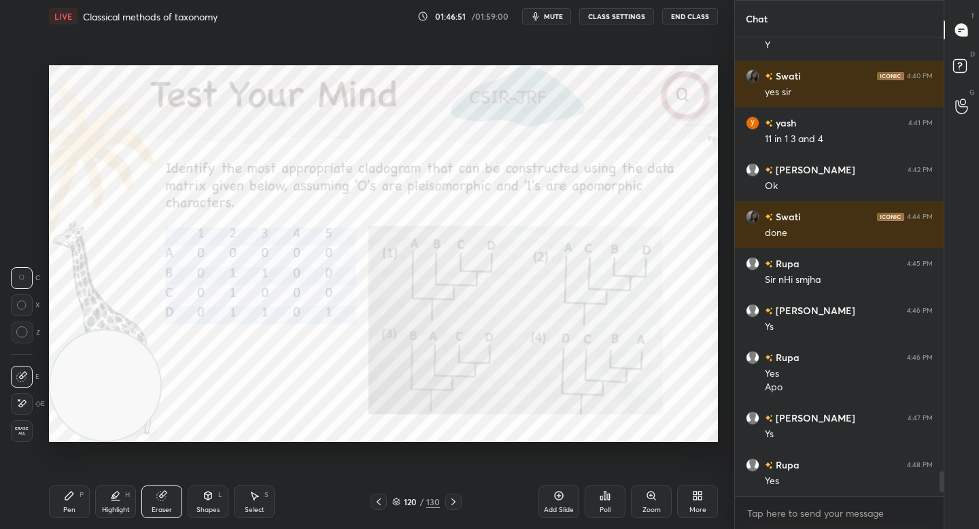
click at [78, 492] on div "Pen P" at bounding box center [69, 501] width 41 height 33
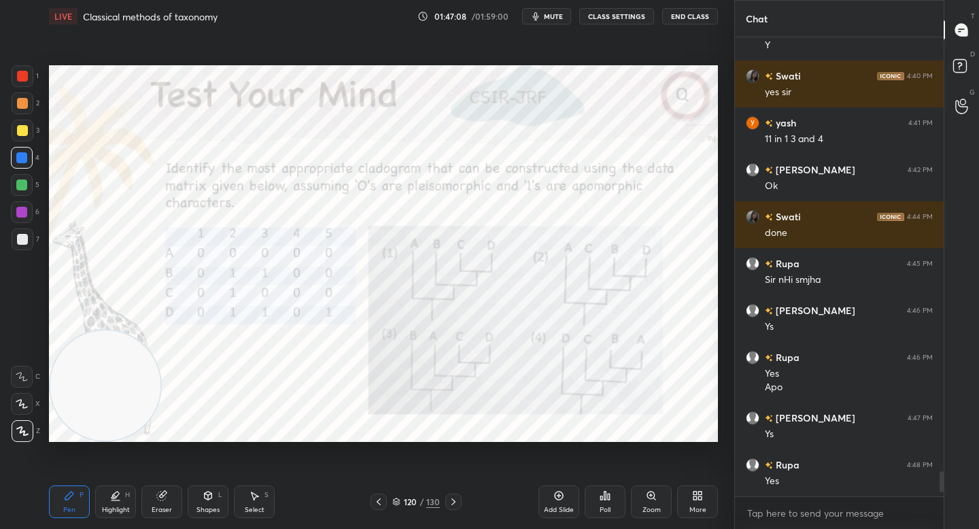
click at [175, 496] on div "Eraser" at bounding box center [161, 501] width 41 height 33
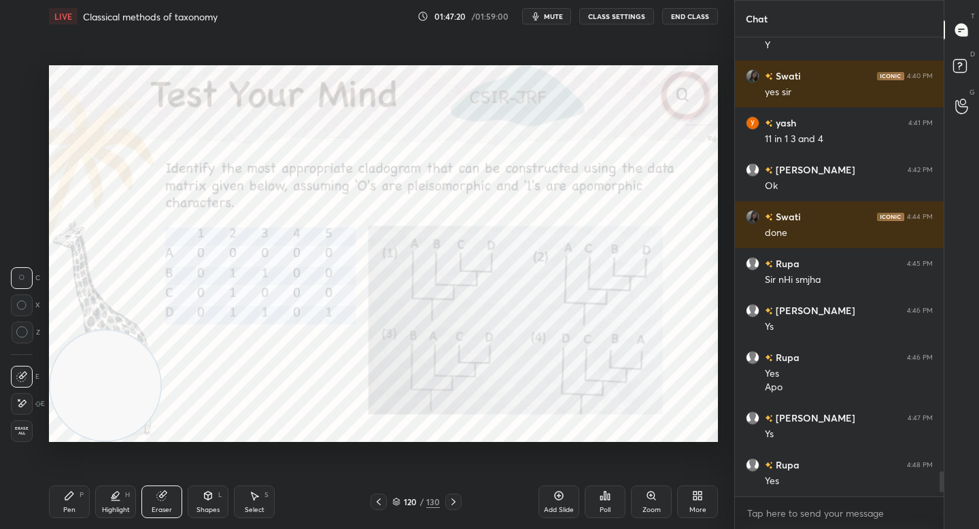
click at [64, 493] on icon at bounding box center [69, 495] width 11 height 11
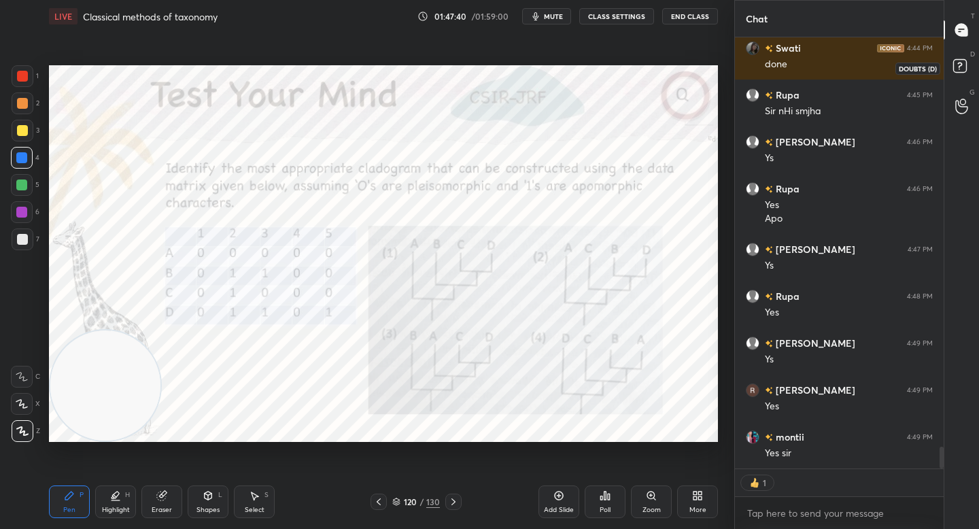
scroll to position [8113, 0]
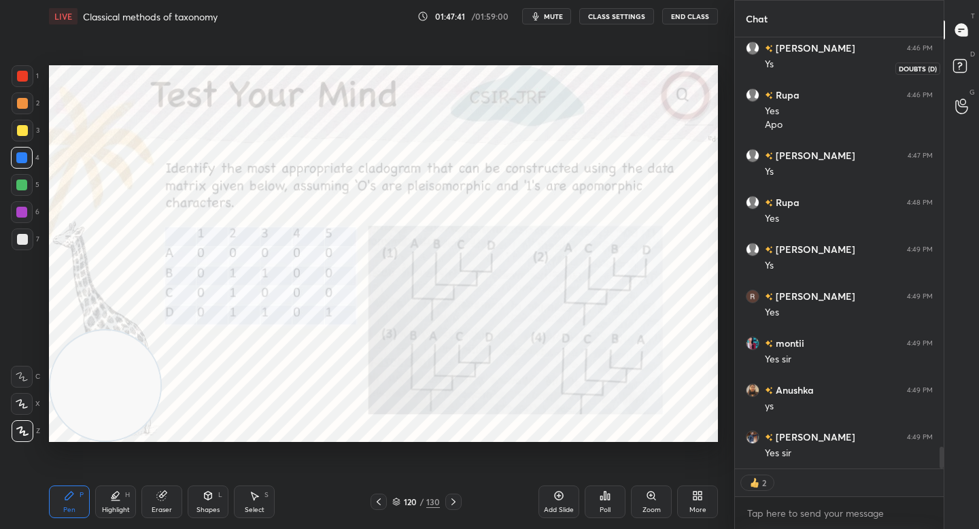
click at [965, 60] on rect at bounding box center [959, 66] width 13 height 13
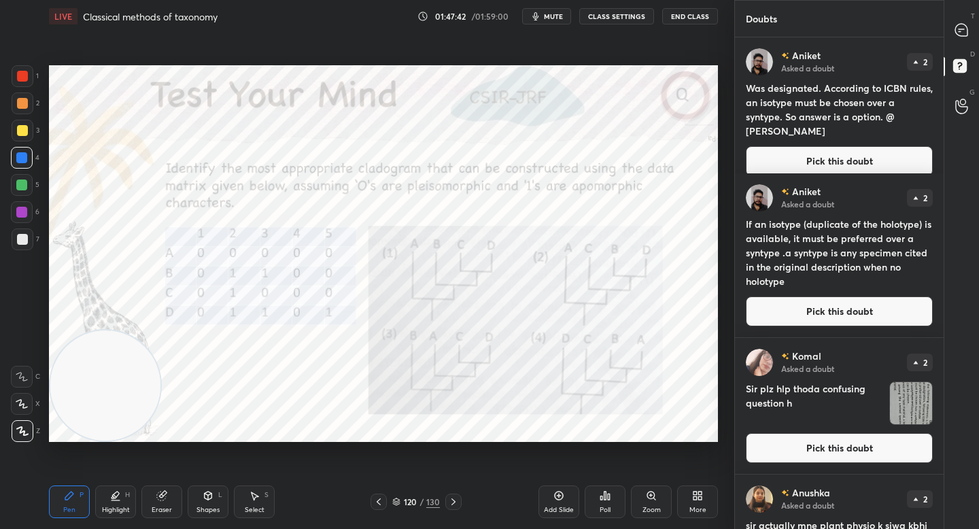
click at [835, 151] on button "Pick this doubt" at bounding box center [839, 161] width 187 height 30
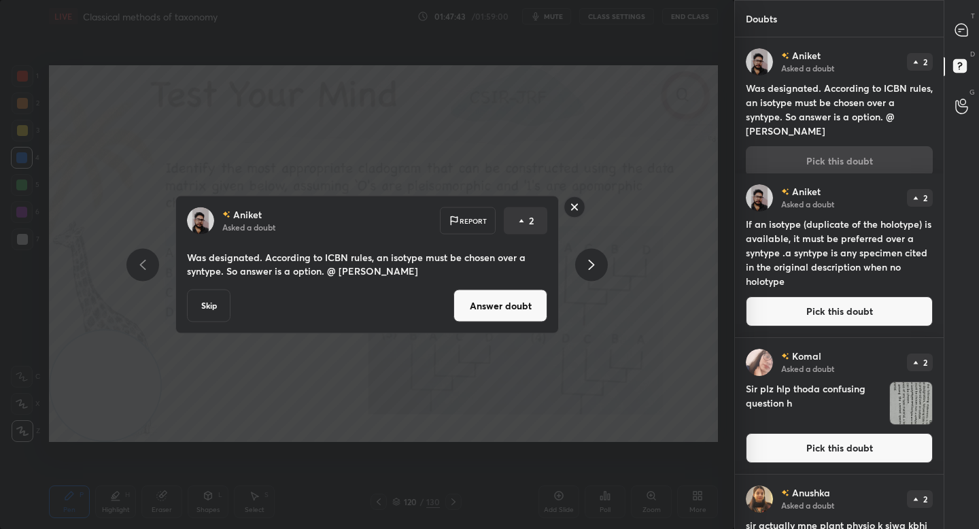
click at [527, 314] on button "Answer doubt" at bounding box center [500, 306] width 94 height 33
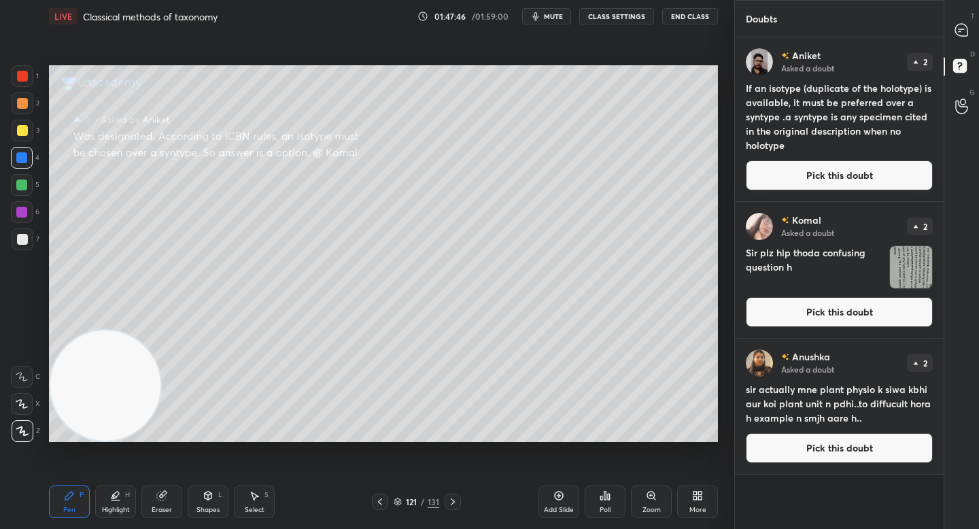
click at [833, 172] on button "Pick this doubt" at bounding box center [839, 175] width 187 height 30
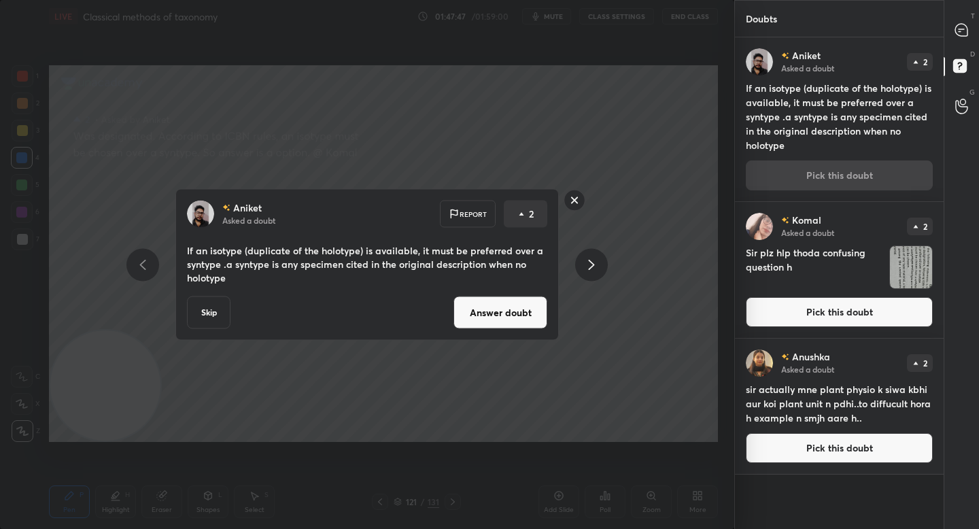
click at [538, 311] on button "Answer doubt" at bounding box center [500, 312] width 94 height 33
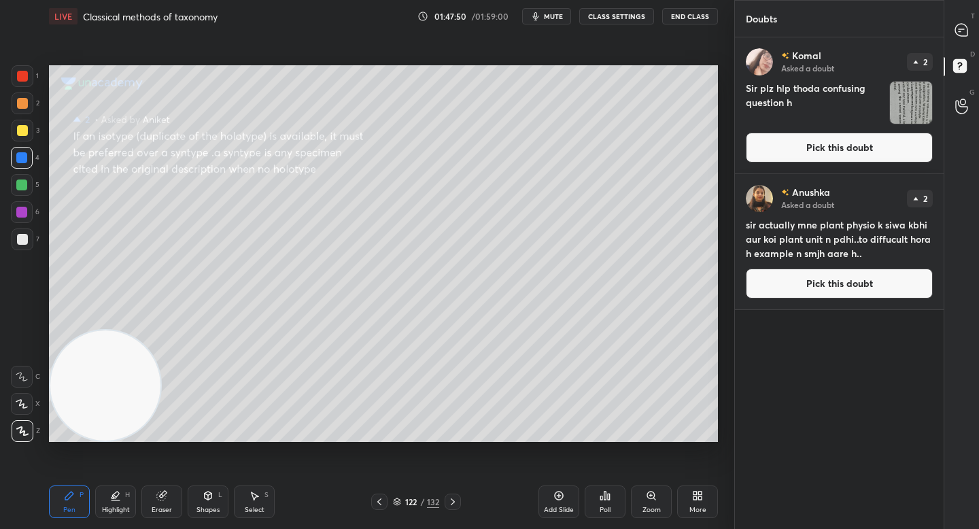
click at [778, 152] on button "Pick this doubt" at bounding box center [839, 148] width 187 height 30
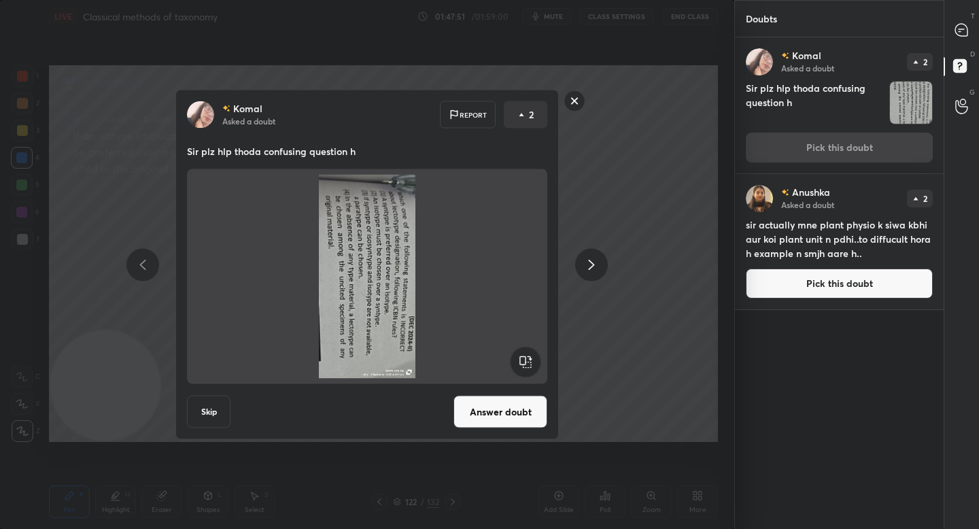
click at [517, 406] on button "Answer doubt" at bounding box center [500, 412] width 94 height 33
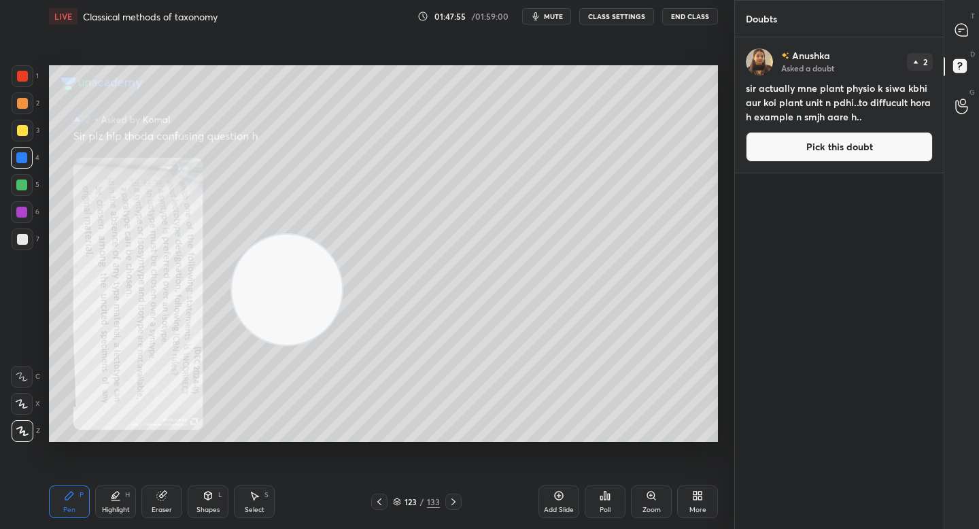
drag, startPoint x: 116, startPoint y: 383, endPoint x: 301, endPoint y: 286, distance: 209.2
click at [301, 286] on video at bounding box center [287, 290] width 110 height 110
click at [958, 26] on icon at bounding box center [961, 30] width 12 height 12
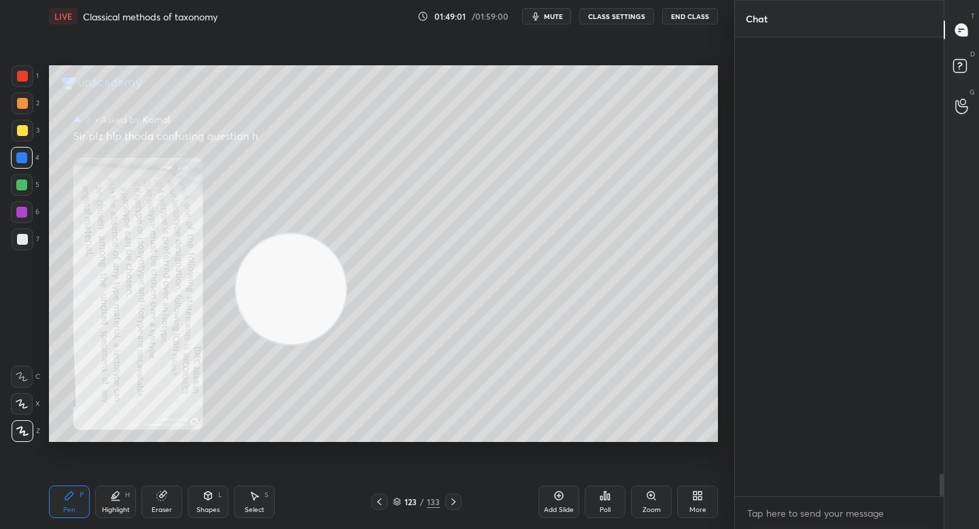
scroll to position [455, 205]
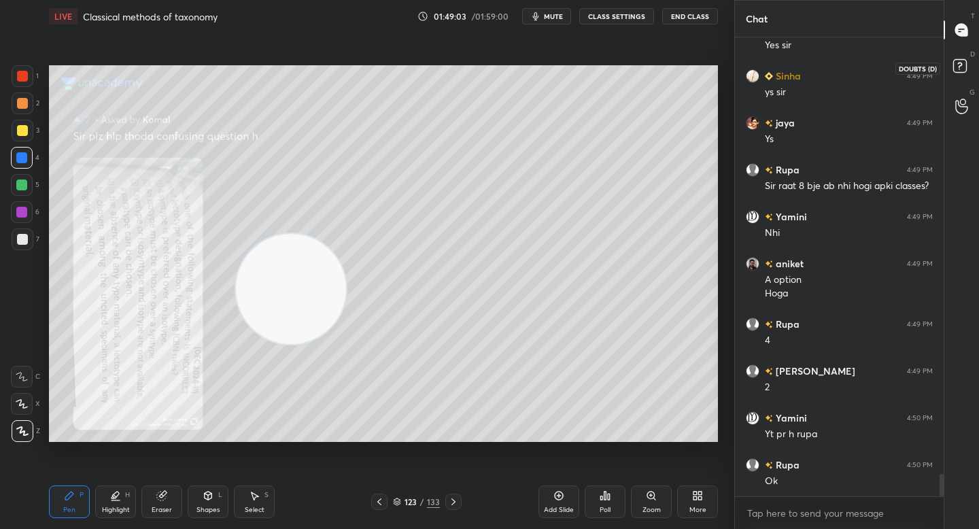
click at [958, 63] on icon at bounding box center [959, 65] width 5 height 5
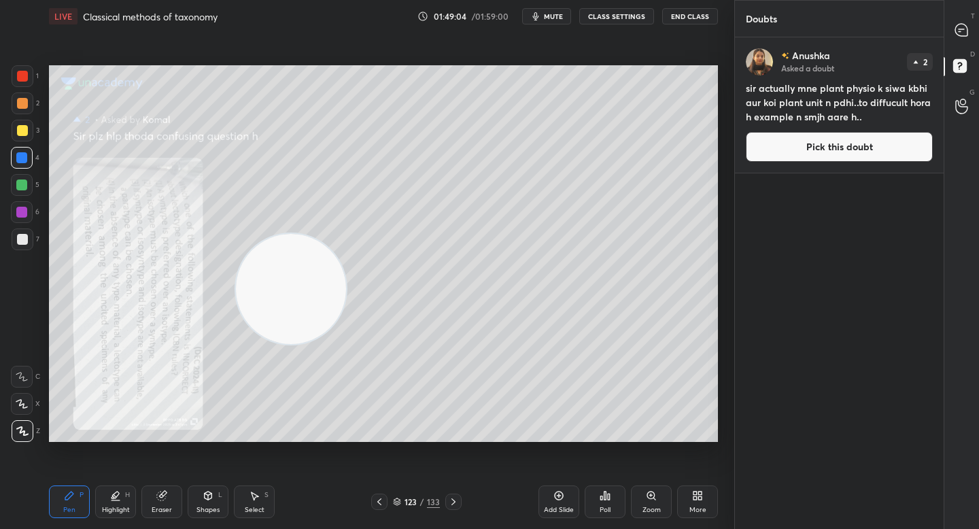
click at [859, 150] on button "Pick this doubt" at bounding box center [839, 147] width 187 height 30
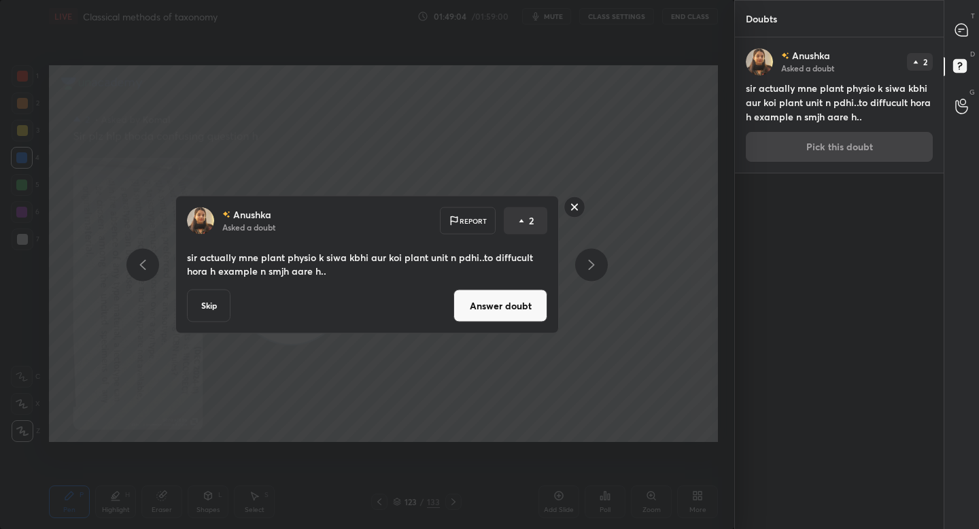
click at [503, 315] on button "Answer doubt" at bounding box center [500, 306] width 94 height 33
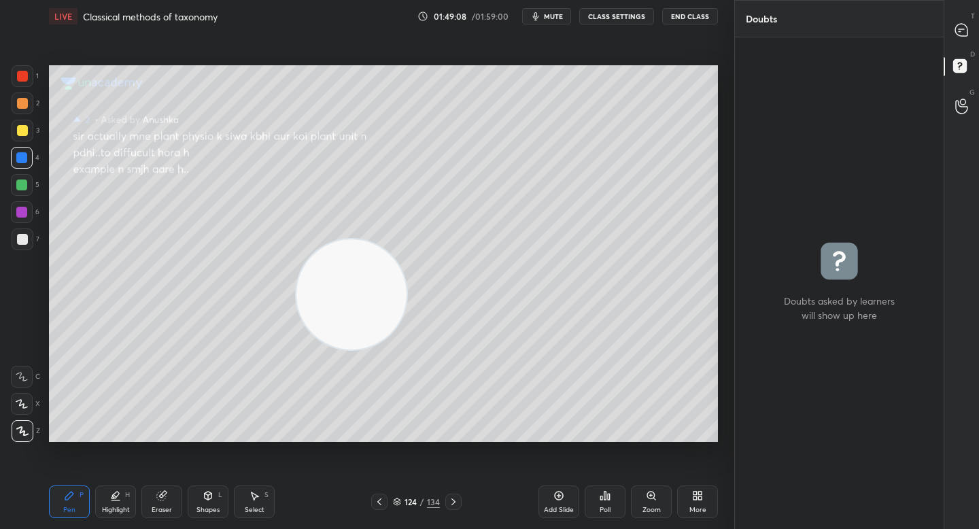
drag, startPoint x: 319, startPoint y: 305, endPoint x: 379, endPoint y: 311, distance: 60.7
click at [379, 311] on video at bounding box center [351, 294] width 110 height 110
click at [962, 25] on icon at bounding box center [961, 30] width 12 height 12
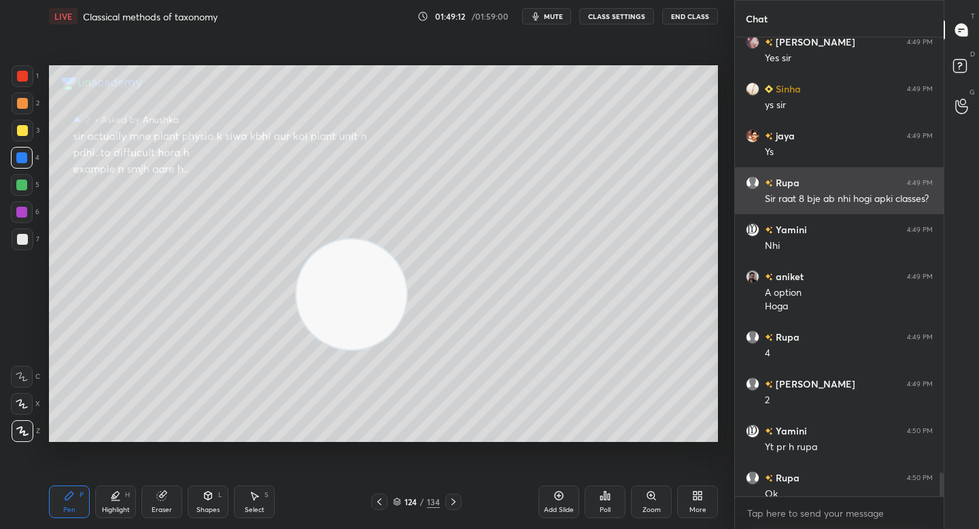
scroll to position [8916, 0]
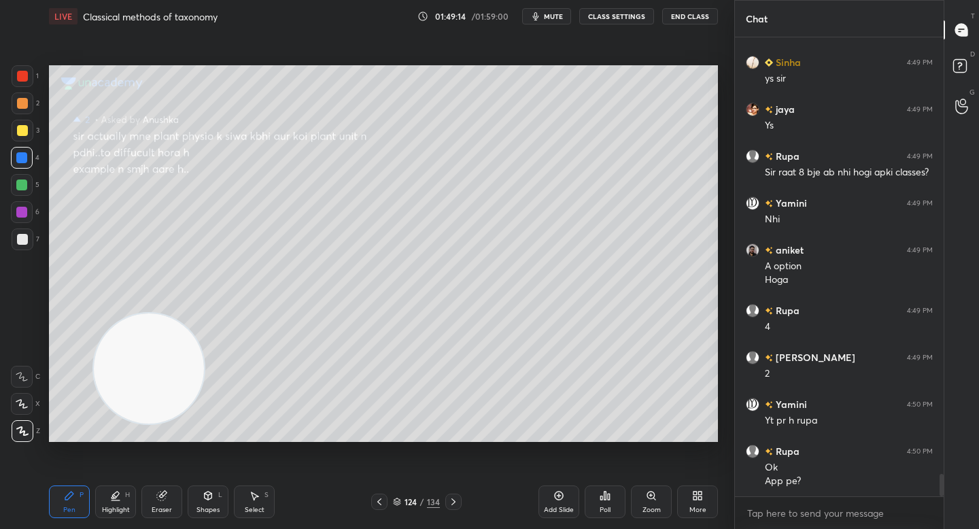
drag, startPoint x: 346, startPoint y: 310, endPoint x: 140, endPoint y: 385, distance: 219.1
click at [140, 385] on video at bounding box center [149, 368] width 110 height 110
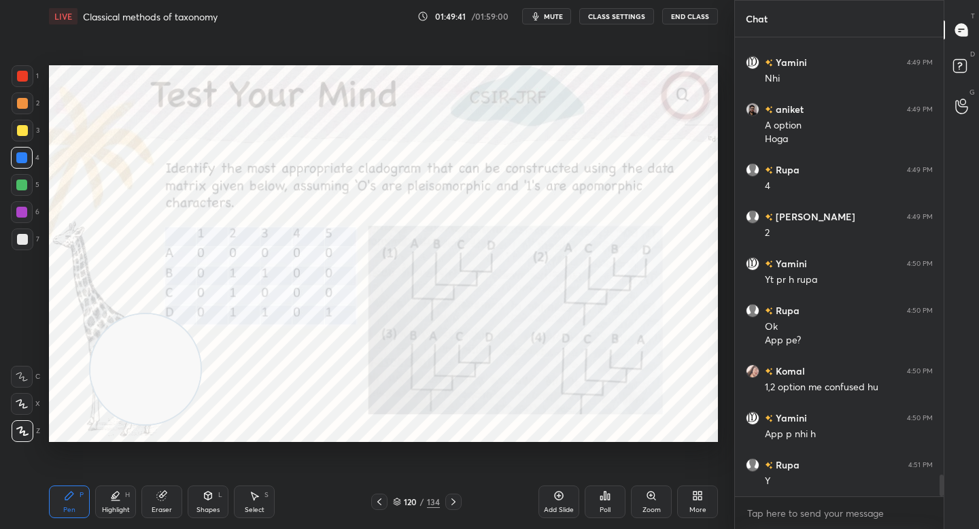
scroll to position [9103, 0]
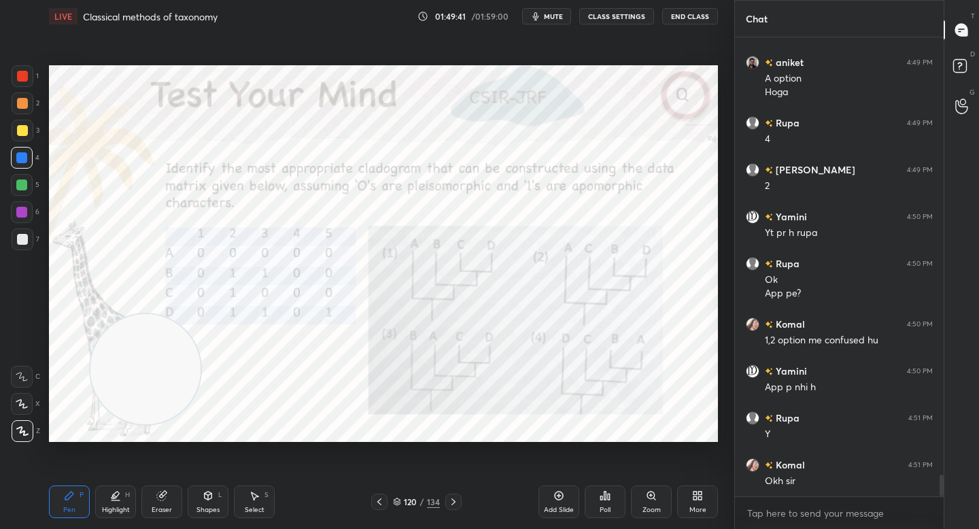
click at [549, 11] on button "mute" at bounding box center [546, 16] width 49 height 16
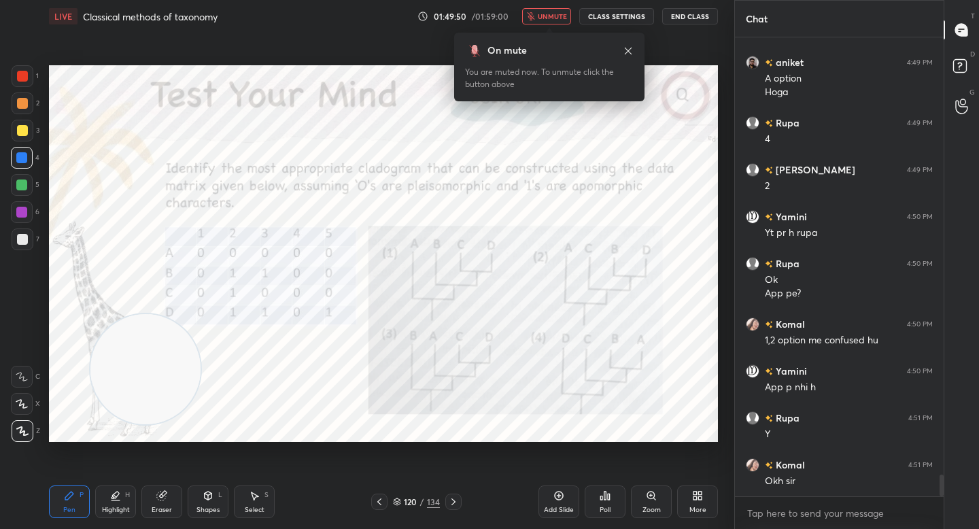
click at [549, 11] on button "unmute" at bounding box center [546, 16] width 49 height 16
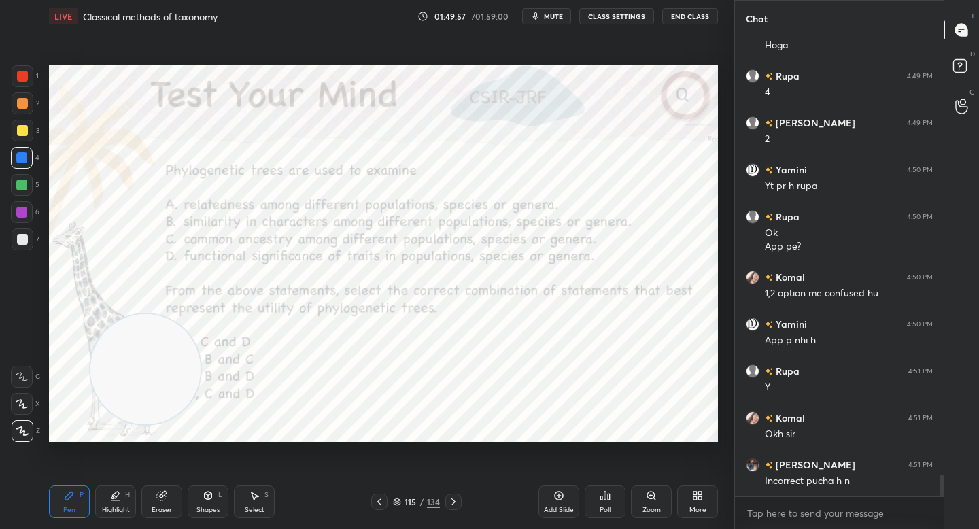
scroll to position [9197, 0]
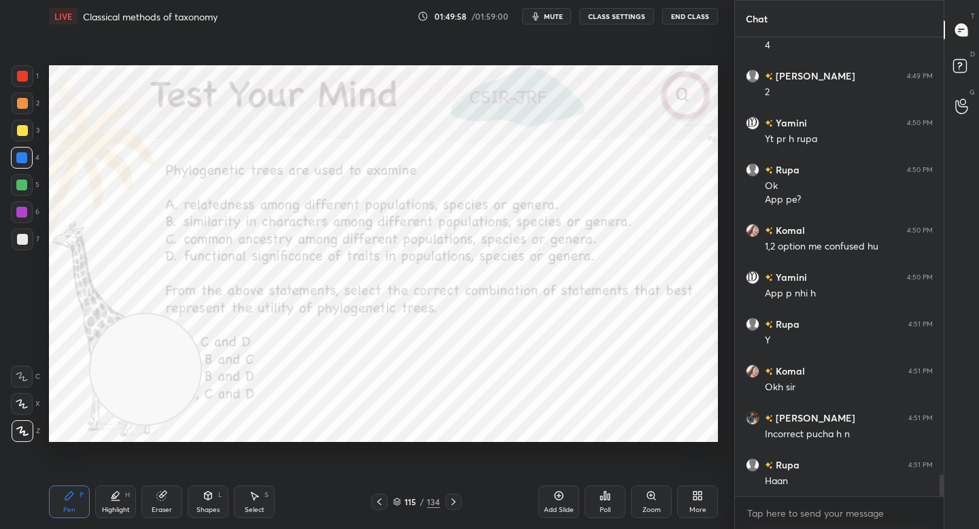
click at [394, 493] on div "115 / 134" at bounding box center [416, 501] width 90 height 16
click at [406, 502] on div "115" at bounding box center [411, 502] width 14 height 8
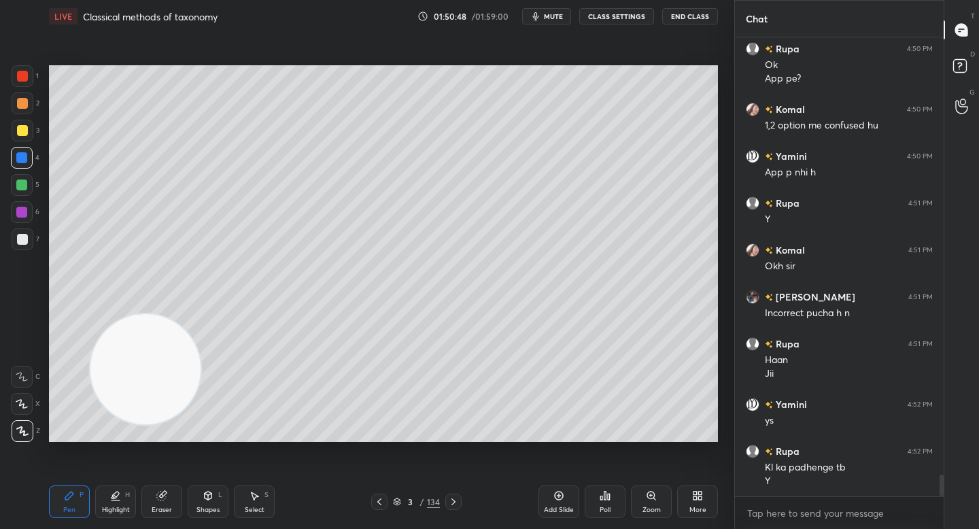
scroll to position [9351, 0]
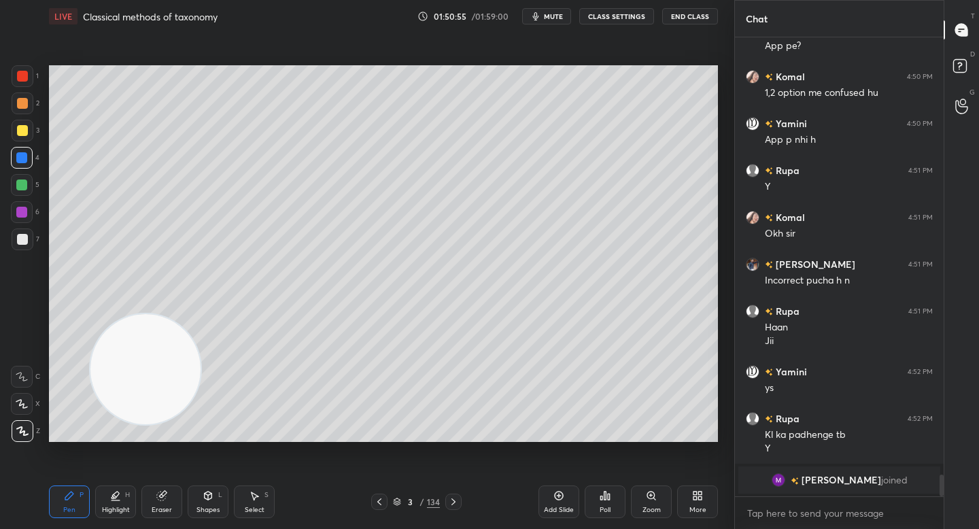
click at [103, 498] on div "Highlight H" at bounding box center [115, 501] width 41 height 33
click at [28, 241] on div at bounding box center [23, 239] width 22 height 22
click at [63, 496] on div "Pen P" at bounding box center [69, 501] width 41 height 33
drag, startPoint x: 129, startPoint y: 386, endPoint x: 108, endPoint y: 425, distance: 44.1
click at [108, 424] on video at bounding box center [145, 369] width 110 height 110
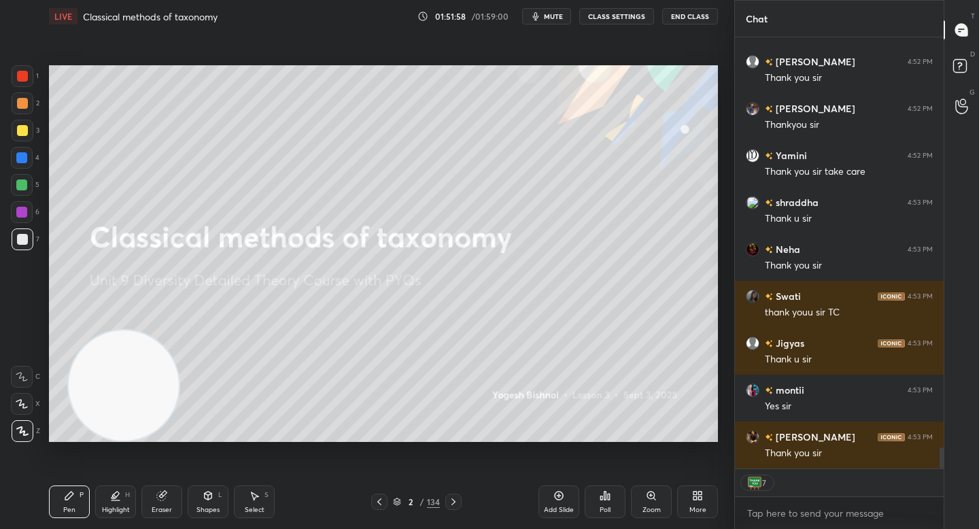
scroll to position [8456, 0]
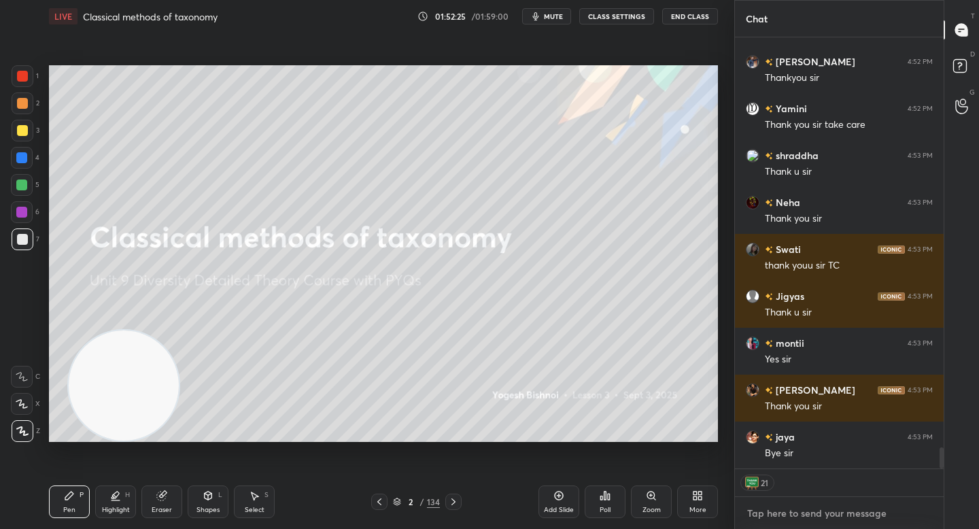
click at [768, 514] on textarea at bounding box center [839, 513] width 187 height 22
type textarea "x"
paste textarea "[URL][DOMAIN_NAME]"
type textarea "[URL][DOMAIN_NAME]"
type textarea "x"
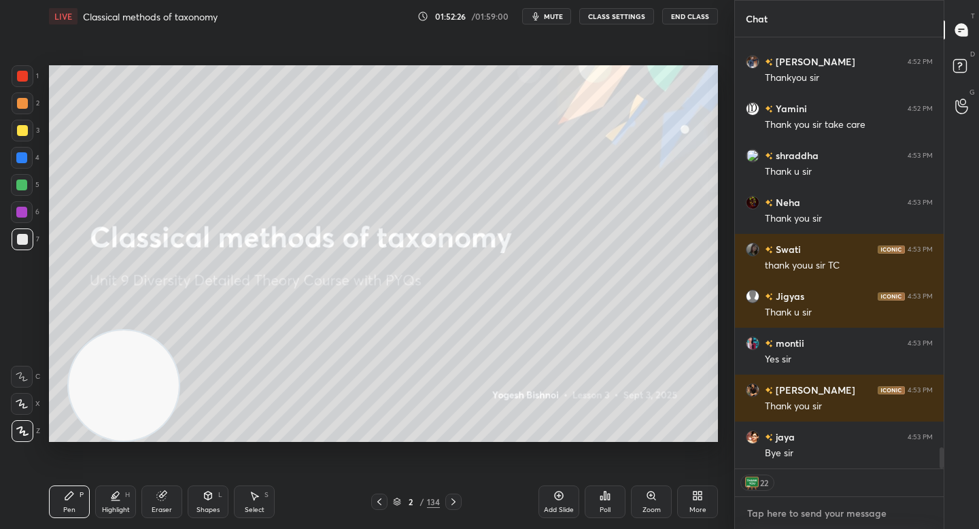
scroll to position [5, 5]
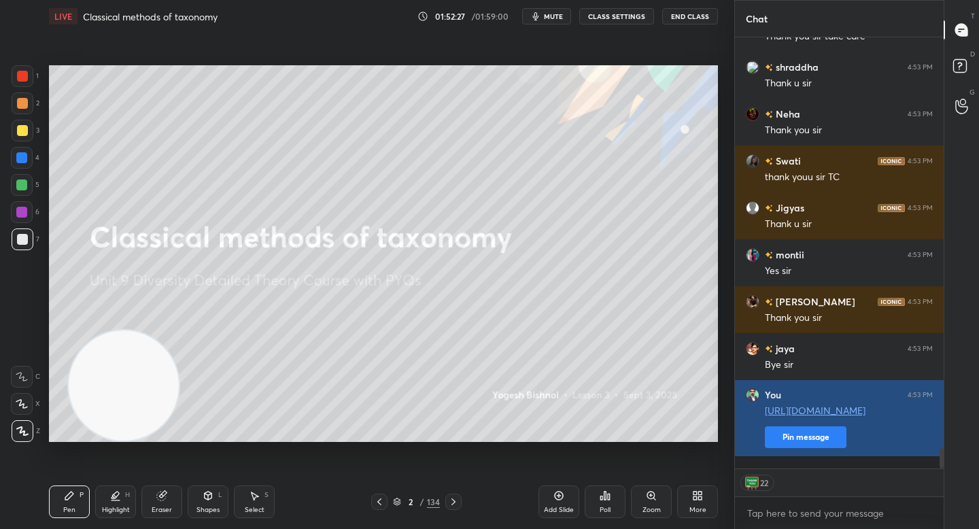
click at [784, 440] on button "Pin message" at bounding box center [806, 437] width 82 height 22
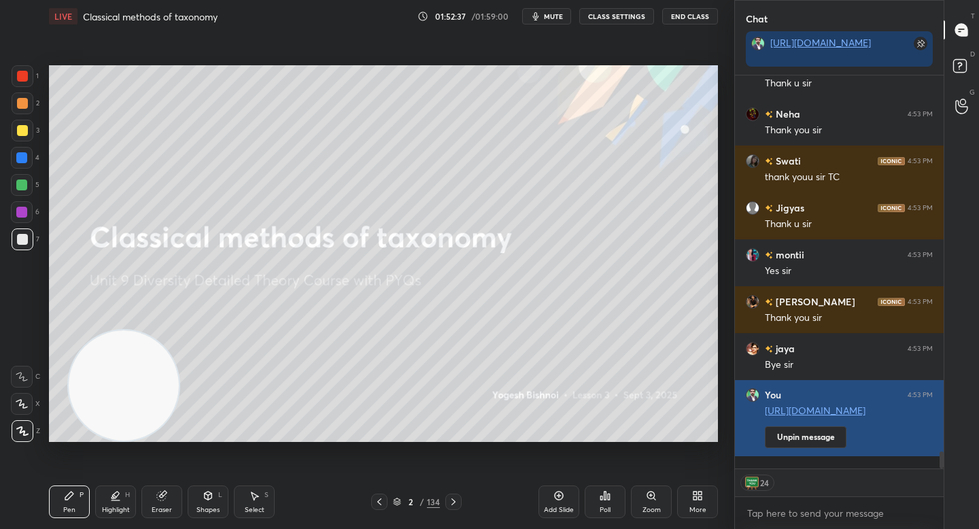
scroll to position [8629, 0]
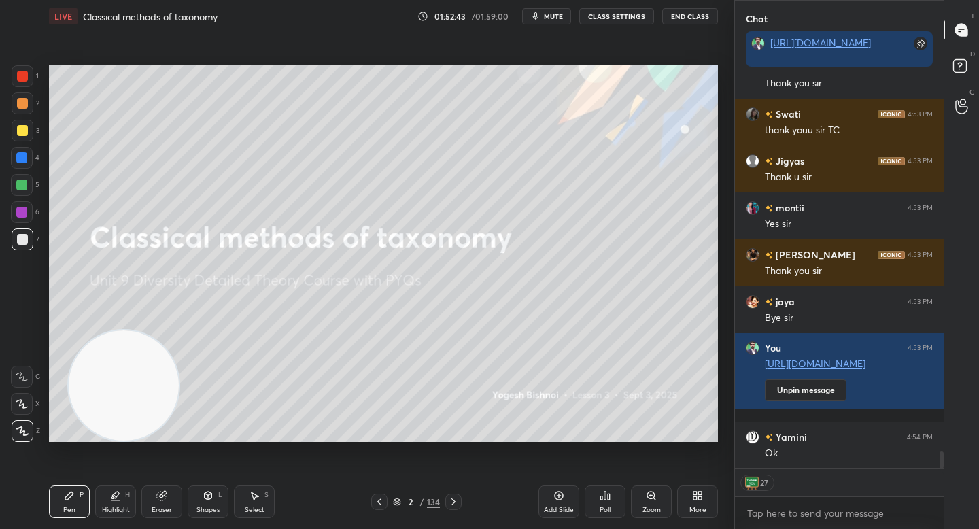
click at [685, 14] on button "End Class" at bounding box center [690, 16] width 56 height 16
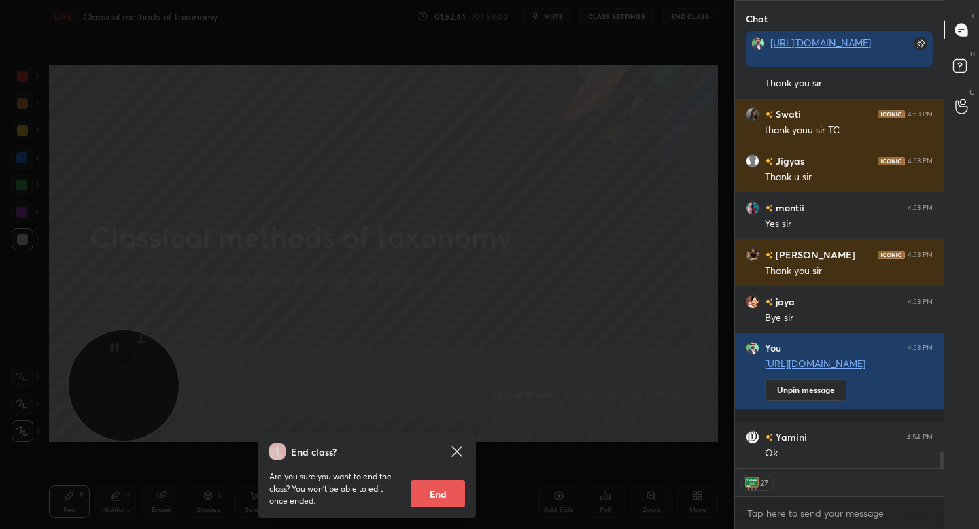
click at [441, 489] on button "End" at bounding box center [438, 493] width 54 height 27
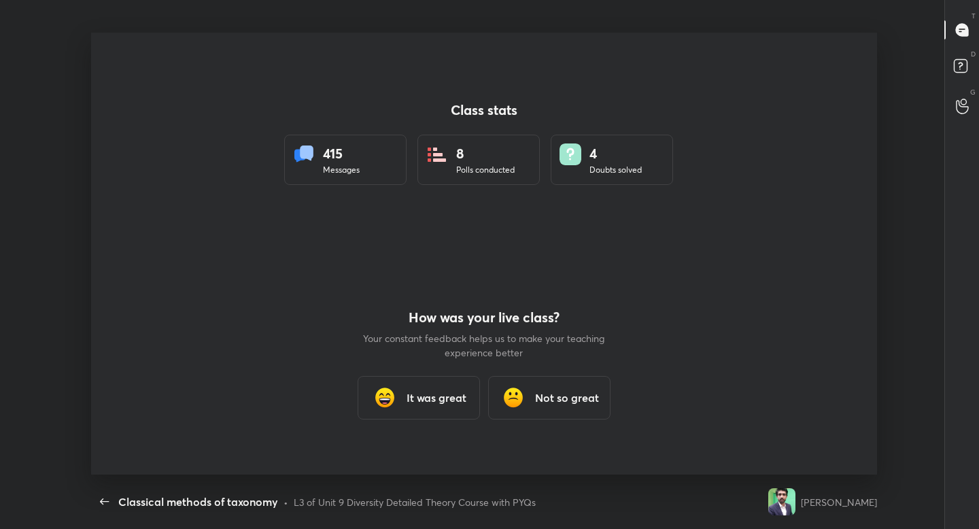
scroll to position [67533, 67020]
click at [398, 402] on div "It was great" at bounding box center [419, 398] width 122 height 44
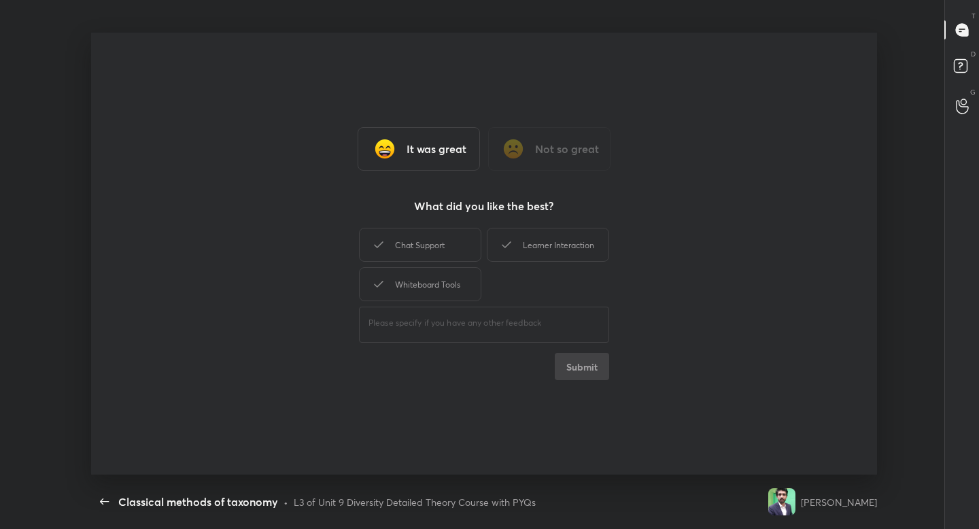
type textarea "x"
click at [451, 239] on div "Chat Support" at bounding box center [420, 245] width 122 height 34
click at [508, 243] on icon at bounding box center [506, 244] width 9 height 7
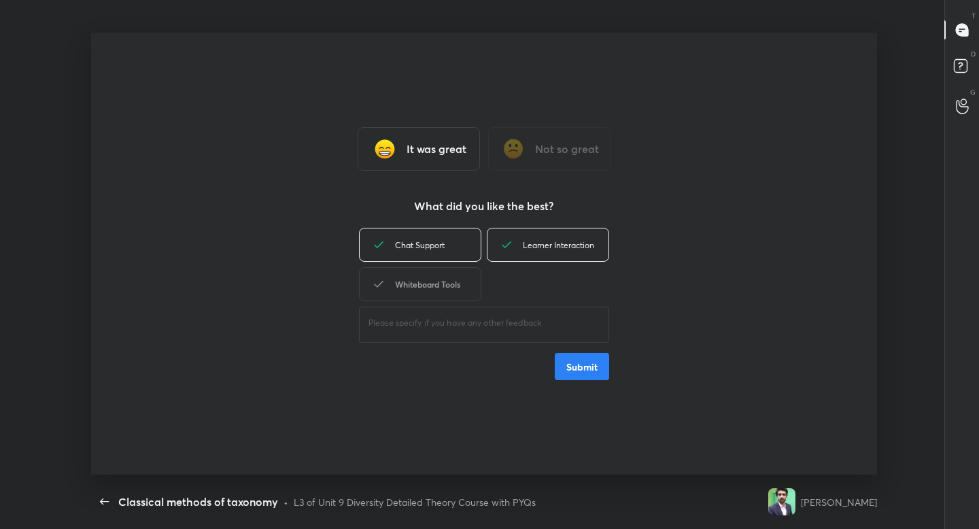
click at [451, 277] on div "Whiteboard Tools" at bounding box center [420, 284] width 122 height 34
click at [568, 360] on button "Submit" at bounding box center [582, 366] width 54 height 27
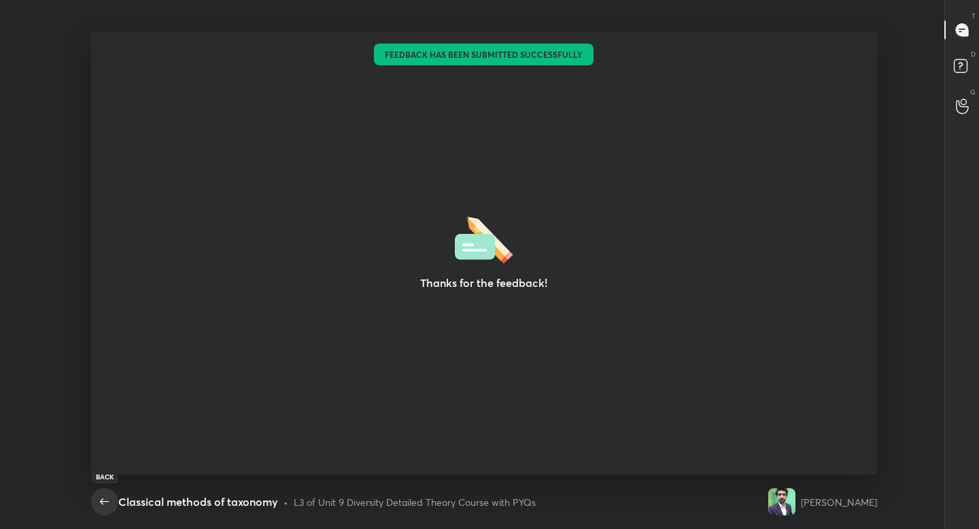
click at [105, 504] on icon "button" at bounding box center [105, 501] width 16 height 16
